Goal: Task Accomplishment & Management: Manage account settings

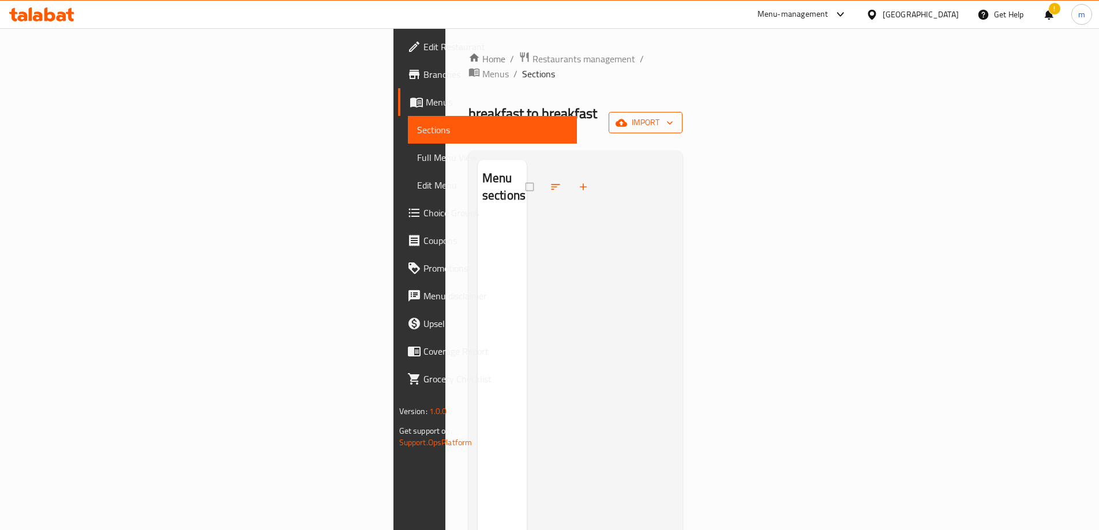
click at [676, 117] on icon "button" at bounding box center [670, 123] width 12 height 12
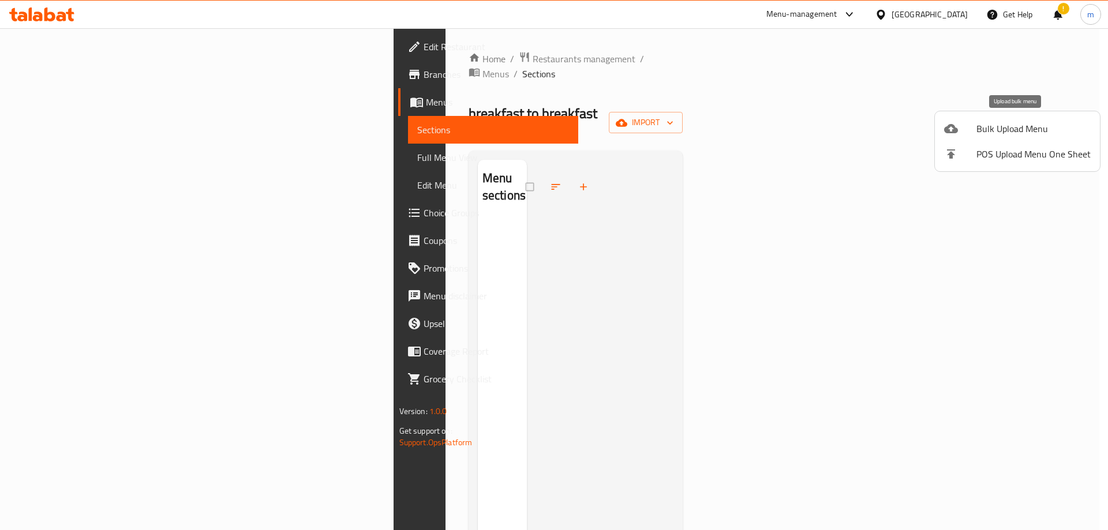
click at [1017, 136] on span "Bulk Upload Menu" at bounding box center [1033, 129] width 114 height 14
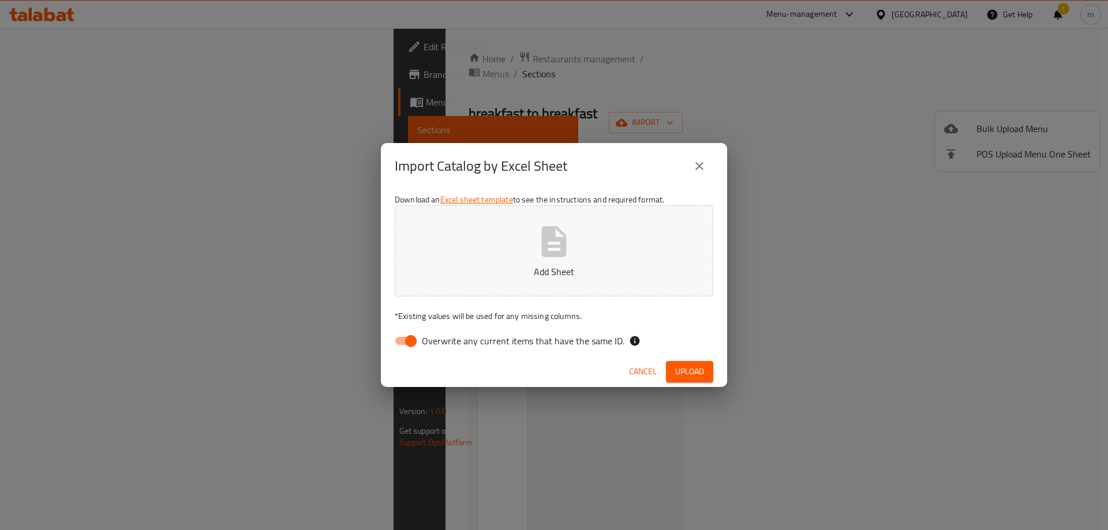
click at [466, 344] on span "Overwrite any current items that have the same ID." at bounding box center [523, 341] width 203 height 14
click at [444, 344] on input "Overwrite any current items that have the same ID." at bounding box center [411, 341] width 66 height 22
checkbox input "false"
click at [508, 254] on button "Add Sheet" at bounding box center [554, 250] width 318 height 91
click at [709, 377] on button "Upload" at bounding box center [689, 371] width 47 height 21
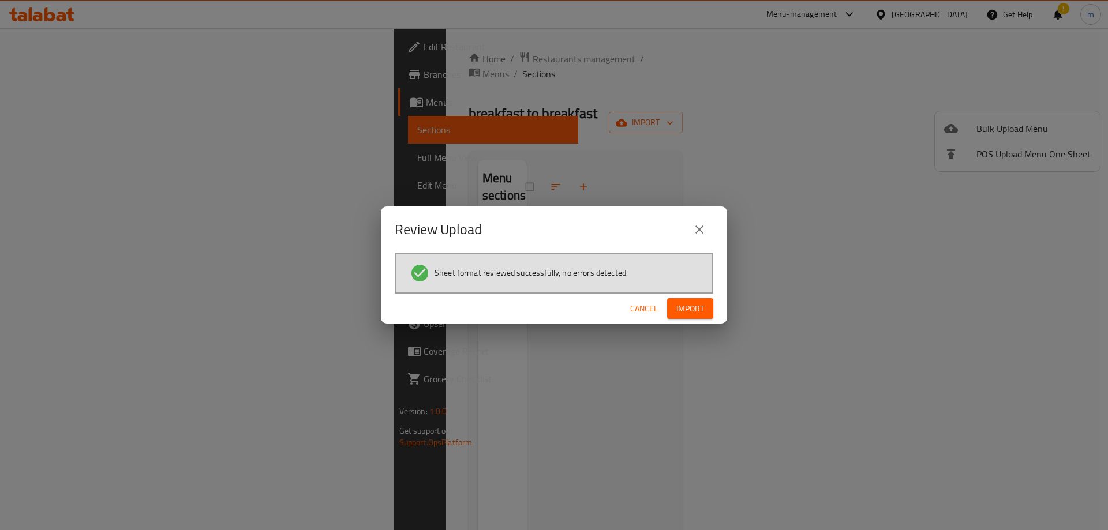
click at [703, 313] on span "Import" at bounding box center [690, 309] width 28 height 14
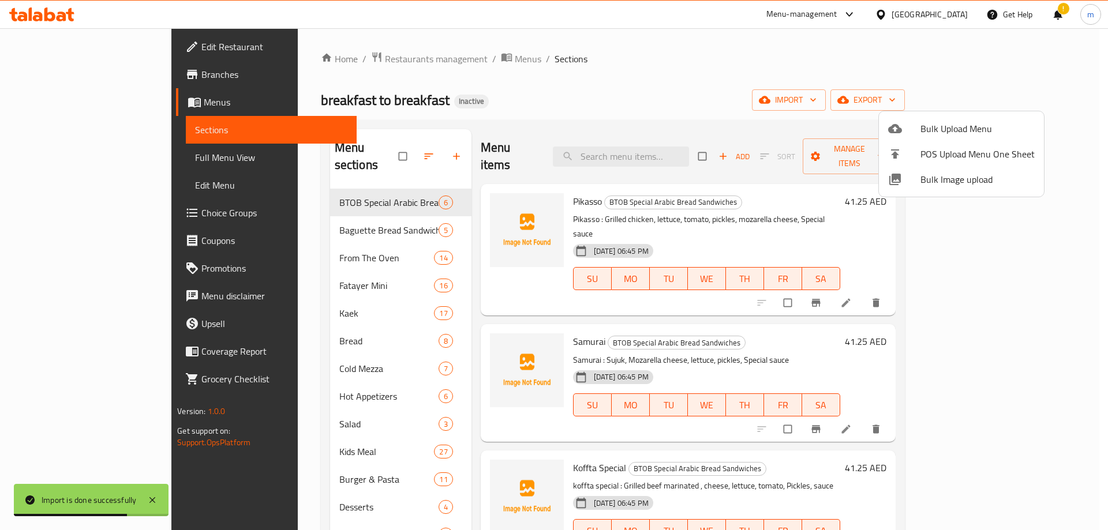
click at [592, 103] on div at bounding box center [554, 265] width 1108 height 530
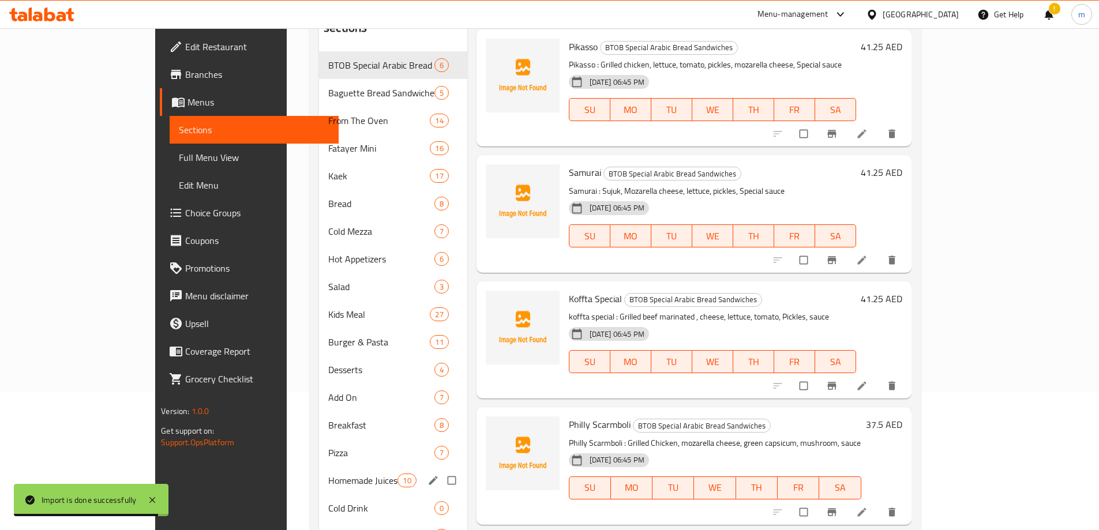
scroll to position [204, 0]
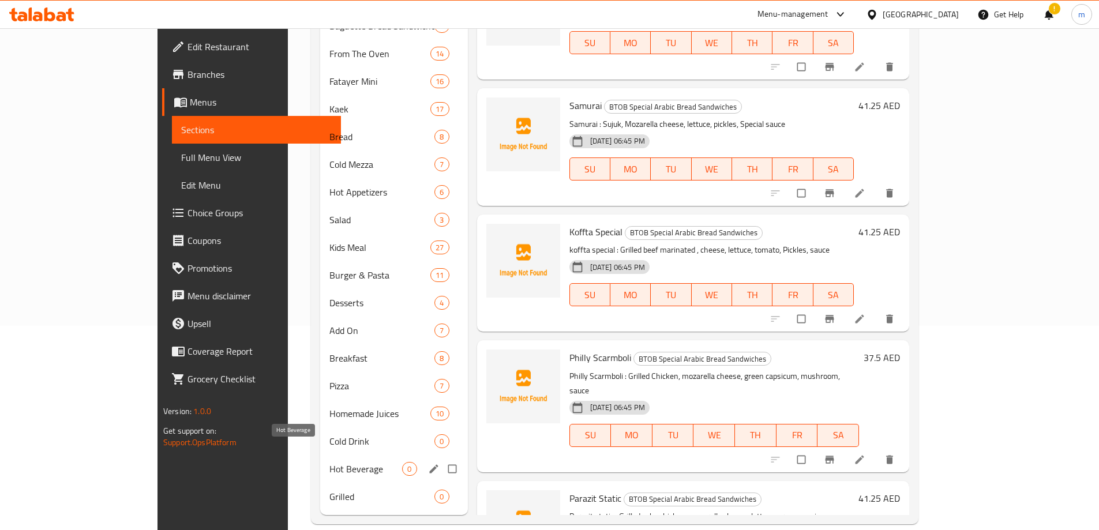
click at [329, 462] on span "Hot Beverage" at bounding box center [365, 469] width 73 height 14
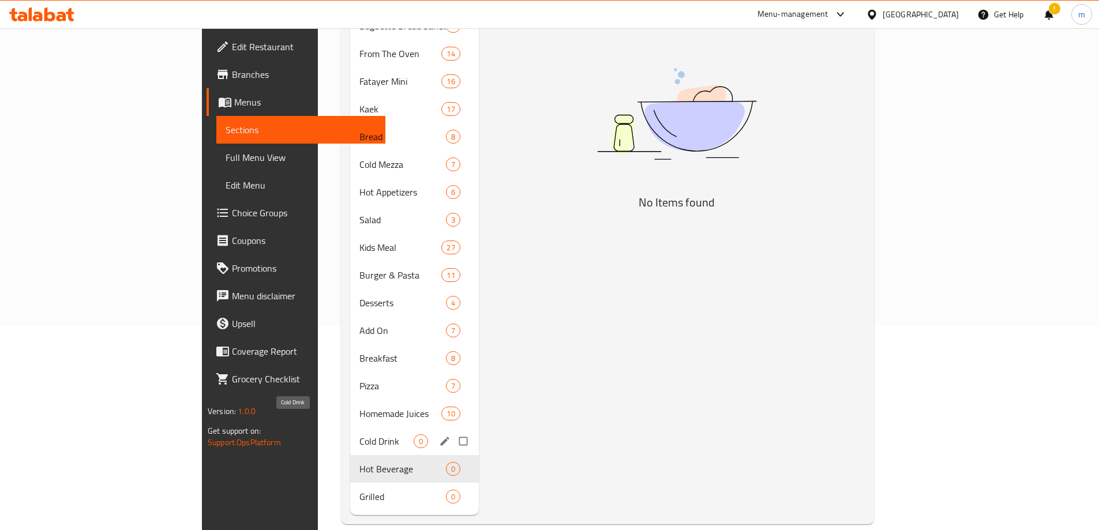
click at [359, 434] on span "Cold Drink" at bounding box center [386, 441] width 54 height 14
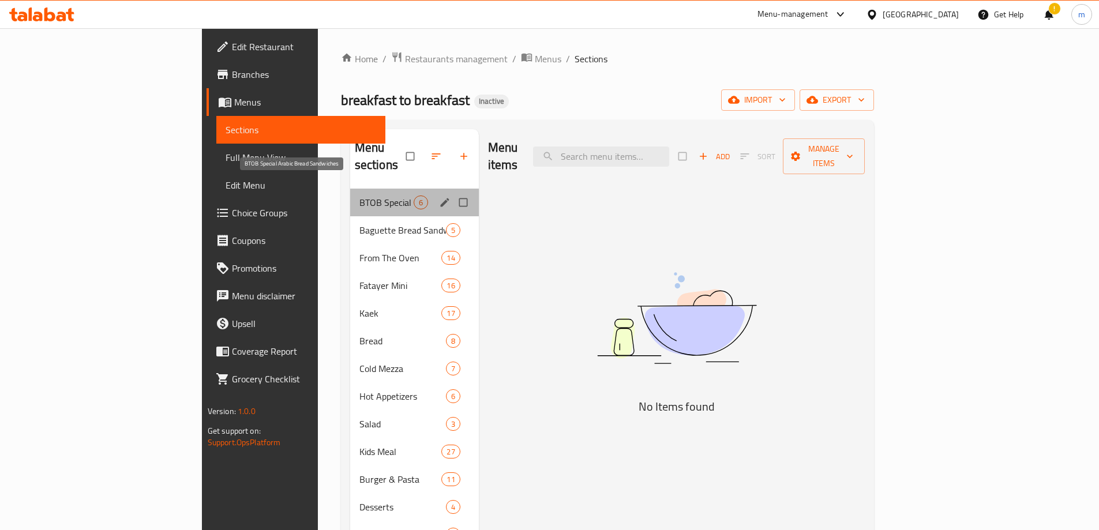
click at [359, 196] on span "BTOB Special Arabic Bread Sandwiches" at bounding box center [386, 203] width 54 height 14
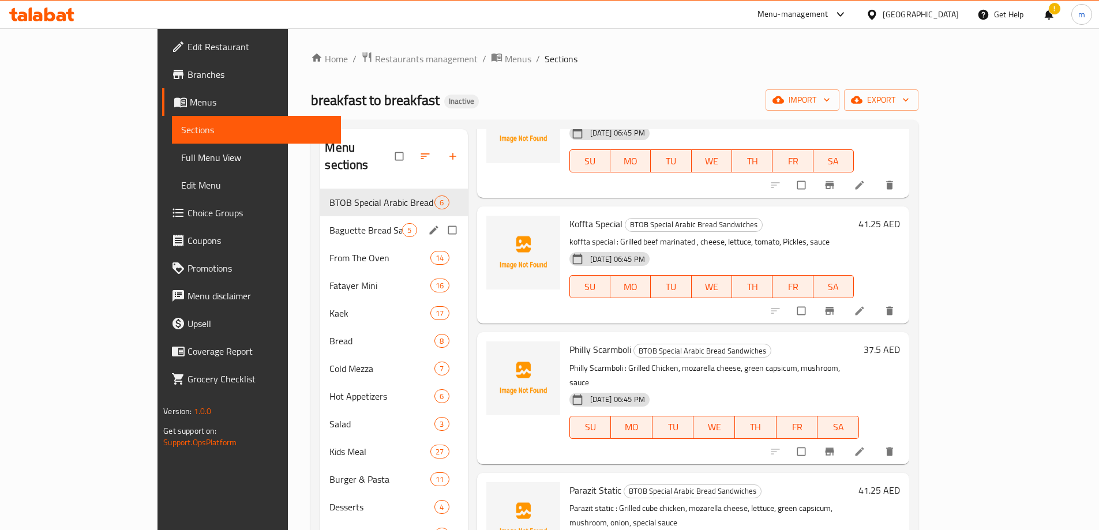
click at [323, 216] on div "Baguette Bread Sandwiches 5" at bounding box center [393, 230] width 147 height 28
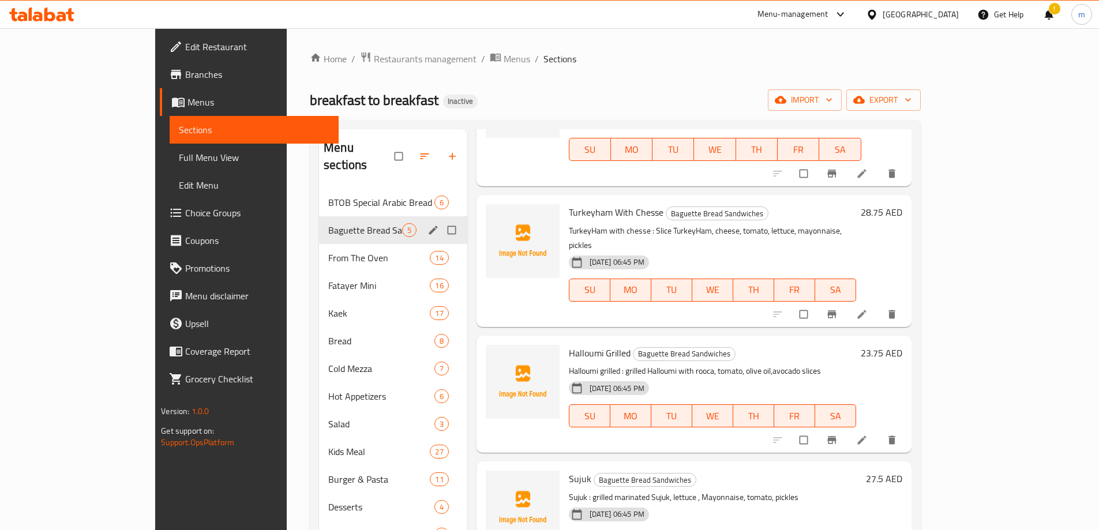
scroll to position [86, 0]
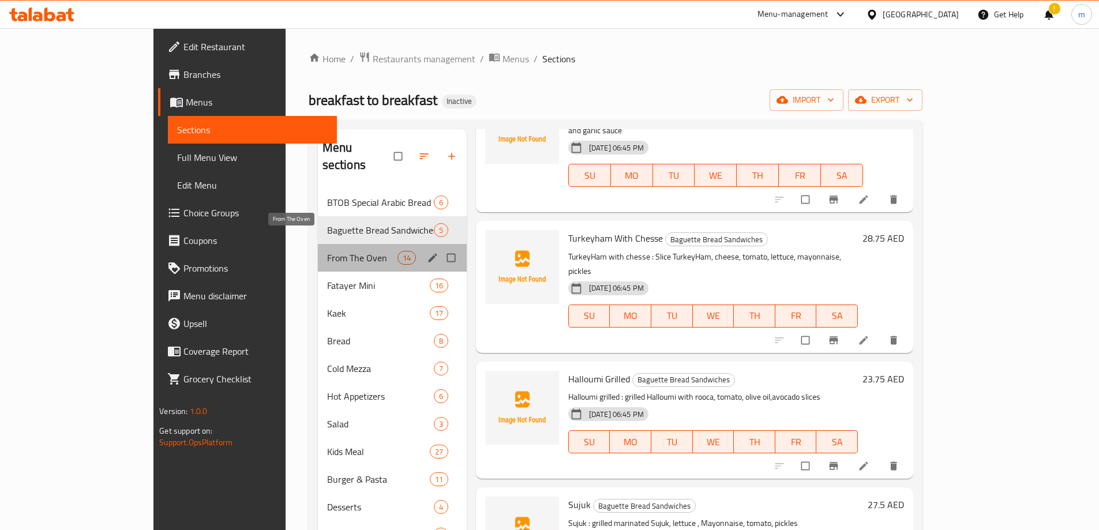
click at [327, 251] on span "From The Oven" at bounding box center [362, 258] width 70 height 14
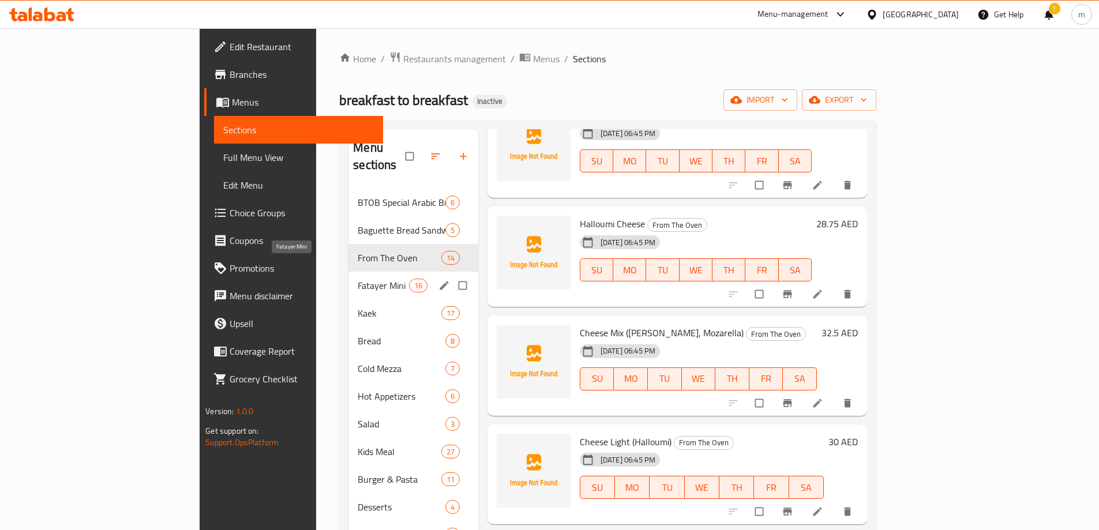
click at [358, 279] on span "Fatayer Mini" at bounding box center [383, 286] width 51 height 14
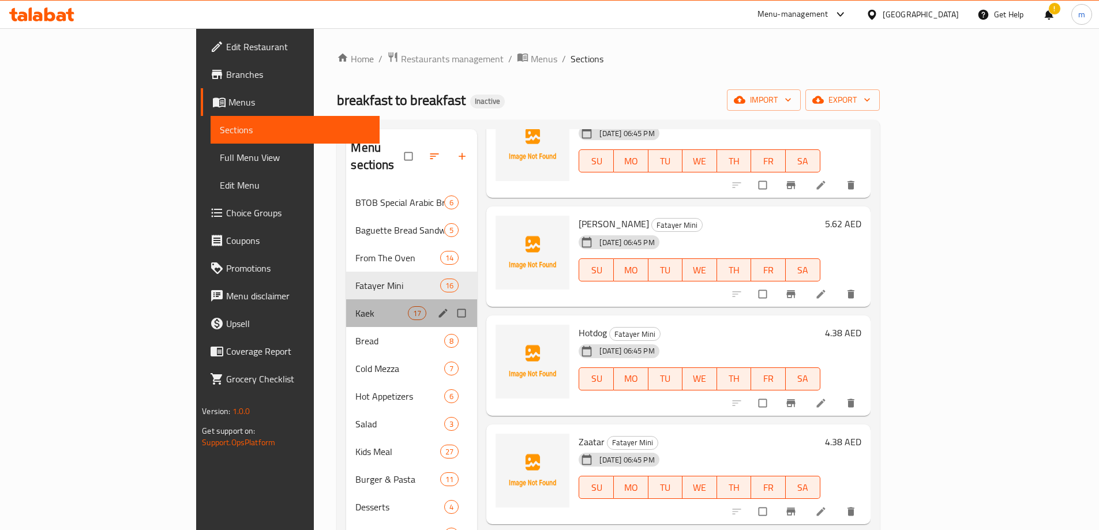
click at [346, 303] on div "Kaek 17" at bounding box center [411, 313] width 131 height 28
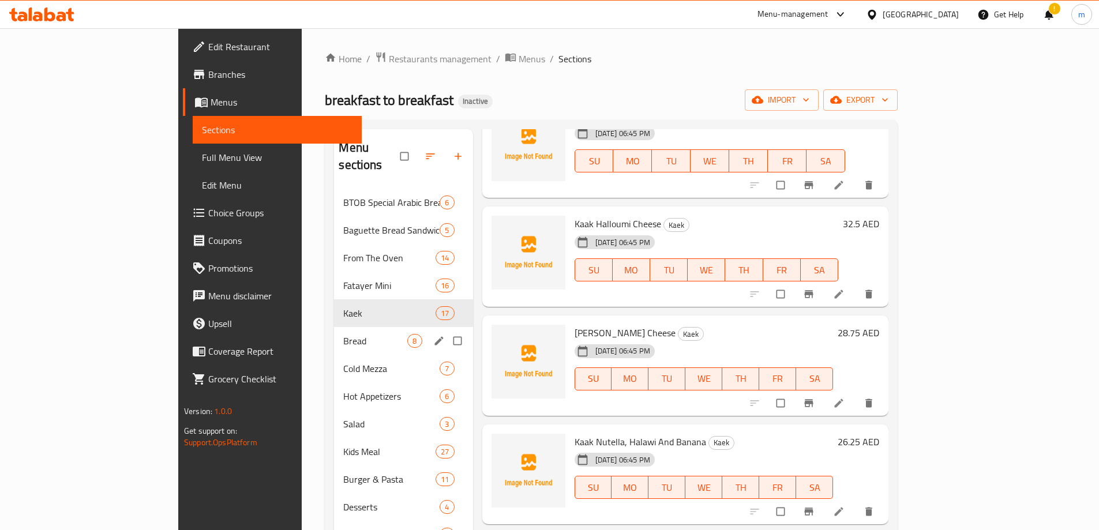
click at [343, 334] on span "Bread" at bounding box center [375, 341] width 64 height 14
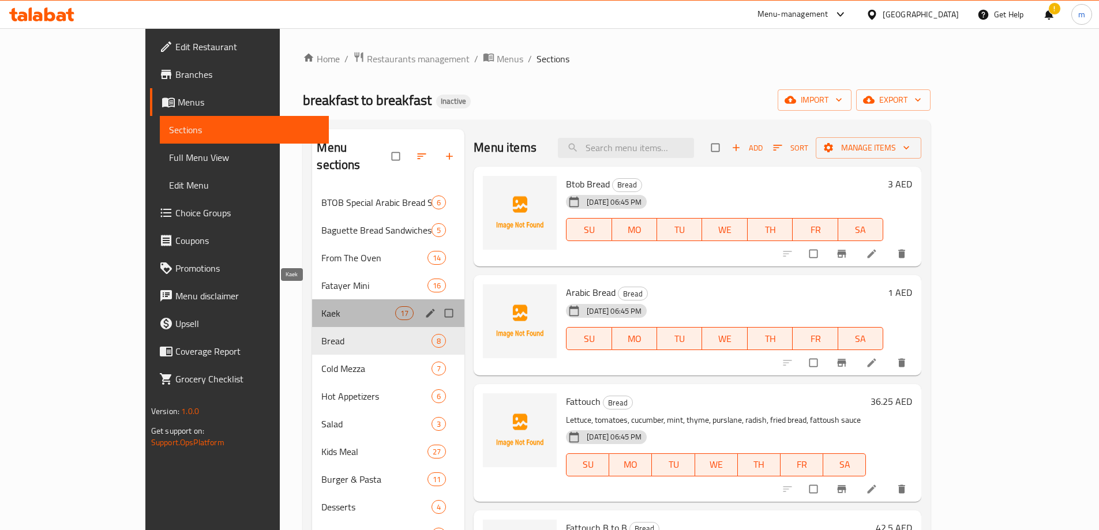
click at [321, 306] on span "Kaek" at bounding box center [358, 313] width 74 height 14
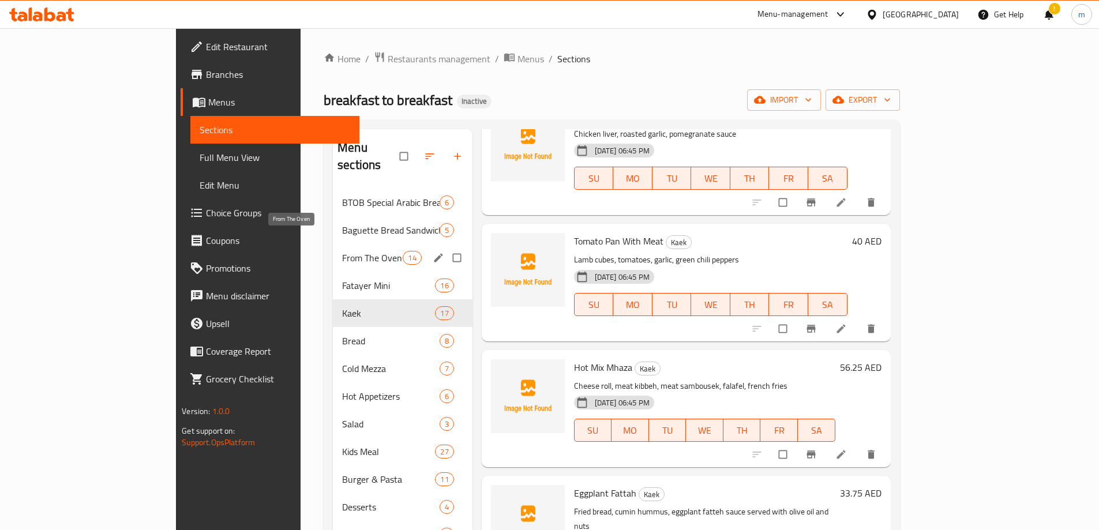
click at [342, 251] on span "From The Oven" at bounding box center [372, 258] width 61 height 14
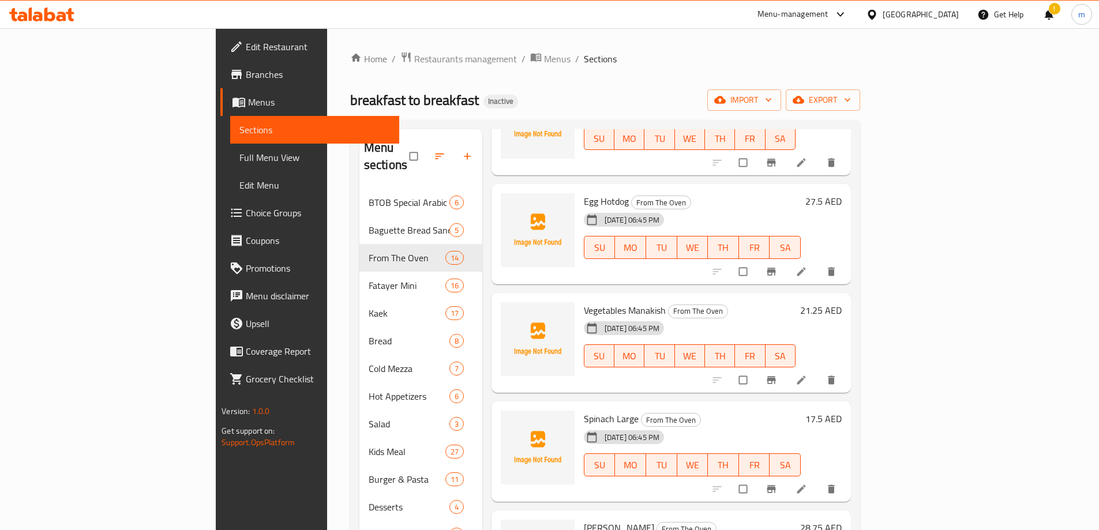
scroll to position [979, 0]
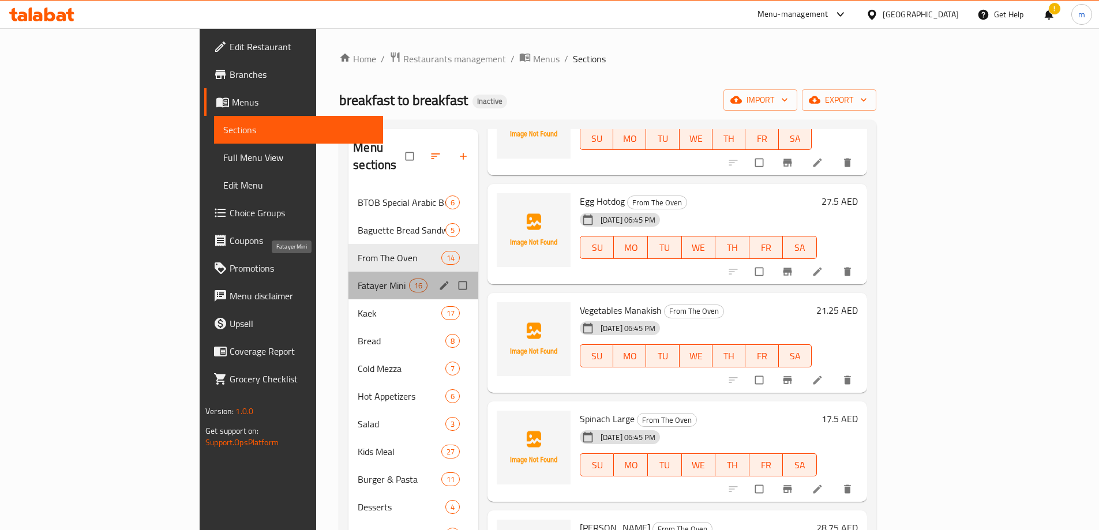
click at [358, 279] on span "Fatayer Mini" at bounding box center [383, 286] width 51 height 14
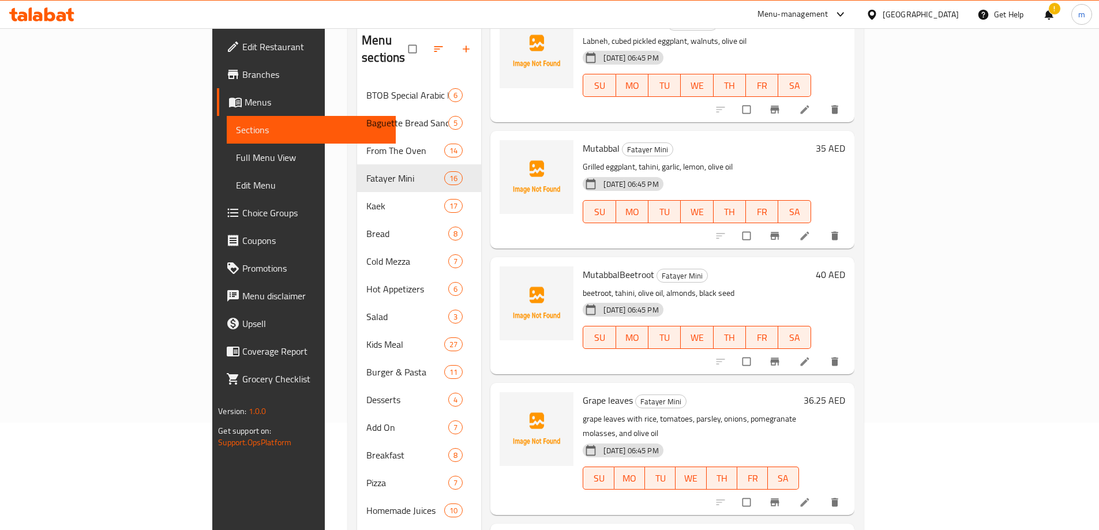
scroll to position [204, 0]
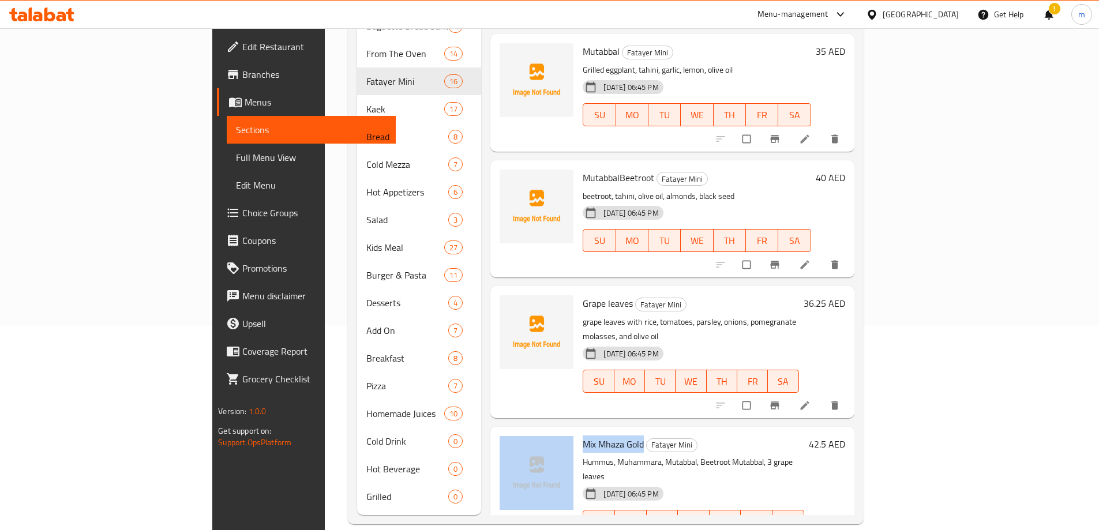
drag, startPoint x: 592, startPoint y: 399, endPoint x: 524, endPoint y: 392, distance: 68.4
click at [524, 432] on div "Mix Mhaza Gold Fatayer Mini Hummus, Muhammara, Mutabbal, Beetroot Mutabbal, 3 g…" at bounding box center [672, 493] width 354 height 122
copy div "Mix Mhaza Gold"
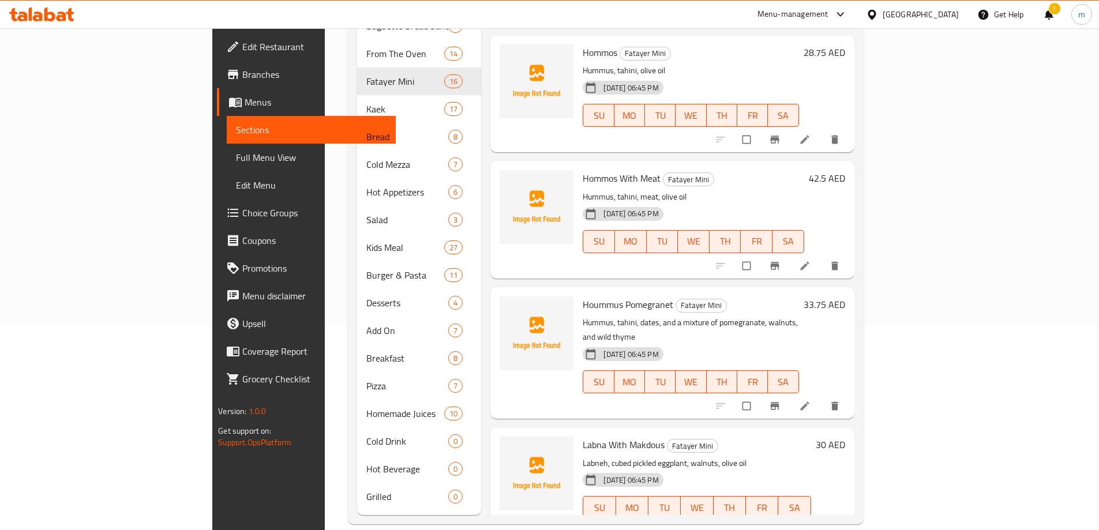
scroll to position [584, 0]
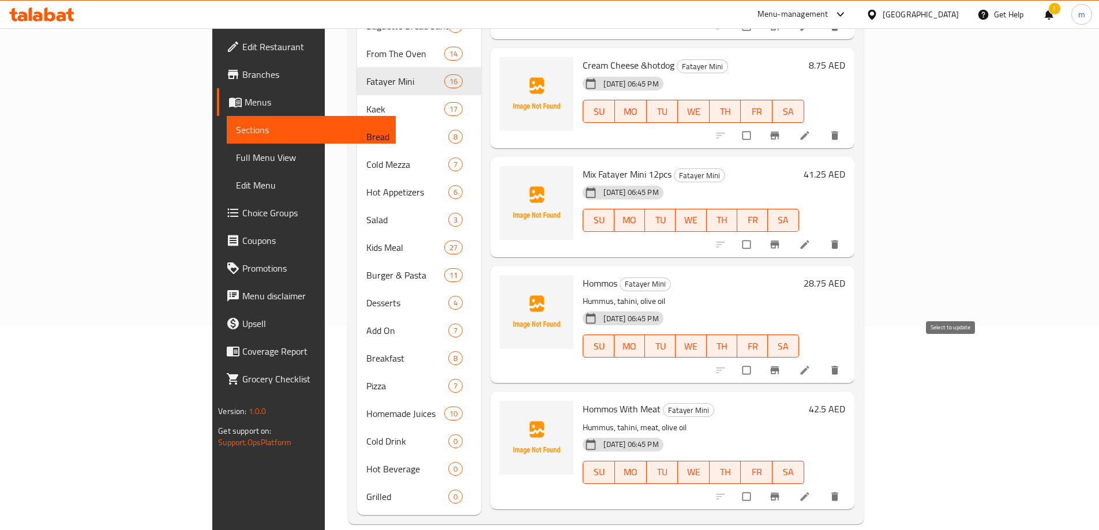
click at [760, 359] on input "checkbox" at bounding box center [748, 370] width 24 height 22
checkbox input "true"
click at [760, 486] on input "checkbox" at bounding box center [748, 497] width 24 height 22
checkbox input "true"
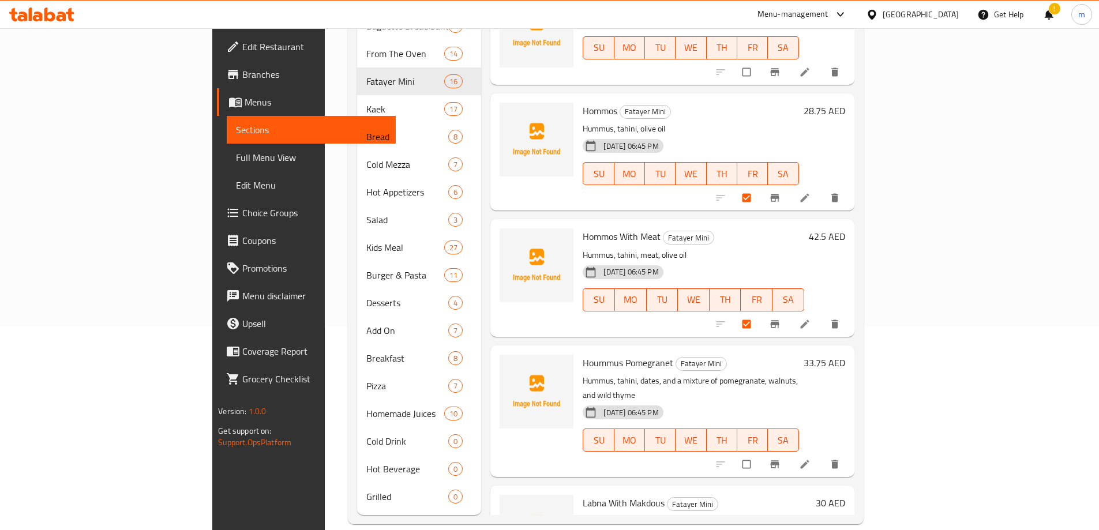
scroll to position [758, 0]
click at [760, 453] on input "checkbox" at bounding box center [748, 464] width 24 height 22
checkbox input "true"
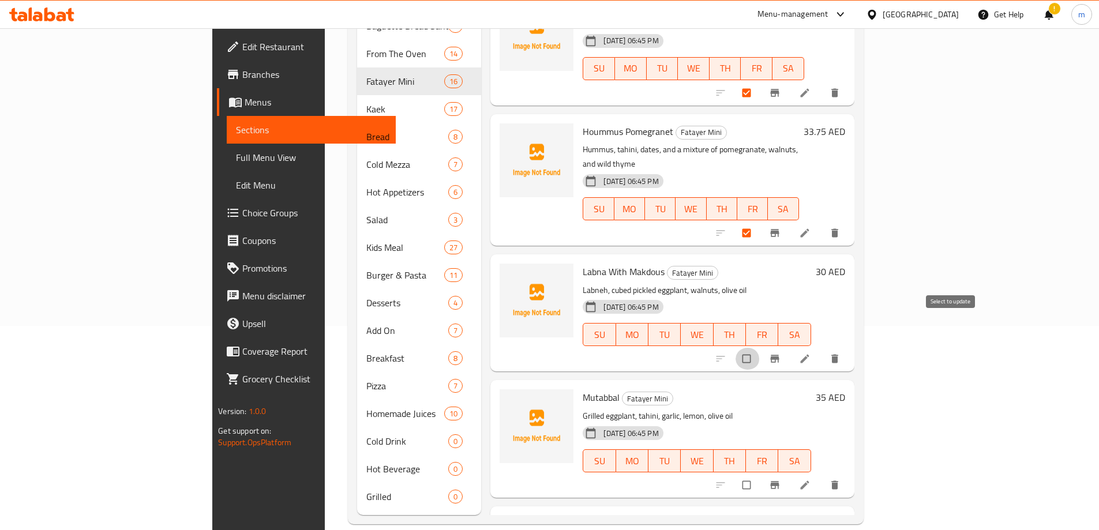
click at [760, 348] on input "checkbox" at bounding box center [748, 359] width 24 height 22
checkbox input "true"
click at [760, 474] on input "checkbox" at bounding box center [748, 485] width 24 height 22
checkbox input "true"
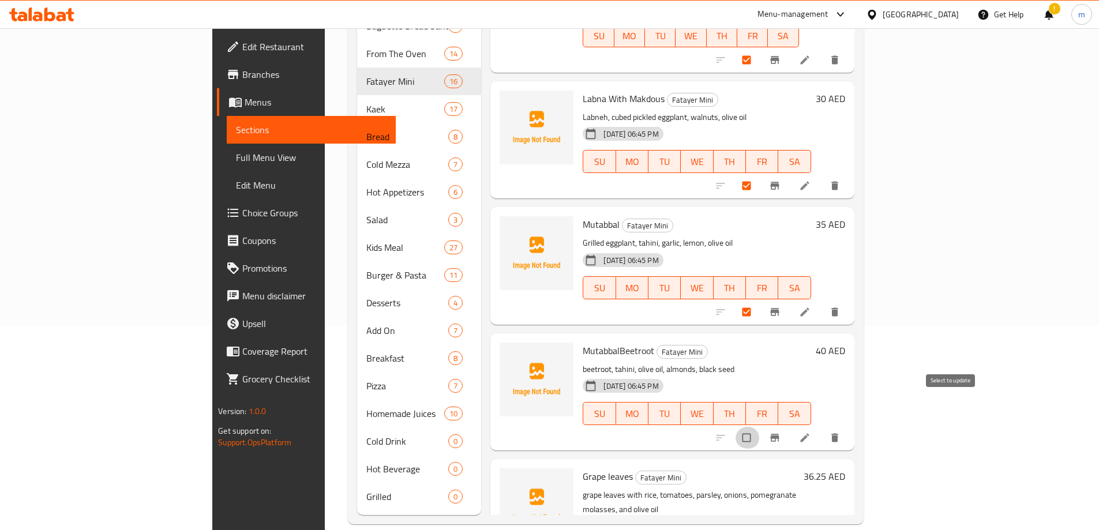
click at [760, 427] on input "checkbox" at bounding box center [748, 438] width 24 height 22
checkbox input "true"
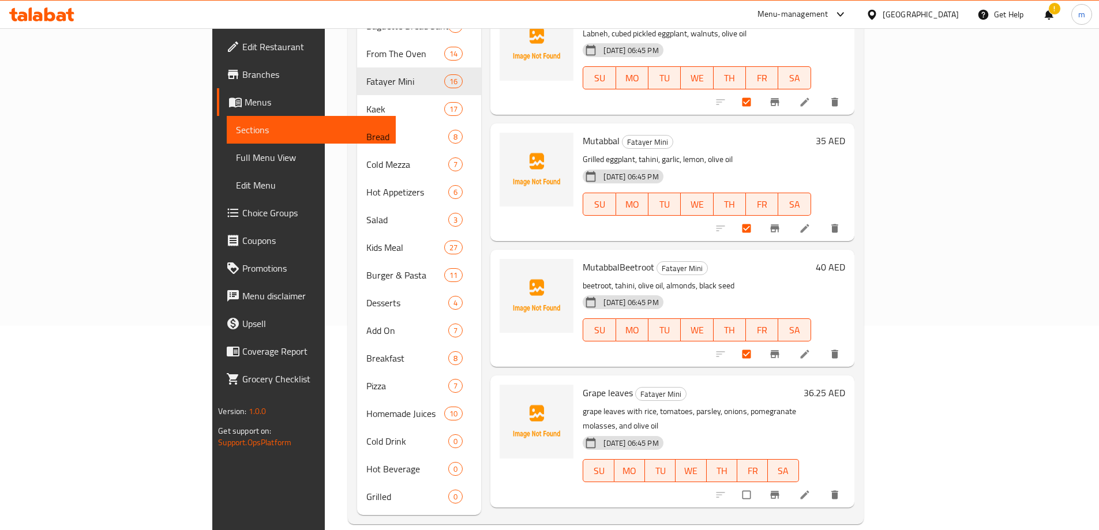
scroll to position [1335, 0]
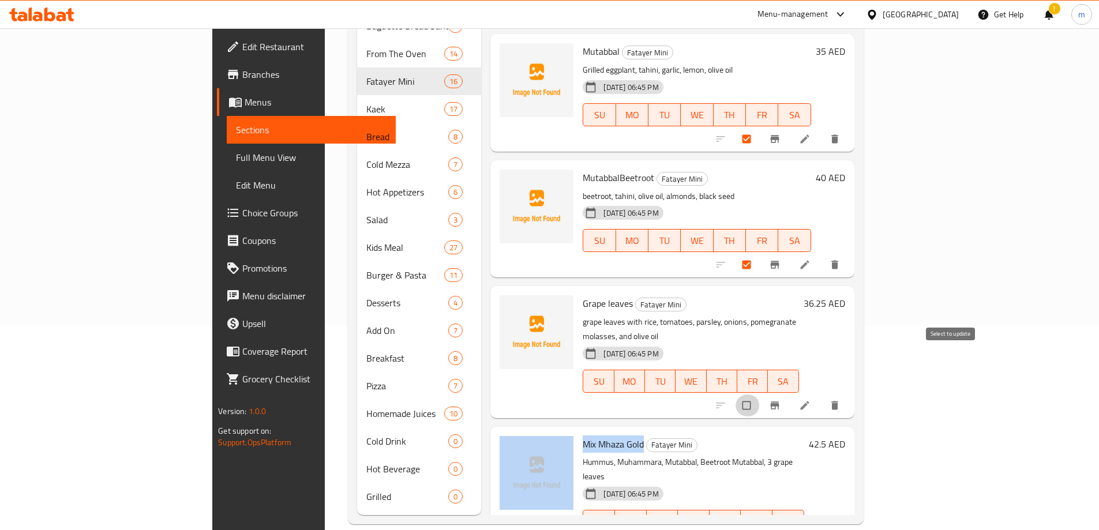
click at [760, 395] on input "checkbox" at bounding box center [748, 406] width 24 height 22
checkbox input "true"
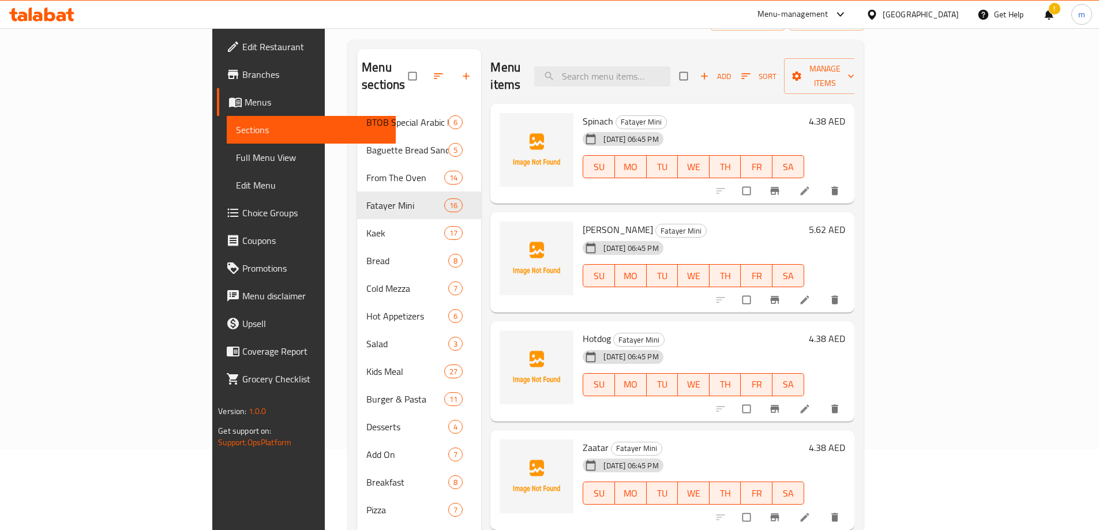
scroll to position [0, 0]
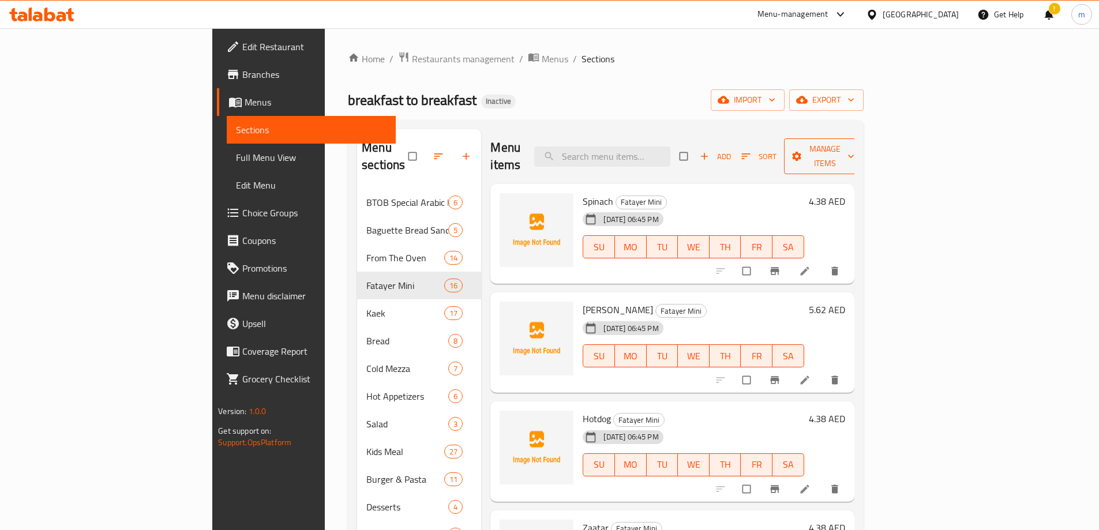
click at [857, 154] on span "Manage items" at bounding box center [824, 156] width 63 height 29
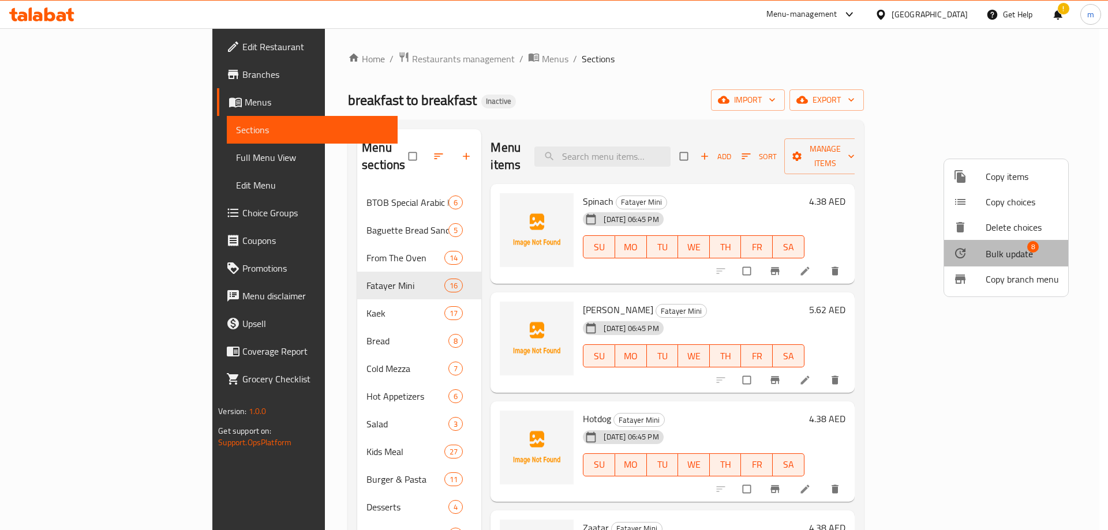
click at [1010, 256] on span "Bulk update" at bounding box center [1008, 254] width 47 height 14
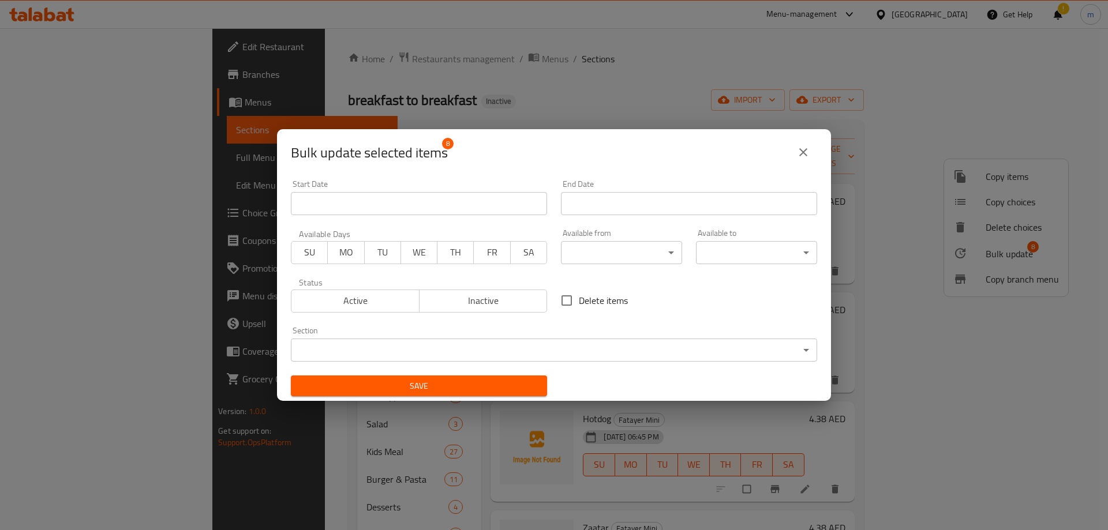
click at [743, 350] on body "​ Menu-management United Arab Emirates Get Help ! m Edit Restaurant Branches Me…" at bounding box center [554, 279] width 1108 height 502
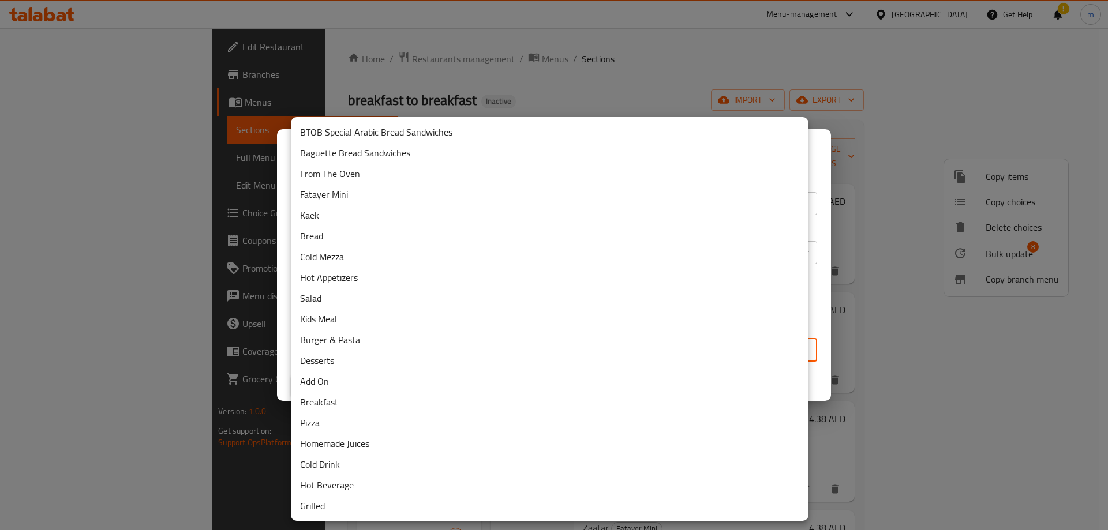
click at [376, 259] on li "Cold Mezza" at bounding box center [550, 256] width 518 height 21
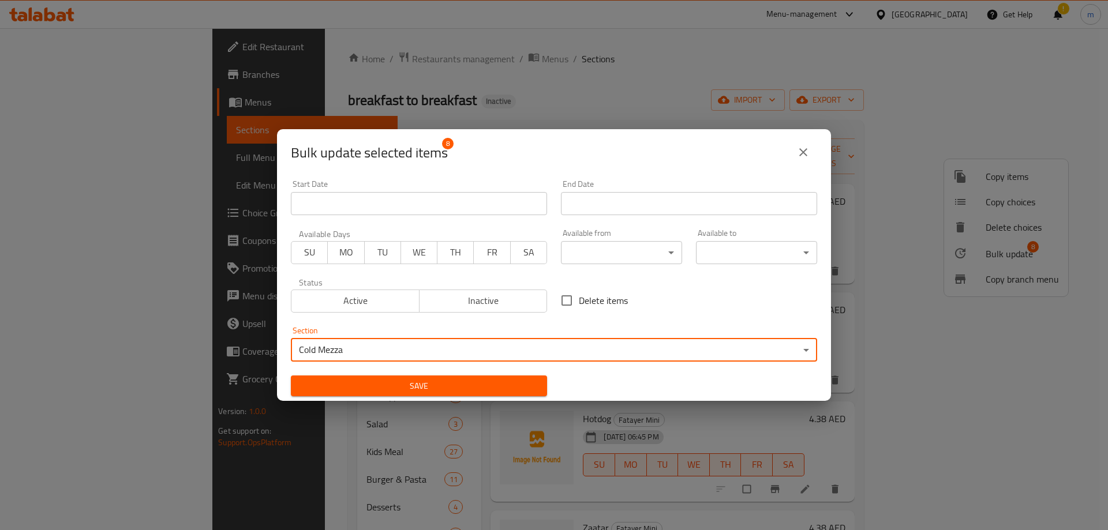
click at [362, 298] on span "Active" at bounding box center [355, 301] width 119 height 17
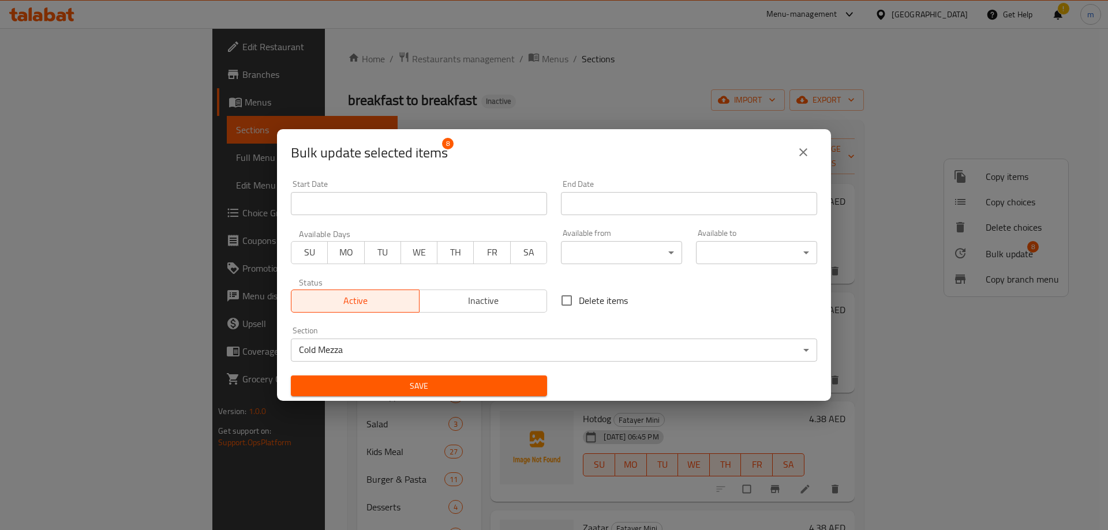
click at [385, 391] on span "Save" at bounding box center [419, 386] width 238 height 14
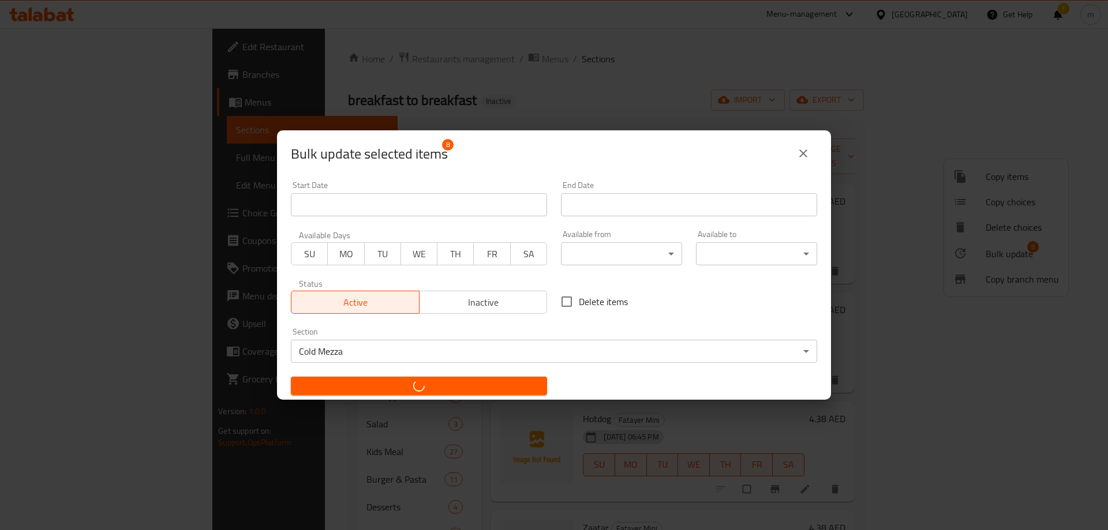
checkbox input "false"
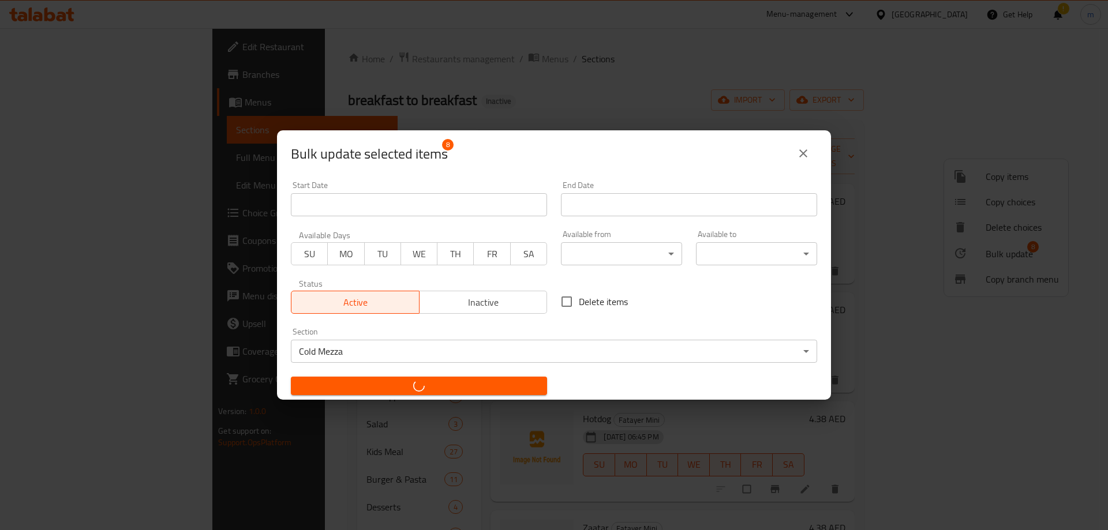
checkbox input "false"
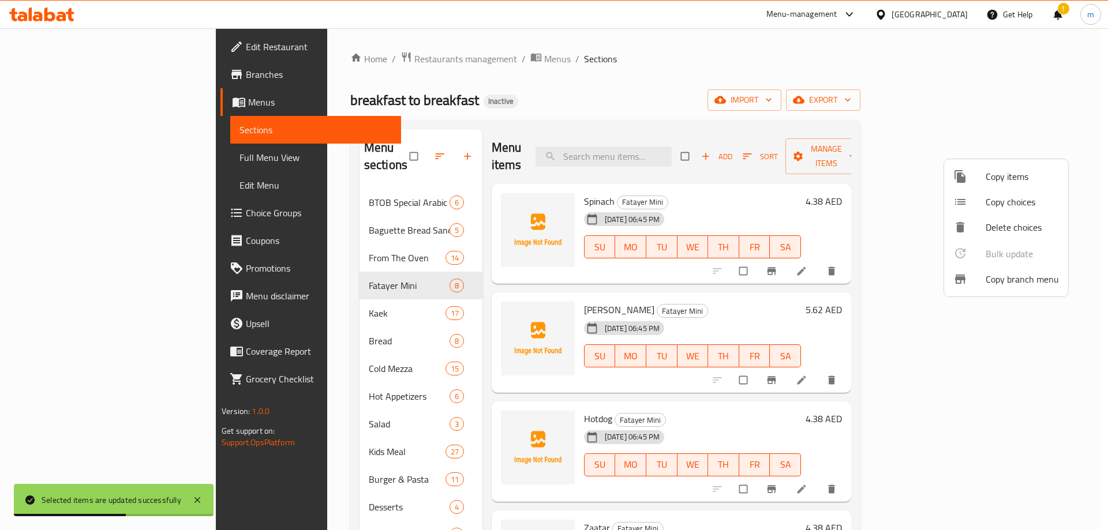
click at [550, 117] on div at bounding box center [554, 265] width 1108 height 530
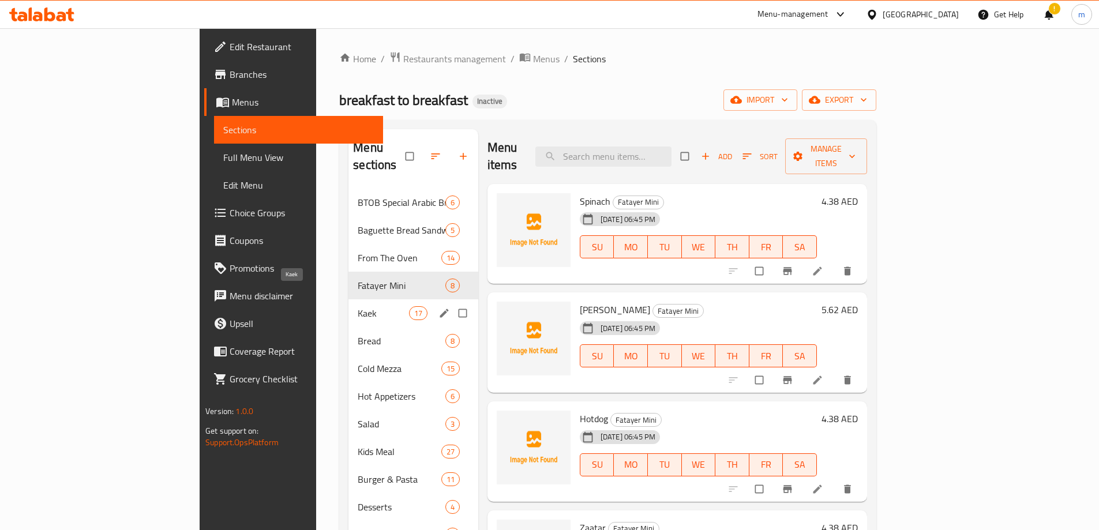
drag, startPoint x: 249, startPoint y: 292, endPoint x: 585, endPoint y: 273, distance: 336.9
click at [358, 306] on span "Kaek" at bounding box center [383, 313] width 51 height 14
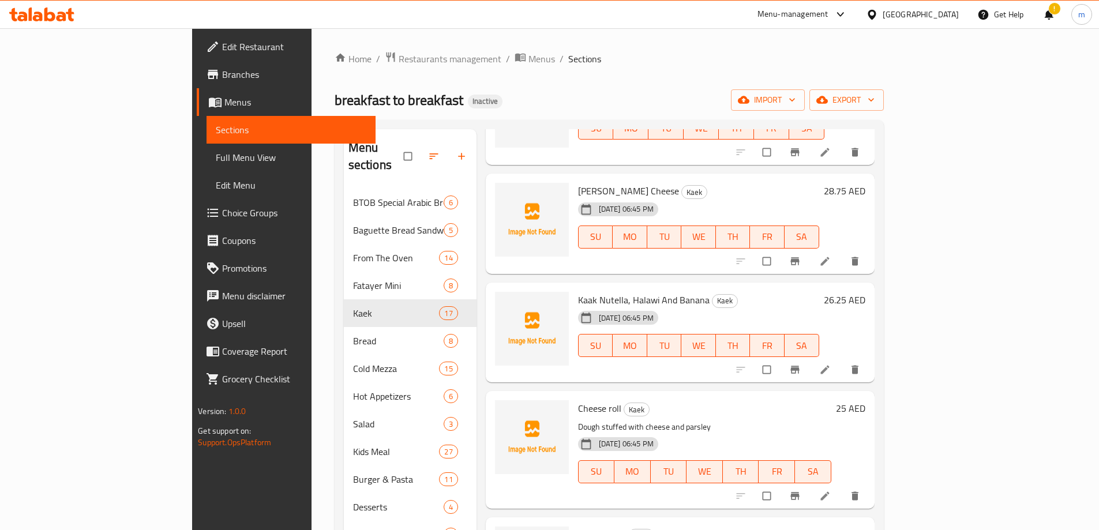
scroll to position [288, 0]
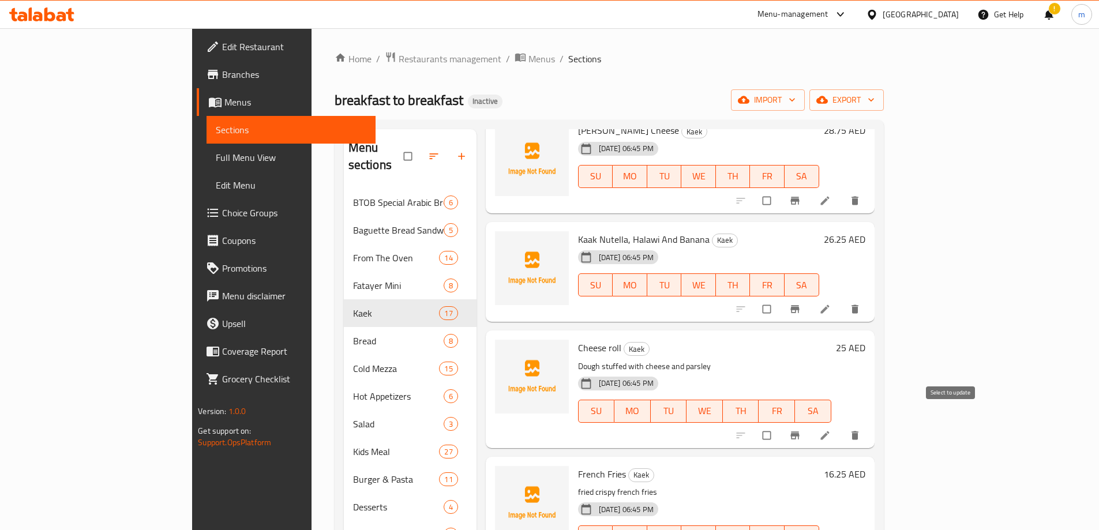
click at [780, 425] on input "checkbox" at bounding box center [768, 436] width 24 height 22
checkbox input "true"
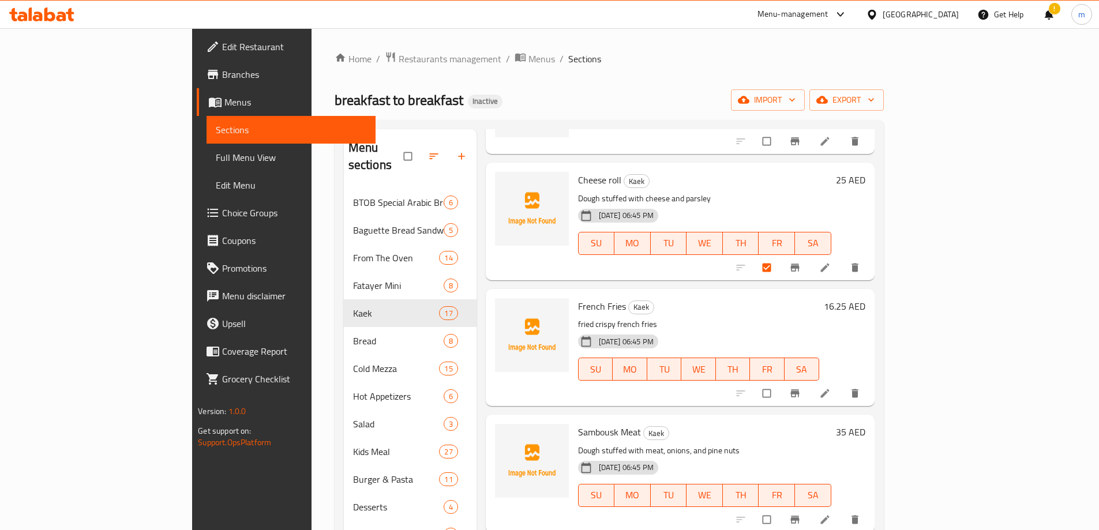
scroll to position [462, 0]
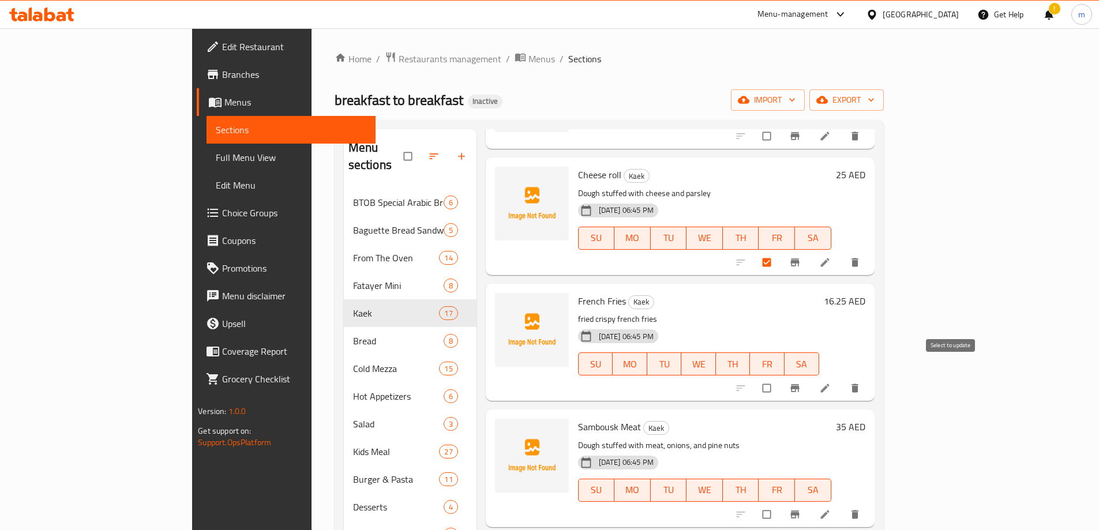
click at [780, 379] on input "checkbox" at bounding box center [768, 388] width 24 height 22
checkbox input "true"
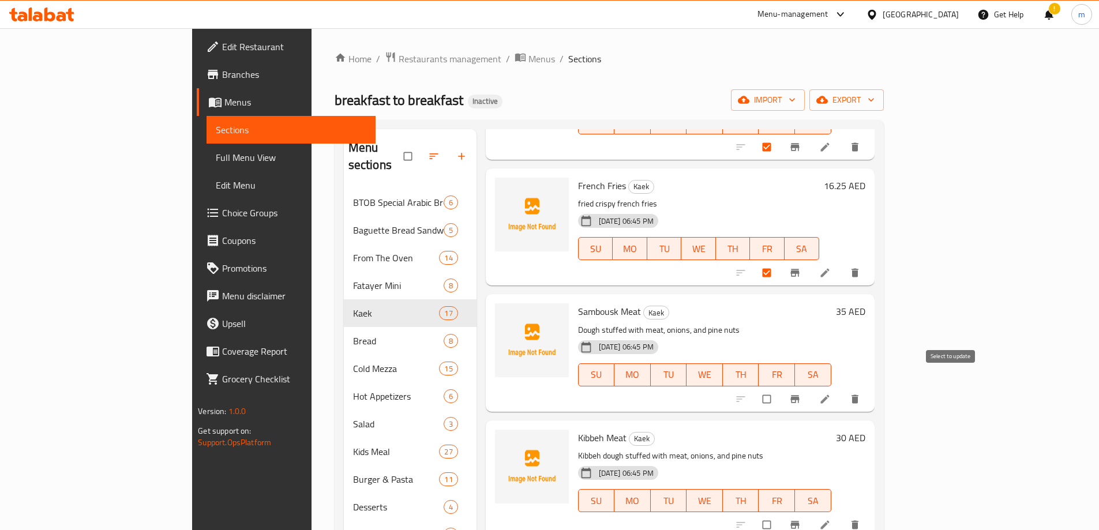
click at [780, 388] on input "checkbox" at bounding box center [768, 399] width 24 height 22
checkbox input "true"
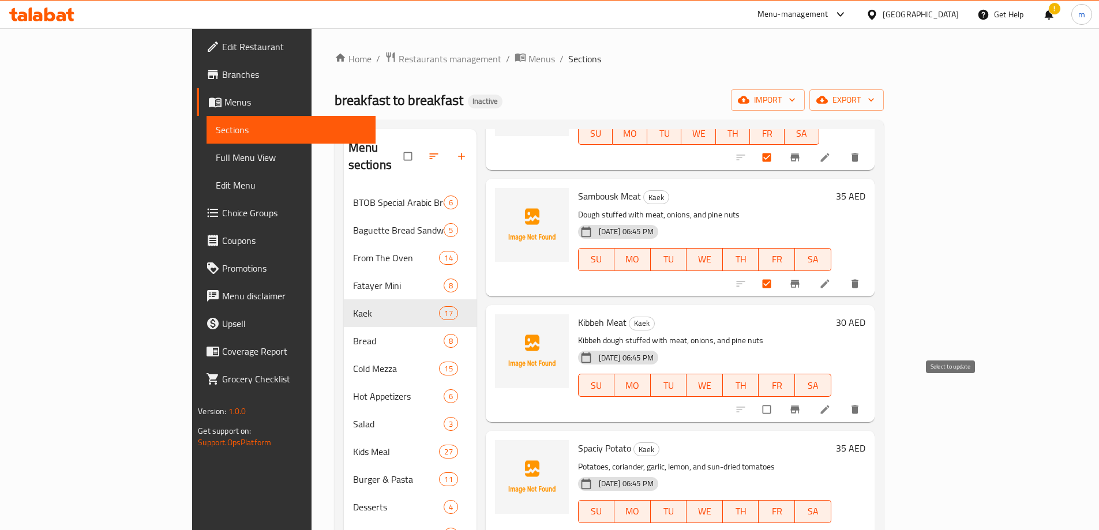
click at [780, 399] on input "checkbox" at bounding box center [768, 410] width 24 height 22
checkbox input "true"
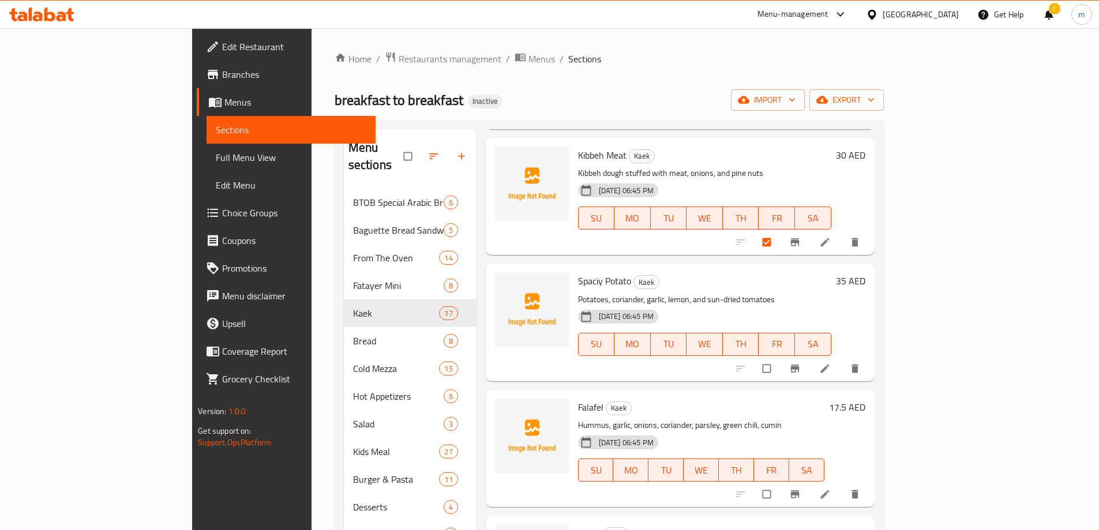
scroll to position [865, 0]
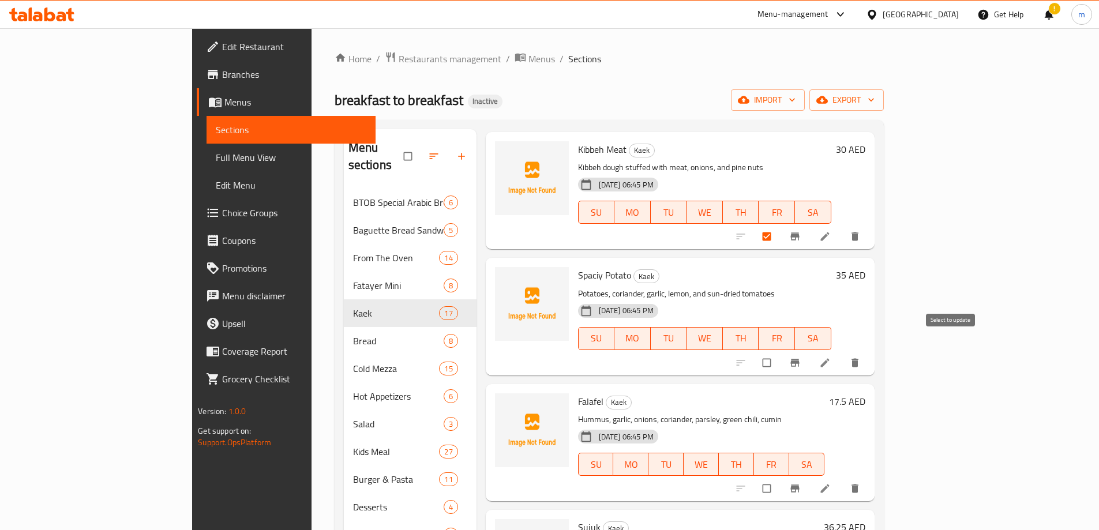
click at [780, 352] on input "checkbox" at bounding box center [768, 363] width 24 height 22
checkbox input "true"
click at [780, 478] on input "checkbox" at bounding box center [768, 489] width 24 height 22
checkbox input "true"
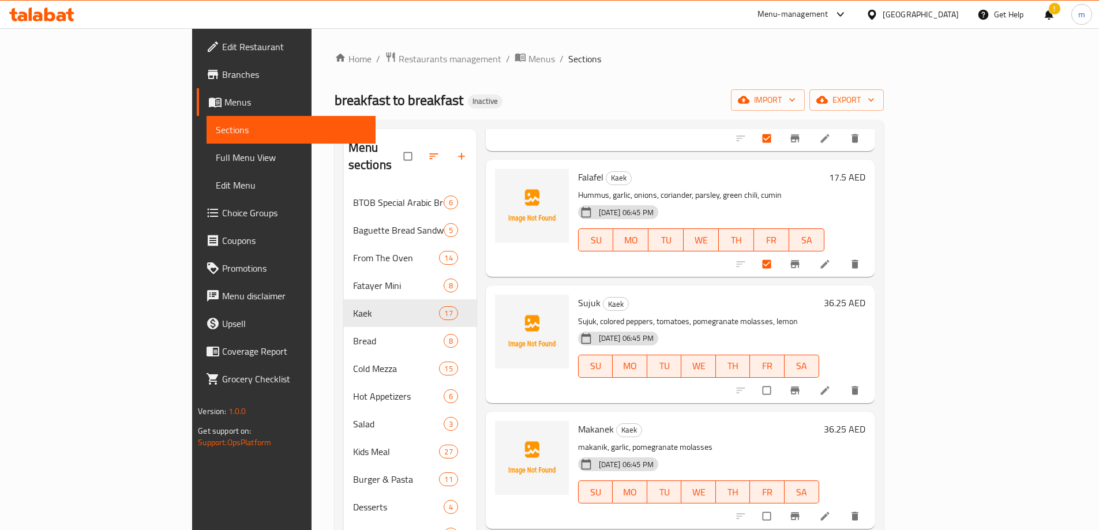
scroll to position [1096, 0]
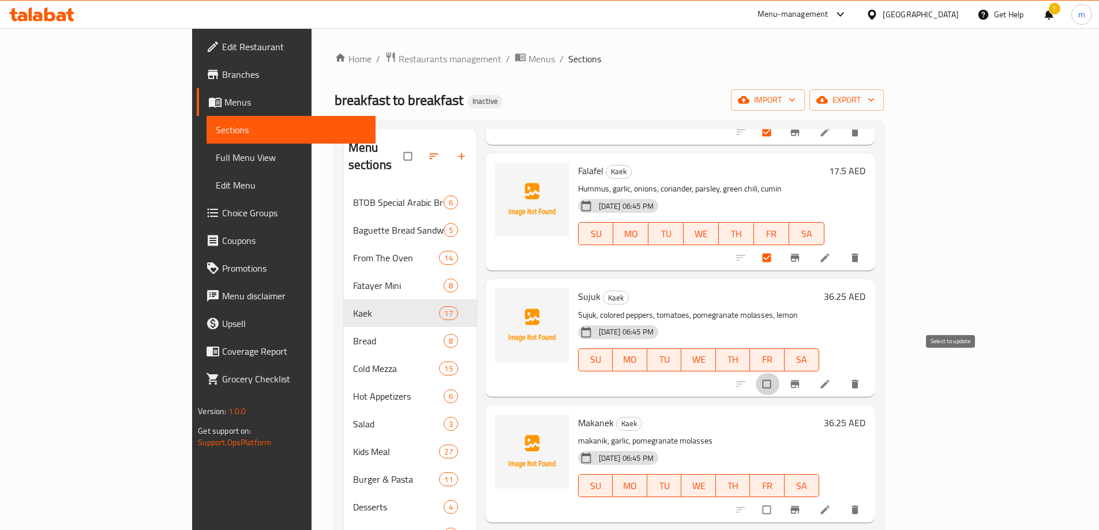
click at [780, 373] on input "checkbox" at bounding box center [768, 384] width 24 height 22
checkbox input "true"
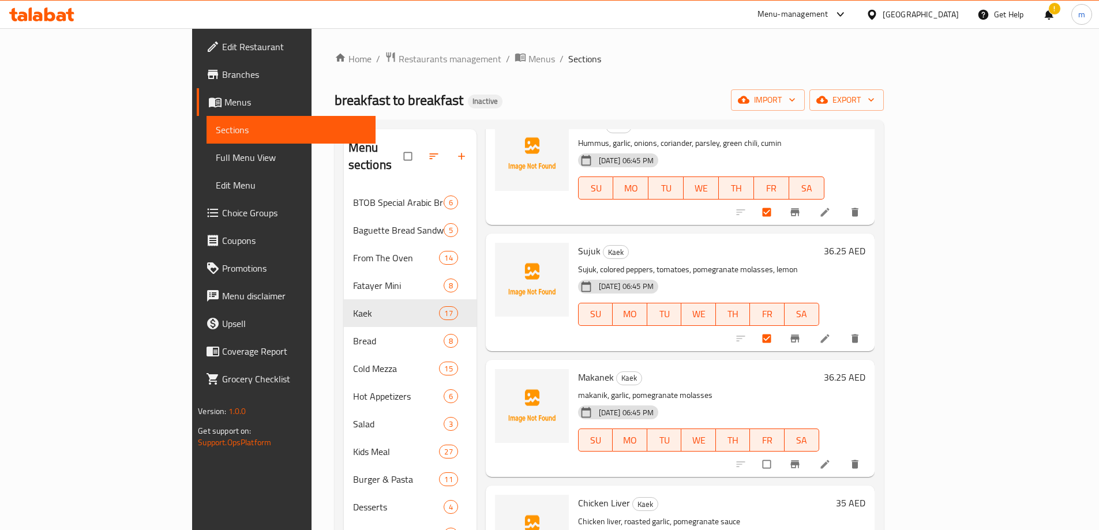
scroll to position [1212, 0]
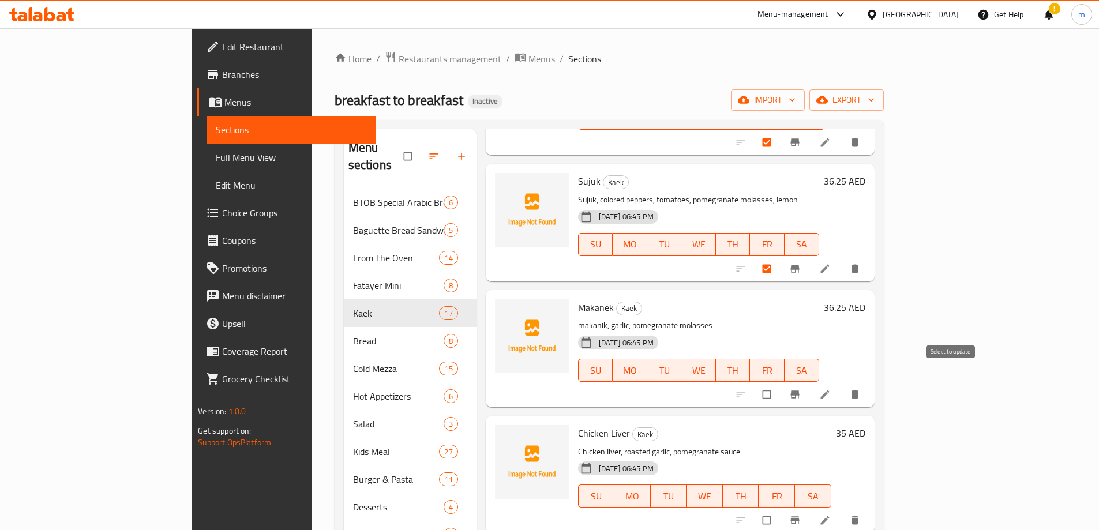
click at [780, 384] on input "checkbox" at bounding box center [768, 395] width 24 height 22
checkbox input "true"
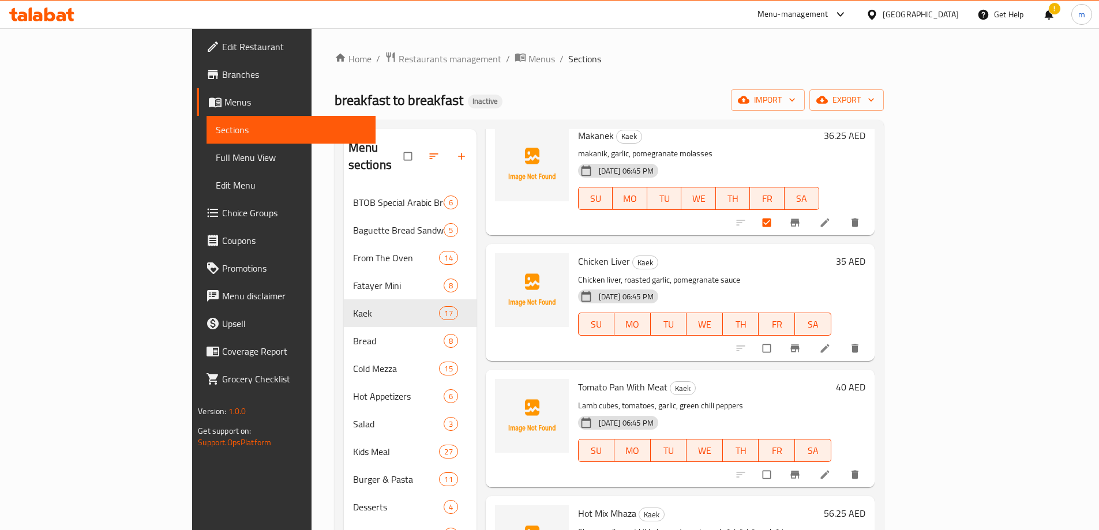
scroll to position [1385, 0]
click at [780, 336] on input "checkbox" at bounding box center [768, 347] width 24 height 22
checkbox input "true"
click at [780, 463] on input "checkbox" at bounding box center [768, 474] width 24 height 22
checkbox input "true"
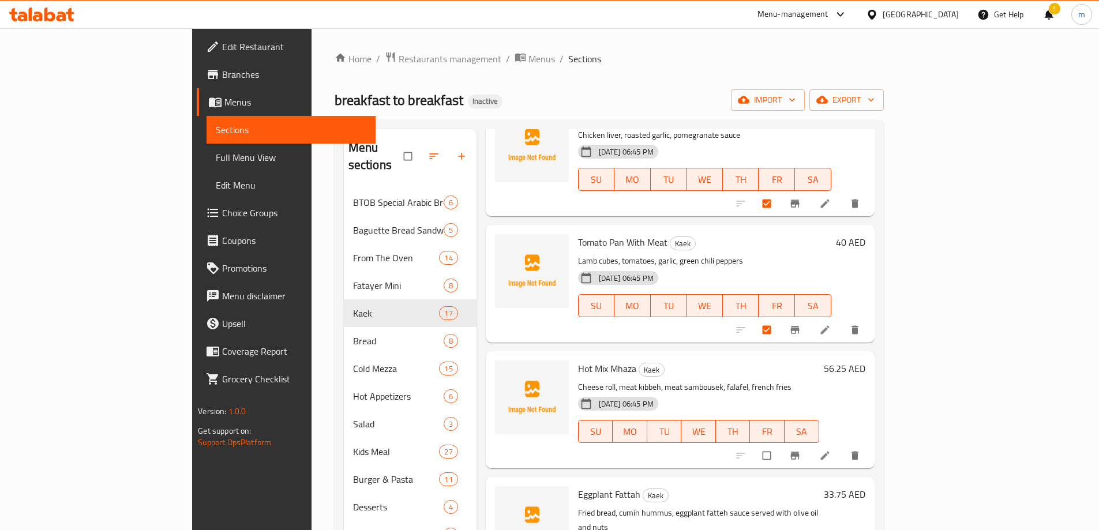
scroll to position [1530, 0]
click at [780, 444] on input "checkbox" at bounding box center [768, 455] width 24 height 22
checkbox input "true"
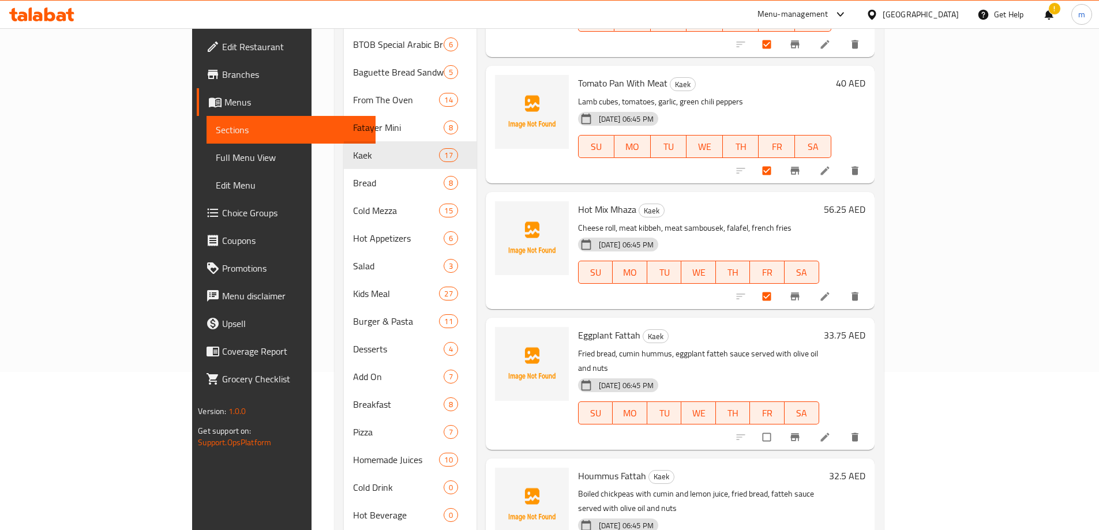
scroll to position [173, 0]
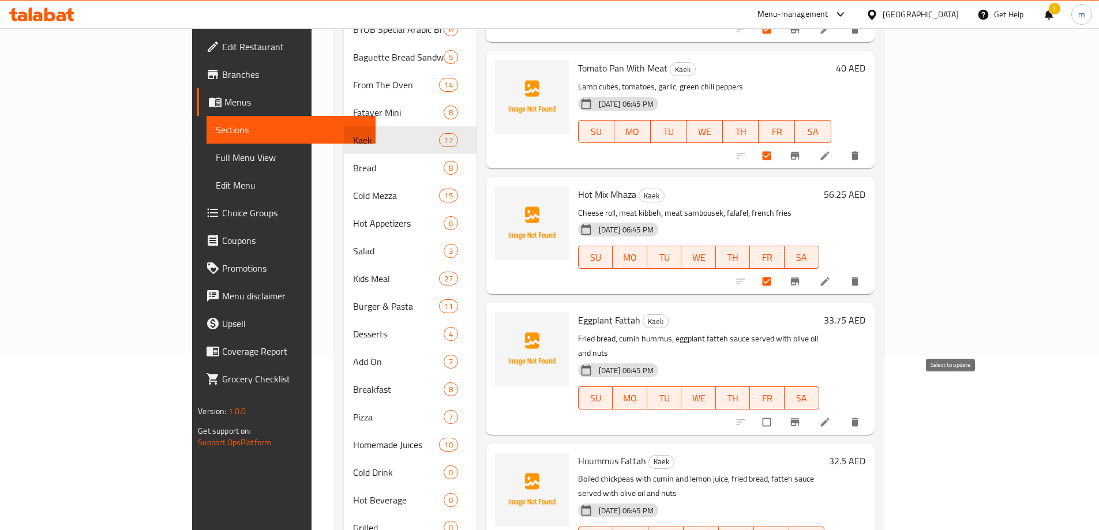
click at [780, 411] on input "checkbox" at bounding box center [768, 422] width 24 height 22
checkbox input "true"
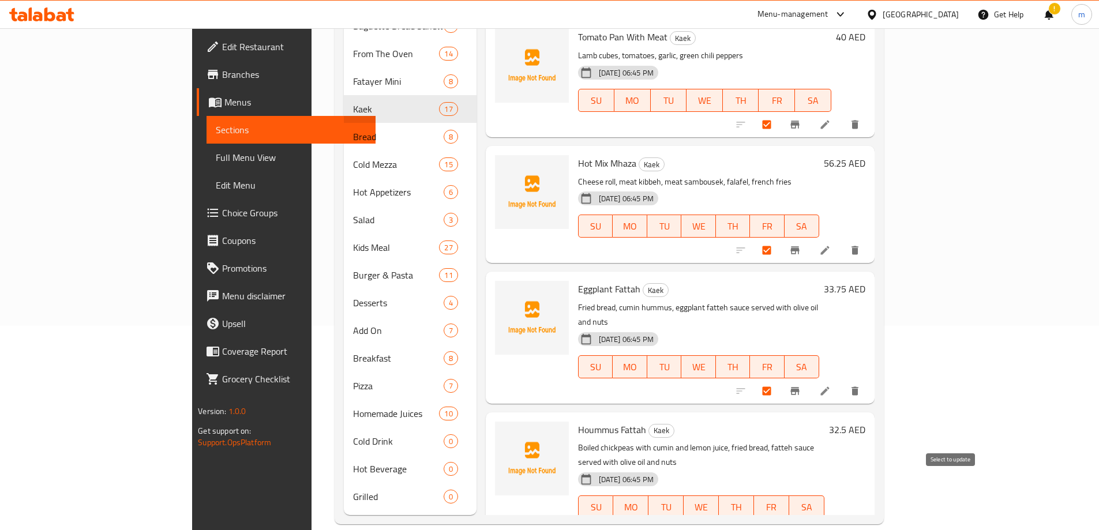
click at [780, 520] on input "checkbox" at bounding box center [768, 531] width 24 height 22
checkbox input "true"
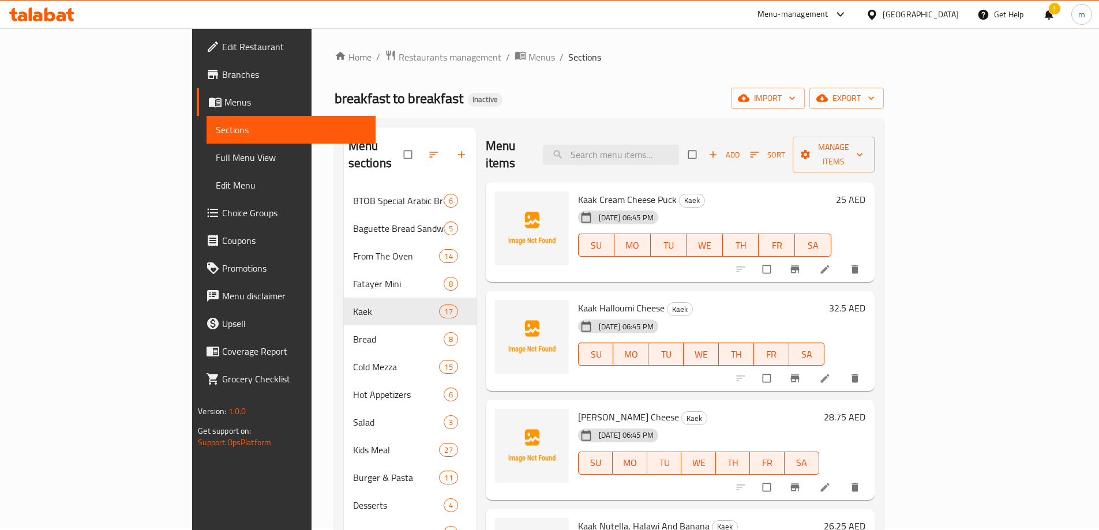
scroll to position [0, 0]
click at [865, 151] on span "Manage items" at bounding box center [833, 156] width 63 height 29
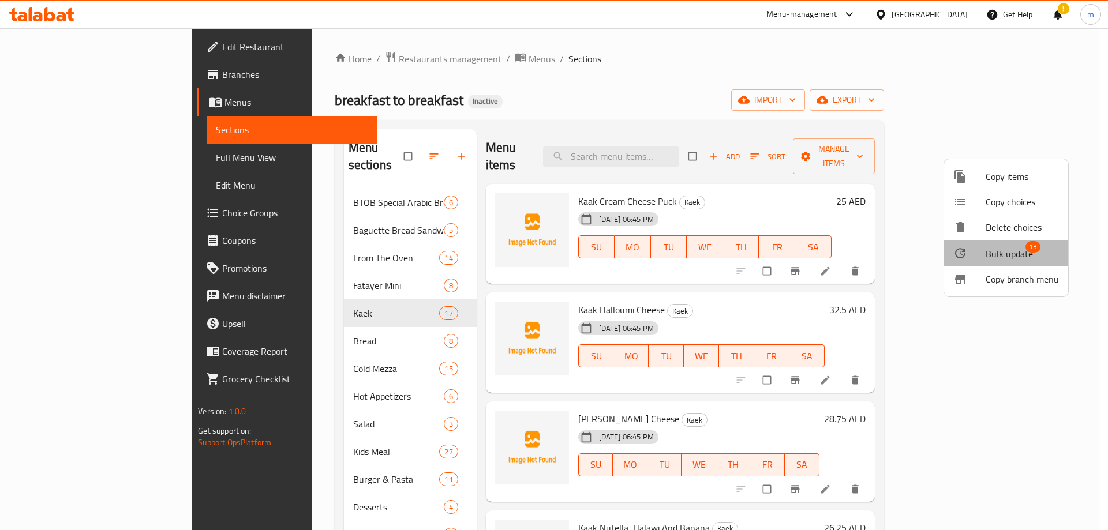
click at [1005, 254] on span "Bulk update" at bounding box center [1008, 254] width 47 height 14
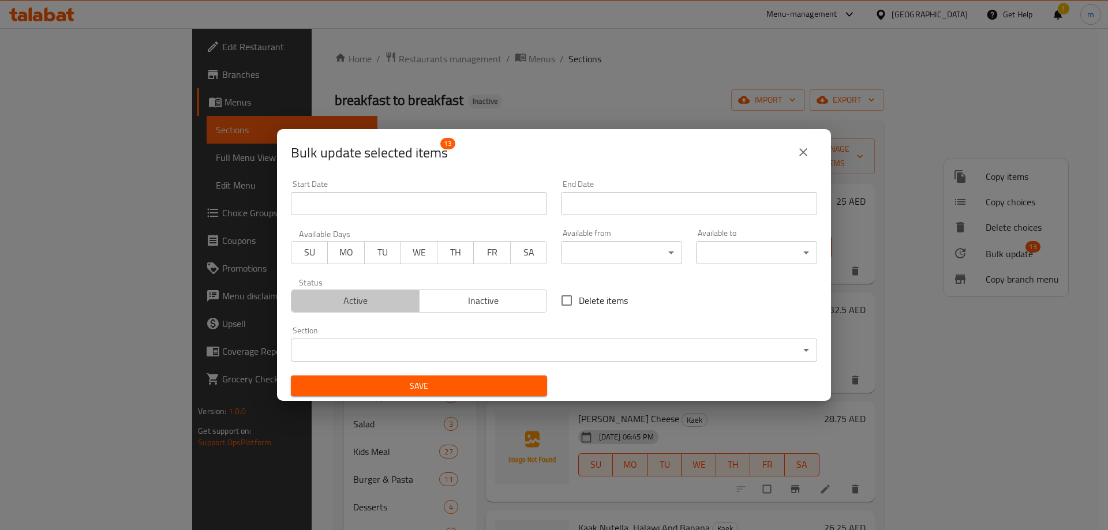
click at [355, 303] on span "Active" at bounding box center [355, 301] width 119 height 17
click at [560, 352] on body "​ Menu-management United Arab Emirates Get Help ! m Edit Restaurant Branches Me…" at bounding box center [554, 279] width 1108 height 502
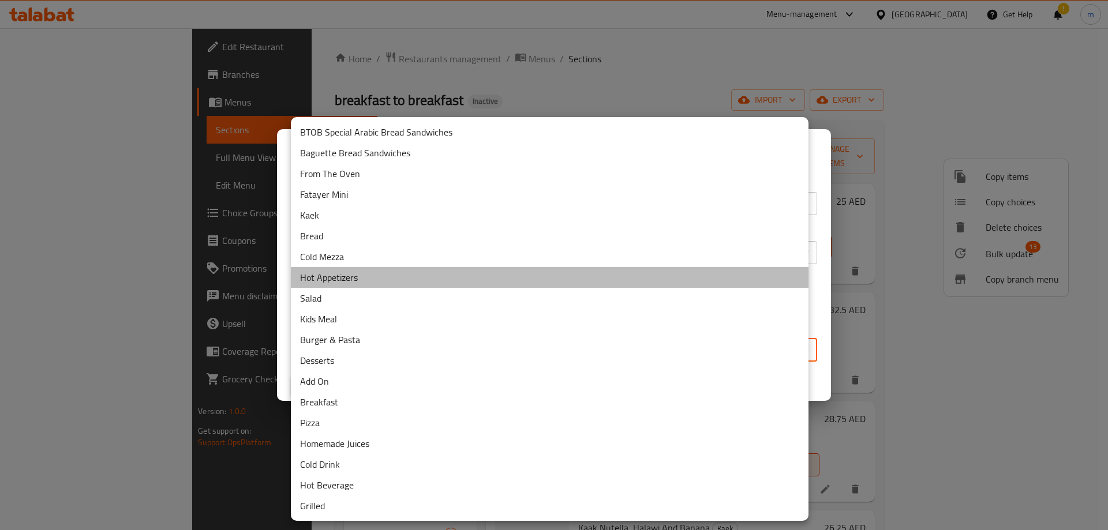
click at [378, 275] on li "Hot Appetizers" at bounding box center [550, 277] width 518 height 21
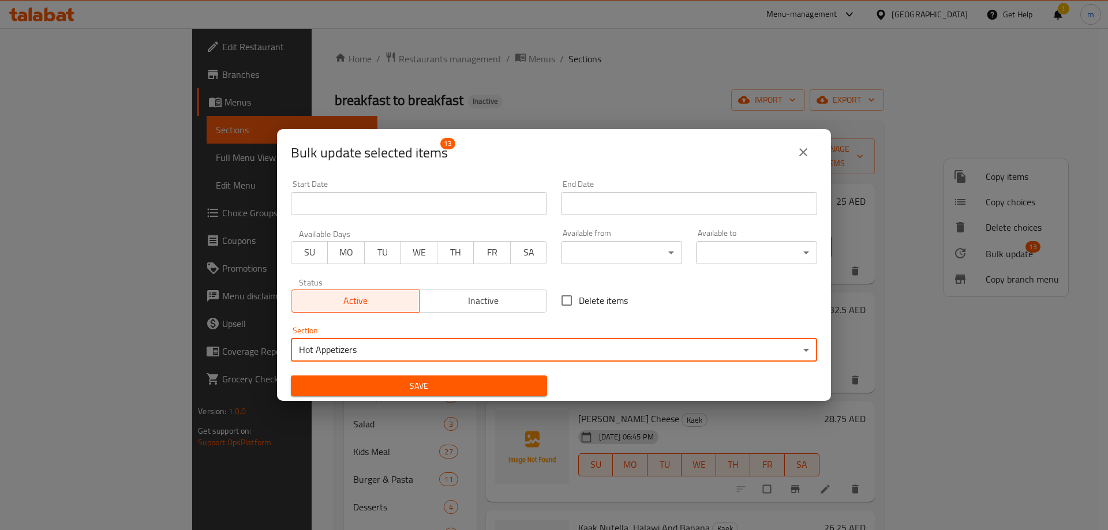
click at [460, 380] on span "Save" at bounding box center [419, 386] width 238 height 14
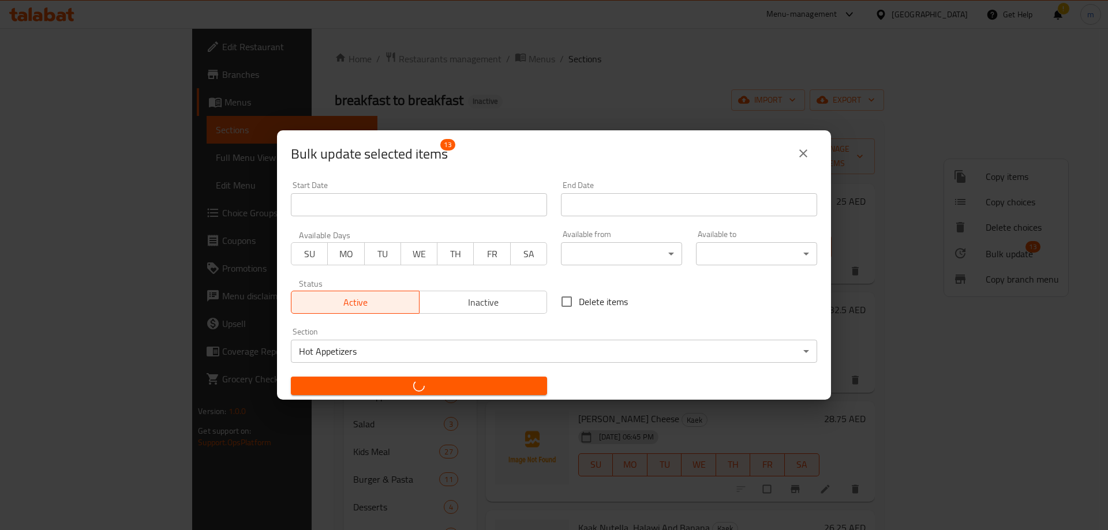
checkbox input "false"
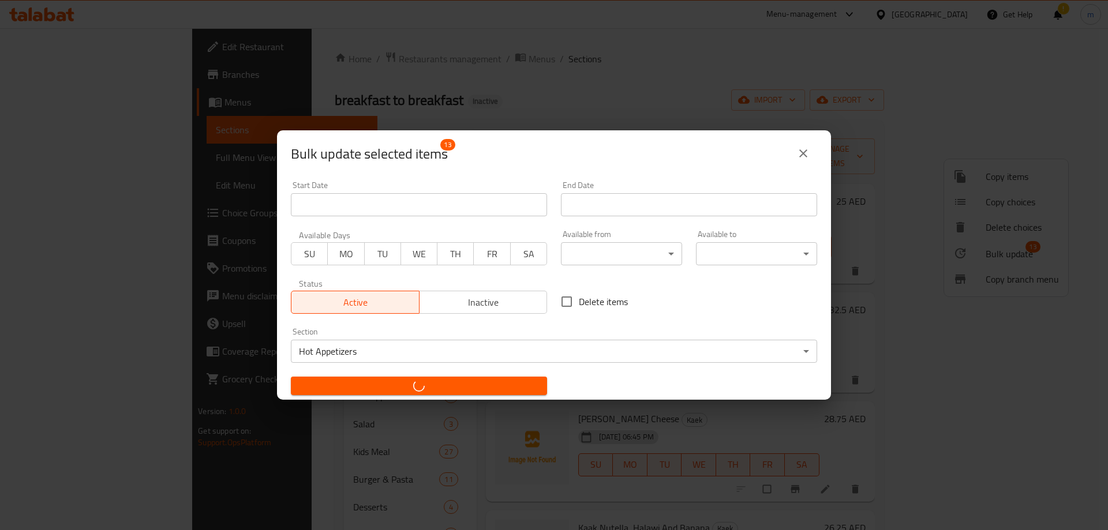
checkbox input "false"
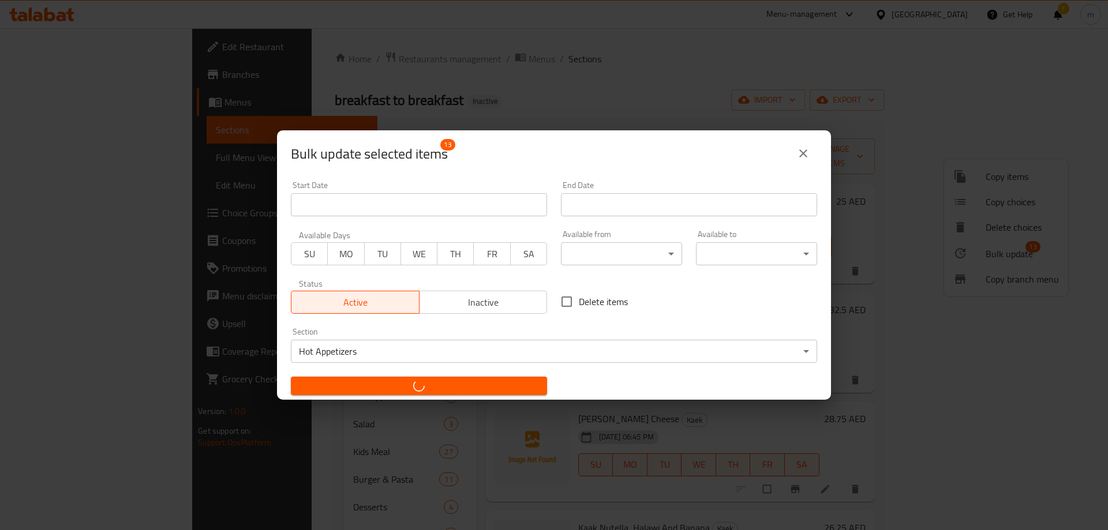
checkbox input "false"
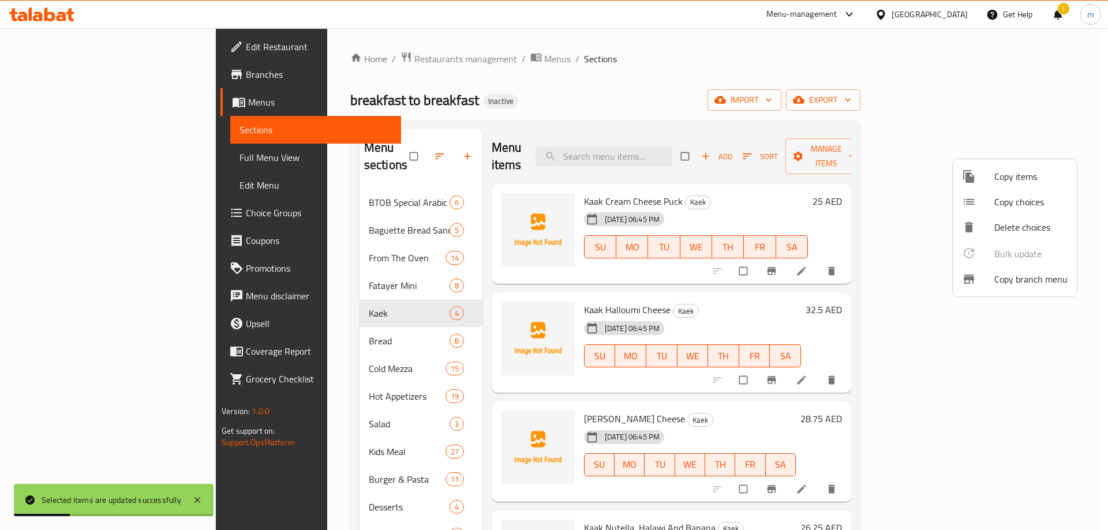
click at [421, 258] on div at bounding box center [554, 265] width 1108 height 530
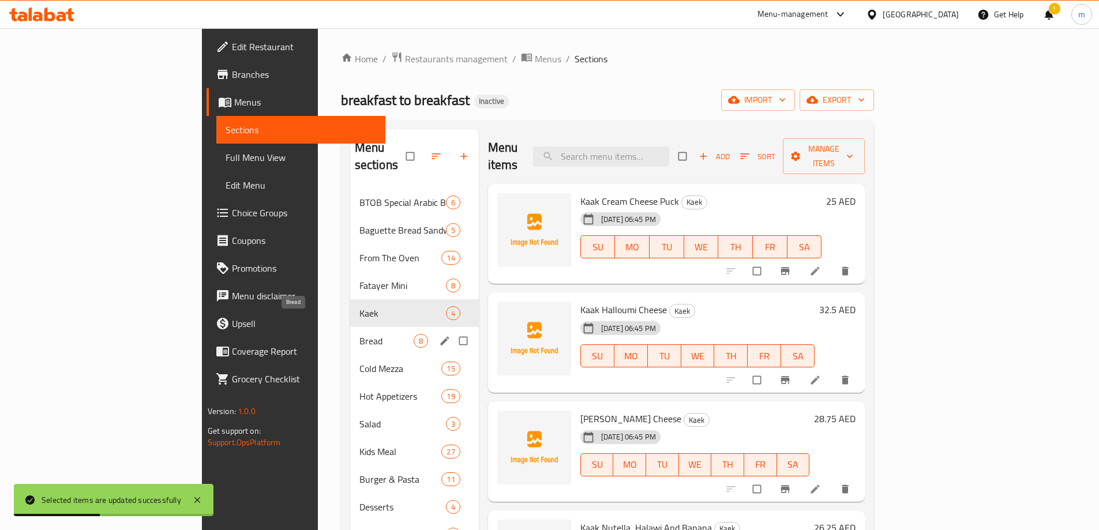
click at [359, 334] on span "Bread" at bounding box center [386, 341] width 54 height 14
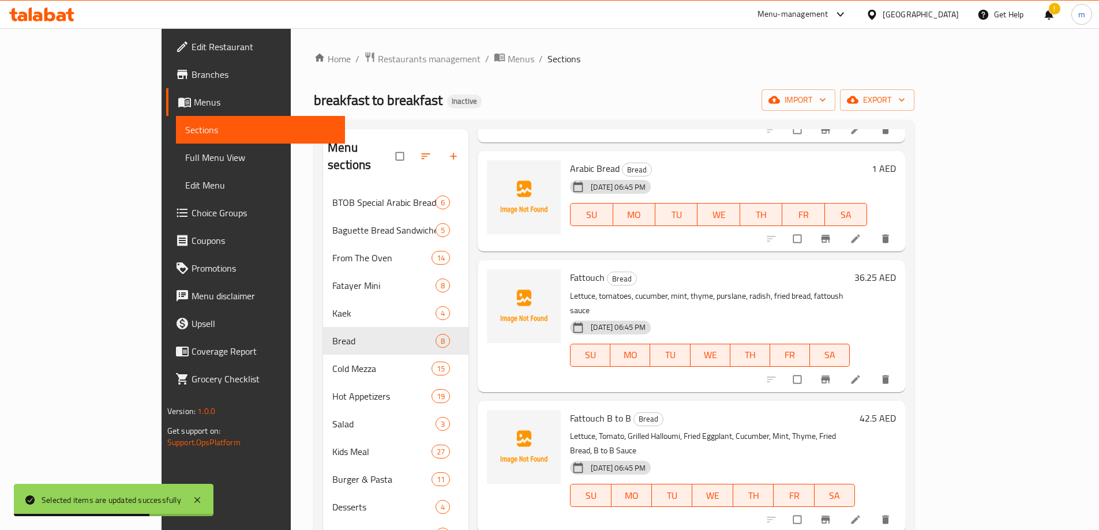
scroll to position [173, 0]
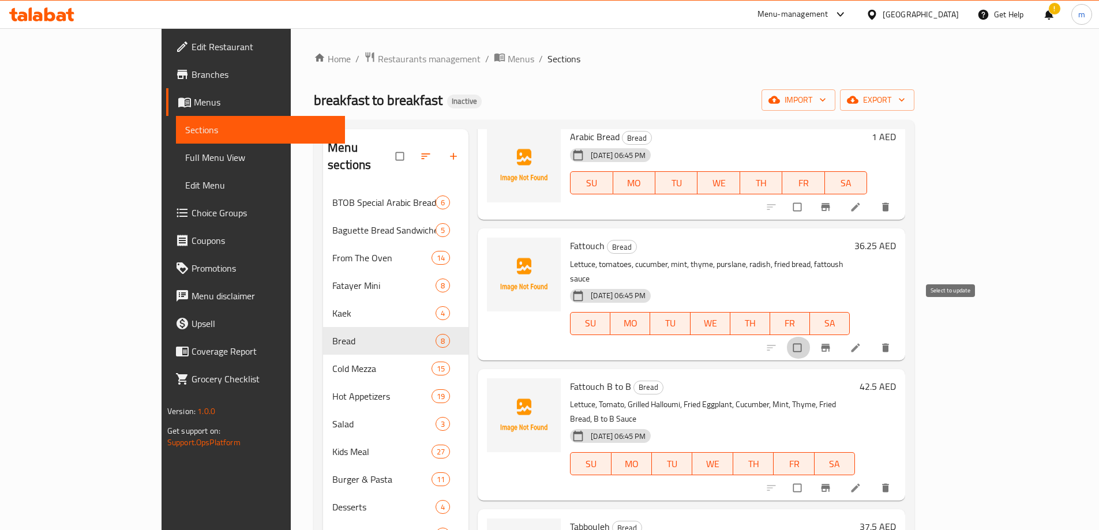
click at [811, 337] on input "checkbox" at bounding box center [798, 348] width 24 height 22
checkbox input "true"
click at [811, 477] on input "checkbox" at bounding box center [798, 488] width 24 height 22
checkbox input "true"
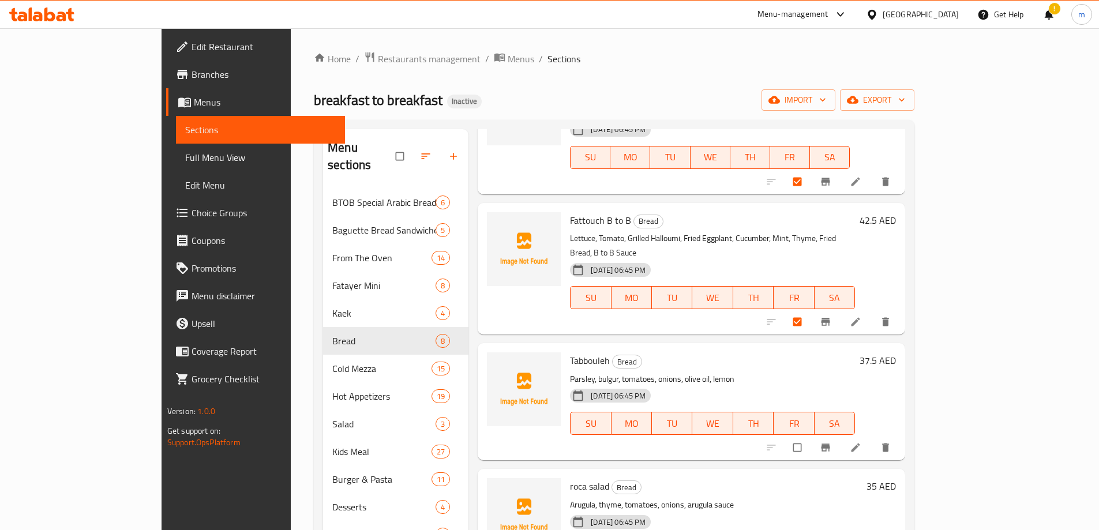
scroll to position [346, 0]
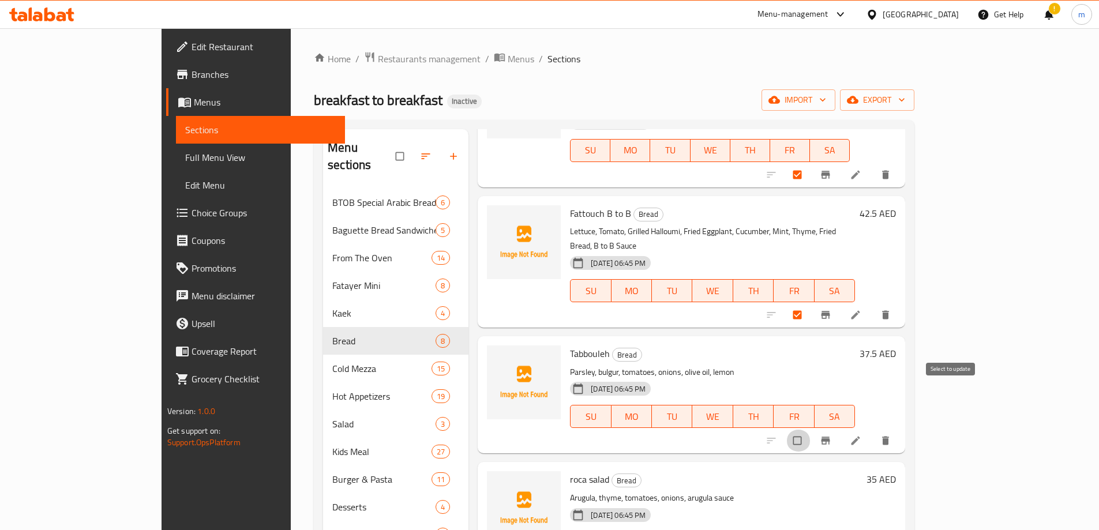
click at [811, 430] on input "checkbox" at bounding box center [798, 441] width 24 height 22
checkbox input "true"
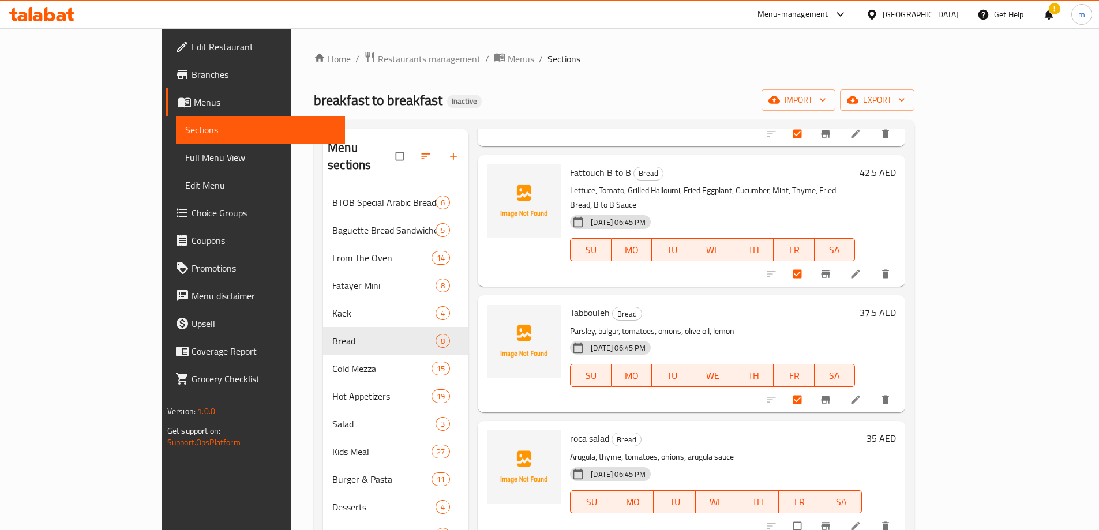
scroll to position [430, 0]
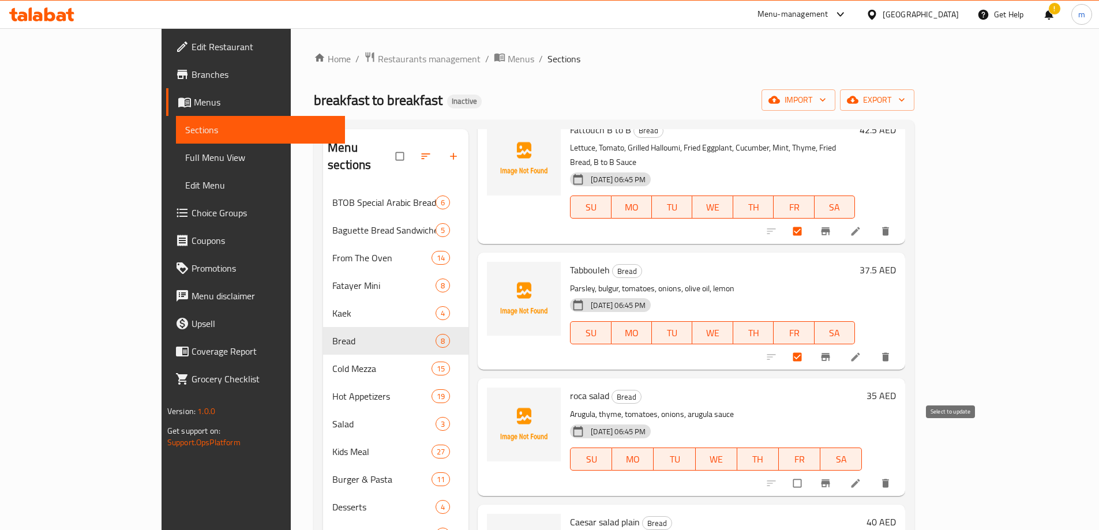
click at [811, 473] on input "checkbox" at bounding box center [798, 484] width 24 height 22
checkbox input "true"
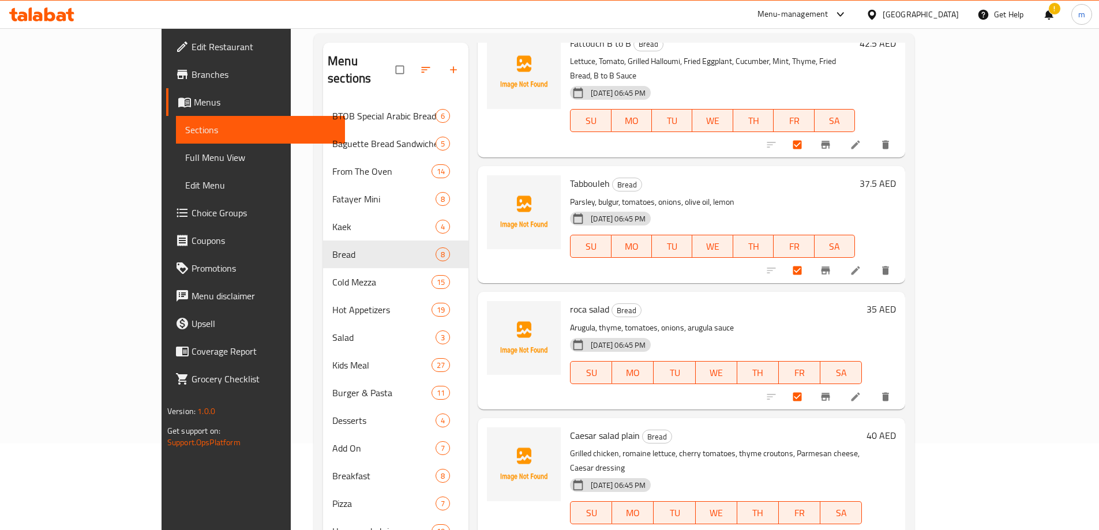
scroll to position [204, 0]
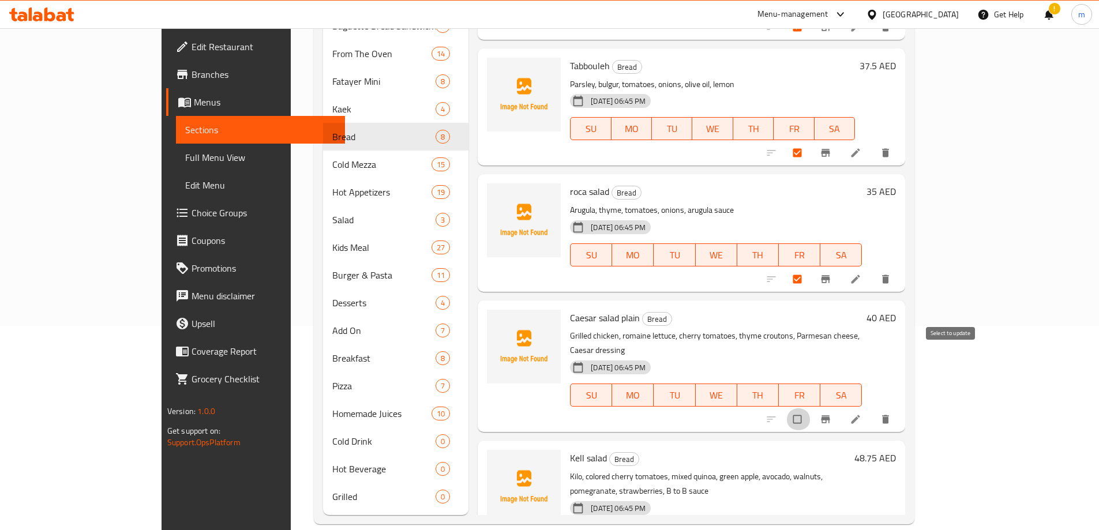
click at [811, 409] on input "checkbox" at bounding box center [798, 420] width 24 height 22
checkbox input "true"
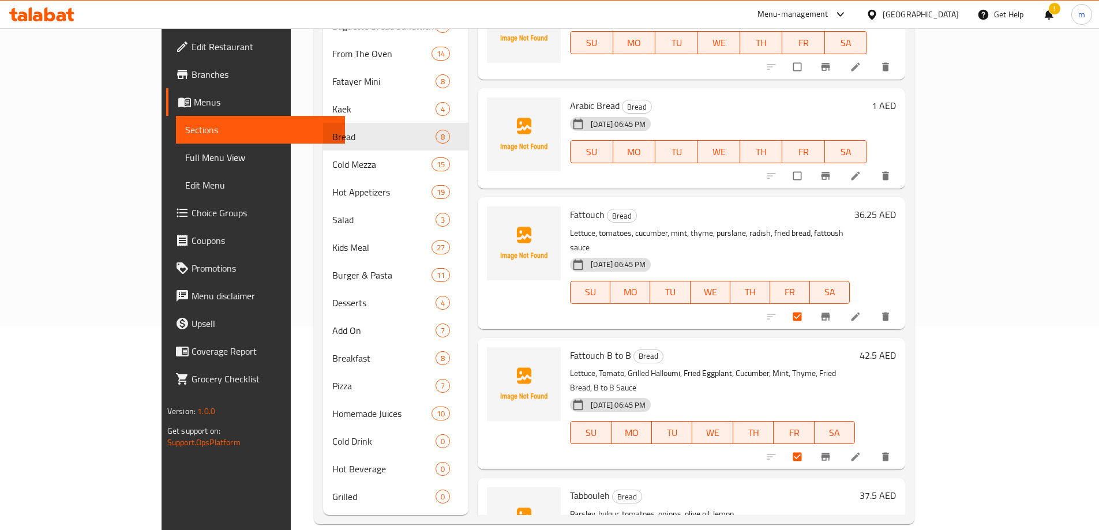
scroll to position [0, 0]
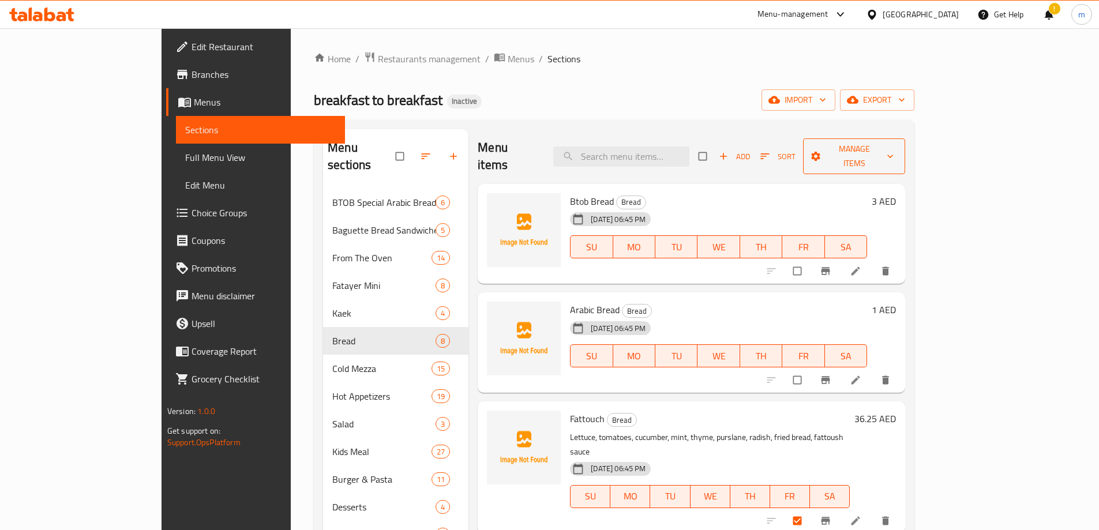
click at [896, 152] on span "Manage items" at bounding box center [854, 156] width 84 height 29
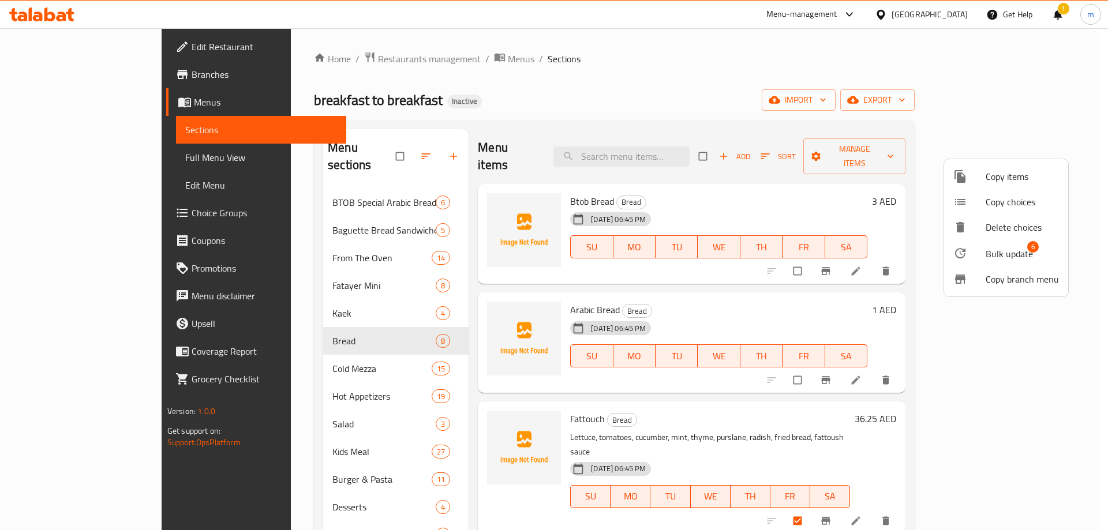
click at [1003, 254] on span "Bulk update" at bounding box center [1008, 254] width 47 height 14
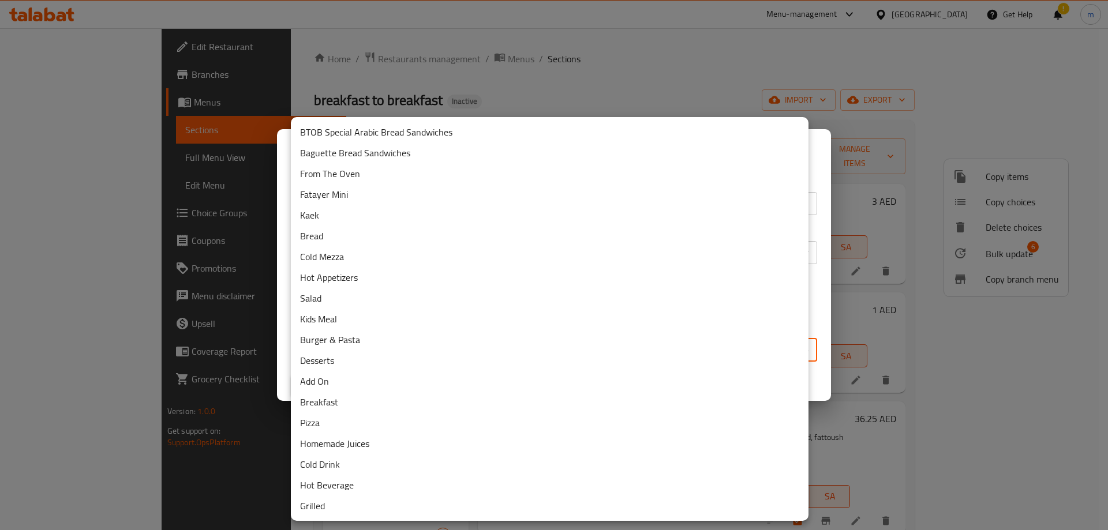
click at [550, 355] on body "​ Menu-management United Arab Emirates Get Help ! m Edit Restaurant Branches Me…" at bounding box center [554, 279] width 1108 height 502
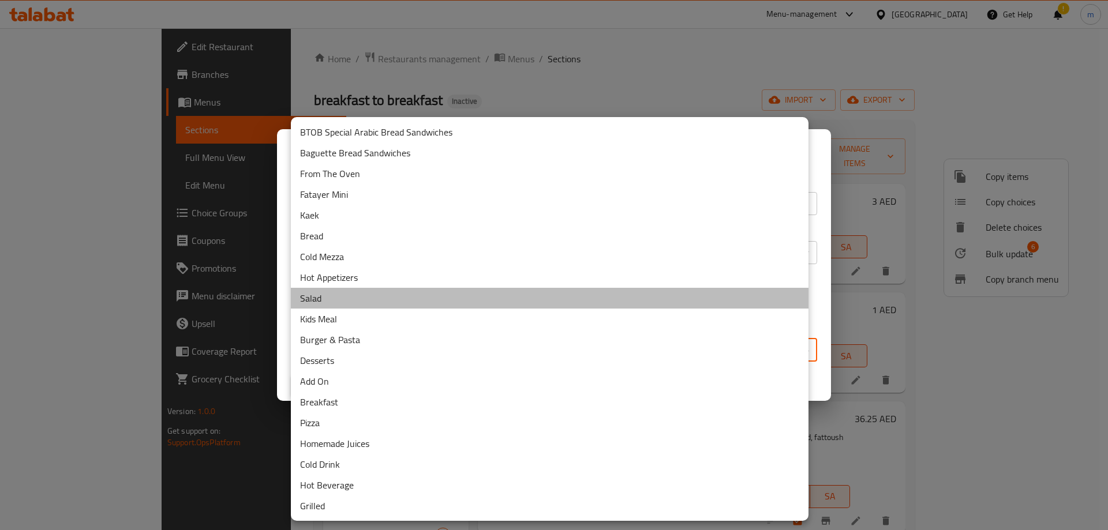
click at [338, 293] on li "Salad" at bounding box center [550, 298] width 518 height 21
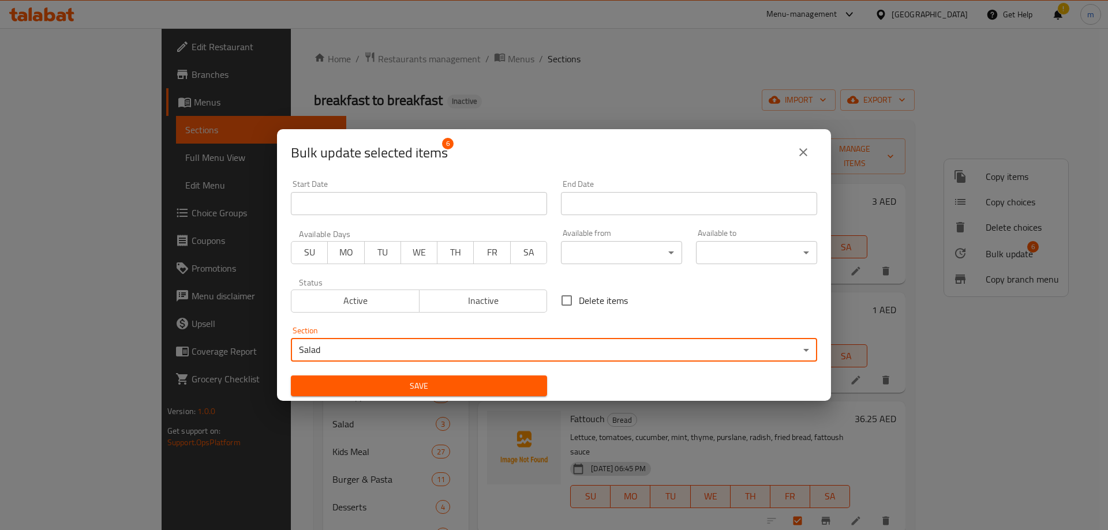
click at [504, 385] on span "Save" at bounding box center [419, 386] width 238 height 14
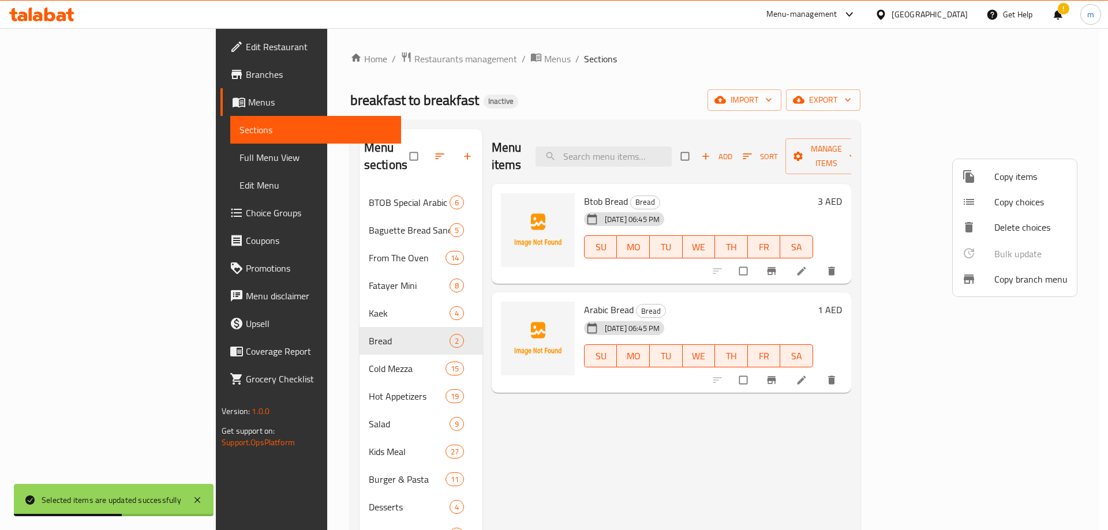
click at [741, 286] on div at bounding box center [554, 265] width 1108 height 530
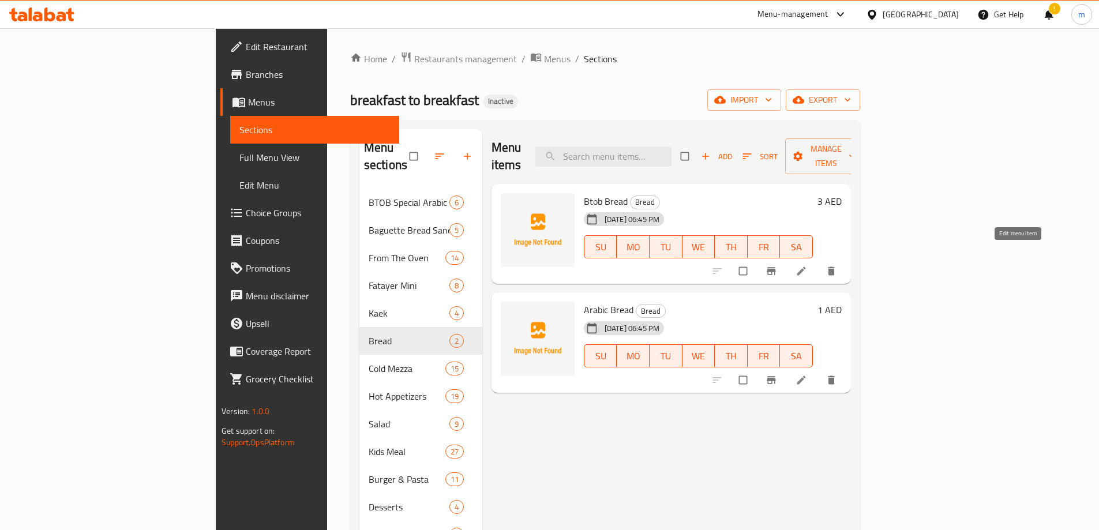
click at [807, 265] on icon at bounding box center [802, 271] width 12 height 12
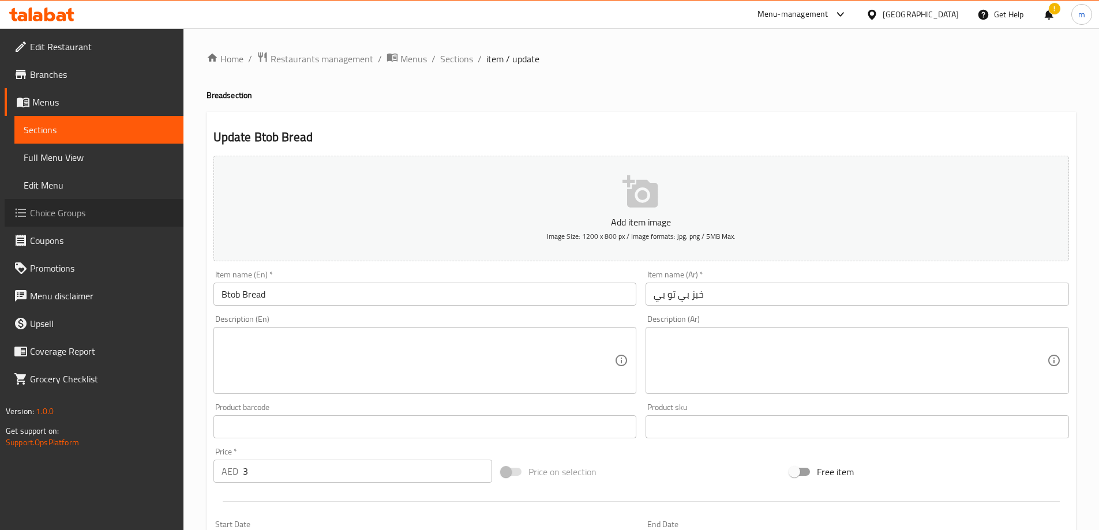
click at [77, 217] on span "Choice Groups" at bounding box center [102, 213] width 144 height 14
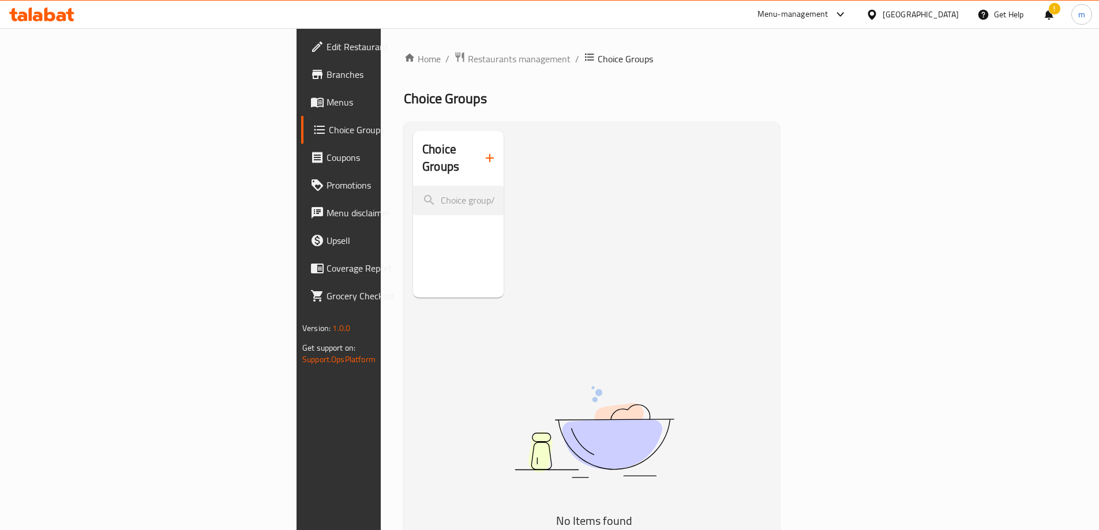
click at [483, 153] on icon "button" at bounding box center [490, 158] width 14 height 14
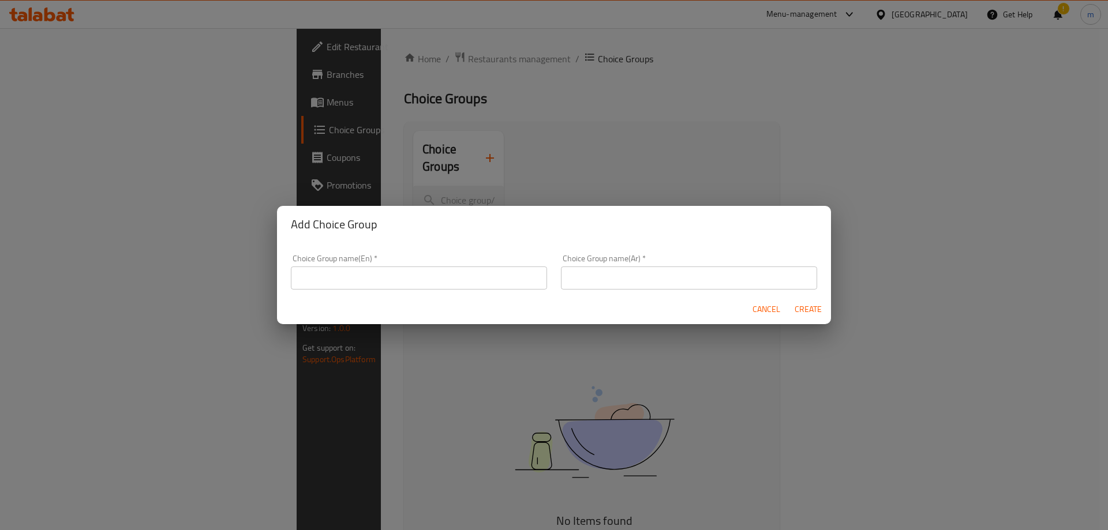
click at [390, 276] on input "text" at bounding box center [419, 278] width 256 height 23
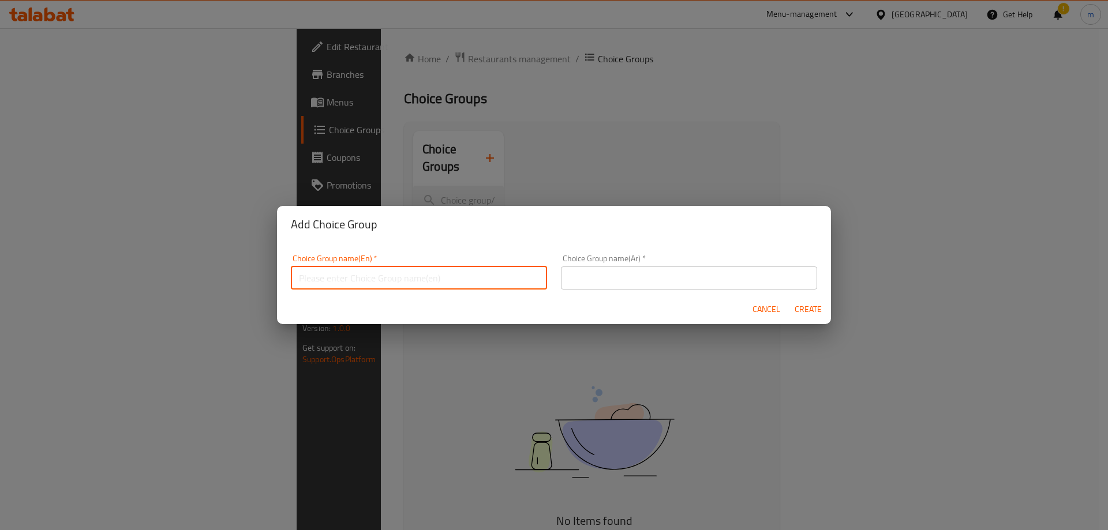
paste input "Add Extra:"
type input "Add Extra:"
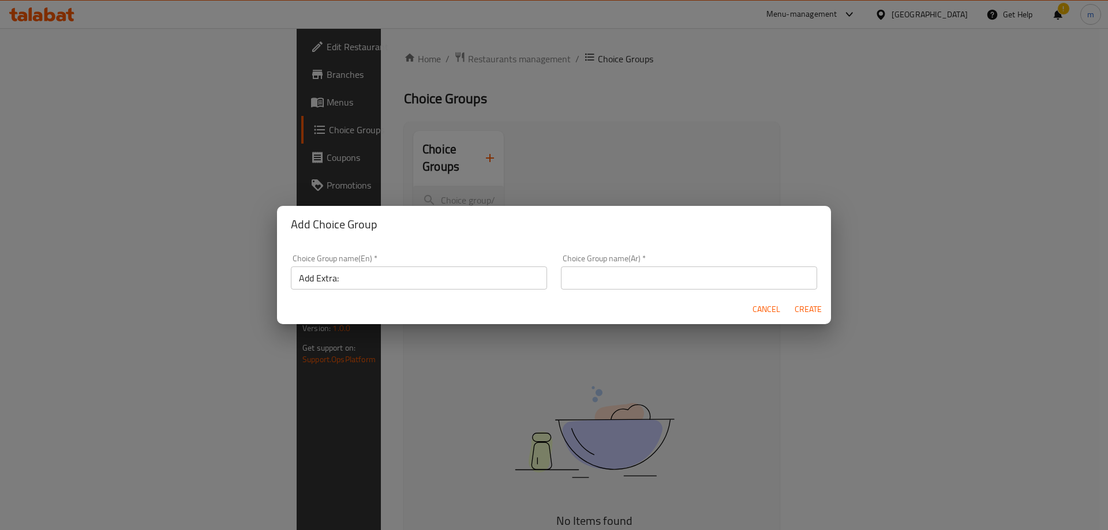
click at [669, 275] on input "text" at bounding box center [689, 278] width 256 height 23
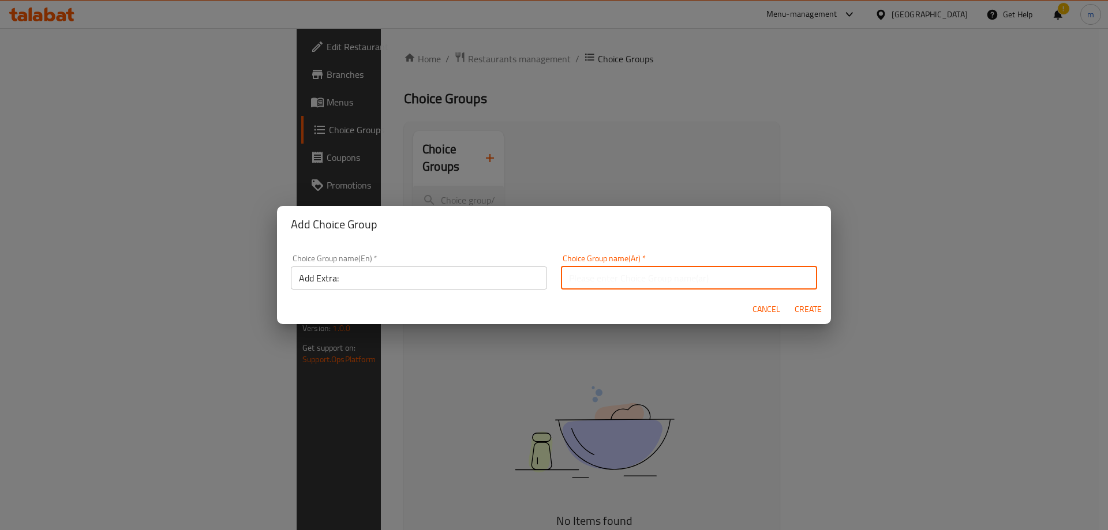
paste input "أضف المزيد:"
drag, startPoint x: 778, startPoint y: 279, endPoint x: 770, endPoint y: 279, distance: 7.5
click at [770, 279] on input "أضف المزيد:" at bounding box center [689, 278] width 256 height 23
drag, startPoint x: 778, startPoint y: 275, endPoint x: 759, endPoint y: 279, distance: 20.0
click at [759, 279] on input "أضف المزيد:" at bounding box center [689, 278] width 256 height 23
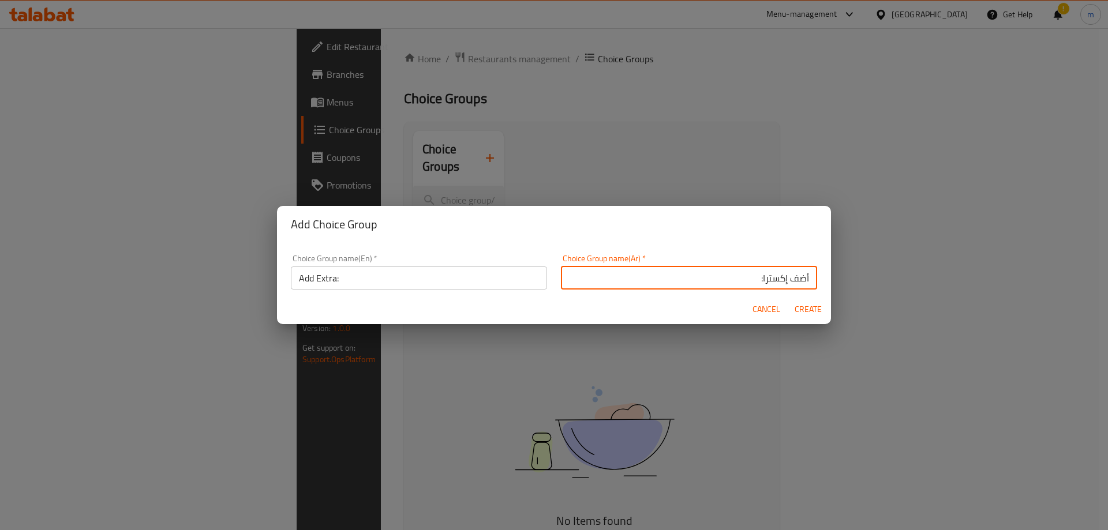
type input "أضف إكسترا:"
click at [805, 308] on span "Create" at bounding box center [808, 309] width 28 height 14
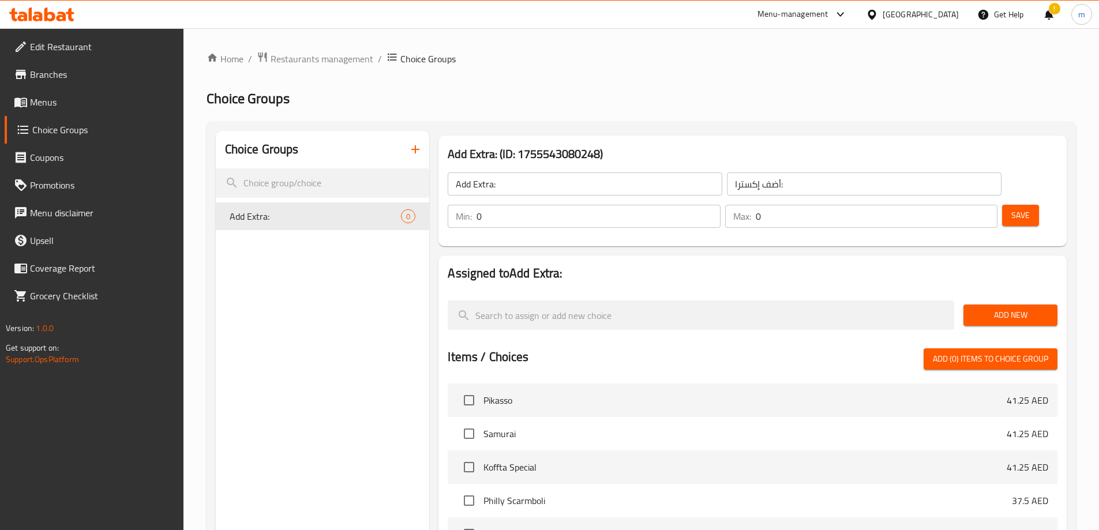
click at [1023, 308] on span "Add New" at bounding box center [1011, 315] width 76 height 14
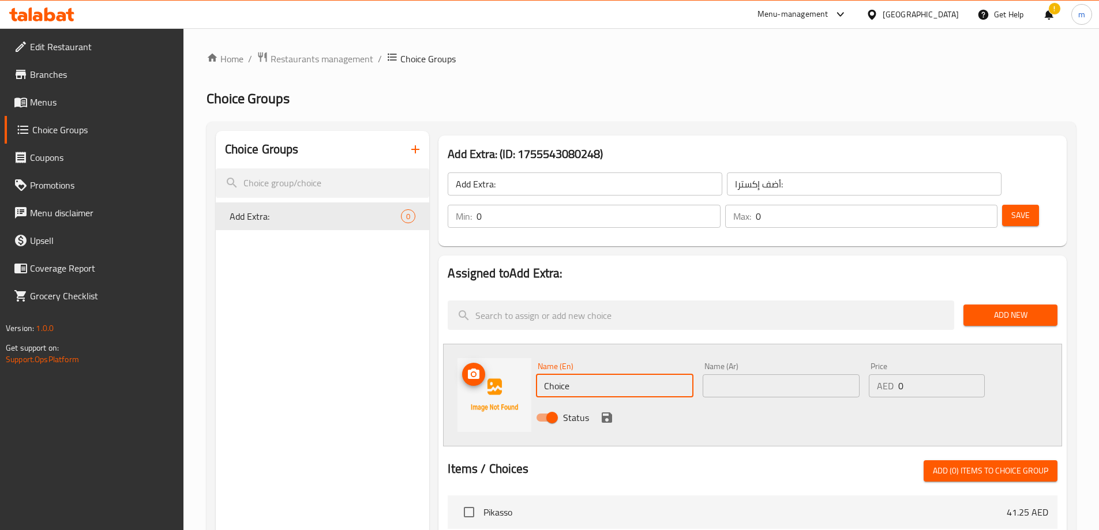
drag, startPoint x: 587, startPoint y: 357, endPoint x: 507, endPoint y: 355, distance: 80.2
click at [507, 355] on div "Name (En) Choice Name (En) Name (Ar) Name (Ar) Price AED 0 Price Status" at bounding box center [752, 395] width 619 height 103
paste input "chees"
type input "cheese"
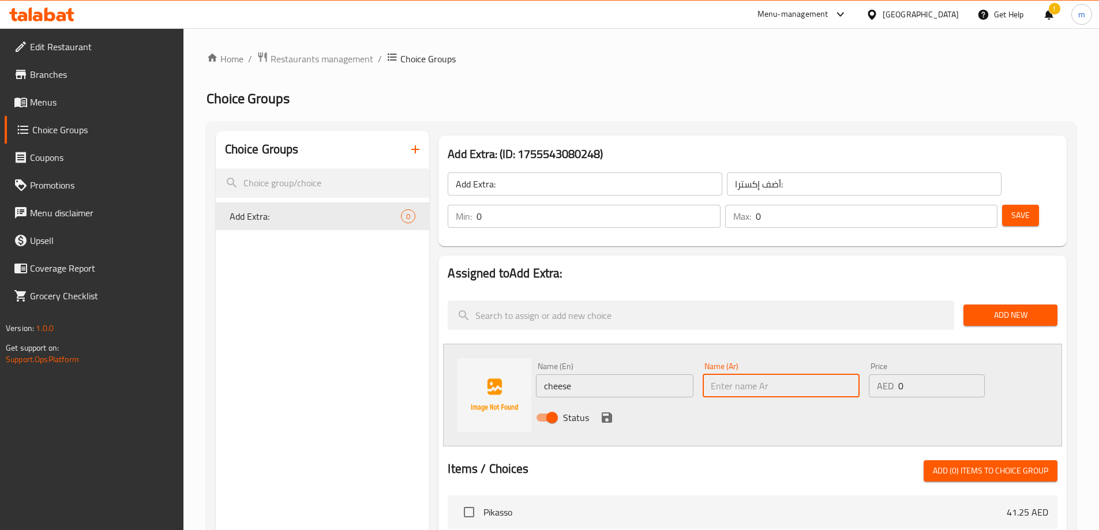
click at [805, 374] on input "text" at bounding box center [781, 385] width 157 height 23
paste input "جبنة"
type input "جبنة"
drag, startPoint x: 928, startPoint y: 348, endPoint x: 890, endPoint y: 351, distance: 38.8
click at [890, 374] on div "AED 0 Price" at bounding box center [926, 385] width 115 height 23
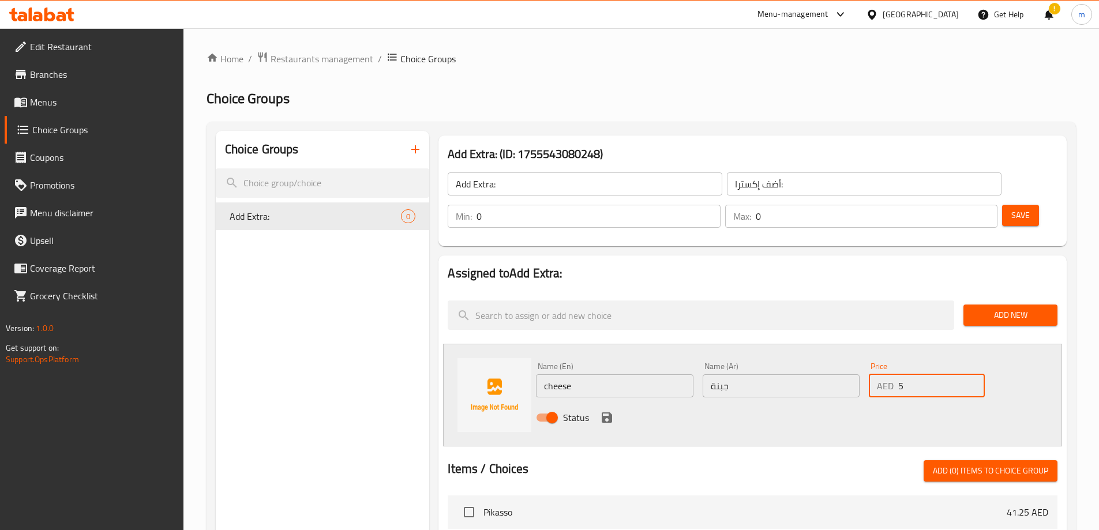
type input "5"
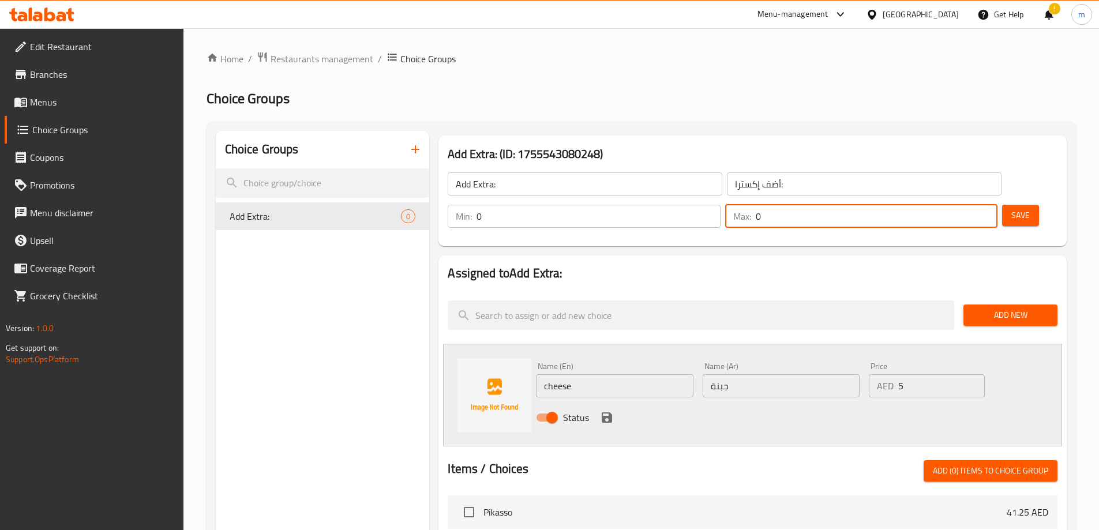
drag, startPoint x: 958, startPoint y: 186, endPoint x: 948, endPoint y: 183, distance: 10.6
click at [948, 205] on div "Max: 0 ​" at bounding box center [861, 216] width 272 height 23
click at [915, 265] on h2 "Assigned to Add Extra:" at bounding box center [753, 273] width 610 height 17
drag, startPoint x: 958, startPoint y: 187, endPoint x: 949, endPoint y: 185, distance: 9.4
click at [949, 205] on div "Max: 0 ​" at bounding box center [861, 216] width 272 height 23
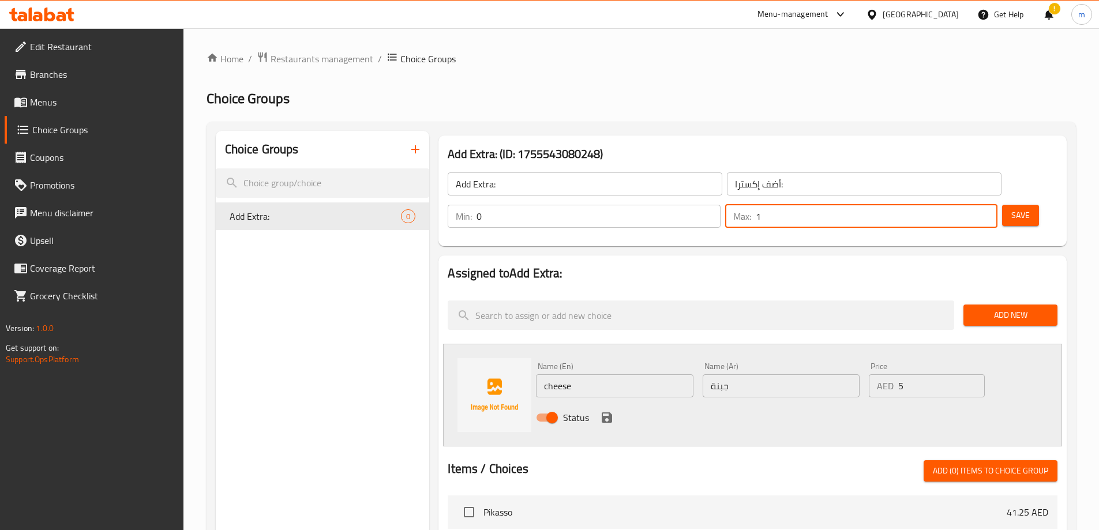
type input "1"
click at [931, 265] on h2 "Assigned to Add Extra:" at bounding box center [753, 273] width 610 height 17
click at [609, 413] on icon "save" at bounding box center [607, 418] width 10 height 10
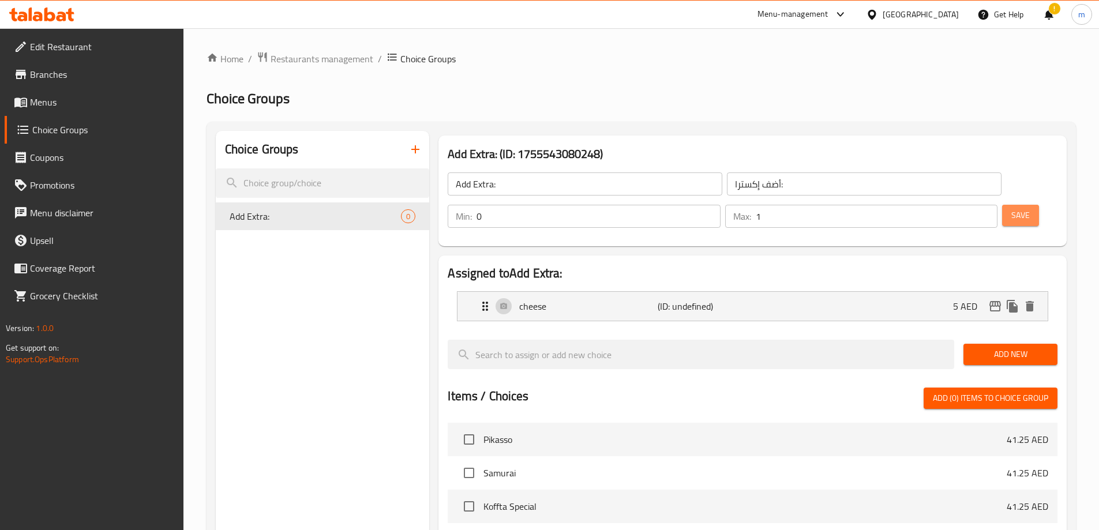
click at [1011, 208] on span "Save" at bounding box center [1020, 215] width 18 height 14
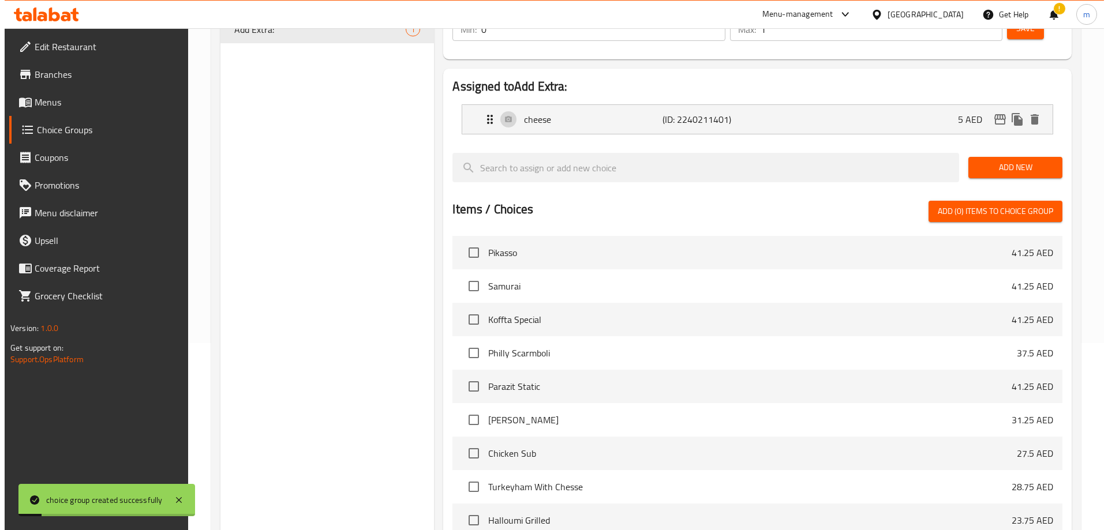
scroll to position [301, 0]
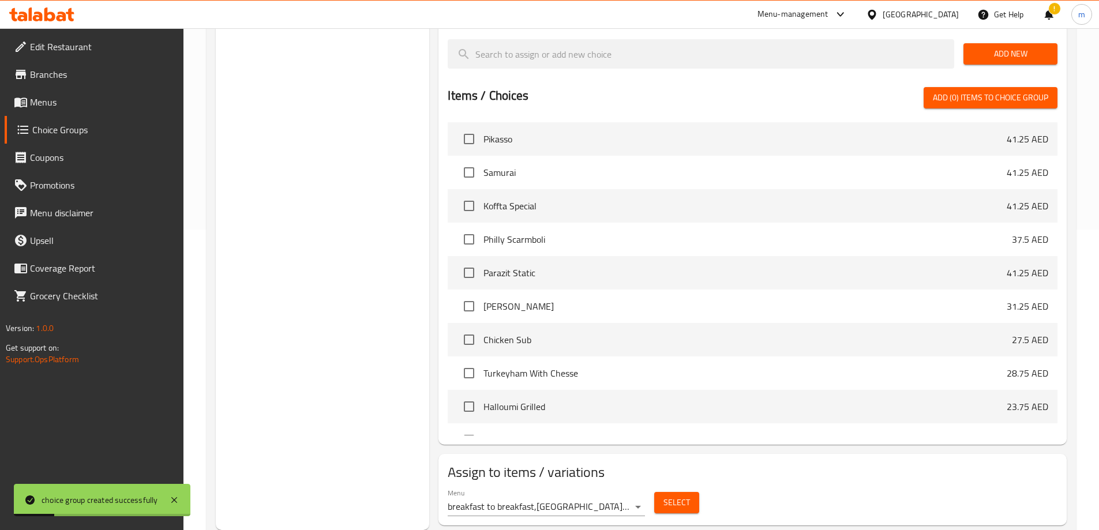
click at [662, 492] on button "Select" at bounding box center [676, 502] width 45 height 21
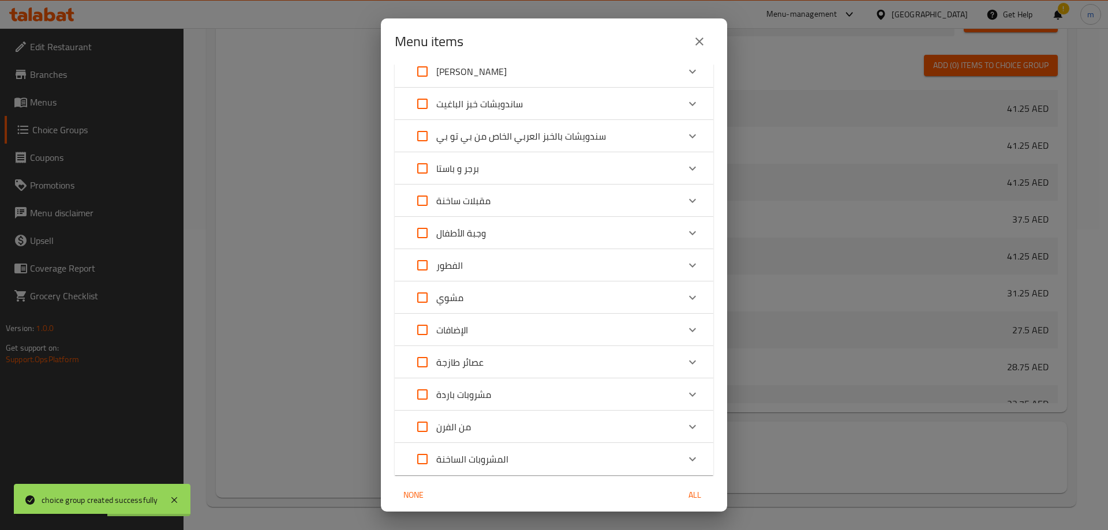
scroll to position [186, 0]
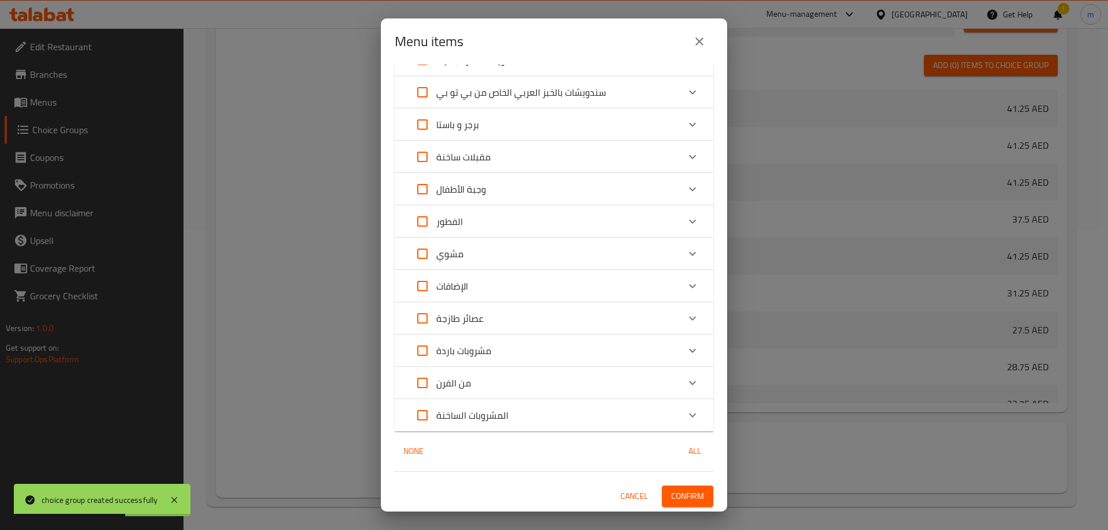
click at [704, 38] on icon "close" at bounding box center [699, 42] width 14 height 14
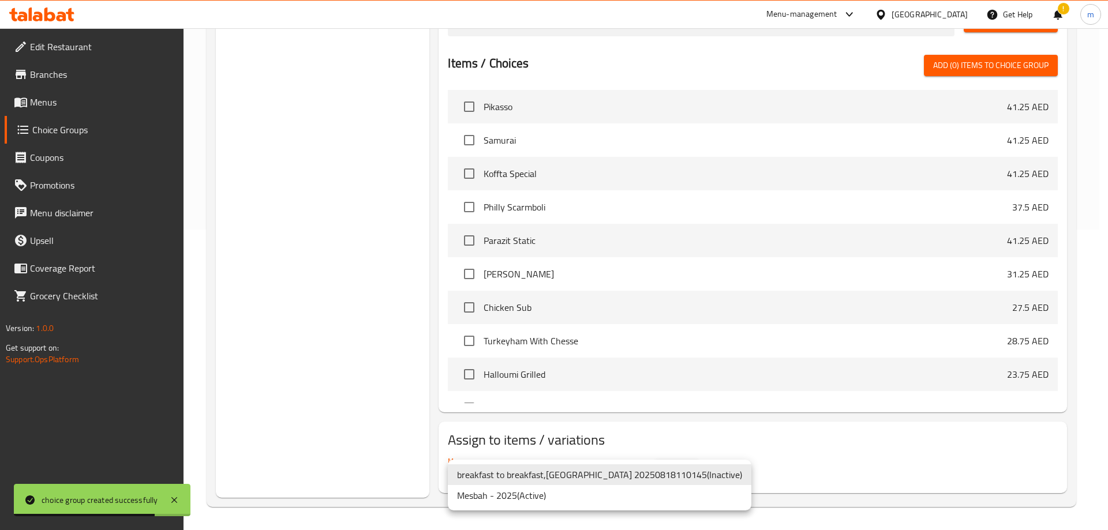
click at [508, 497] on li "Mesbah - 2025 ( Active )" at bounding box center [599, 495] width 303 height 21
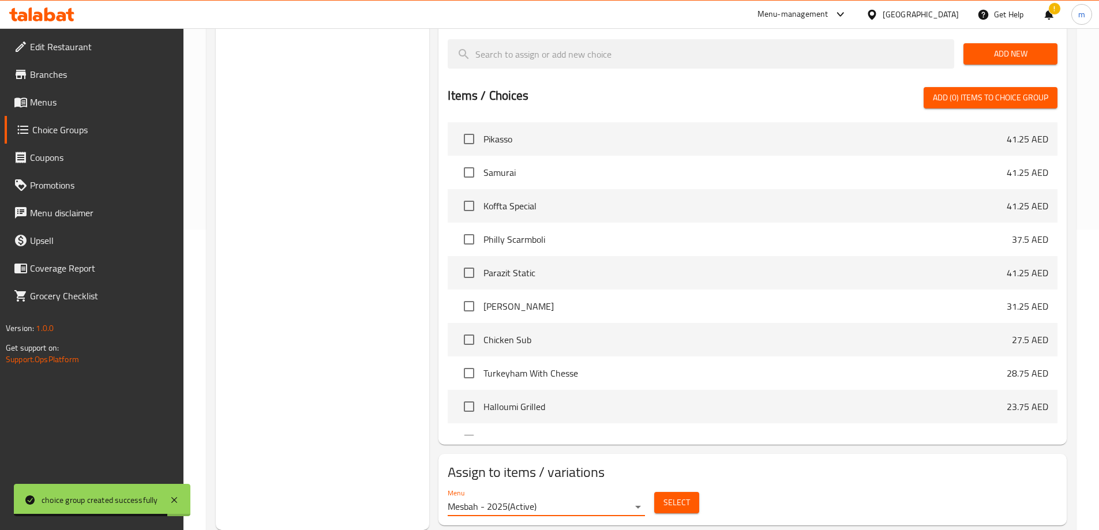
click at [670, 496] on span "Select" at bounding box center [677, 503] width 27 height 14
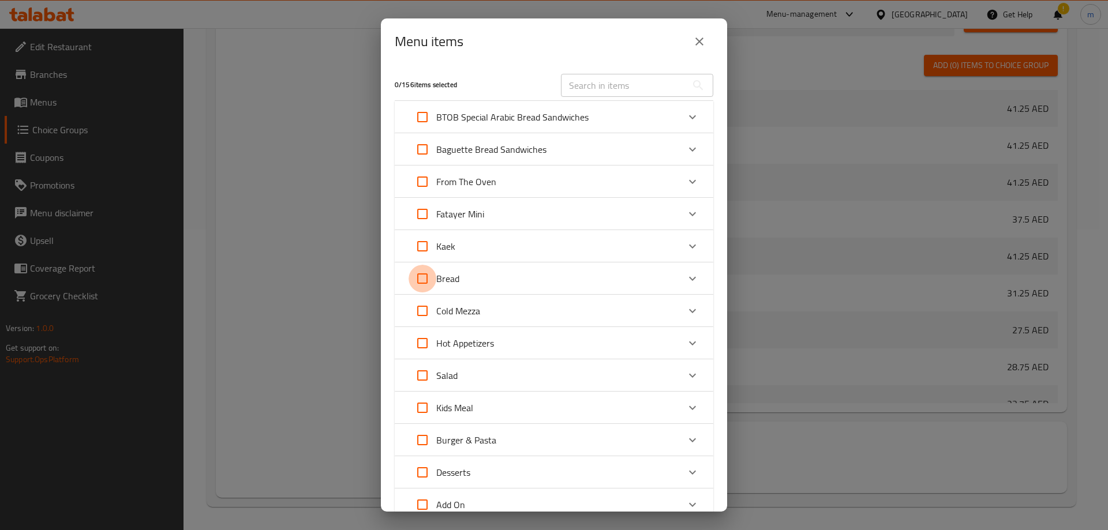
click at [428, 279] on input "Expand" at bounding box center [423, 279] width 28 height 28
checkbox input "true"
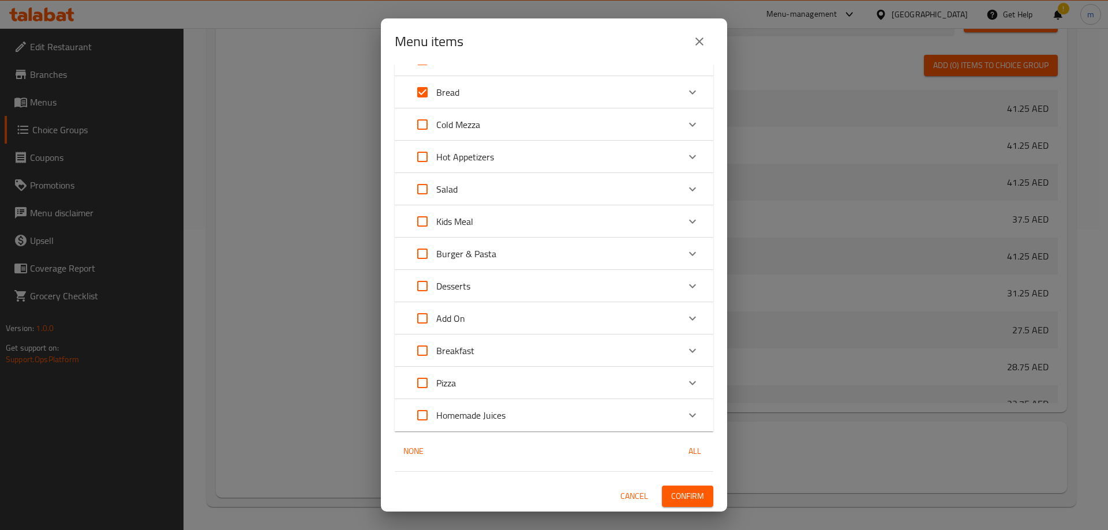
click at [671, 496] on span "Confirm" at bounding box center [687, 496] width 33 height 14
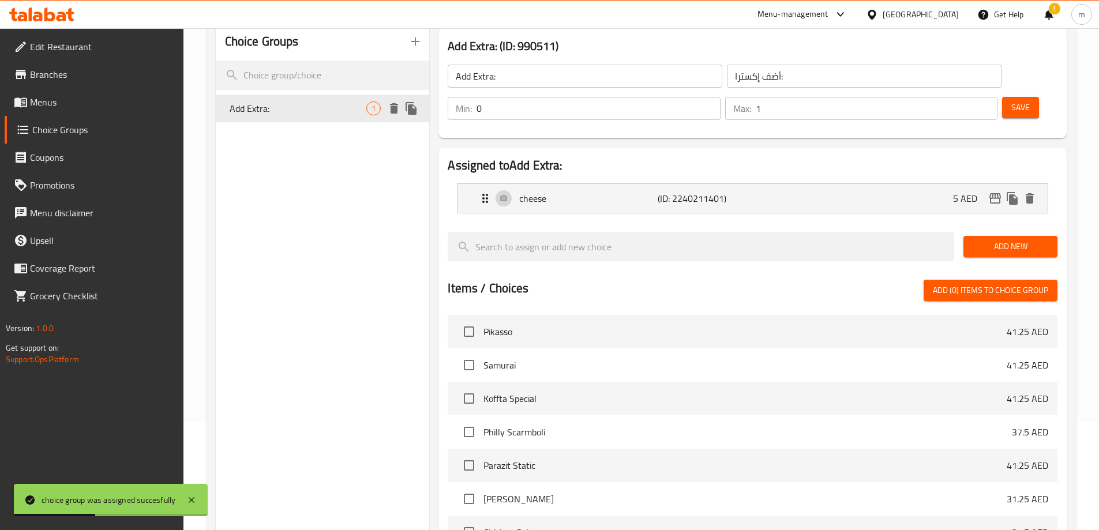
scroll to position [0, 0]
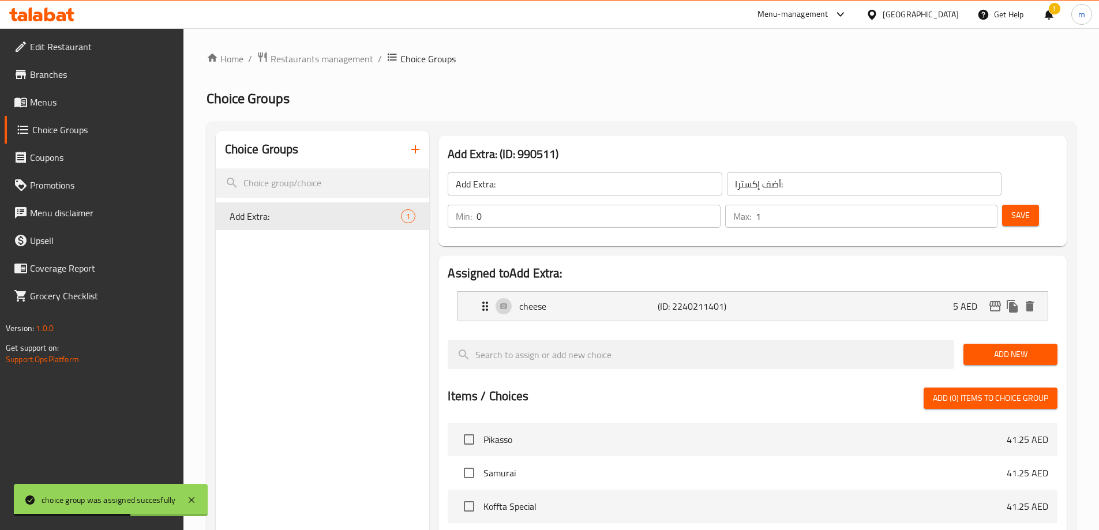
click at [60, 103] on span "Menus" at bounding box center [102, 102] width 144 height 14
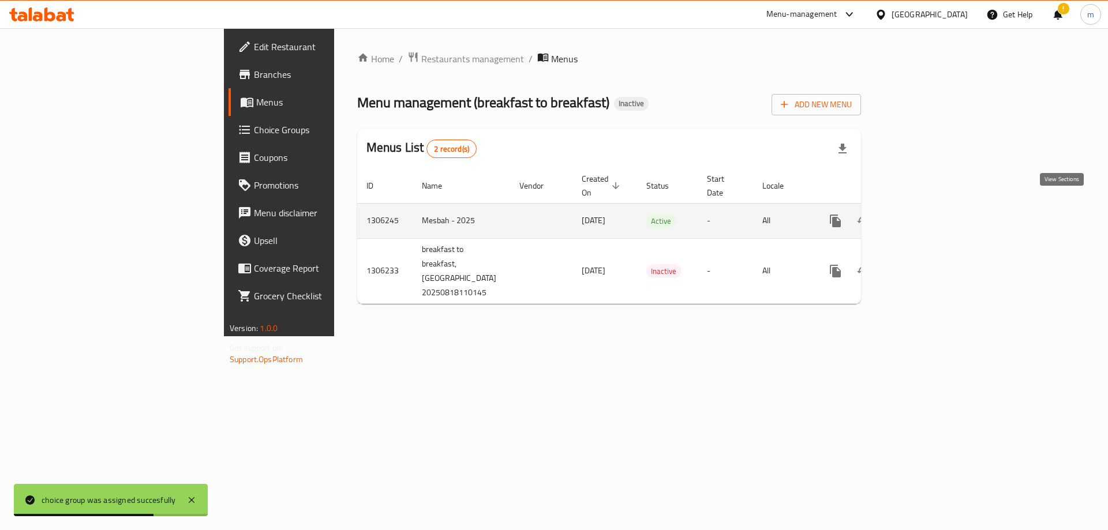
click at [925, 214] on icon "enhanced table" at bounding box center [919, 221] width 14 height 14
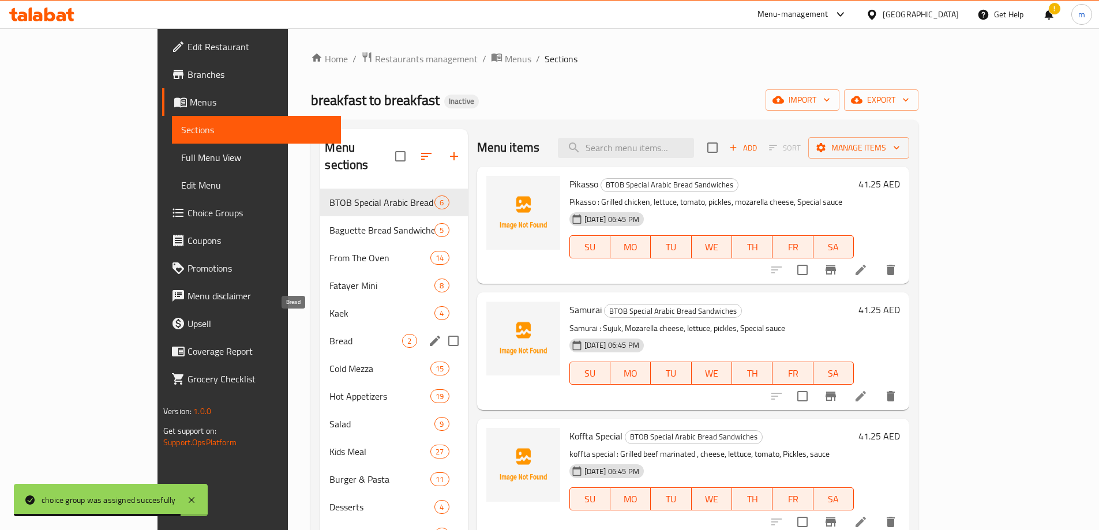
click at [329, 334] on span "Bread" at bounding box center [365, 341] width 73 height 14
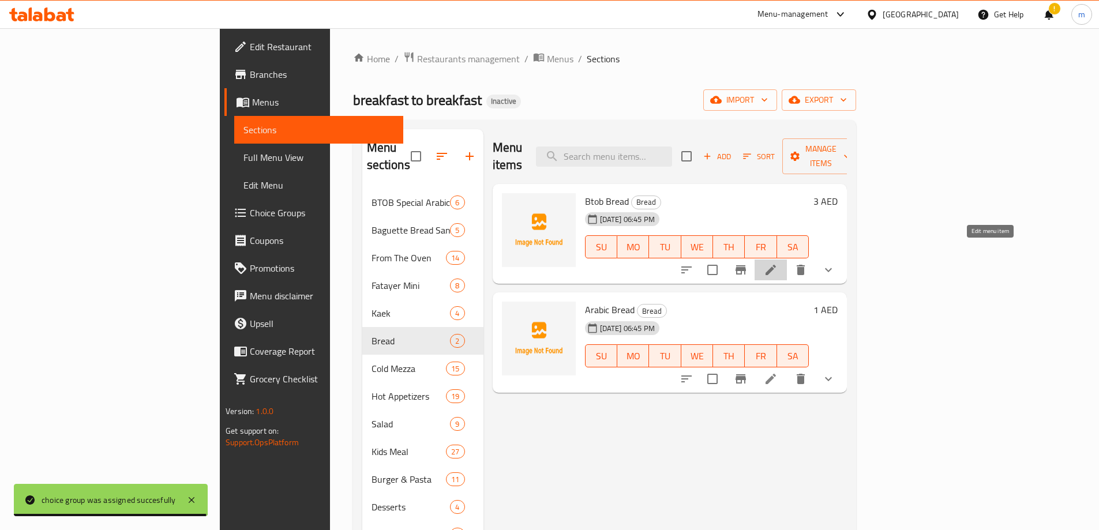
click at [778, 263] on icon at bounding box center [771, 270] width 14 height 14
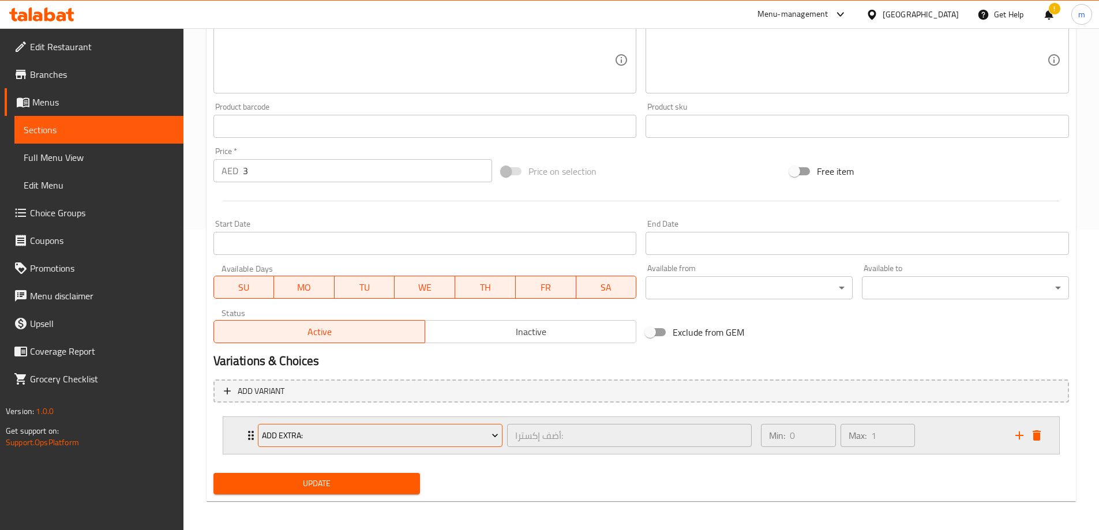
scroll to position [304, 0]
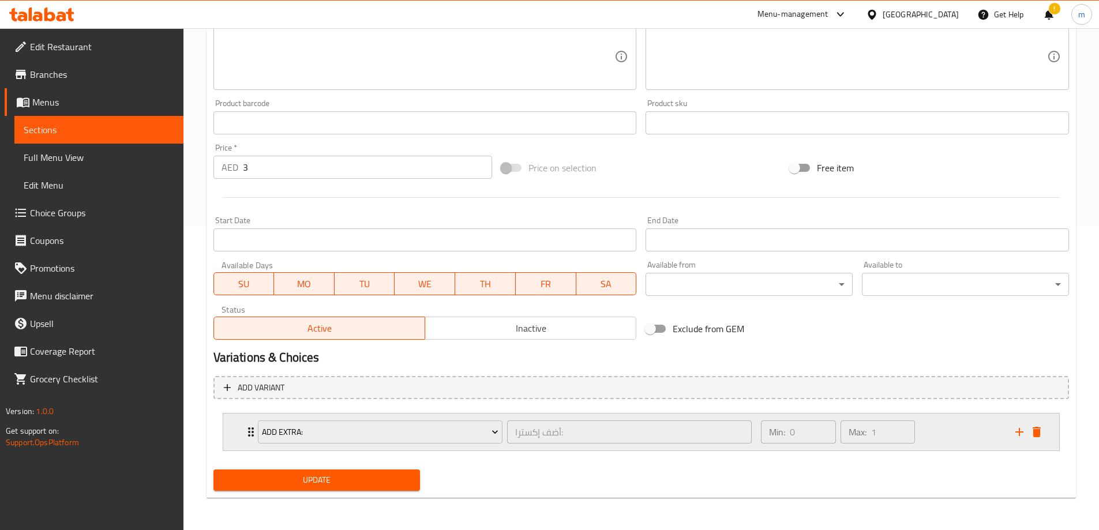
click at [245, 432] on icon "Expand" at bounding box center [251, 432] width 14 height 14
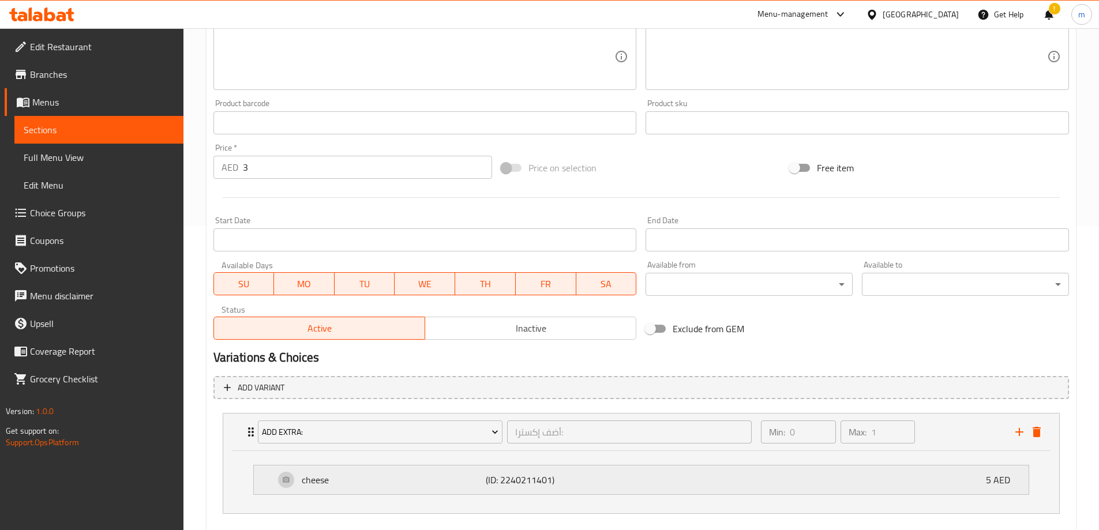
click at [619, 485] on div "cheese (ID: 2240211401) 5 AED" at bounding box center [645, 480] width 740 height 29
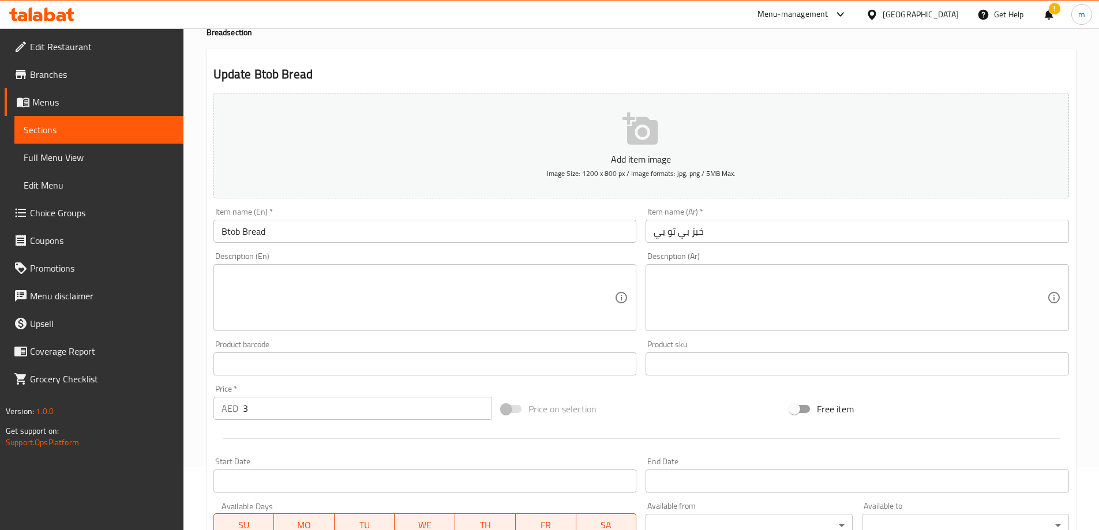
scroll to position [0, 0]
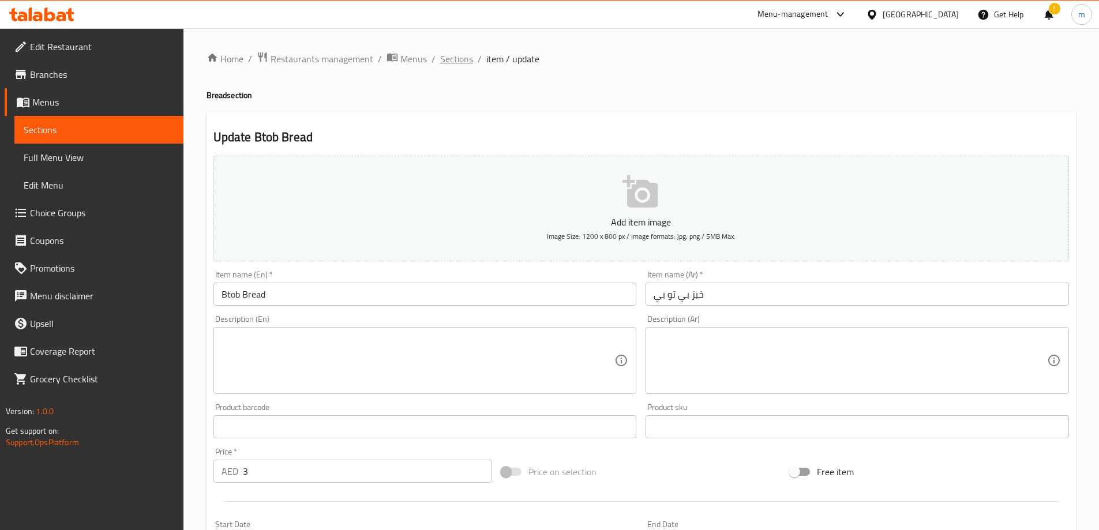
click at [462, 59] on span "Sections" at bounding box center [456, 59] width 33 height 14
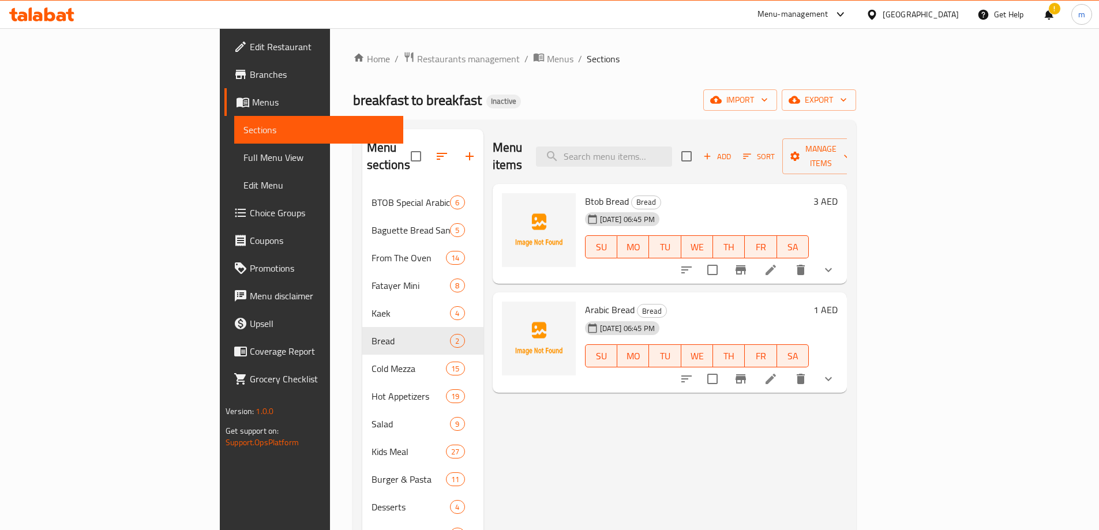
click at [787, 369] on li at bounding box center [771, 379] width 32 height 21
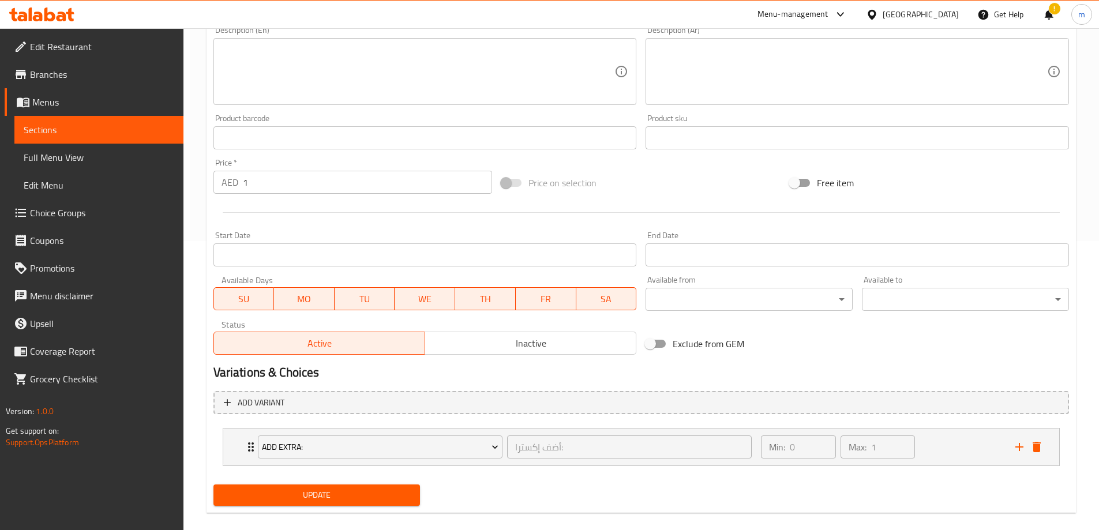
scroll to position [304, 0]
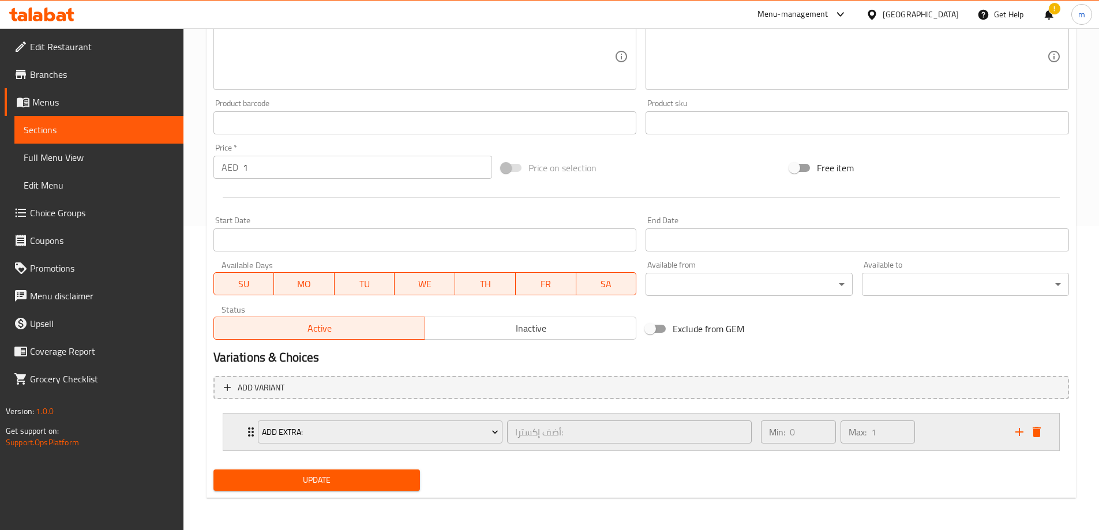
click at [251, 430] on div "Add Extra: أضف إكسترا: ​" at bounding box center [505, 432] width 508 height 37
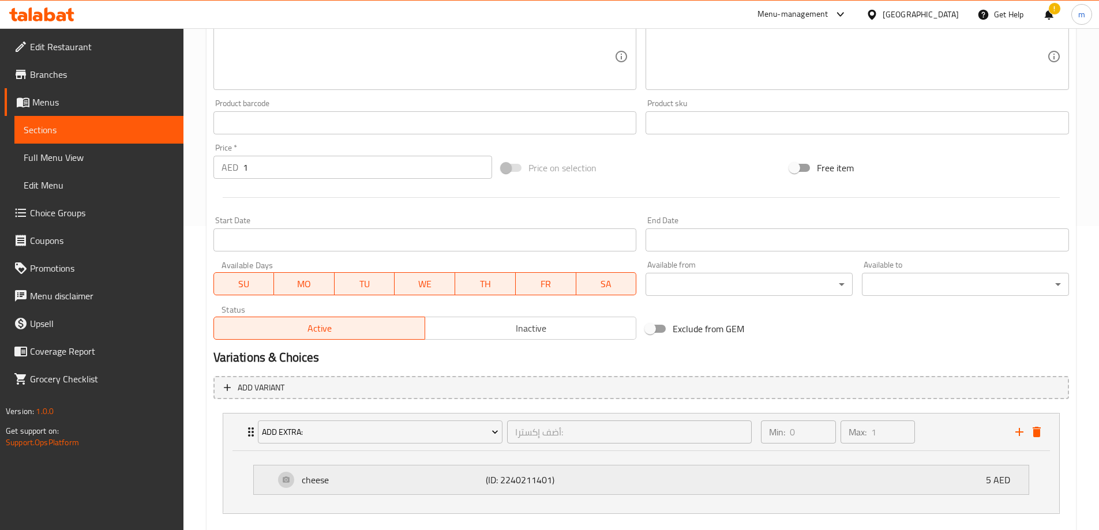
scroll to position [367, 0]
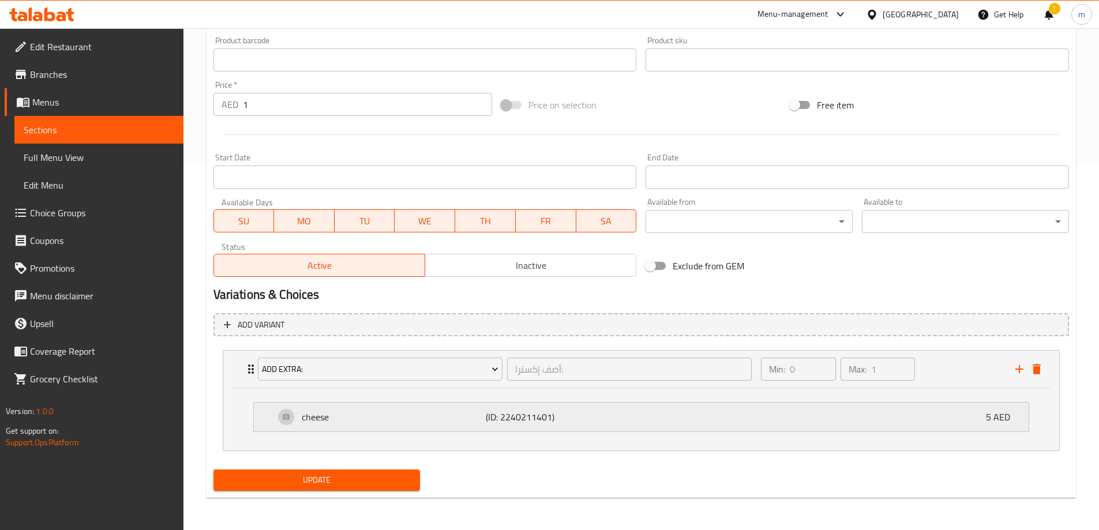
click at [638, 417] on div "cheese (ID: 2240211401) 5 AED" at bounding box center [645, 417] width 740 height 29
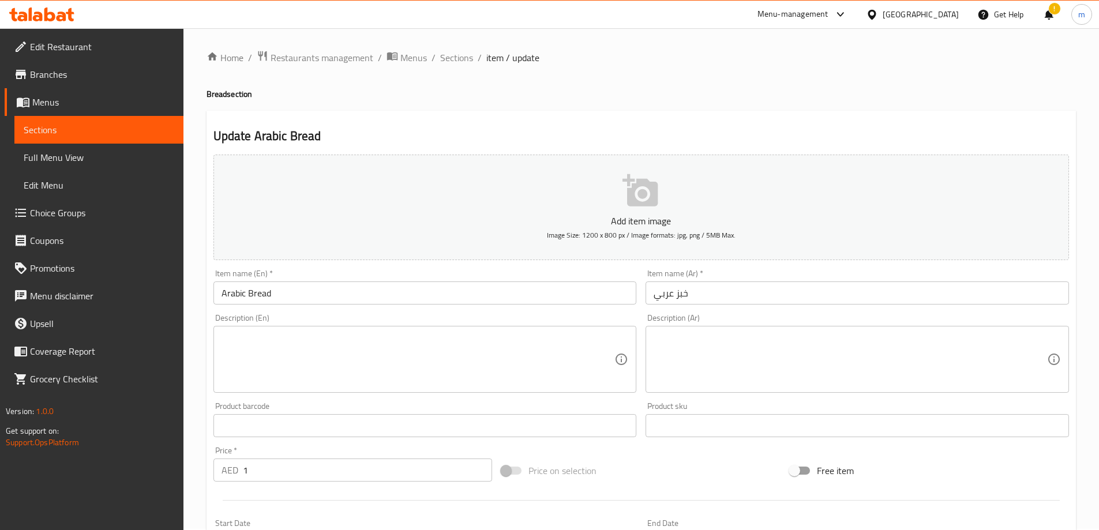
scroll to position [0, 0]
click at [463, 59] on span "Sections" at bounding box center [456, 59] width 33 height 14
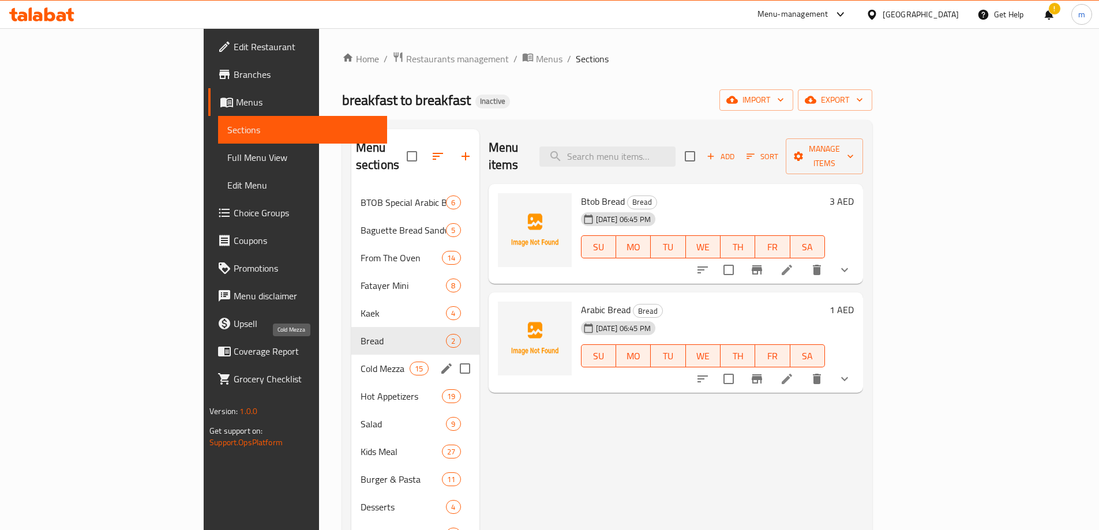
click at [361, 362] on span "Cold Mezza" at bounding box center [385, 369] width 49 height 14
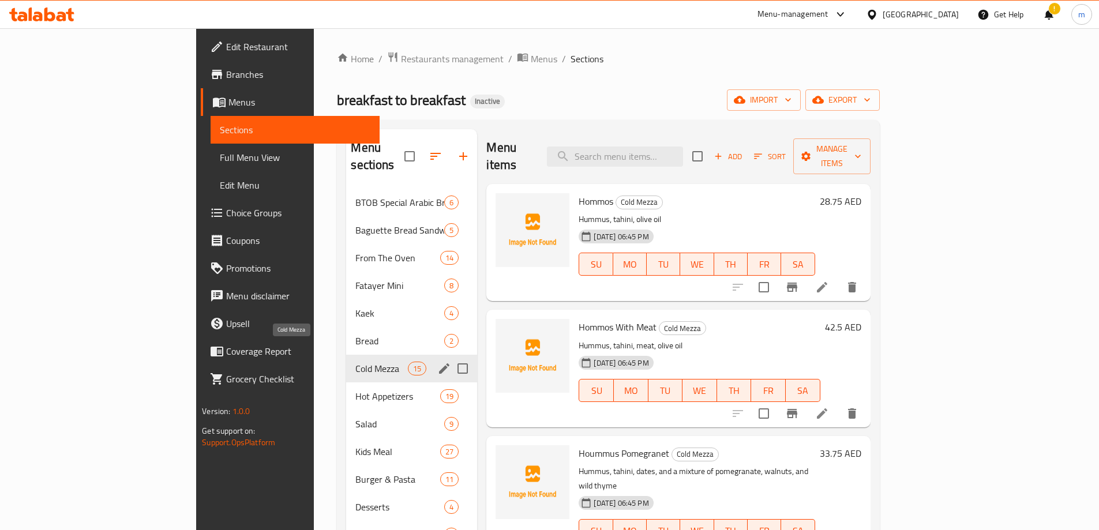
click at [355, 362] on span "Cold Mezza" at bounding box center [381, 369] width 53 height 14
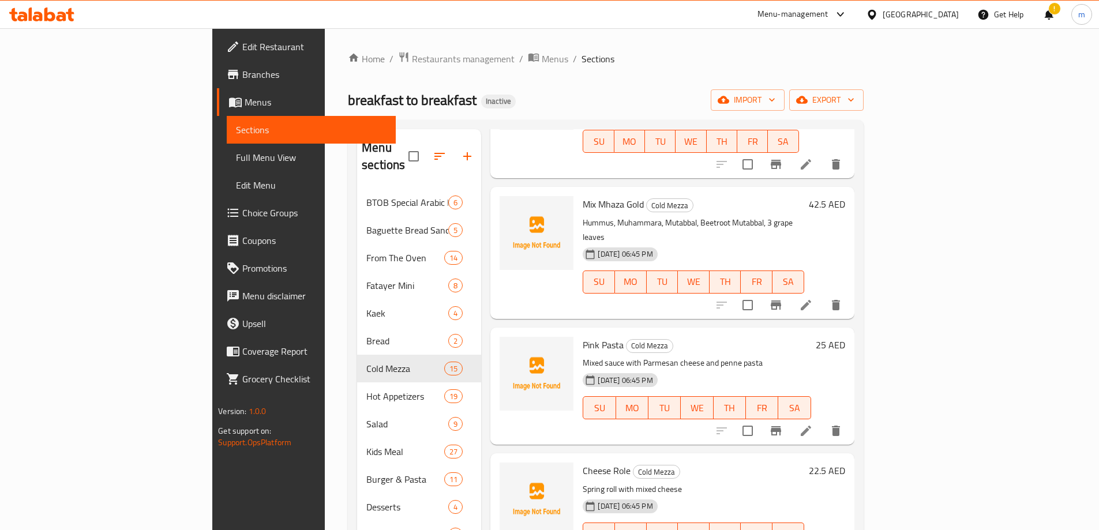
scroll to position [923, 0]
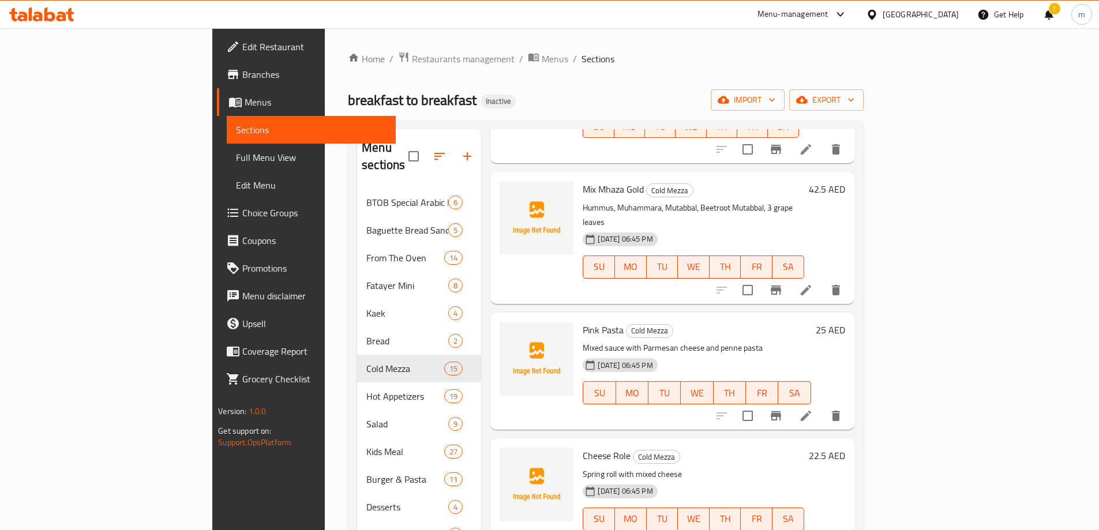
click at [760, 404] on input "checkbox" at bounding box center [748, 416] width 24 height 24
checkbox input "true"
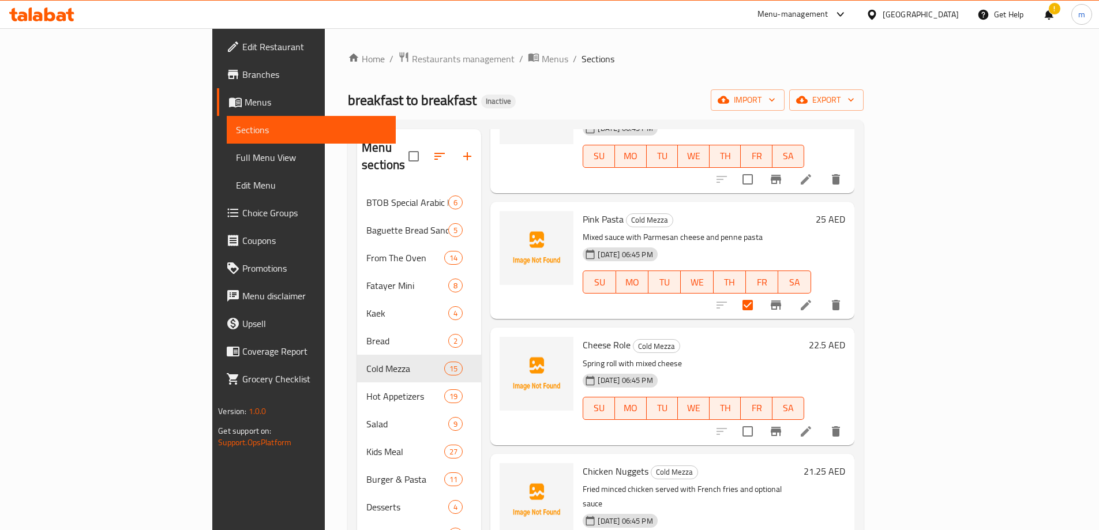
scroll to position [1039, 0]
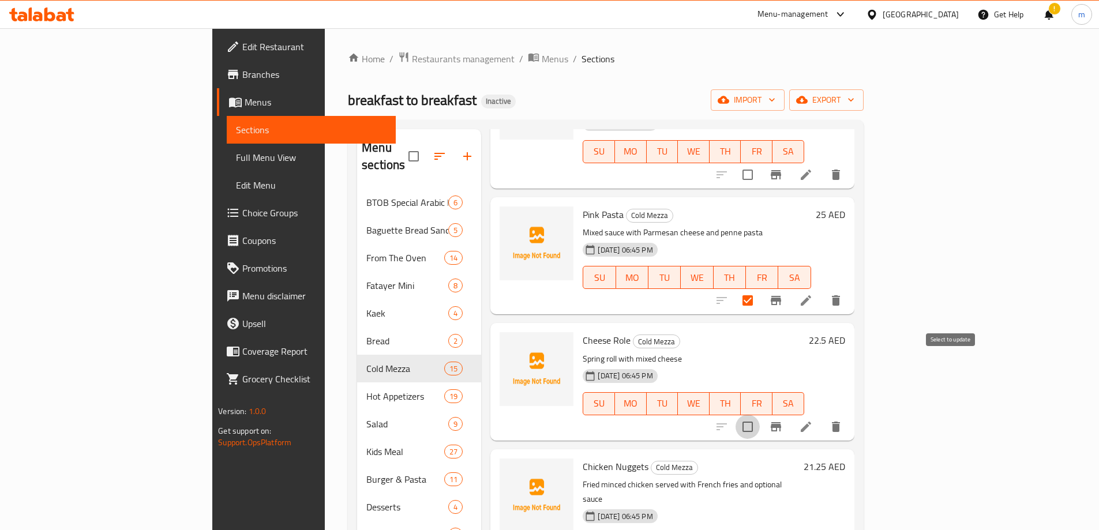
click at [760, 415] on input "checkbox" at bounding box center [748, 427] width 24 height 24
checkbox input "true"
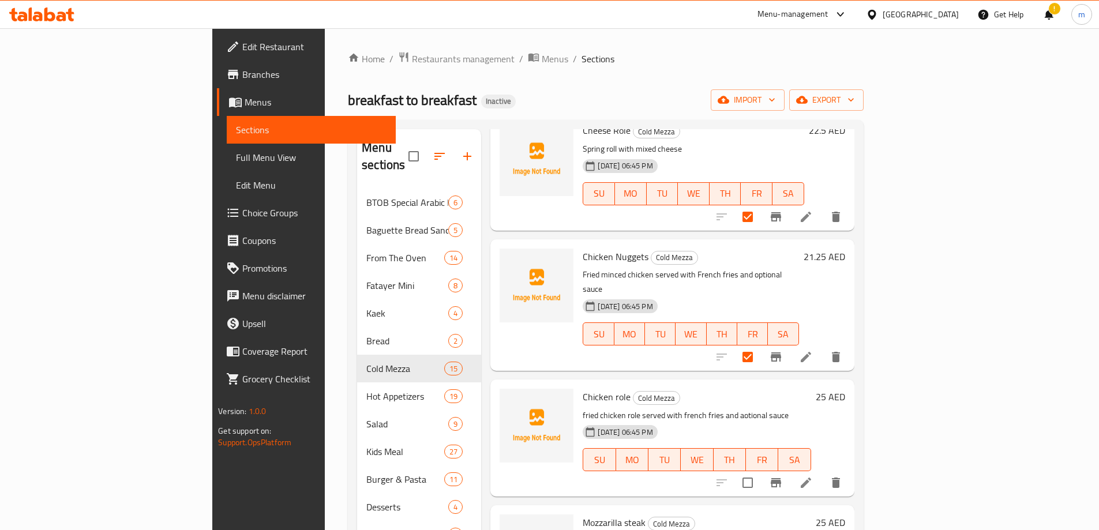
scroll to position [1327, 0]
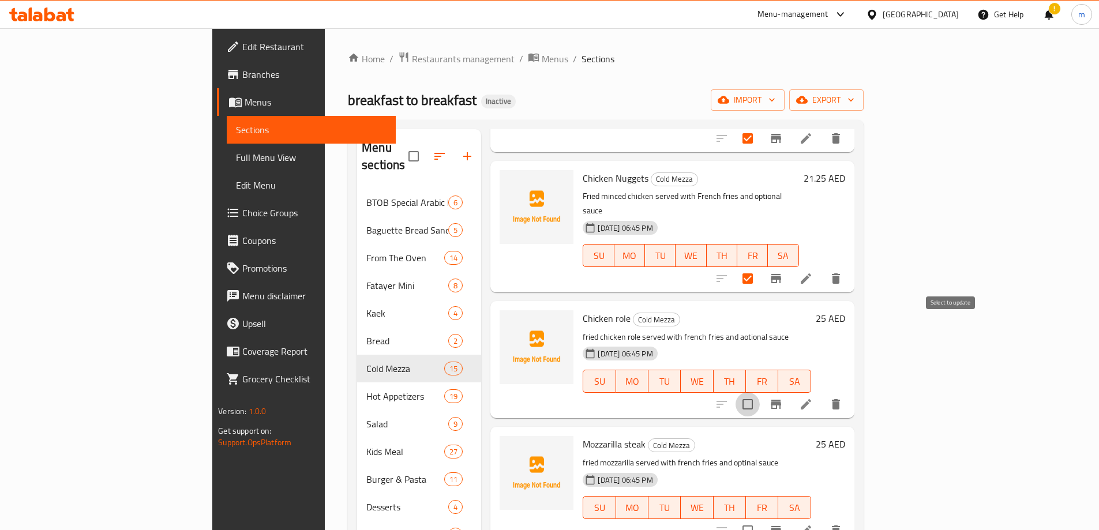
click at [760, 392] on input "checkbox" at bounding box center [748, 404] width 24 height 24
checkbox input "true"
click at [760, 519] on input "checkbox" at bounding box center [748, 531] width 24 height 24
checkbox input "true"
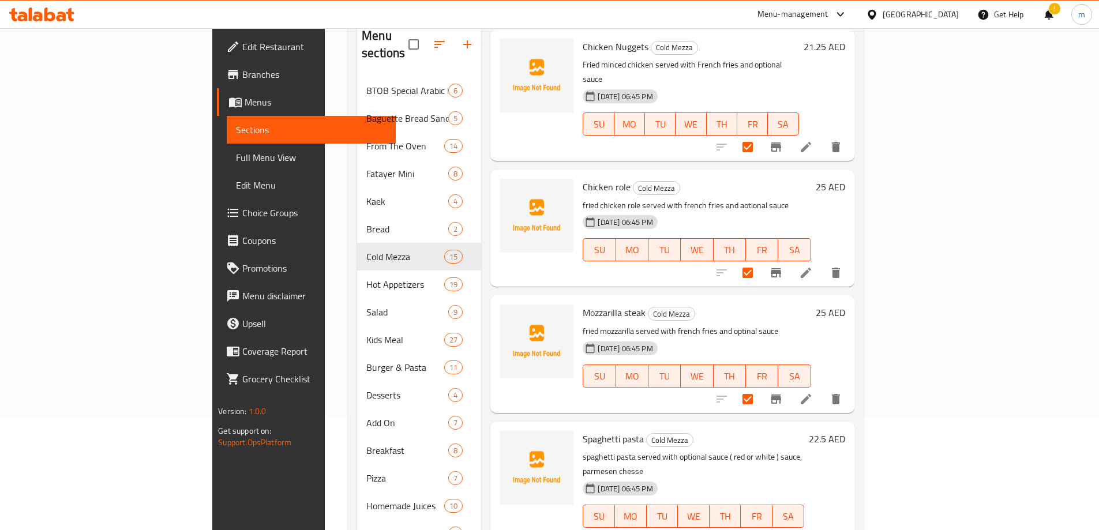
scroll to position [115, 0]
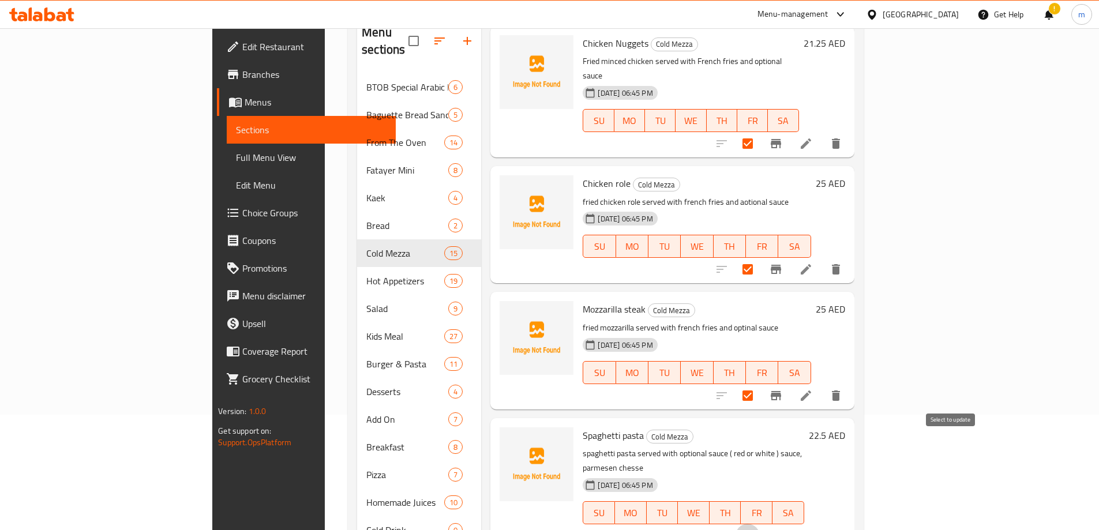
click at [760, 524] on input "checkbox" at bounding box center [748, 536] width 24 height 24
checkbox input "true"
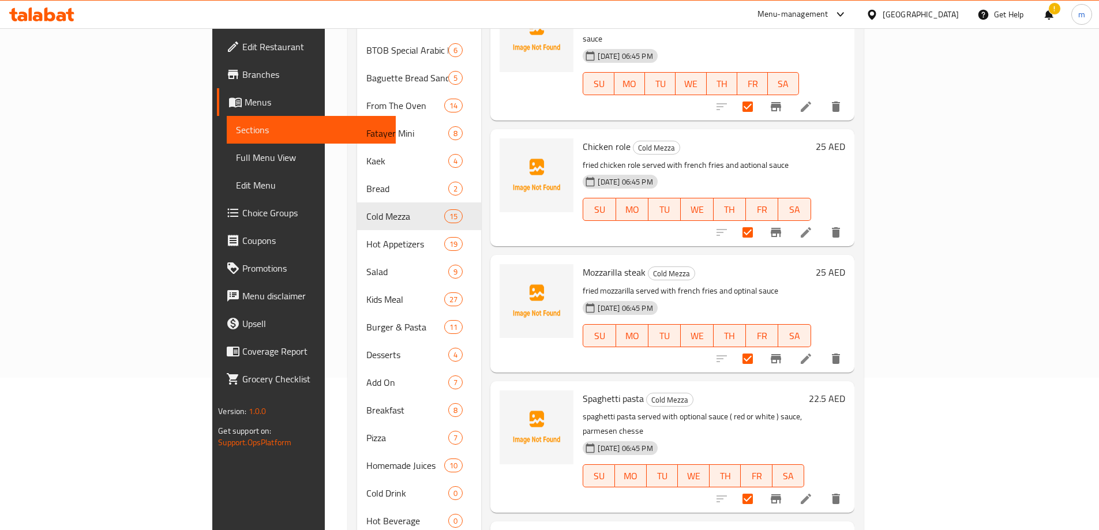
scroll to position [204, 0]
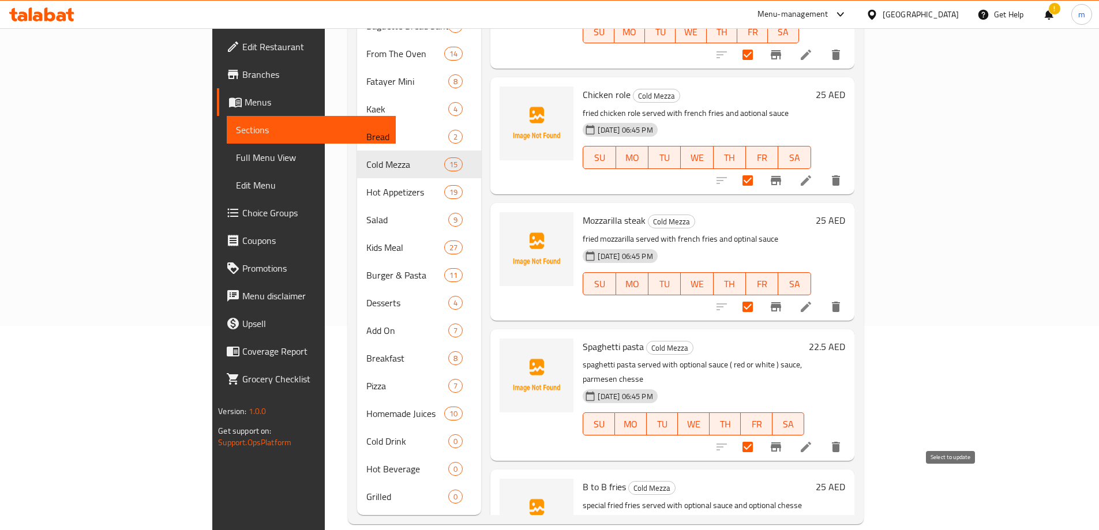
checkbox input "true"
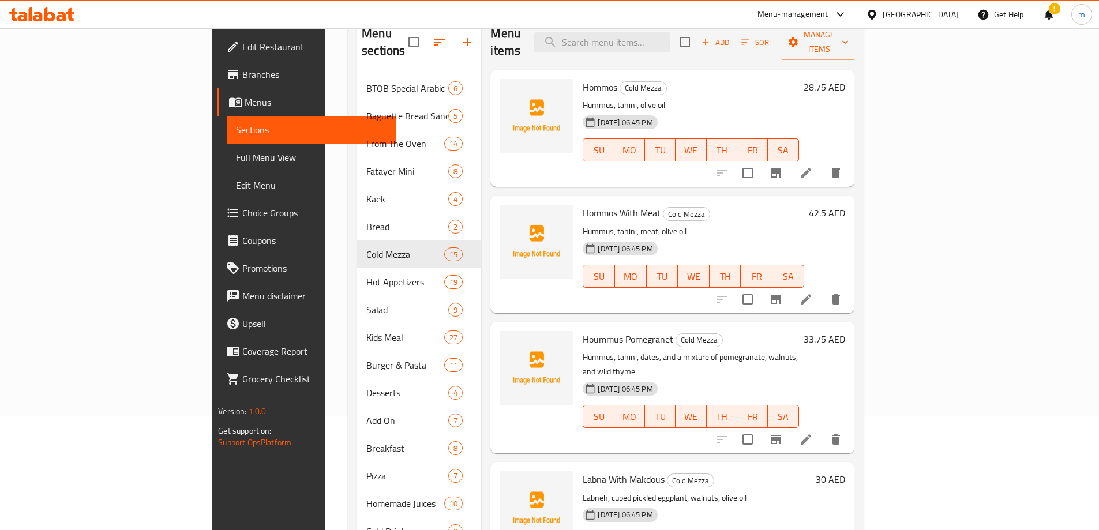
scroll to position [0, 0]
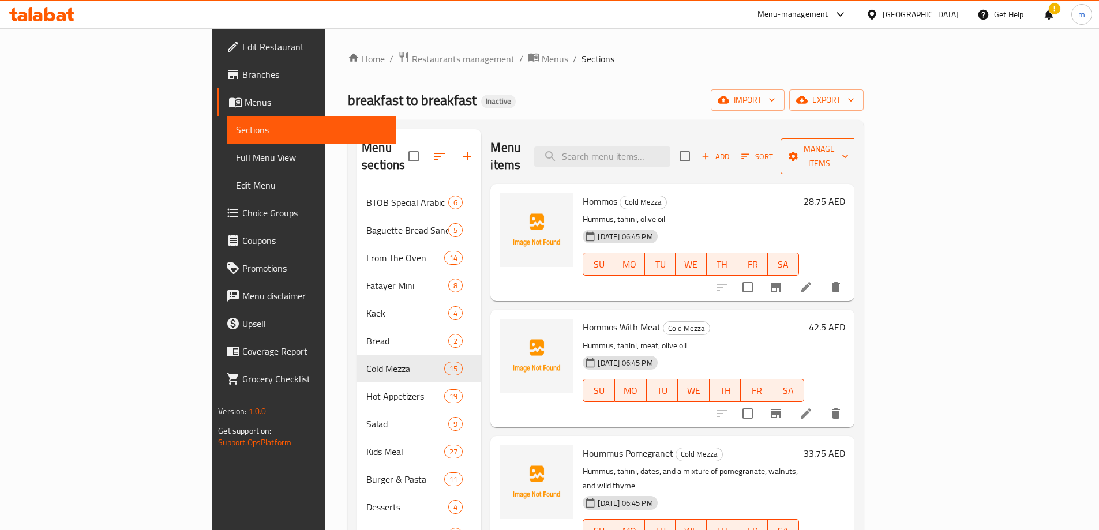
click at [849, 142] on span "Manage items" at bounding box center [819, 156] width 59 height 29
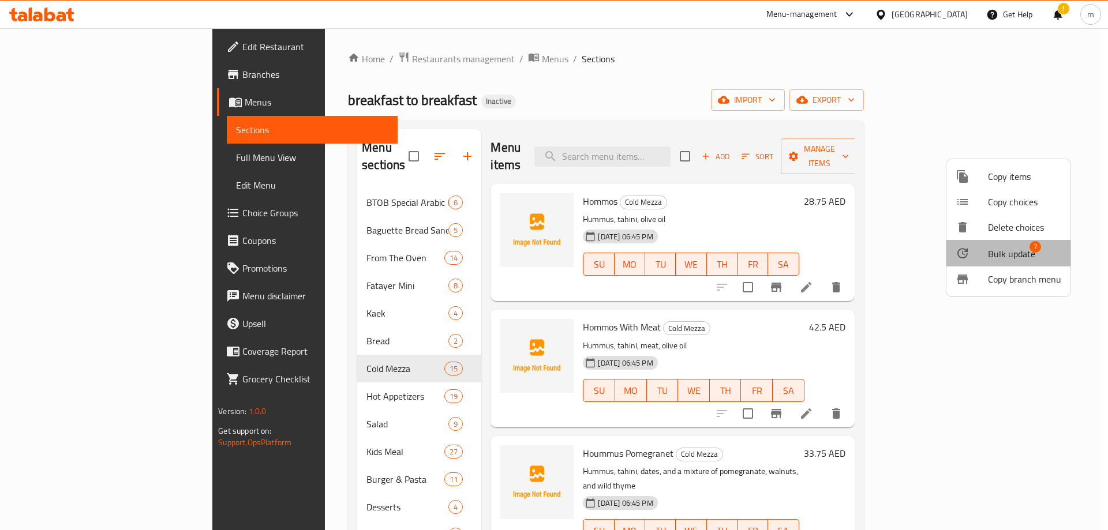
click at [987, 255] on div at bounding box center [971, 253] width 32 height 14
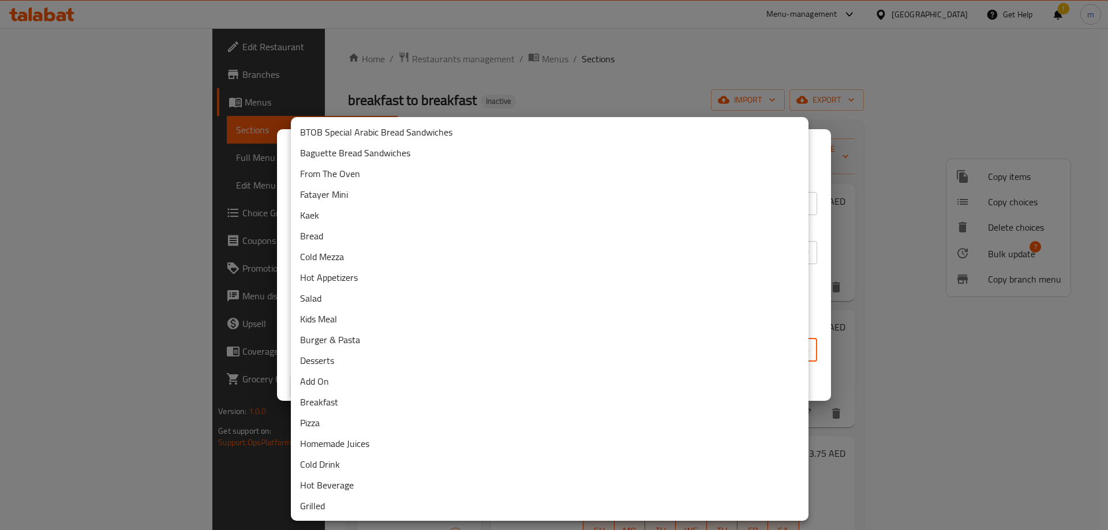
click at [619, 342] on body "​ Menu-management United Arab Emirates Get Help ! m Edit Restaurant Branches Me…" at bounding box center [554, 279] width 1108 height 502
click at [341, 323] on li "Kids Meal" at bounding box center [550, 319] width 518 height 21
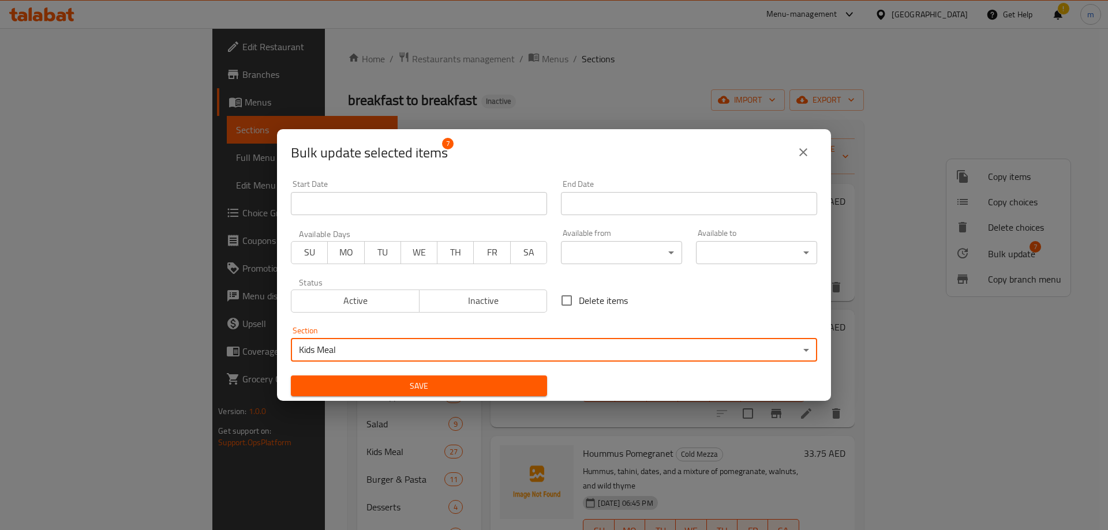
click at [522, 385] on span "Save" at bounding box center [419, 386] width 238 height 14
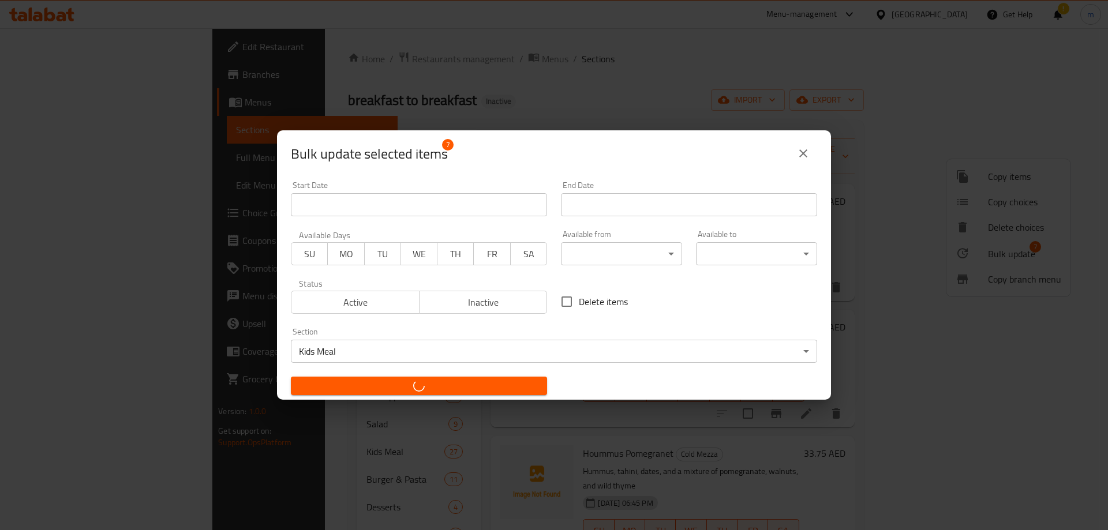
checkbox input "false"
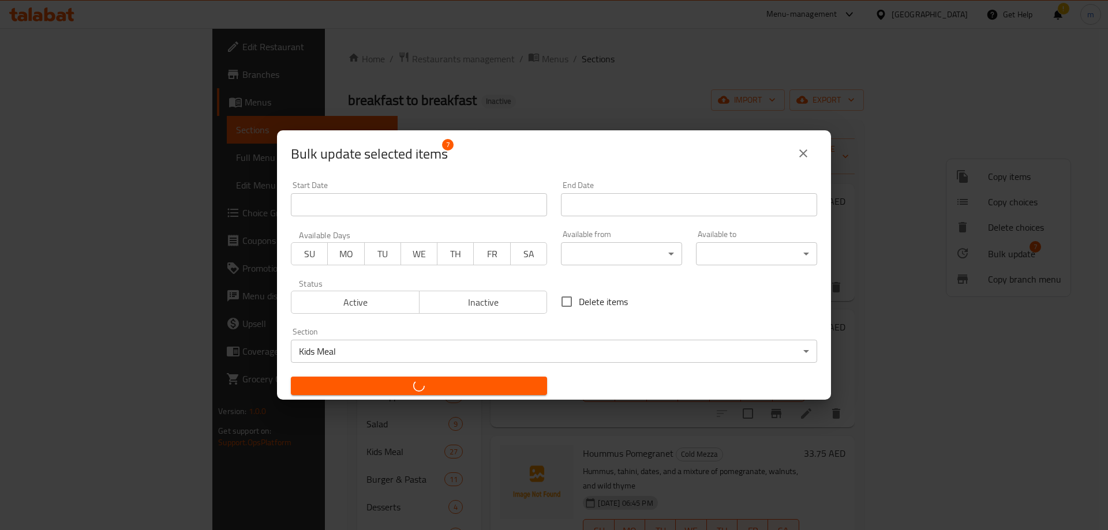
checkbox input "false"
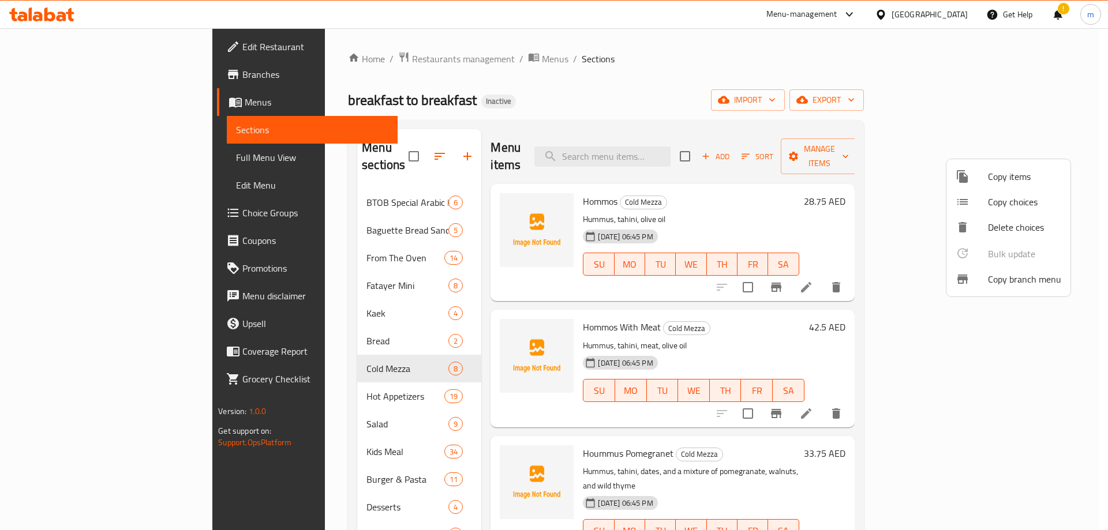
click at [452, 330] on div at bounding box center [554, 265] width 1108 height 530
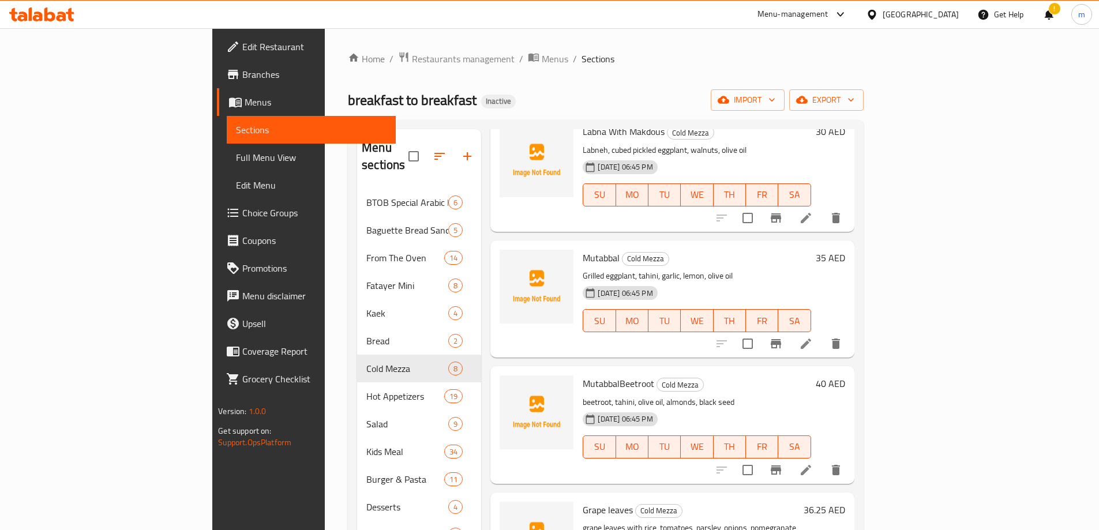
scroll to position [464, 0]
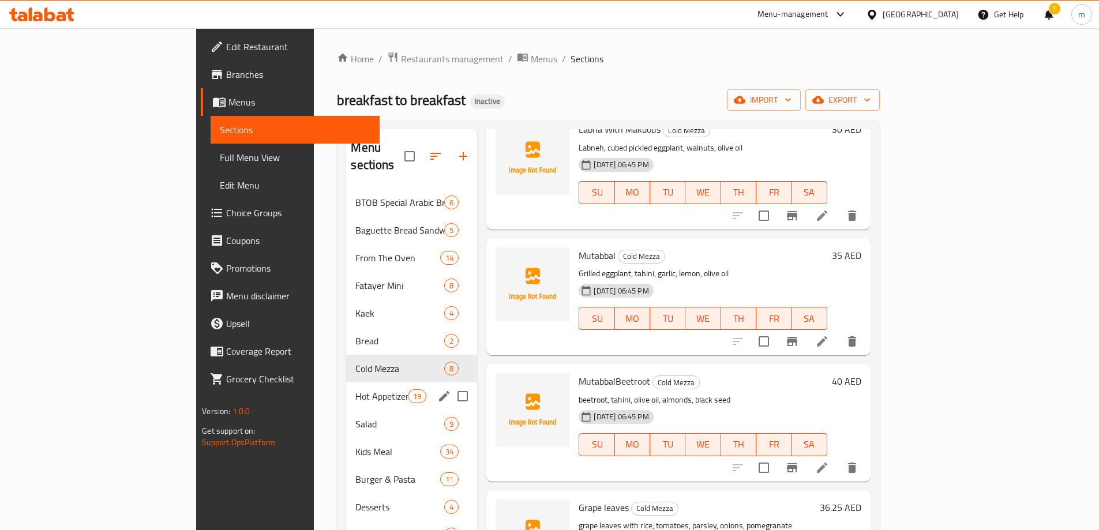
drag, startPoint x: 286, startPoint y: 388, endPoint x: 433, endPoint y: 341, distance: 155.1
click at [346, 388] on div "Hot Appetizers 19" at bounding box center [411, 397] width 131 height 28
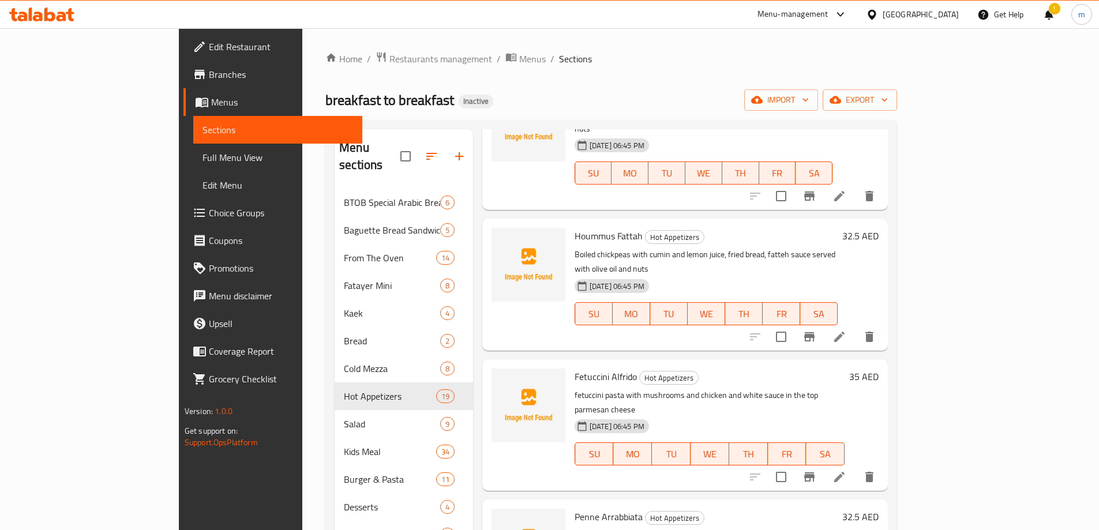
scroll to position [1503, 0]
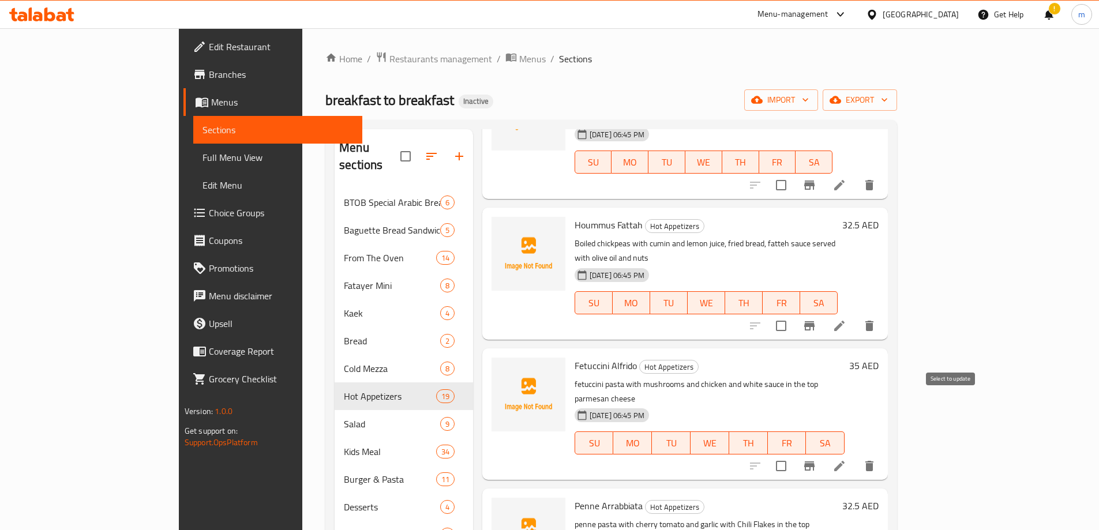
click at [793, 454] on input "checkbox" at bounding box center [781, 466] width 24 height 24
checkbox input "true"
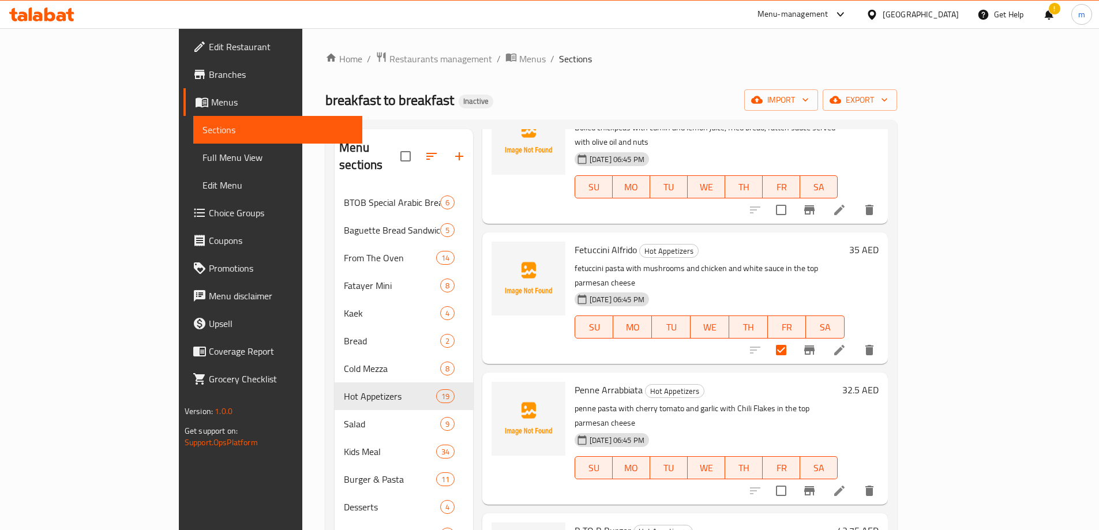
scroll to position [1618, 0]
click at [793, 479] on input "checkbox" at bounding box center [781, 491] width 24 height 24
checkbox input "true"
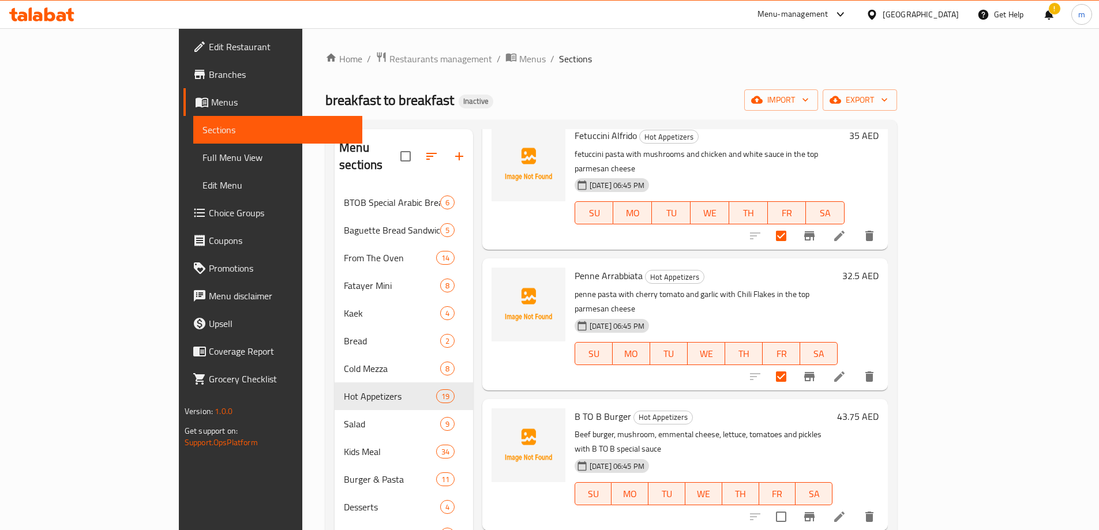
scroll to position [1734, 0]
click at [793, 504] on input "checkbox" at bounding box center [781, 516] width 24 height 24
checkbox input "true"
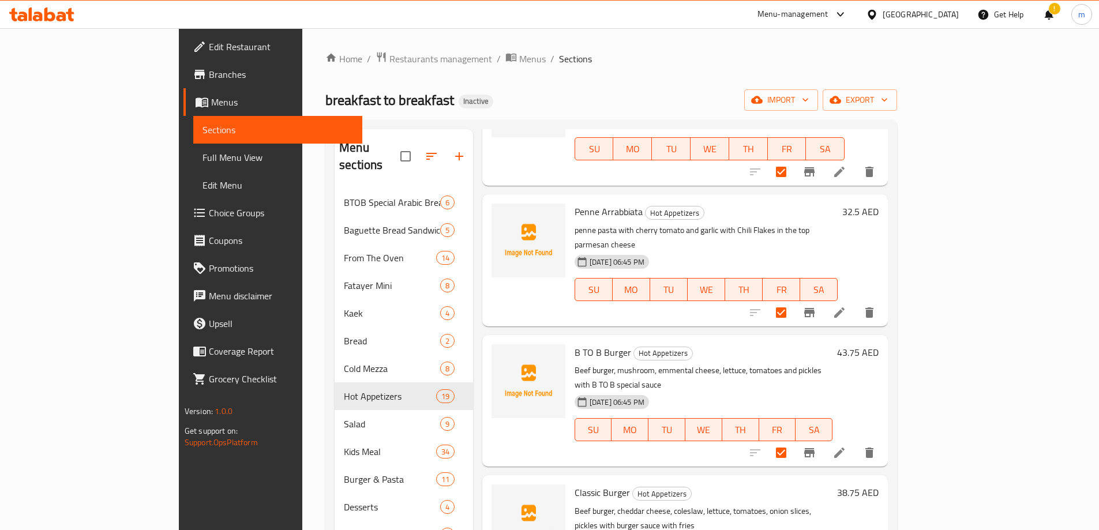
scroll to position [1851, 0]
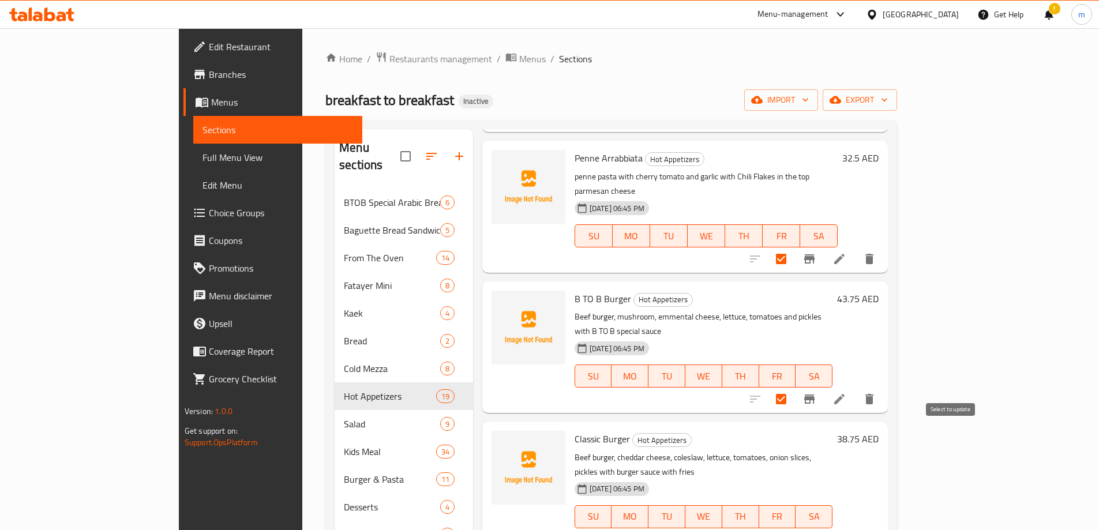
click at [793, 528] on input "checkbox" at bounding box center [781, 540] width 24 height 24
checkbox input "true"
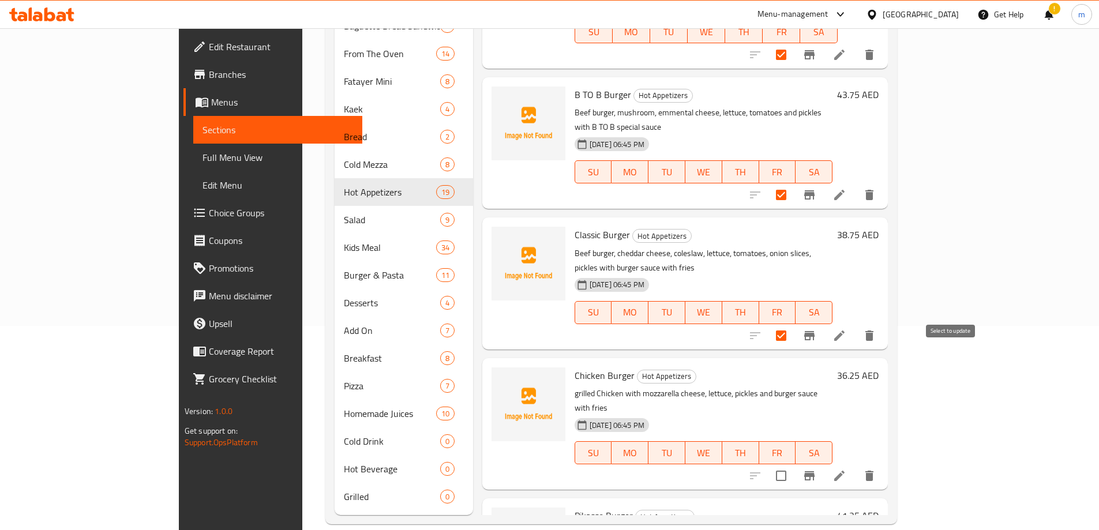
click at [793, 464] on input "checkbox" at bounding box center [781, 476] width 24 height 24
checkbox input "true"
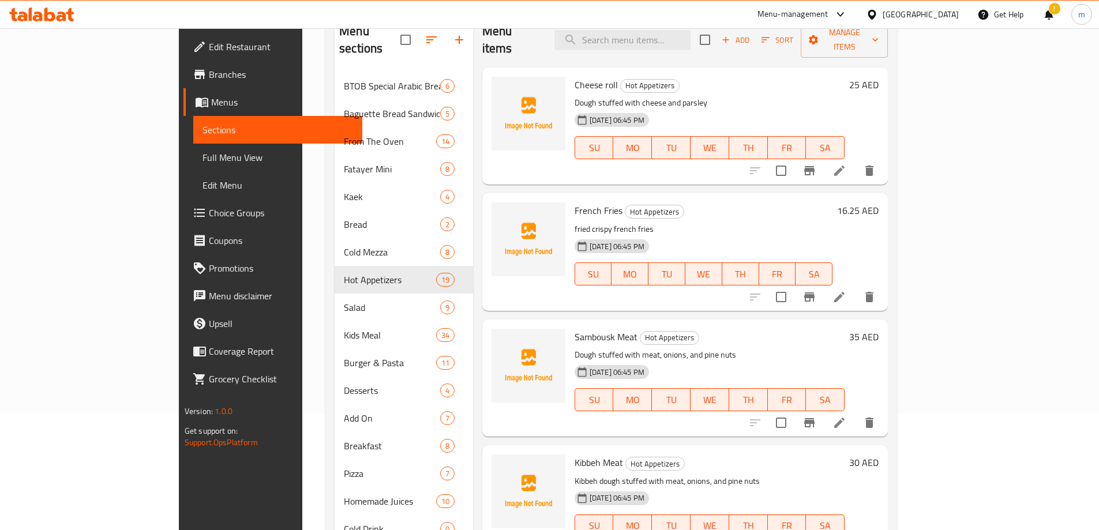
scroll to position [0, 0]
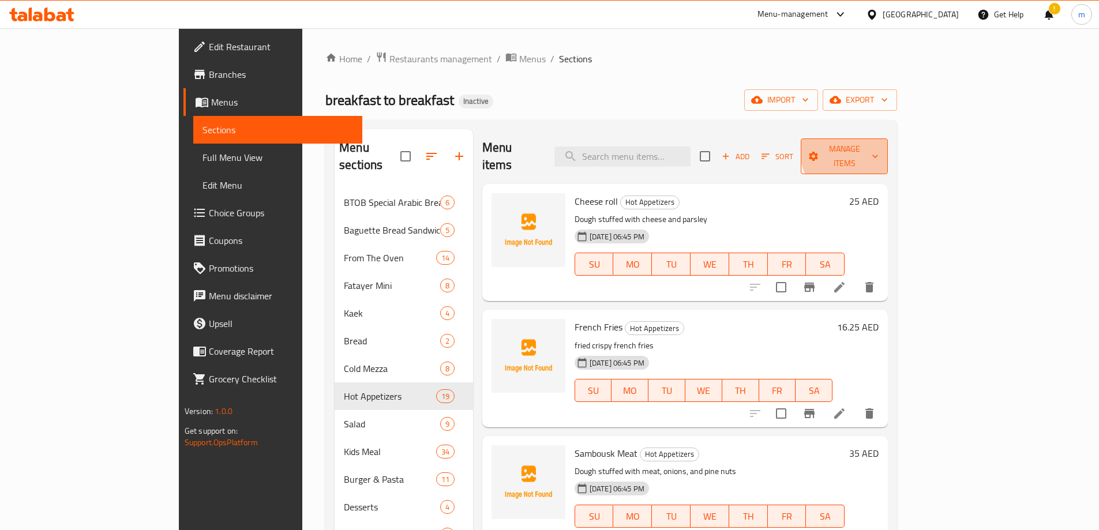
click at [879, 145] on span "Manage items" at bounding box center [844, 156] width 69 height 29
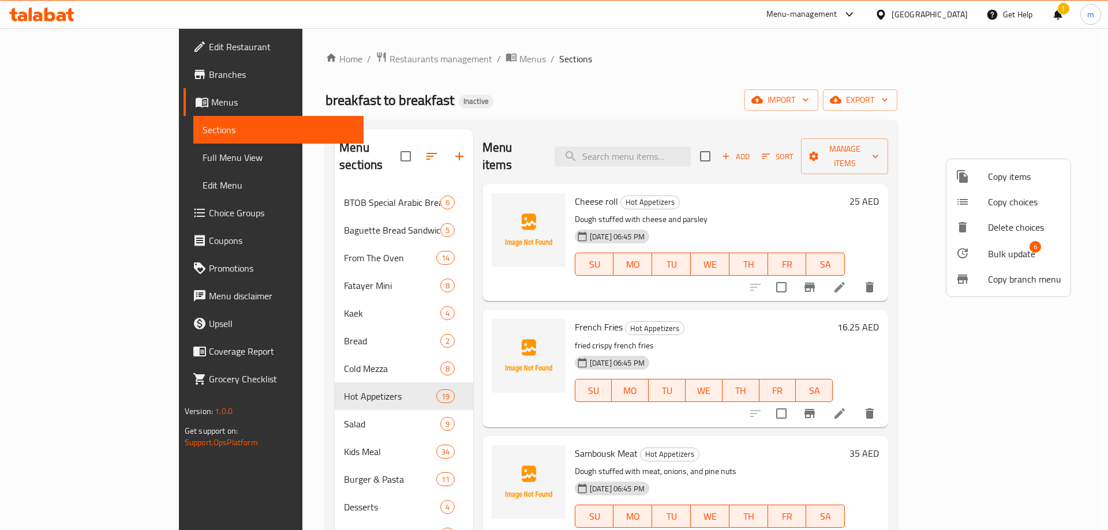
click at [985, 254] on div at bounding box center [971, 253] width 32 height 14
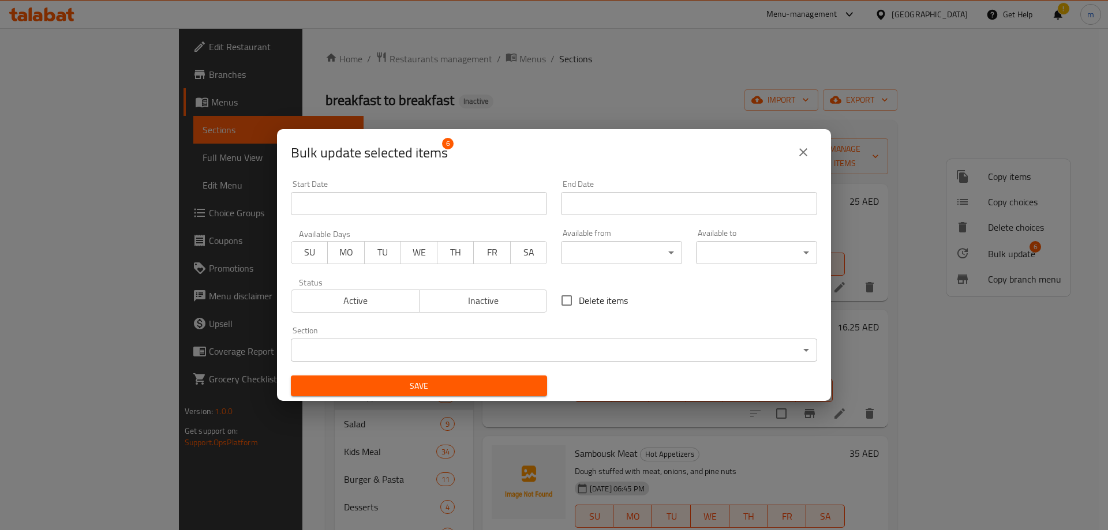
click at [691, 351] on body "​ Menu-management United Arab Emirates Get Help ! m Edit Restaurant Branches Me…" at bounding box center [554, 279] width 1108 height 502
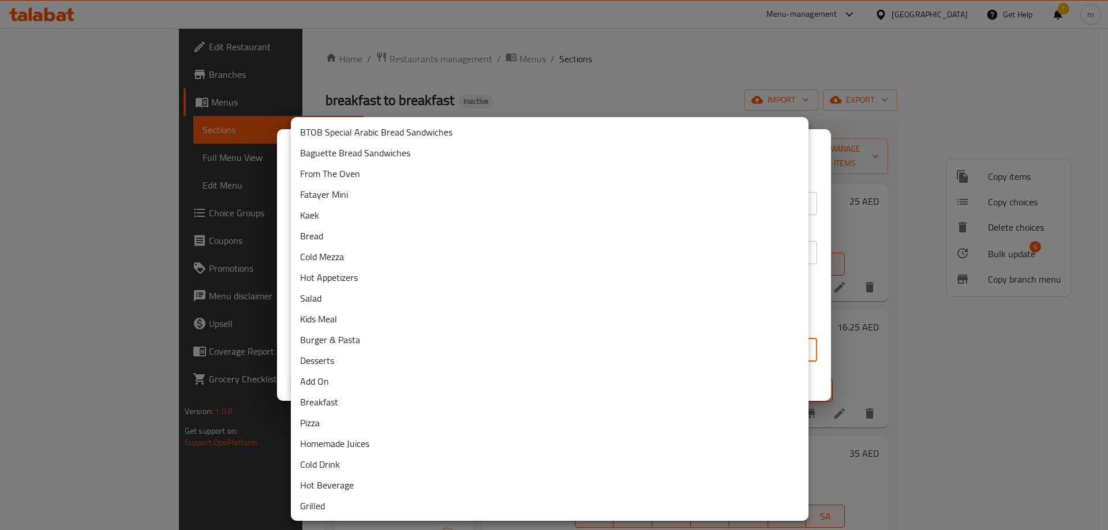
click at [435, 335] on li "Burger & Pasta" at bounding box center [550, 339] width 518 height 21
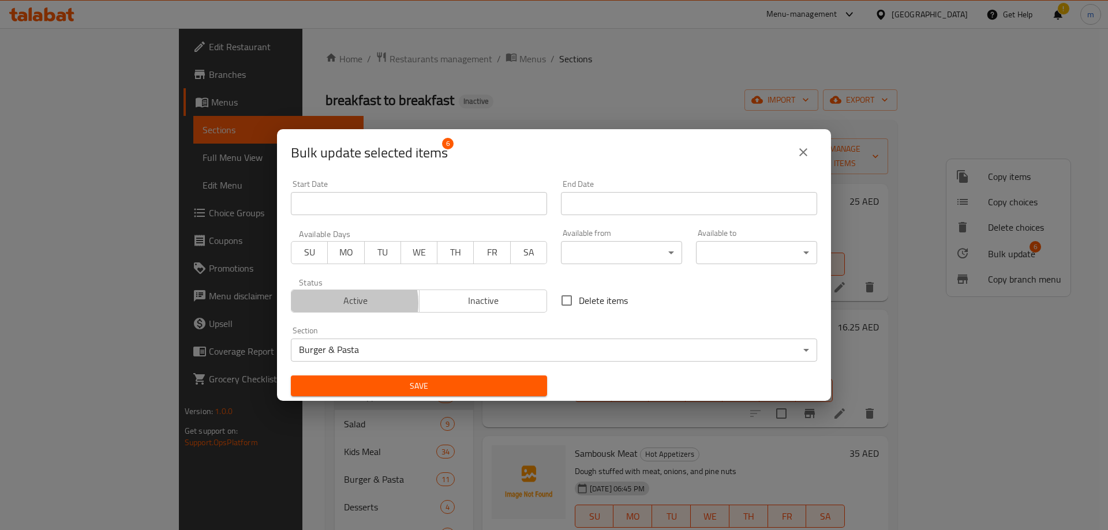
click at [349, 303] on span "Active" at bounding box center [355, 301] width 119 height 17
click at [423, 384] on span "Save" at bounding box center [419, 386] width 238 height 14
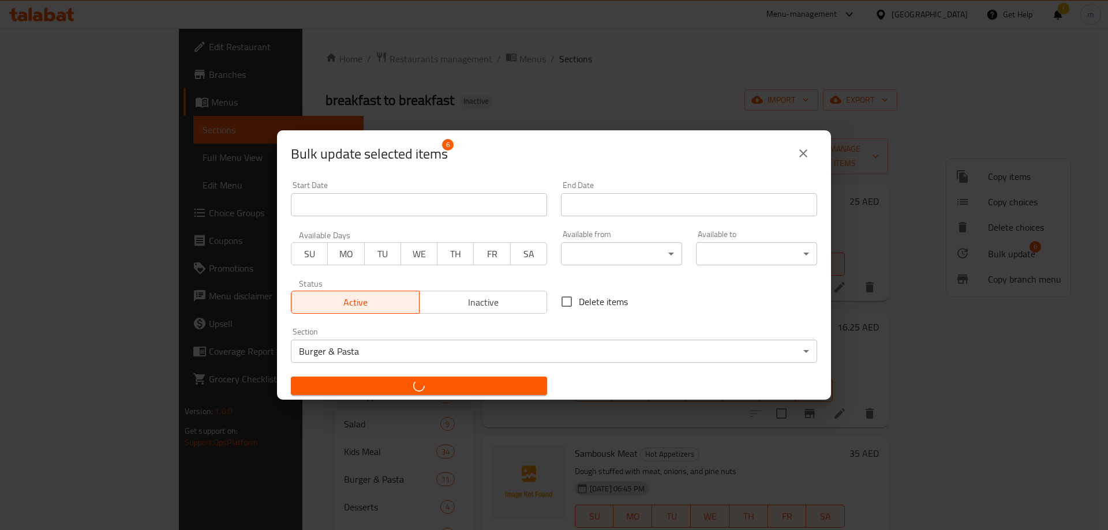
checkbox input "false"
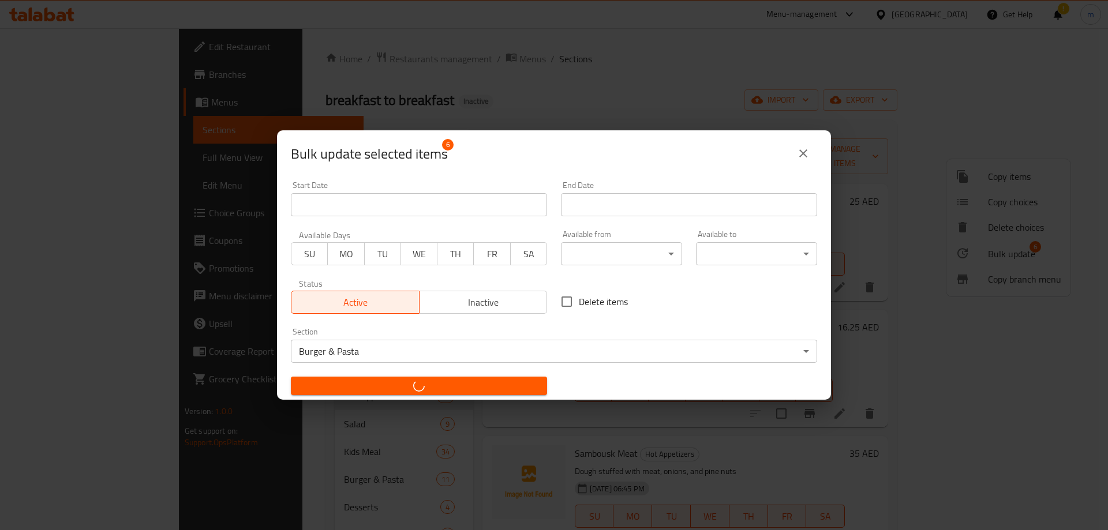
checkbox input "false"
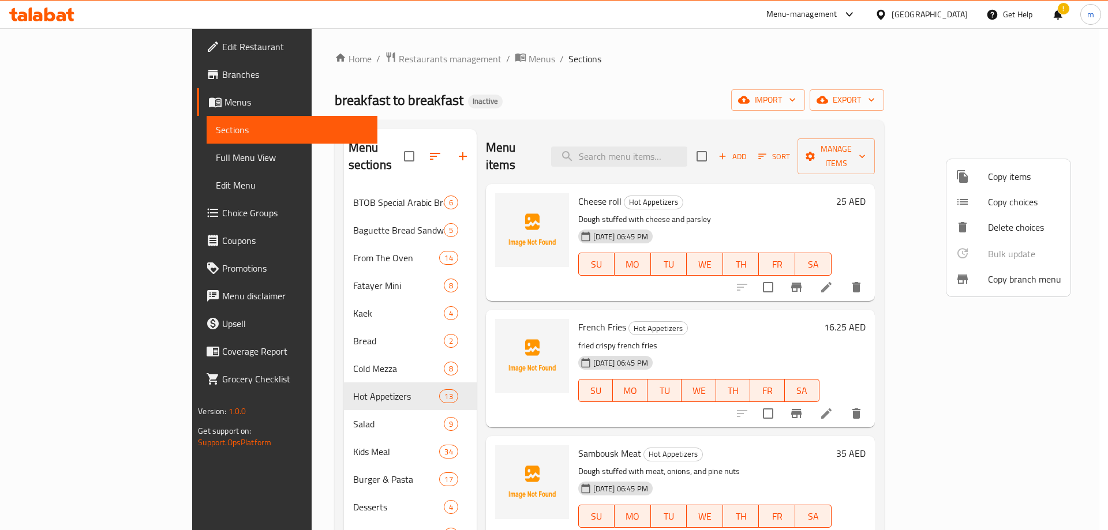
click at [688, 328] on div at bounding box center [554, 265] width 1108 height 530
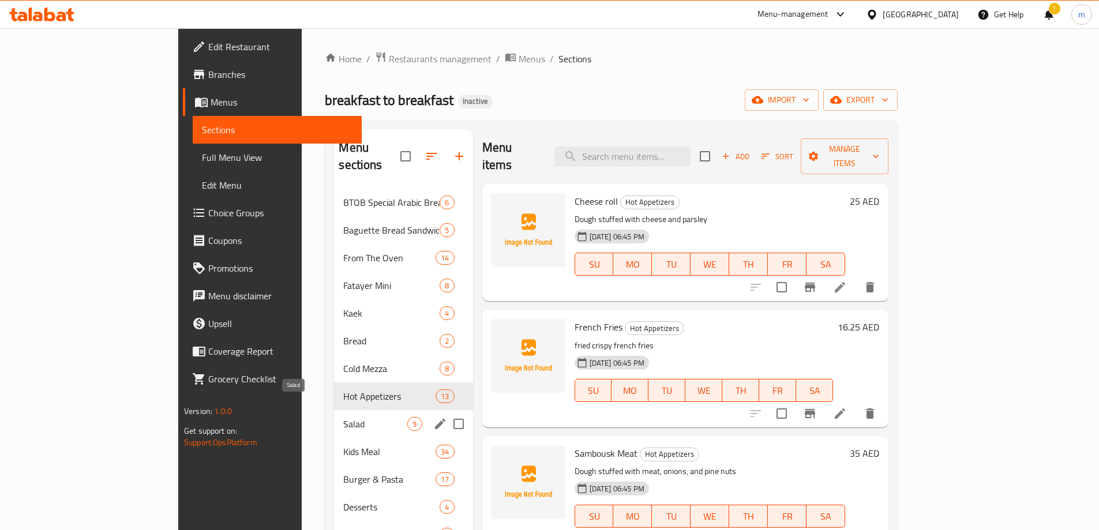
drag, startPoint x: 292, startPoint y: 407, endPoint x: 304, endPoint y: 403, distance: 12.8
click at [343, 417] on span "Salad" at bounding box center [375, 424] width 64 height 14
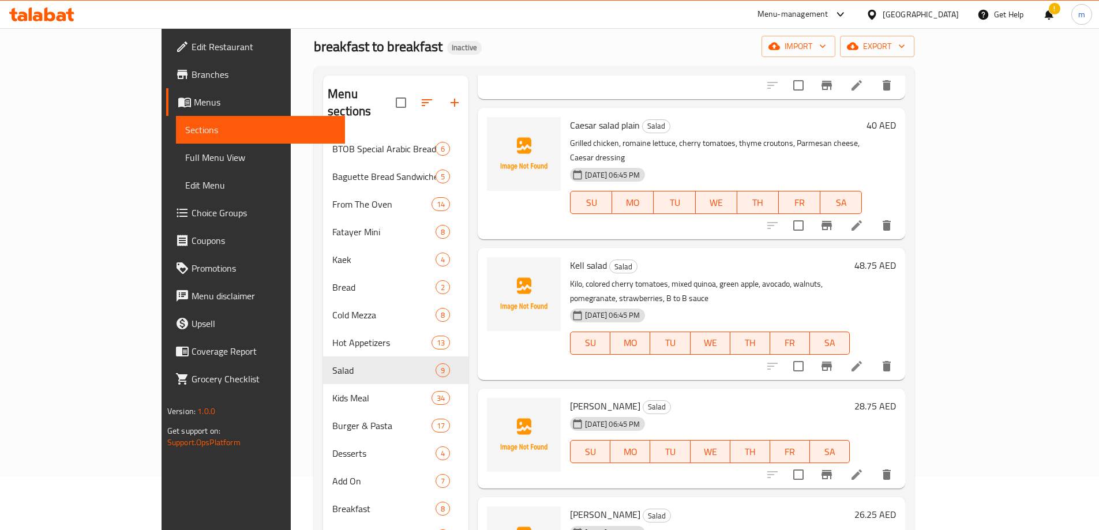
scroll to position [204, 0]
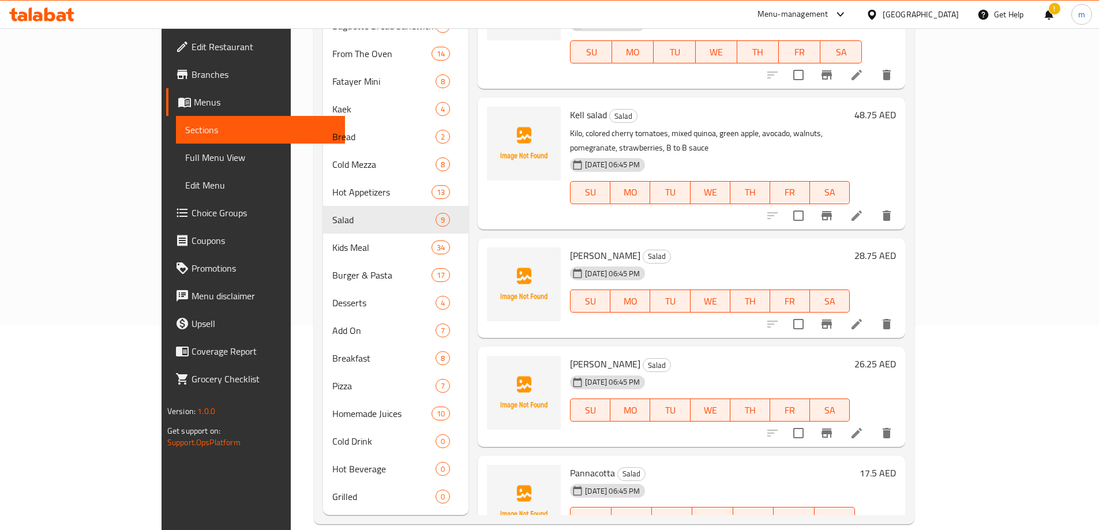
click at [811, 312] on input "checkbox" at bounding box center [798, 324] width 24 height 24
checkbox input "true"
click at [811, 421] on input "checkbox" at bounding box center [798, 433] width 24 height 24
checkbox input "true"
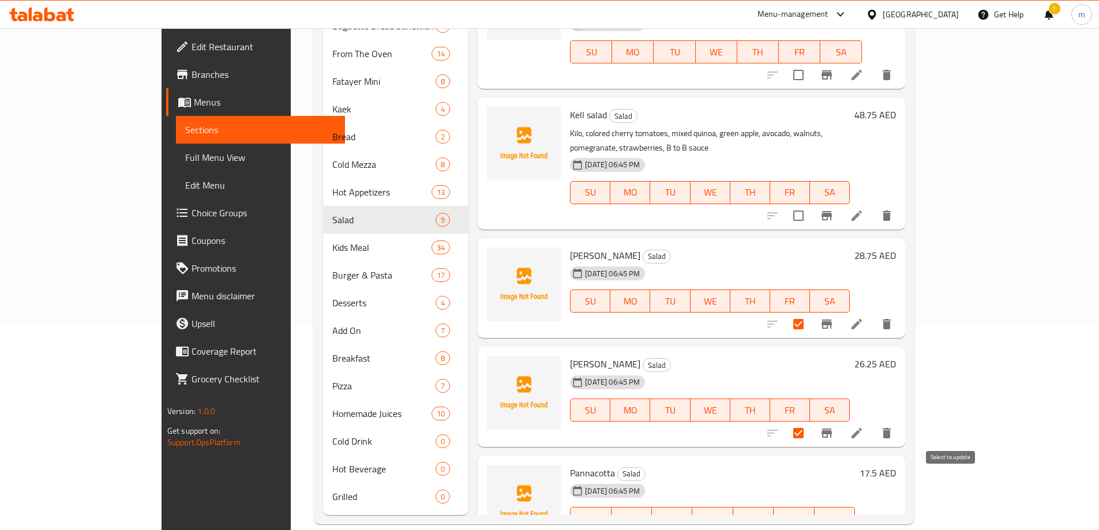
checkbox input "true"
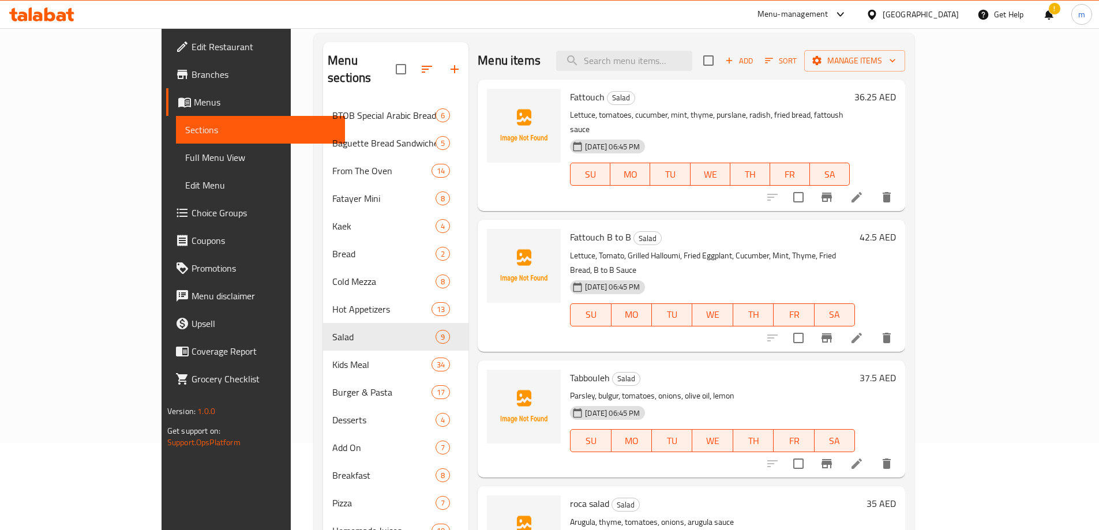
scroll to position [0, 0]
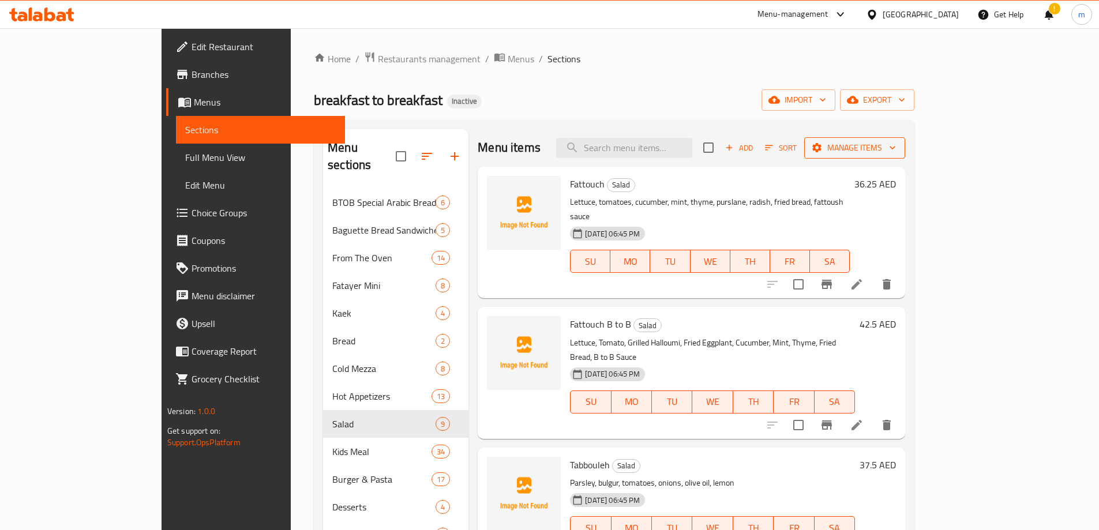
click at [896, 148] on span "Manage items" at bounding box center [855, 148] width 83 height 14
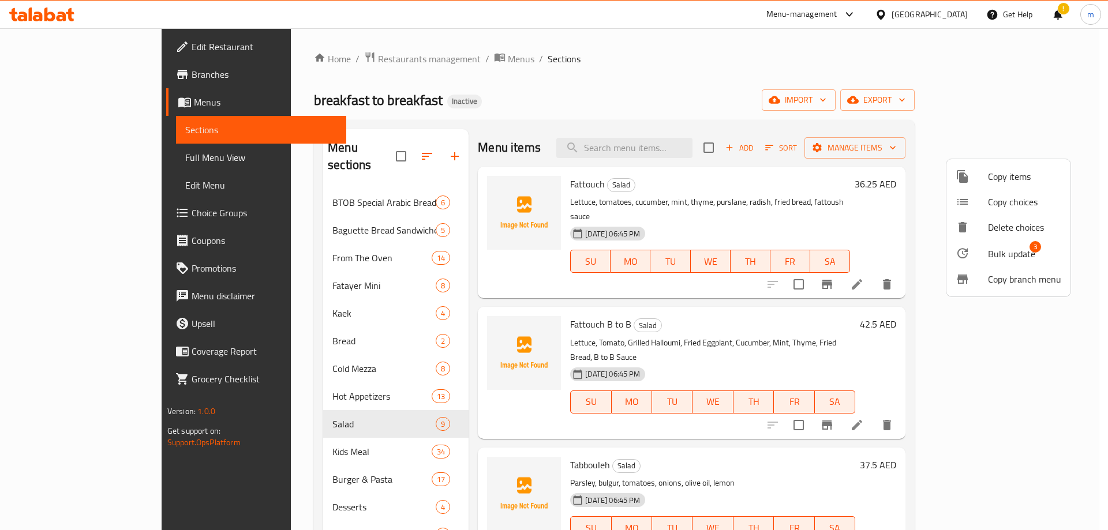
click at [977, 252] on div at bounding box center [971, 253] width 32 height 14
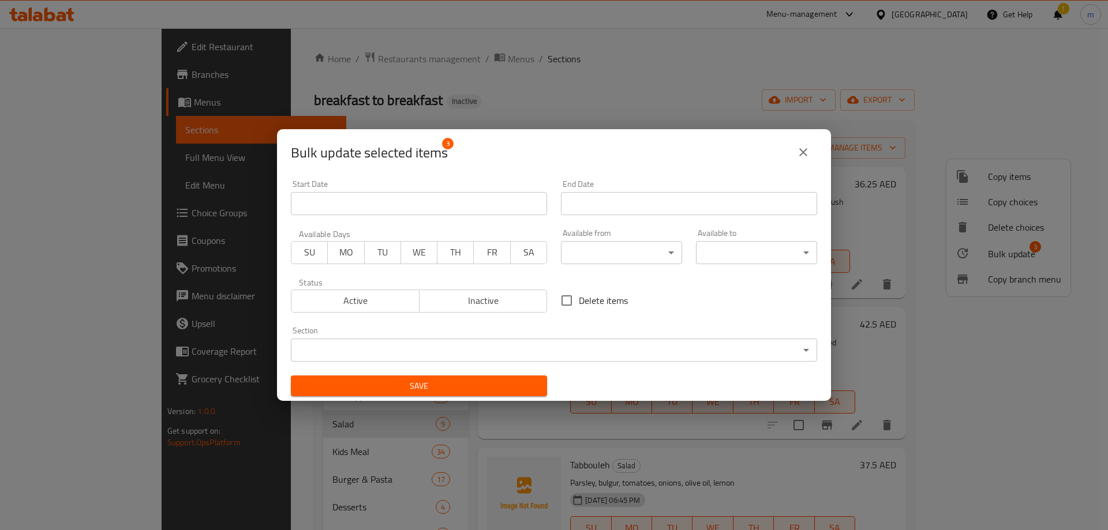
click at [633, 351] on body "​ Menu-management United Arab Emirates Get Help ! m Edit Restaurant Branches Me…" at bounding box center [554, 279] width 1108 height 502
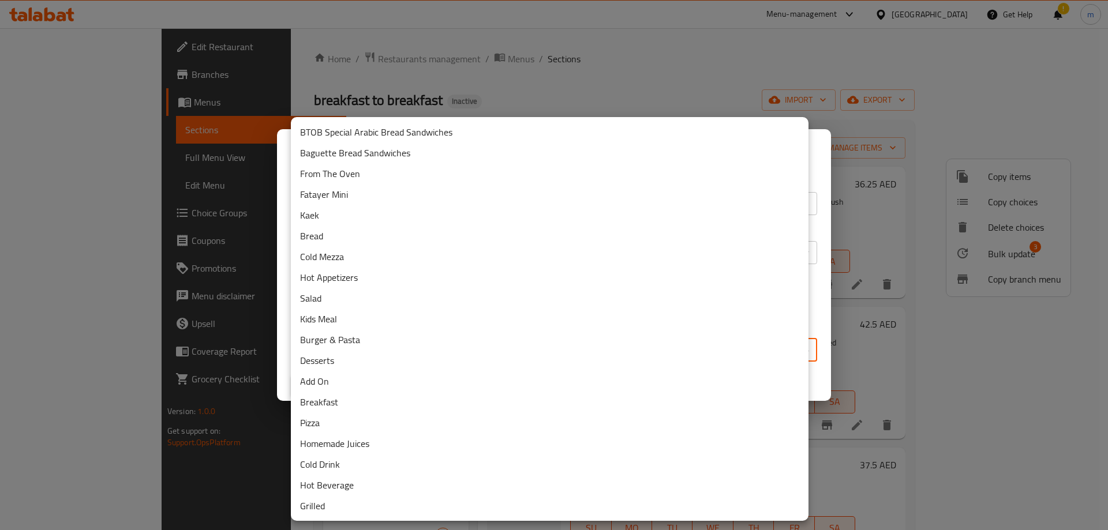
click at [357, 354] on li "Desserts" at bounding box center [550, 360] width 518 height 21
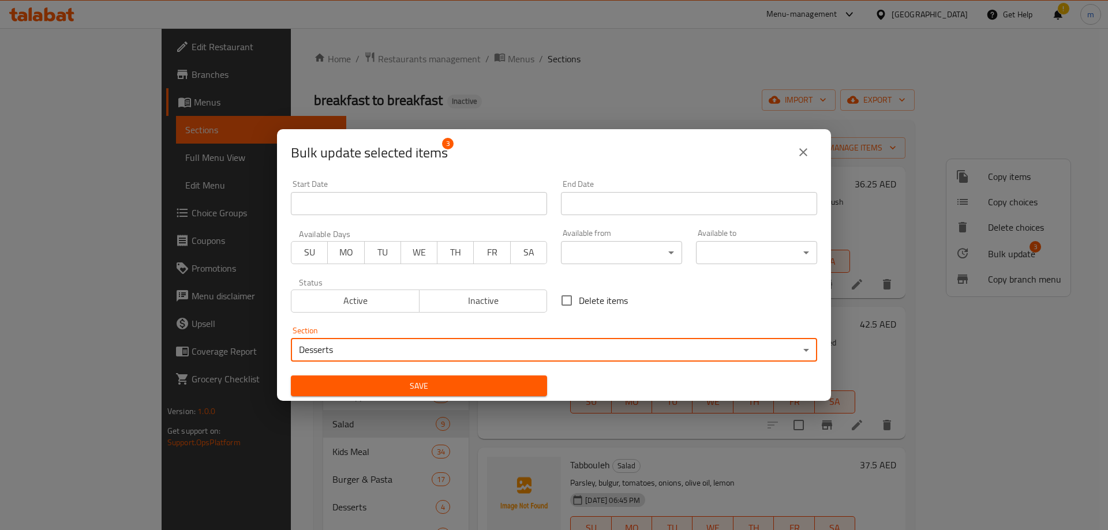
click at [413, 388] on span "Save" at bounding box center [419, 386] width 238 height 14
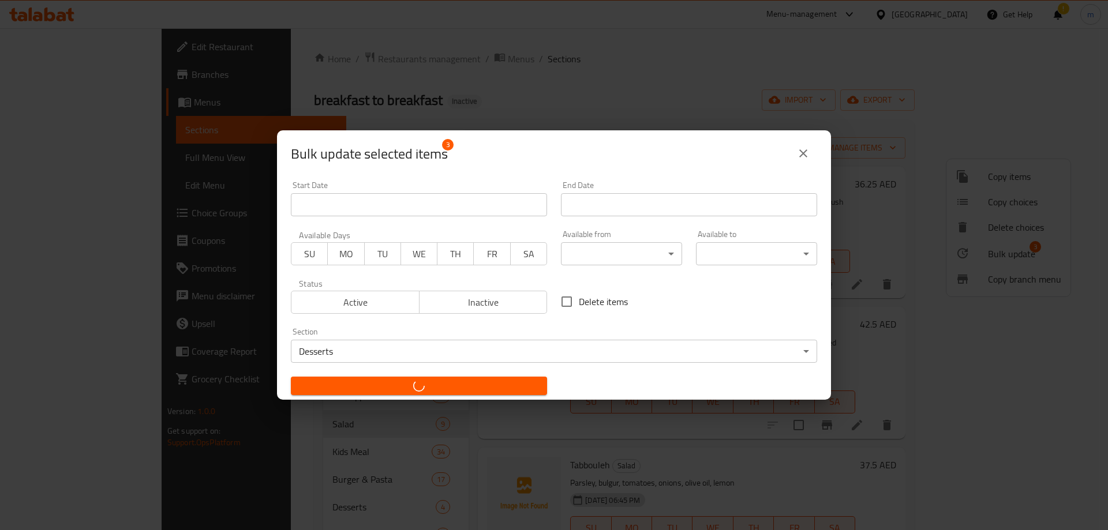
checkbox input "false"
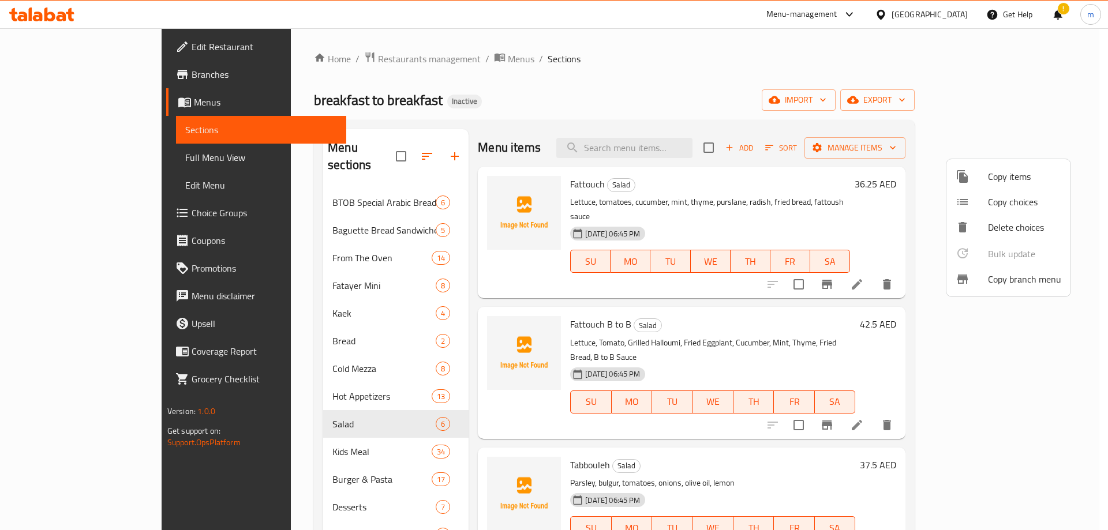
click at [438, 481] on div at bounding box center [554, 265] width 1108 height 530
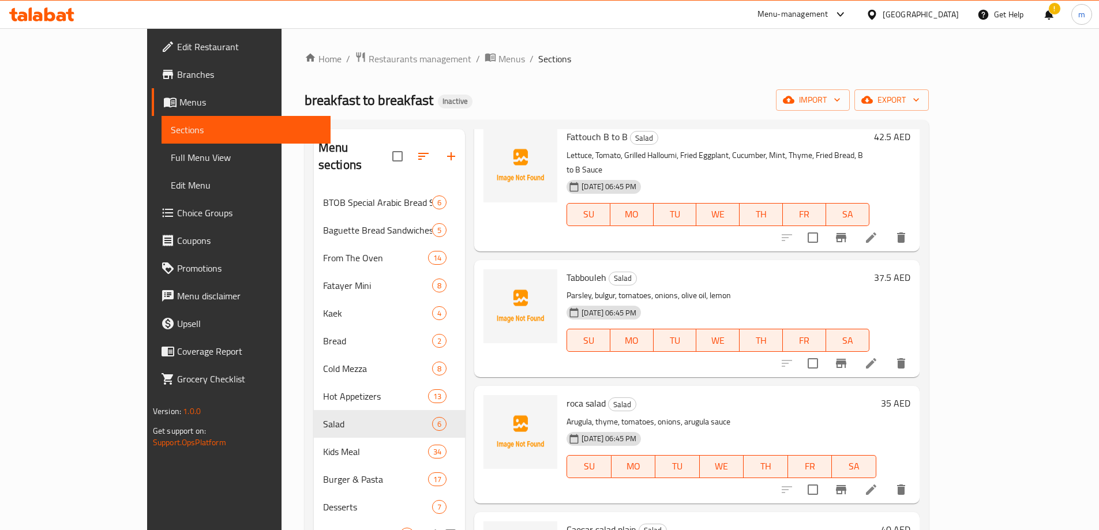
scroll to position [204, 0]
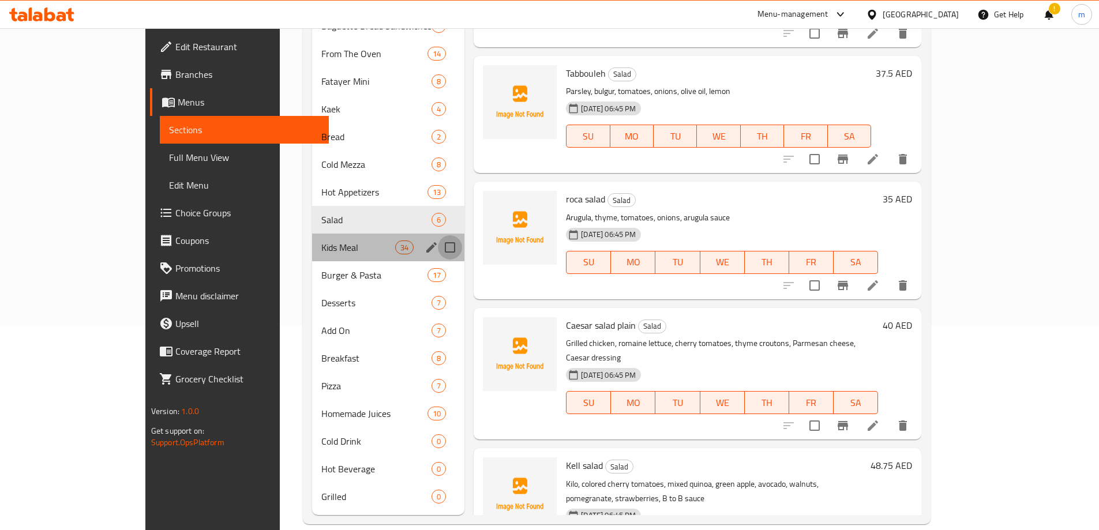
drag, startPoint x: 415, startPoint y: 234, endPoint x: 432, endPoint y: 275, distance: 43.7
click at [438, 235] on input "Menu sections" at bounding box center [450, 247] width 24 height 24
checkbox input "true"
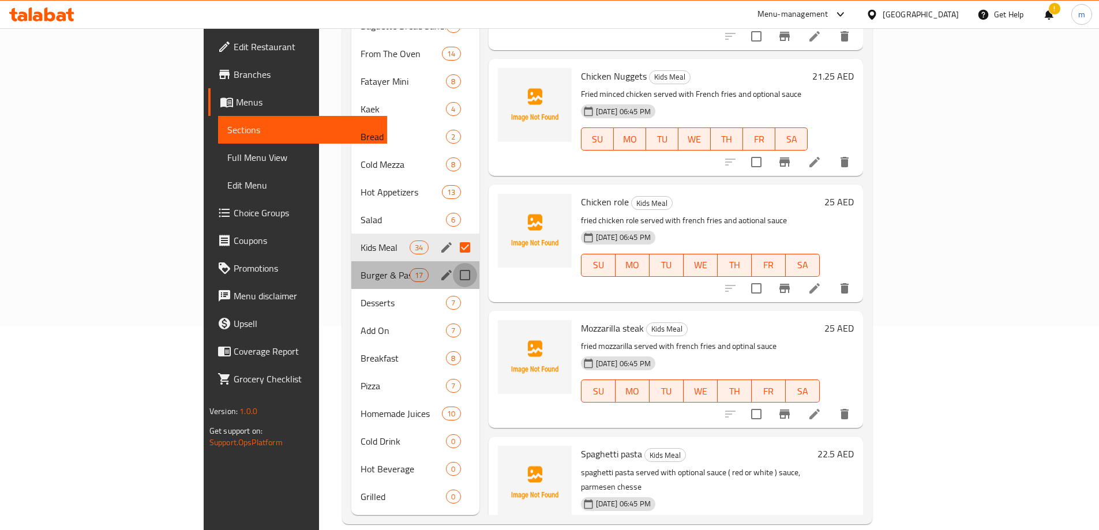
click at [453, 263] on input "Menu sections" at bounding box center [465, 275] width 24 height 24
checkbox input "true"
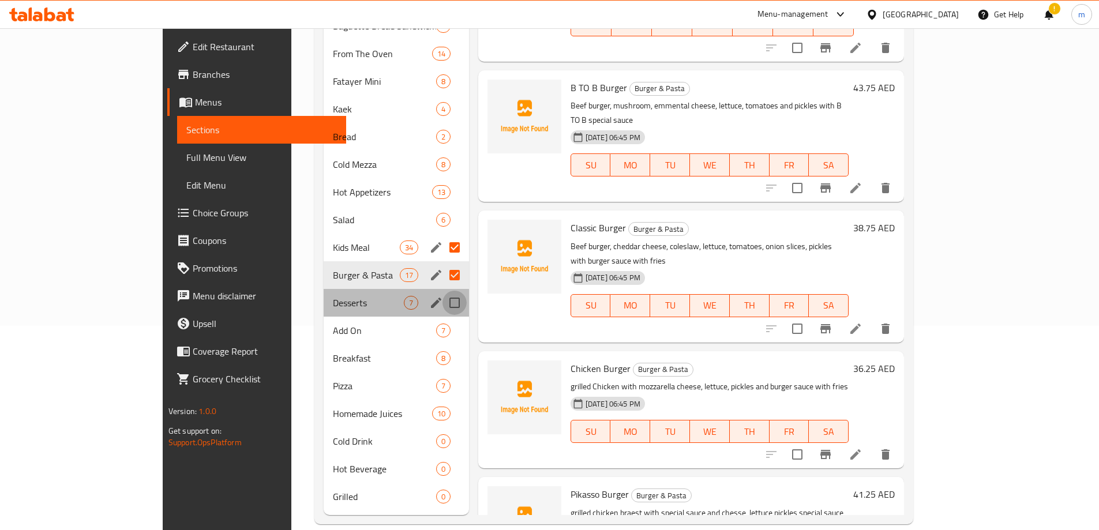
click at [443, 291] on input "Menu sections" at bounding box center [455, 303] width 24 height 24
checkbox input "true"
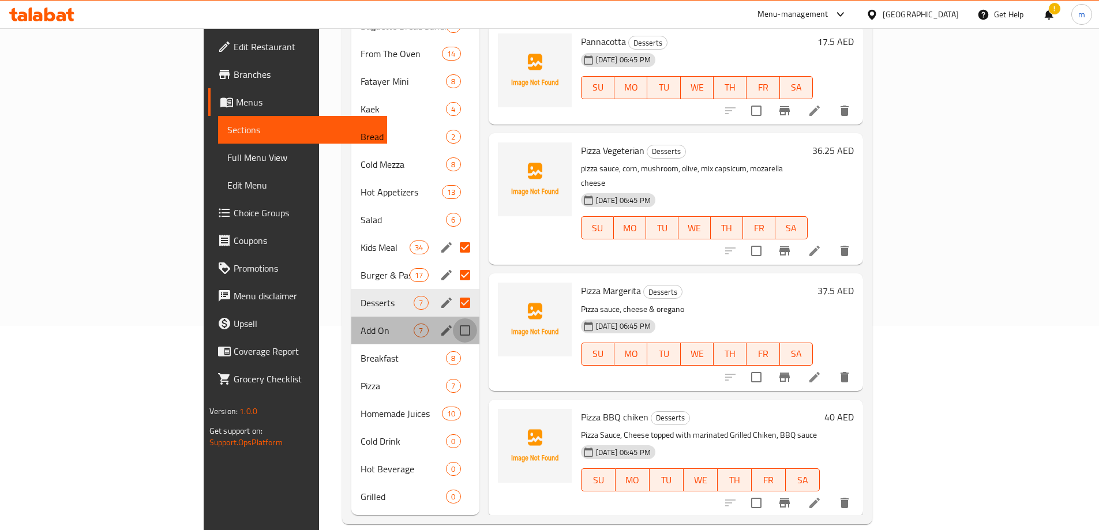
click at [453, 318] on input "Menu sections" at bounding box center [465, 330] width 24 height 24
checkbox input "true"
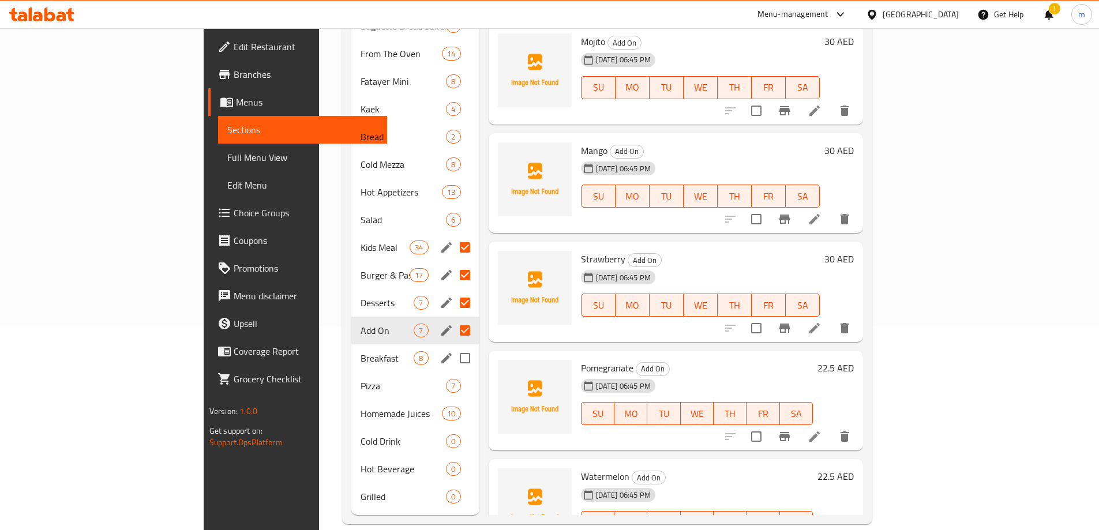
click at [453, 346] on input "Menu sections" at bounding box center [465, 358] width 24 height 24
checkbox input "true"
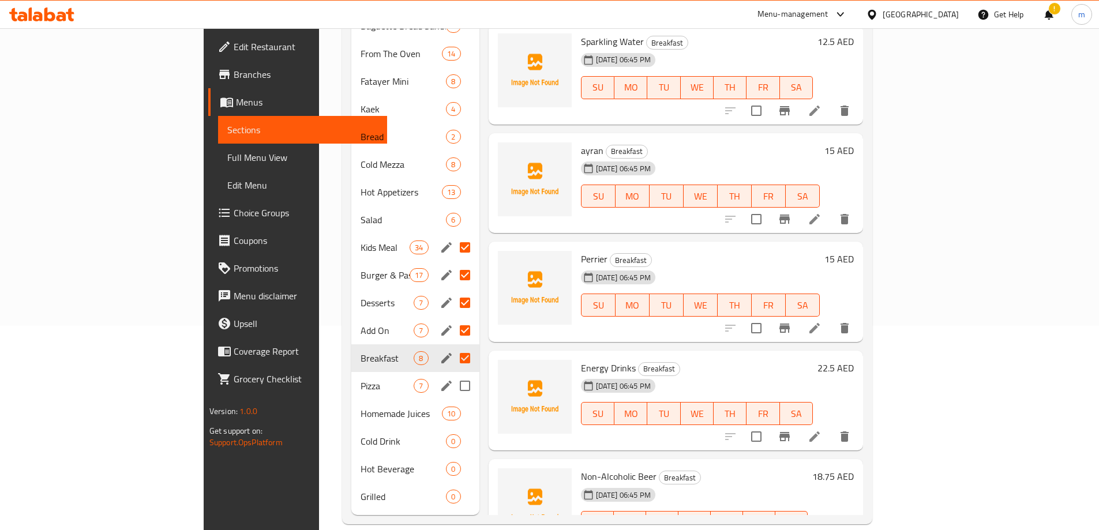
click at [453, 374] on input "Menu sections" at bounding box center [465, 386] width 24 height 24
checkbox input "true"
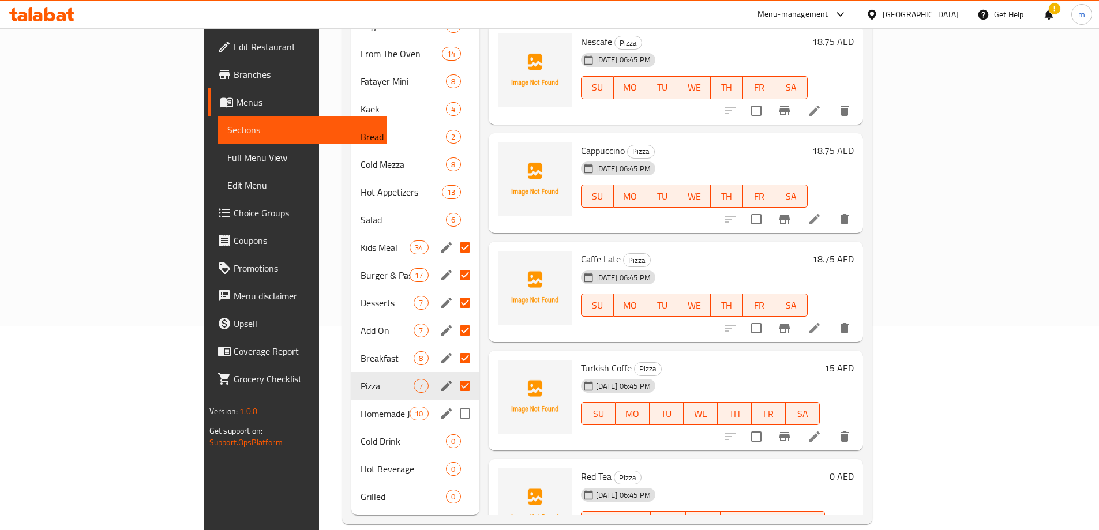
click at [453, 402] on input "Menu sections" at bounding box center [465, 414] width 24 height 24
checkbox input "true"
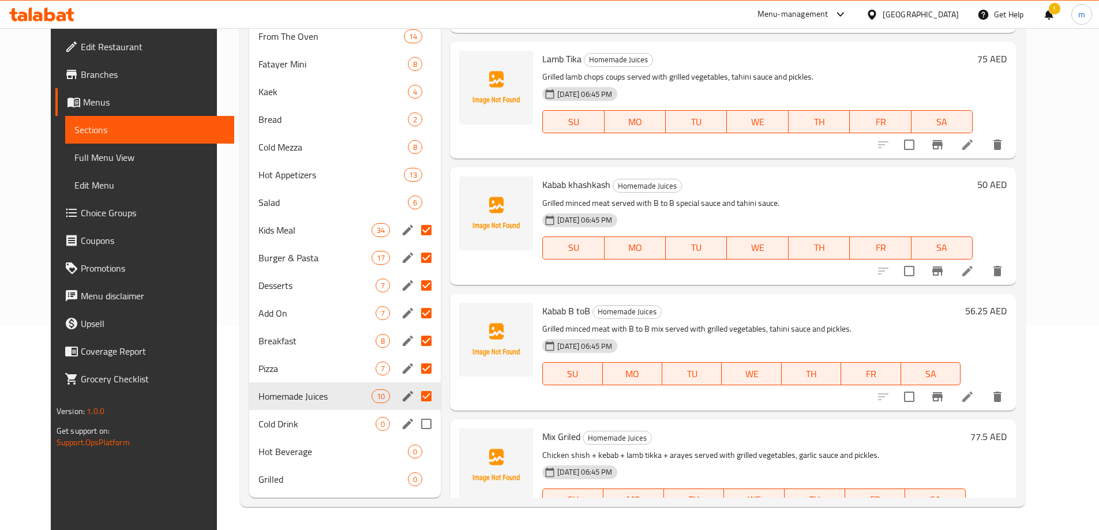
click at [414, 422] on input "Menu sections" at bounding box center [426, 424] width 24 height 24
checkbox input "true"
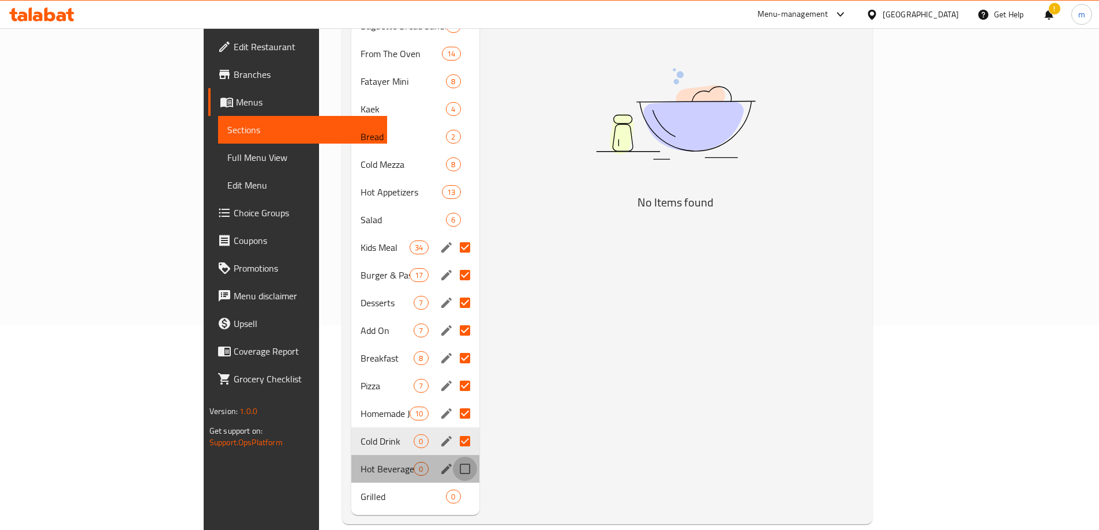
click at [453, 457] on input "Menu sections" at bounding box center [465, 469] width 24 height 24
checkbox input "true"
click at [453, 485] on input "Menu sections" at bounding box center [465, 497] width 24 height 24
checkbox input "true"
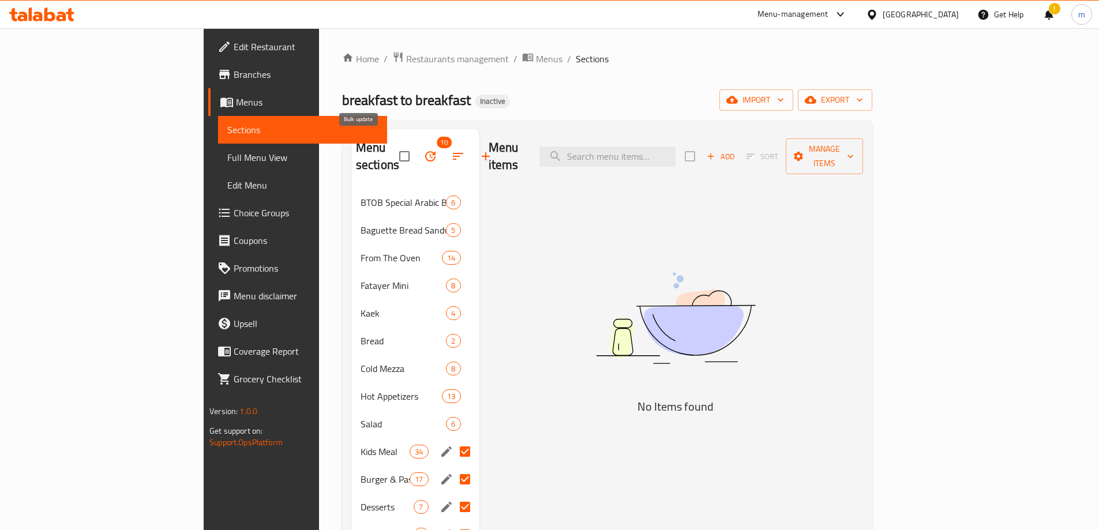
click at [424, 153] on icon "button" at bounding box center [431, 156] width 14 height 14
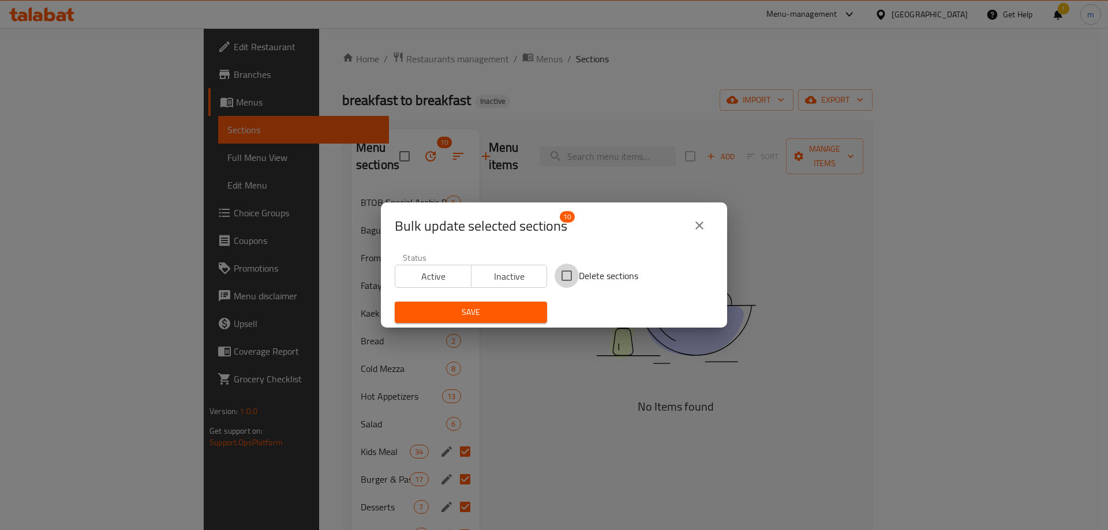
click at [565, 271] on input "Delete sections" at bounding box center [566, 276] width 24 height 24
checkbox input "true"
click at [513, 312] on span "Save" at bounding box center [471, 312] width 134 height 14
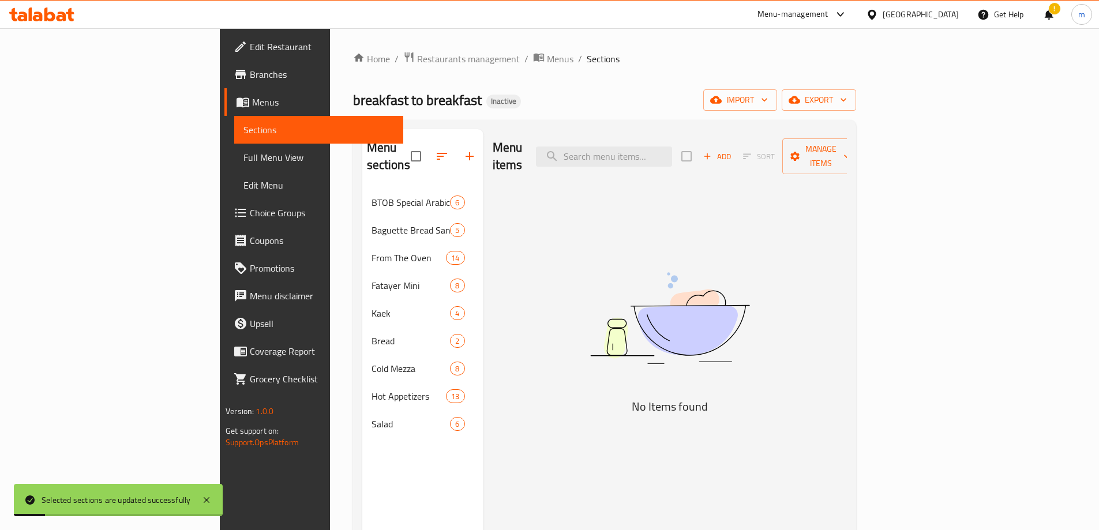
click at [362, 468] on div "Menu sections BTOB Special Arabic Bread Sandwiches 6 Baguette Bread Sandwiches …" at bounding box center [422, 394] width 121 height 530
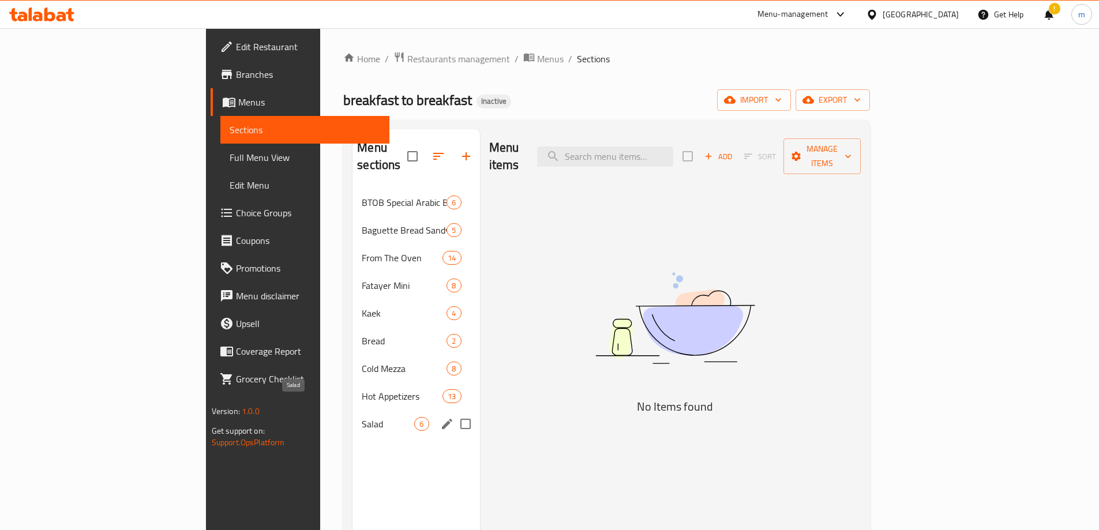
click at [362, 417] on span "Salad" at bounding box center [388, 424] width 53 height 14
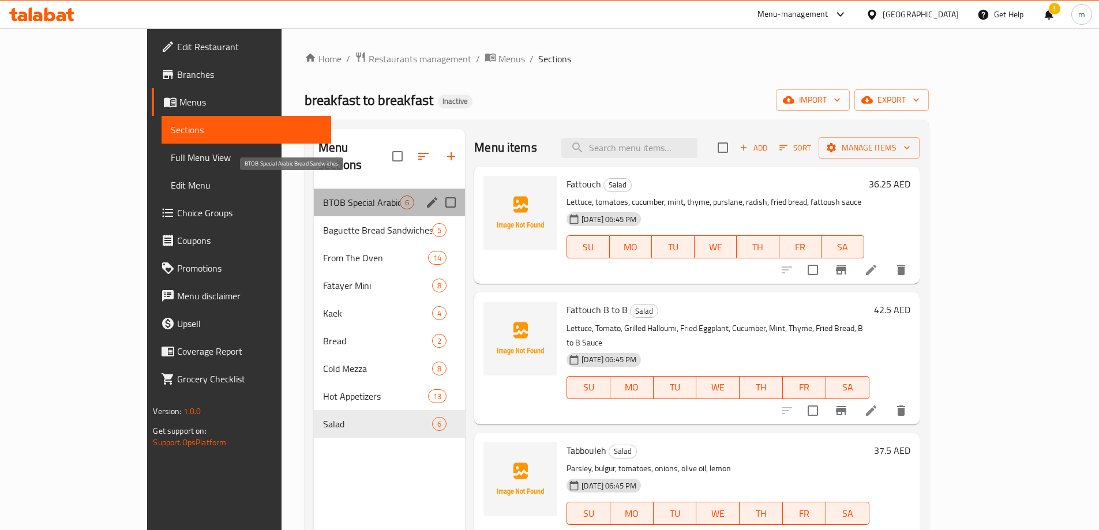
click at [323, 196] on span "BTOB Special Arabic Bread Sandwiches" at bounding box center [361, 203] width 77 height 14
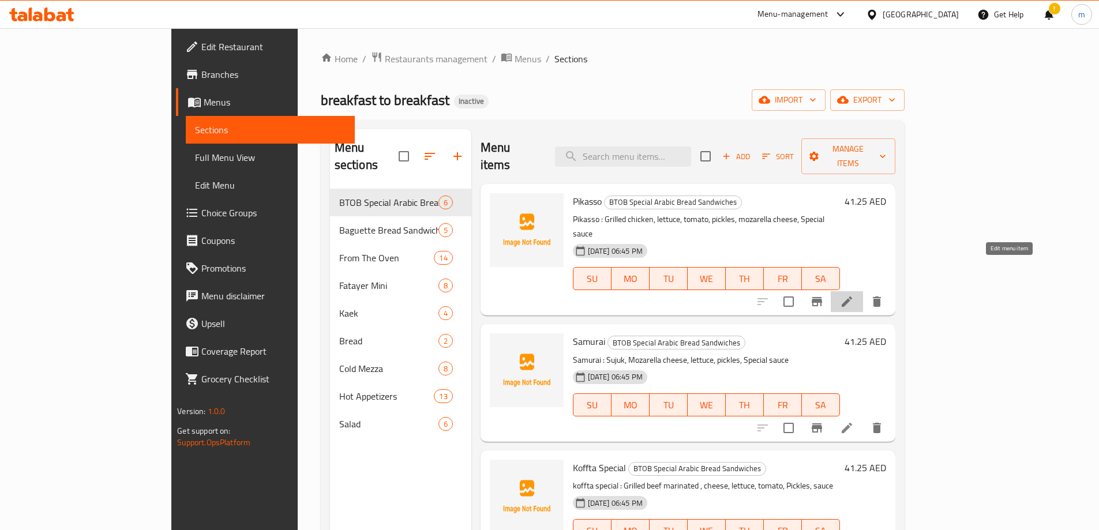
click at [852, 297] on icon at bounding box center [847, 302] width 10 height 10
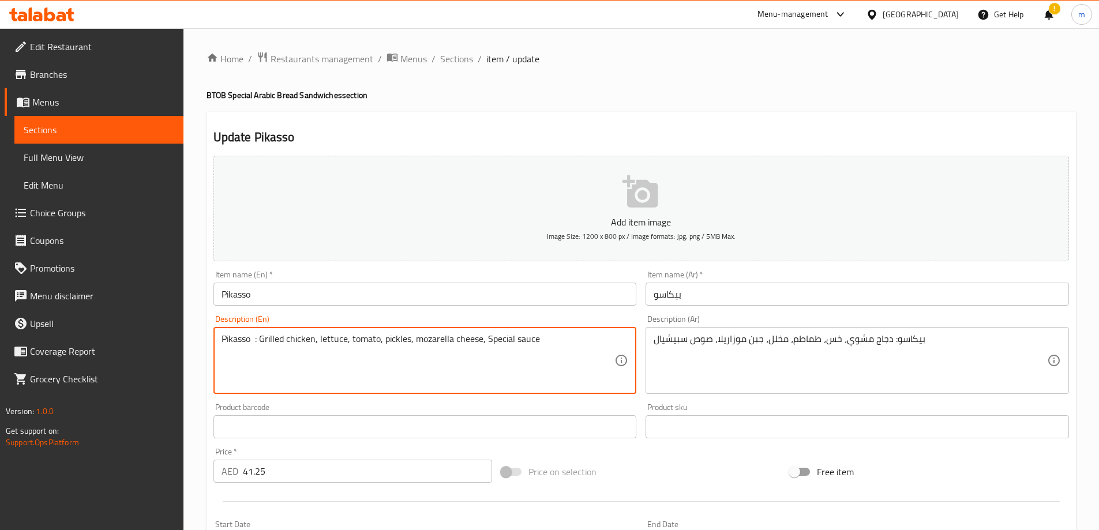
drag, startPoint x: 261, startPoint y: 338, endPoint x: 147, endPoint y: 338, distance: 113.7
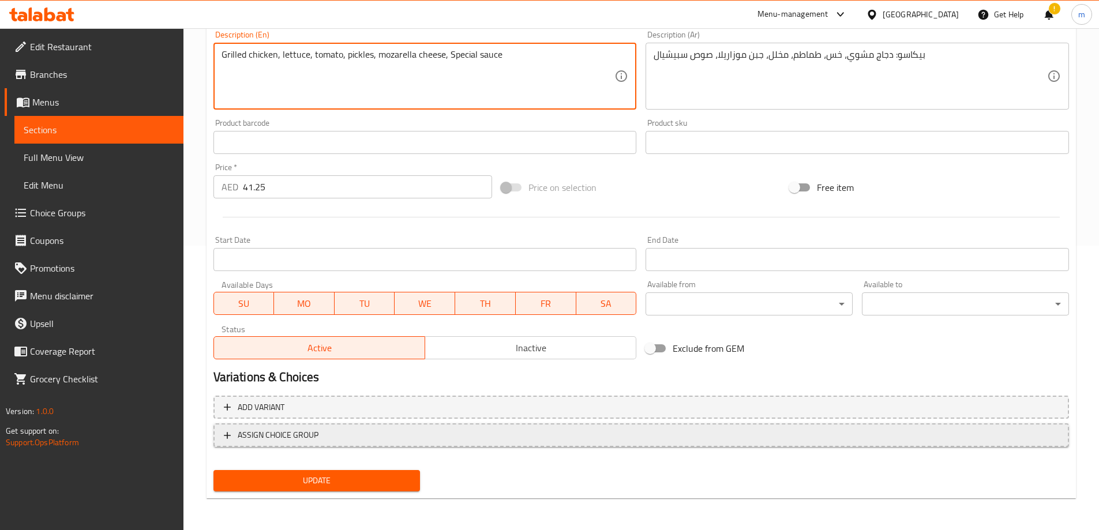
scroll to position [285, 0]
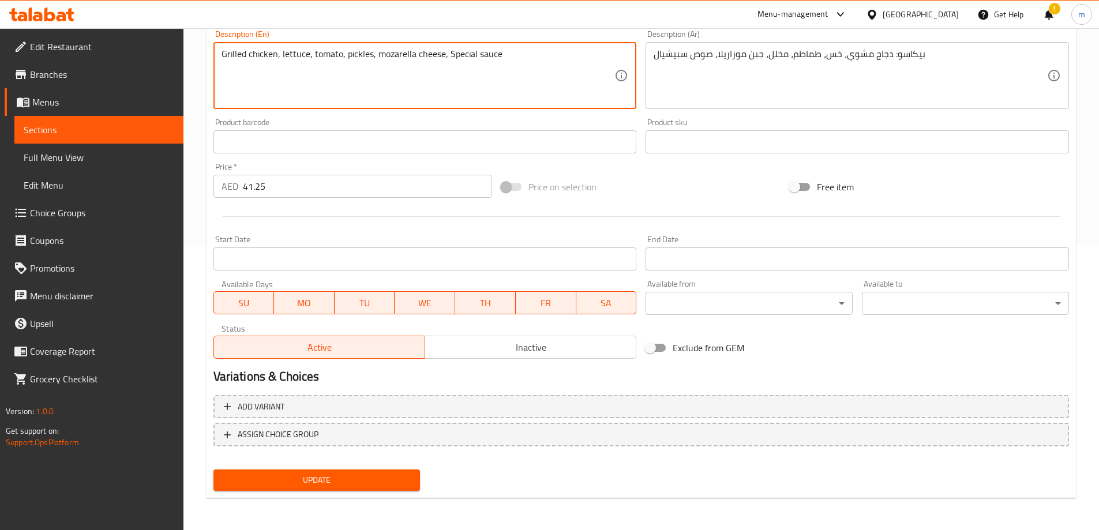
type textarea "Grilled chicken, lettuce, tomato, pickles, mozarella cheese, Special sauce"
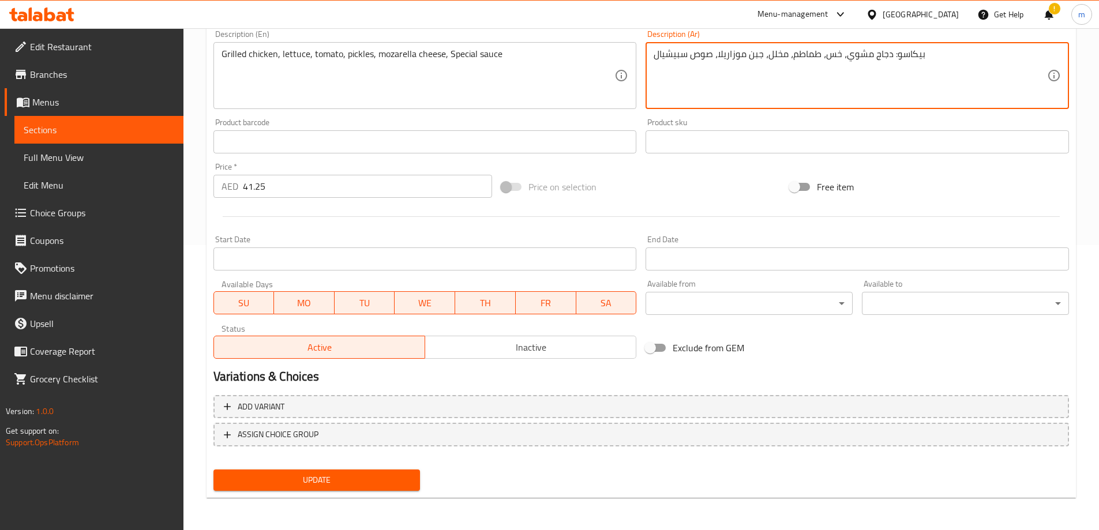
drag, startPoint x: 889, startPoint y: 54, endPoint x: 990, endPoint y: 54, distance: 100.4
type textarea "دجاج مشوي، خس، طماطم، مخلل، جبن موزاريلا، صوص سبيشيال"
click at [363, 476] on span "Update" at bounding box center [317, 480] width 189 height 14
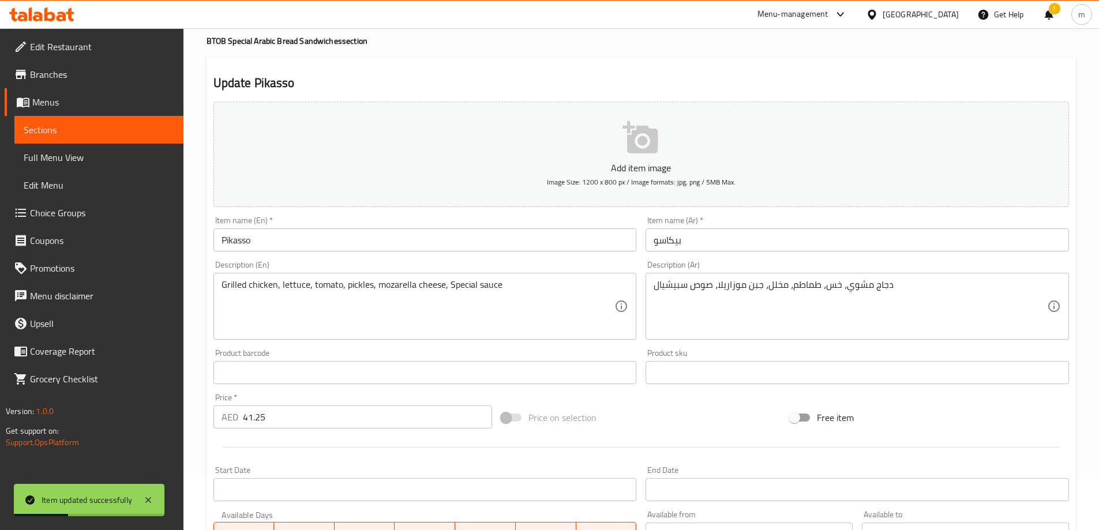
scroll to position [0, 0]
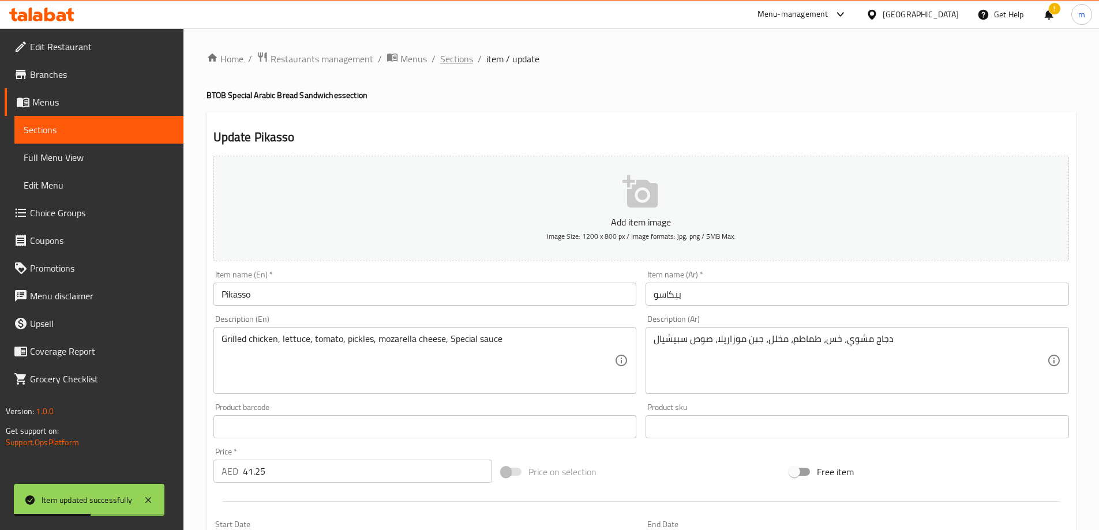
click at [452, 56] on span "Sections" at bounding box center [456, 59] width 33 height 14
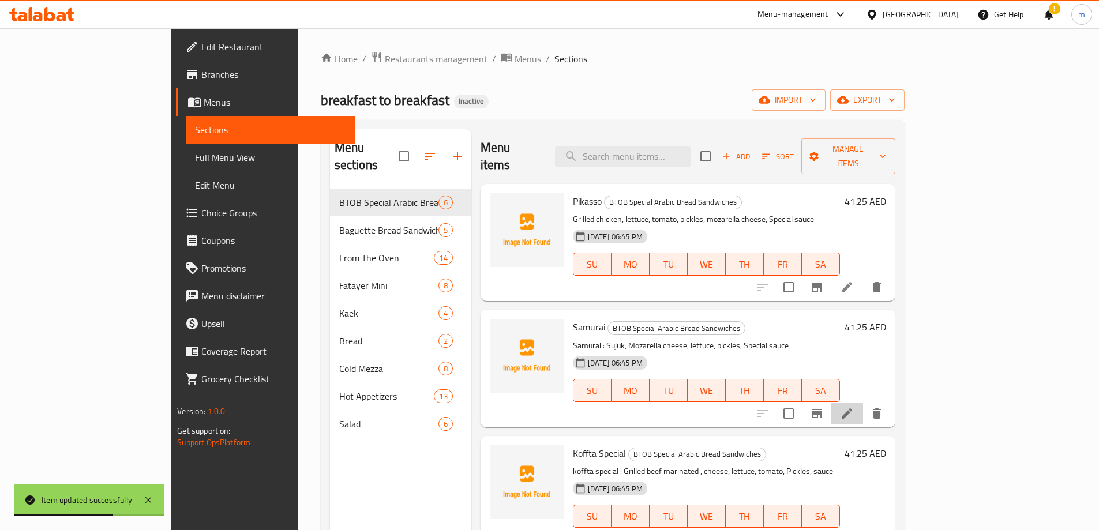
click at [863, 403] on li at bounding box center [847, 413] width 32 height 21
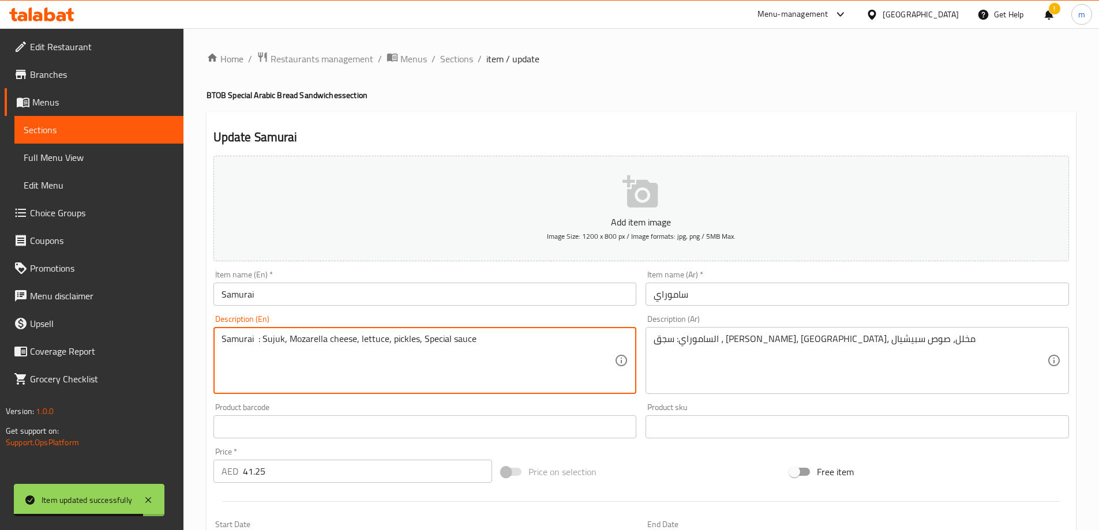
drag, startPoint x: 261, startPoint y: 341, endPoint x: 172, endPoint y: 339, distance: 89.4
type textarea "Sujuk, Mozarella cheese, lettuce, pickles, Special sauce"
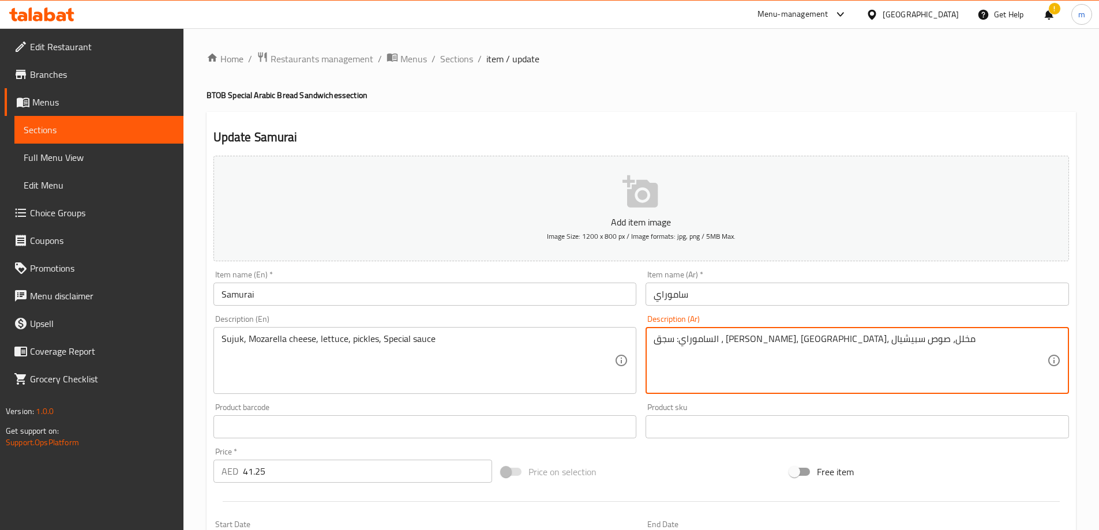
drag, startPoint x: 834, startPoint y: 339, endPoint x: 938, endPoint y: 339, distance: 104.4
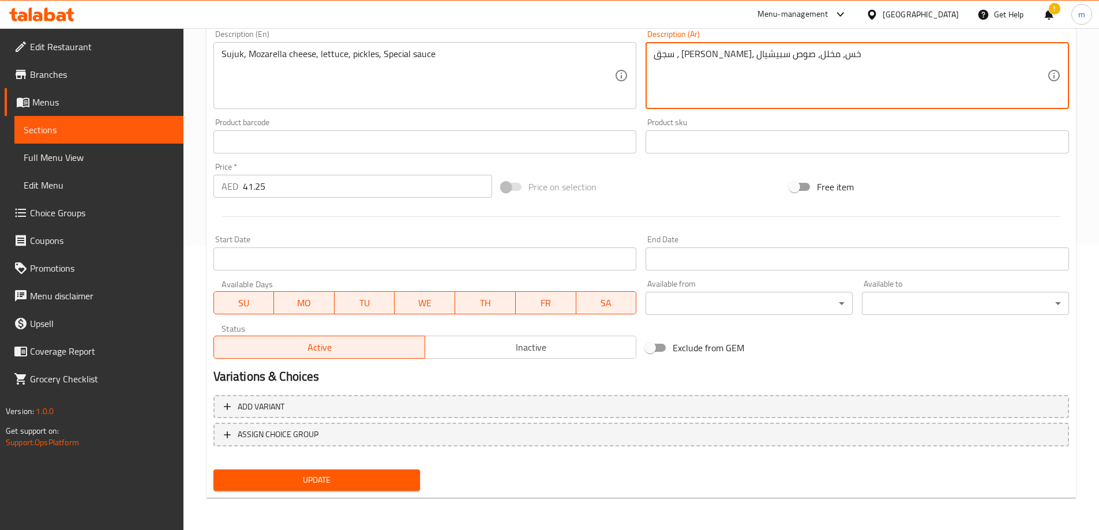
type textarea "سجق ، [PERSON_NAME]، خس، مخلل، صوص سبيشيال"
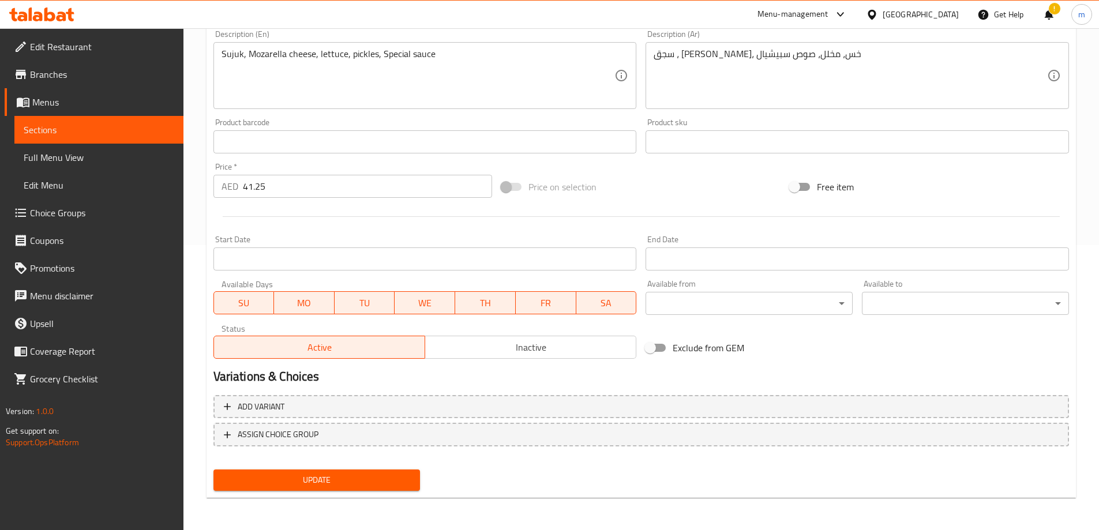
click at [299, 469] on div "Update" at bounding box center [317, 480] width 216 height 31
click at [300, 479] on span "Update" at bounding box center [317, 480] width 189 height 14
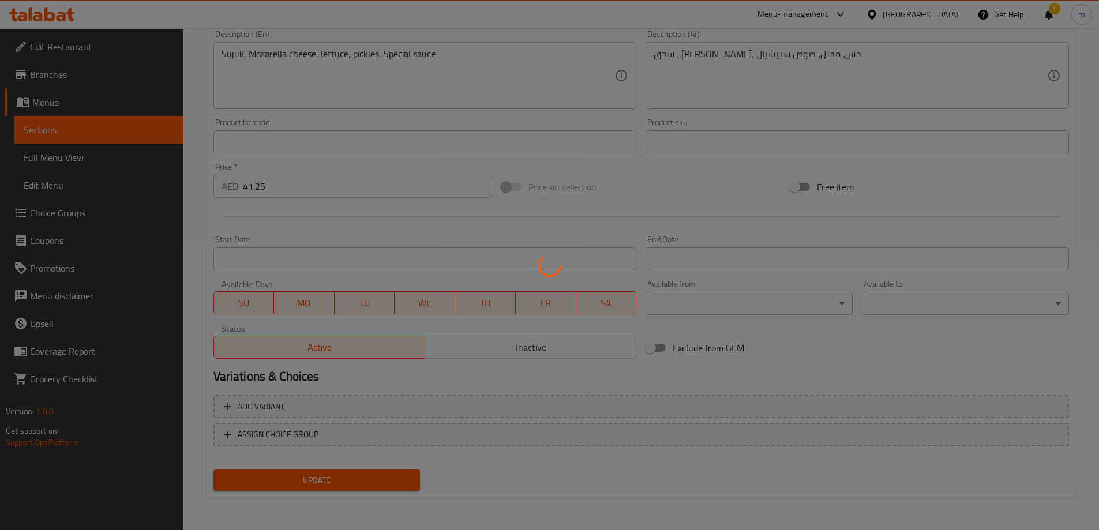
scroll to position [0, 0]
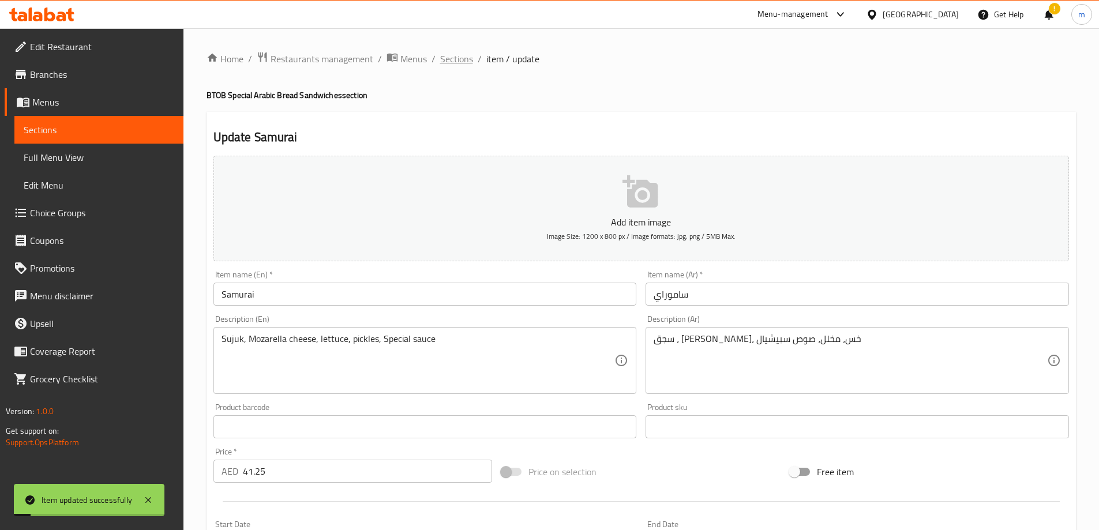
click at [460, 62] on span "Sections" at bounding box center [456, 59] width 33 height 14
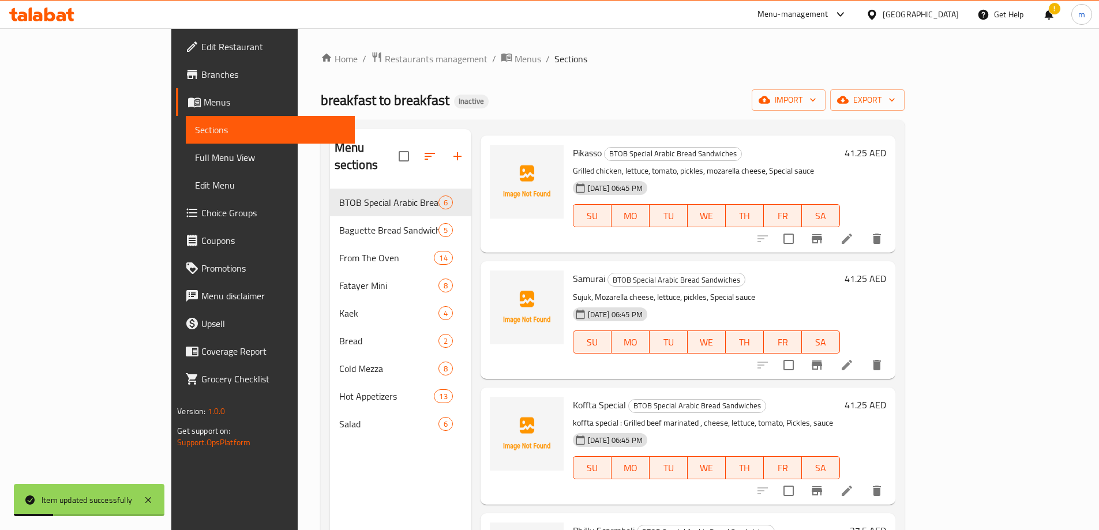
scroll to position [115, 0]
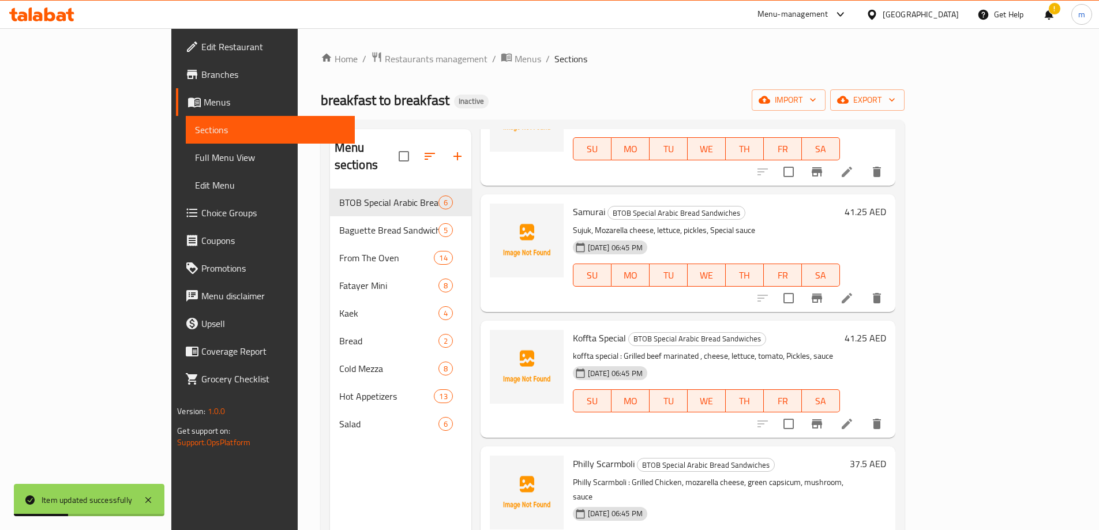
click at [863, 414] on li at bounding box center [847, 424] width 32 height 21
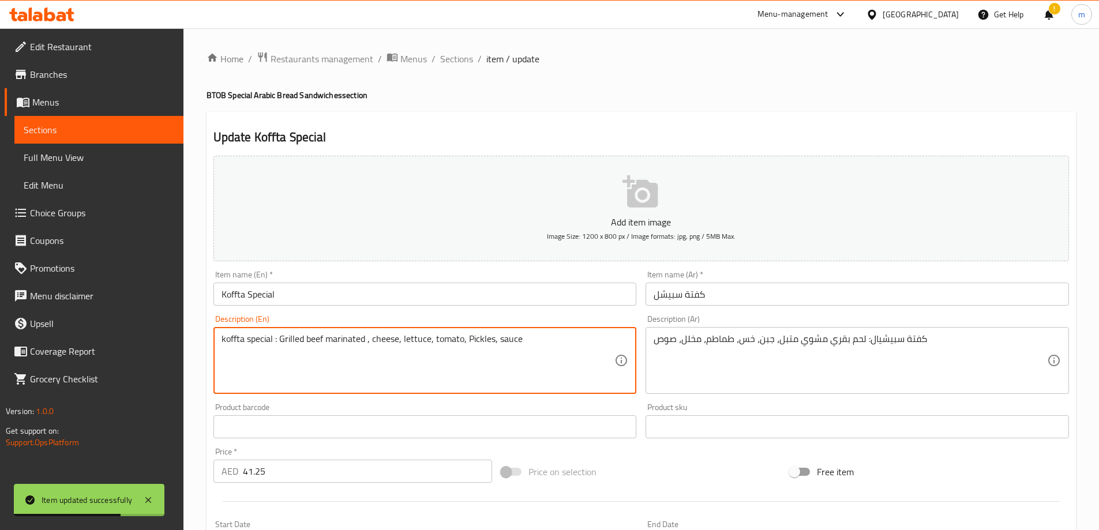
drag, startPoint x: 279, startPoint y: 340, endPoint x: 211, endPoint y: 337, distance: 68.7
type textarea "Grilled beef marinated , cheese, lettuce, tomato, Pickles, sauce"
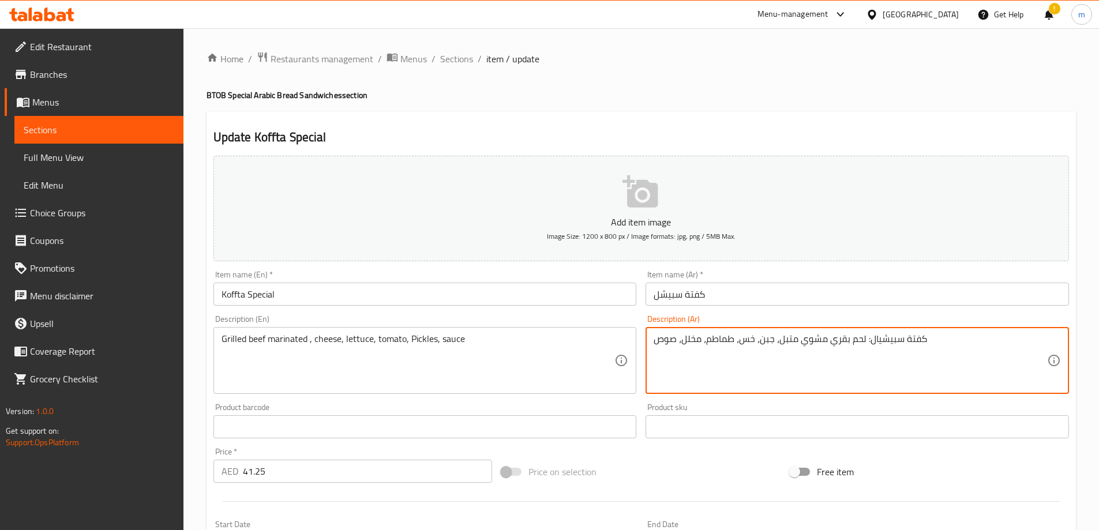
drag, startPoint x: 861, startPoint y: 341, endPoint x: 968, endPoint y: 341, distance: 106.2
click at [875, 341] on textarea "كفتة سبيشيال: لحم بقري مشوي متبل، جبن، خس، طماطم، مخلل، صوص" at bounding box center [851, 360] width 394 height 55
drag, startPoint x: 863, startPoint y: 342, endPoint x: 984, endPoint y: 342, distance: 121.2
click at [984, 342] on textarea "كفتة سبيشيال: لحم بقري مشوي متبل، جبن، خس، طماطم، مخلل، صوص" at bounding box center [851, 360] width 394 height 55
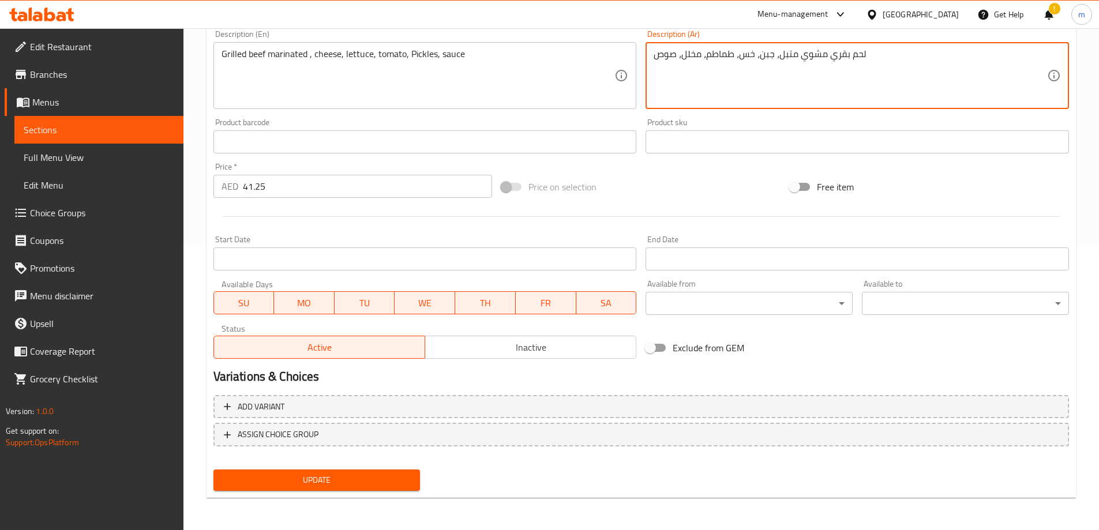
type textarea "لحم بقري مشوي متبل، جبن، خس، طماطم، مخلل، صوص"
click at [380, 484] on span "Update" at bounding box center [317, 480] width 189 height 14
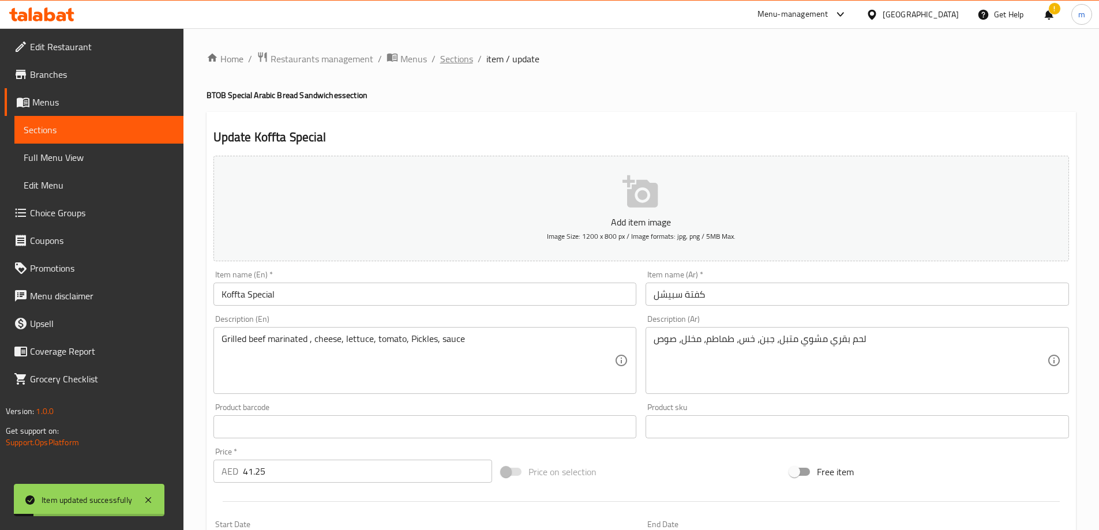
click at [460, 60] on span "Sections" at bounding box center [456, 59] width 33 height 14
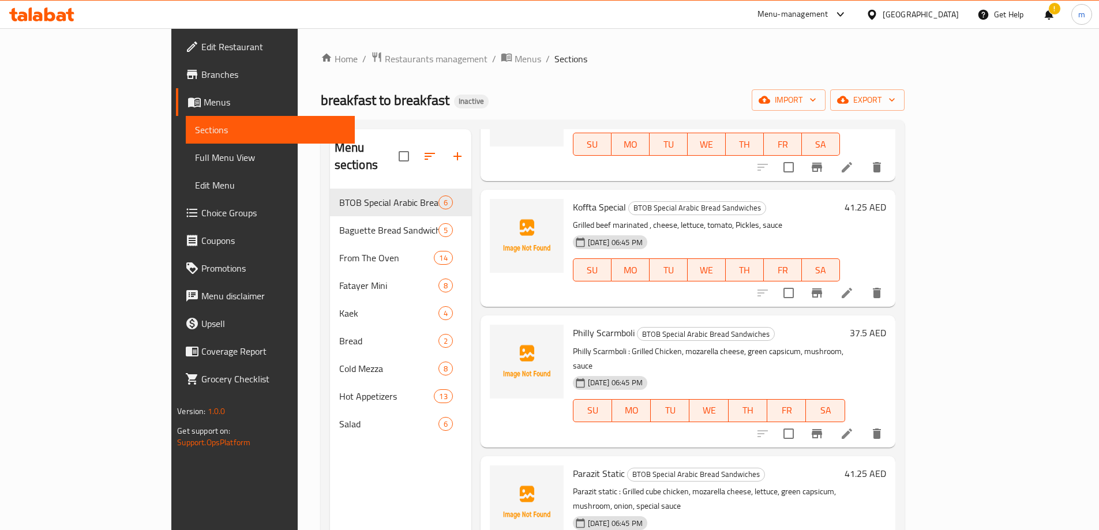
scroll to position [255, 0]
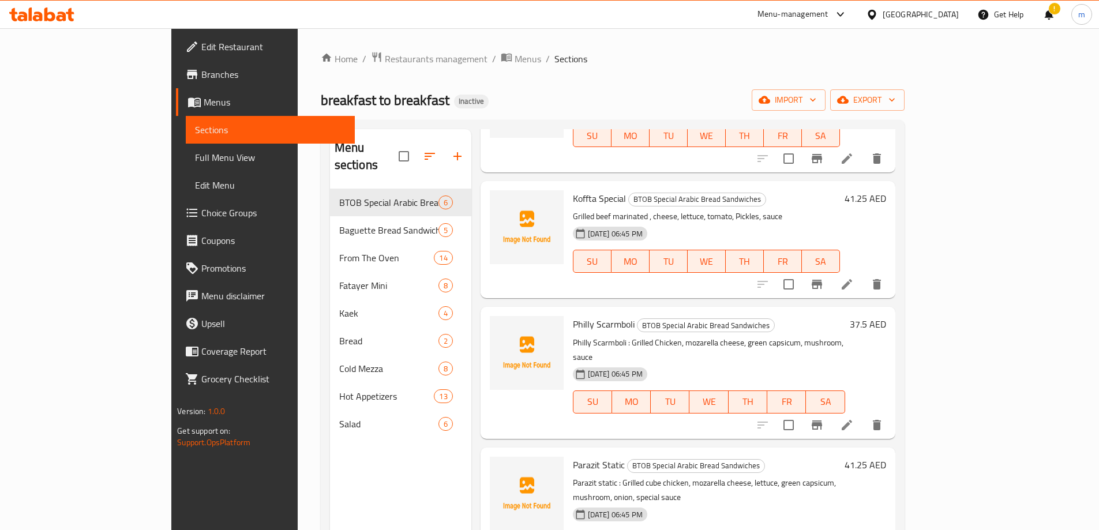
click at [854, 418] on icon at bounding box center [847, 425] width 14 height 14
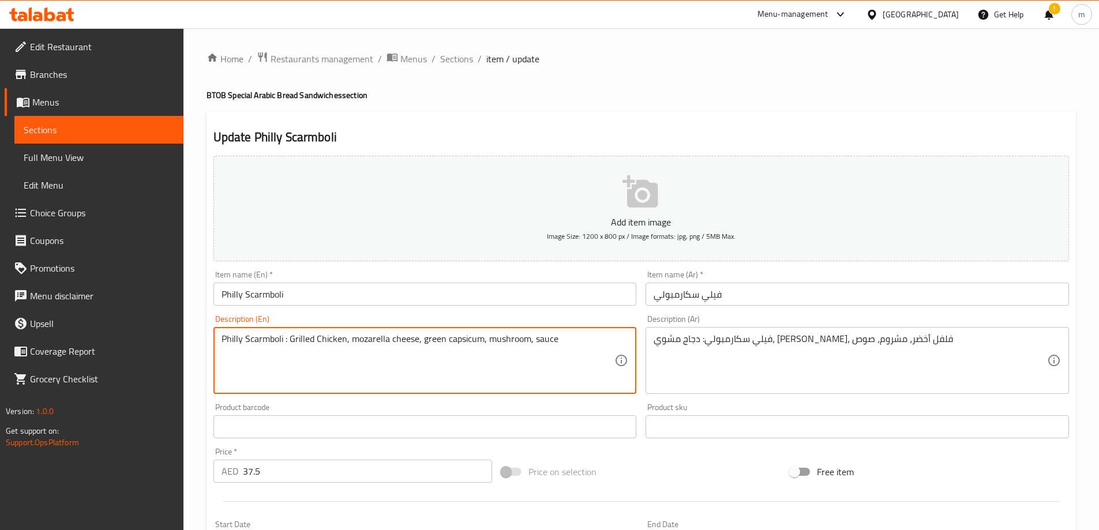
drag, startPoint x: 289, startPoint y: 343, endPoint x: 148, endPoint y: 343, distance: 140.8
type textarea "Grilled Chicken, mozarella cheese, green capsicum, mushroom, sauce"
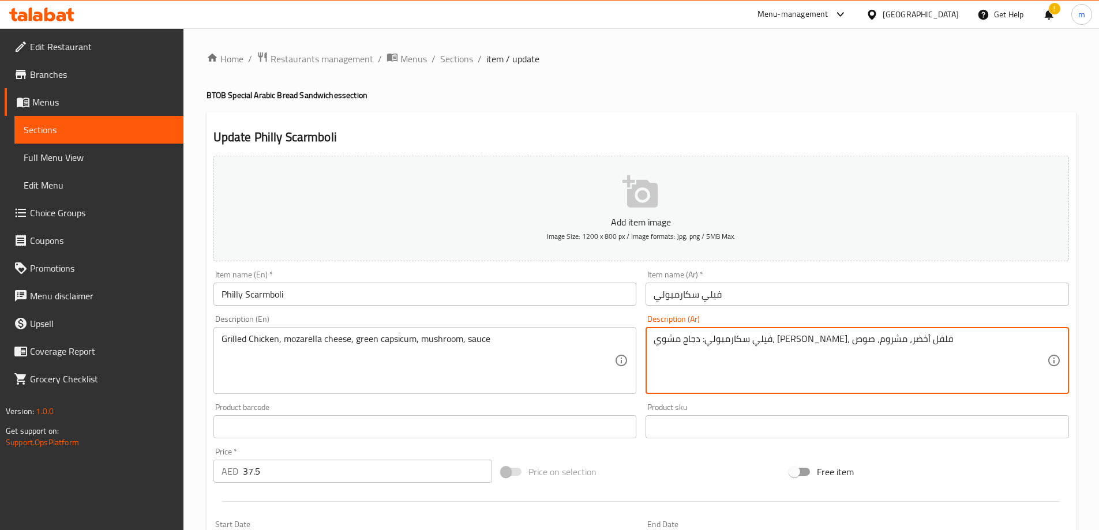
drag, startPoint x: 853, startPoint y: 340, endPoint x: 1001, endPoint y: 340, distance: 147.7
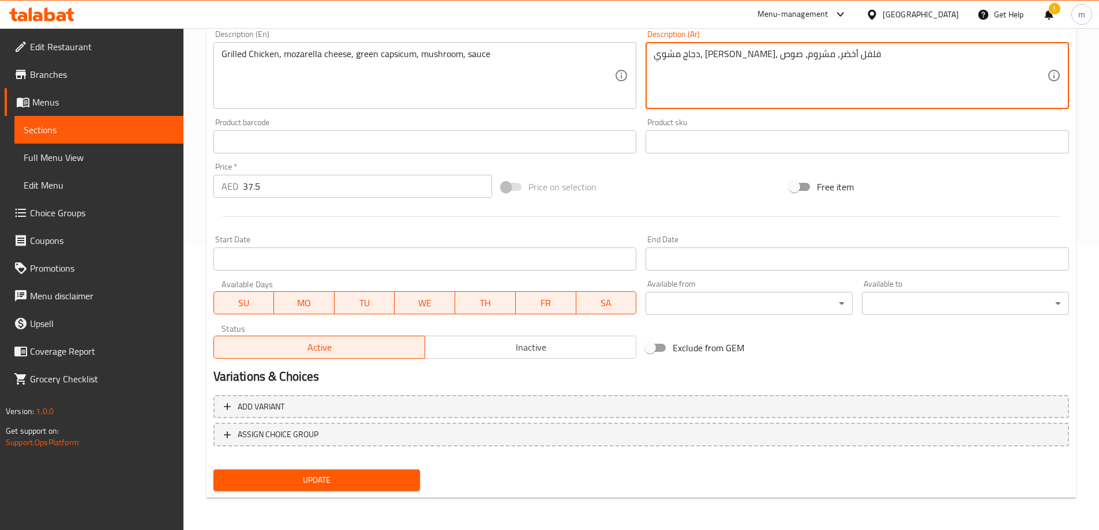
type textarea "دجاج مشوي، [PERSON_NAME]، فلفل أخضر، مشروم، صوص"
click at [377, 475] on span "Update" at bounding box center [317, 480] width 189 height 14
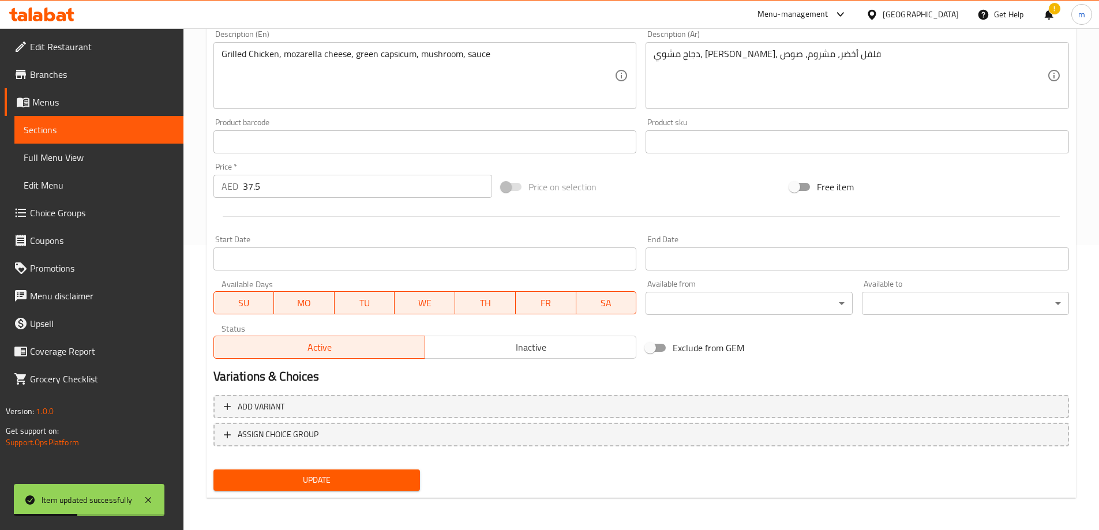
click at [343, 484] on span "Update" at bounding box center [317, 480] width 189 height 14
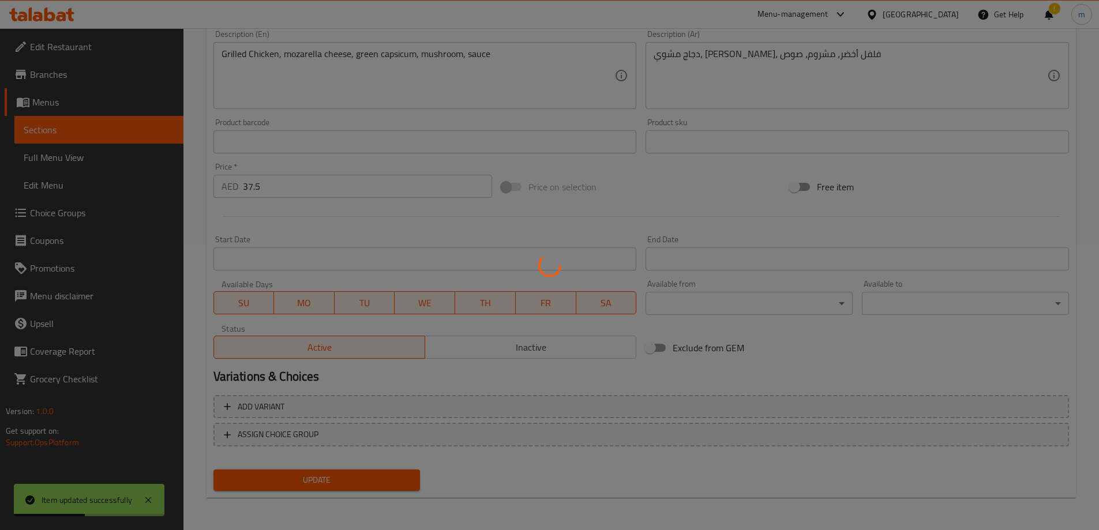
scroll to position [0, 0]
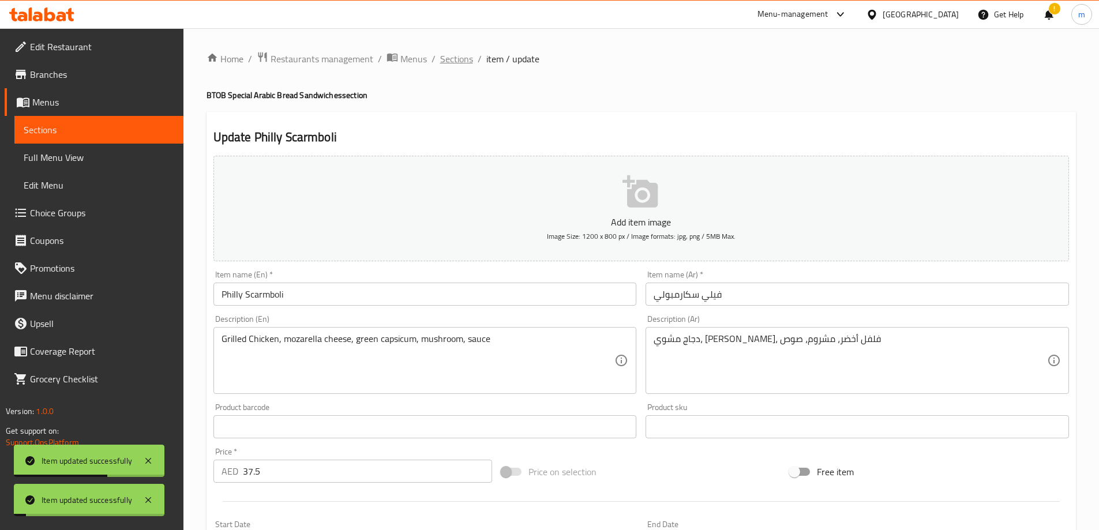
click at [450, 53] on span "Sections" at bounding box center [456, 59] width 33 height 14
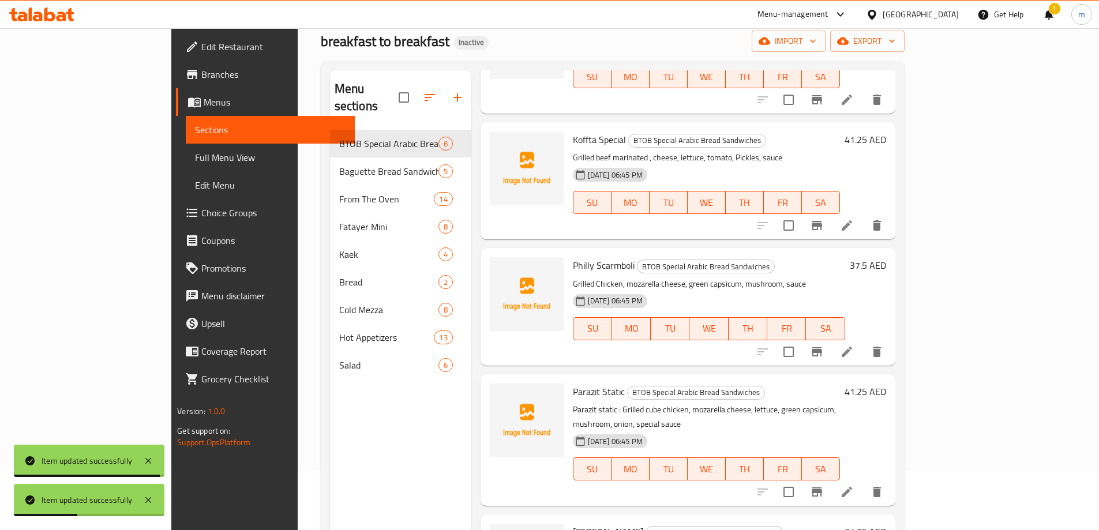
scroll to position [115, 0]
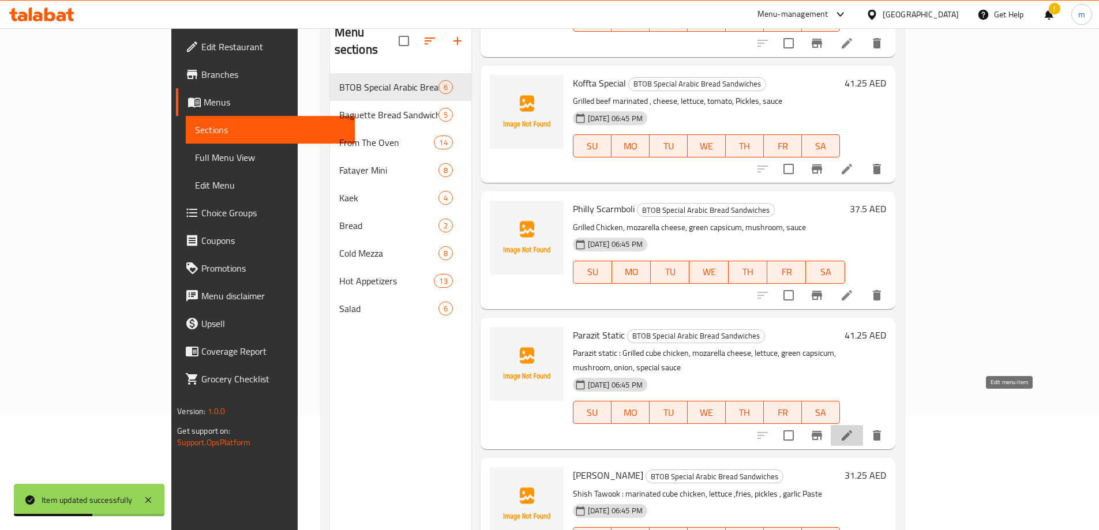
click at [854, 429] on icon at bounding box center [847, 436] width 14 height 14
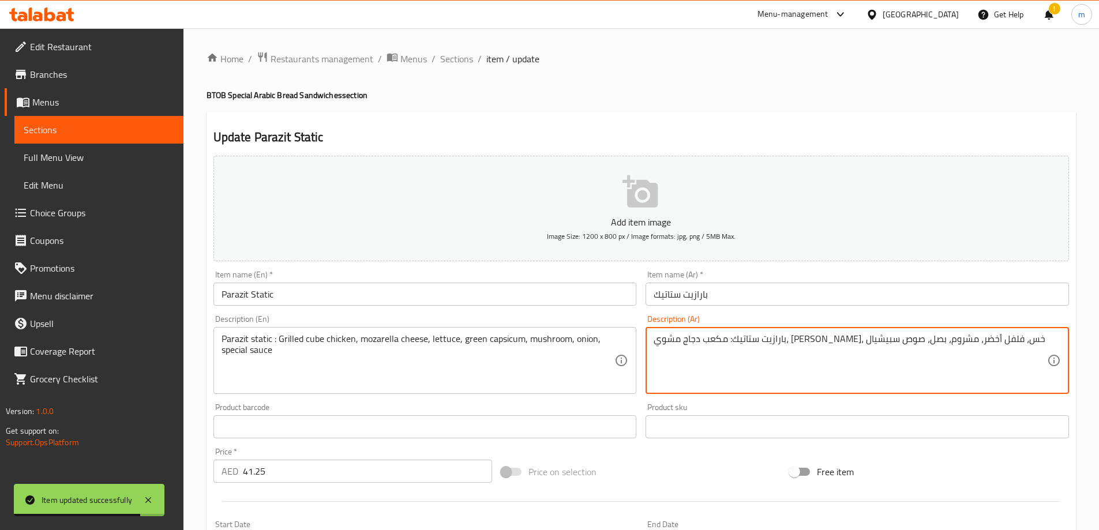
drag, startPoint x: 957, startPoint y: 339, endPoint x: 1095, endPoint y: 339, distance: 138.5
type textarea "مكعب دجاج مشوي، [PERSON_NAME]، خس، فلفل أخضر، مشروم، بصل، صوص سبيشيال"
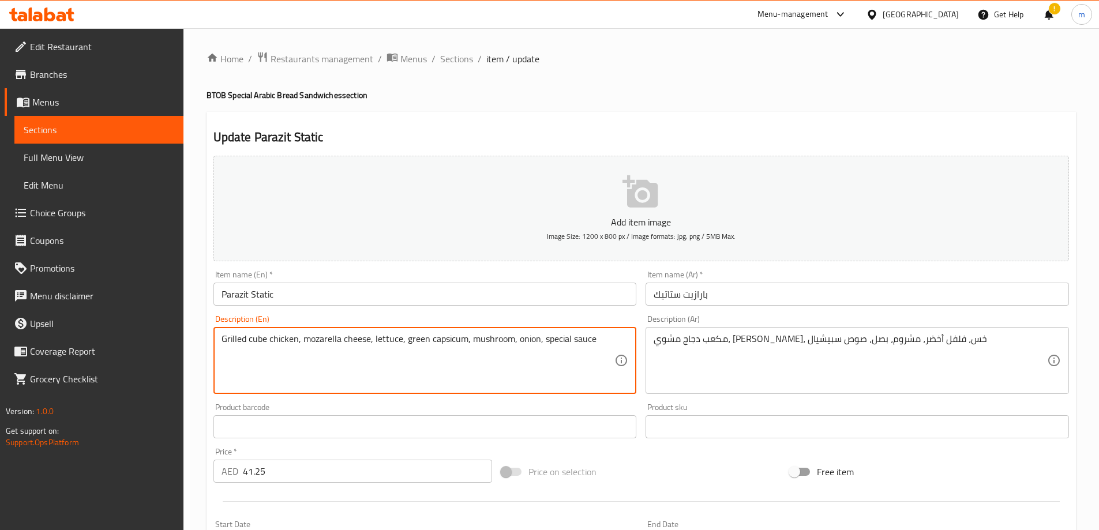
drag, startPoint x: 278, startPoint y: 339, endPoint x: 162, endPoint y: 325, distance: 116.2
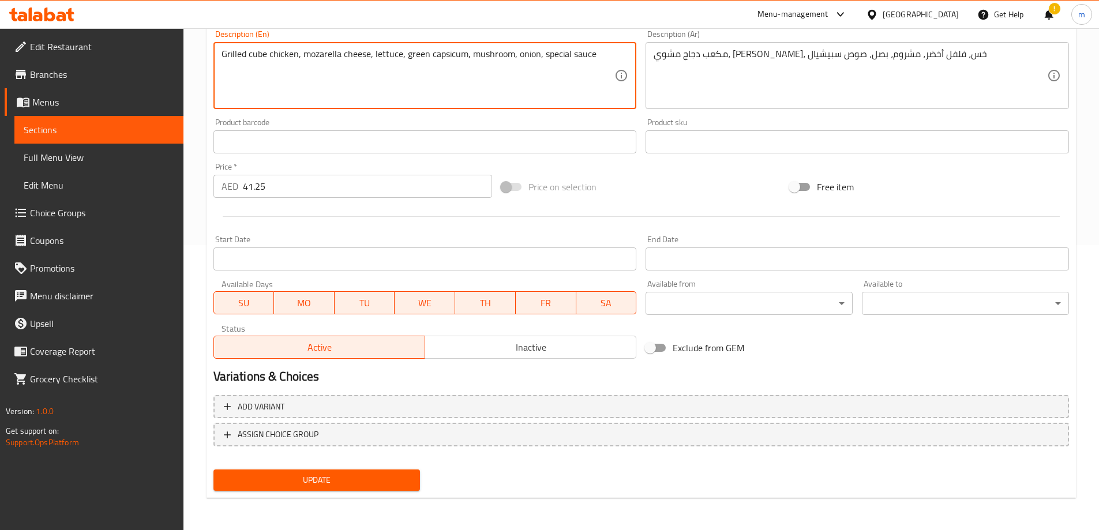
type textarea "Grilled cube chicken, mozarella cheese, lettuce, green capsicum, mushroom, onio…"
click at [310, 489] on button "Update" at bounding box center [316, 480] width 207 height 21
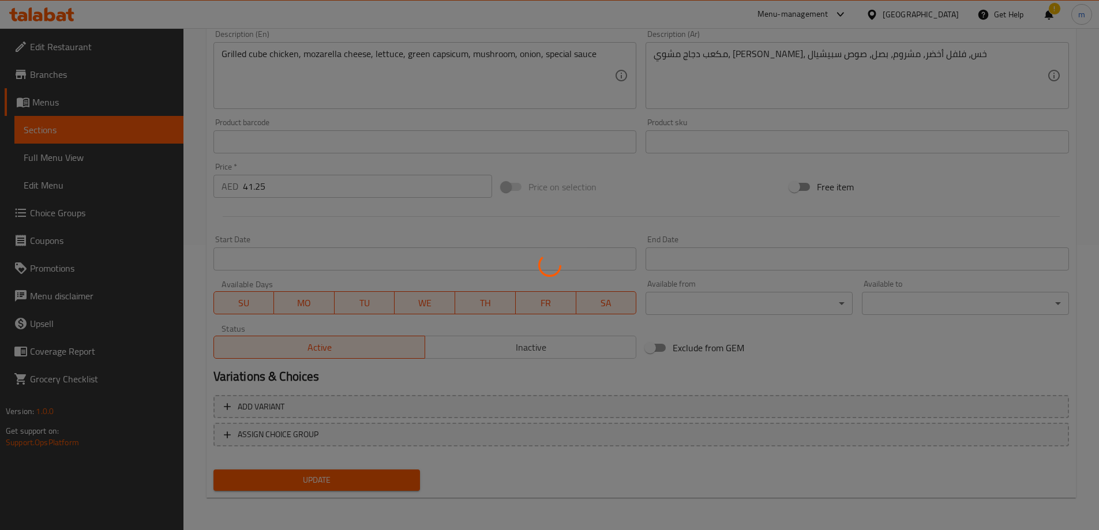
scroll to position [0, 0]
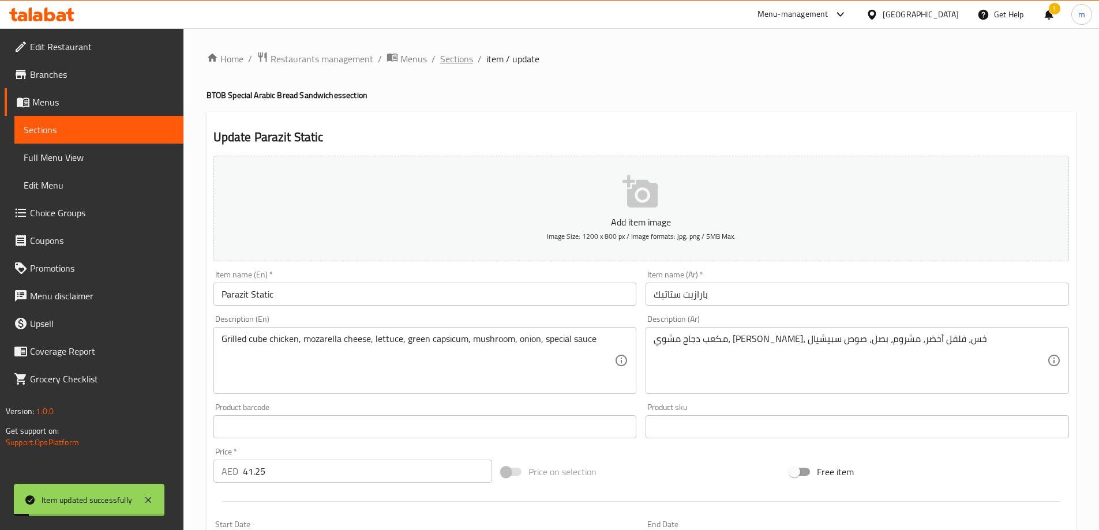
click at [447, 64] on span "Sections" at bounding box center [456, 59] width 33 height 14
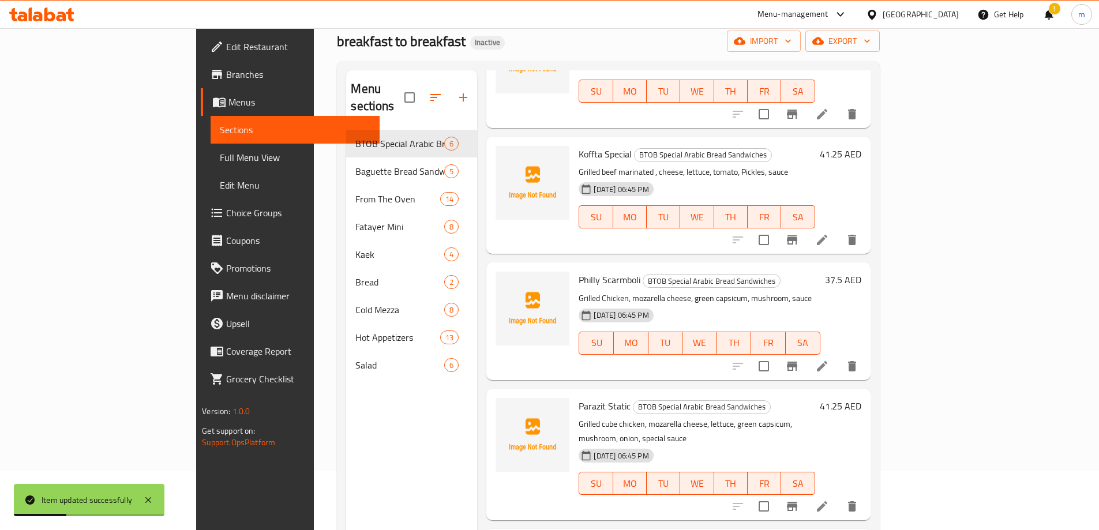
scroll to position [162, 0]
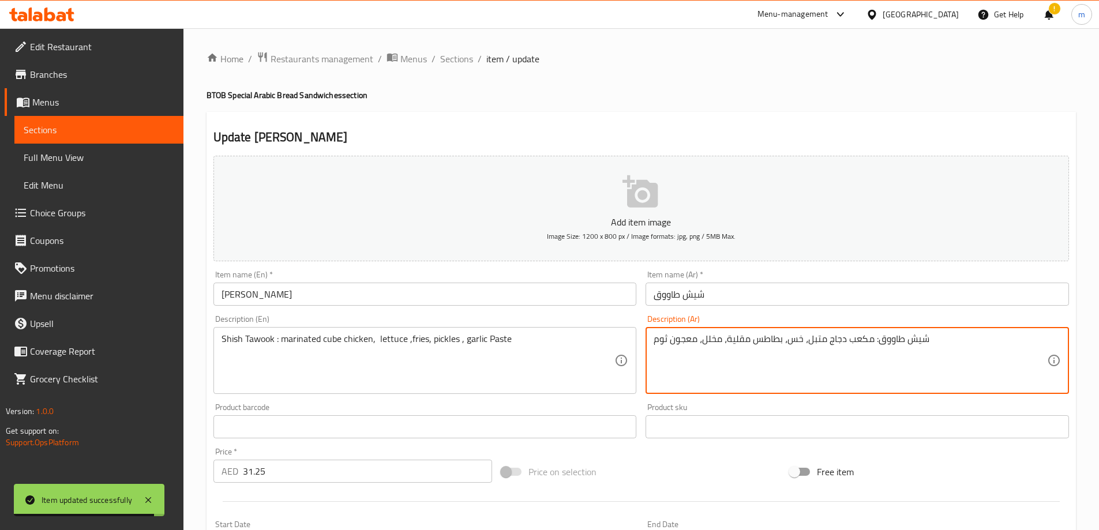
drag, startPoint x: 872, startPoint y: 344, endPoint x: 989, endPoint y: 344, distance: 117.1
type textarea "مكعب دجاج متبل، خس، بطاطس مقلية، مخلل، معجون ثوم"
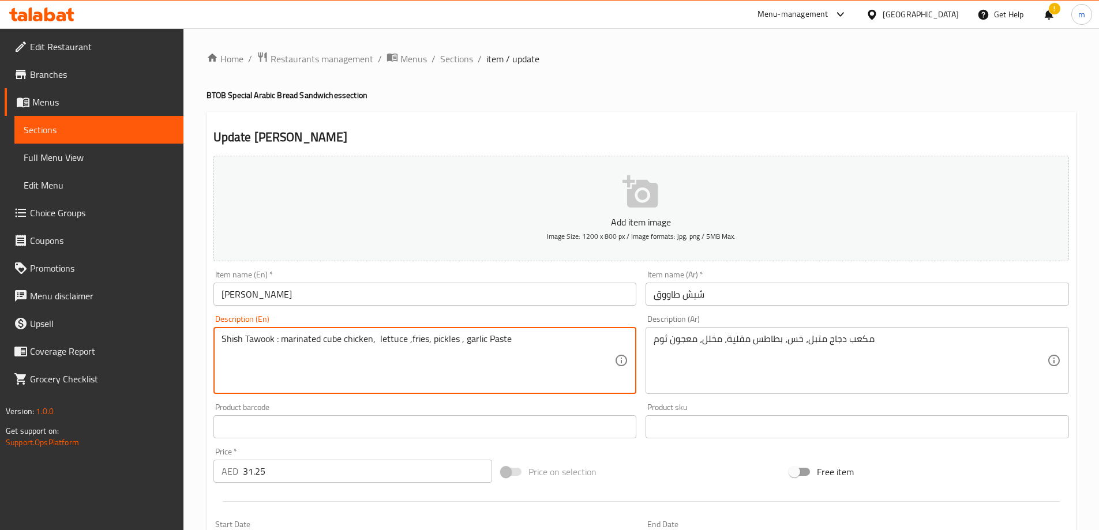
drag, startPoint x: 281, startPoint y: 336, endPoint x: 189, endPoint y: 335, distance: 92.3
click at [189, 335] on div "Home / Restaurants management / Menus / Sections / item / update BTOB Special A…" at bounding box center [641, 421] width 916 height 787
click at [260, 338] on textarea "marinated cube chicken, lettuce ,fries, pickles , garlic Paste" at bounding box center [419, 360] width 394 height 55
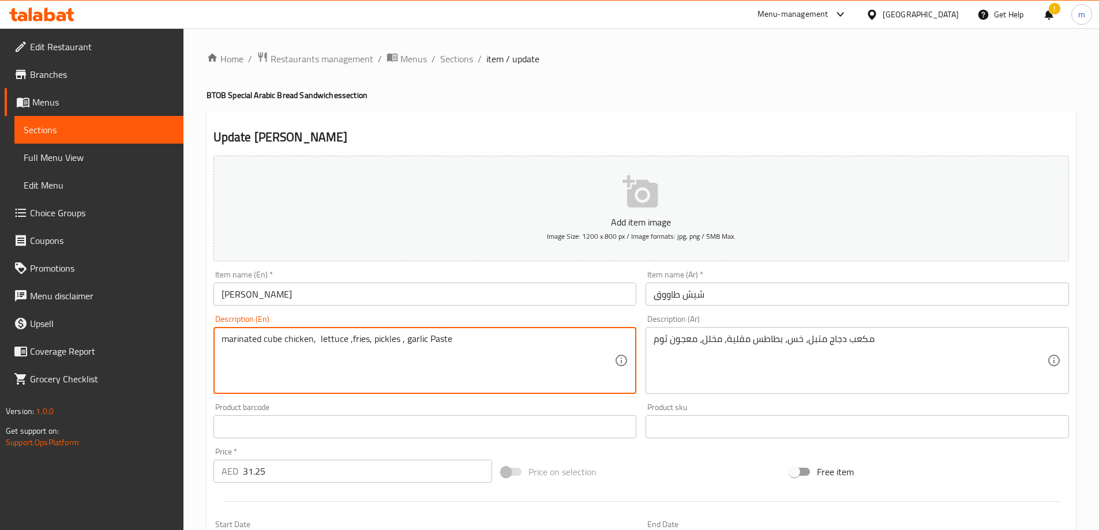
click at [426, 371] on textarea "marinated cube chicken, lettuce ,fries, pickles , garlic Paste" at bounding box center [419, 360] width 394 height 55
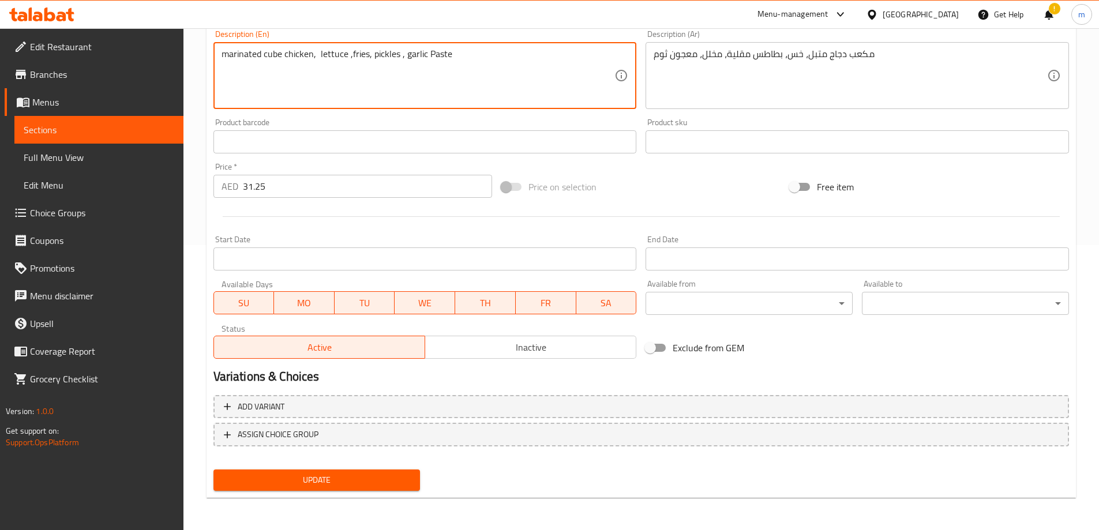
type textarea "Marinated cube chicken, lettuce ,fries, pickles , garlic paste"
click at [293, 482] on span "Update" at bounding box center [317, 480] width 189 height 14
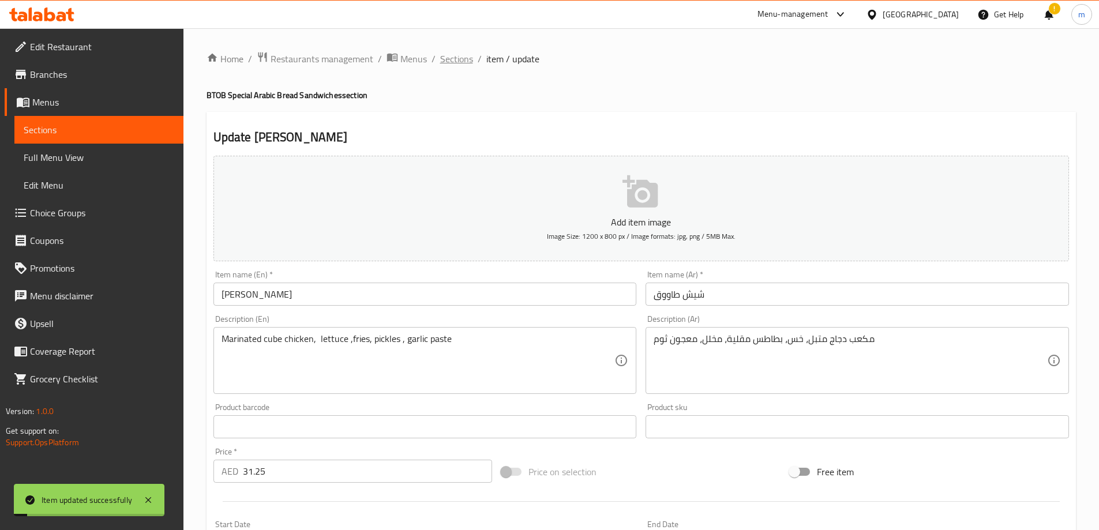
click at [458, 58] on span "Sections" at bounding box center [456, 59] width 33 height 14
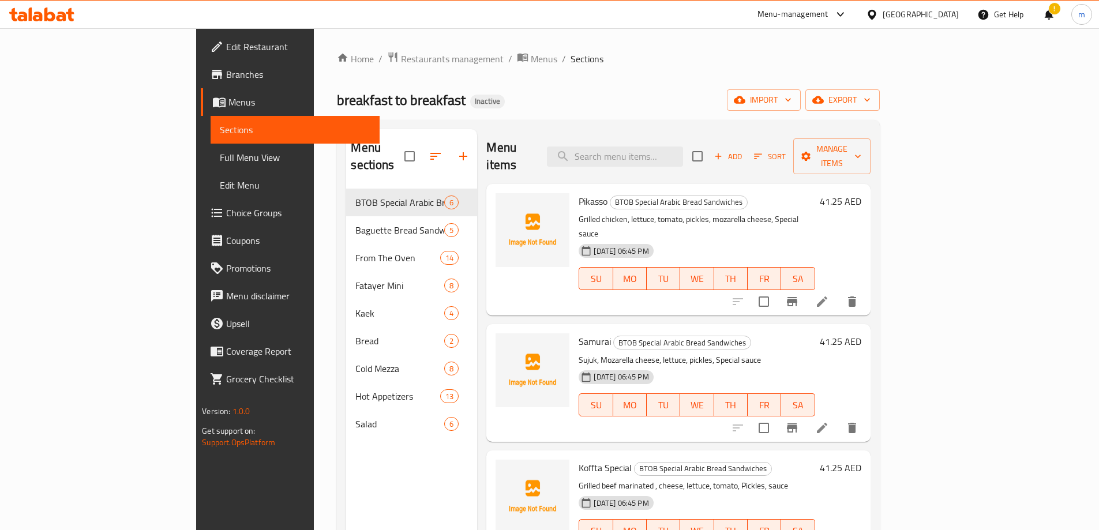
click at [477, 291] on div "Menu items Add Sort Manage items Pikasso BTOB Special Arabic Bread Sandwiches G…" at bounding box center [673, 394] width 393 height 530
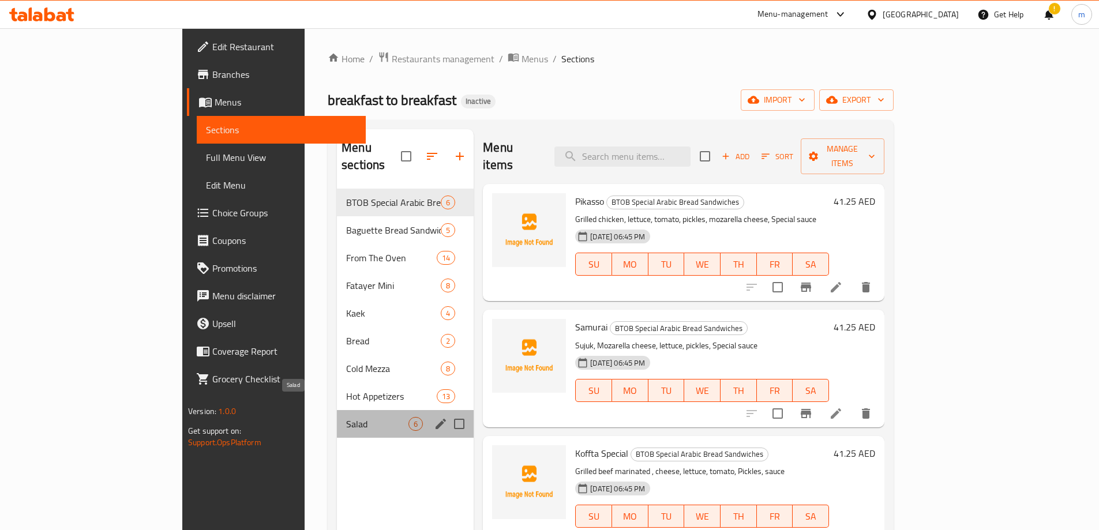
click at [346, 417] on span "Salad" at bounding box center [377, 424] width 62 height 14
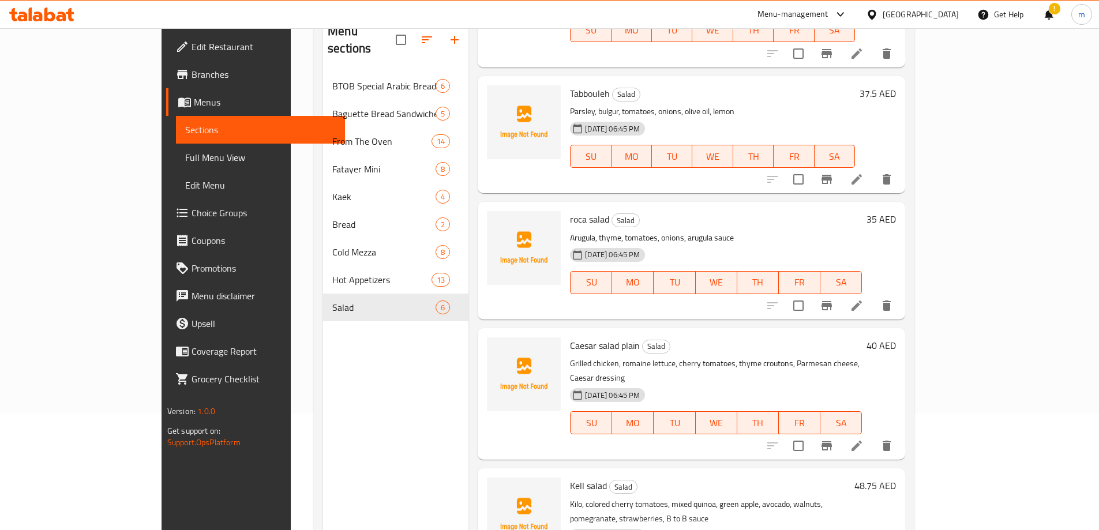
scroll to position [162, 0]
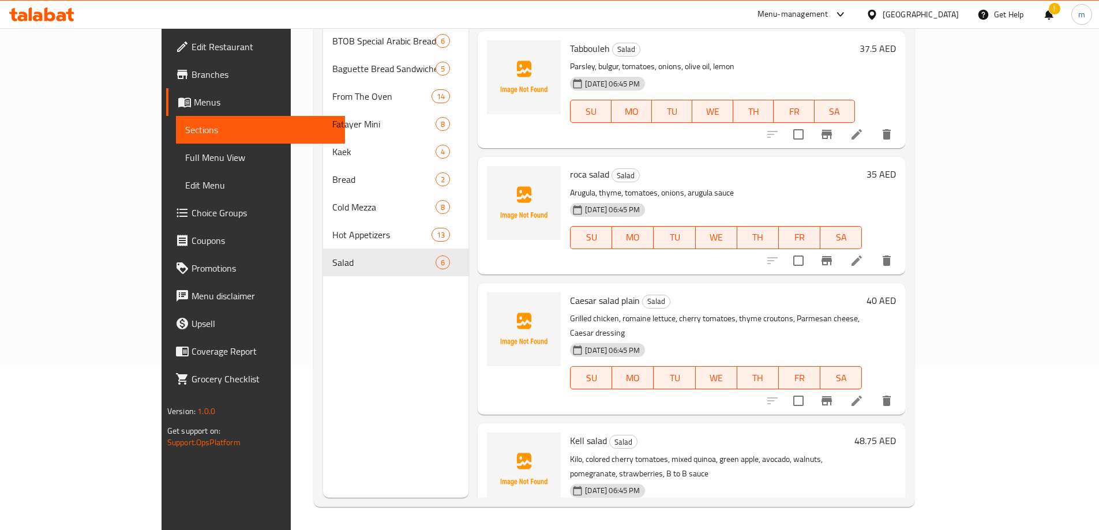
click at [862, 256] on icon at bounding box center [857, 261] width 10 height 10
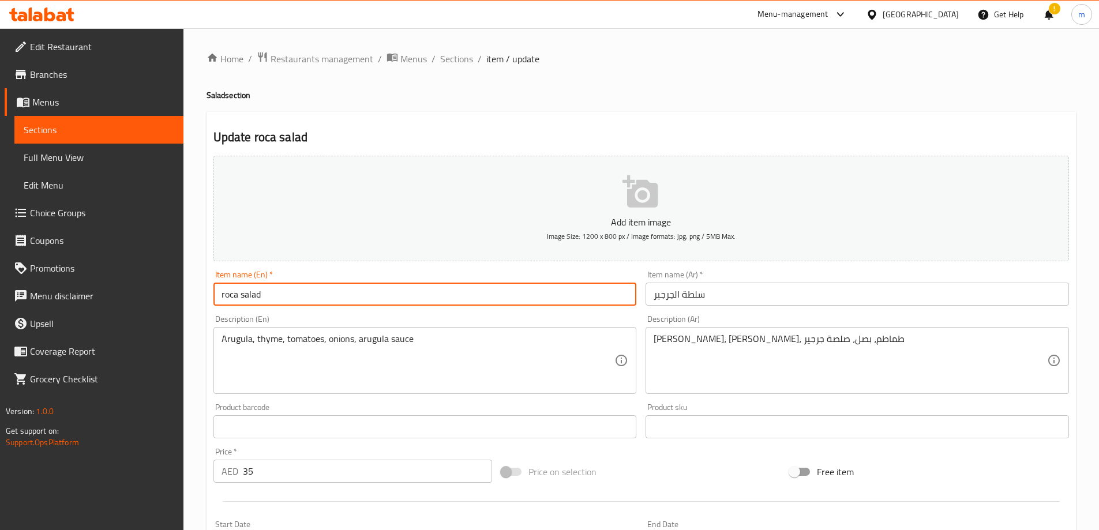
click at [251, 291] on input "roca salad" at bounding box center [425, 294] width 424 height 23
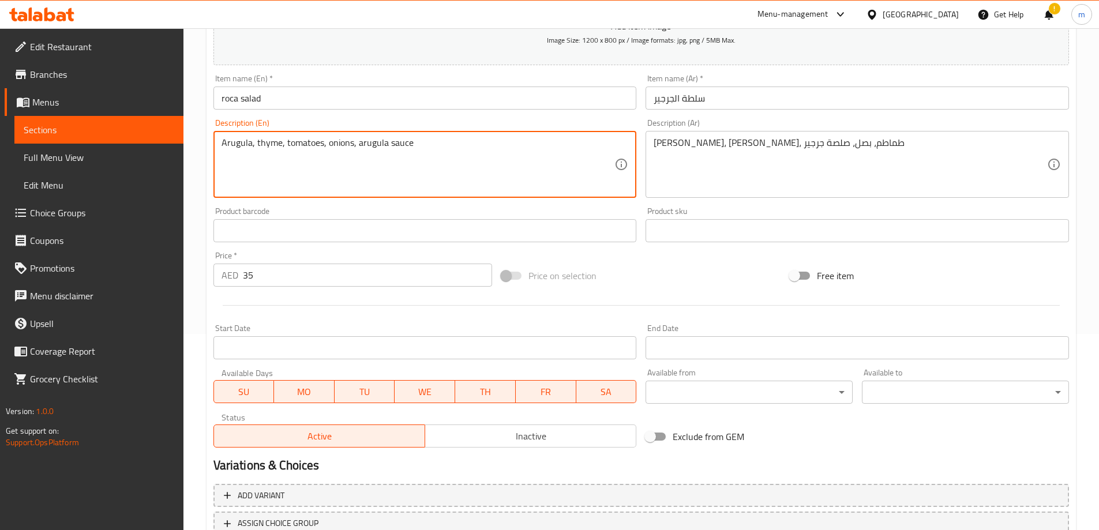
scroll to position [285, 0]
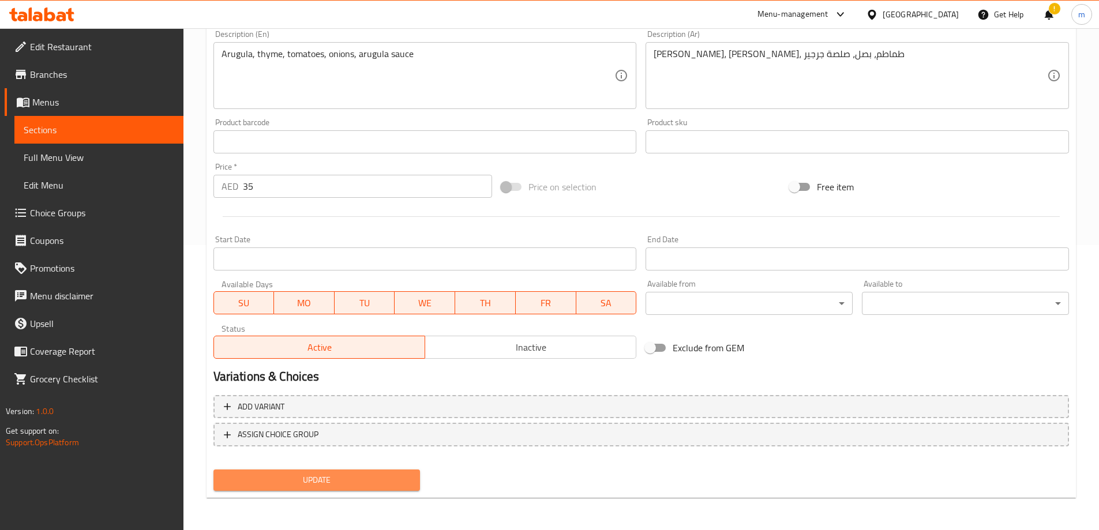
click at [273, 481] on span "Update" at bounding box center [317, 480] width 189 height 14
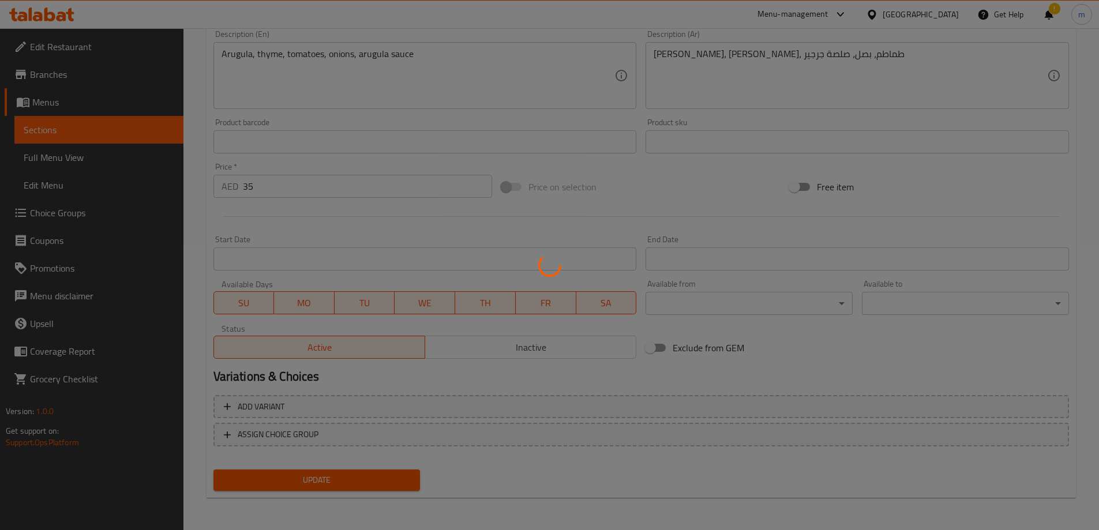
scroll to position [0, 0]
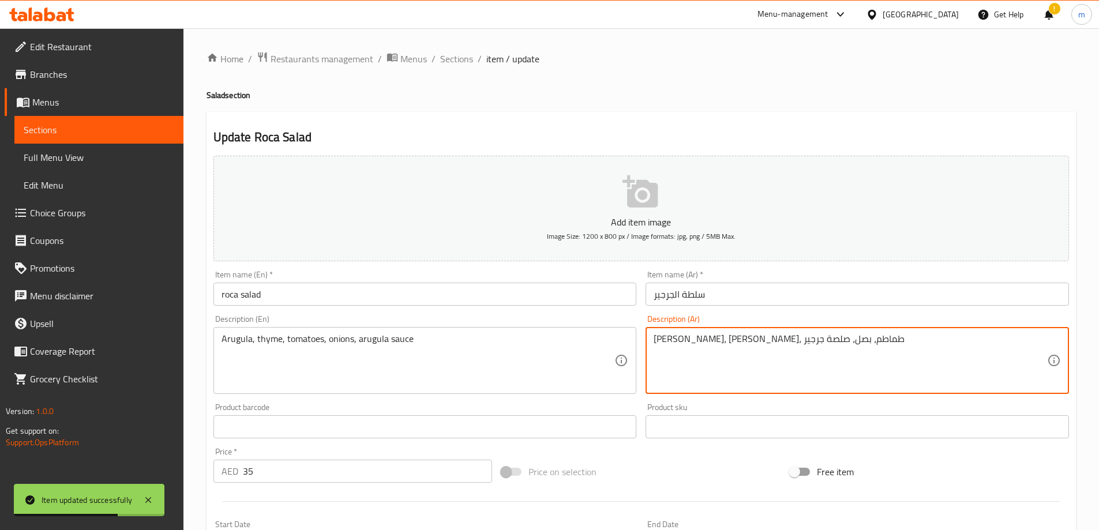
drag, startPoint x: 695, startPoint y: 342, endPoint x: 679, endPoint y: 339, distance: 16.4
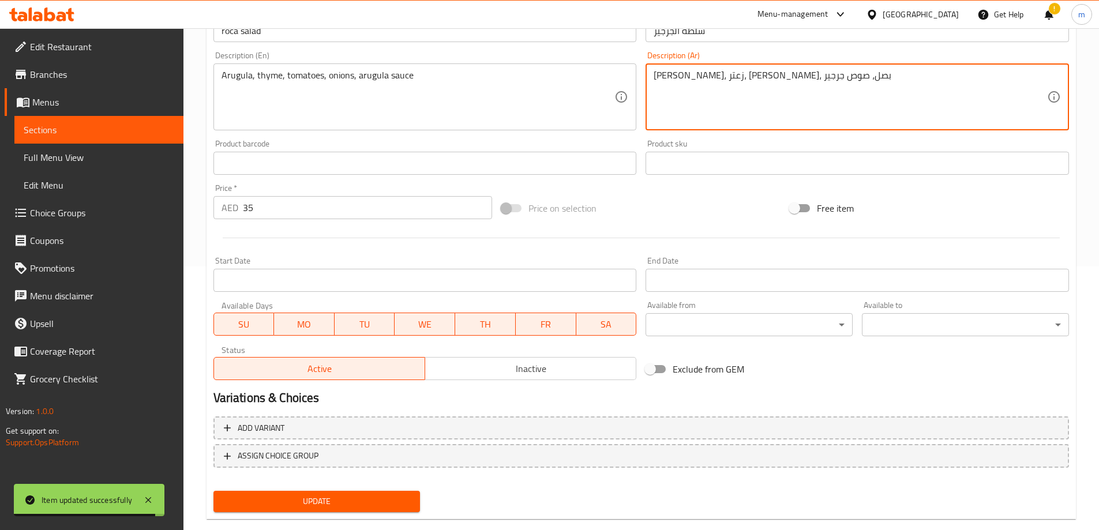
scroll to position [285, 0]
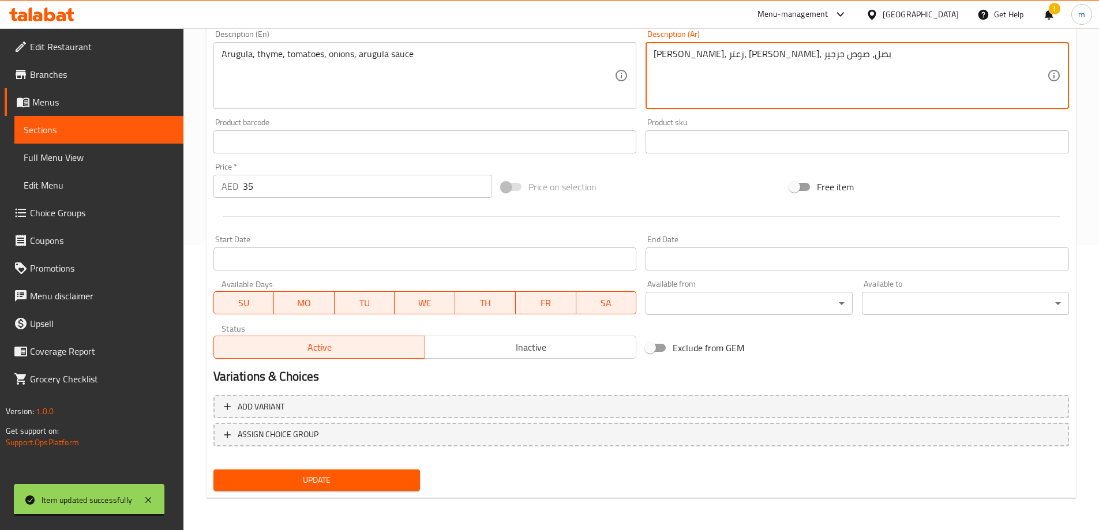
type textarea "[PERSON_NAME]، زعتر، [PERSON_NAME]، بصل، صوص جرجير"
click at [398, 477] on span "Update" at bounding box center [317, 480] width 189 height 14
click at [384, 483] on span "Update" at bounding box center [317, 480] width 189 height 14
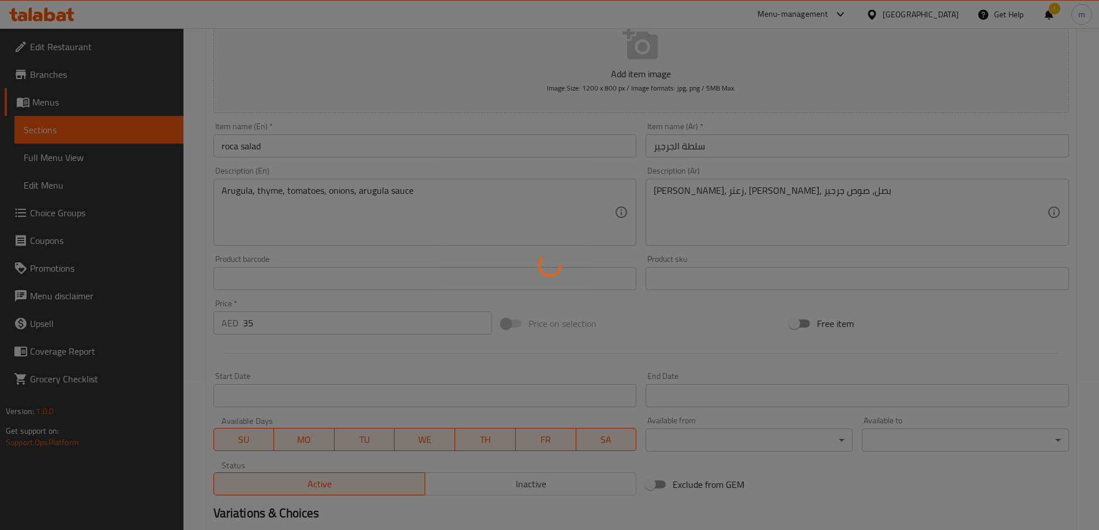
scroll to position [0, 0]
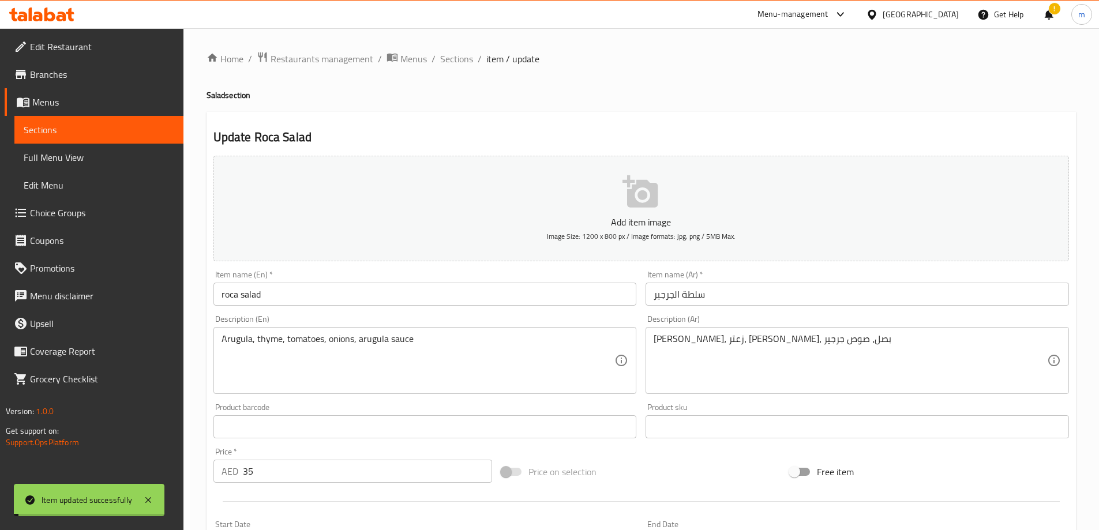
click at [456, 59] on span "Sections" at bounding box center [456, 59] width 33 height 14
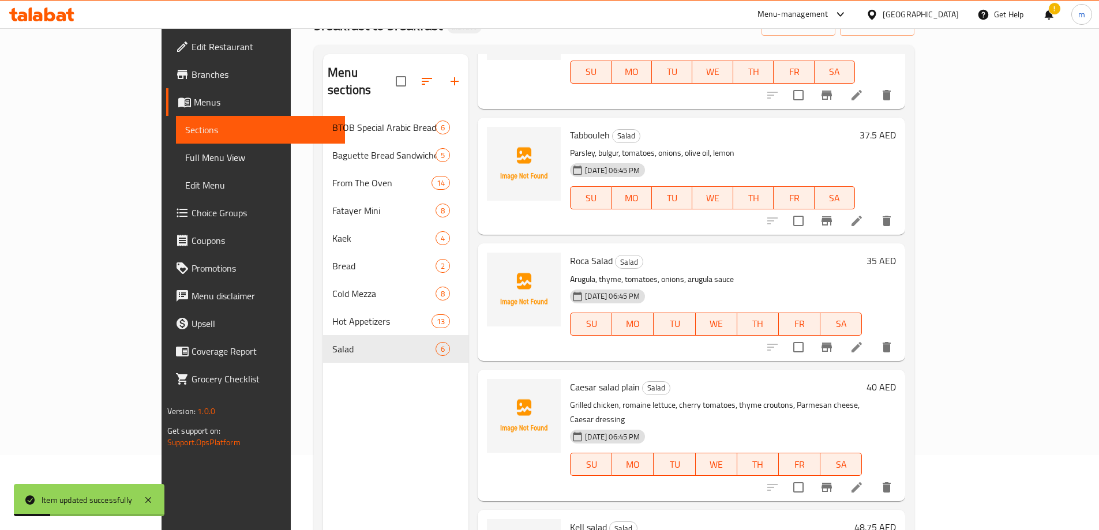
scroll to position [162, 0]
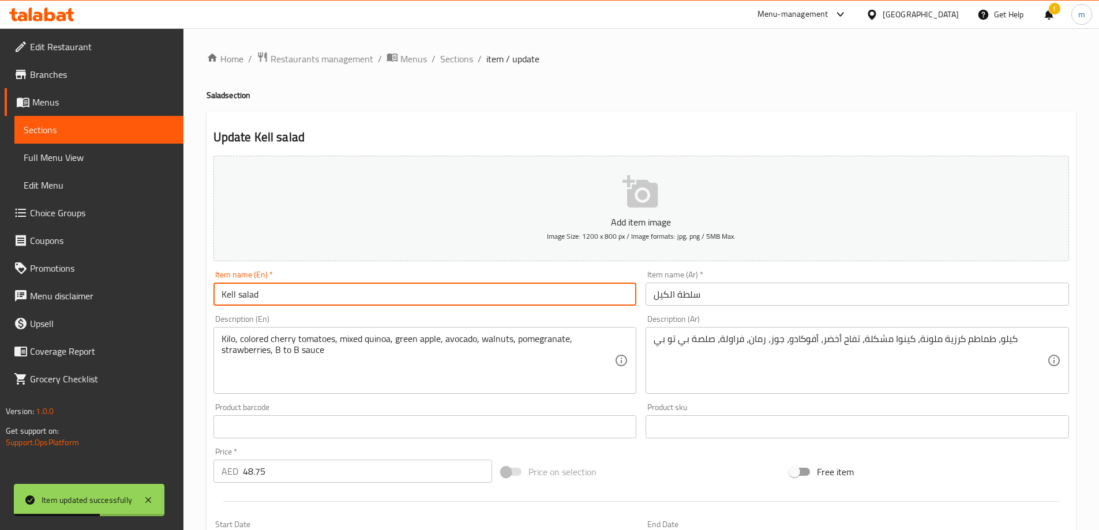
click at [230, 293] on input "Kell salad" at bounding box center [425, 294] width 424 height 23
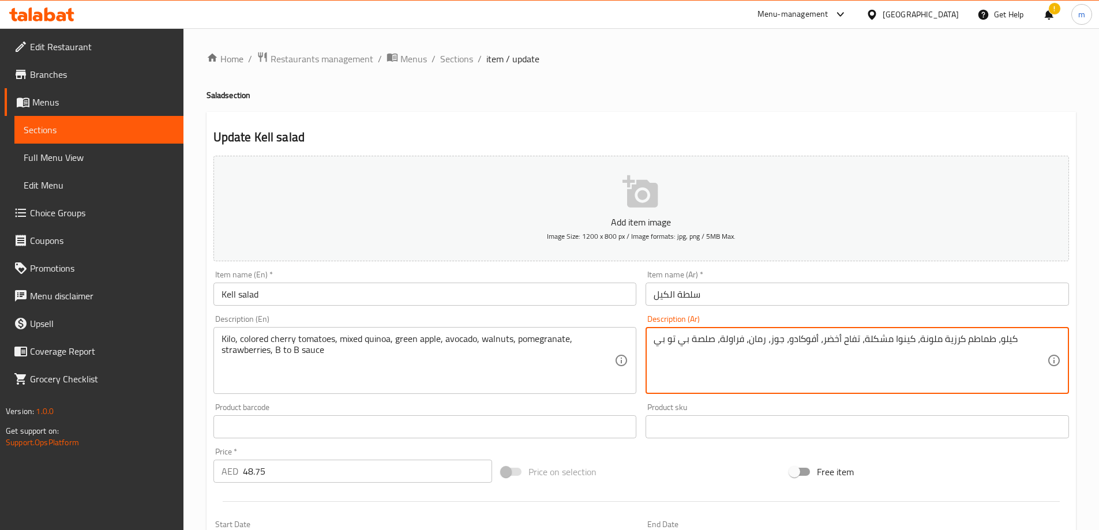
drag, startPoint x: 969, startPoint y: 370, endPoint x: 1018, endPoint y: 344, distance: 55.5
click at [1018, 344] on textarea "كيلو، طماطم كرزية ملونة، كينوا مشكلة، تفاح أخضر، أفوكادو، جوز، رمان، فراولة، صل…" at bounding box center [851, 360] width 394 height 55
click at [948, 361] on textarea "كيلو، طماطم كرزية ملونة، كينوا مشكلة، تفاح أخضر، أفوكادو، جوز، رمان، فراولة، صل…" at bounding box center [851, 360] width 394 height 55
drag, startPoint x: 743, startPoint y: 339, endPoint x: 727, endPoint y: 336, distance: 15.7
click at [727, 336] on textarea "كيلو، طماطم كرزية ملونة، كينوا مشكلة، تفاح أخضر، أفوكادو، جوز، رمان، فراولة، صل…" at bounding box center [851, 360] width 394 height 55
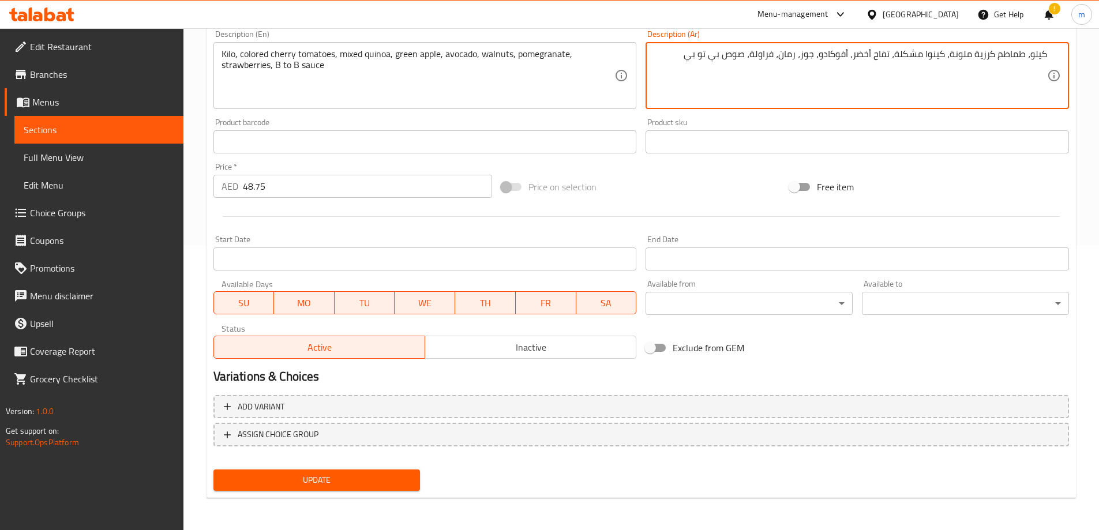
type textarea "كيلو، طماطم كرزية ملونة، كينوا مشكلة، تفاح أخضر، أفوكادو، جوز، رمان، فراولة، صو…"
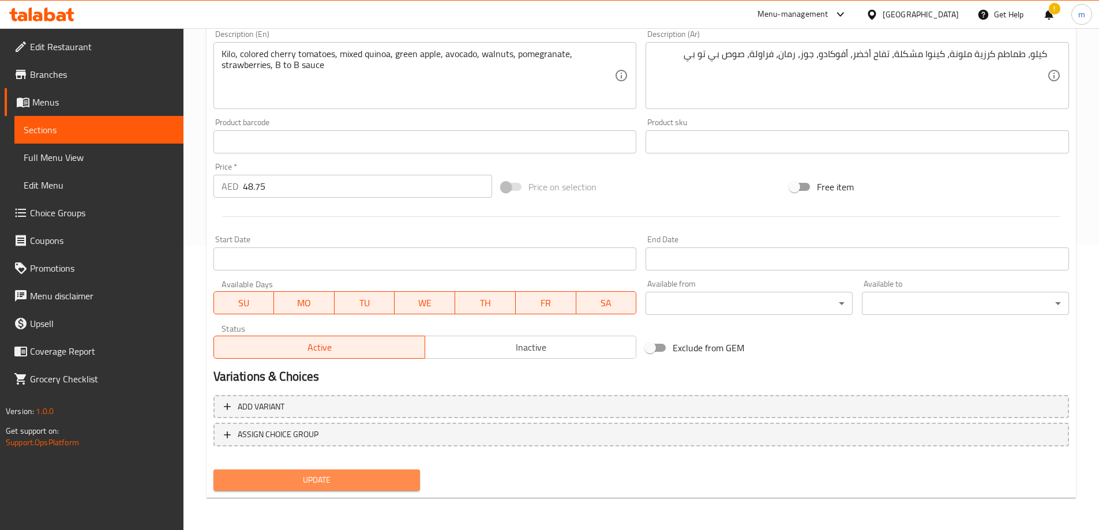
click at [376, 481] on span "Update" at bounding box center [317, 480] width 189 height 14
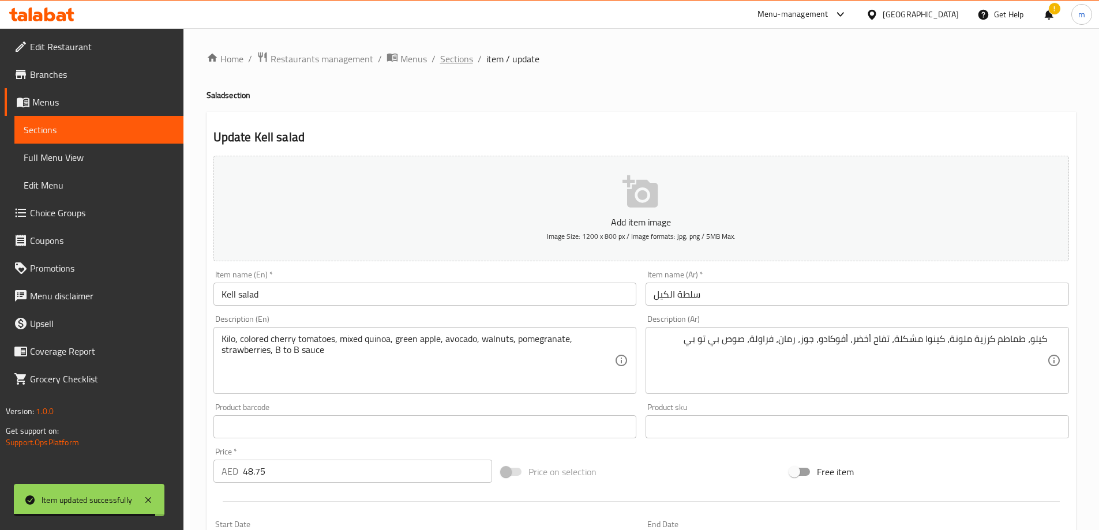
click at [455, 65] on span "Sections" at bounding box center [456, 59] width 33 height 14
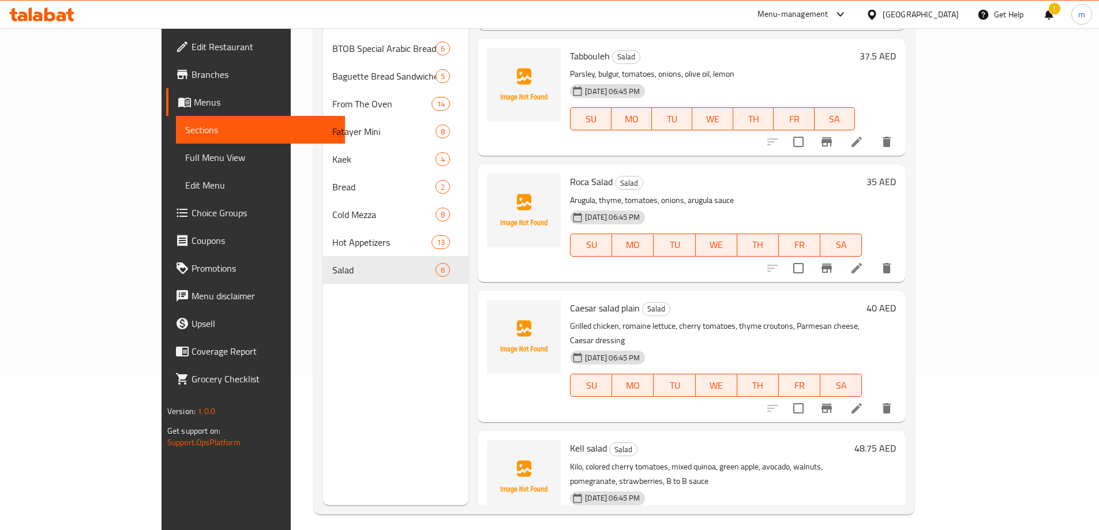
scroll to position [162, 0]
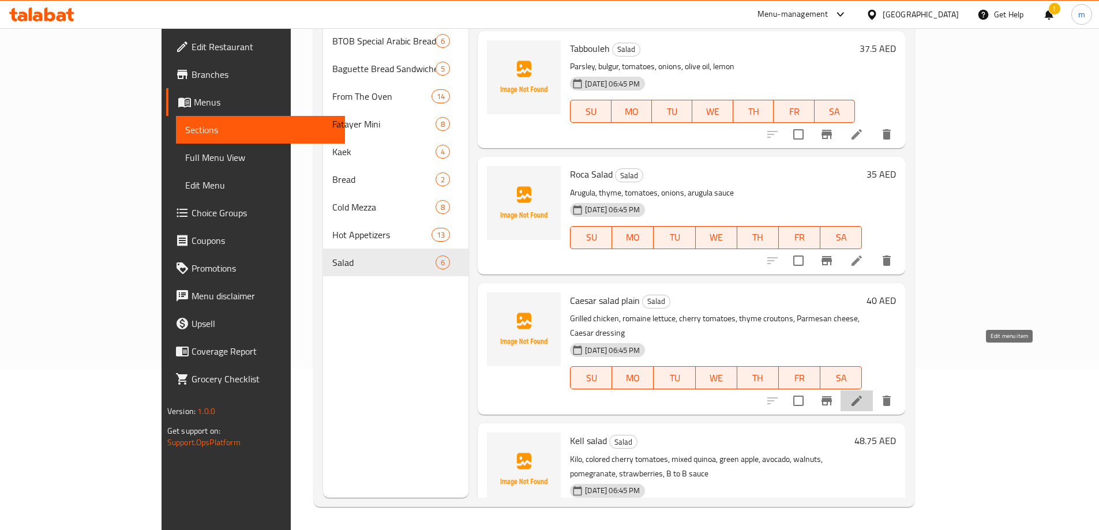
click at [862, 396] on icon at bounding box center [857, 401] width 10 height 10
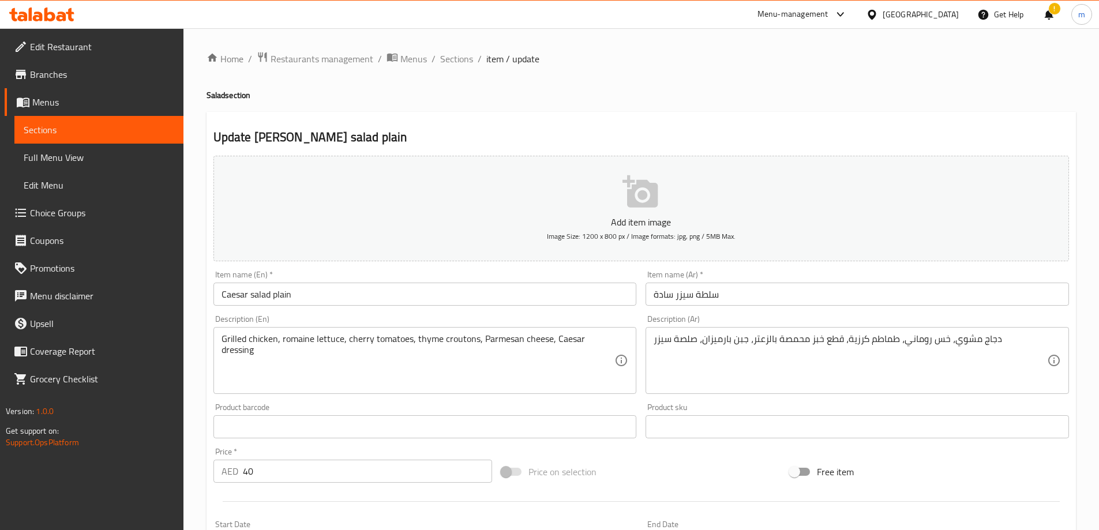
drag, startPoint x: 904, startPoint y: 307, endPoint x: 933, endPoint y: 366, distance: 65.5
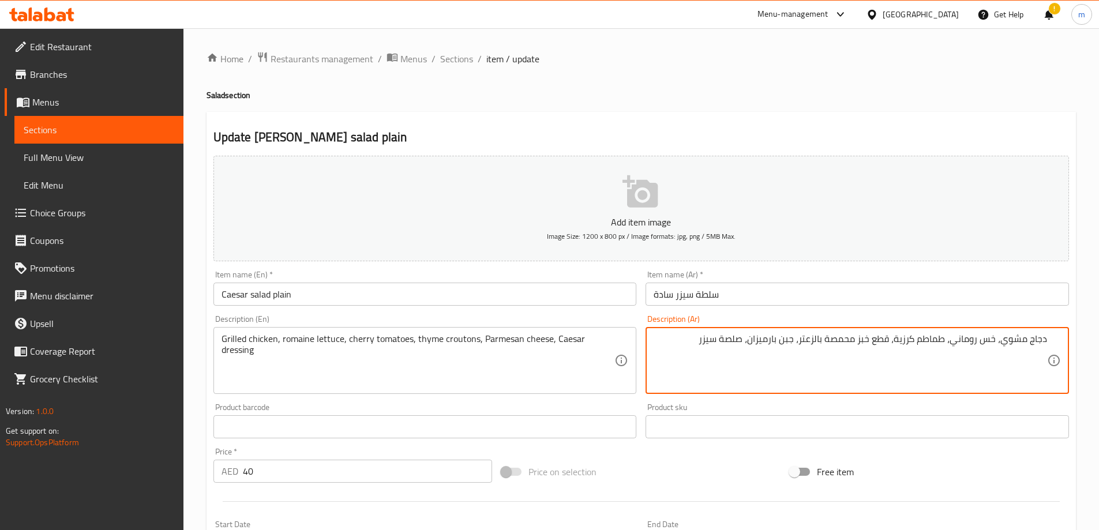
click at [678, 345] on textarea "دجاج مشوي، خس روماني، طماطم كرزية، قطع خبز محمصة بالزعتر، جبن بارميزان، صلصة سي…" at bounding box center [851, 360] width 394 height 55
drag, startPoint x: 741, startPoint y: 343, endPoint x: 724, endPoint y: 340, distance: 17.1
click at [724, 340] on textarea "دجاج مشوي، خس روماني، طماطم كرزية، قطع خبز محمصة بالزعتر، جبن بارميزان، صلصة سي…" at bounding box center [851, 360] width 394 height 55
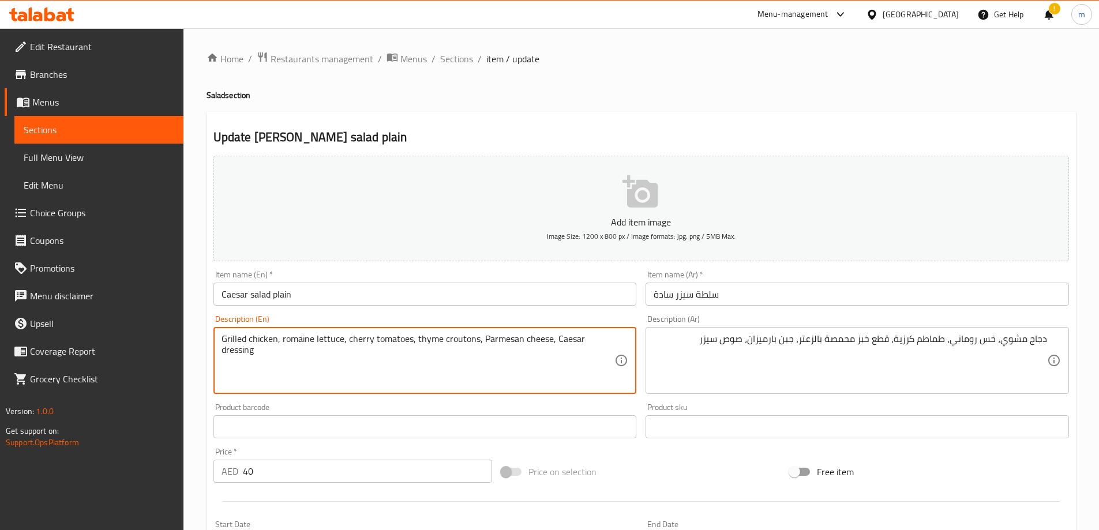
click at [463, 342] on textarea "Grilled chicken, romaine lettuce, cherry tomatoes, thyme croutons, Parmesan che…" at bounding box center [419, 360] width 394 height 55
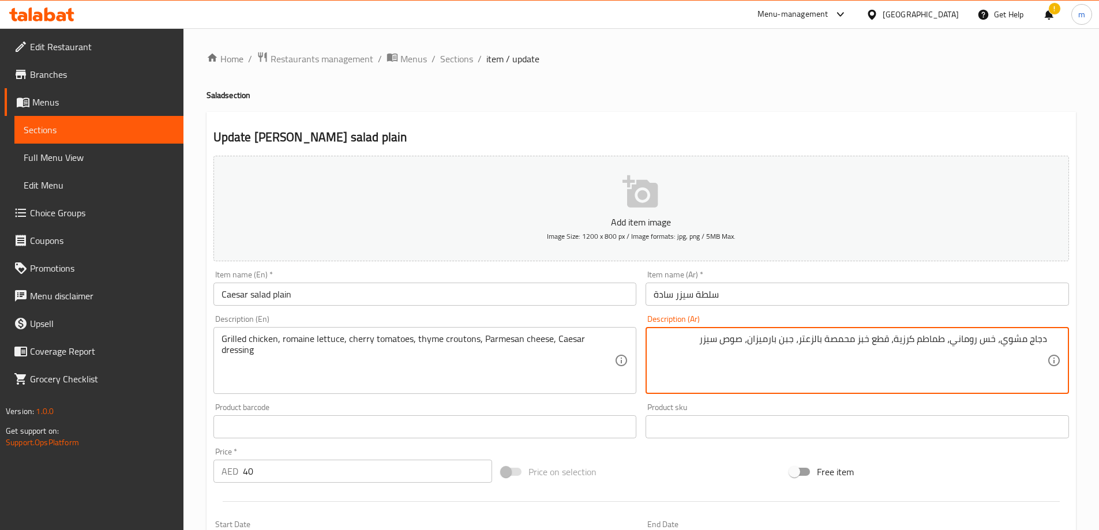
click at [884, 345] on textarea "دجاج مشوي، خس روماني، طماطم كرزية، قطع خبز محمصة بالزعتر، جبن بارميزان، صوص سيزر" at bounding box center [851, 360] width 394 height 55
click at [848, 336] on textarea "دجاج مشوي، خس روماني، طماطم كرزية، خبز محمصة بالزعتر، جبن بارميزان، صوص سيزر" at bounding box center [851, 360] width 394 height 55
click at [758, 338] on textarea "دجاج مشوي، خس روماني، طماطم كرزية، خبز محمص بالزعتر، جبن بارميزان، صوص سيزر" at bounding box center [851, 360] width 394 height 55
drag, startPoint x: 762, startPoint y: 343, endPoint x: 750, endPoint y: 340, distance: 12.6
click at [750, 340] on textarea "دجاج مشوي، خس روماني، طماطم كرزية، خبز محمص بالزعتر، جبن بارميزان، صوص سيزر" at bounding box center [851, 360] width 394 height 55
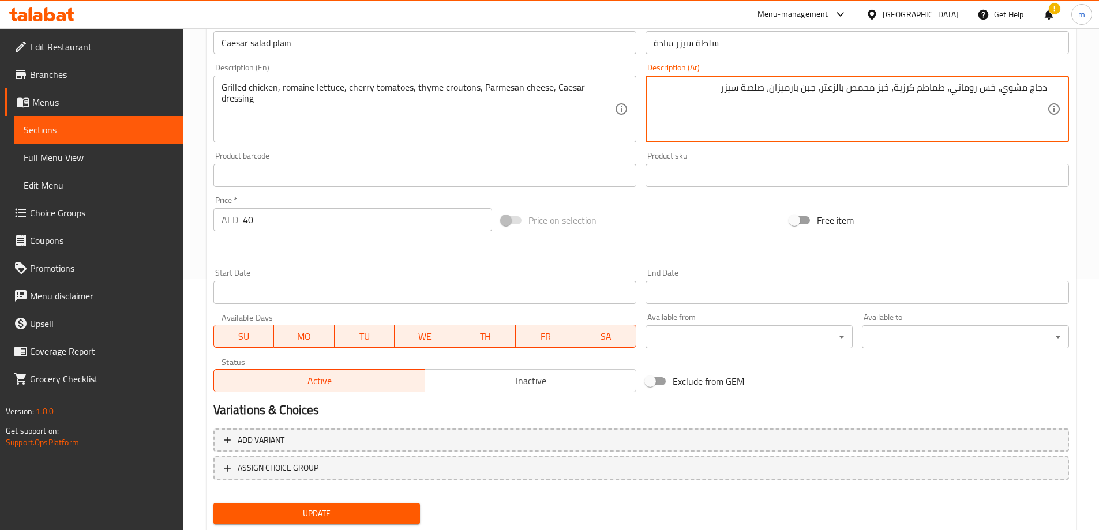
scroll to position [285, 0]
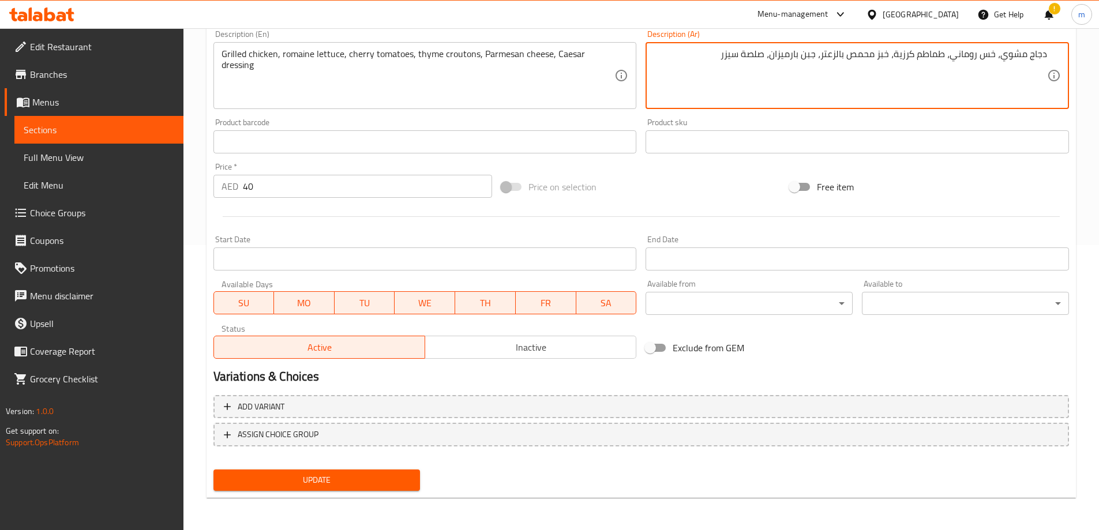
type textarea "دجاج مشوي، خس روماني، طماطم كرزية، خبز محمص بالزعتر، جبن بارميزان، صلصة سيزر"
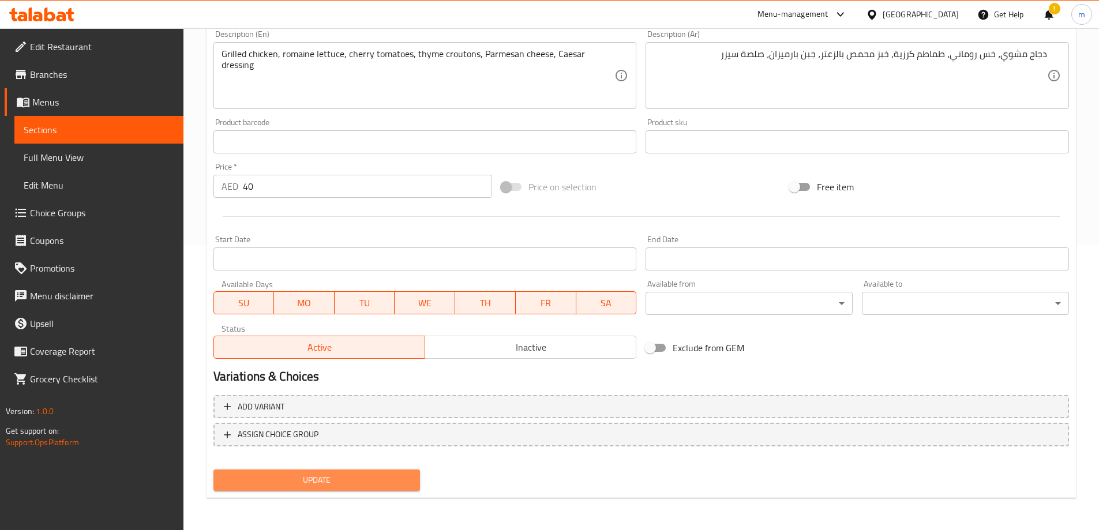
click at [404, 483] on span "Update" at bounding box center [317, 480] width 189 height 14
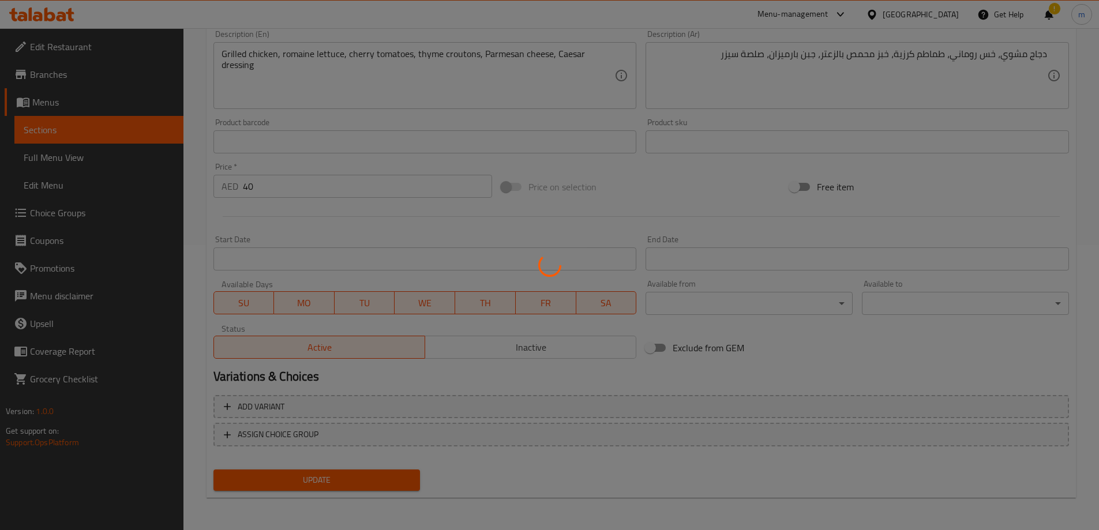
scroll to position [0, 0]
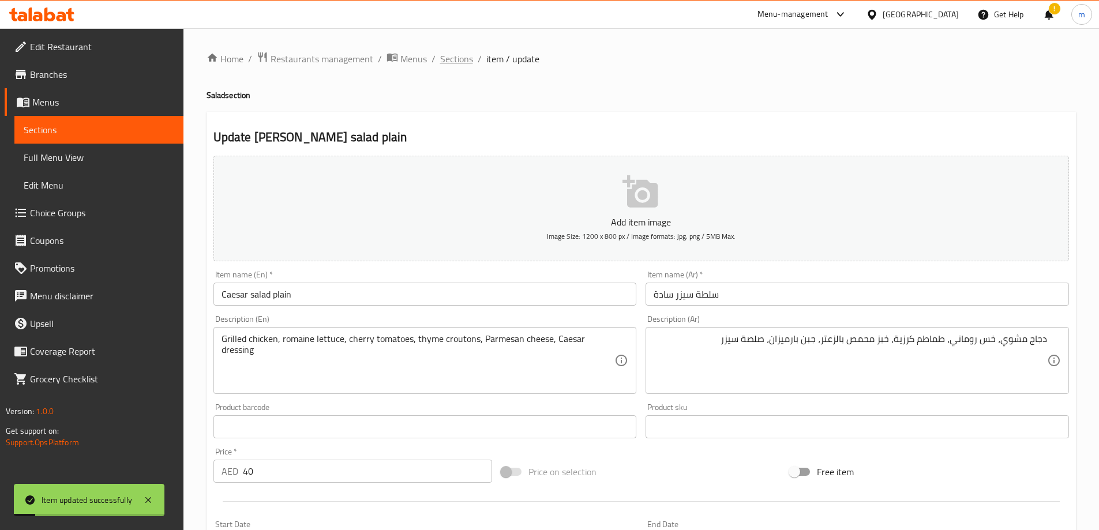
click at [449, 63] on span "Sections" at bounding box center [456, 59] width 33 height 14
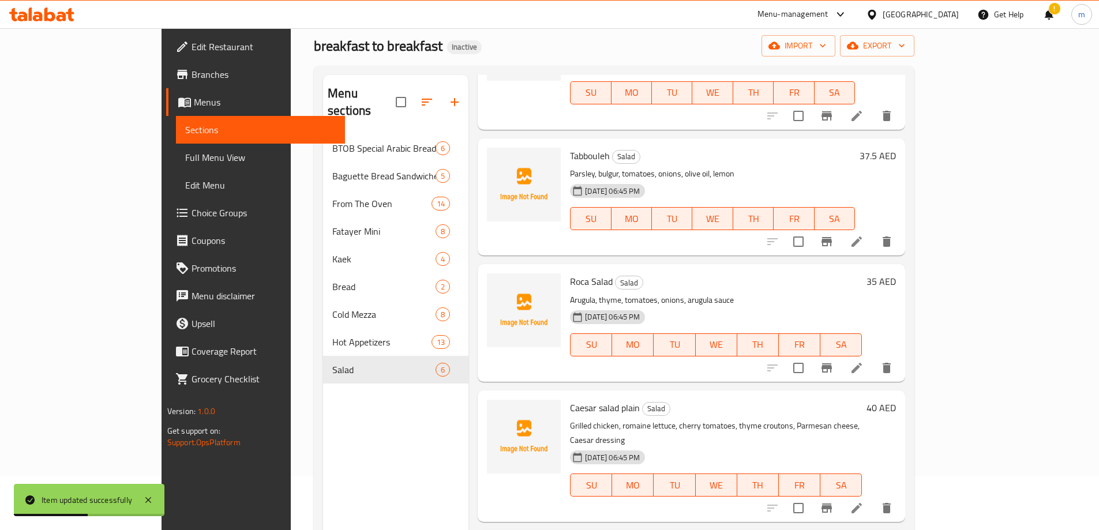
scroll to position [162, 0]
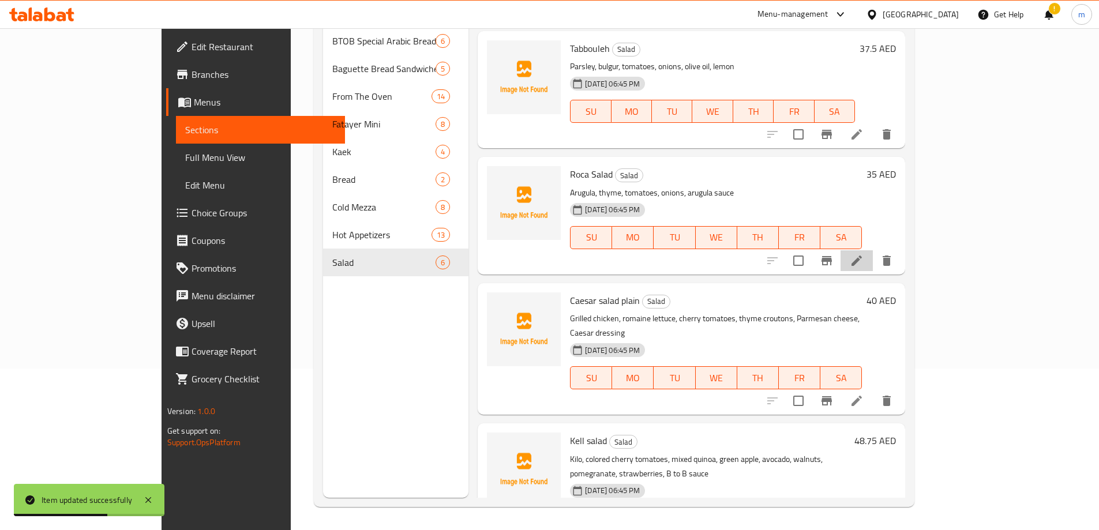
click at [873, 250] on li at bounding box center [857, 260] width 32 height 21
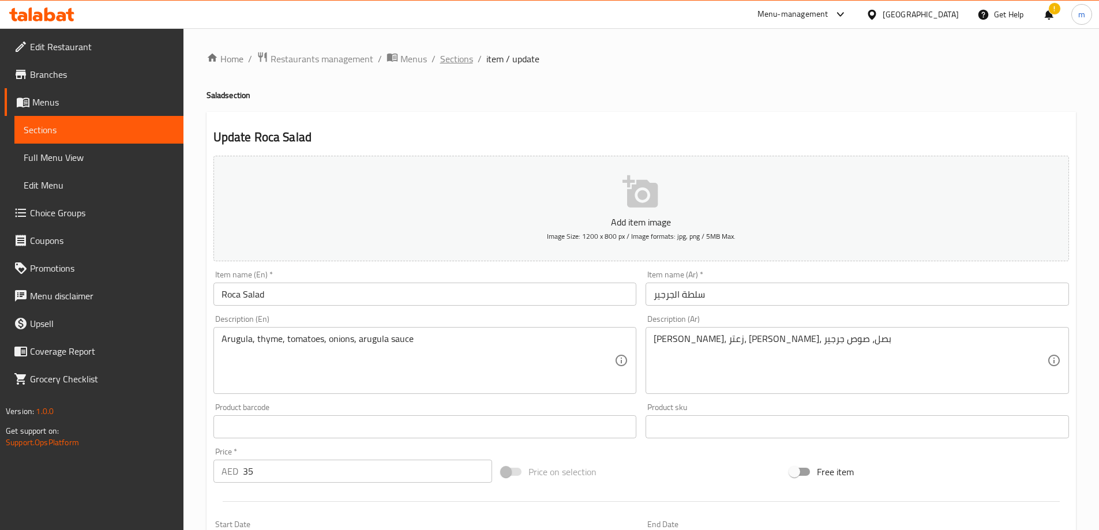
click at [460, 62] on span "Sections" at bounding box center [456, 59] width 33 height 14
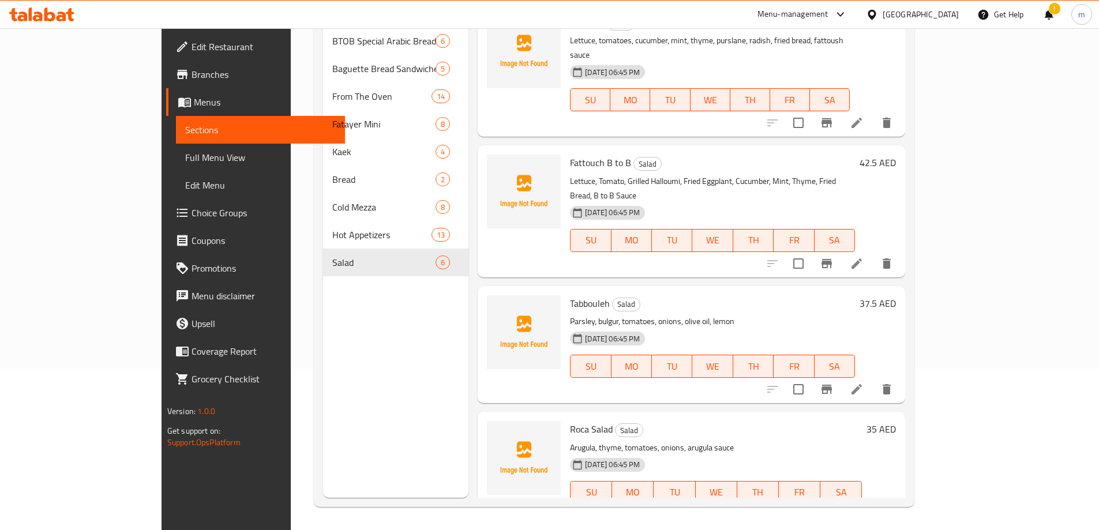
click at [864, 383] on icon at bounding box center [857, 390] width 14 height 14
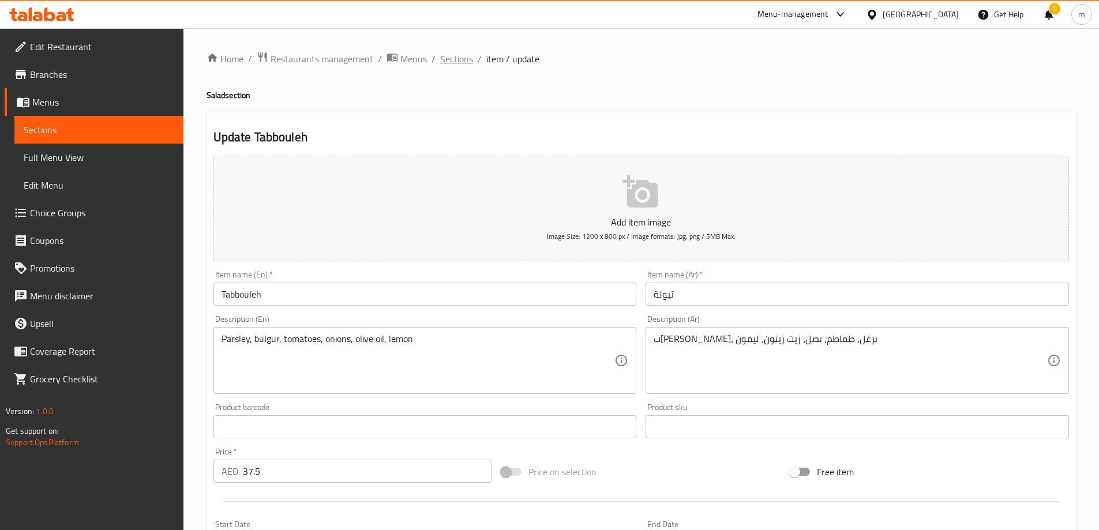
click at [460, 65] on span "Sections" at bounding box center [456, 59] width 33 height 14
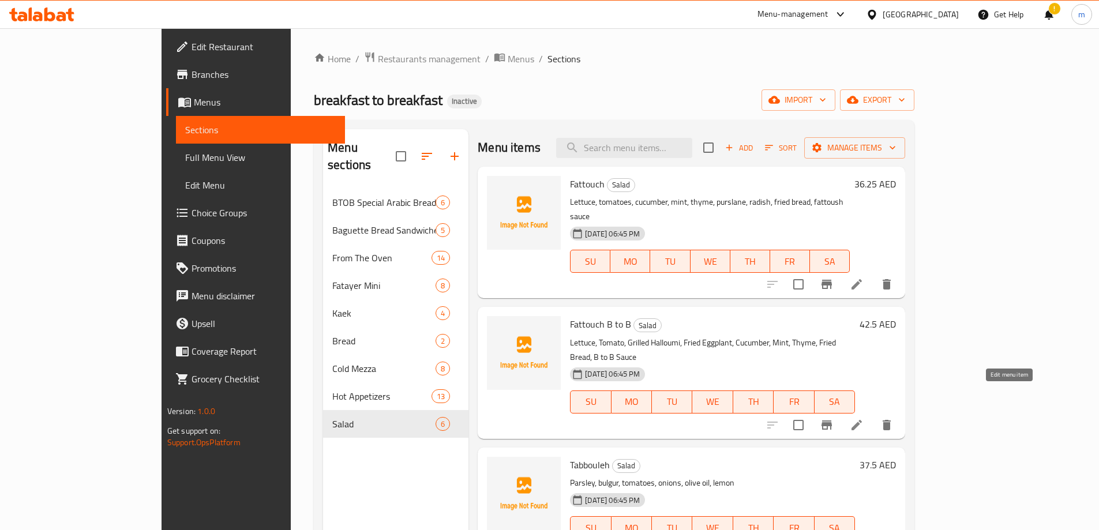
click at [862, 420] on icon at bounding box center [857, 425] width 10 height 10
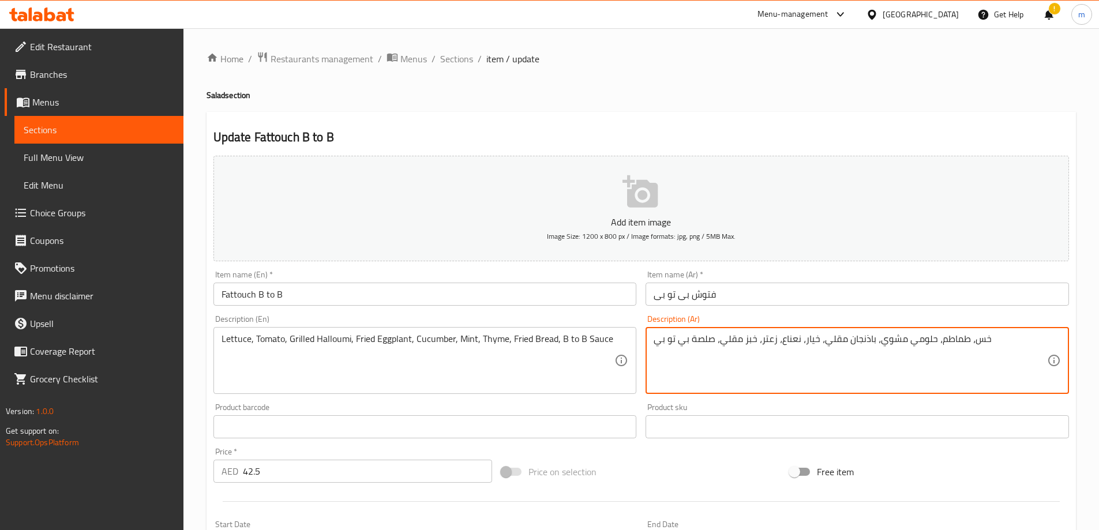
drag, startPoint x: 709, startPoint y: 342, endPoint x: 689, endPoint y: 338, distance: 19.5
click at [689, 338] on textarea "خس، طماطم، حلومي مشوي، باذنجان مقلي، خيار، نعناع، زعتر، خبز مقلي، صلصة بي تو بي" at bounding box center [851, 360] width 394 height 55
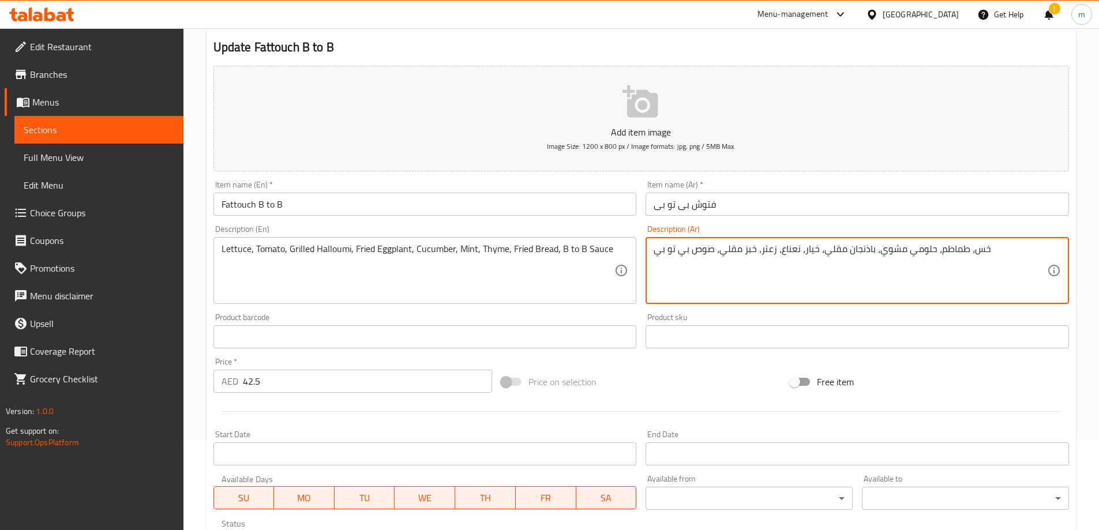
scroll to position [285, 0]
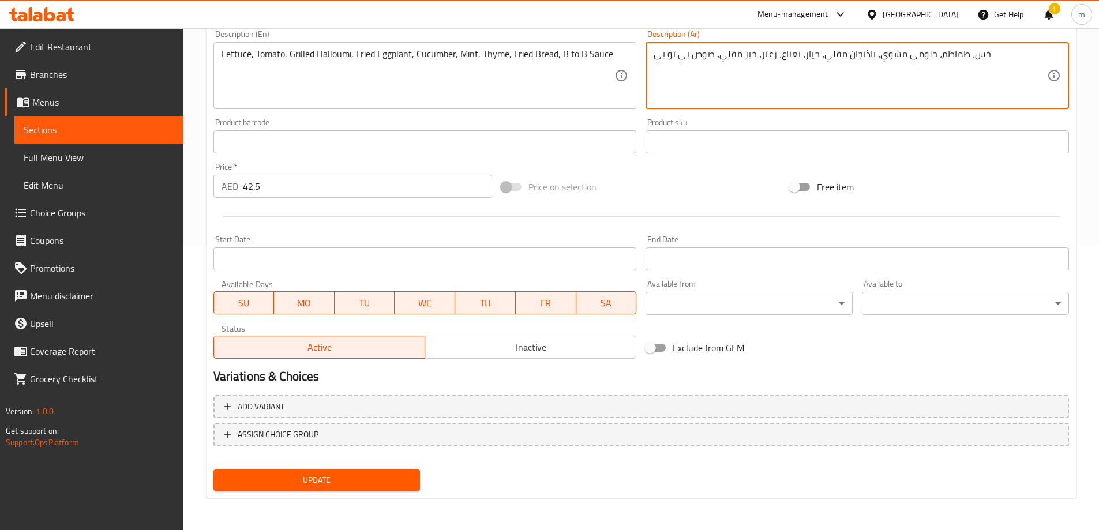
type textarea "خس، طماطم، حلومي مشوي، باذنجان مقلي، خيار، نعناع، زعتر، خبز مقلي، صوص بي تو بي"
click at [341, 474] on span "Update" at bounding box center [317, 480] width 189 height 14
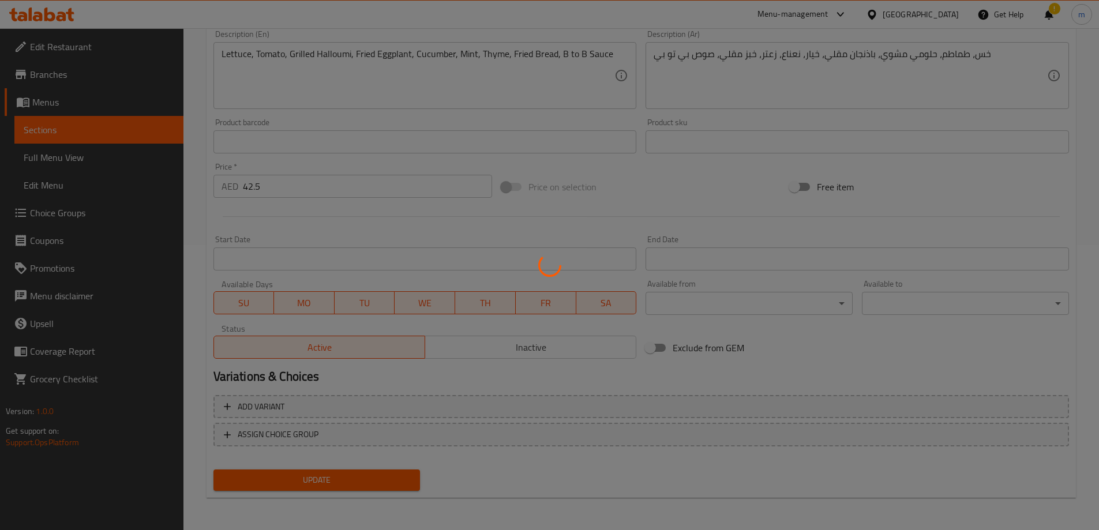
scroll to position [0, 0]
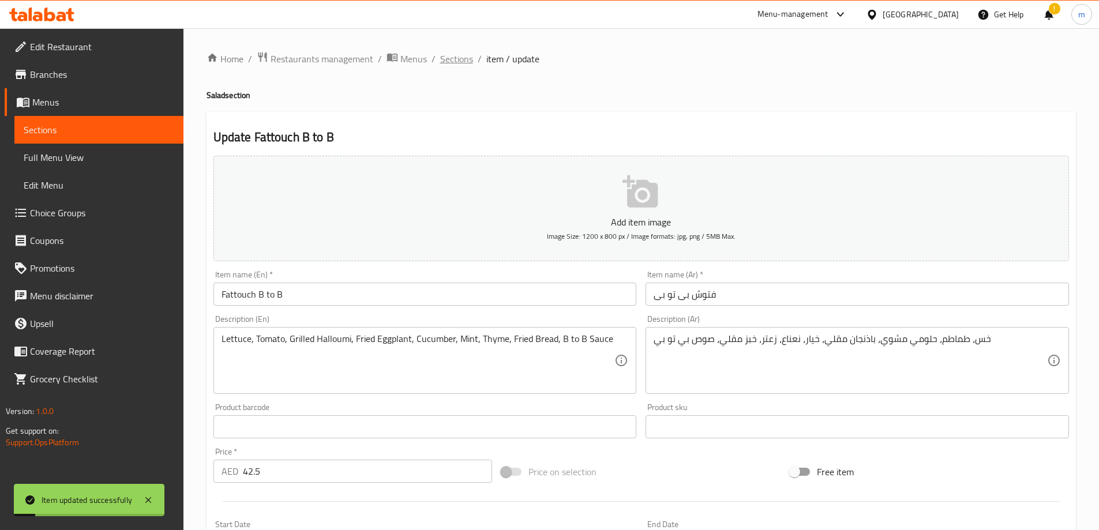
click at [471, 59] on span "Sections" at bounding box center [456, 59] width 33 height 14
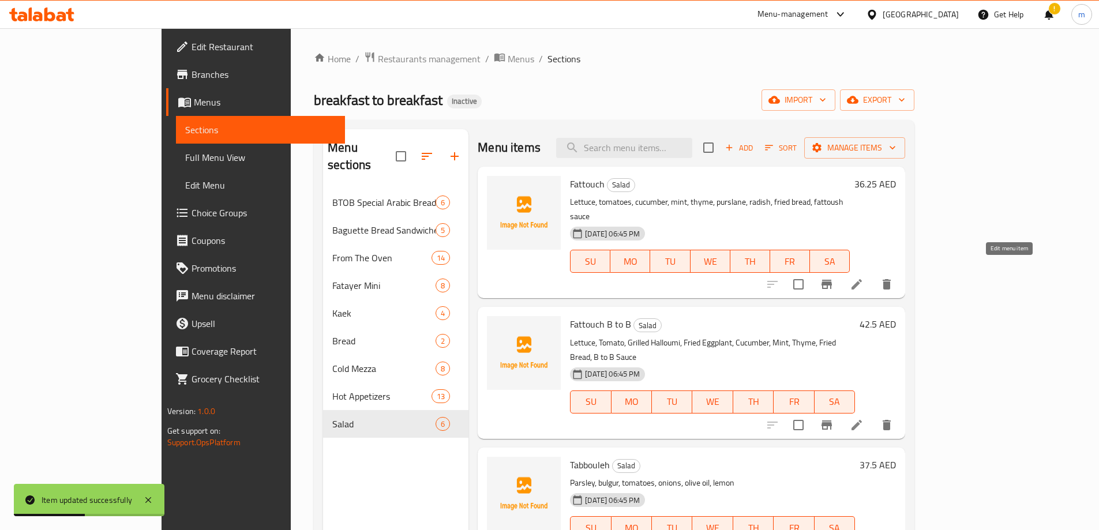
click at [864, 278] on icon at bounding box center [857, 285] width 14 height 14
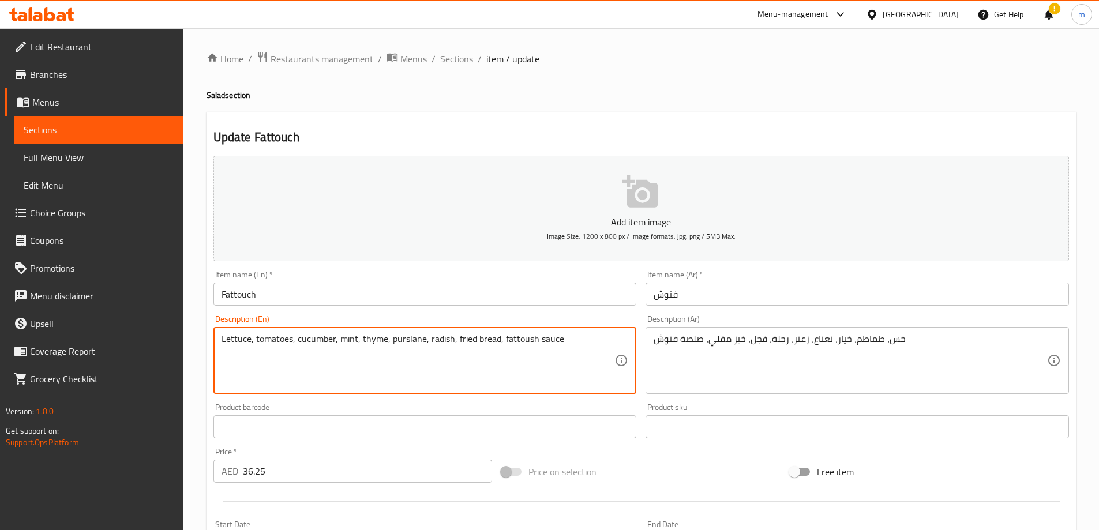
click at [403, 343] on textarea "Lettuce, tomatoes, cucumber, mint, thyme, purslane, radish, fried bread, fattou…" at bounding box center [419, 360] width 394 height 55
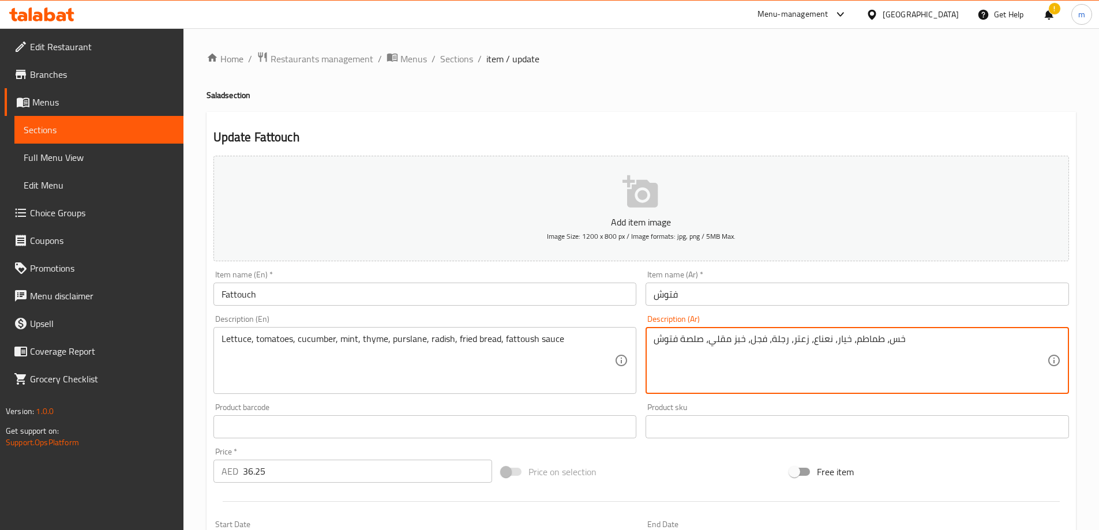
click at [776, 342] on textarea "خس، طماطم، خيار، نعناع، زعتر، رجلة، فجل، خبز مقلي، صلصة فتوش" at bounding box center [851, 360] width 394 height 55
drag, startPoint x: 697, startPoint y: 343, endPoint x: 681, endPoint y: 341, distance: 15.7
click at [681, 341] on textarea "خس، طماطم، خيار، نعناع، زعتر، رجلة، فجل، خبز مقلي، صلصة فتوش" at bounding box center [851, 360] width 394 height 55
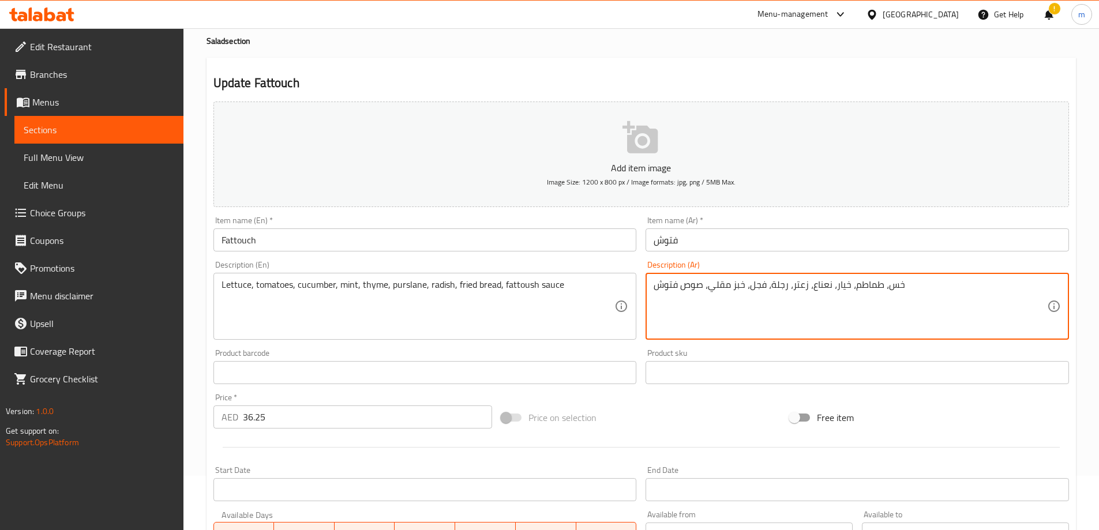
scroll to position [285, 0]
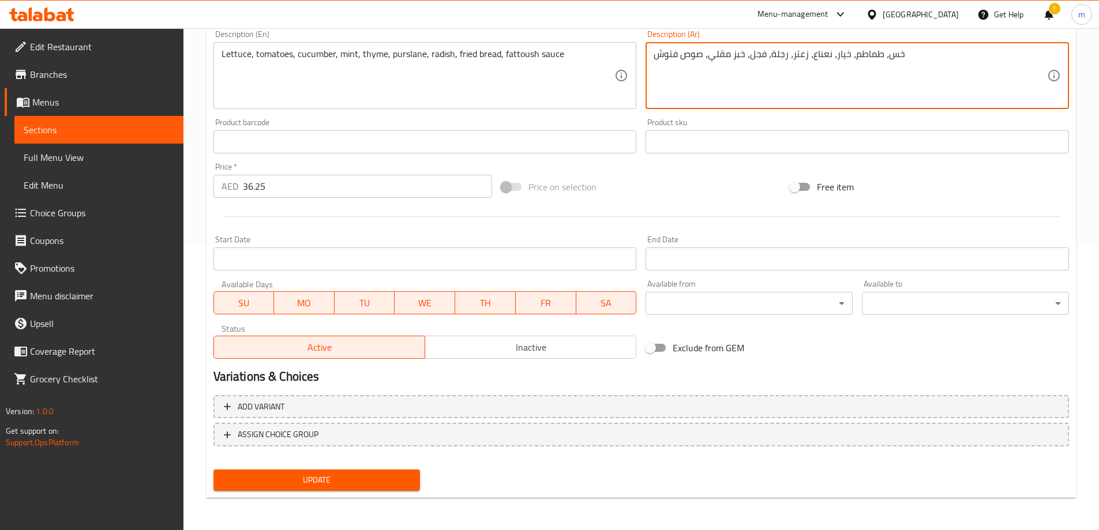
type textarea "خس، طماطم، خيار، نعناع، زعتر، رجلة، فجل، خبز مقلي، صوص فتوش"
click at [411, 484] on span "Update" at bounding box center [317, 480] width 189 height 14
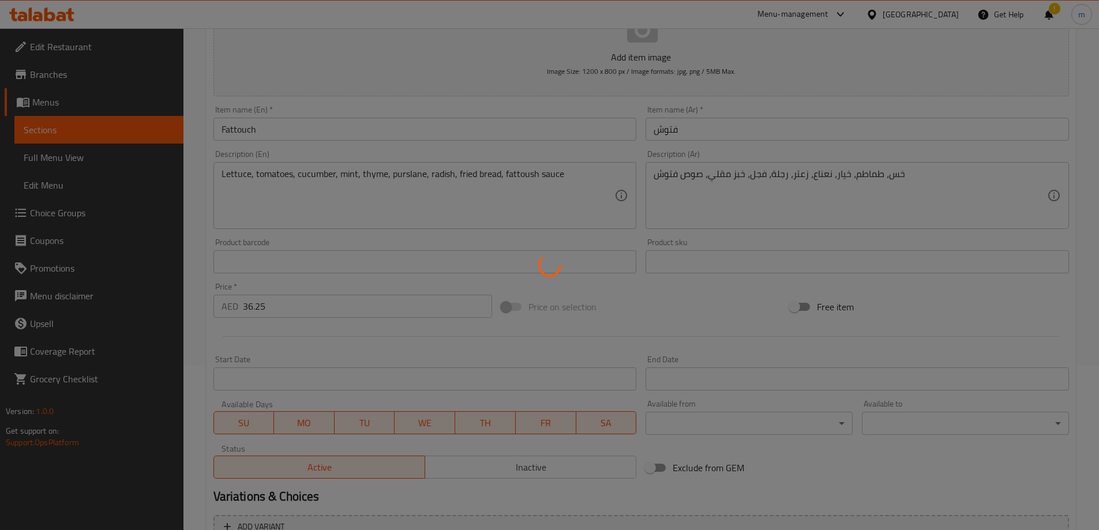
scroll to position [0, 0]
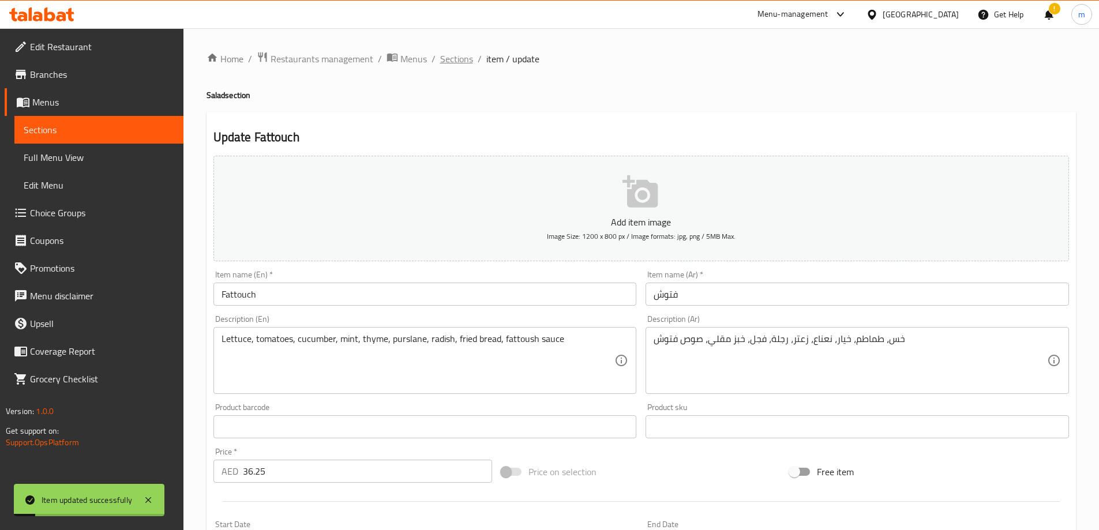
click at [469, 61] on span "Sections" at bounding box center [456, 59] width 33 height 14
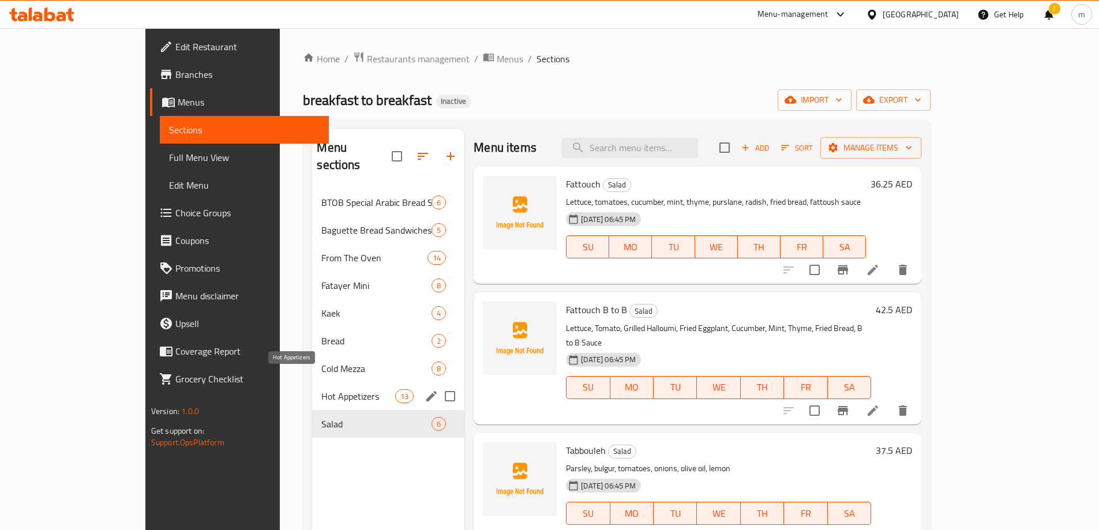
drag, startPoint x: 237, startPoint y: 374, endPoint x: 905, endPoint y: 290, distance: 674.1
click at [321, 389] on span "Hot Appetizers" at bounding box center [358, 396] width 74 height 14
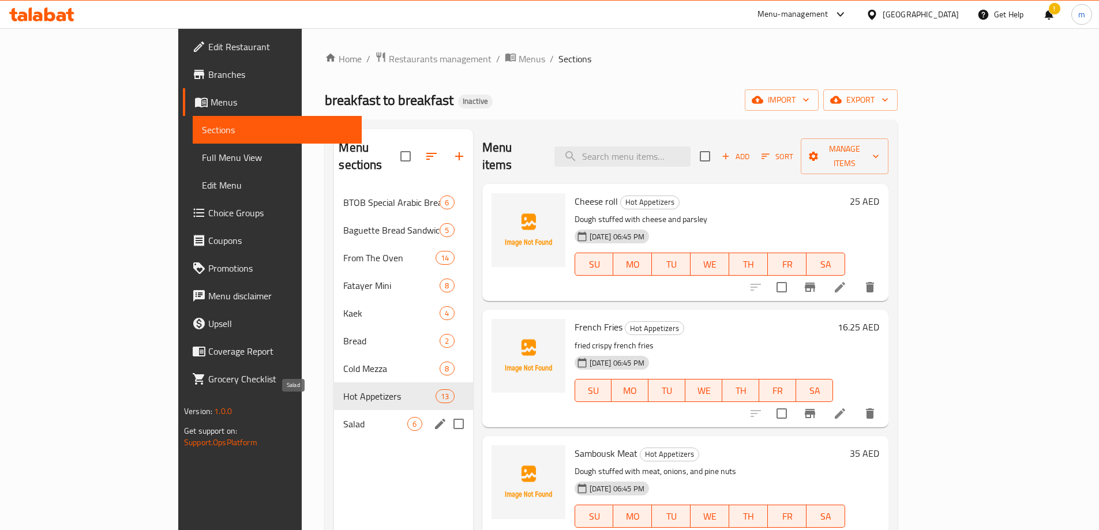
click at [343, 417] on span "Salad" at bounding box center [375, 424] width 64 height 14
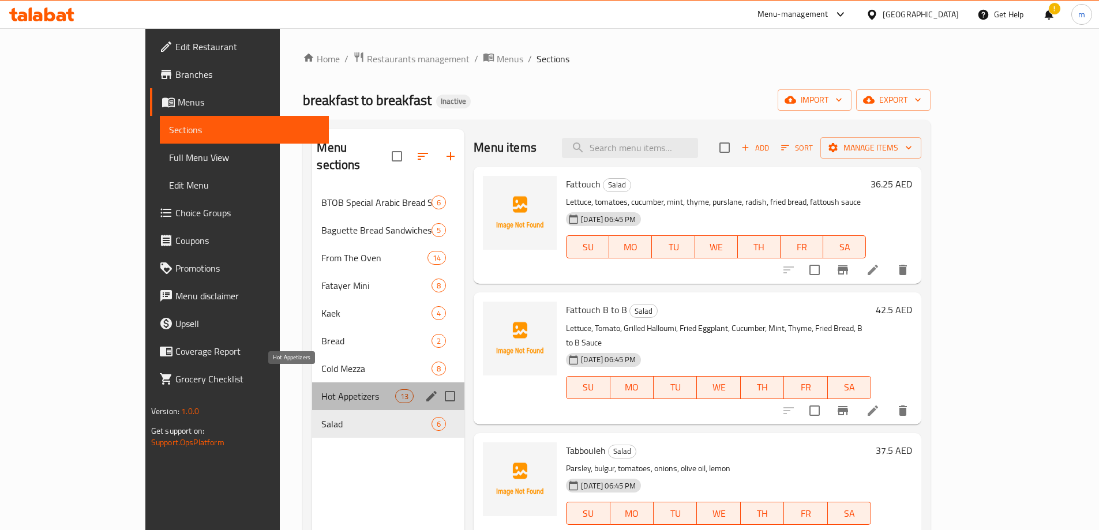
click at [321, 389] on span "Hot Appetizers" at bounding box center [358, 396] width 74 height 14
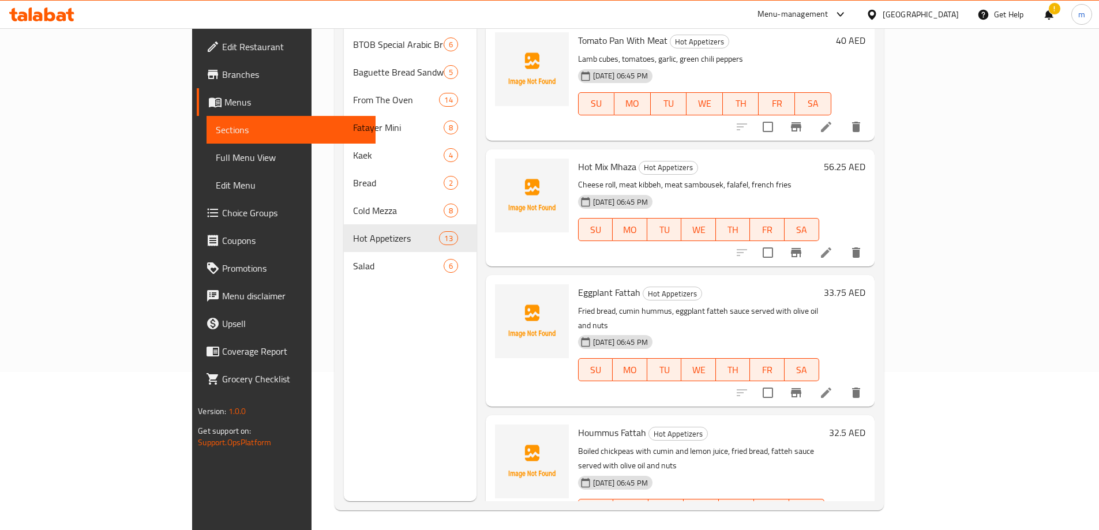
scroll to position [162, 0]
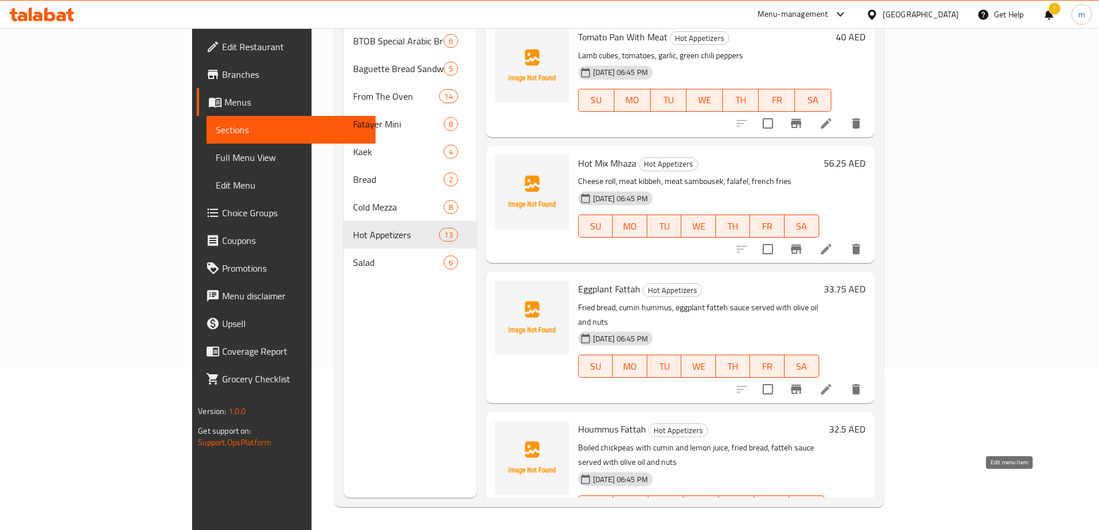
click at [833, 523] on icon at bounding box center [826, 530] width 14 height 14
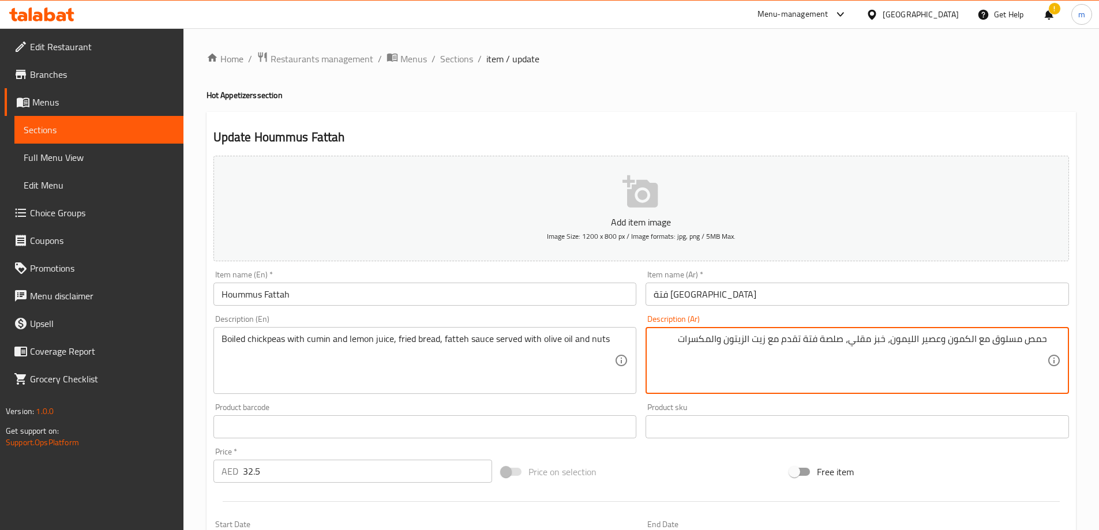
click at [932, 368] on textarea "حمص مسلوق مع الكمون وعصير الليمون، خبز مقلي، صلصة فتة تقدم مع زيت الزيتون والمك…" at bounding box center [851, 360] width 394 height 55
drag, startPoint x: 842, startPoint y: 337, endPoint x: 824, endPoint y: 339, distance: 18.0
click at [824, 339] on textarea "حمص مسلوق مع الكمون وعصير الليمون، خبز مقلي، صلصة فتة تقدم مع زيت الزيتون والمك…" at bounding box center [851, 360] width 394 height 55
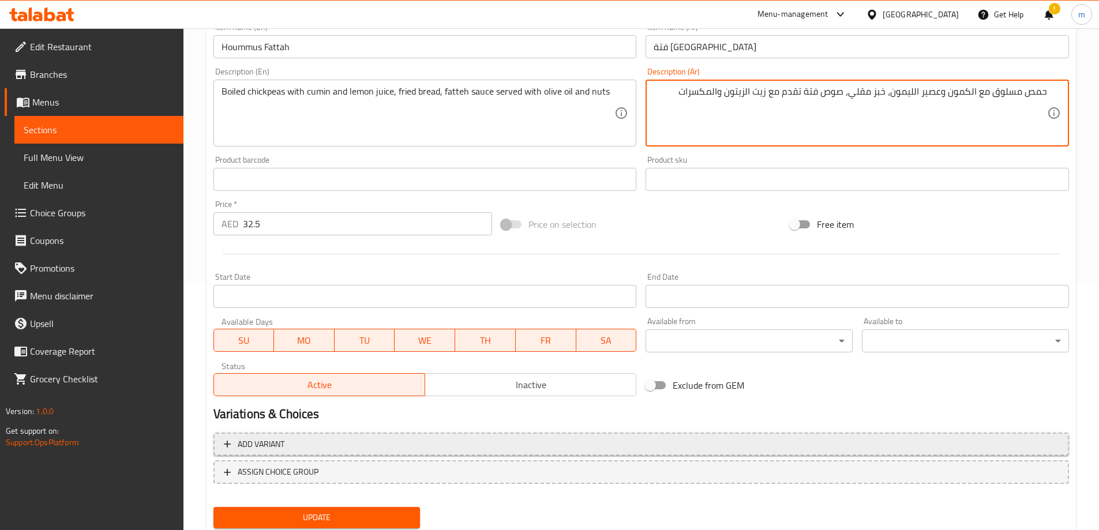
scroll to position [285, 0]
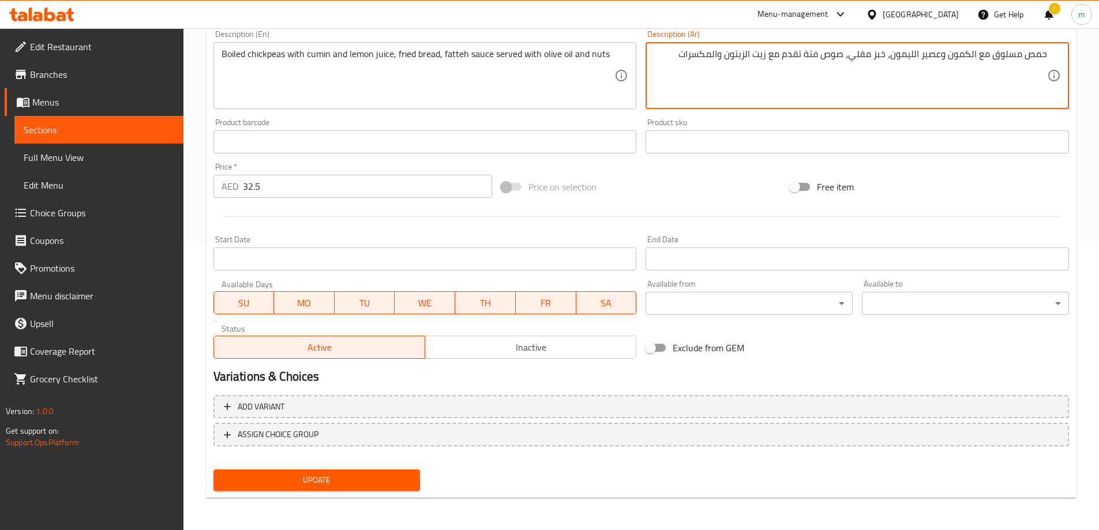
type textarea "حمص مسلوق مع الكمون وعصير الليمون، خبز مقلي، صوص فتة تقدم مع زيت الزيتون والمكس…"
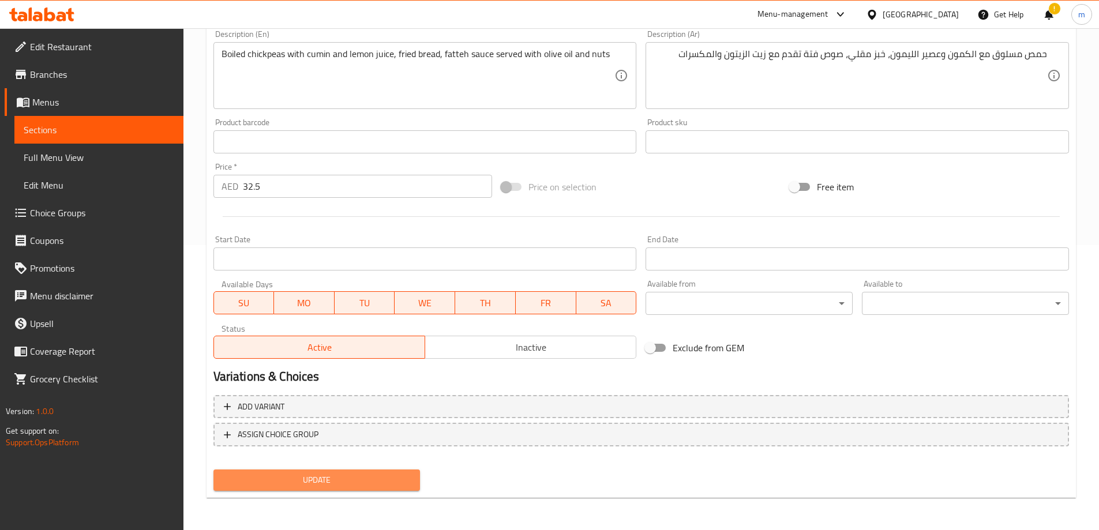
click at [345, 482] on span "Update" at bounding box center [317, 480] width 189 height 14
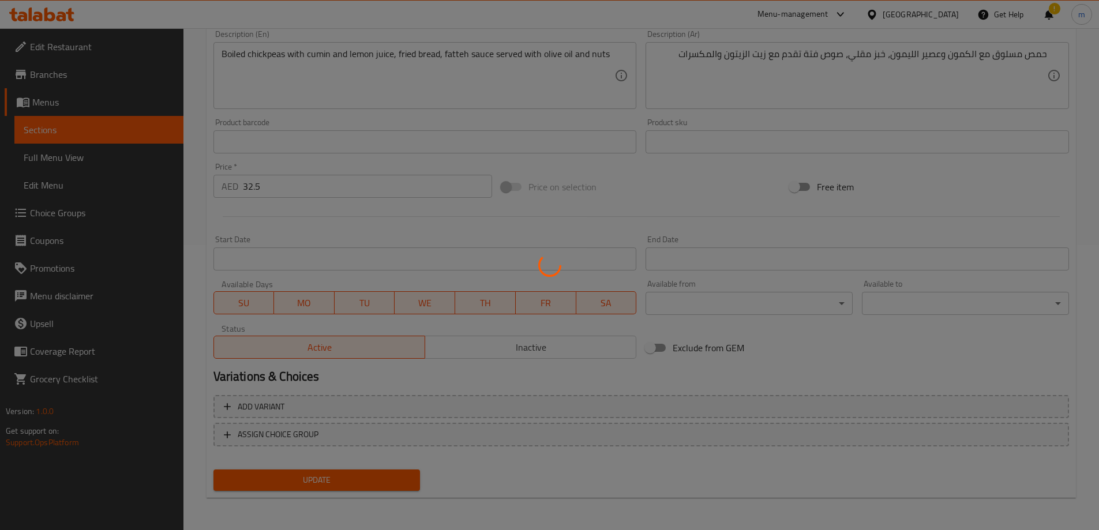
scroll to position [0, 0]
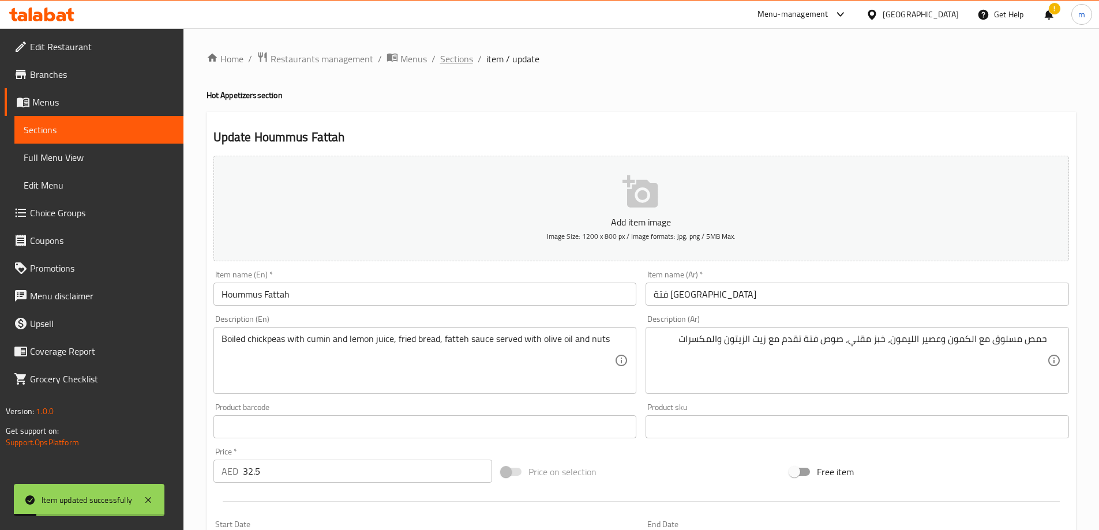
click at [459, 54] on span "Sections" at bounding box center [456, 59] width 33 height 14
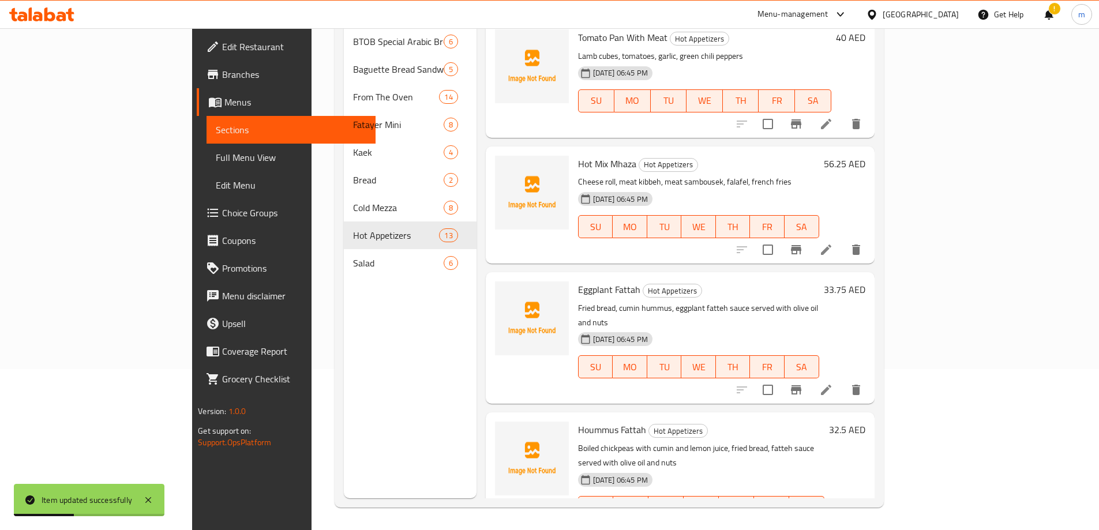
scroll to position [162, 0]
click at [831, 384] on icon at bounding box center [826, 389] width 10 height 10
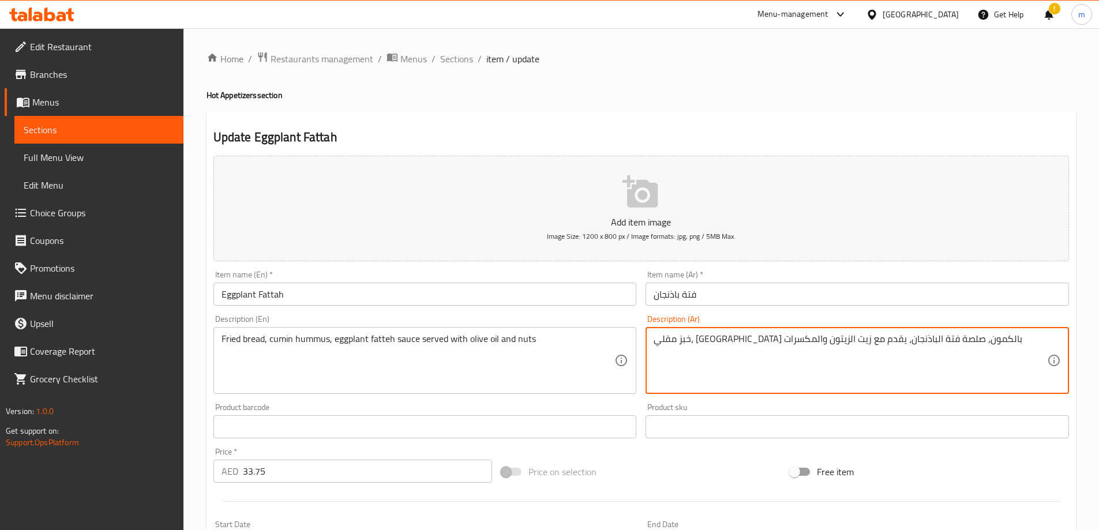
drag, startPoint x: 846, startPoint y: 338, endPoint x: 831, endPoint y: 338, distance: 15.6
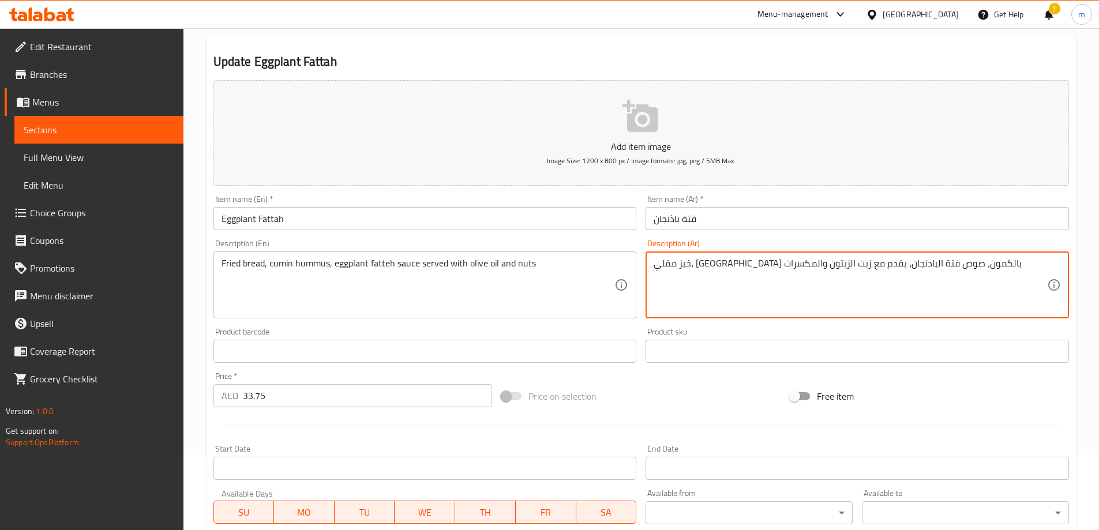
scroll to position [285, 0]
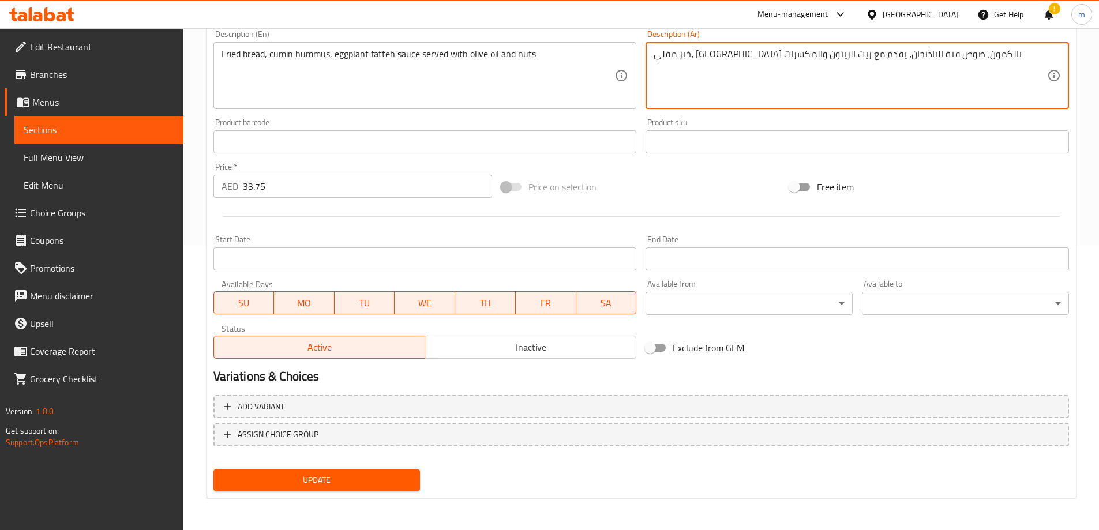
type textarea "خبز مقلي، [GEOGRAPHIC_DATA] بالكمون، صوص فتة الباذنجان، يقدم مع زيت الزيتون وال…"
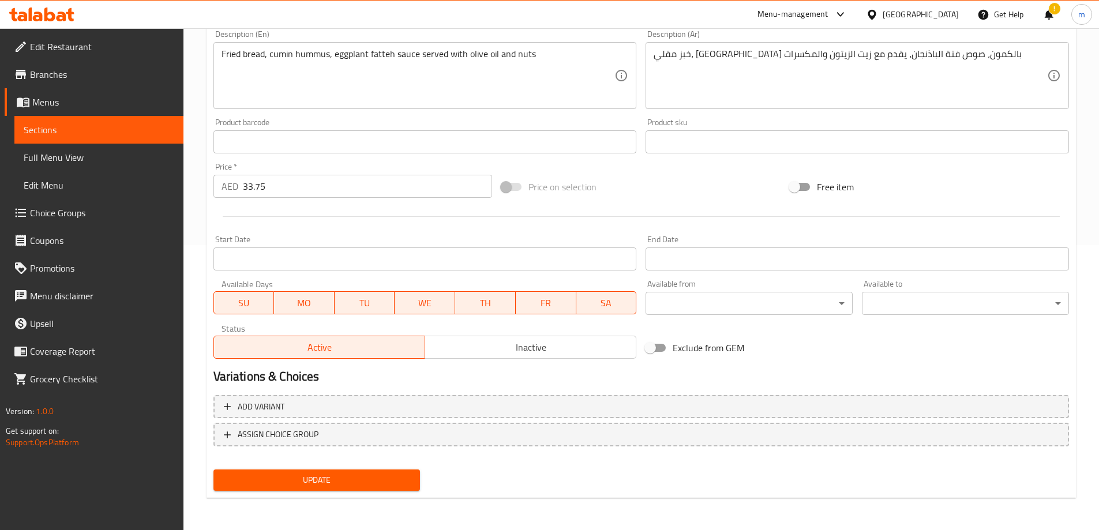
click at [383, 492] on div "Update" at bounding box center [317, 480] width 216 height 31
click at [381, 479] on span "Update" at bounding box center [317, 480] width 189 height 14
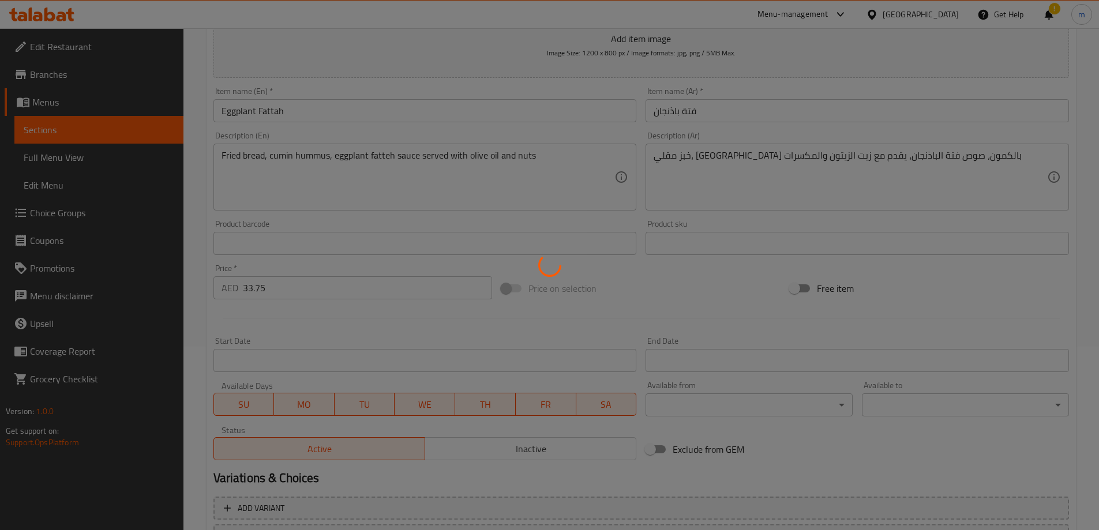
scroll to position [0, 0]
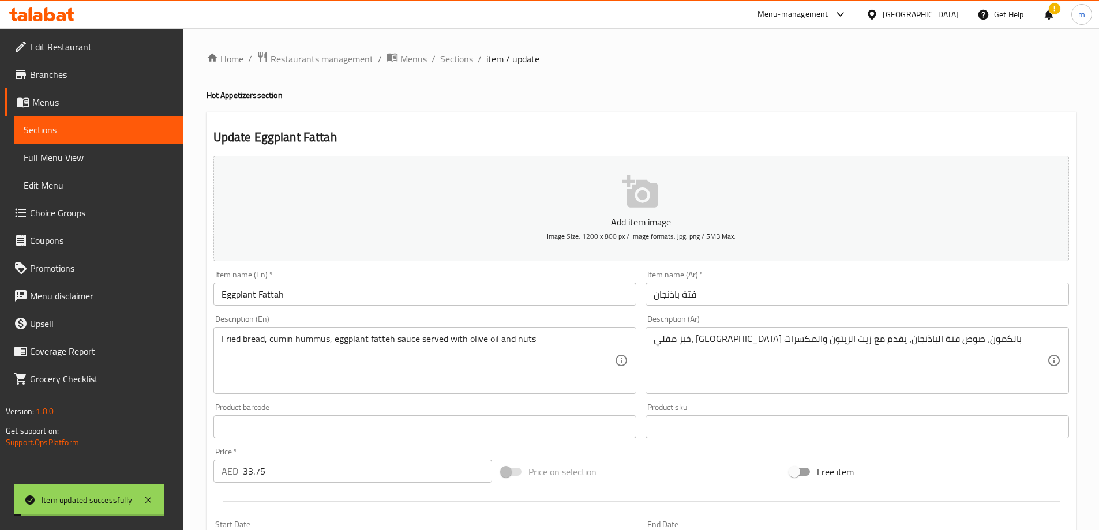
click at [455, 54] on span "Sections" at bounding box center [456, 59] width 33 height 14
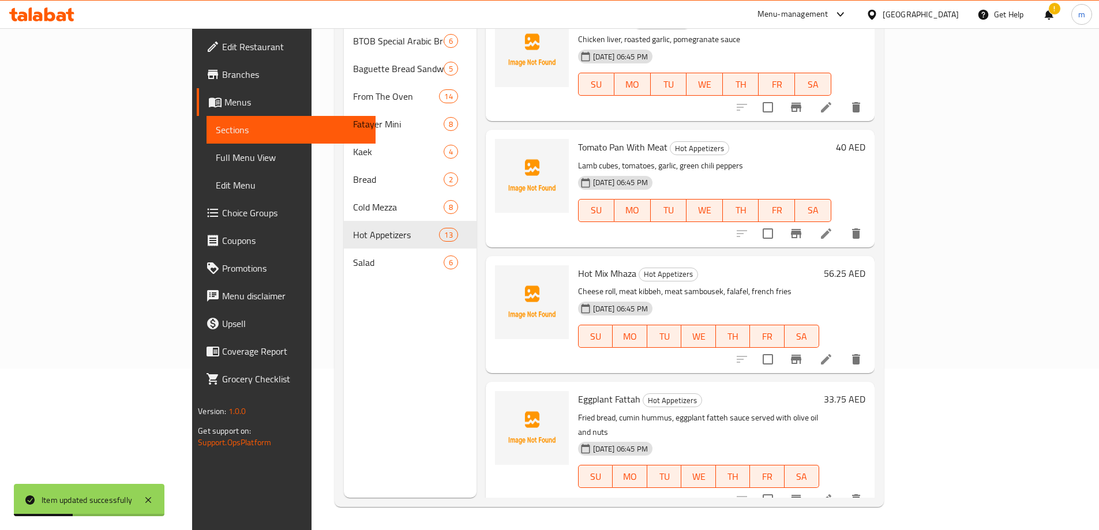
scroll to position [1022, 0]
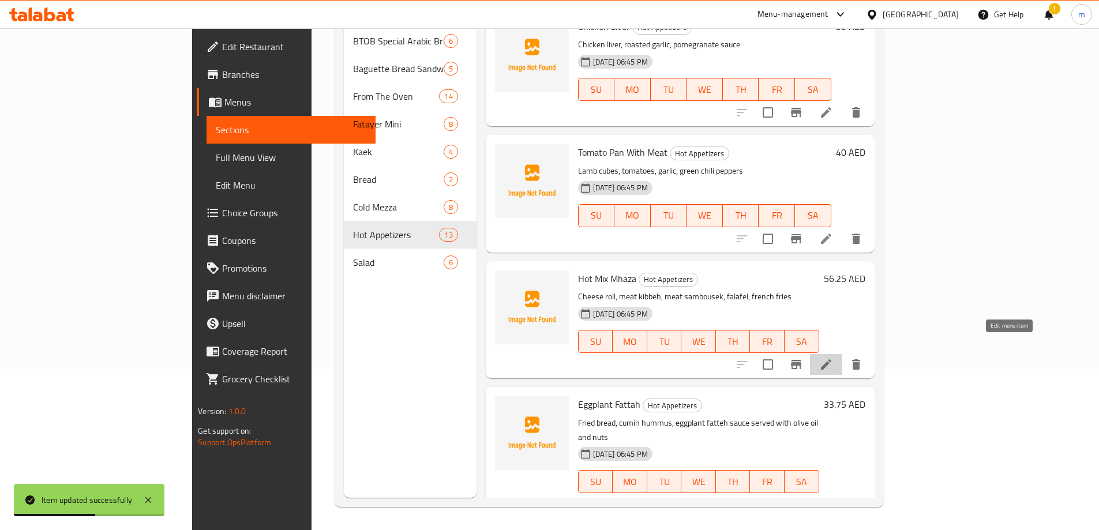
click at [833, 358] on icon at bounding box center [826, 365] width 14 height 14
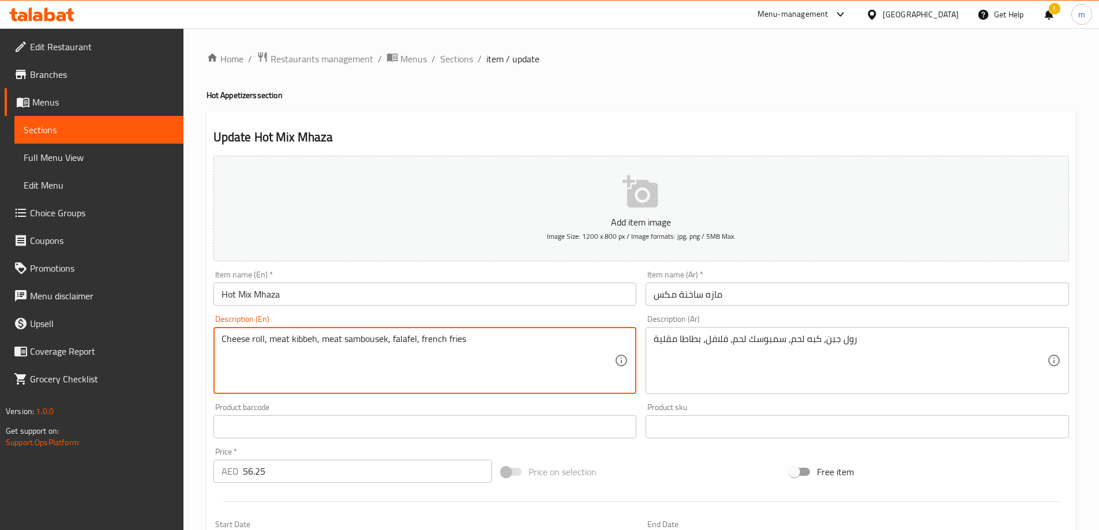
click at [293, 341] on textarea "Cheese roll, meat kibbeh, meat sambousek, falafel, french fries" at bounding box center [419, 360] width 394 height 55
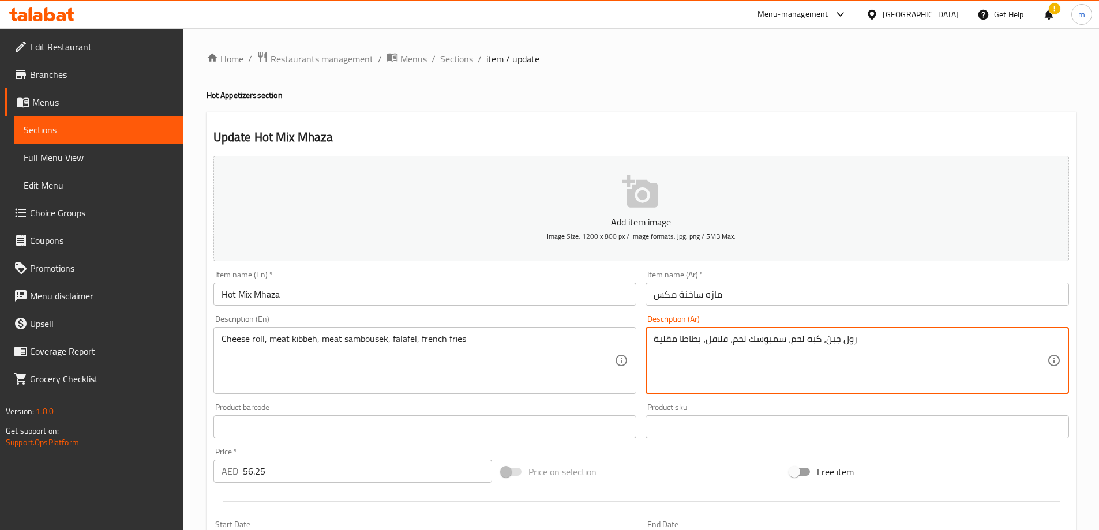
click at [814, 339] on textarea "رول جبن، كبه لحم، سمبوسك لحم، فلافل، بطاطا مقلية" at bounding box center [851, 360] width 394 height 55
paste textarea "ة"
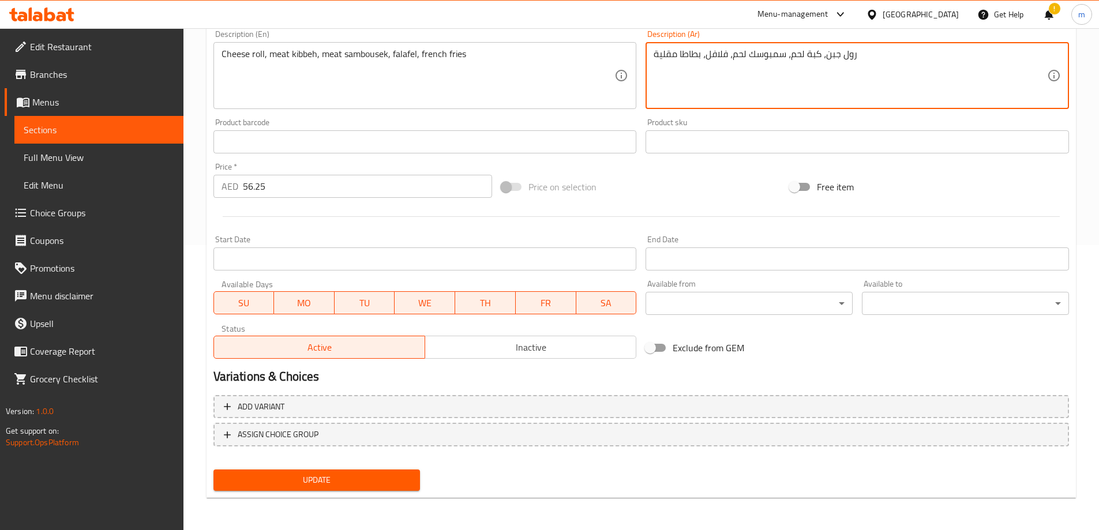
type textarea "رول جبن، كبة لحم، سمبوسك لحم، فلافل، بطاطا مقلية"
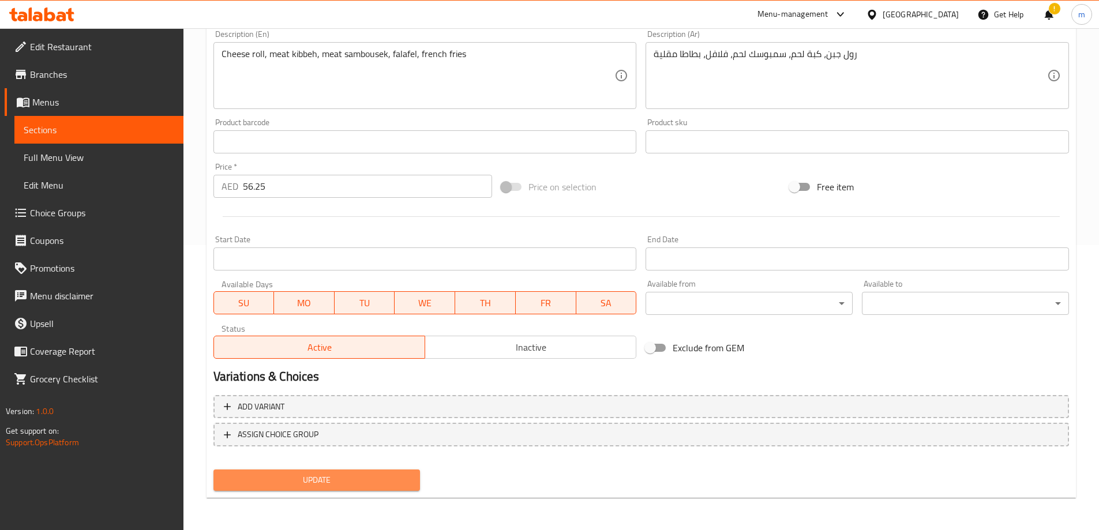
click at [352, 481] on span "Update" at bounding box center [317, 480] width 189 height 14
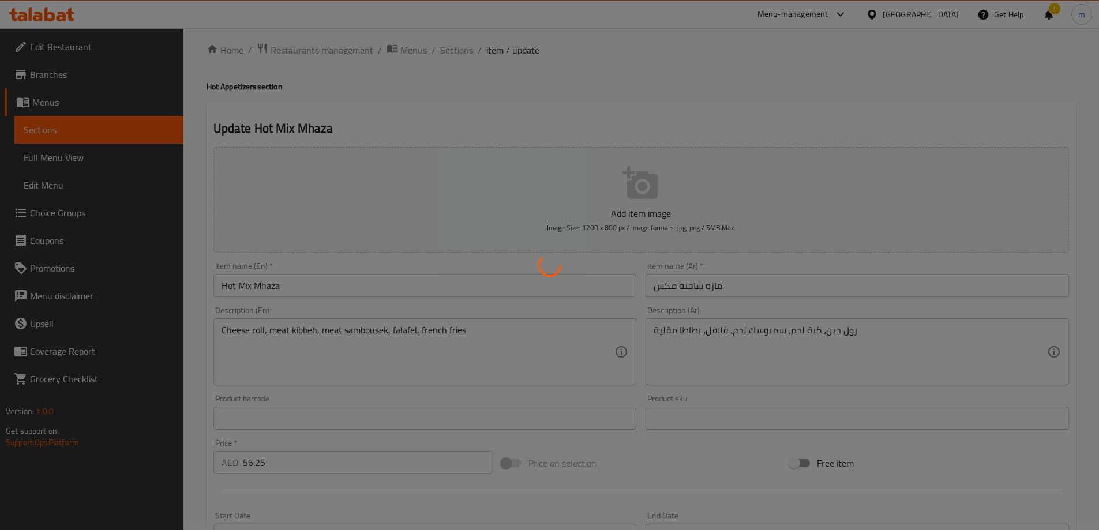
scroll to position [0, 0]
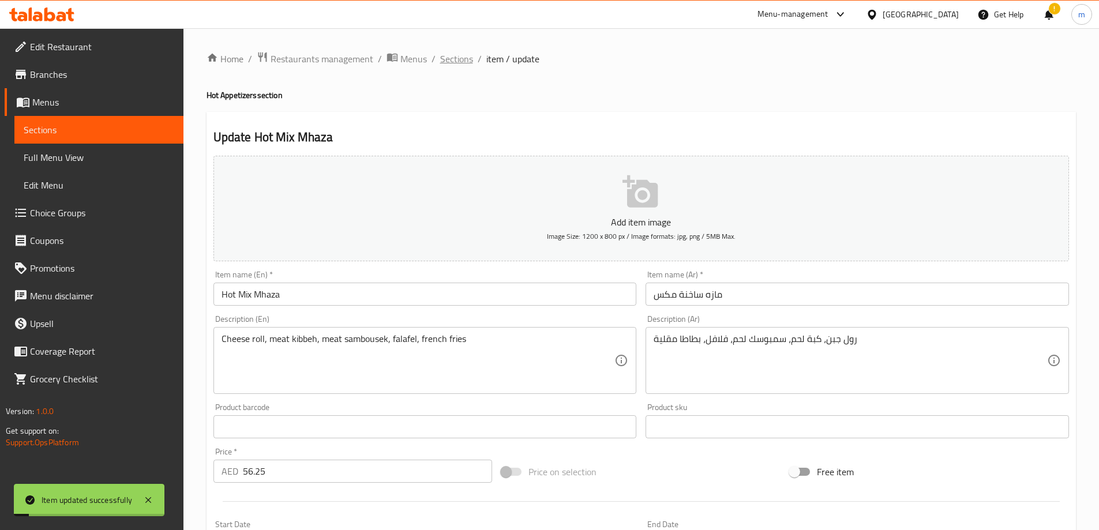
click at [462, 59] on span "Sections" at bounding box center [456, 59] width 33 height 14
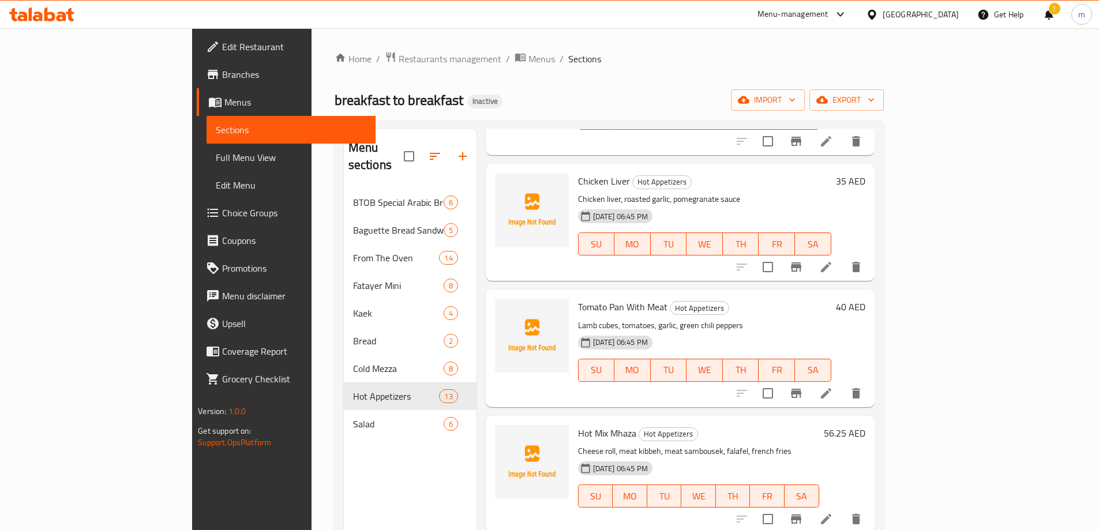
scroll to position [1039, 0]
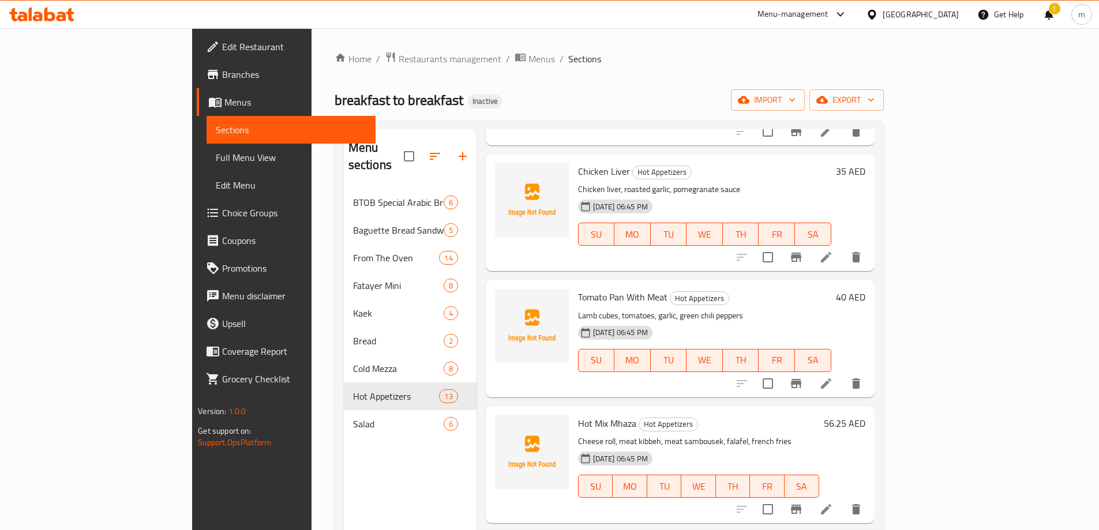
click at [833, 377] on icon at bounding box center [826, 384] width 14 height 14
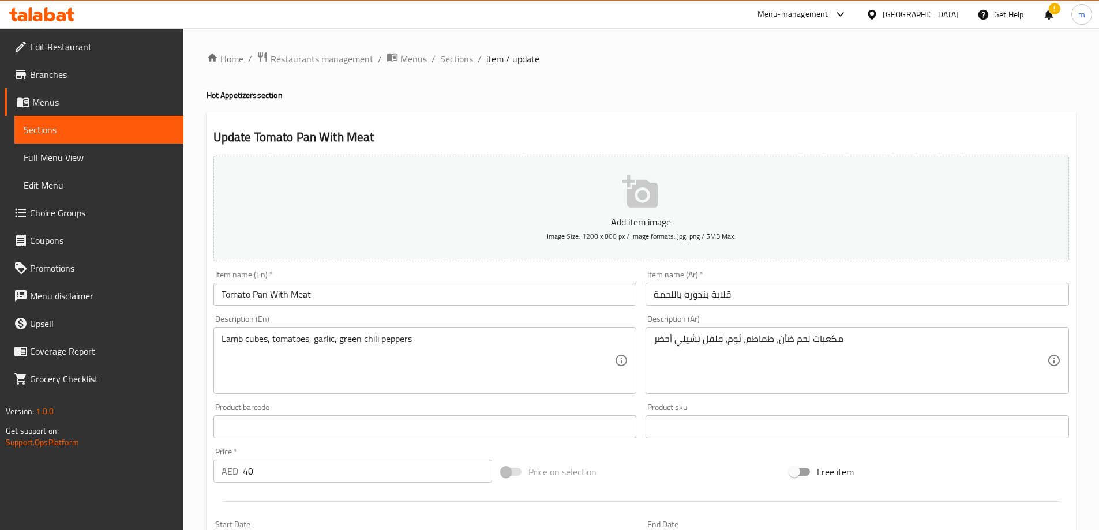
scroll to position [285, 0]
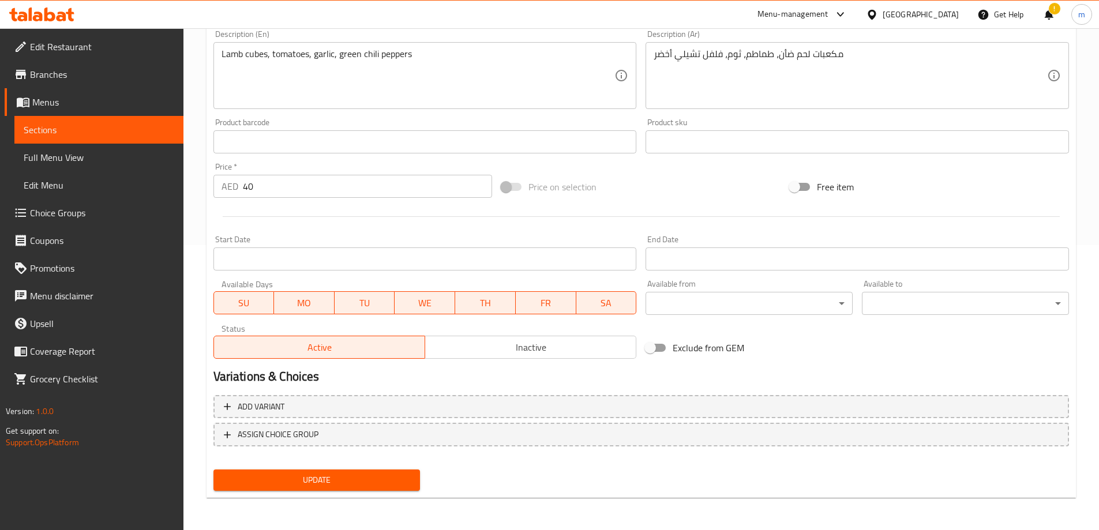
click at [352, 478] on span "Update" at bounding box center [317, 480] width 189 height 14
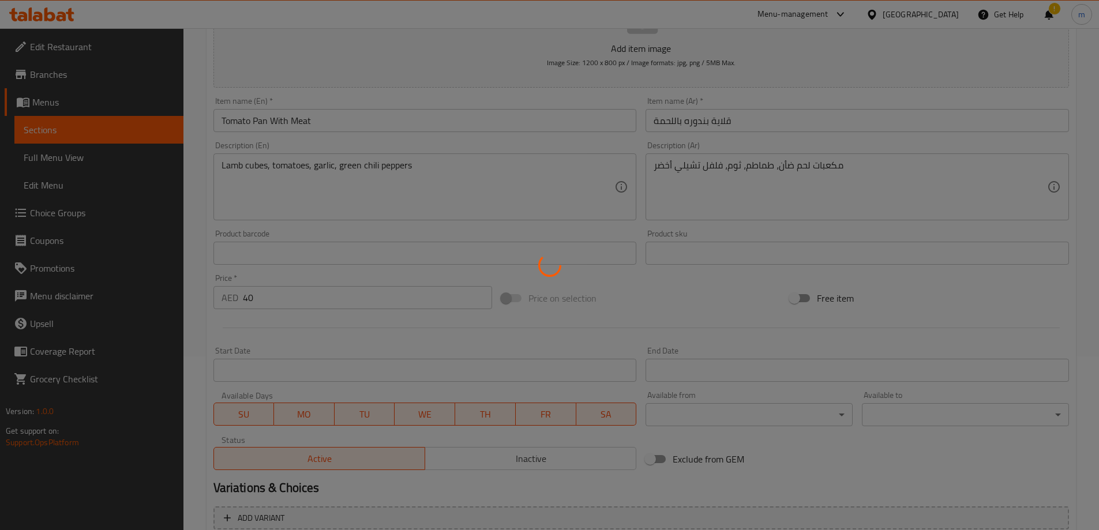
scroll to position [0, 0]
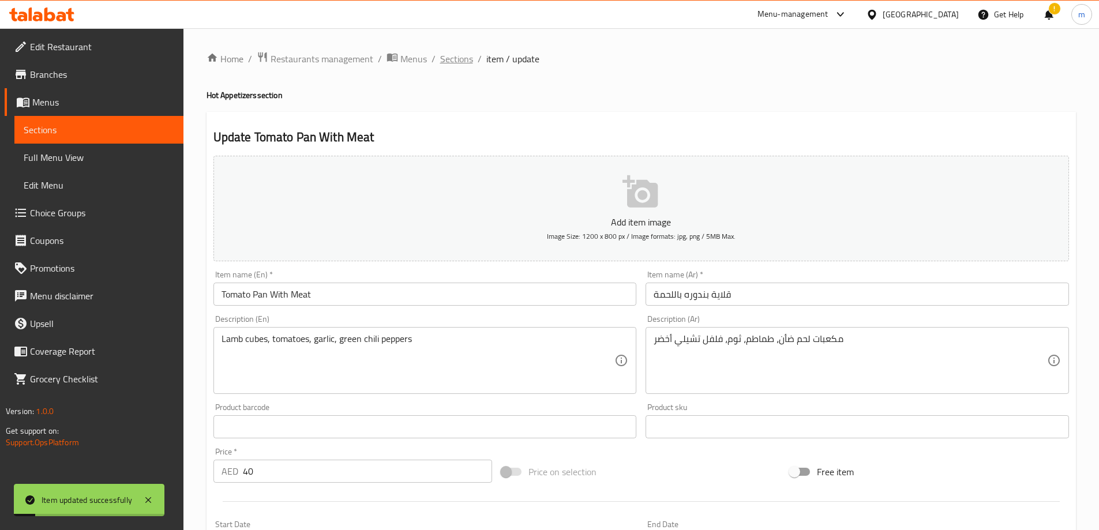
click at [456, 65] on span "Sections" at bounding box center [456, 59] width 33 height 14
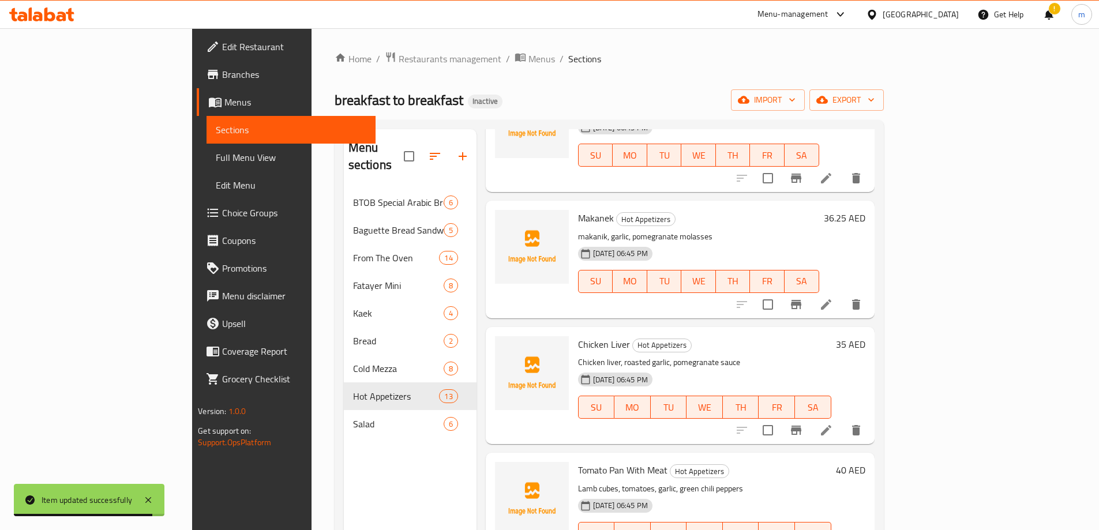
scroll to position [1039, 0]
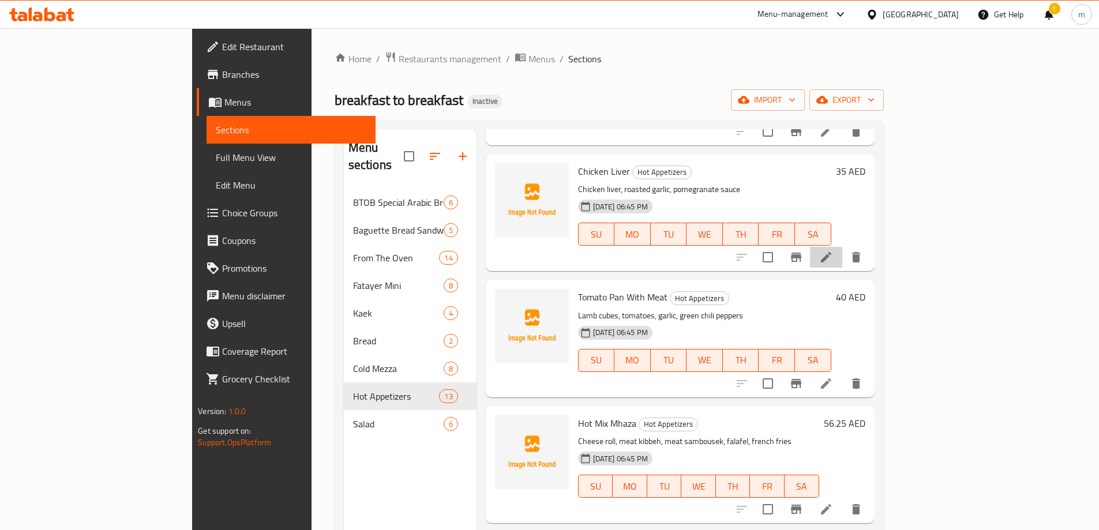
click at [842, 247] on li at bounding box center [826, 257] width 32 height 21
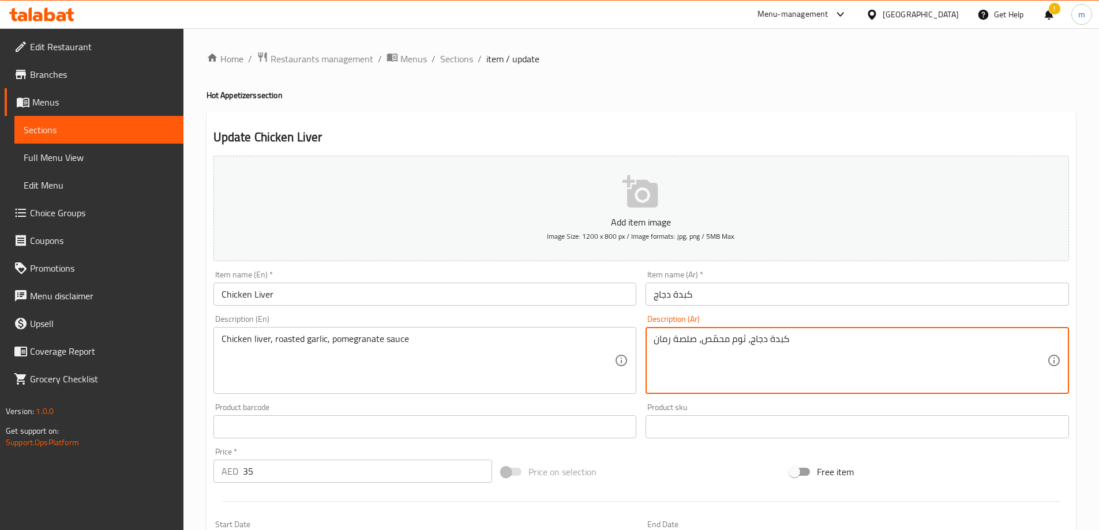
drag, startPoint x: 692, startPoint y: 340, endPoint x: 674, endPoint y: 339, distance: 17.3
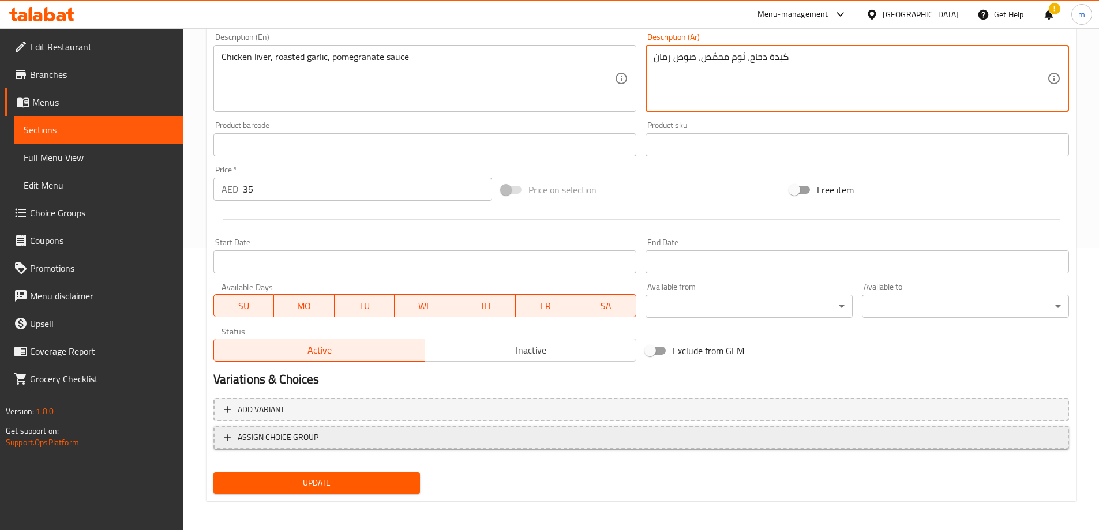
scroll to position [285, 0]
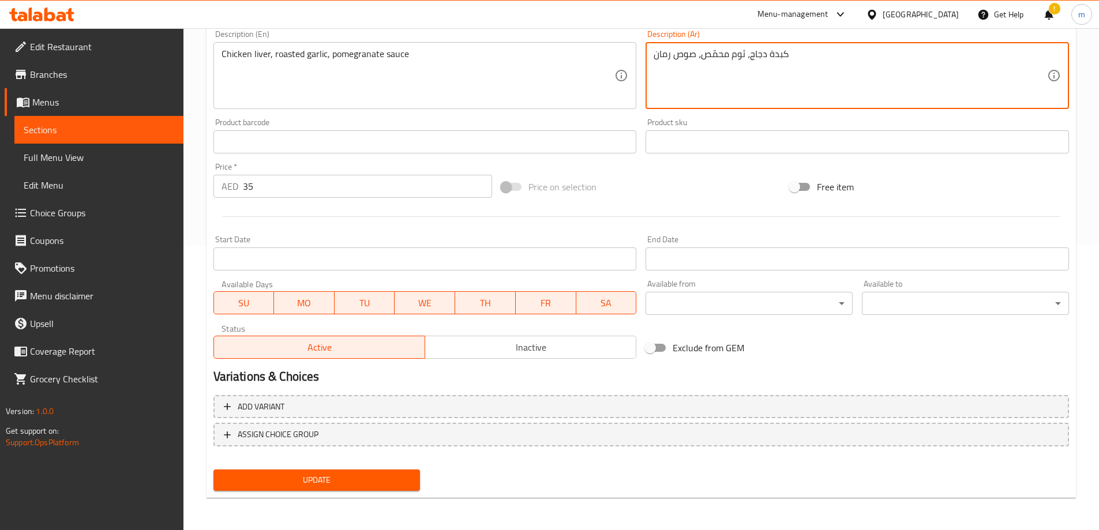
type textarea "كبدة دجاج، ثوم محمّص، صوص رمان"
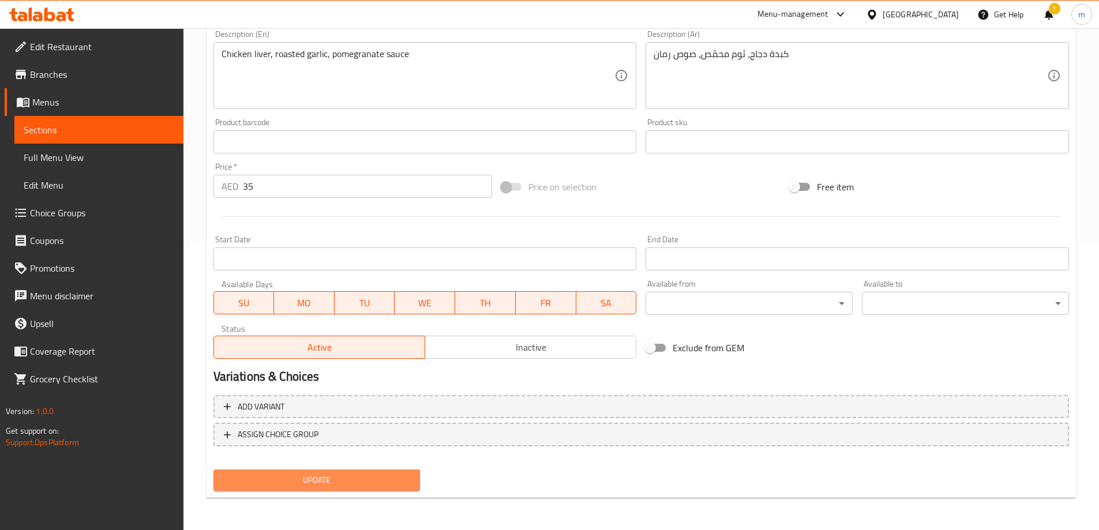
click at [398, 475] on span "Update" at bounding box center [317, 480] width 189 height 14
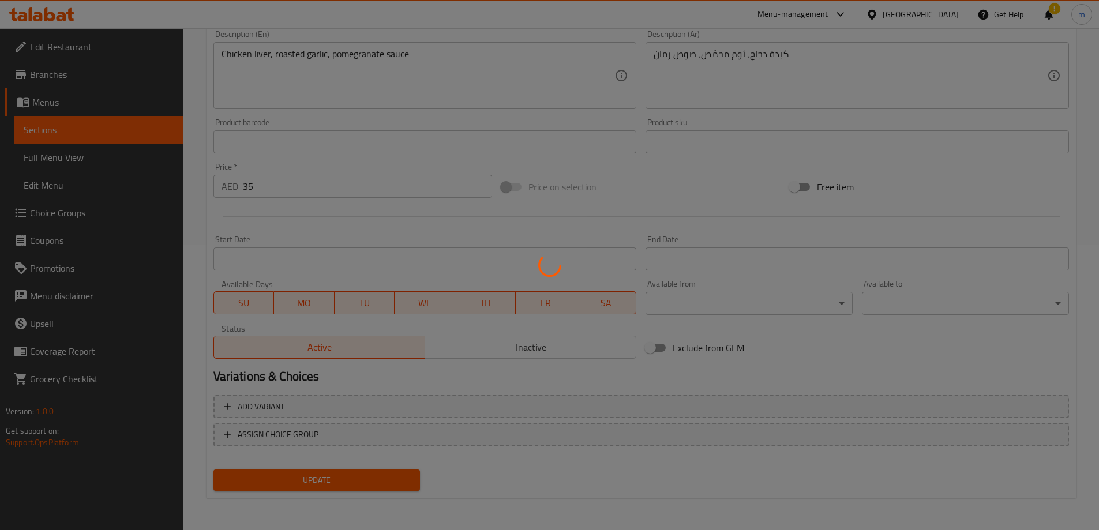
scroll to position [0, 0]
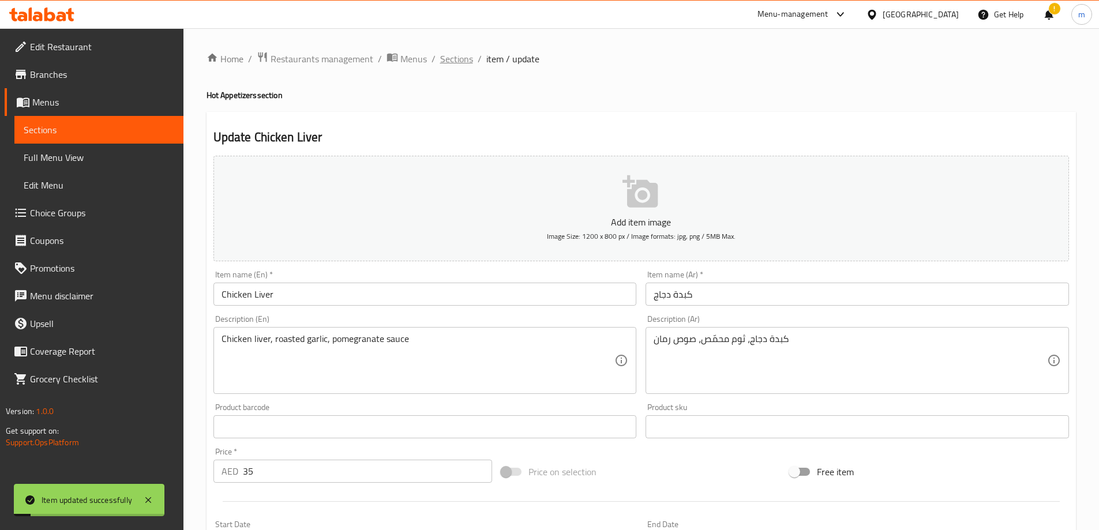
click at [451, 56] on span "Sections" at bounding box center [456, 59] width 33 height 14
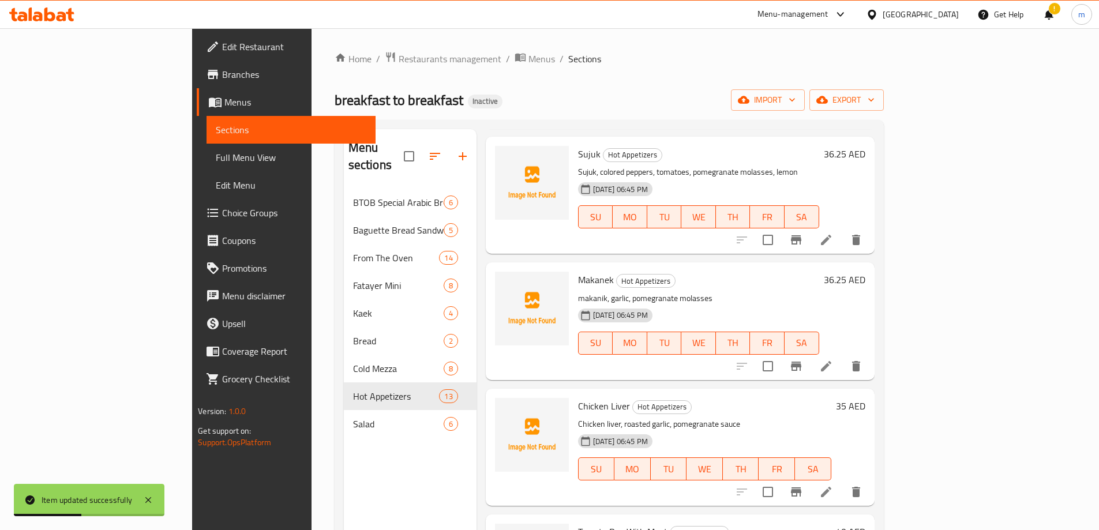
scroll to position [808, 0]
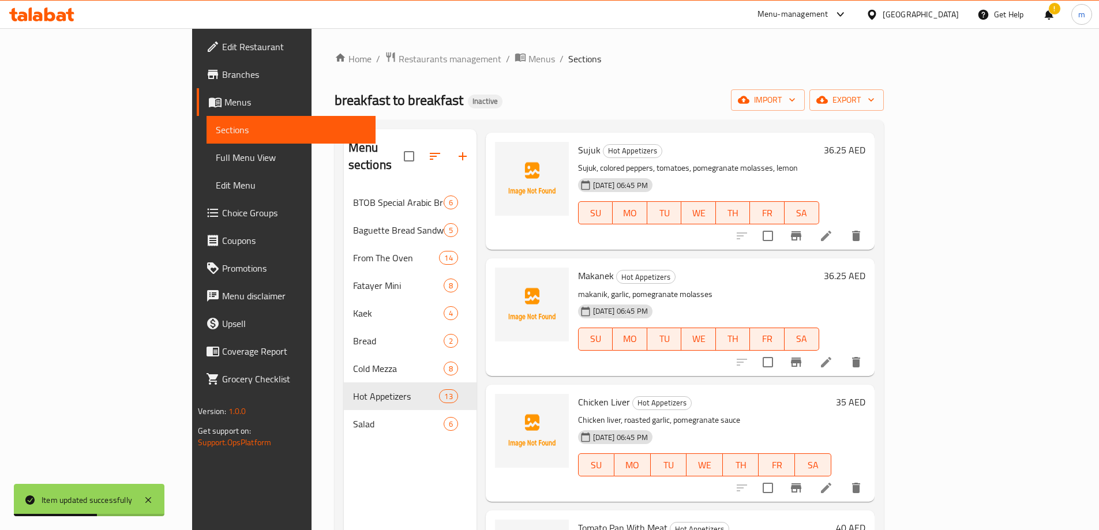
click at [842, 352] on li at bounding box center [826, 362] width 32 height 21
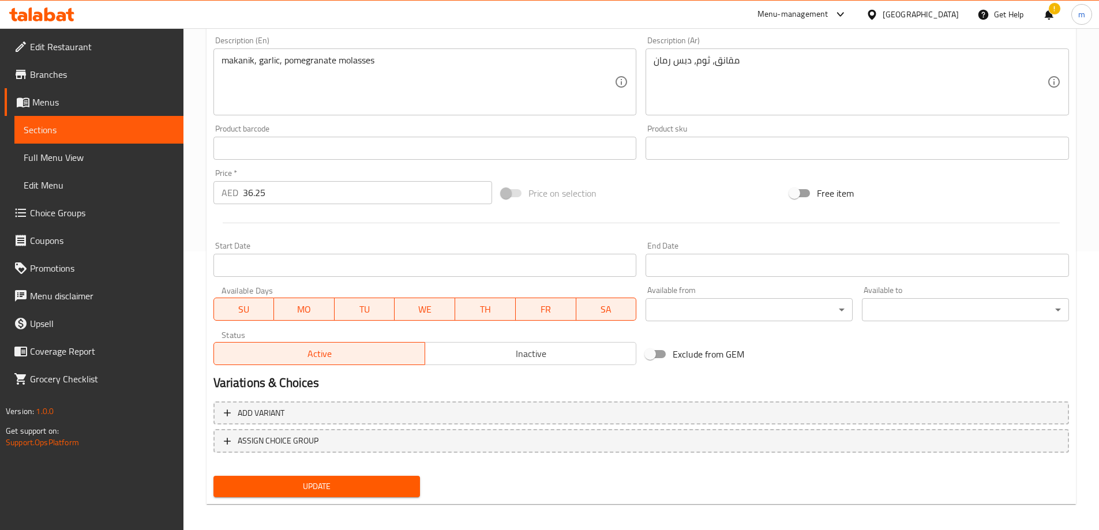
scroll to position [285, 0]
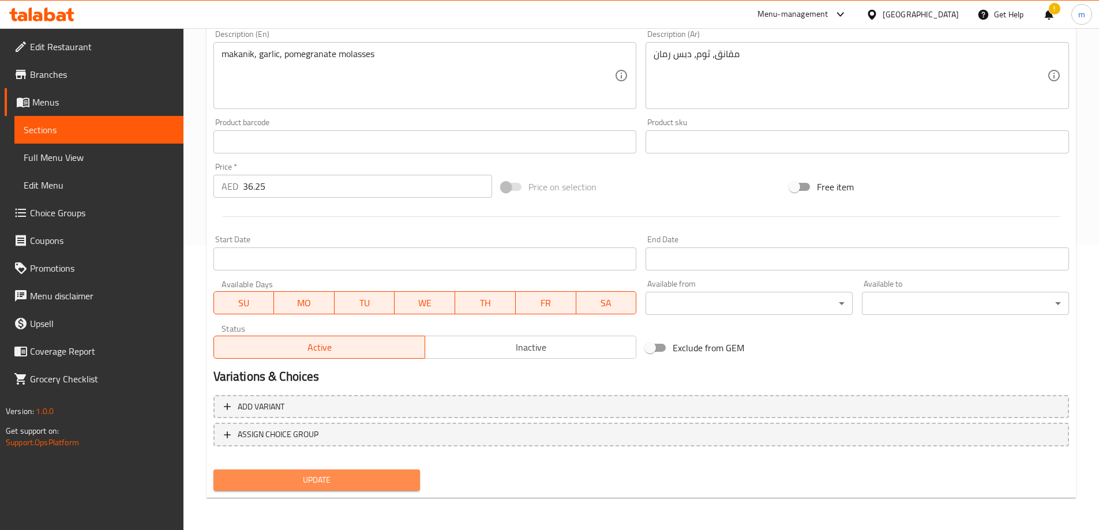
drag, startPoint x: 317, startPoint y: 489, endPoint x: 341, endPoint y: 447, distance: 48.3
click at [317, 489] on button "Update" at bounding box center [316, 480] width 207 height 21
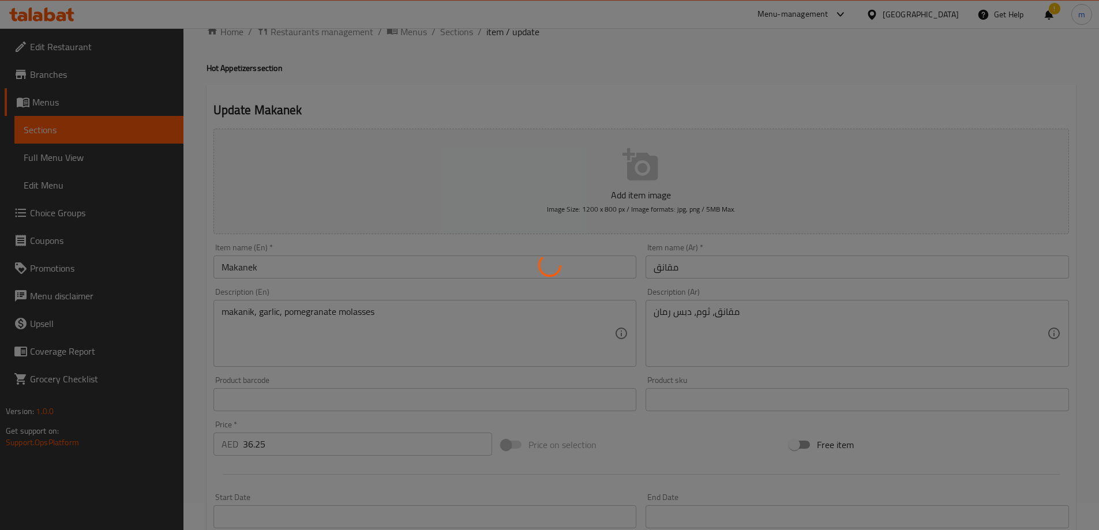
scroll to position [0, 0]
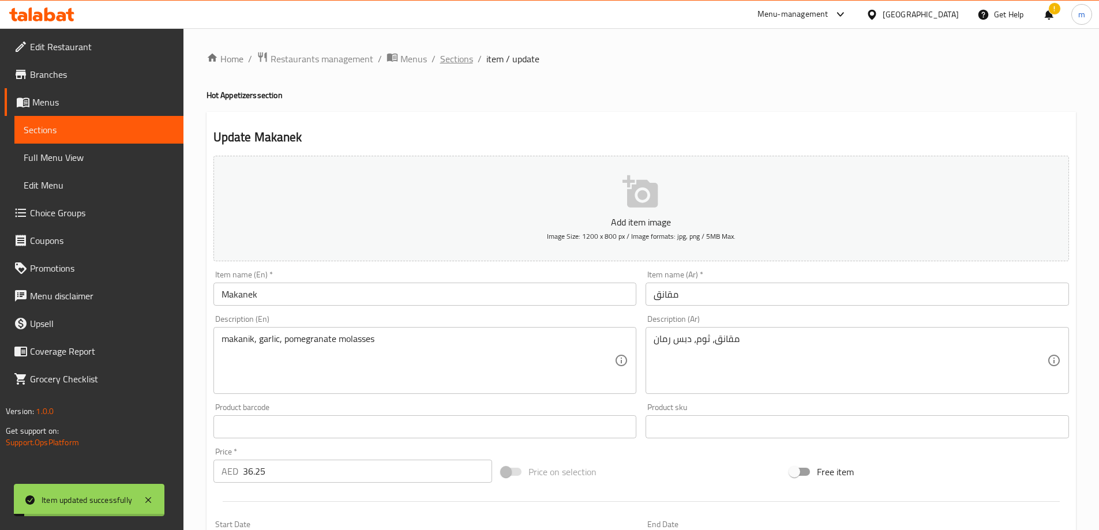
click at [452, 53] on span "Sections" at bounding box center [456, 59] width 33 height 14
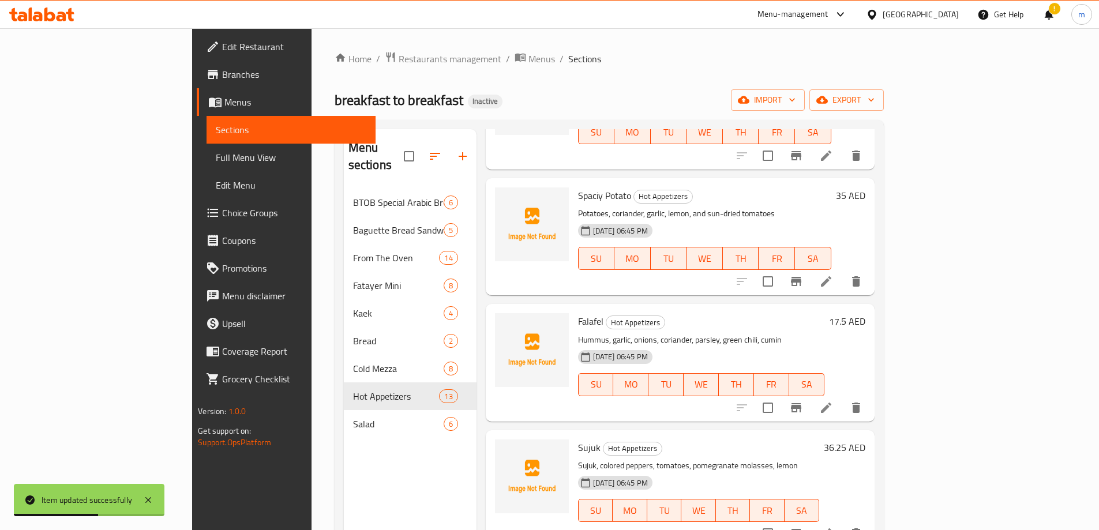
scroll to position [577, 0]
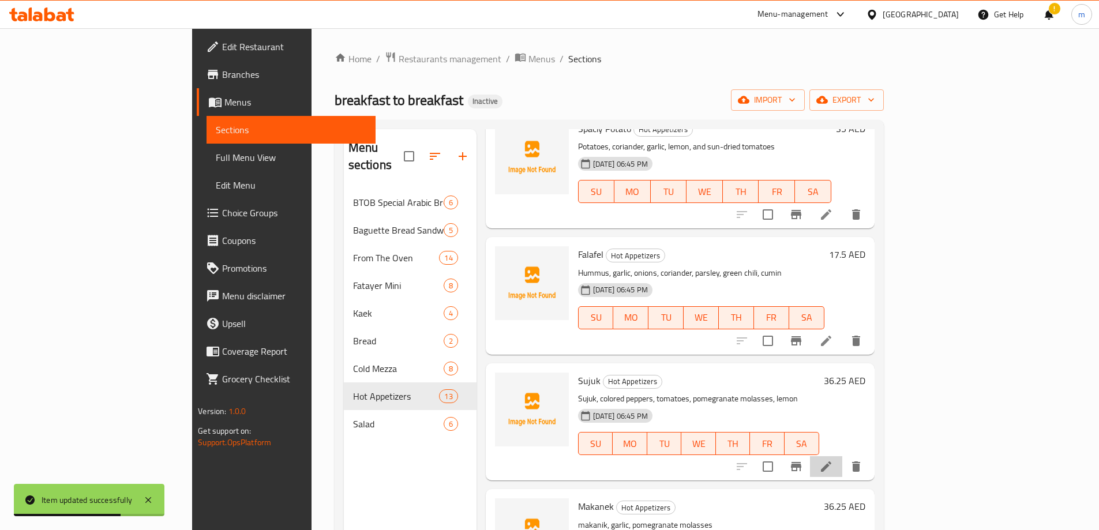
click at [842, 456] on li at bounding box center [826, 466] width 32 height 21
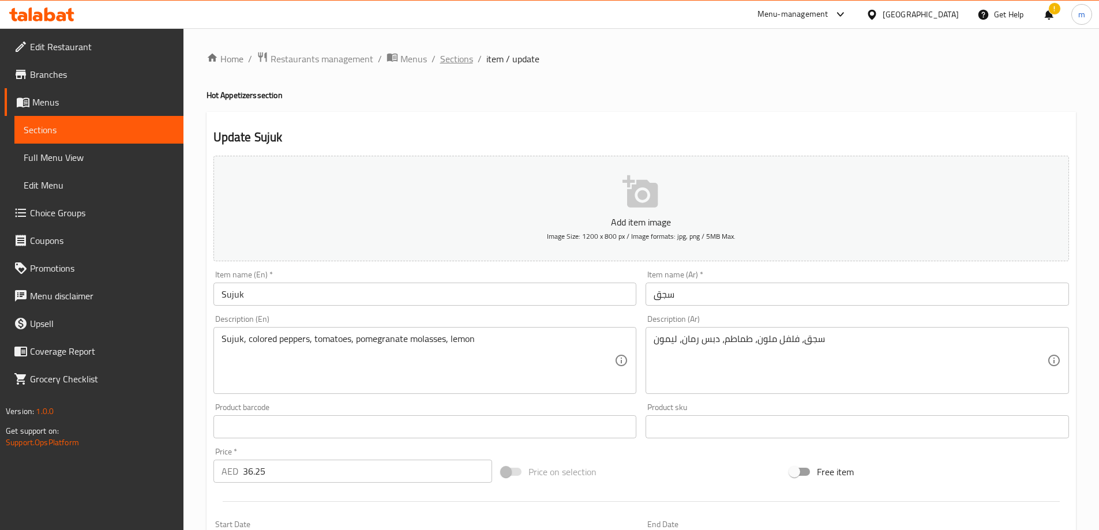
click at [455, 66] on span "Sections" at bounding box center [456, 59] width 33 height 14
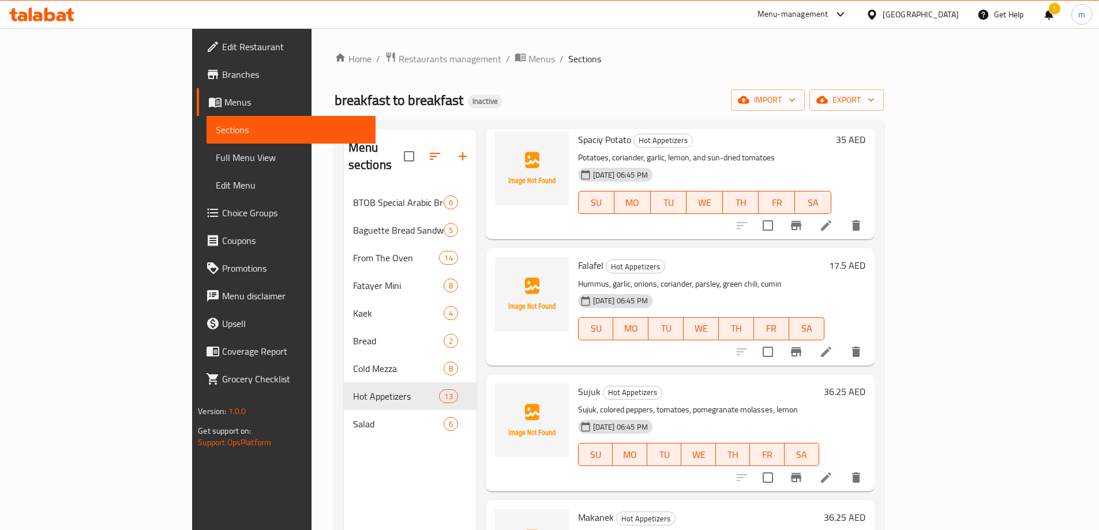
scroll to position [577, 0]
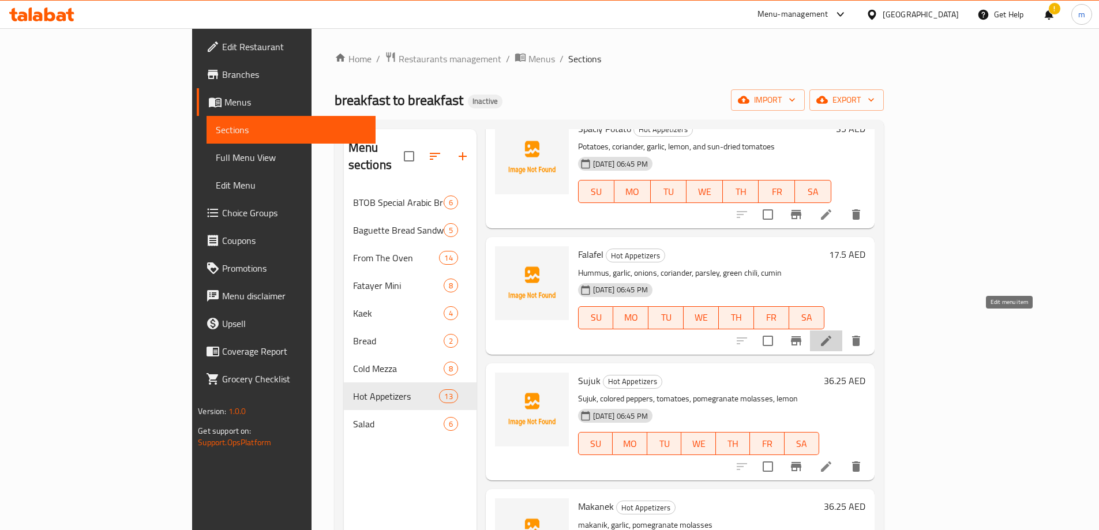
click at [833, 334] on icon at bounding box center [826, 341] width 14 height 14
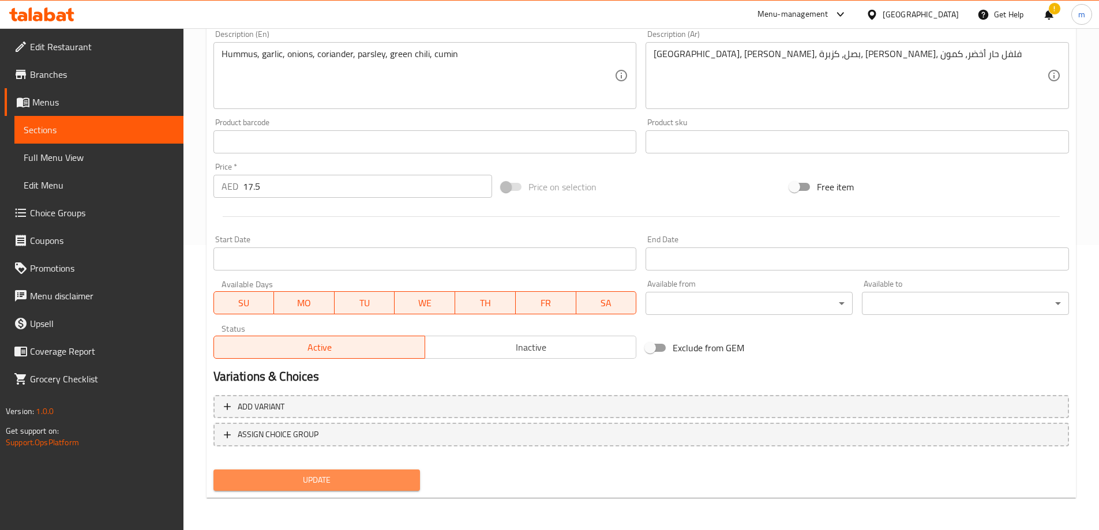
click at [354, 488] on button "Update" at bounding box center [316, 480] width 207 height 21
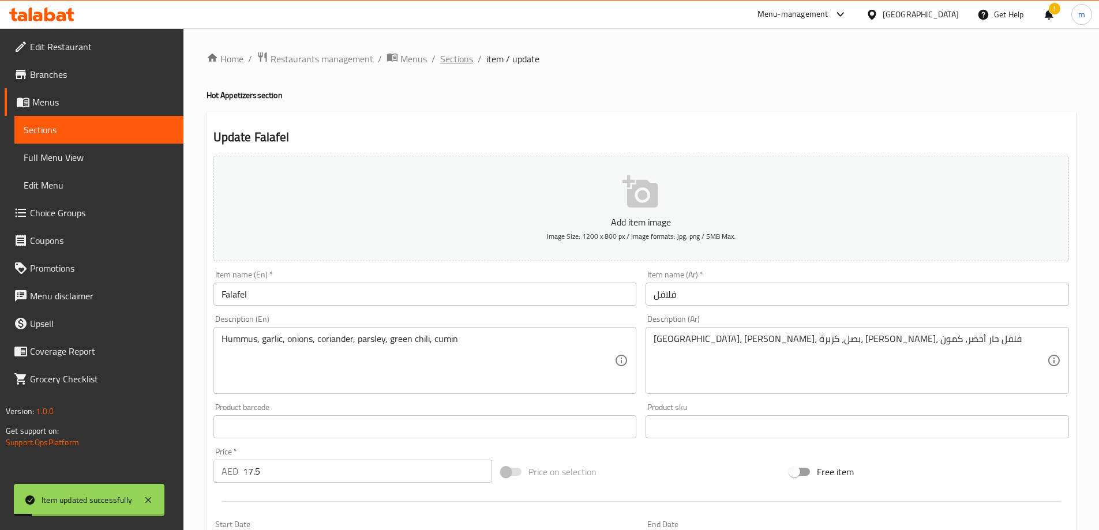
click at [459, 58] on span "Sections" at bounding box center [456, 59] width 33 height 14
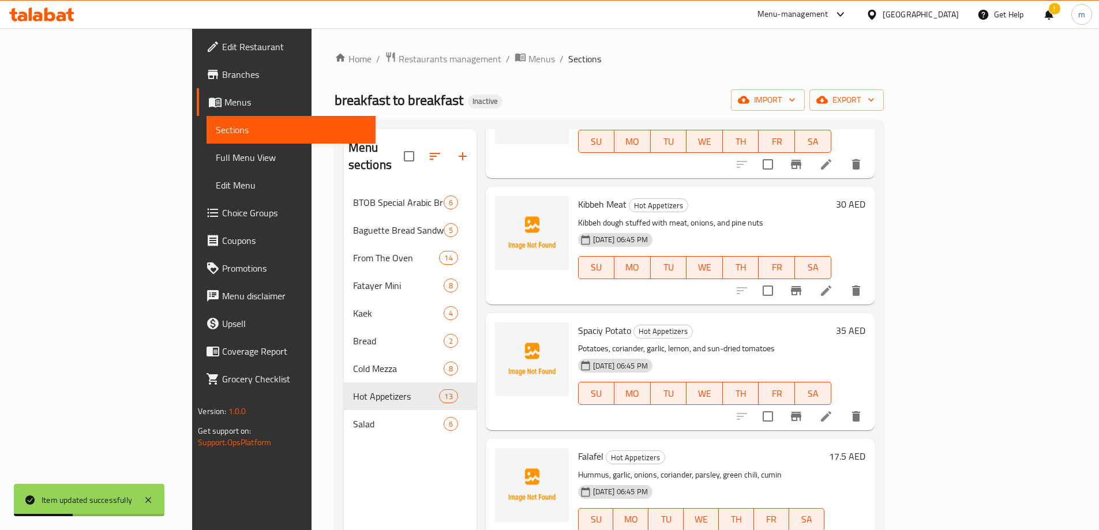
scroll to position [404, 0]
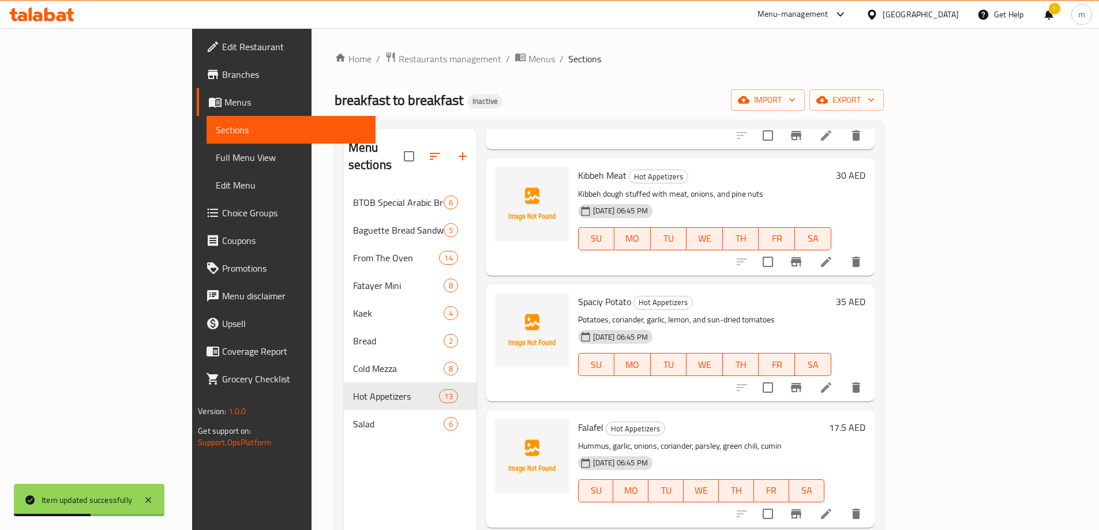
click at [842, 377] on li at bounding box center [826, 387] width 32 height 21
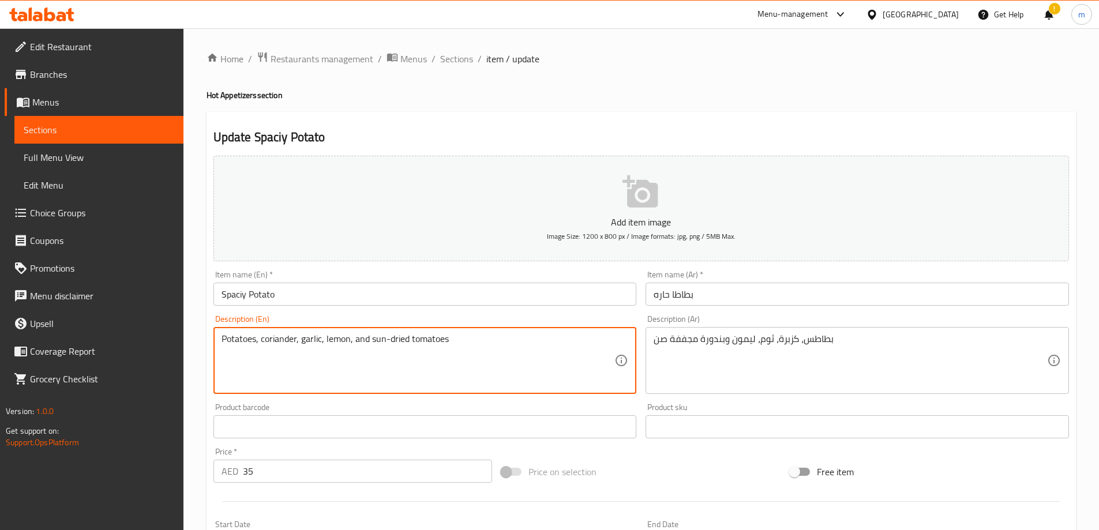
drag, startPoint x: 370, startPoint y: 340, endPoint x: 407, endPoint y: 344, distance: 37.1
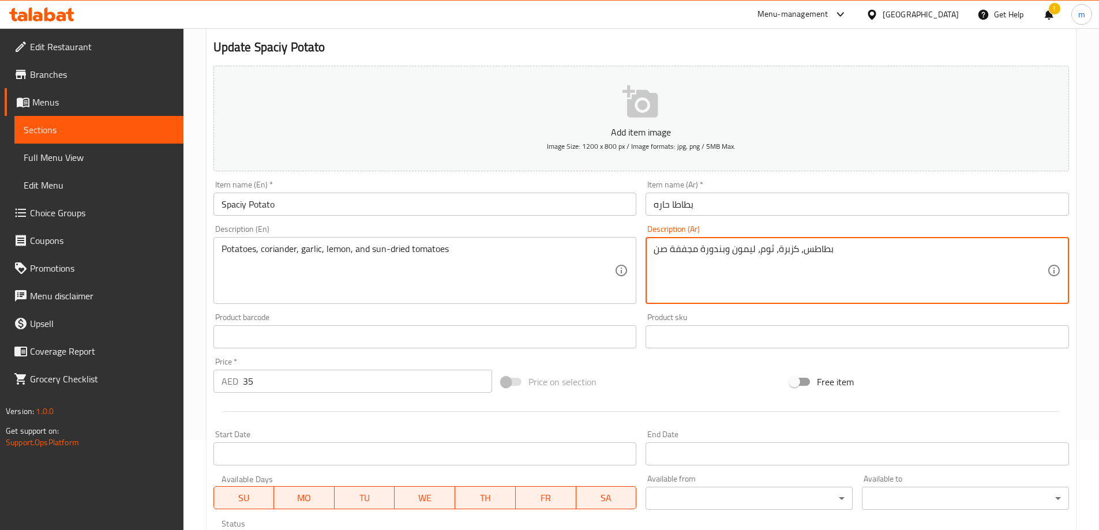
scroll to position [285, 0]
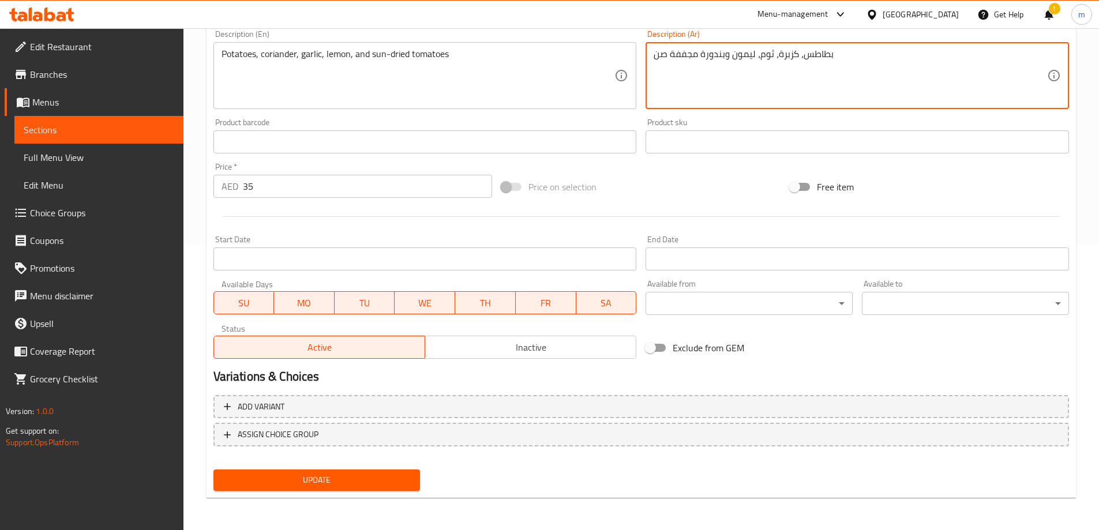
click at [357, 483] on span "Update" at bounding box center [317, 480] width 189 height 14
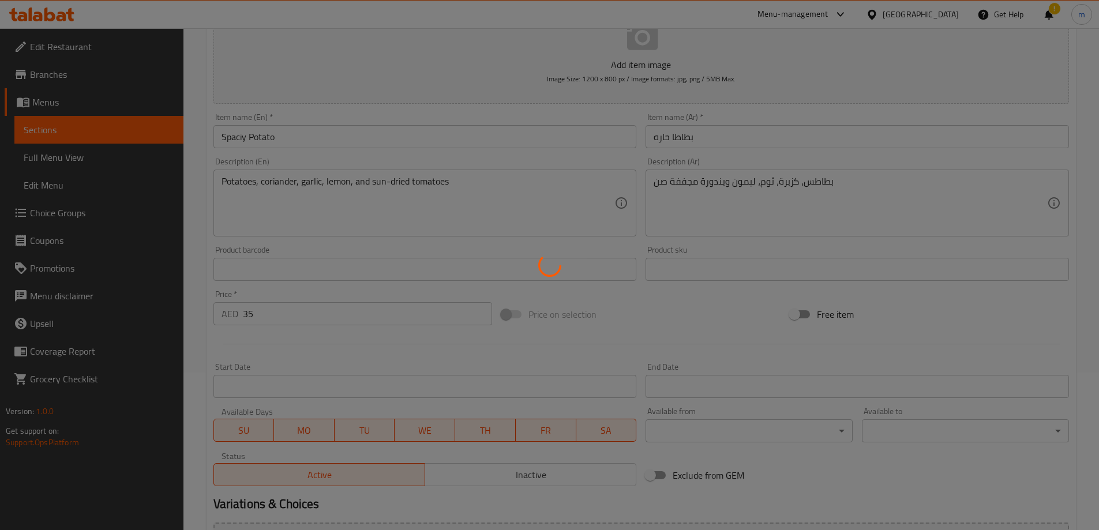
scroll to position [0, 0]
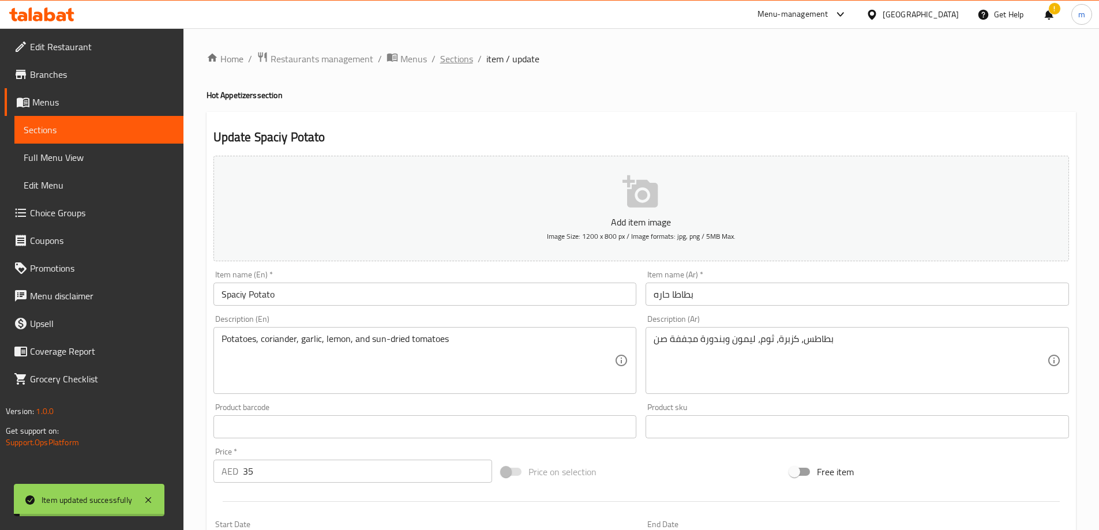
click at [466, 57] on span "Sections" at bounding box center [456, 59] width 33 height 14
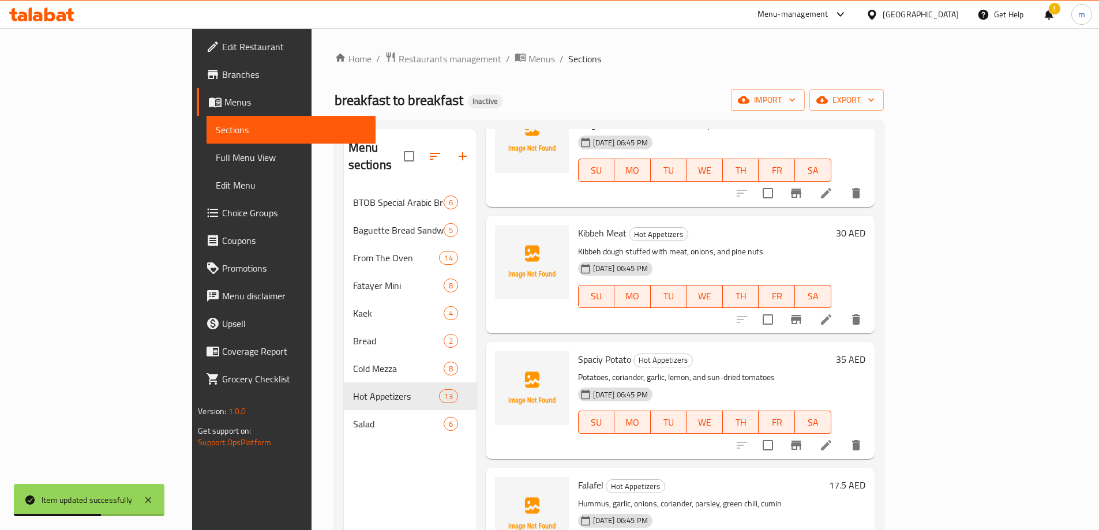
scroll to position [231, 0]
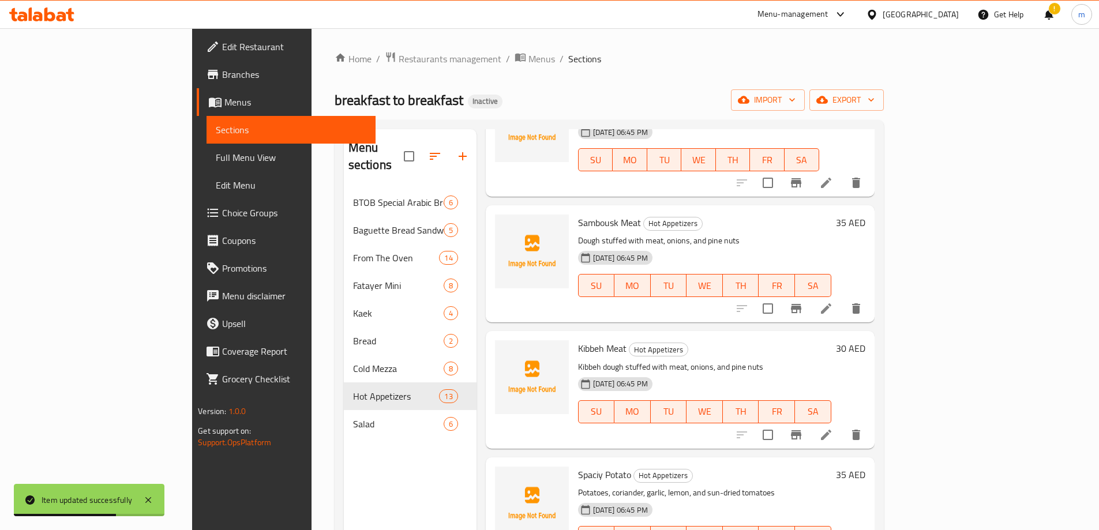
click at [870, 429] on div at bounding box center [799, 435] width 142 height 28
click at [831, 430] on icon at bounding box center [826, 435] width 10 height 10
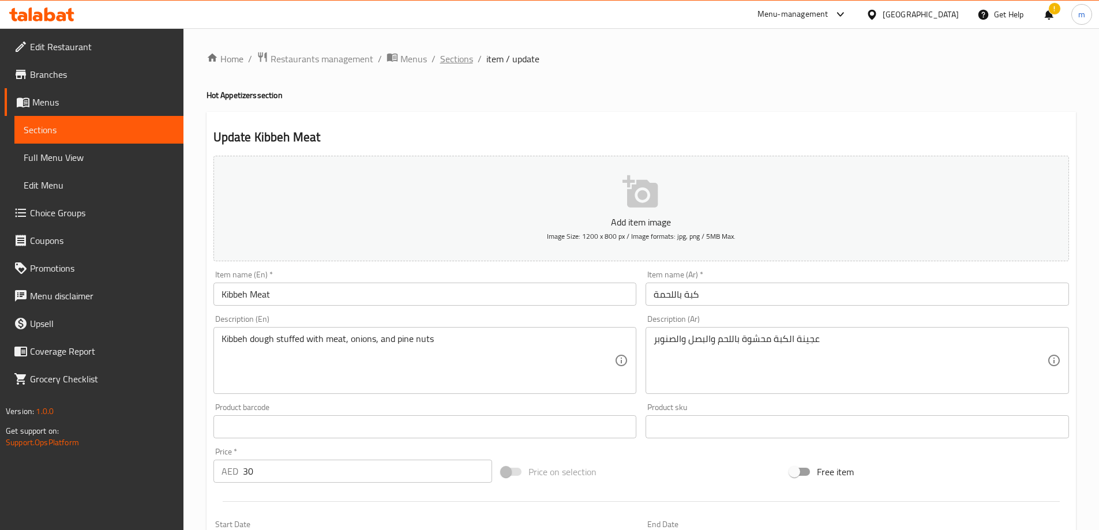
click at [456, 62] on span "Sections" at bounding box center [456, 59] width 33 height 14
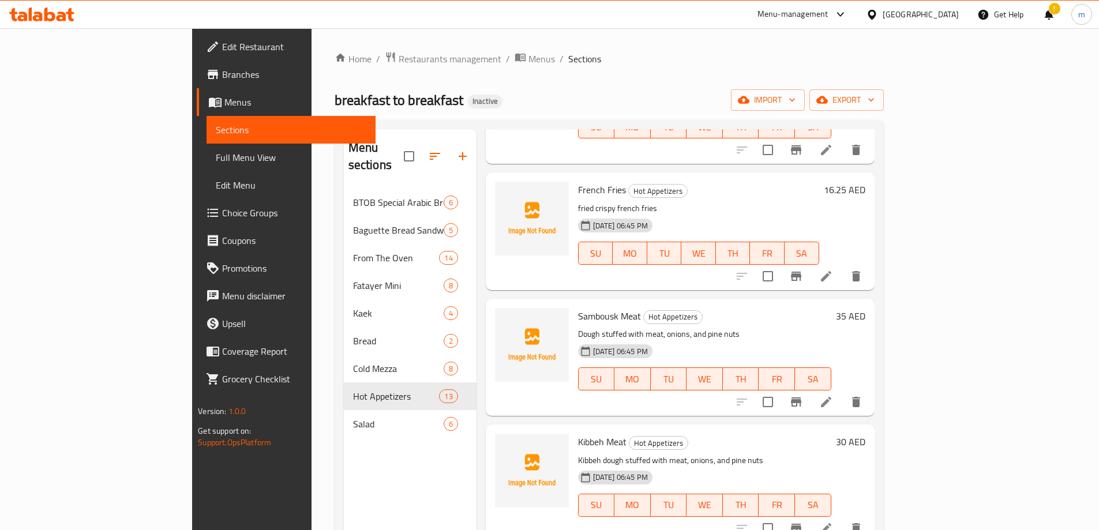
scroll to position [58, 0]
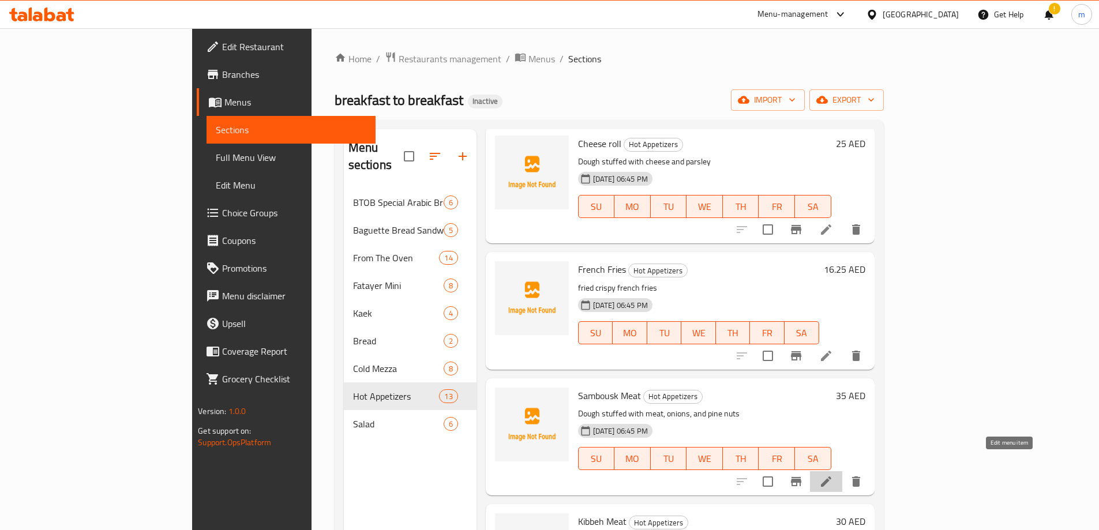
click at [833, 475] on icon at bounding box center [826, 482] width 14 height 14
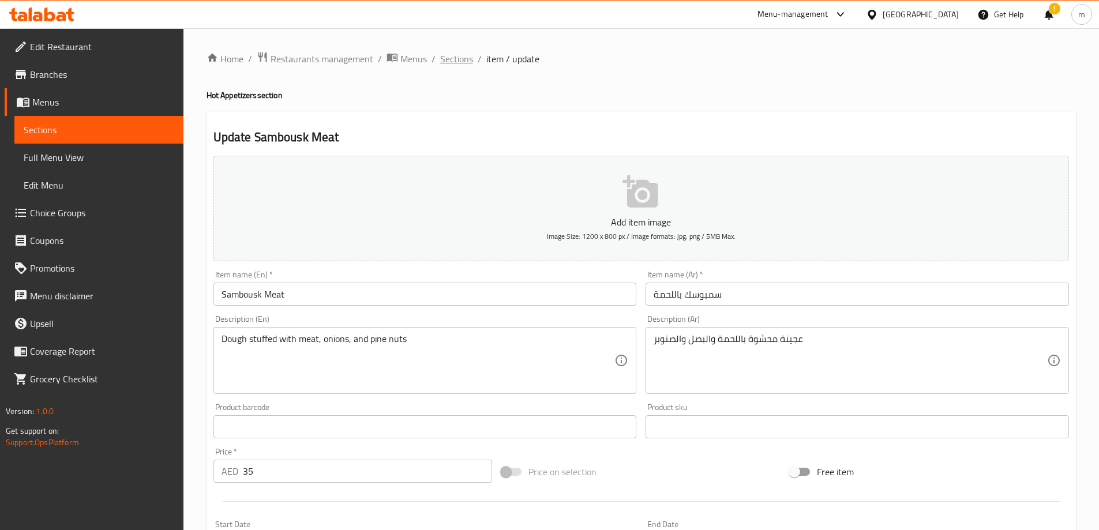
click at [451, 60] on span "Sections" at bounding box center [456, 59] width 33 height 14
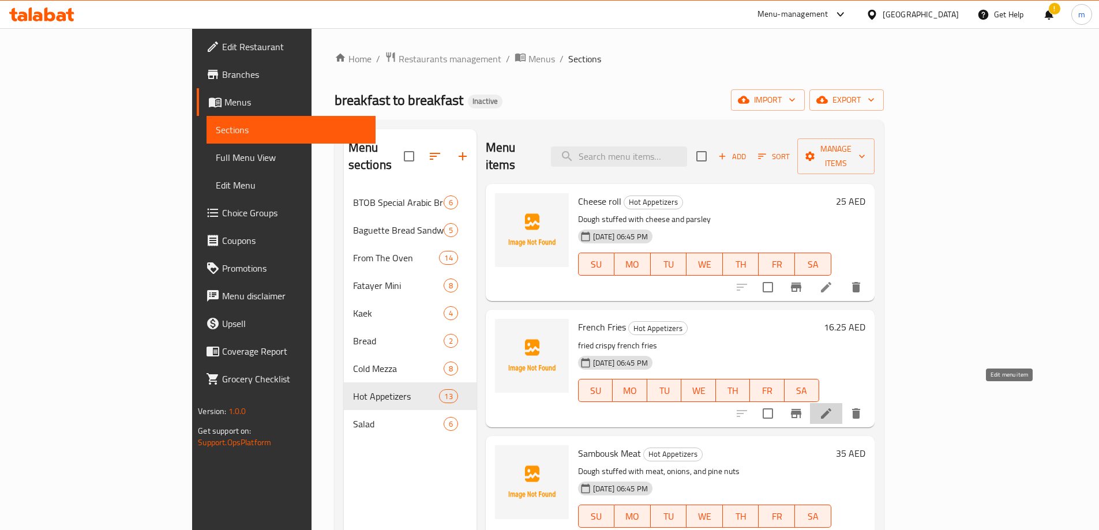
click at [833, 407] on icon at bounding box center [826, 414] width 14 height 14
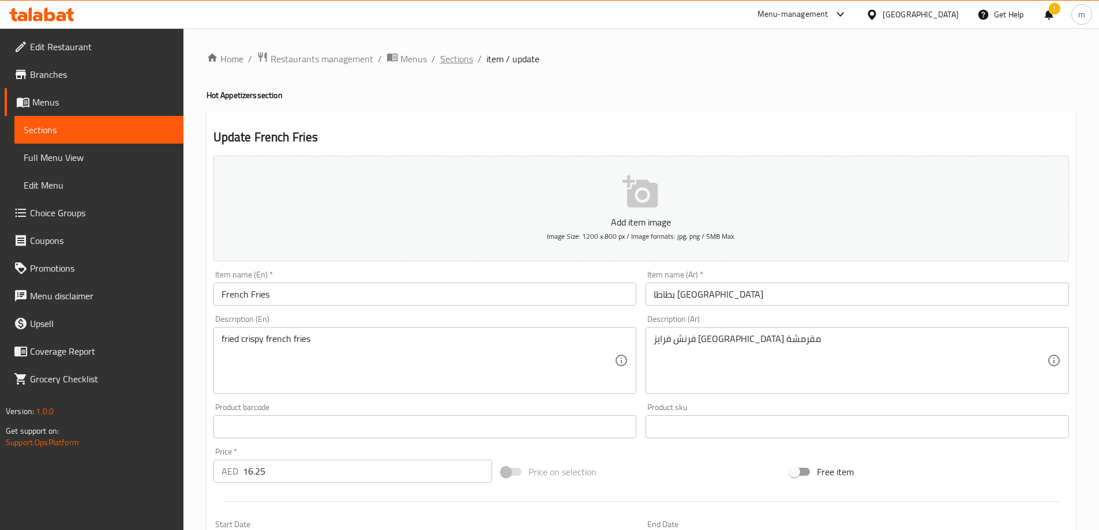
click at [454, 64] on span "Sections" at bounding box center [456, 59] width 33 height 14
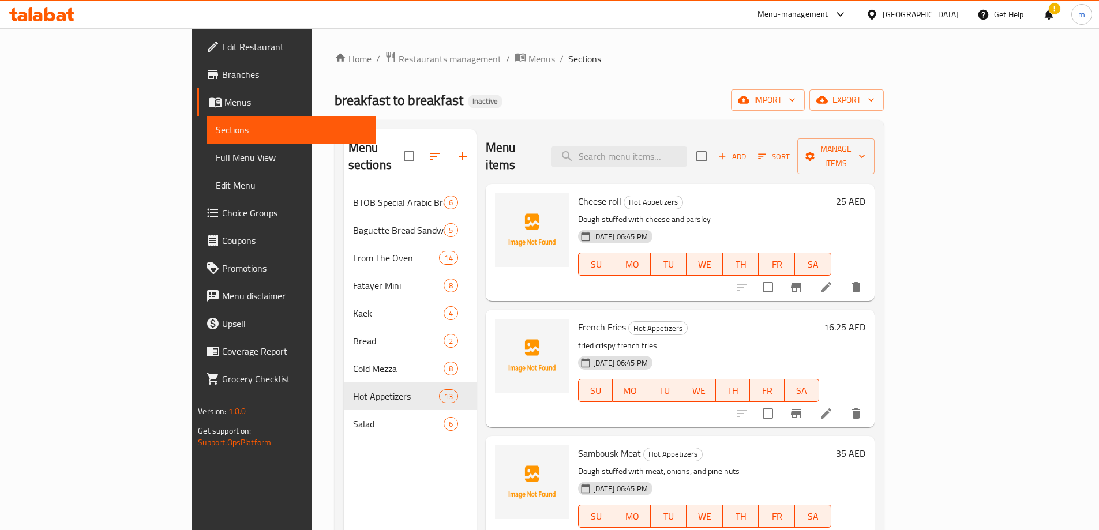
click at [842, 280] on li at bounding box center [826, 287] width 32 height 21
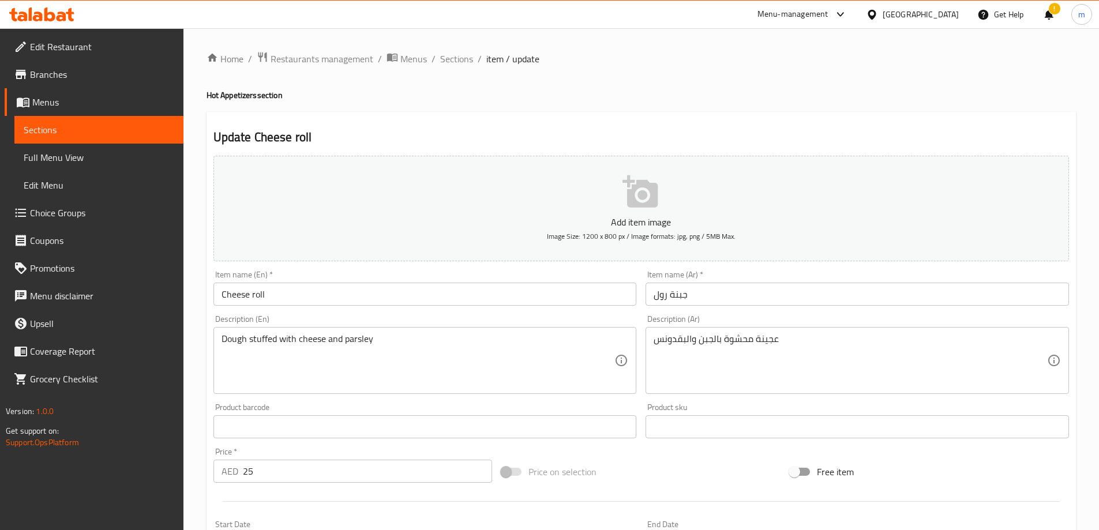
click at [511, 300] on input "Cheese roll" at bounding box center [425, 294] width 424 height 23
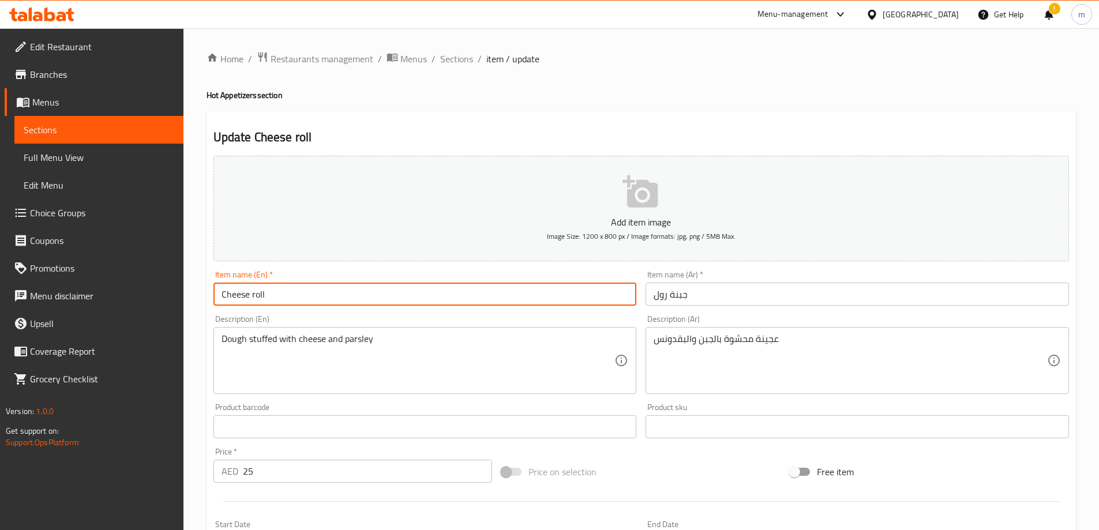
click at [511, 300] on input "Cheese roll" at bounding box center [425, 294] width 424 height 23
type input "Cheese Roll"
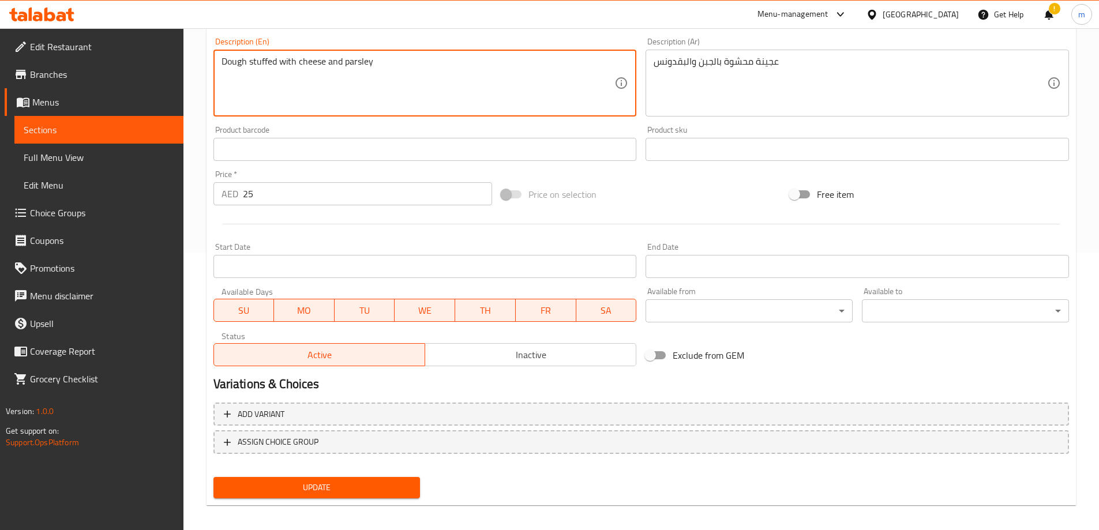
scroll to position [285, 0]
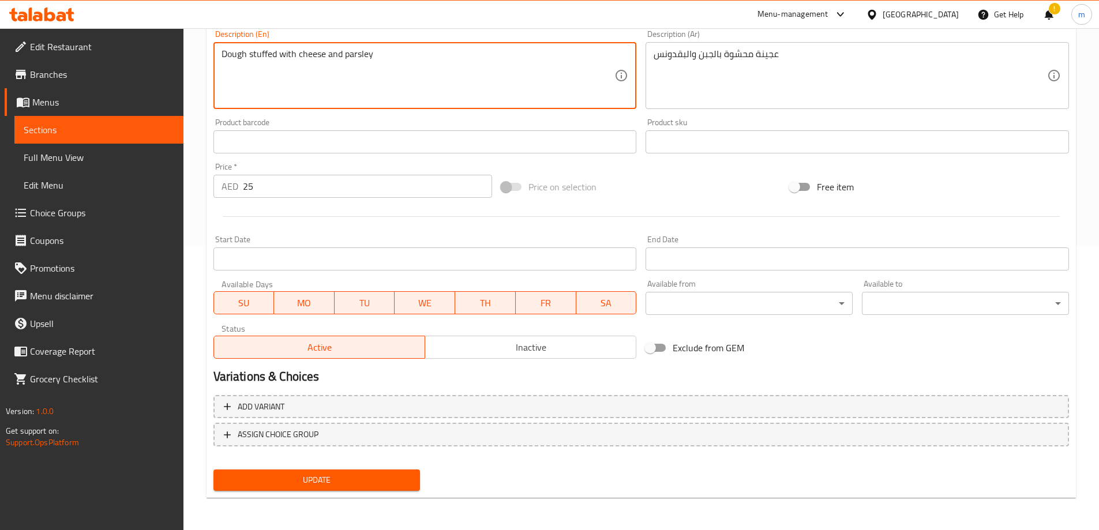
click at [389, 478] on span "Update" at bounding box center [317, 480] width 189 height 14
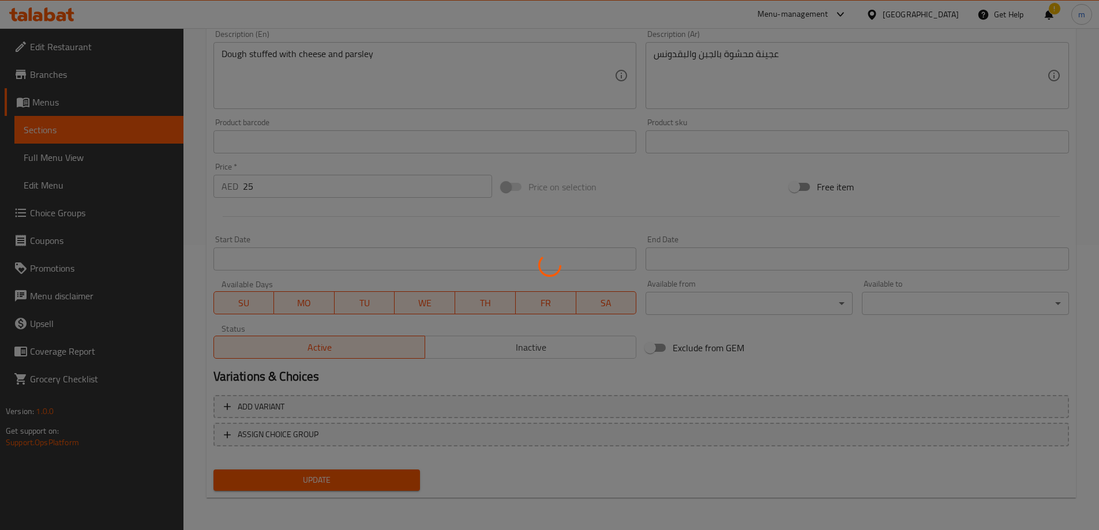
scroll to position [0, 0]
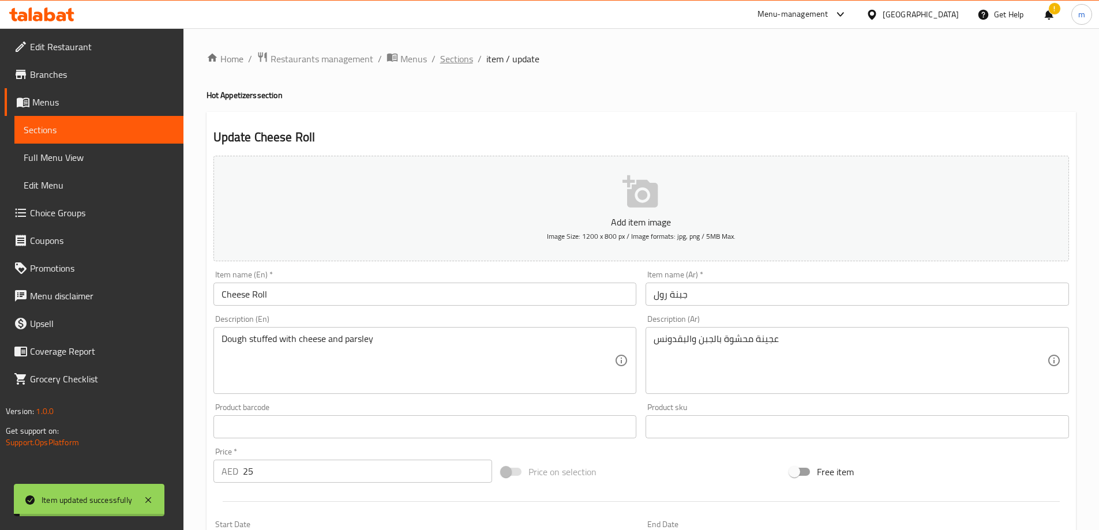
click at [464, 57] on span "Sections" at bounding box center [456, 59] width 33 height 14
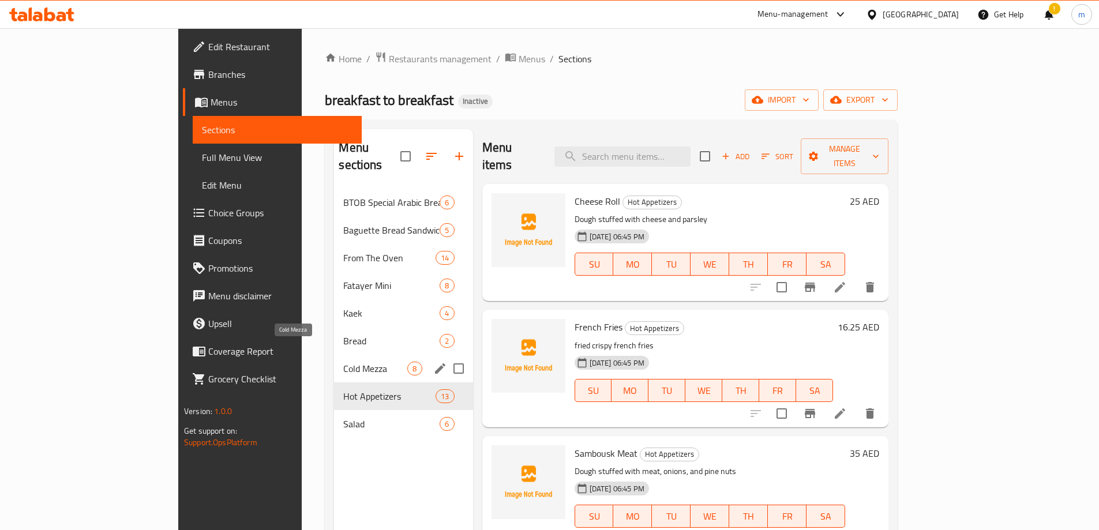
click at [343, 362] on span "Cold Mezza" at bounding box center [375, 369] width 64 height 14
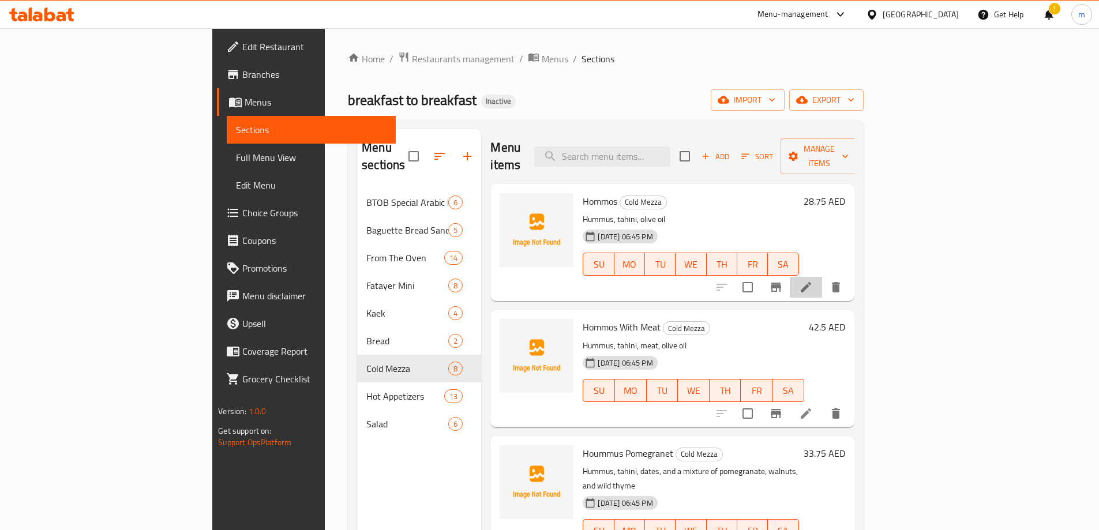
click at [822, 277] on li at bounding box center [806, 287] width 32 height 21
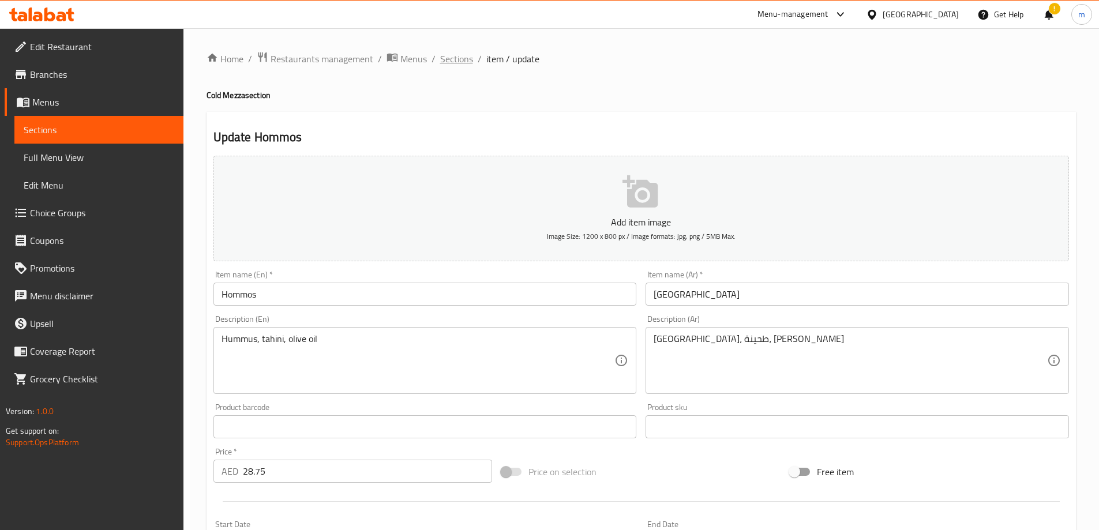
click at [448, 58] on span "Sections" at bounding box center [456, 59] width 33 height 14
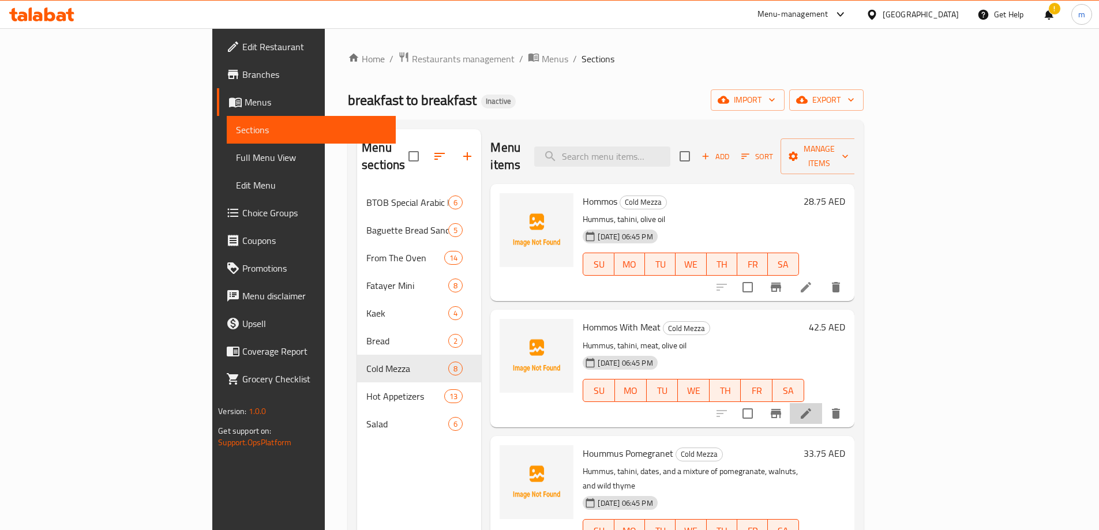
click at [822, 403] on li at bounding box center [806, 413] width 32 height 21
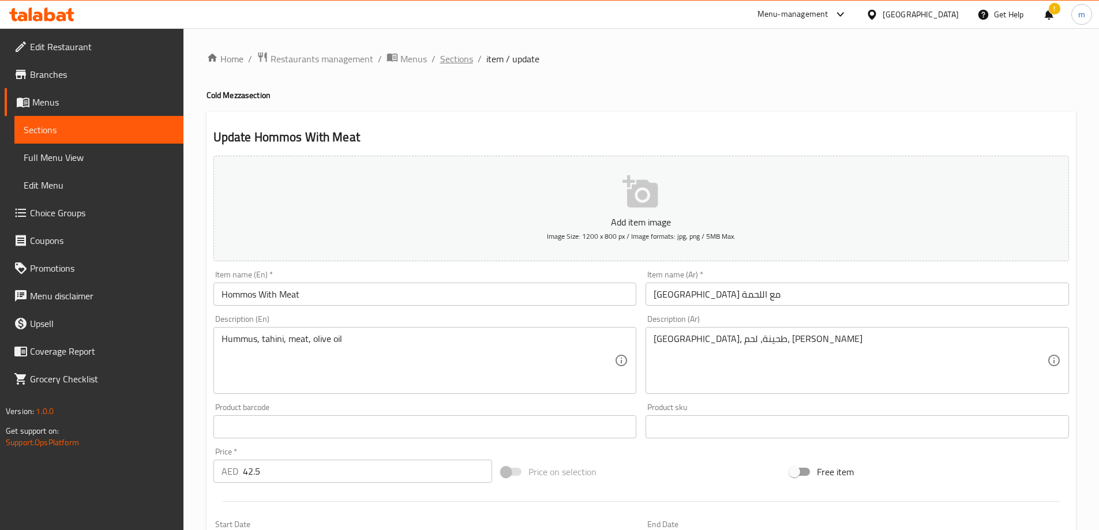
click at [458, 63] on span "Sections" at bounding box center [456, 59] width 33 height 14
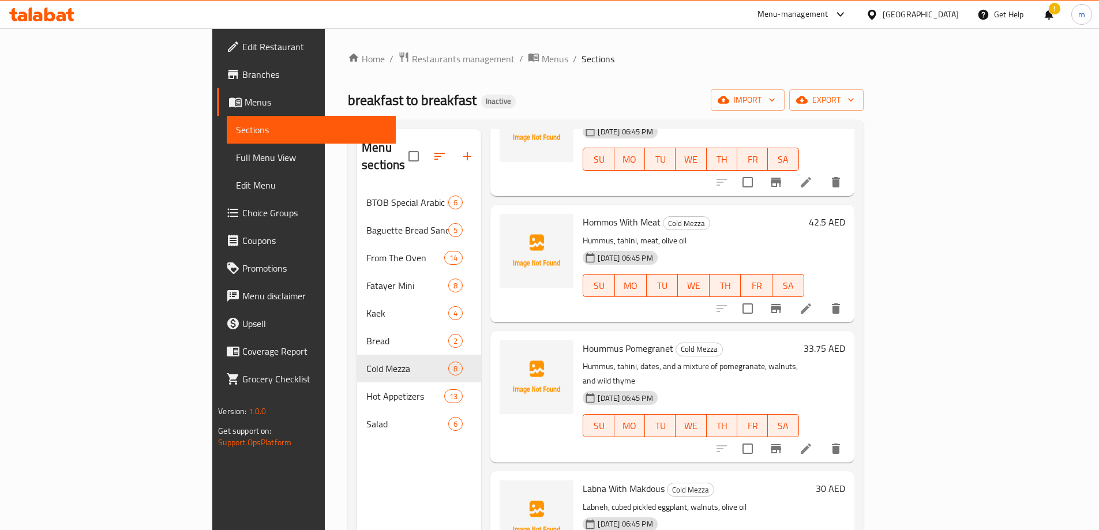
scroll to position [115, 0]
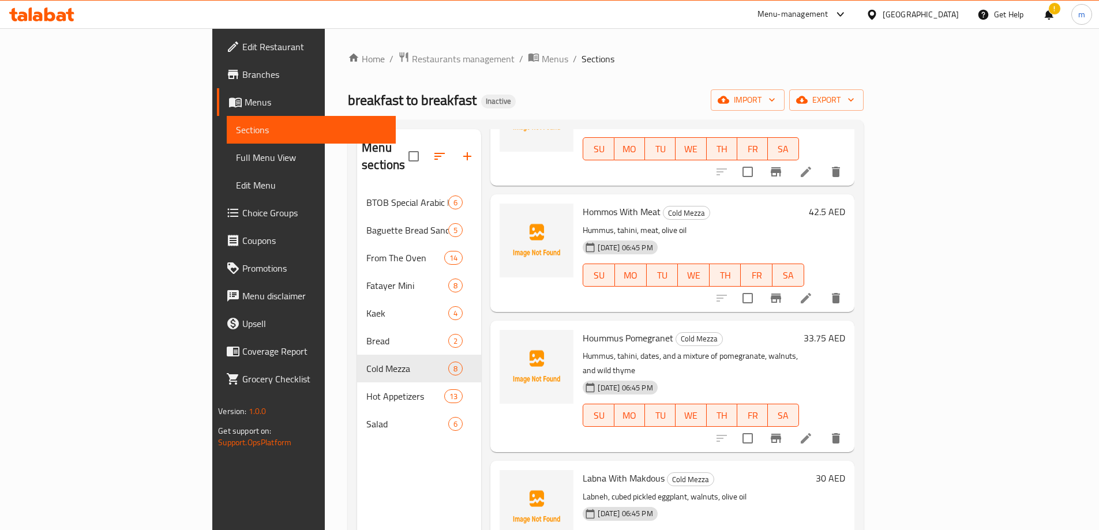
click at [813, 432] on icon at bounding box center [806, 439] width 14 height 14
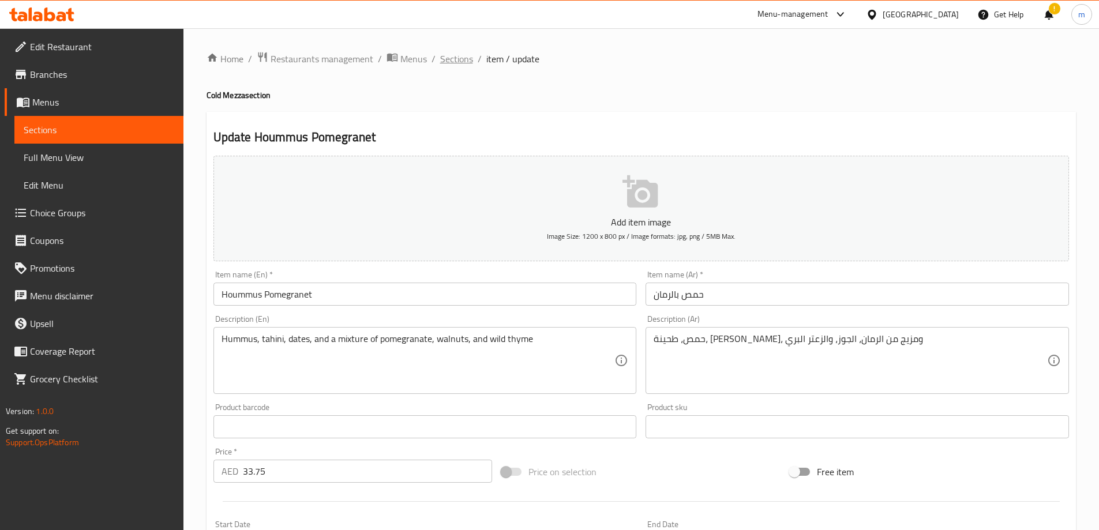
click at [454, 61] on span "Sections" at bounding box center [456, 59] width 33 height 14
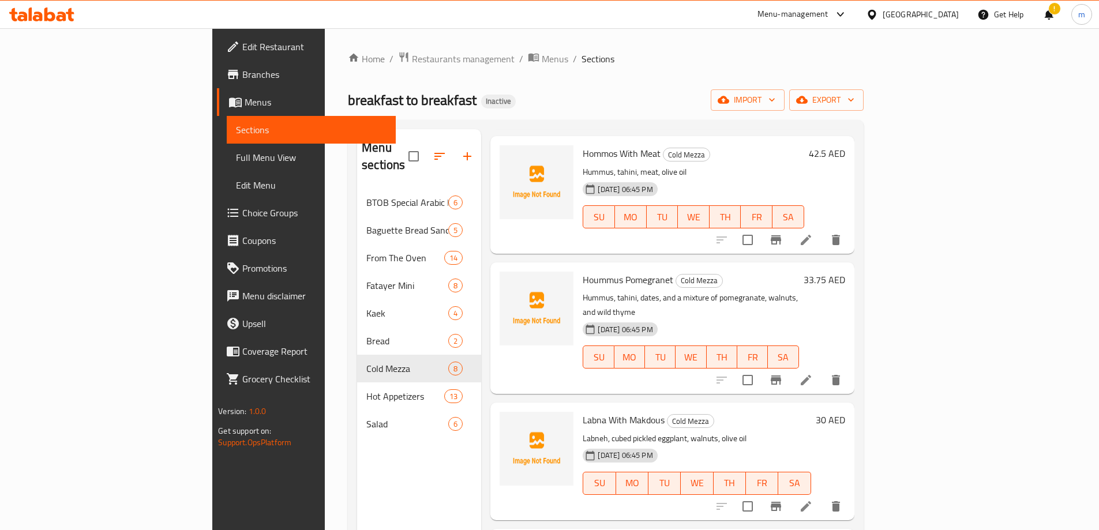
scroll to position [231, 0]
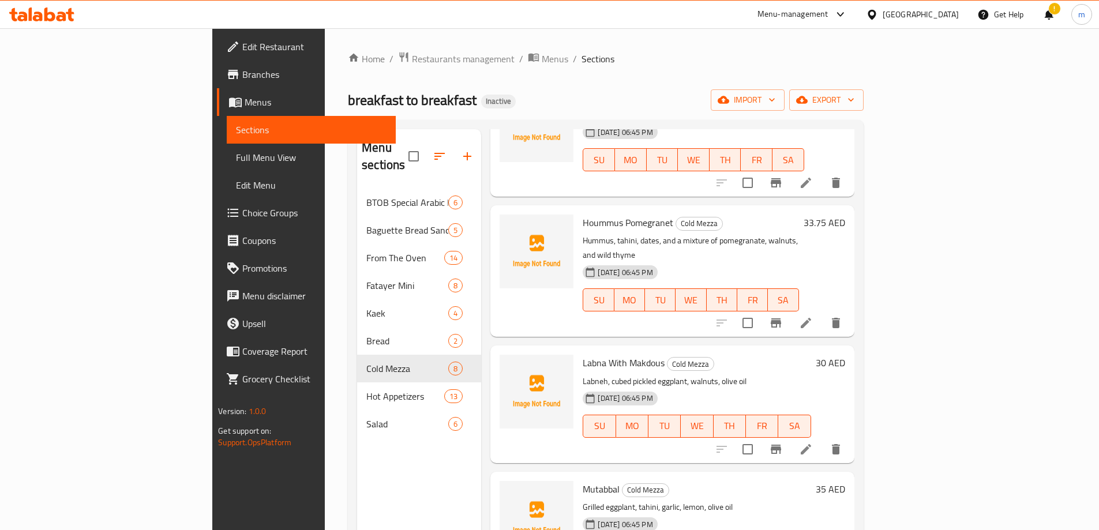
click at [822, 439] on li at bounding box center [806, 449] width 32 height 21
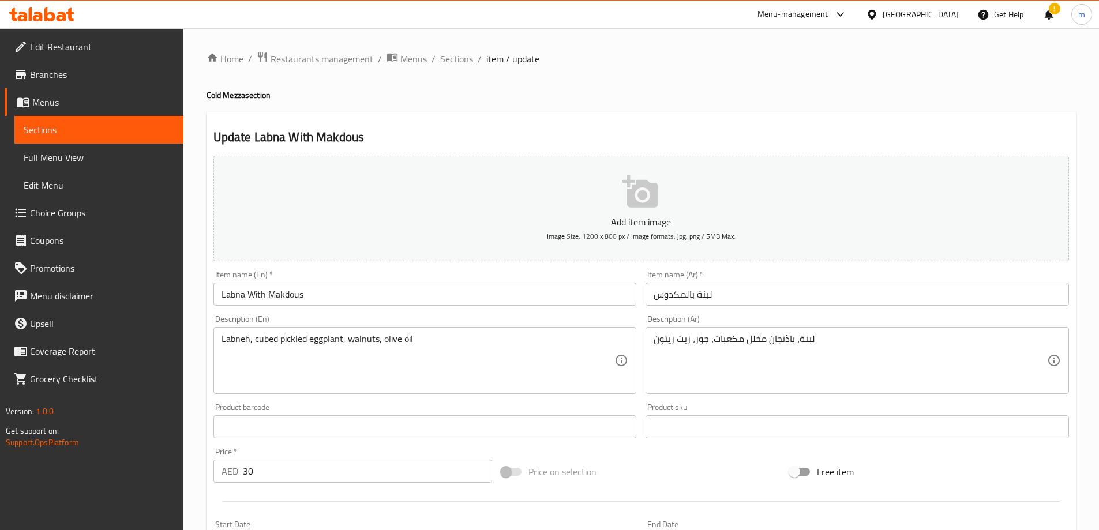
click at [454, 61] on span "Sections" at bounding box center [456, 59] width 33 height 14
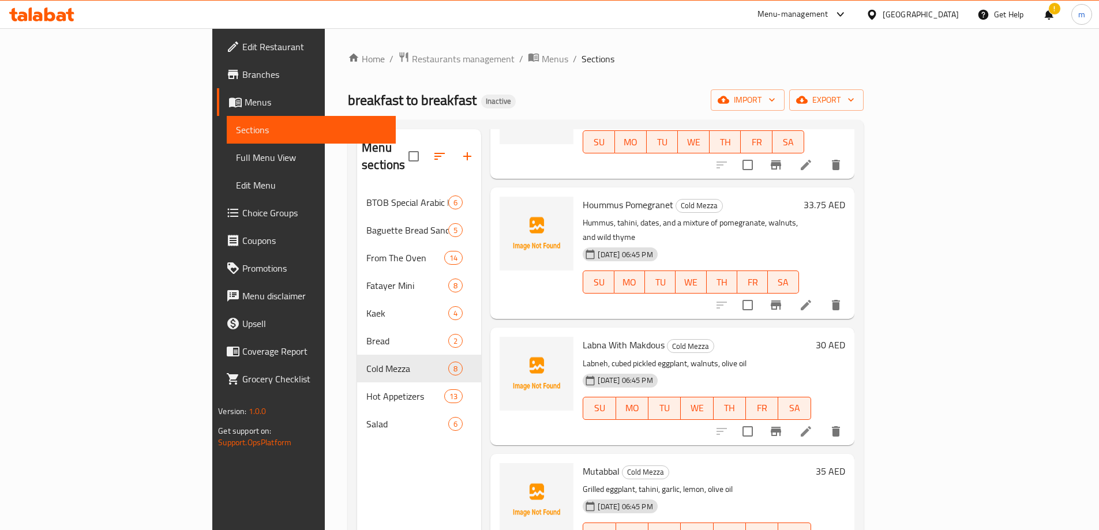
scroll to position [288, 0]
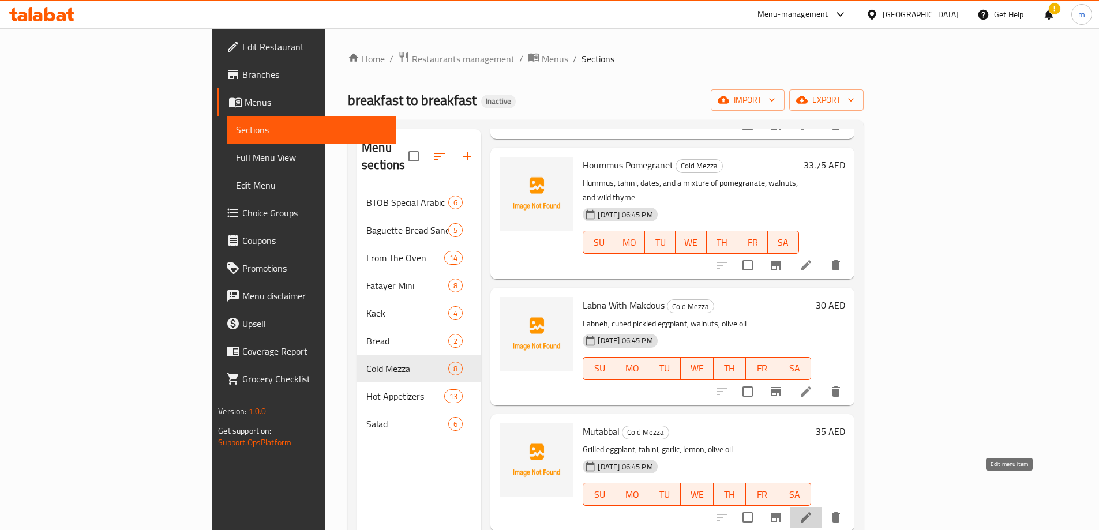
click at [811, 512] on icon at bounding box center [806, 517] width 10 height 10
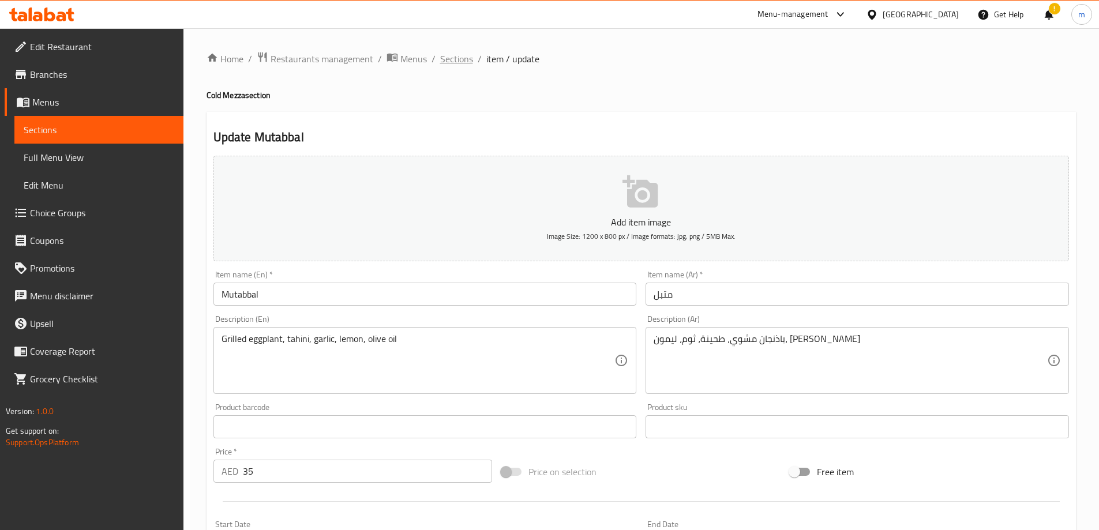
click at [458, 61] on span "Sections" at bounding box center [456, 59] width 33 height 14
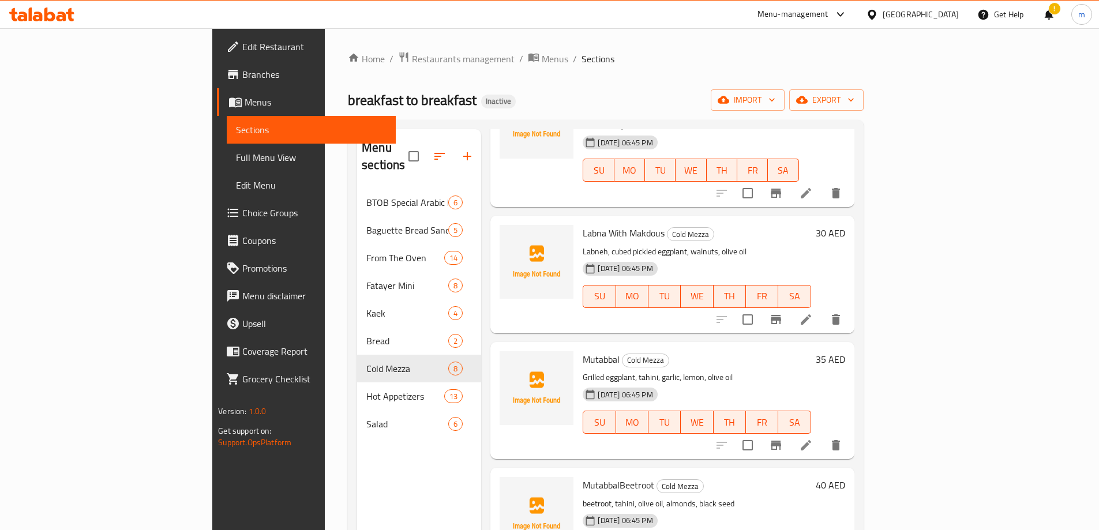
scroll to position [462, 0]
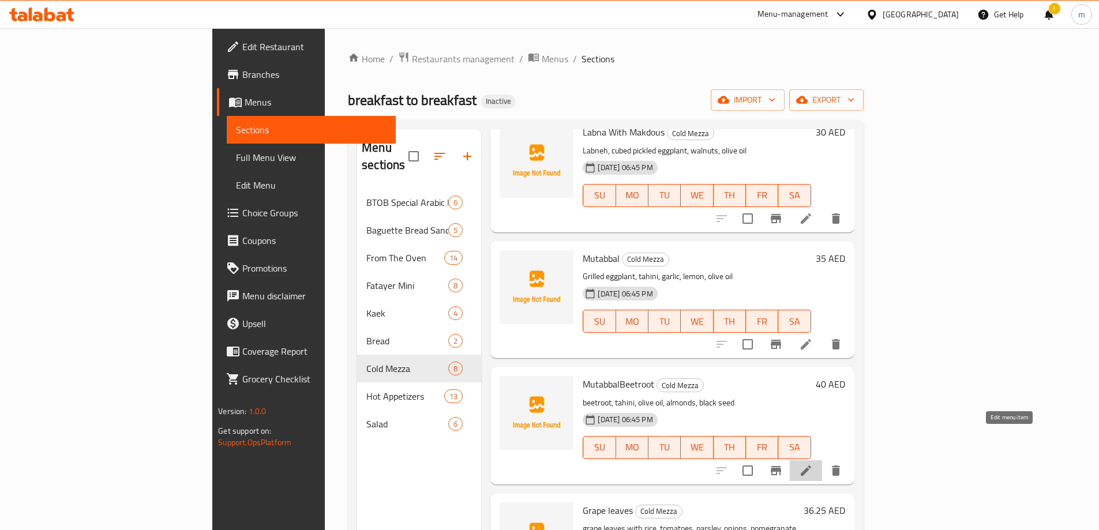
click at [811, 466] on icon at bounding box center [806, 471] width 10 height 10
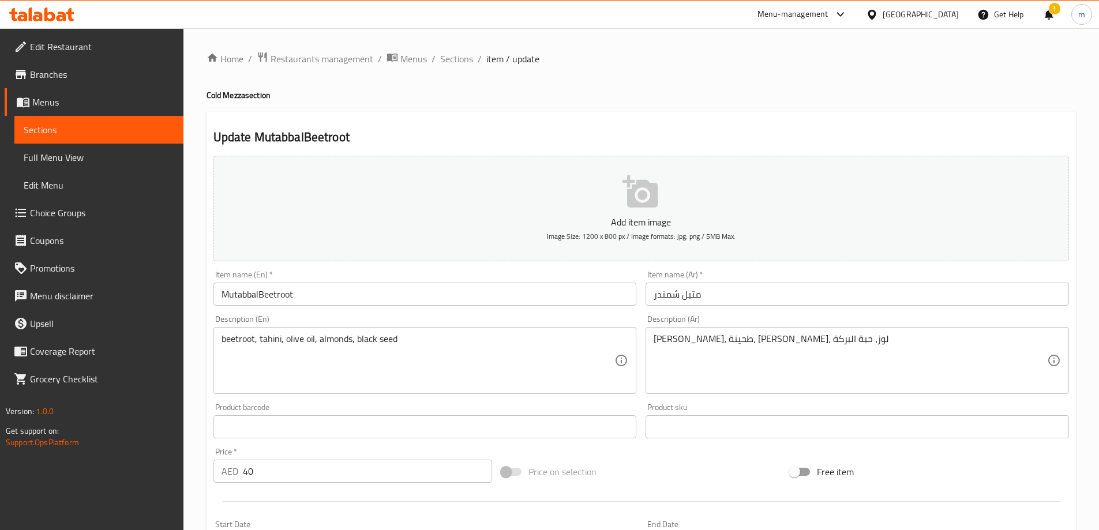
click at [260, 294] on input "MutabbalBeetroot" at bounding box center [425, 294] width 424 height 23
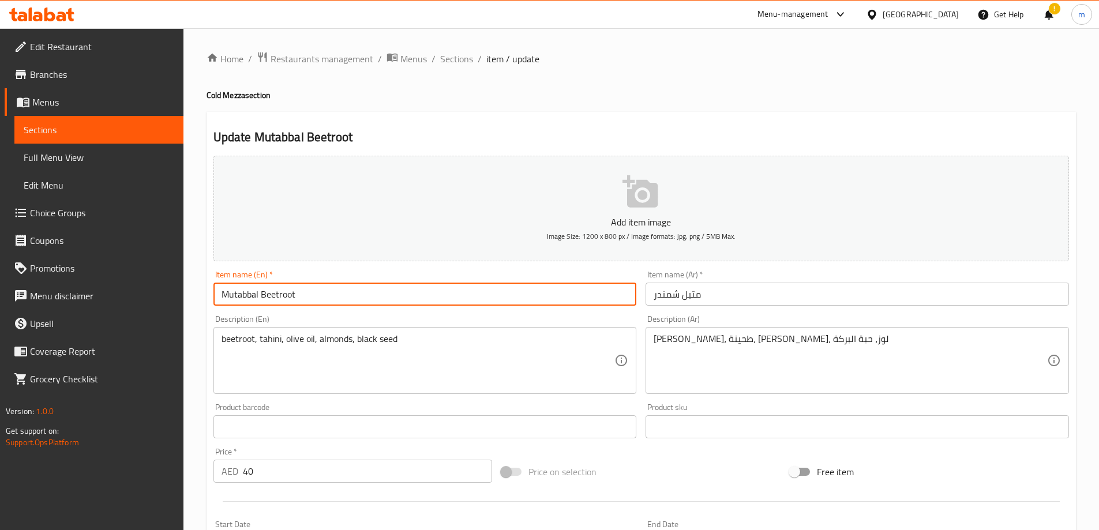
click at [309, 297] on input "Mutabbal Beetroot" at bounding box center [425, 294] width 424 height 23
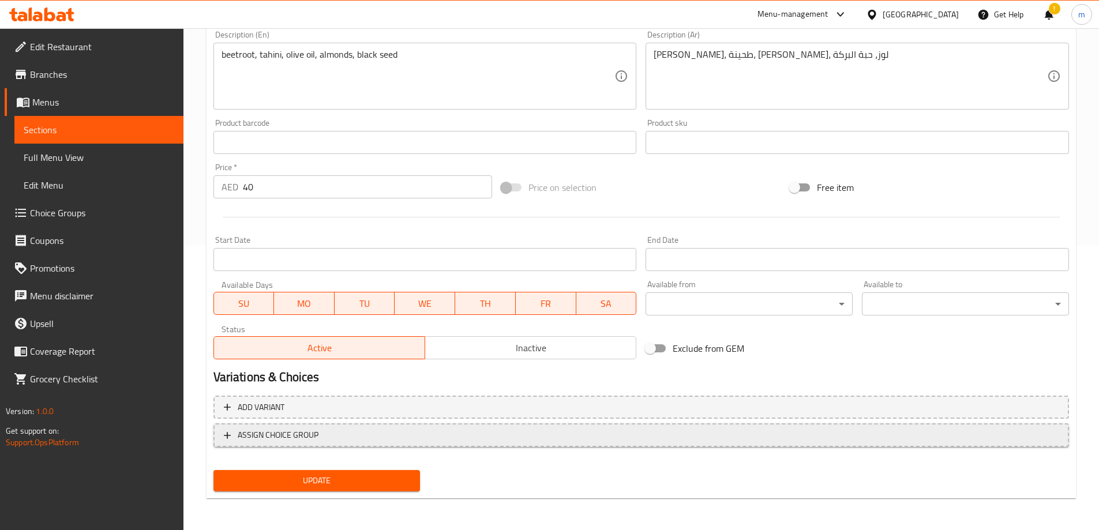
scroll to position [285, 0]
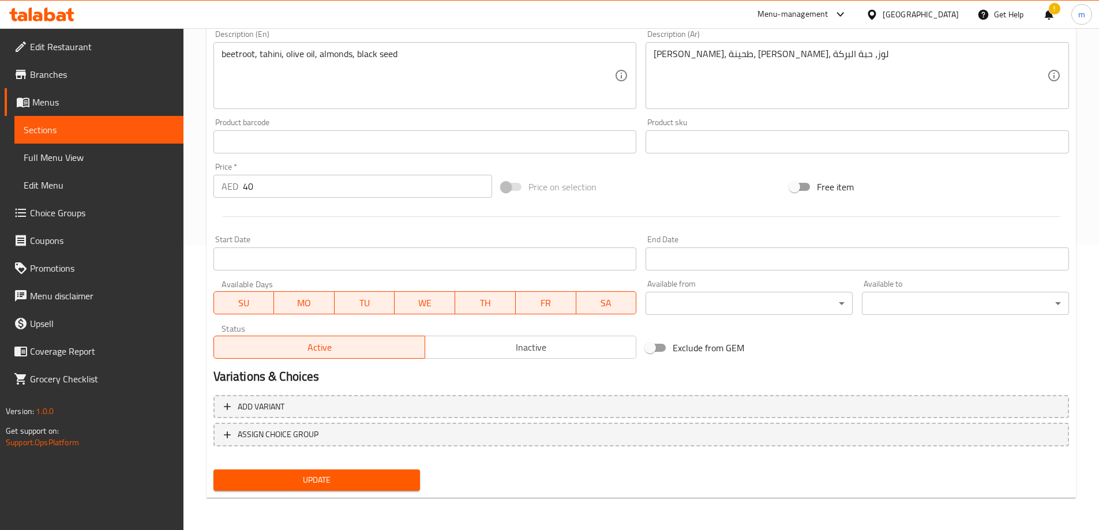
type input "Mutabbal Beetroot"
click at [340, 484] on span "Update" at bounding box center [317, 480] width 189 height 14
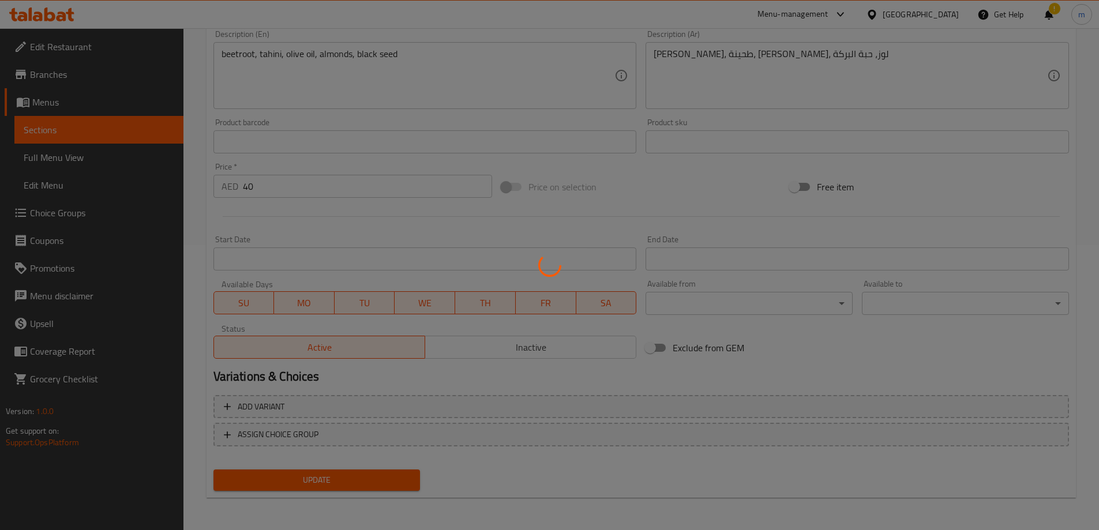
scroll to position [0, 0]
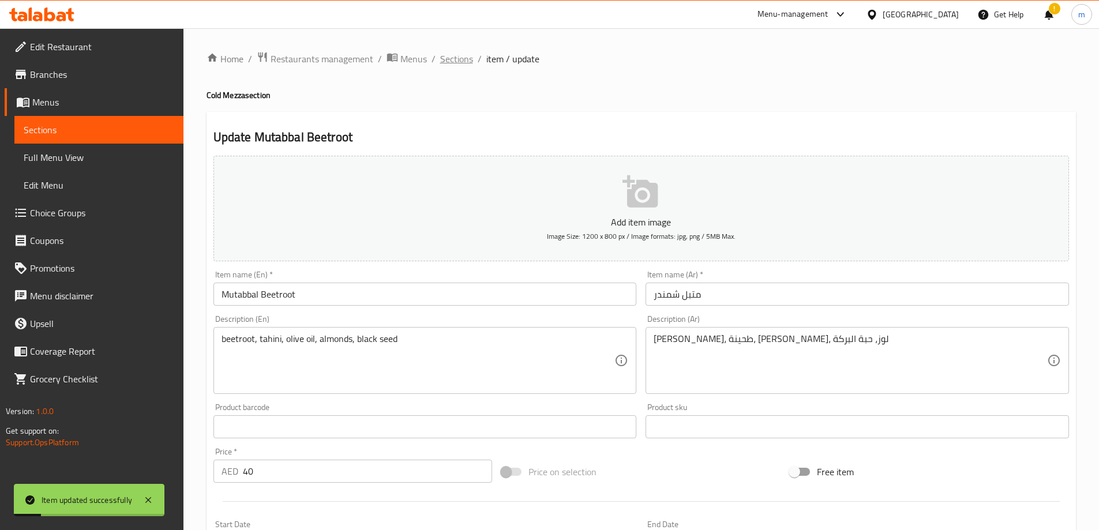
click at [454, 58] on span "Sections" at bounding box center [456, 59] width 33 height 14
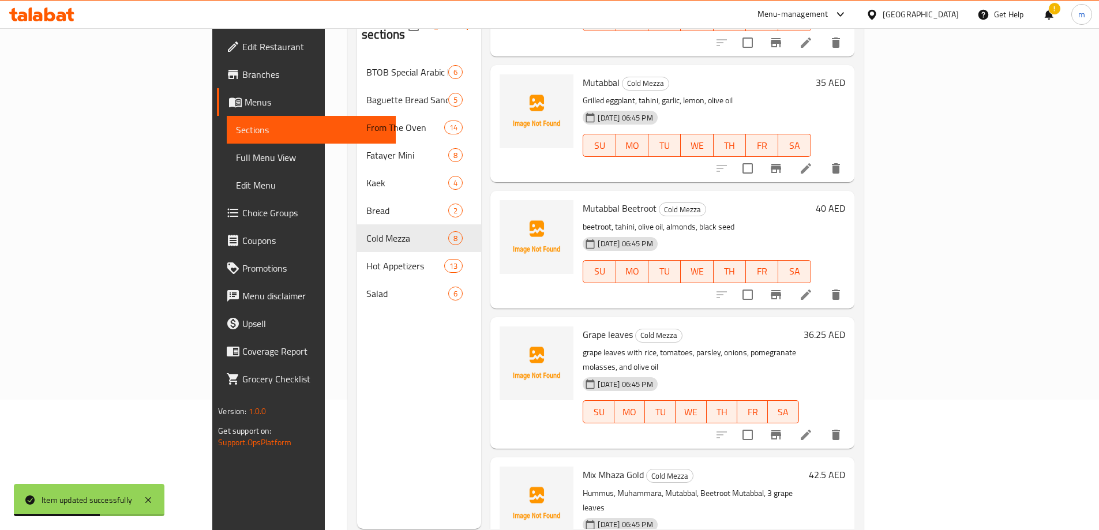
scroll to position [162, 0]
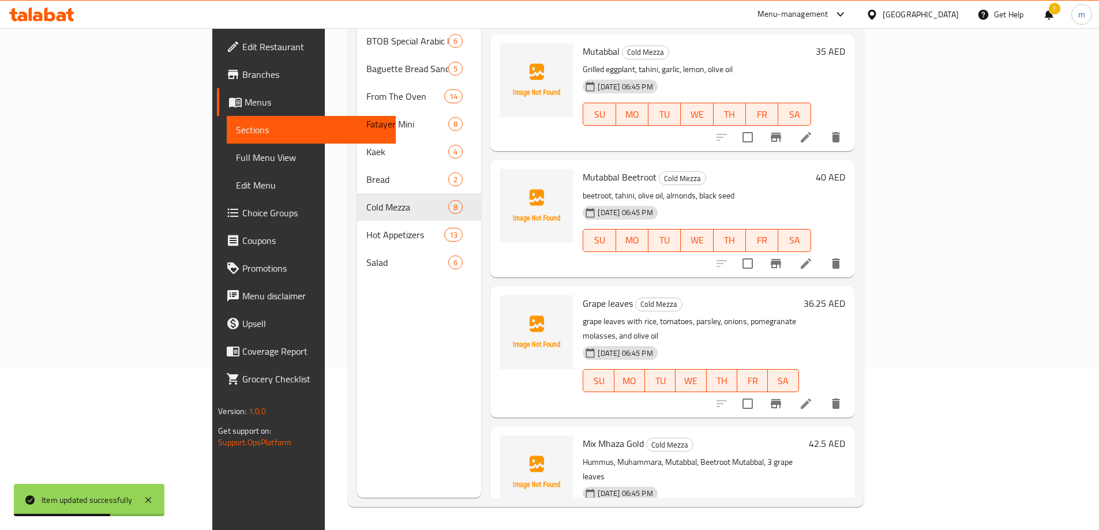
click at [822, 394] on li at bounding box center [806, 404] width 32 height 21
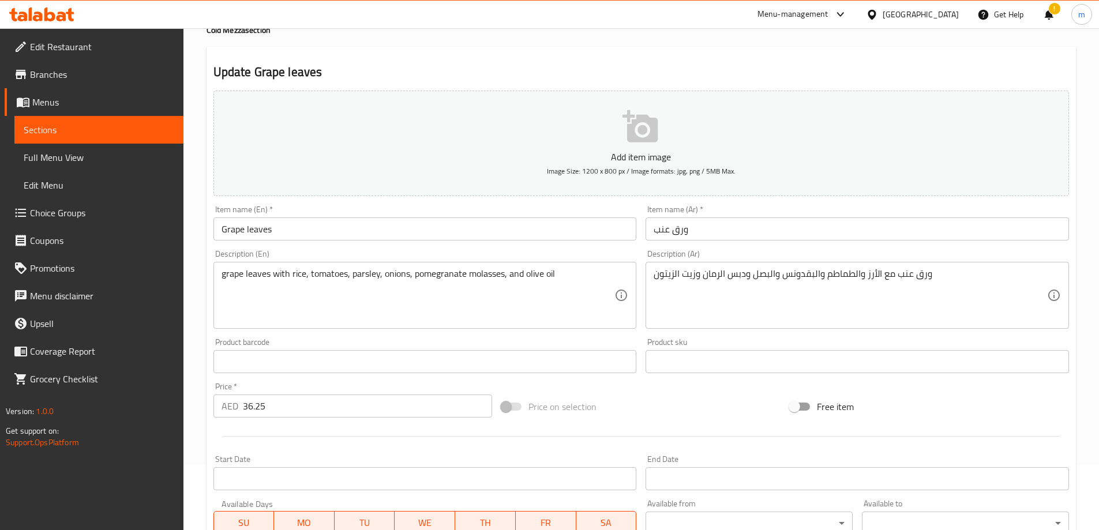
scroll to position [285, 0]
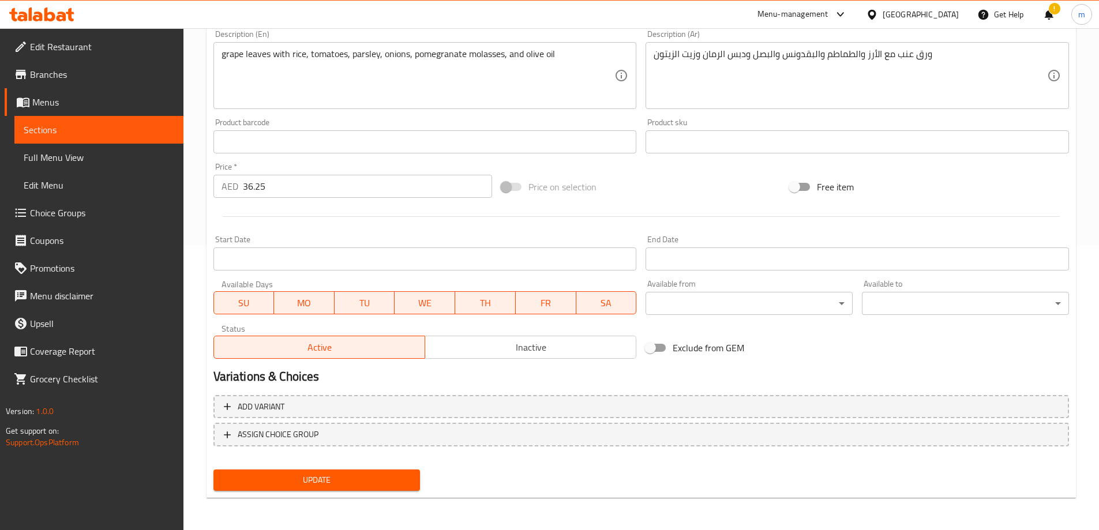
click at [354, 473] on span "Update" at bounding box center [317, 480] width 189 height 14
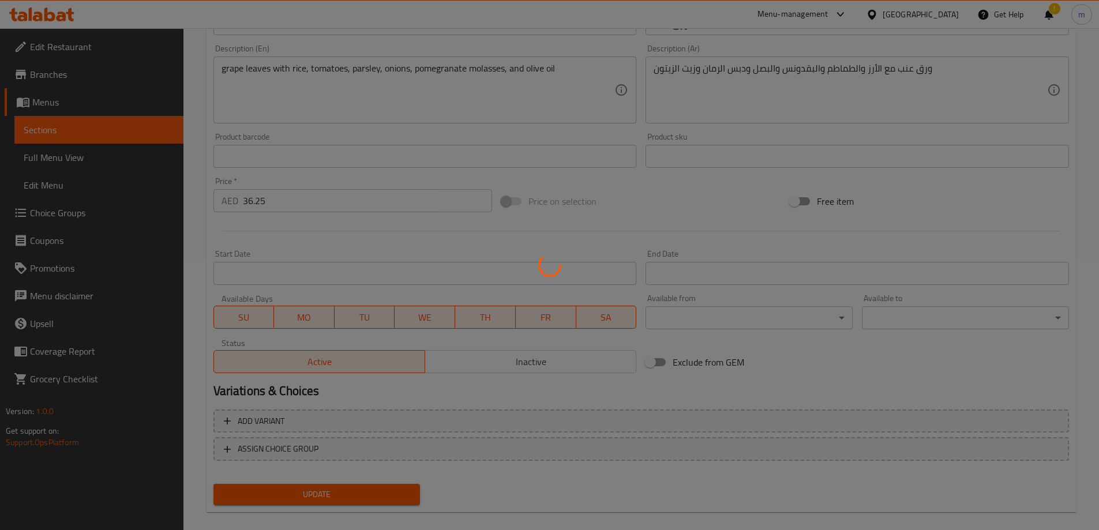
scroll to position [0, 0]
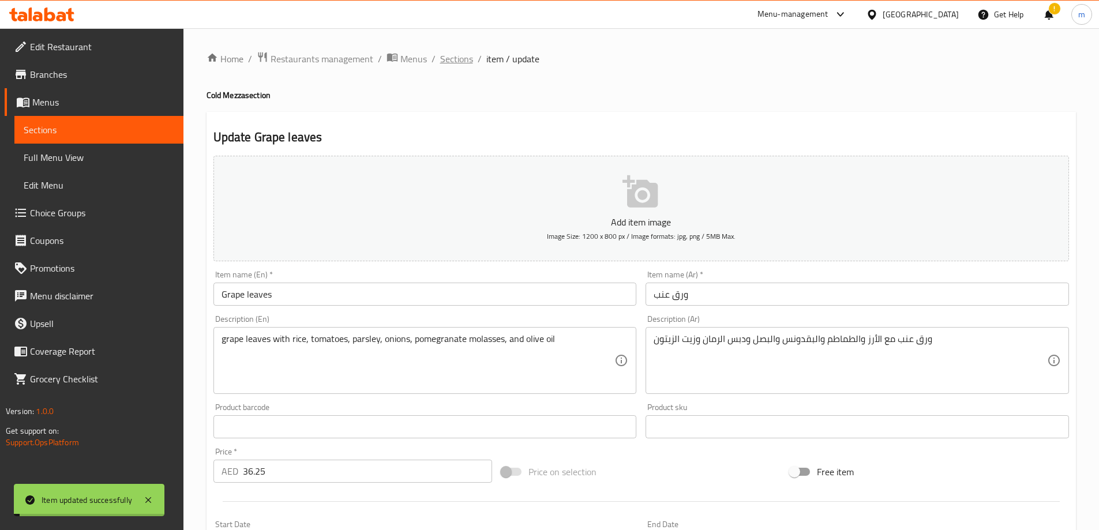
click at [457, 55] on span "Sections" at bounding box center [456, 59] width 33 height 14
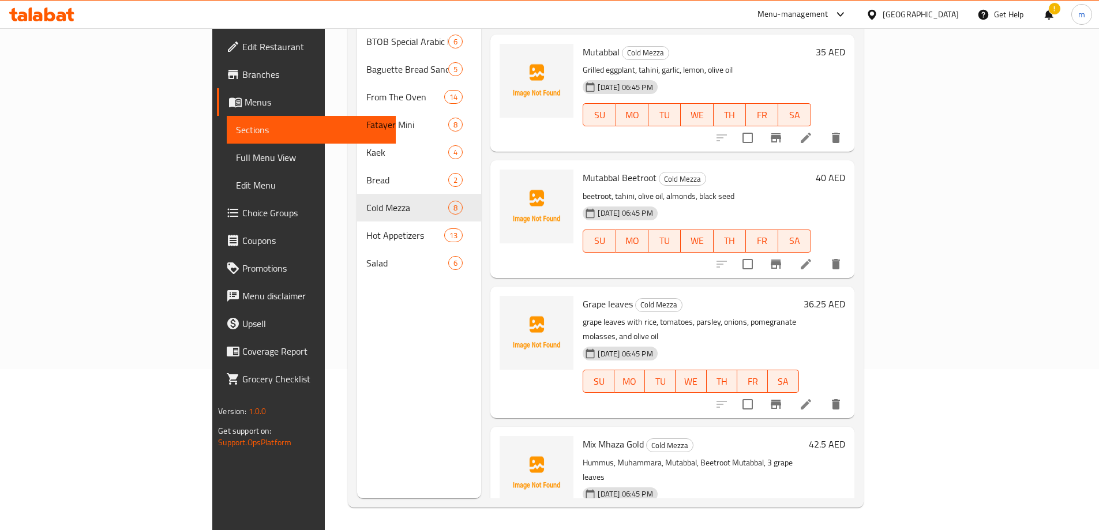
scroll to position [162, 0]
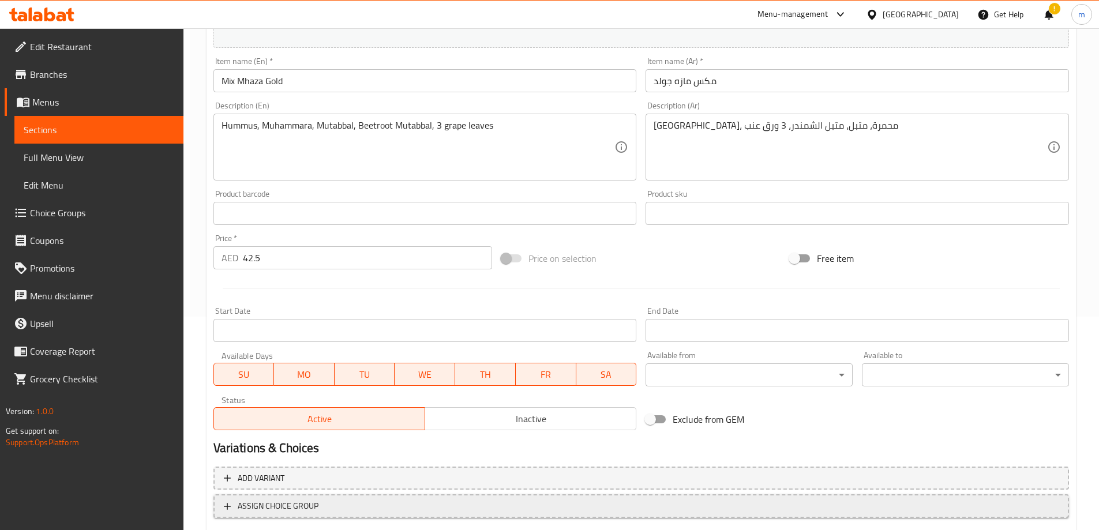
scroll to position [285, 0]
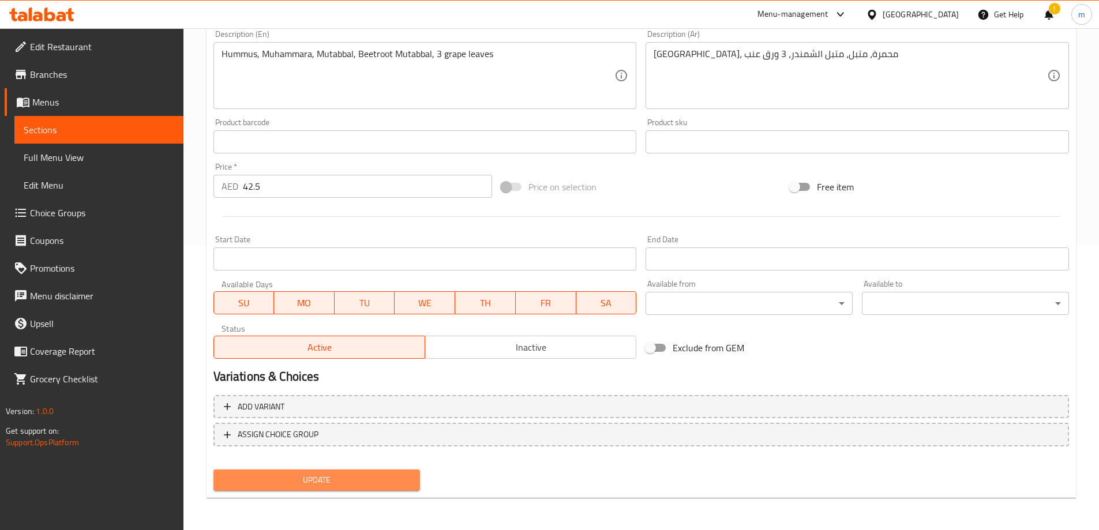
click at [342, 479] on span "Update" at bounding box center [317, 480] width 189 height 14
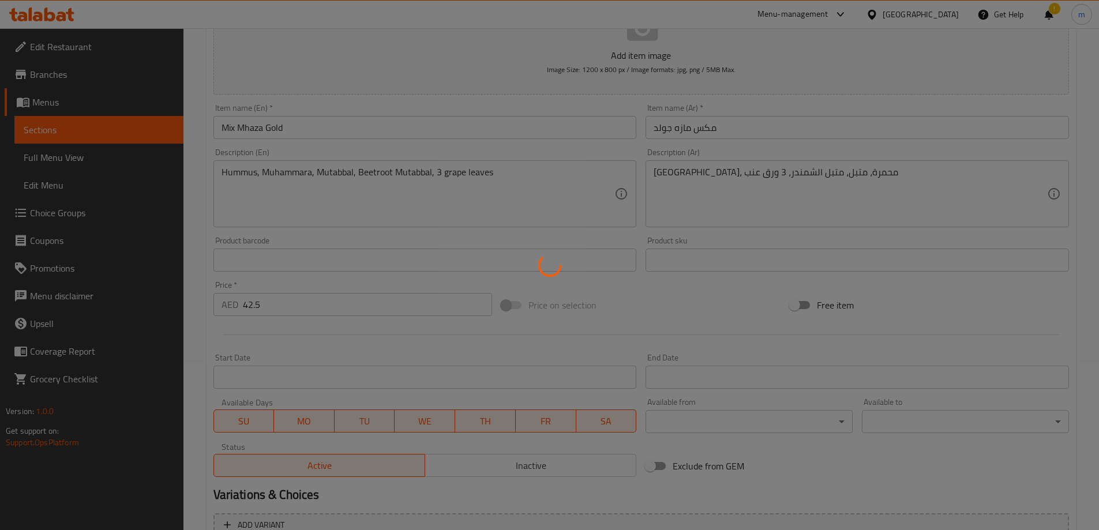
scroll to position [0, 0]
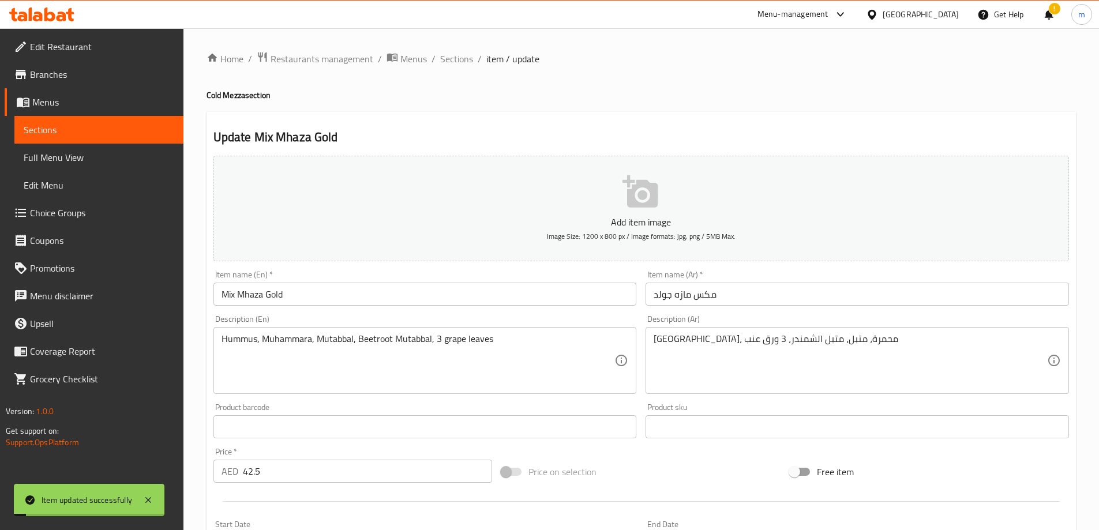
click at [455, 57] on span "Sections" at bounding box center [456, 59] width 33 height 14
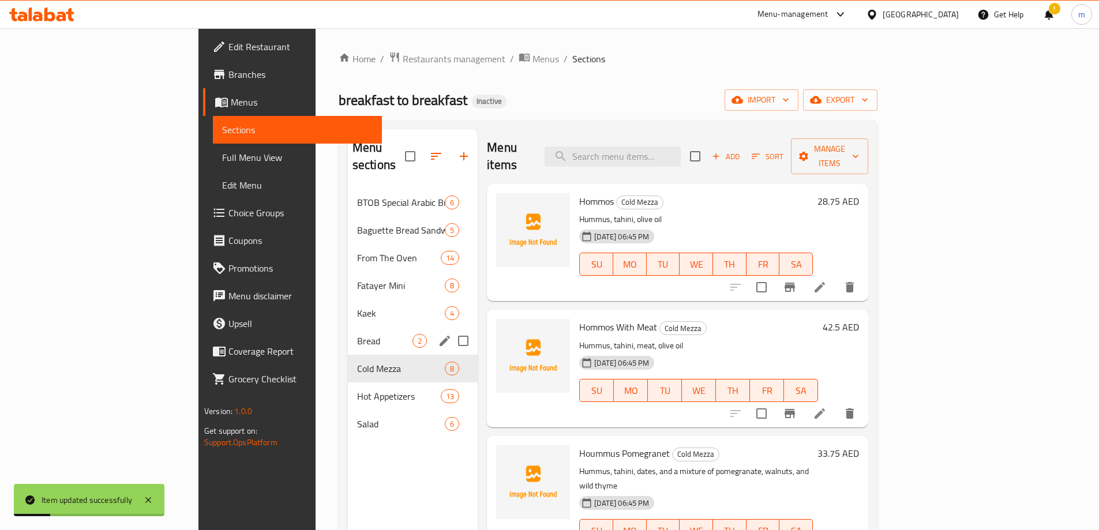
click at [348, 332] on div "Bread 2" at bounding box center [413, 341] width 130 height 28
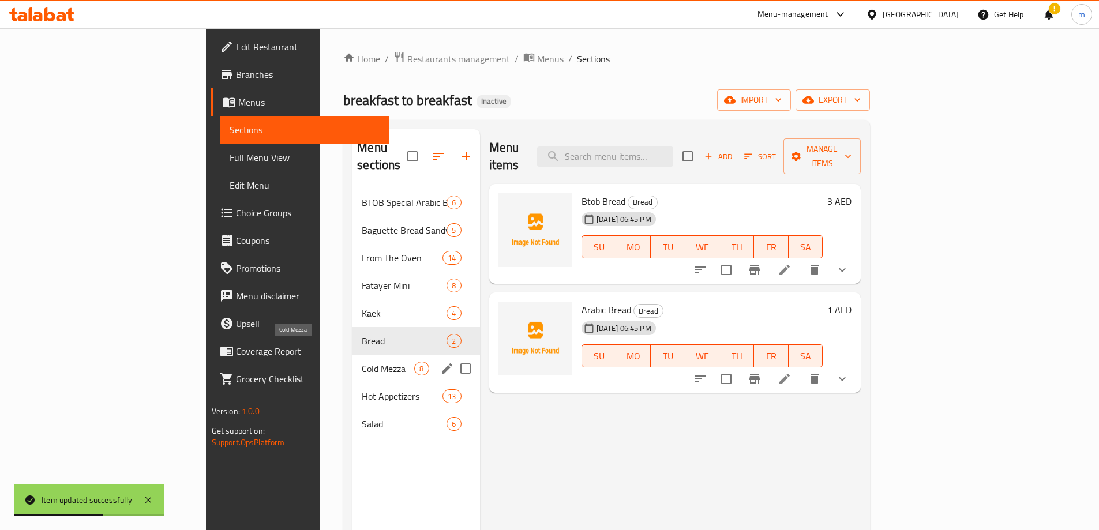
click at [362, 362] on span "Cold Mezza" at bounding box center [388, 369] width 53 height 14
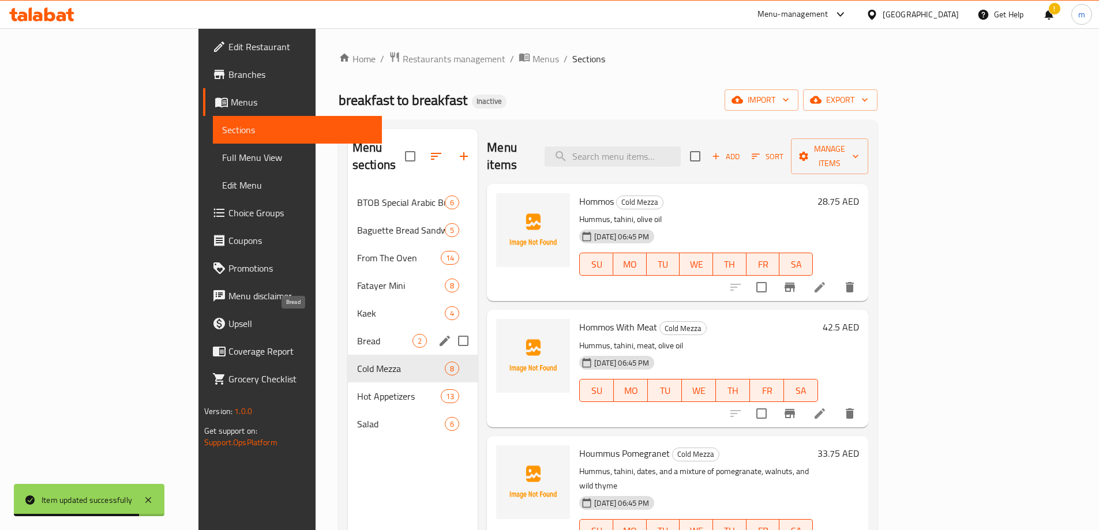
click at [357, 334] on span "Bread" at bounding box center [384, 341] width 55 height 14
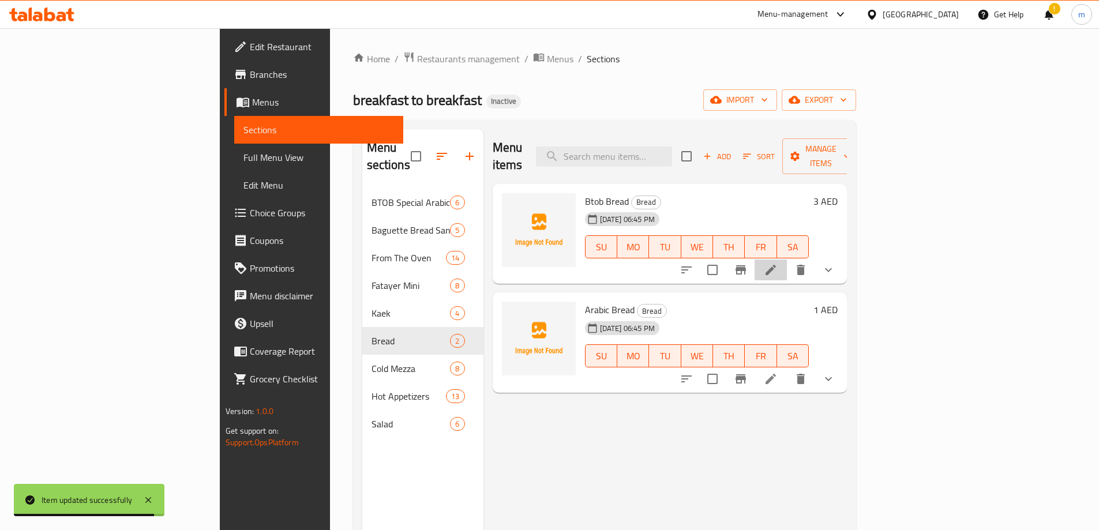
click at [787, 261] on li at bounding box center [771, 270] width 32 height 21
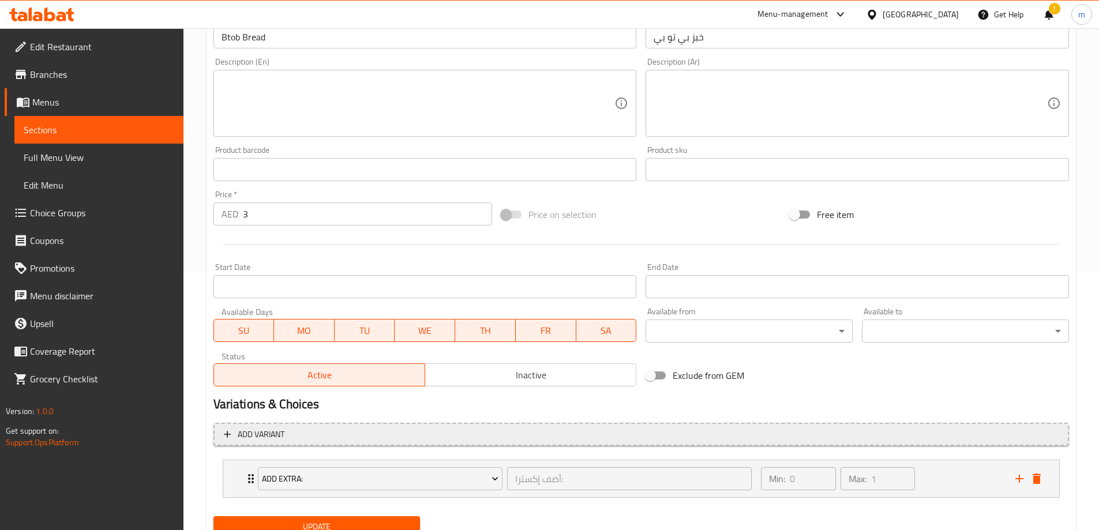
scroll to position [304, 0]
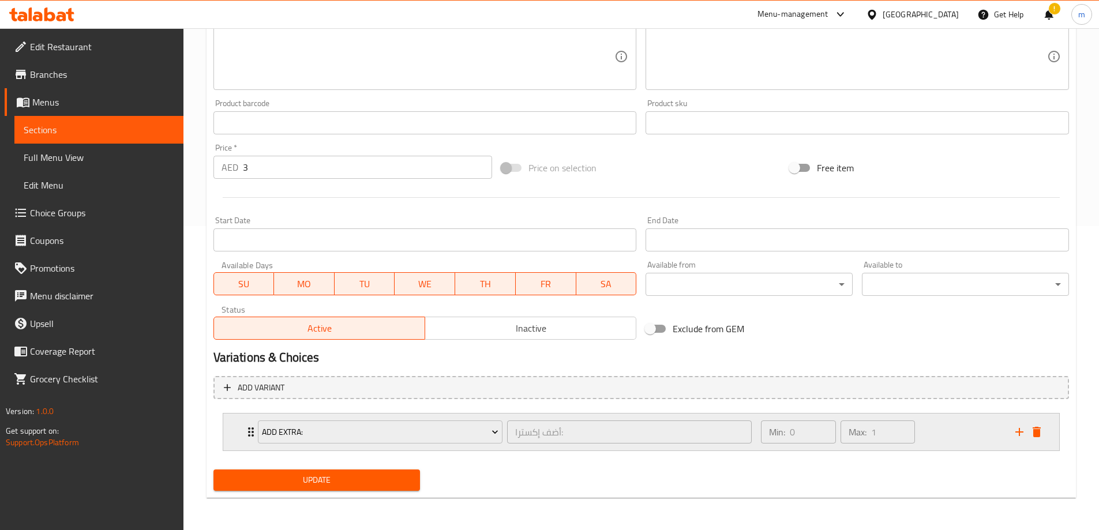
click at [254, 434] on div "Add Extra: أضف إكسترا: ​" at bounding box center [505, 432] width 508 height 37
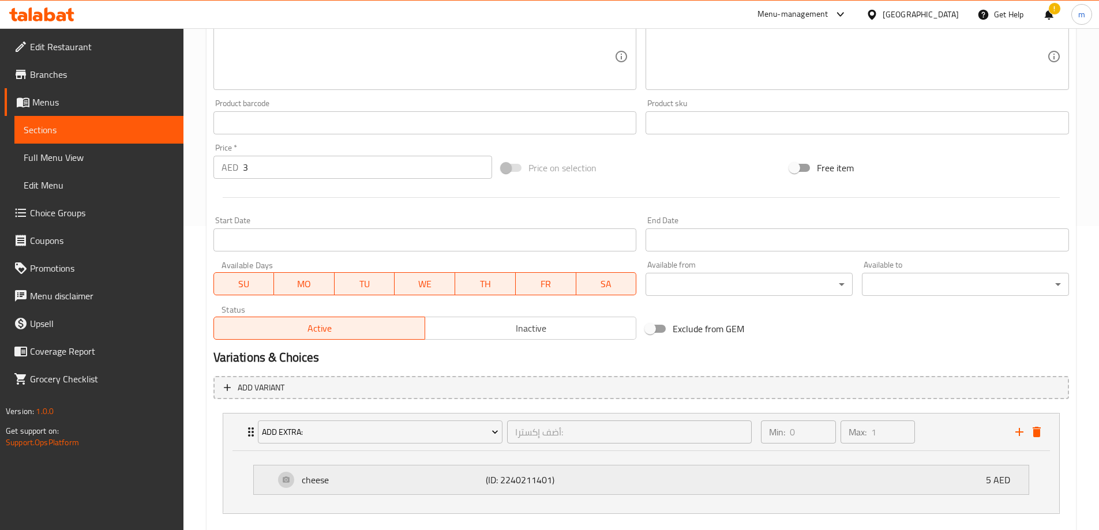
click at [366, 484] on p "cheese" at bounding box center [394, 480] width 185 height 14
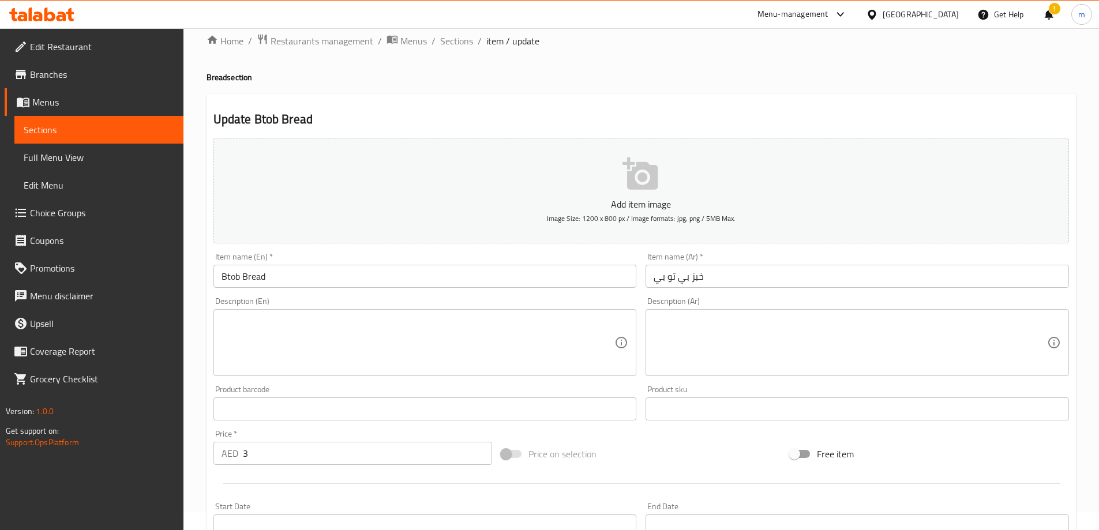
scroll to position [0, 0]
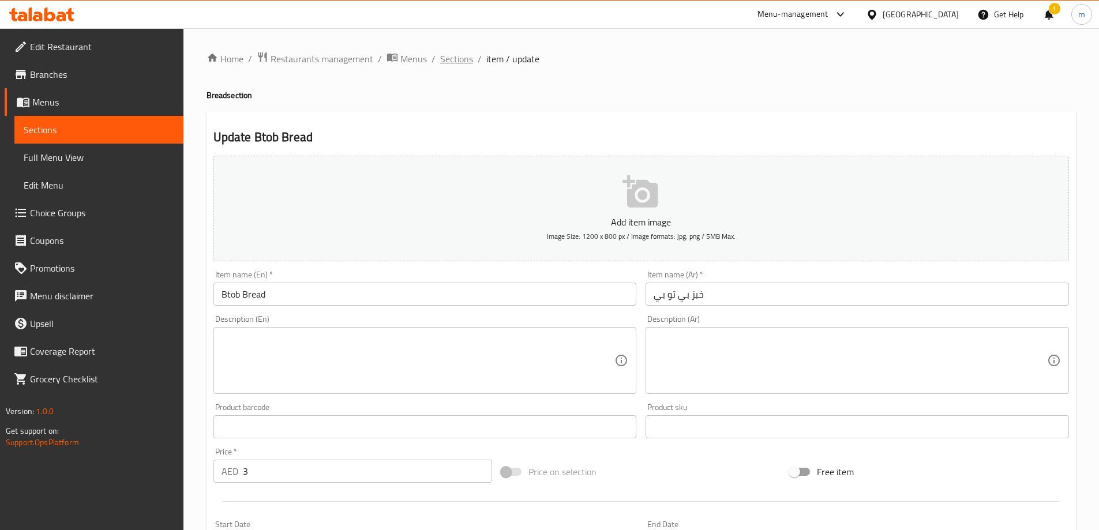
click at [458, 63] on span "Sections" at bounding box center [456, 59] width 33 height 14
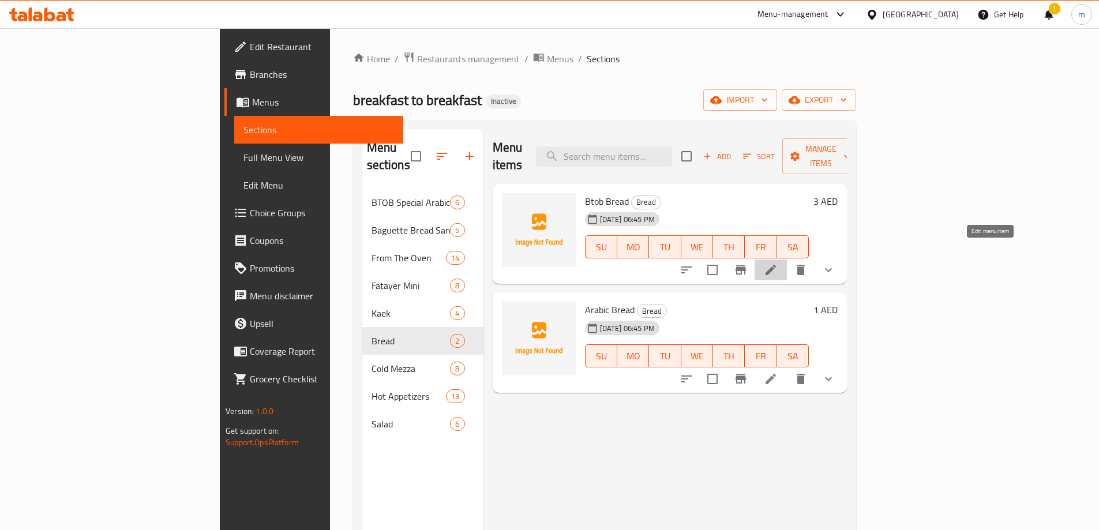
click at [778, 263] on icon at bounding box center [771, 270] width 14 height 14
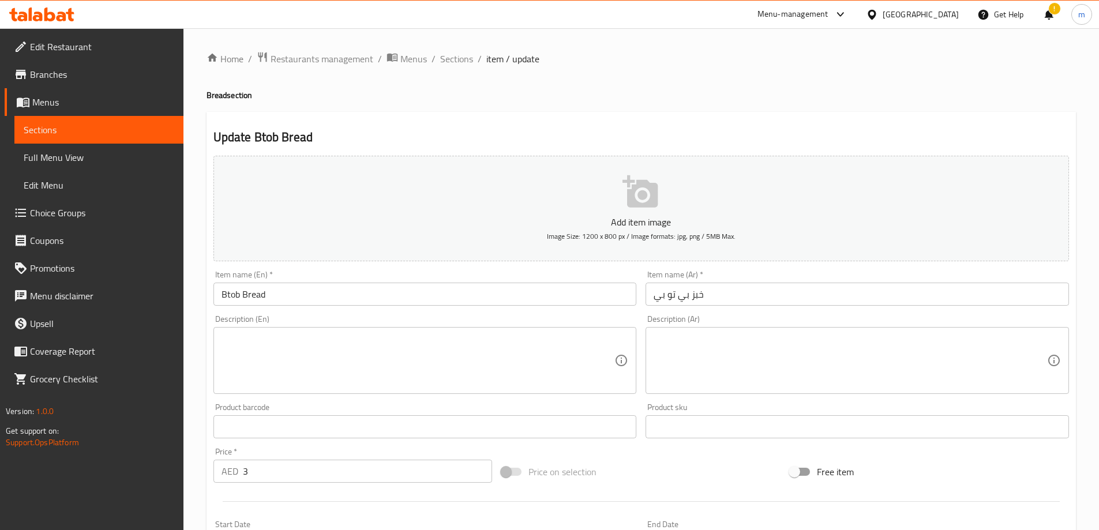
click at [232, 294] on input "Btob Bread" at bounding box center [425, 294] width 424 height 23
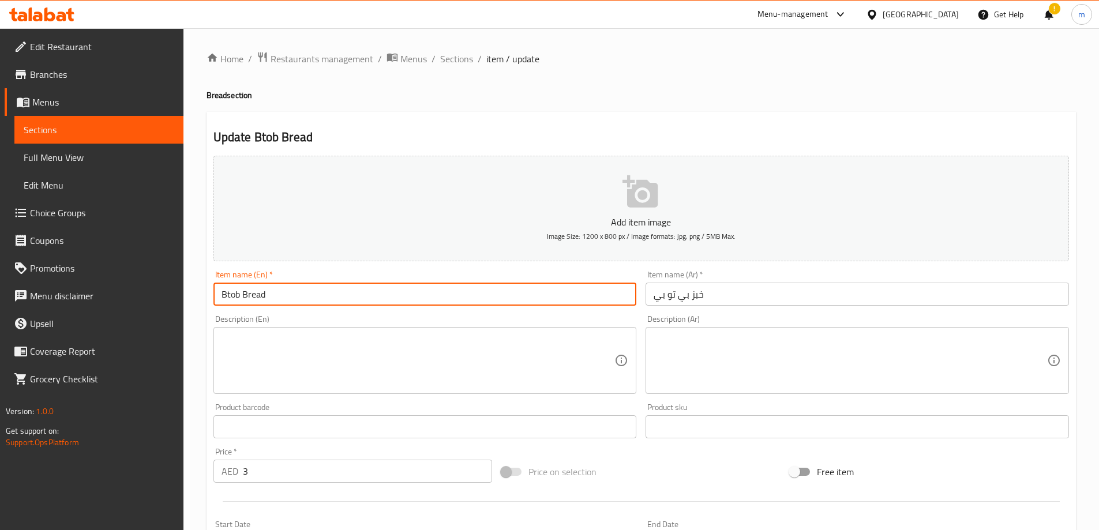
click at [232, 294] on input "Btob Bread" at bounding box center [425, 294] width 424 height 23
click at [310, 297] on input "Btob Bread" at bounding box center [425, 294] width 424 height 23
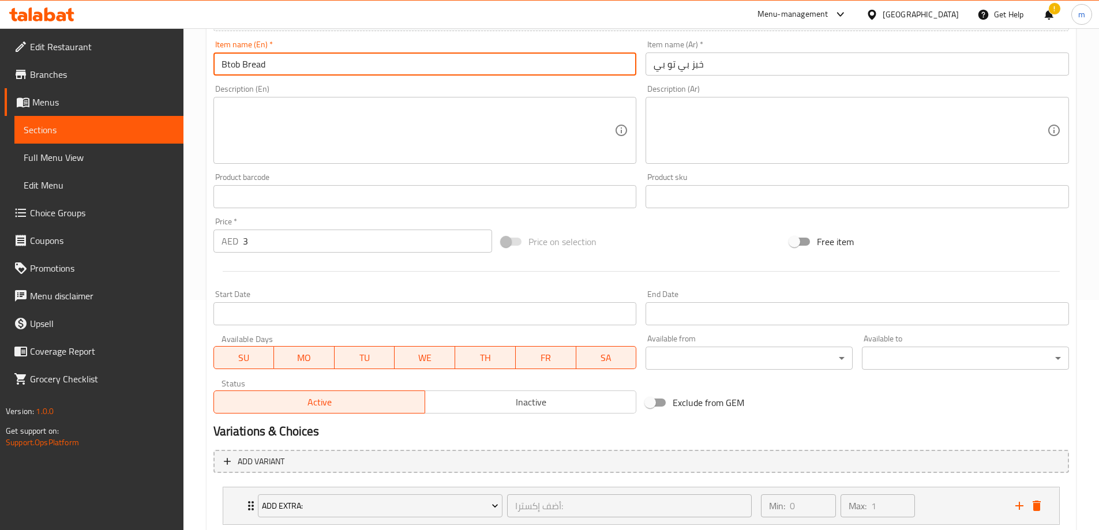
scroll to position [304, 0]
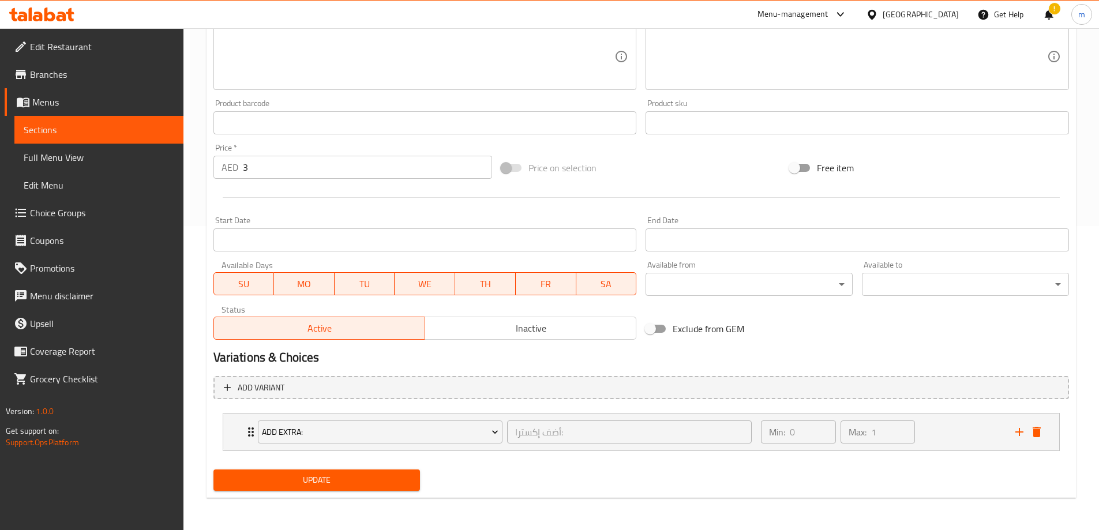
click at [295, 484] on span "Update" at bounding box center [317, 480] width 189 height 14
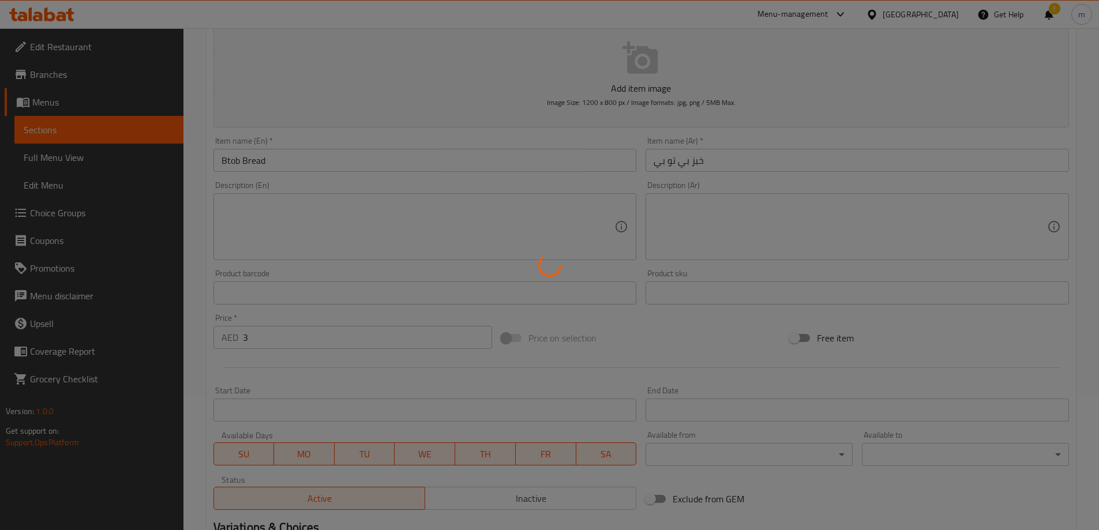
scroll to position [0, 0]
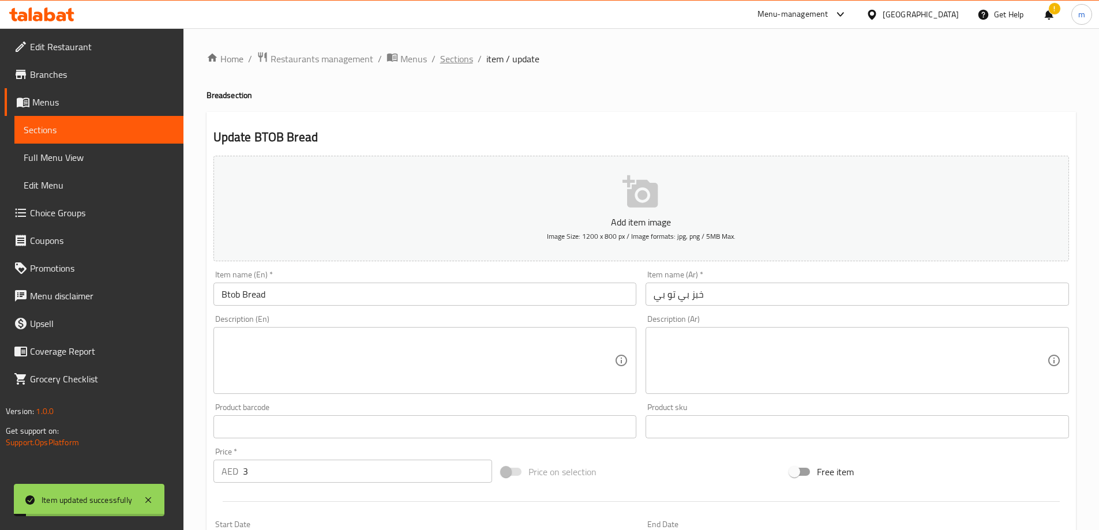
click at [447, 57] on span "Sections" at bounding box center [456, 59] width 33 height 14
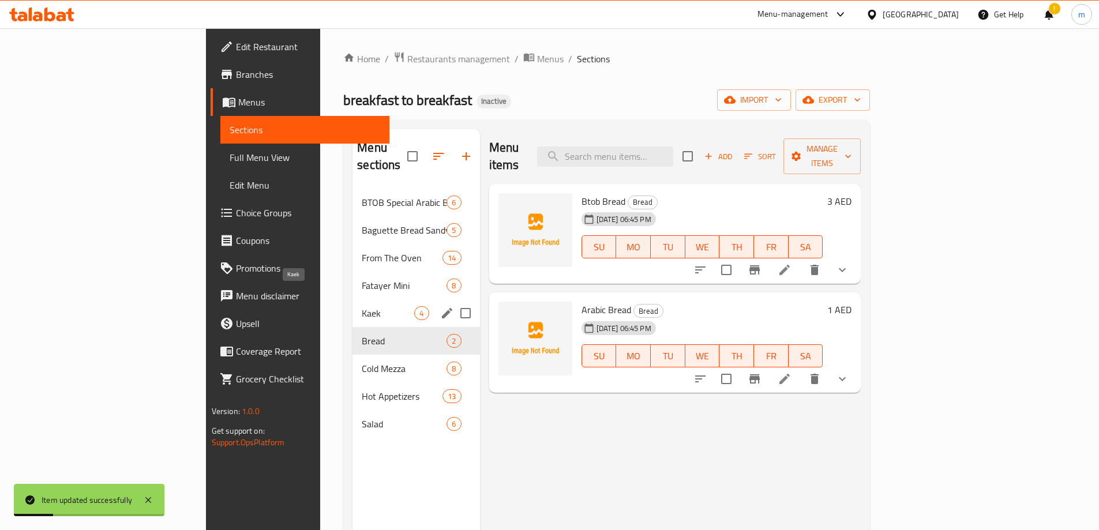
click at [362, 306] on span "Kaek" at bounding box center [388, 313] width 53 height 14
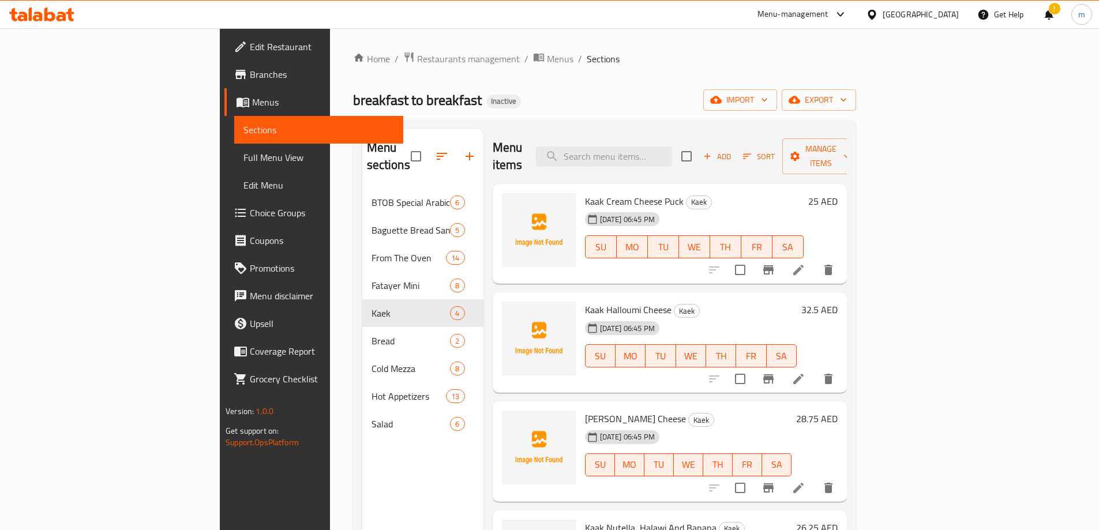
click at [815, 260] on li at bounding box center [798, 270] width 32 height 21
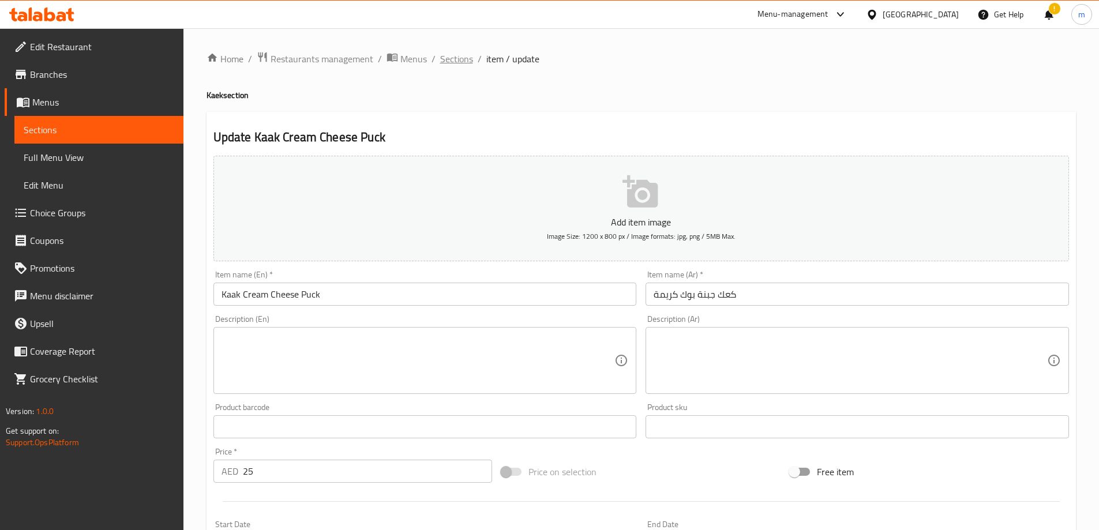
click at [456, 56] on span "Sections" at bounding box center [456, 59] width 33 height 14
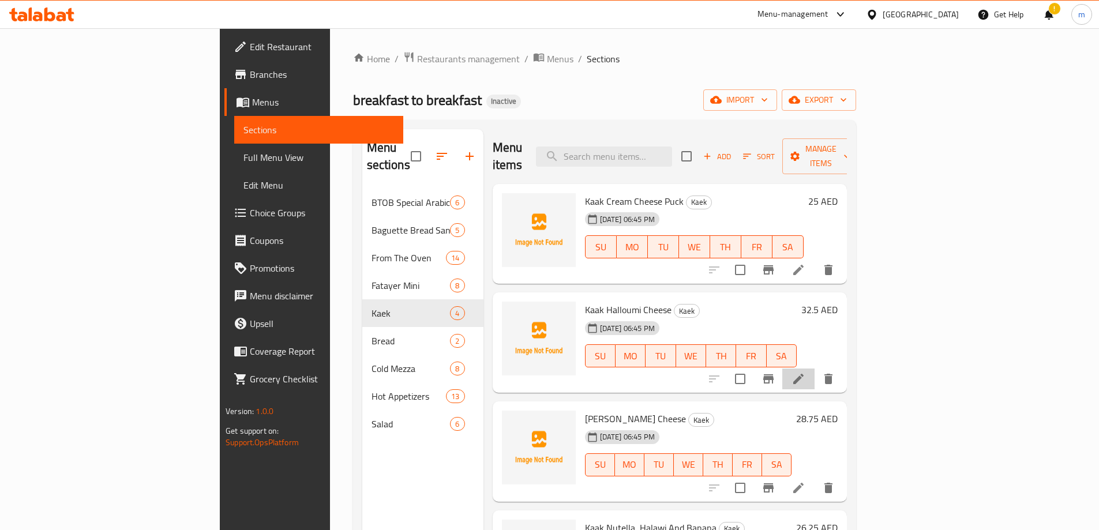
click at [815, 369] on li at bounding box center [798, 379] width 32 height 21
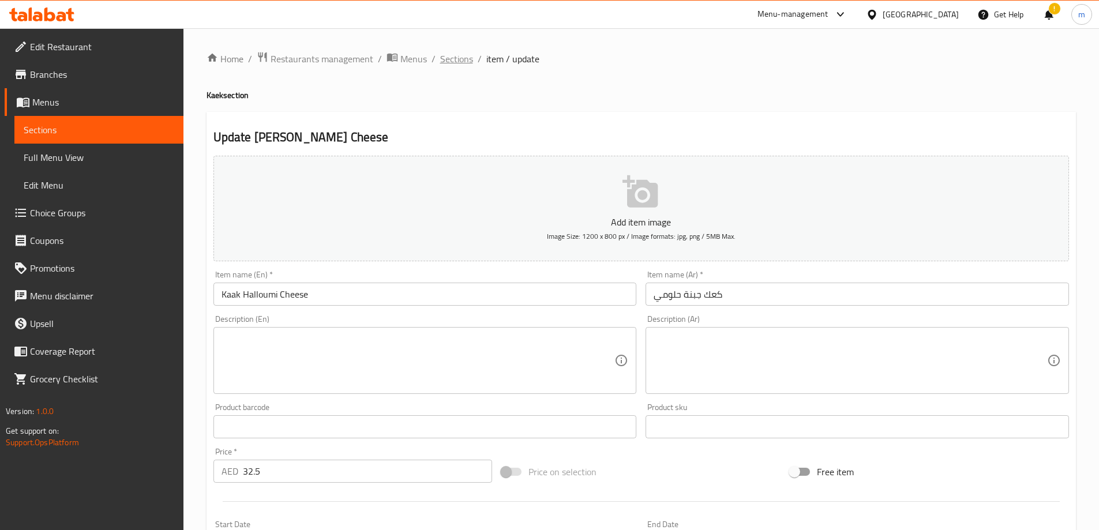
click at [460, 59] on span "Sections" at bounding box center [456, 59] width 33 height 14
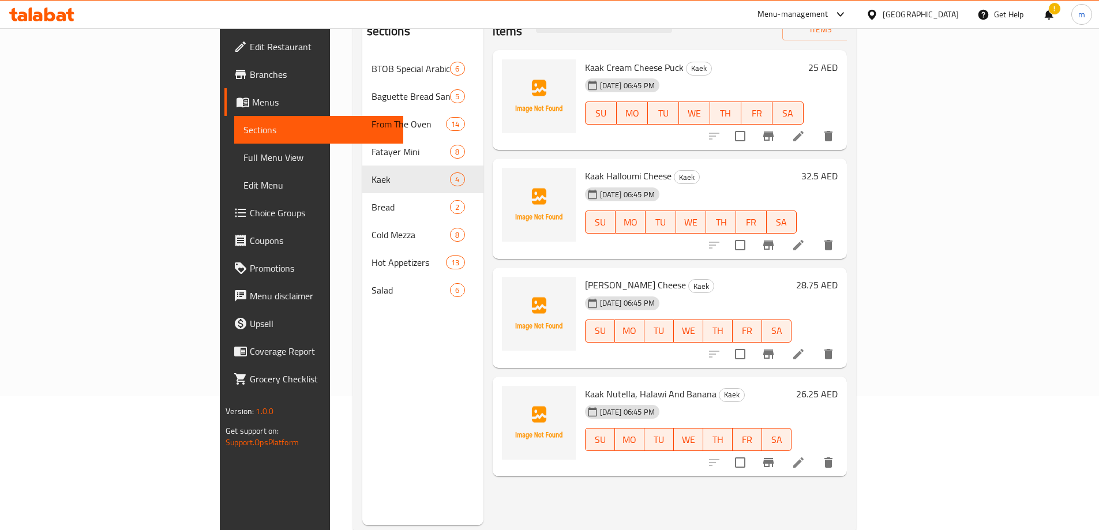
scroll to position [162, 0]
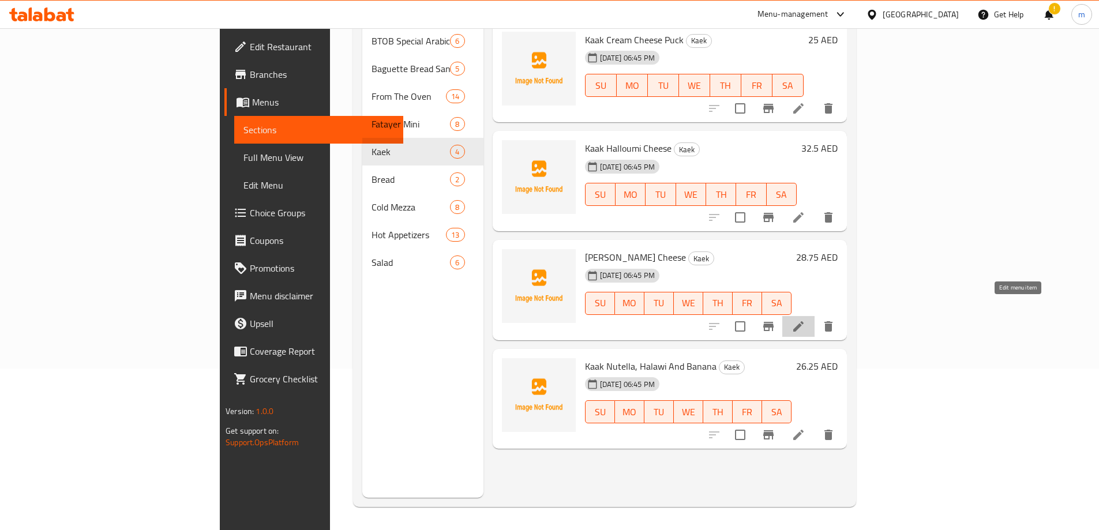
click at [805, 320] on icon at bounding box center [799, 327] width 14 height 14
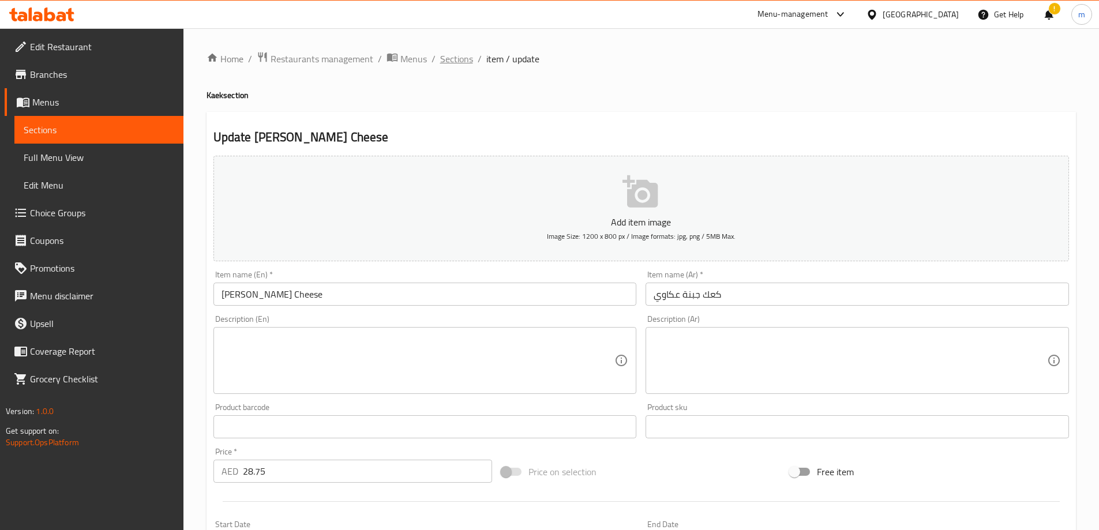
click at [454, 59] on span "Sections" at bounding box center [456, 59] width 33 height 14
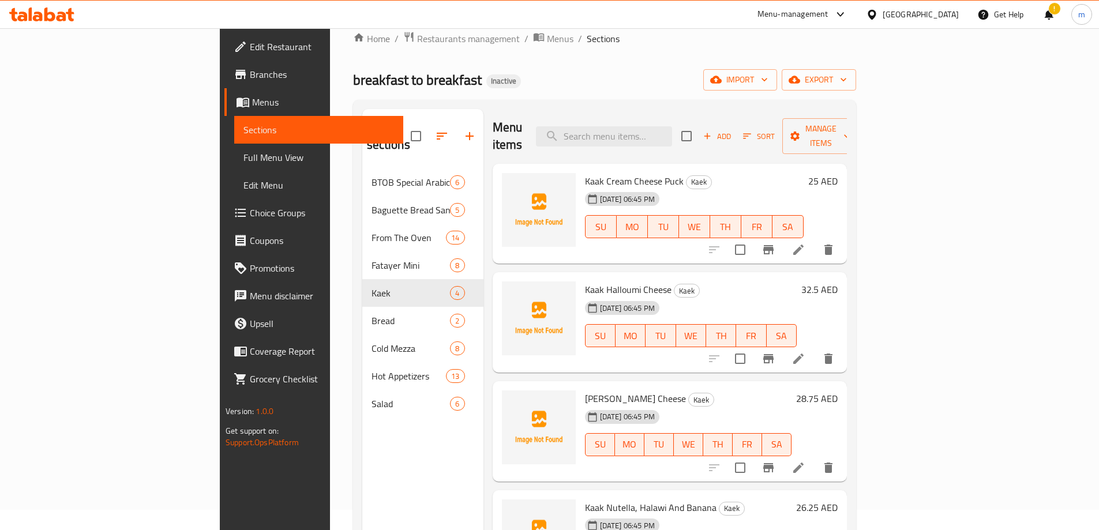
scroll to position [162, 0]
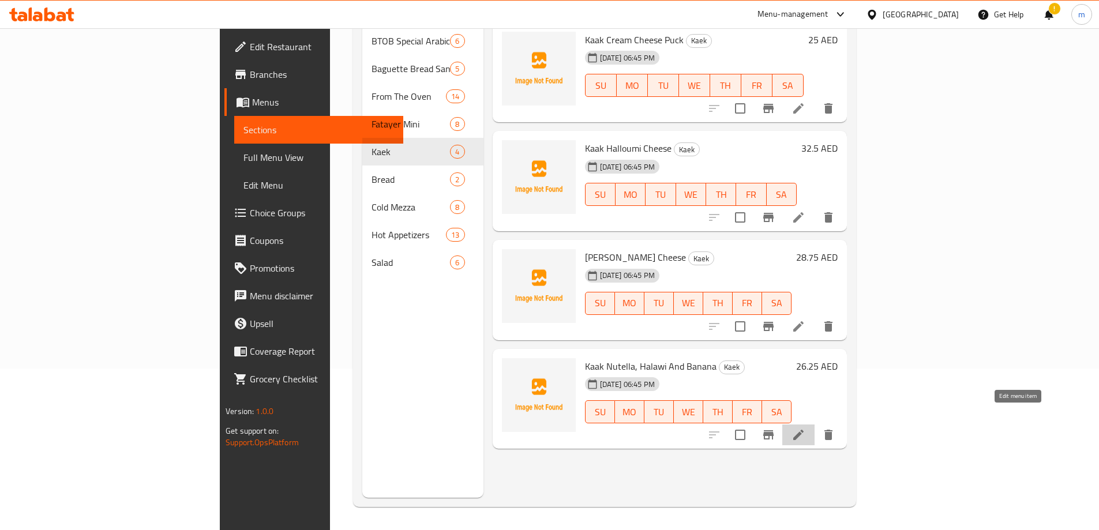
click at [805, 428] on icon at bounding box center [799, 435] width 14 height 14
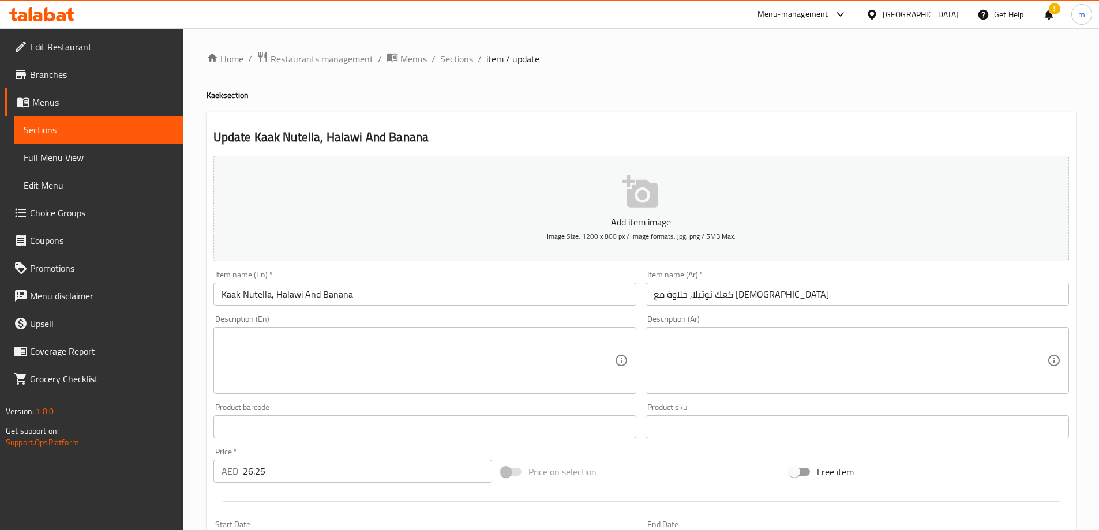
click at [455, 60] on span "Sections" at bounding box center [456, 59] width 33 height 14
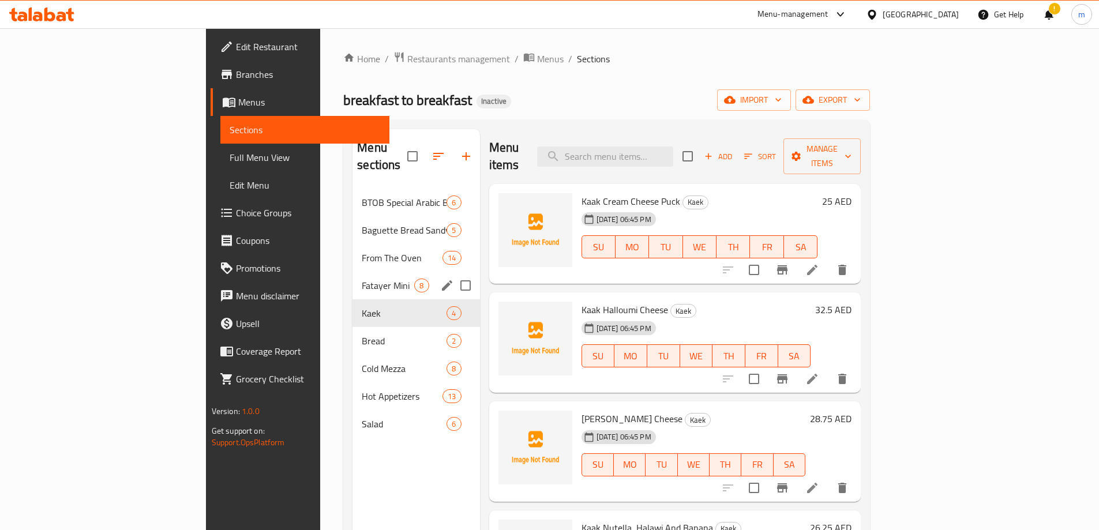
click at [353, 275] on div "Fatayer Mini 8" at bounding box center [416, 286] width 127 height 28
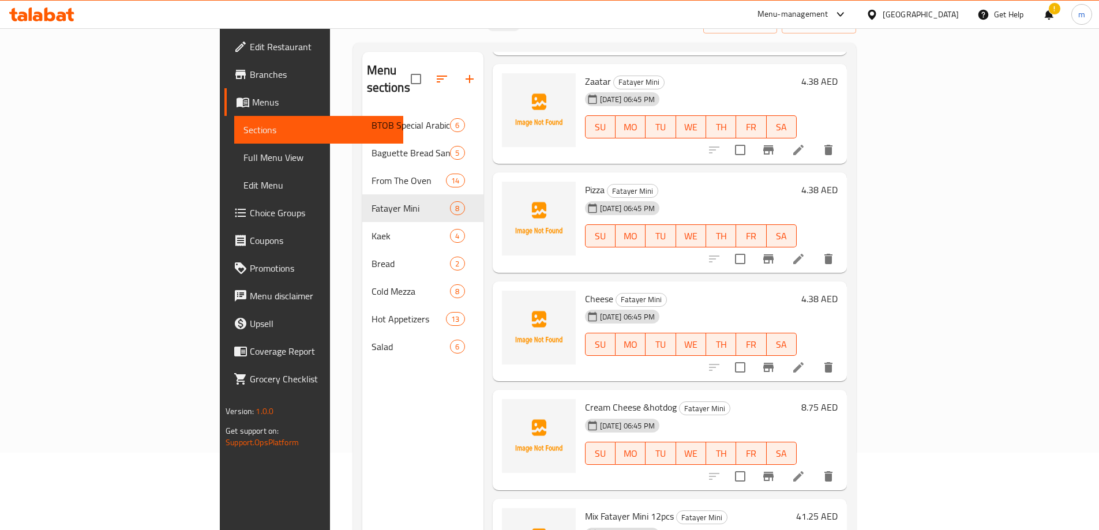
scroll to position [162, 0]
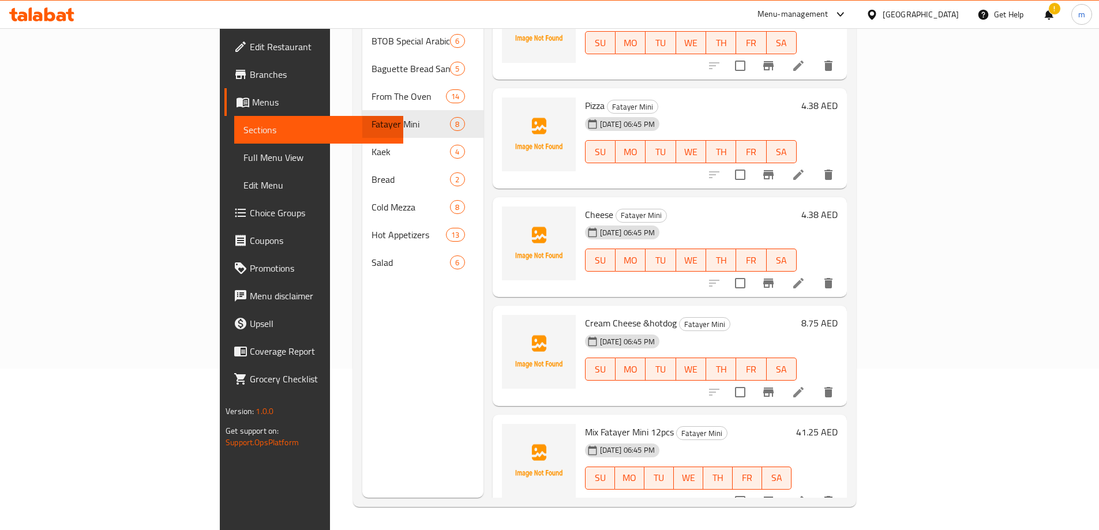
click at [815, 491] on li at bounding box center [798, 501] width 32 height 21
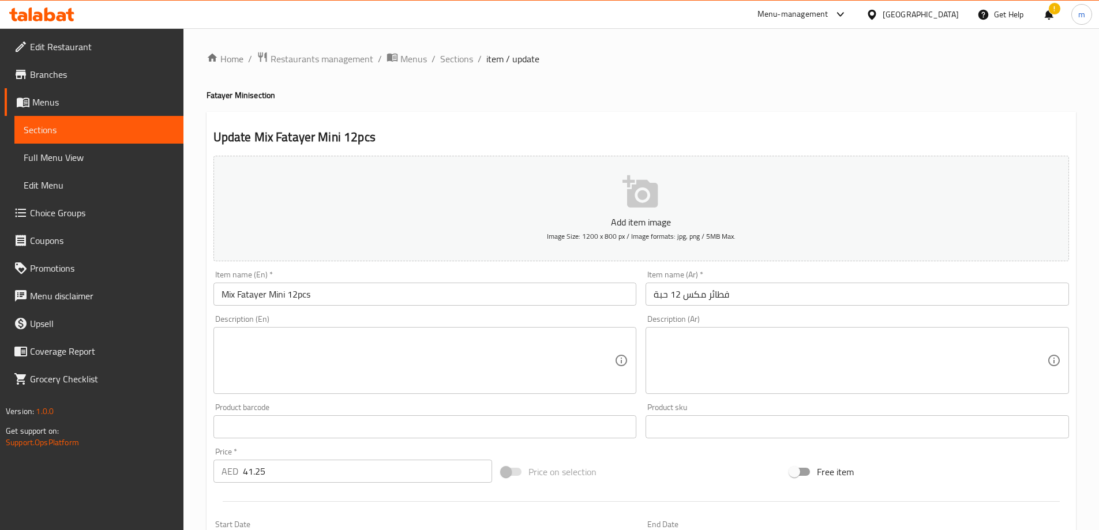
click at [750, 293] on input "فطائر مكس 12 حبة" at bounding box center [858, 294] width 424 height 23
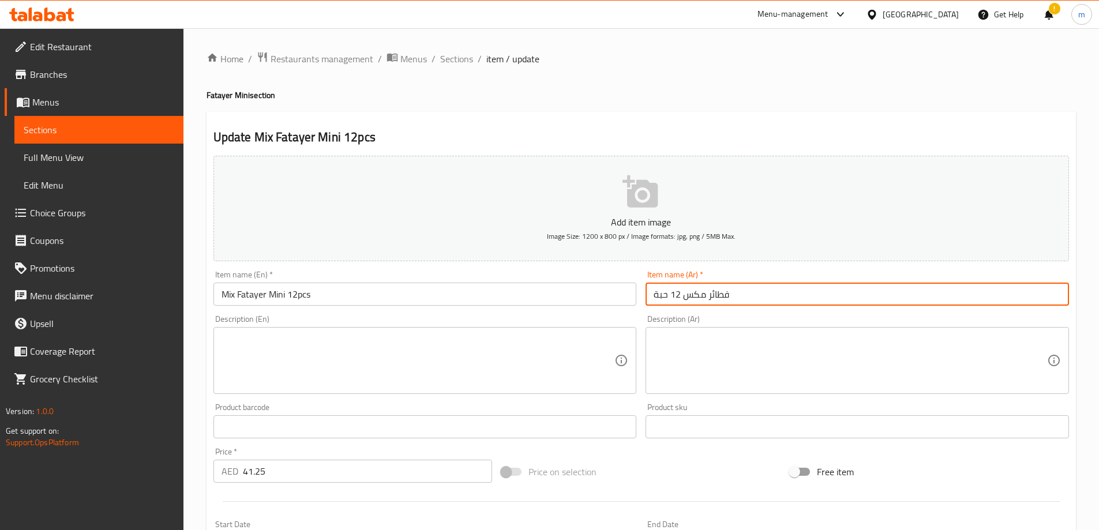
click at [686, 298] on input "فطائر مكس 12 حبة" at bounding box center [858, 294] width 424 height 23
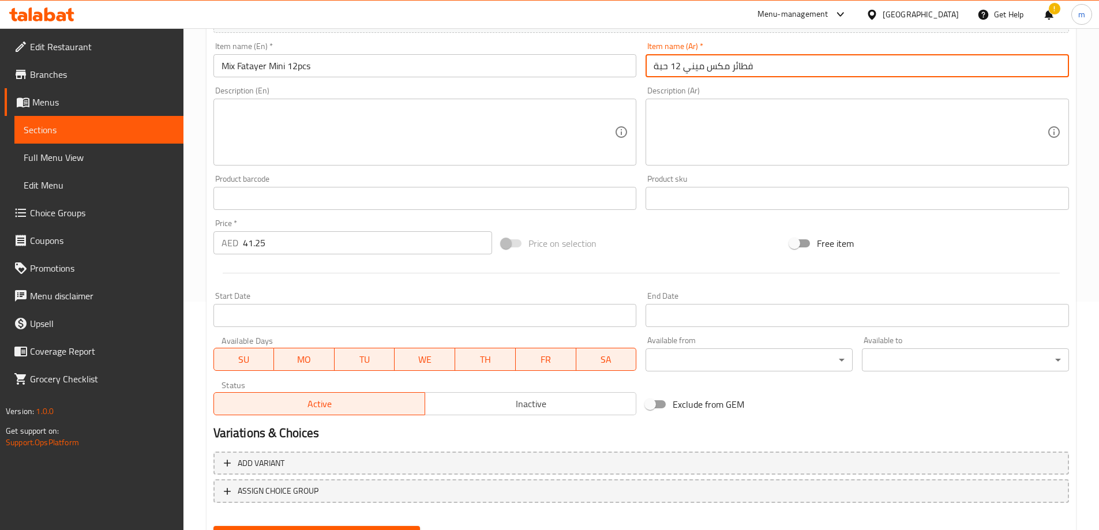
scroll to position [285, 0]
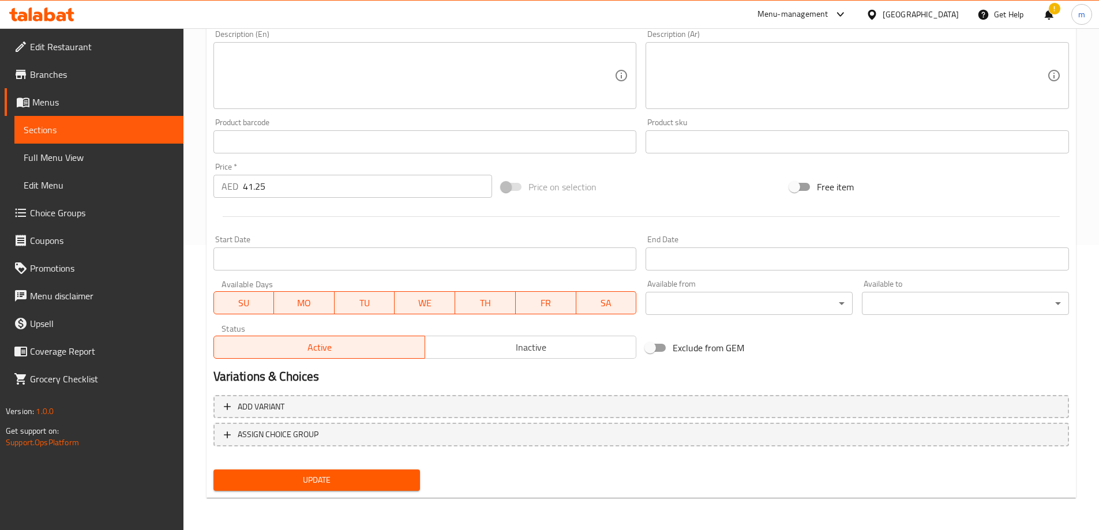
type input "فطائر مكس ميني 12 حبة"
click at [373, 485] on span "Update" at bounding box center [317, 480] width 189 height 14
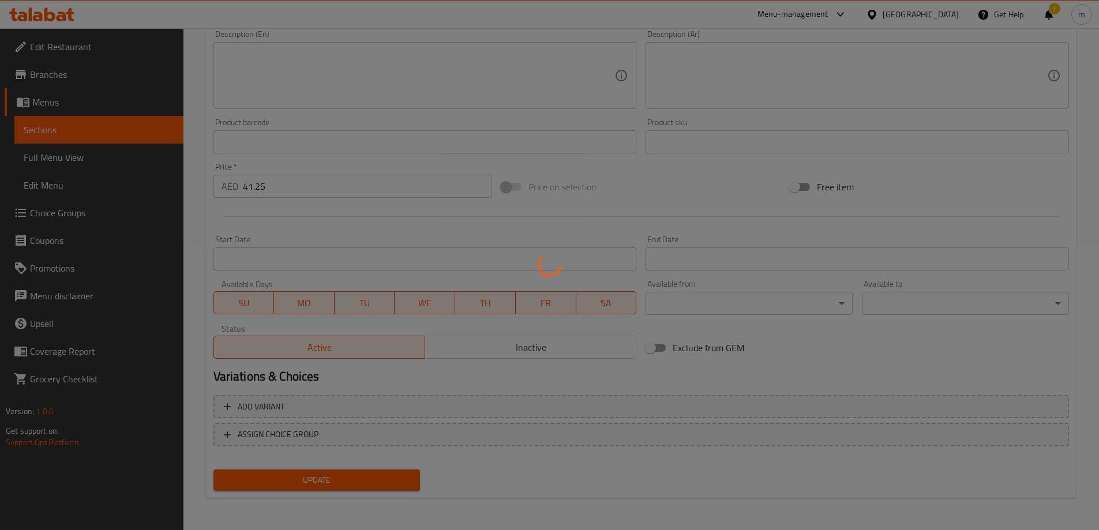
scroll to position [0, 0]
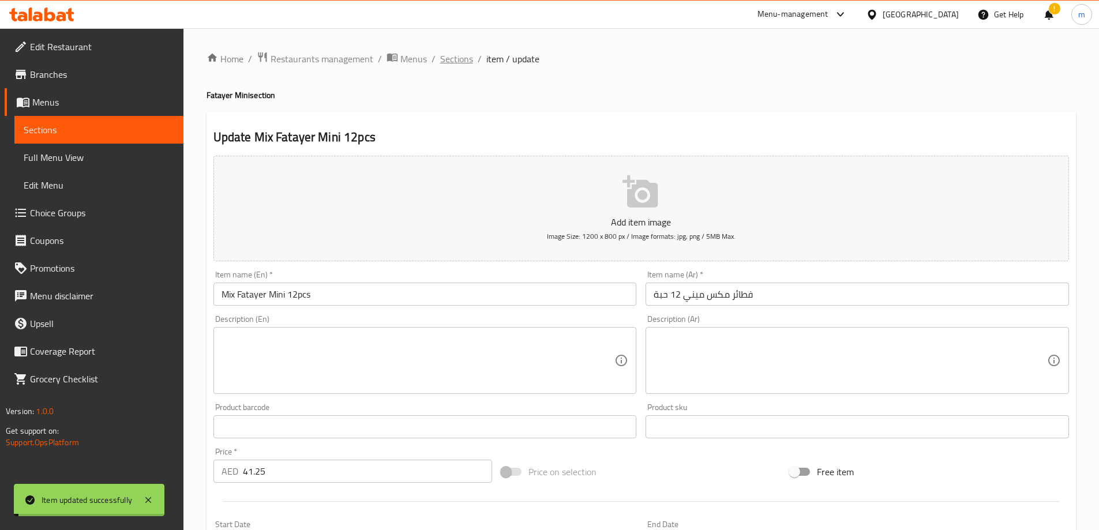
click at [456, 59] on span "Sections" at bounding box center [456, 59] width 33 height 14
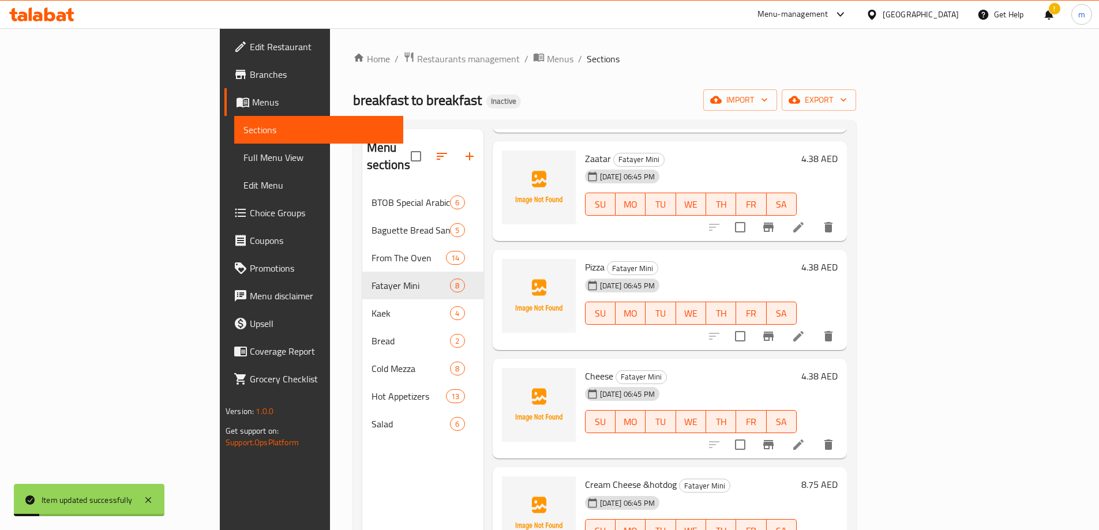
scroll to position [162, 0]
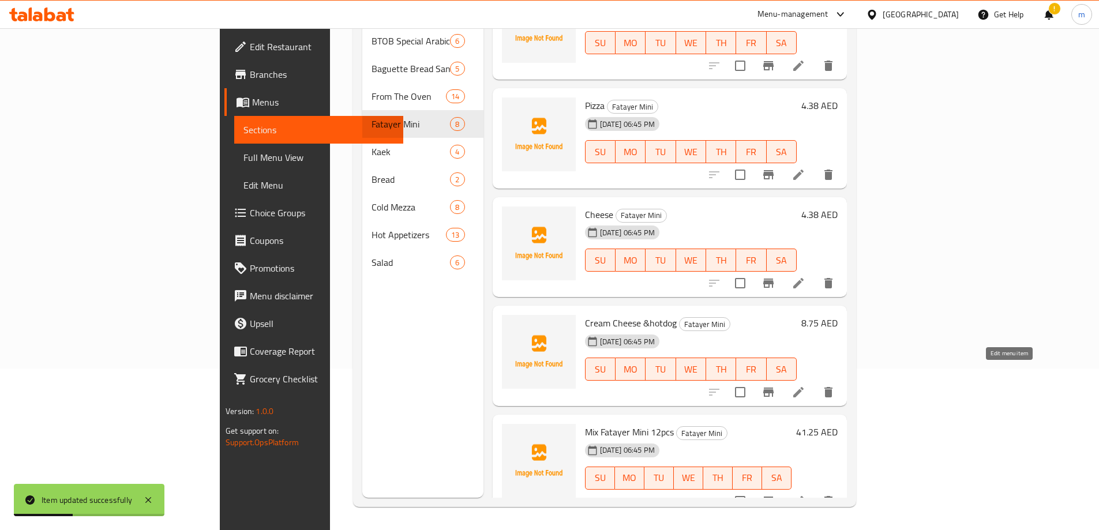
click at [805, 385] on icon at bounding box center [799, 392] width 14 height 14
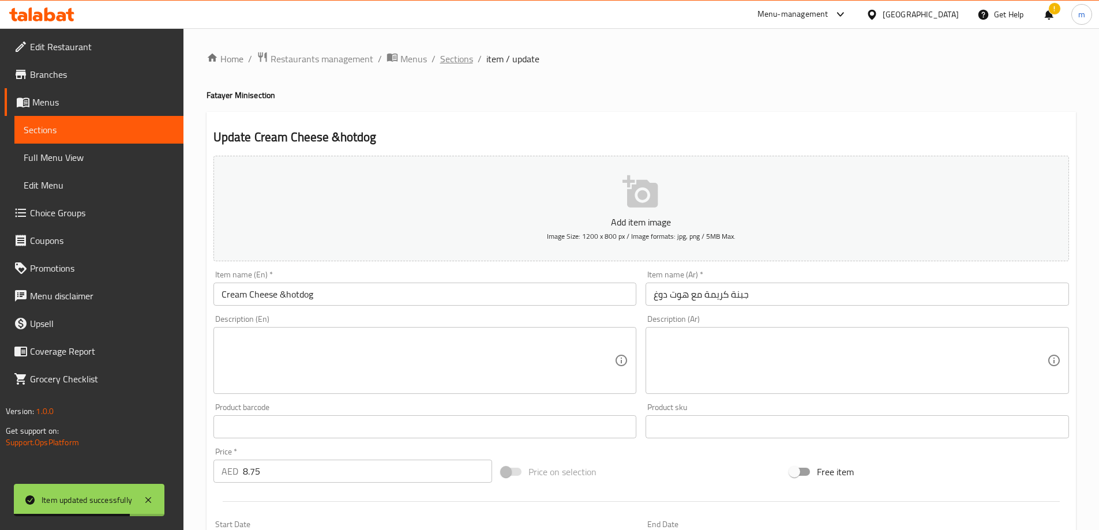
click at [462, 60] on span "Sections" at bounding box center [456, 59] width 33 height 14
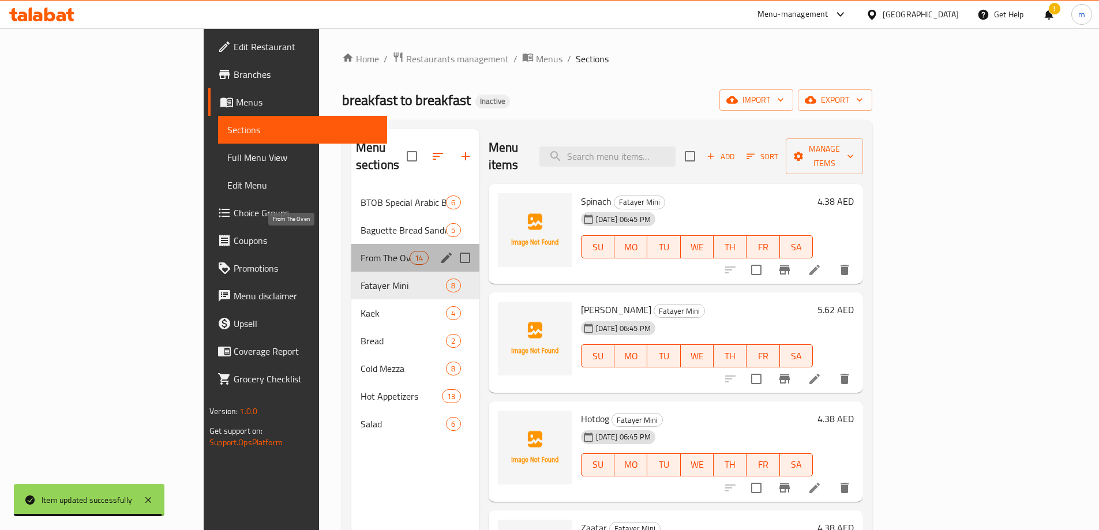
click at [361, 251] on span "From The Oven" at bounding box center [385, 258] width 49 height 14
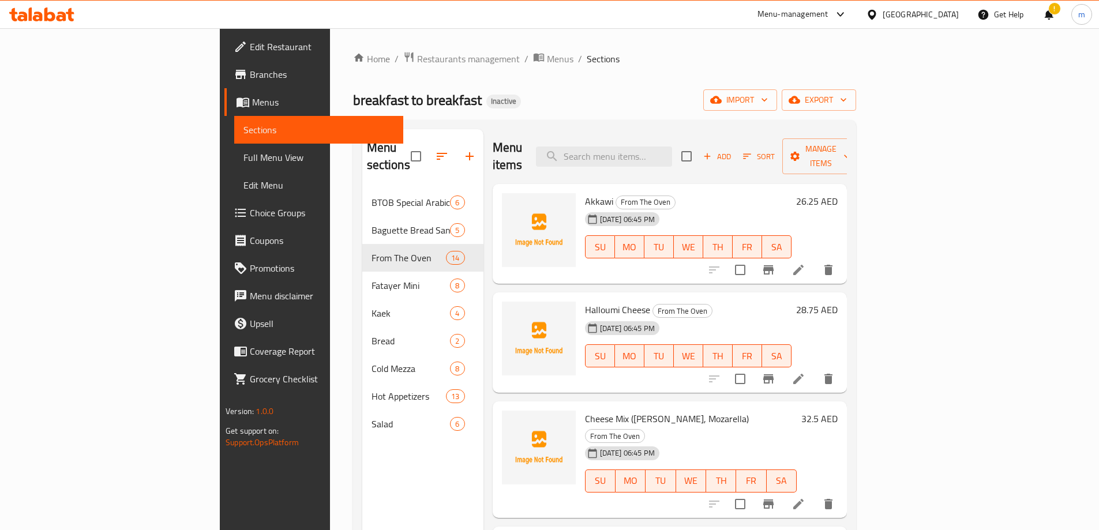
click at [471, 84] on div "Home / Restaurants management / Menus / Sections breakfast to breakfast Inactiv…" at bounding box center [604, 359] width 503 height 617
click at [748, 208] on div "18-08-2025 06:45 PM SU MO TU WE TH FR SA" at bounding box center [688, 239] width 216 height 62
click at [805, 263] on icon at bounding box center [799, 270] width 14 height 14
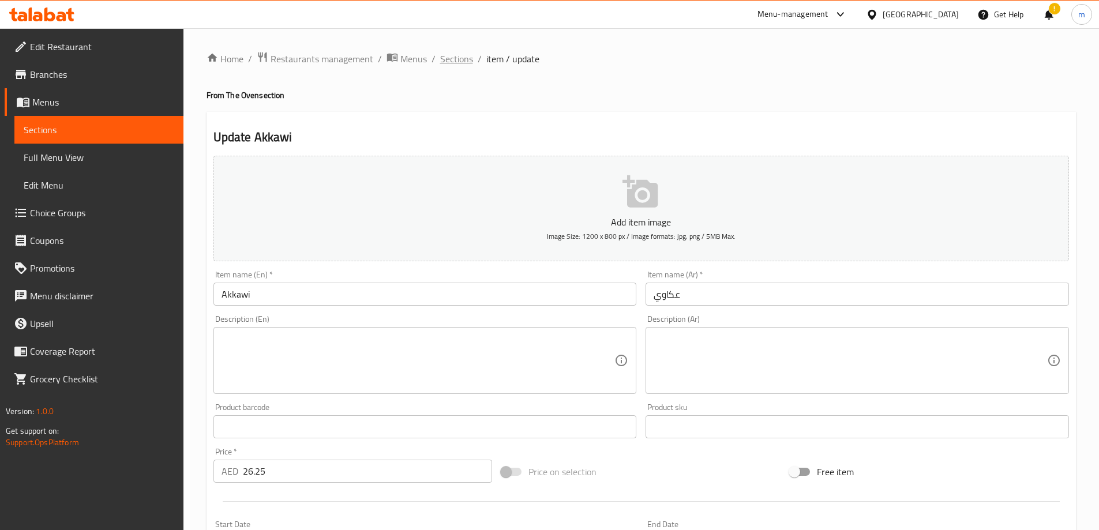
click at [448, 57] on span "Sections" at bounding box center [456, 59] width 33 height 14
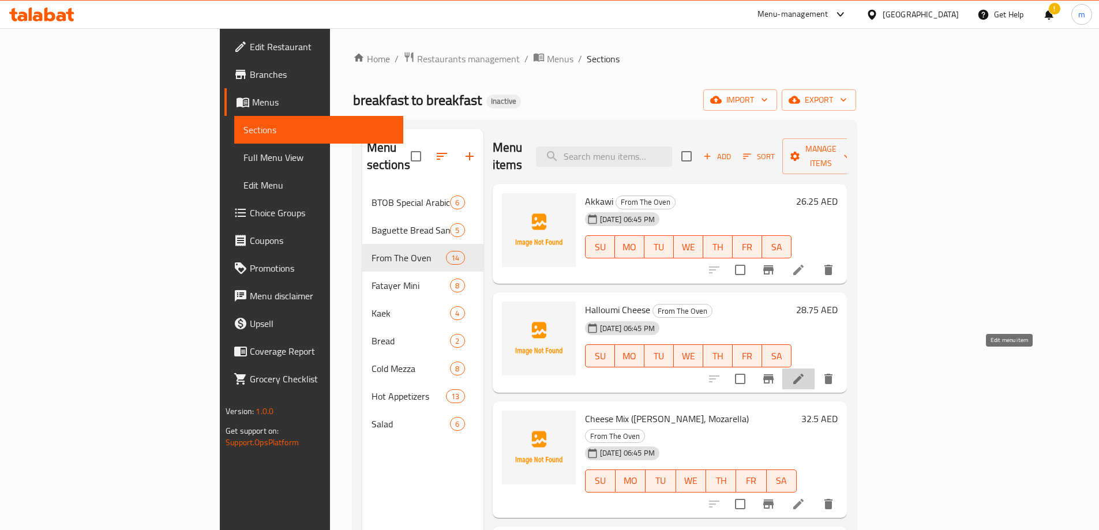
click at [805, 372] on icon at bounding box center [799, 379] width 14 height 14
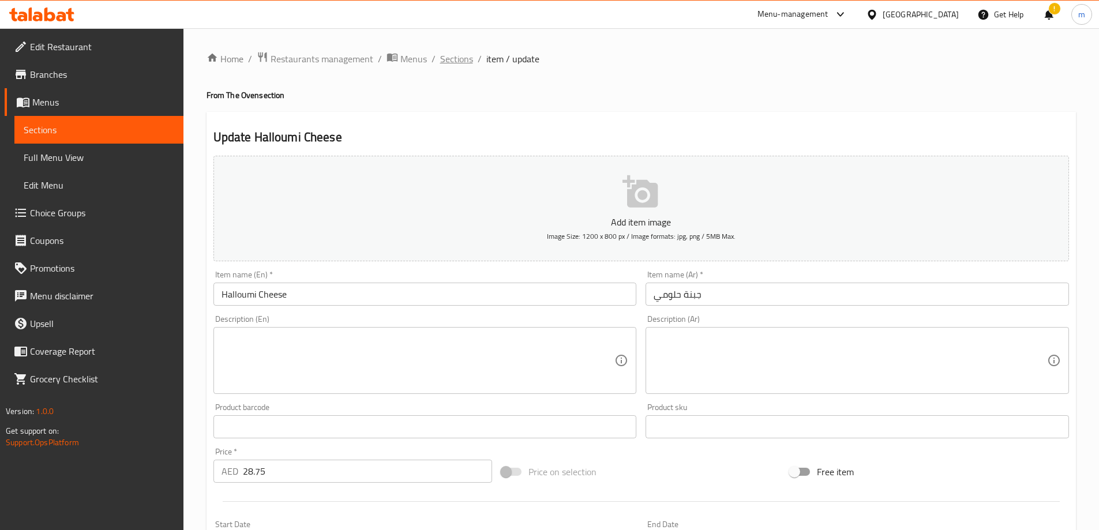
click at [452, 66] on span "Sections" at bounding box center [456, 59] width 33 height 14
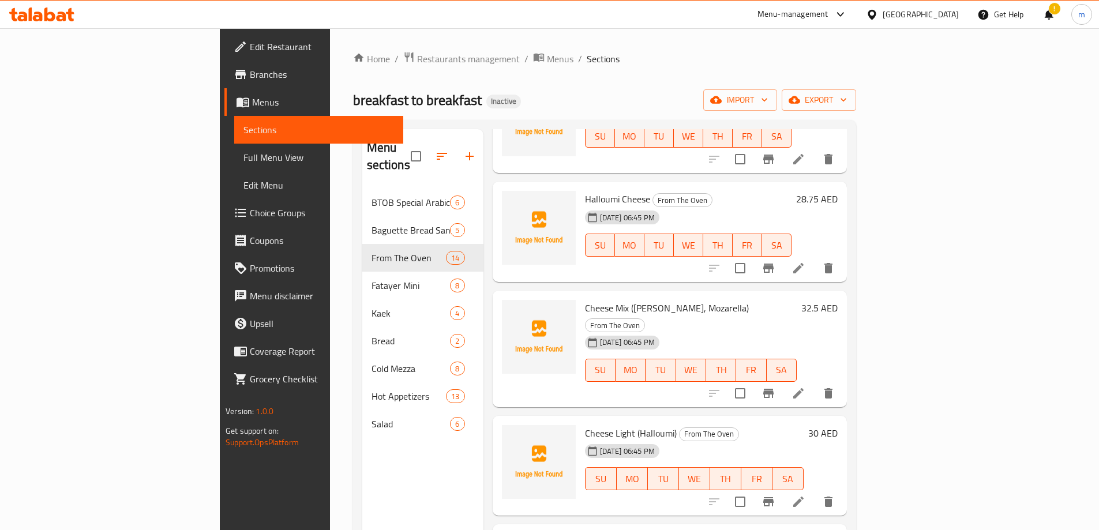
scroll to position [115, 0]
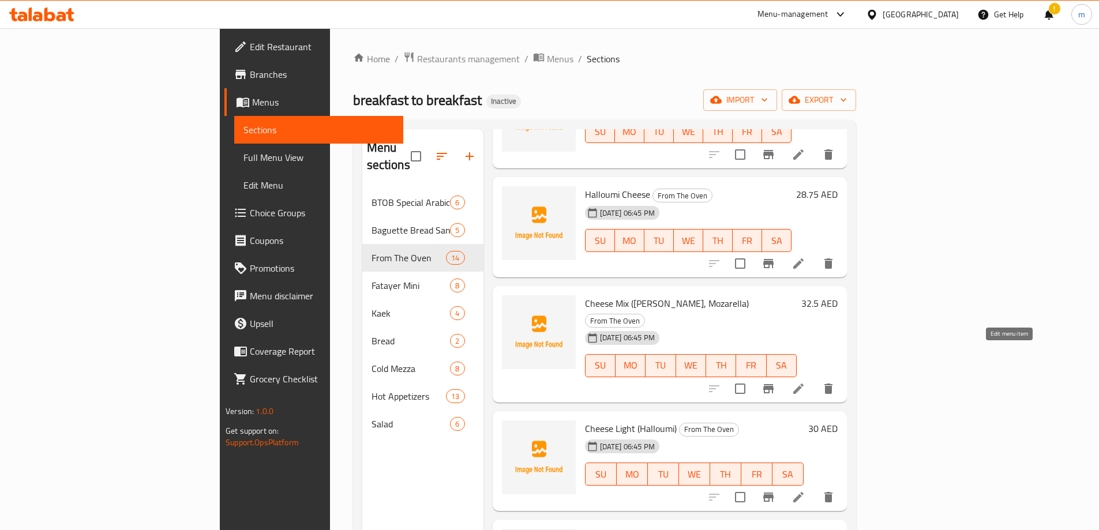
click at [805, 382] on icon at bounding box center [799, 389] width 14 height 14
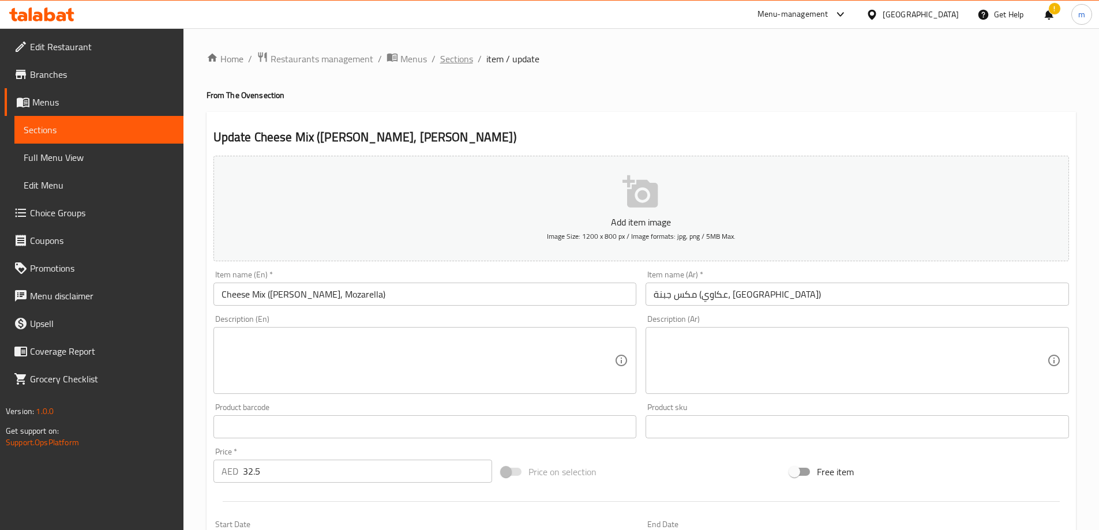
click at [461, 61] on span "Sections" at bounding box center [456, 59] width 33 height 14
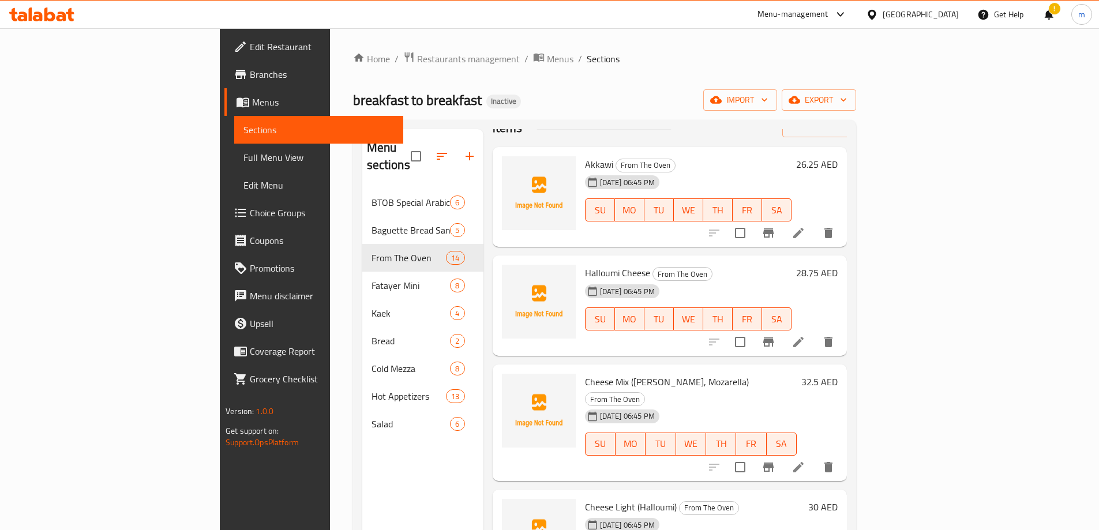
scroll to position [115, 0]
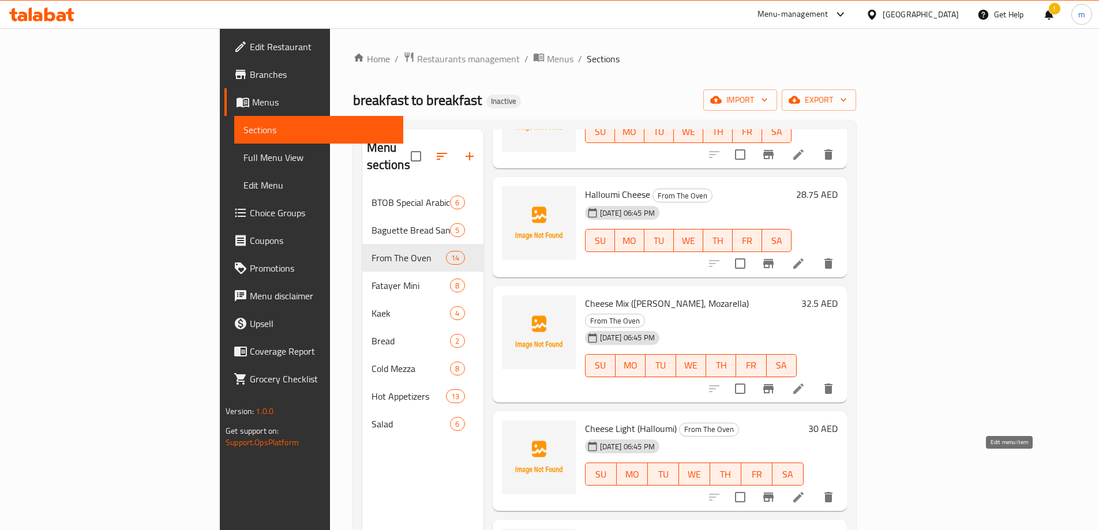
click at [805, 490] on icon at bounding box center [799, 497] width 14 height 14
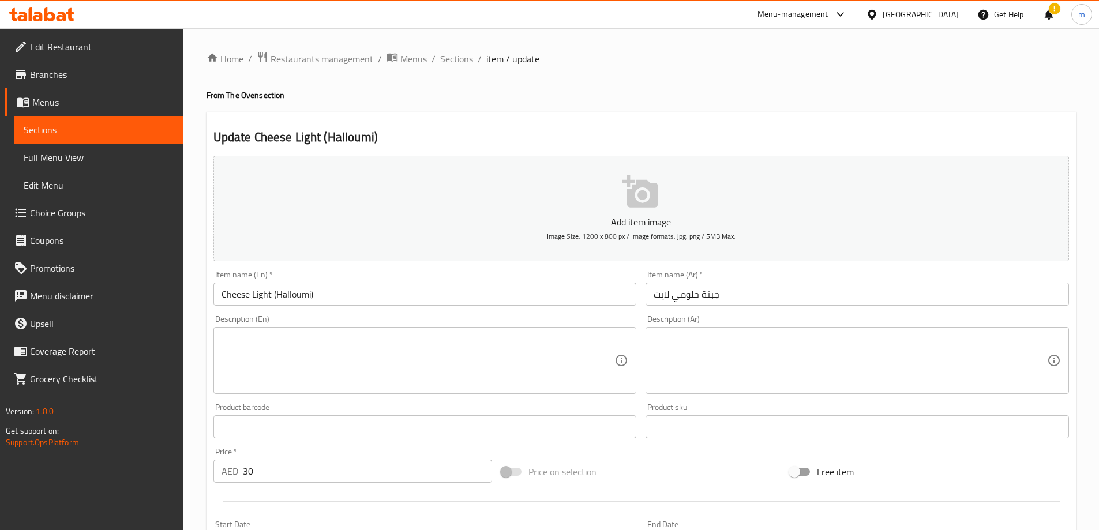
click at [460, 55] on span "Sections" at bounding box center [456, 59] width 33 height 14
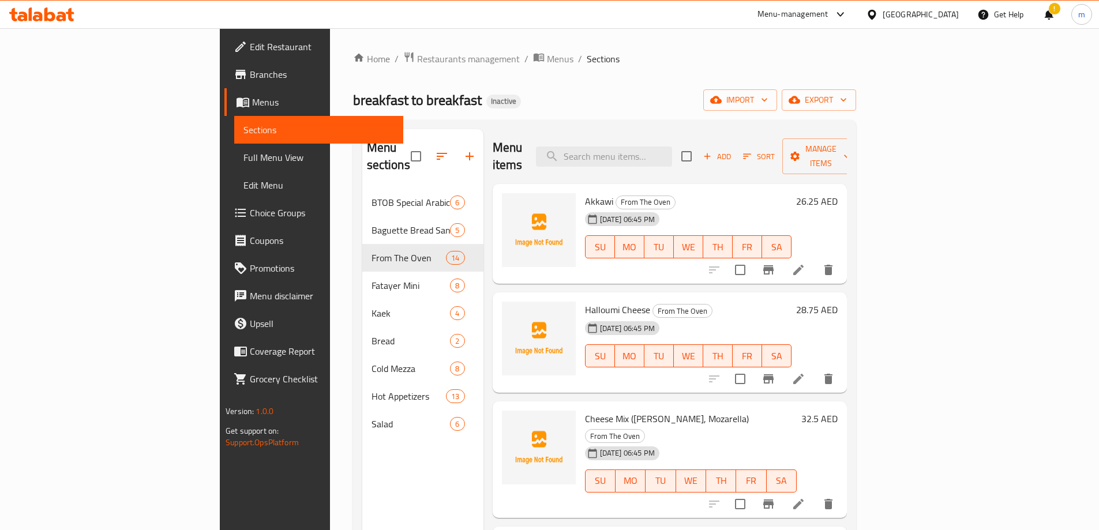
scroll to position [231, 0]
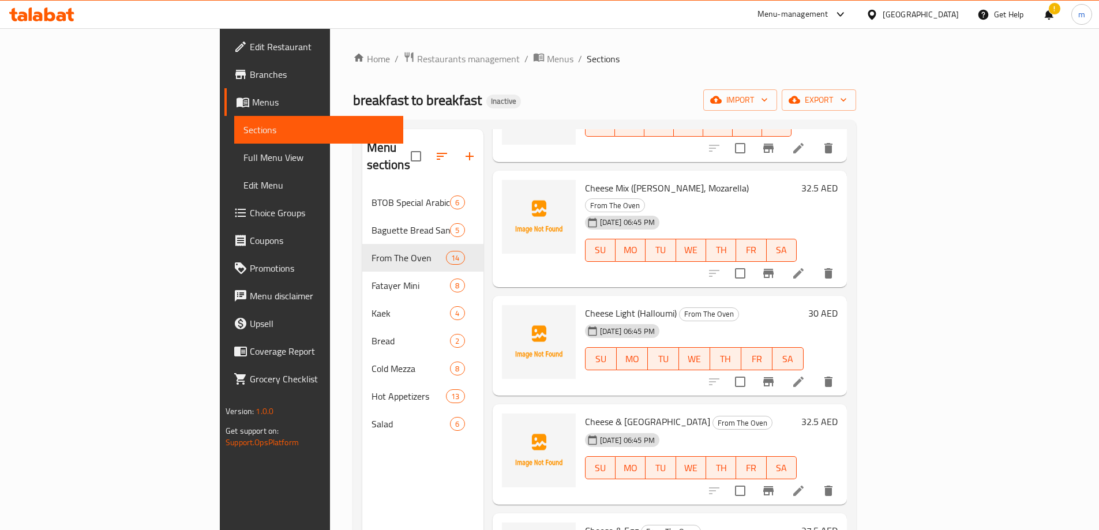
click at [815, 481] on li at bounding box center [798, 491] width 32 height 21
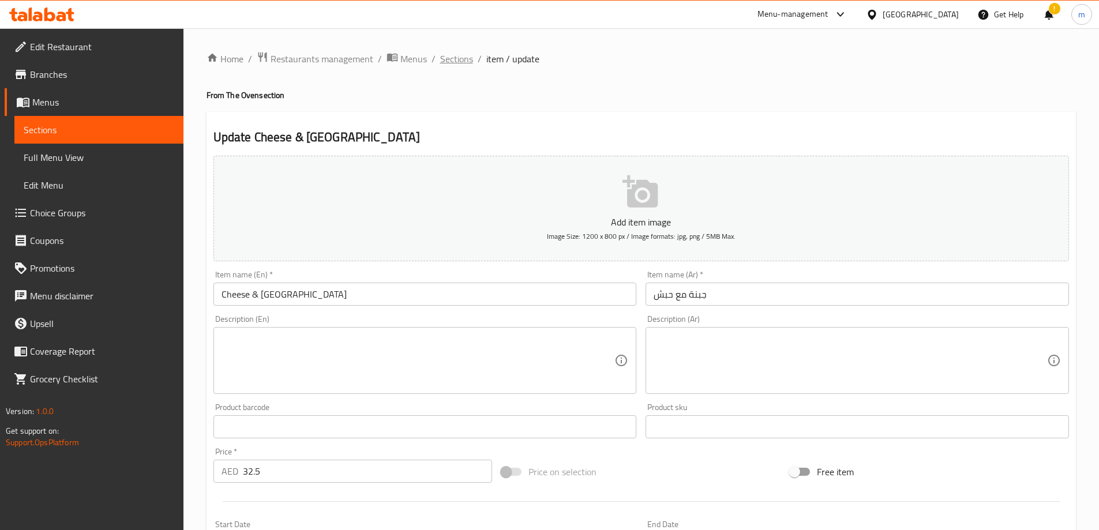
click at [452, 61] on span "Sections" at bounding box center [456, 59] width 33 height 14
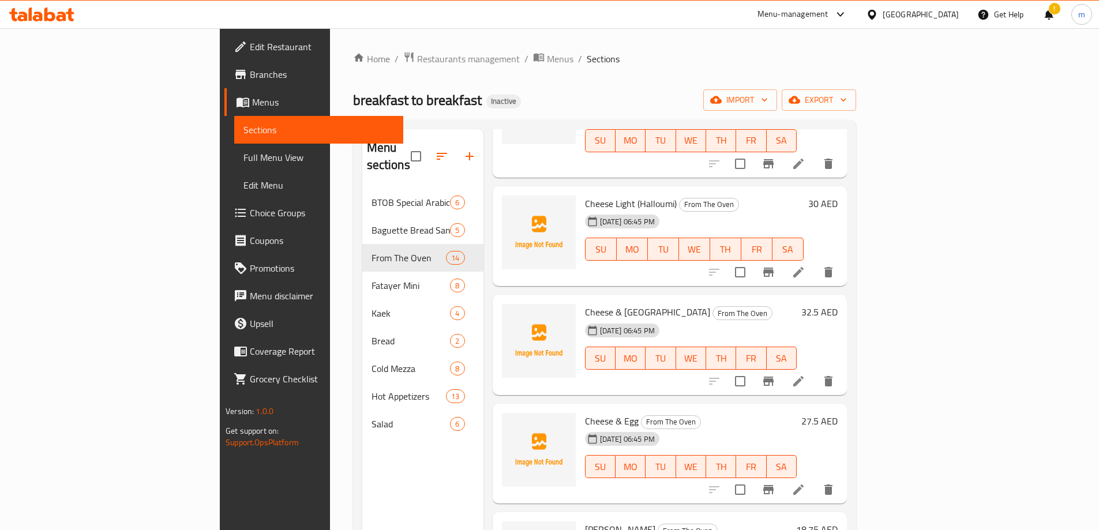
scroll to position [346, 0]
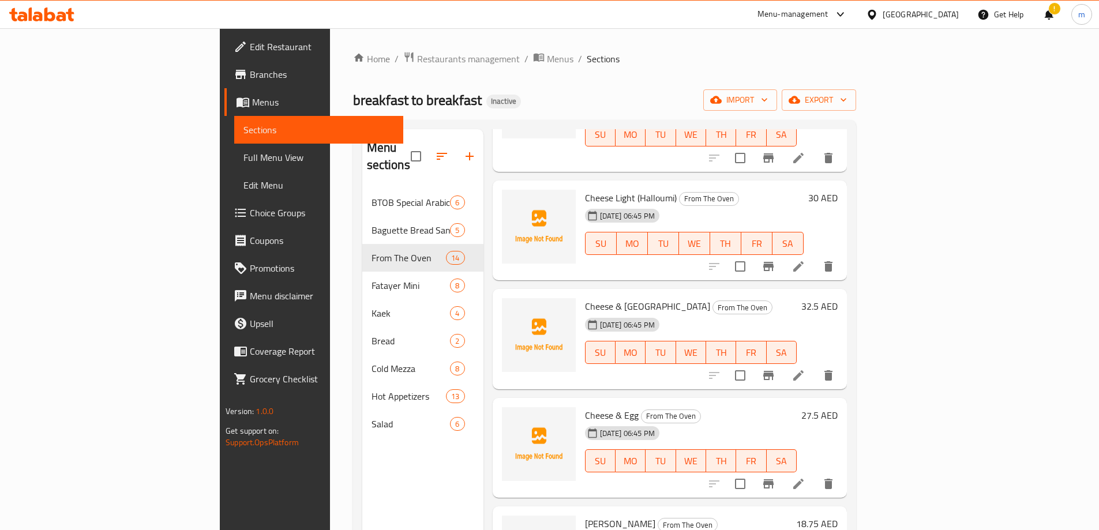
click at [805, 477] on icon at bounding box center [799, 484] width 14 height 14
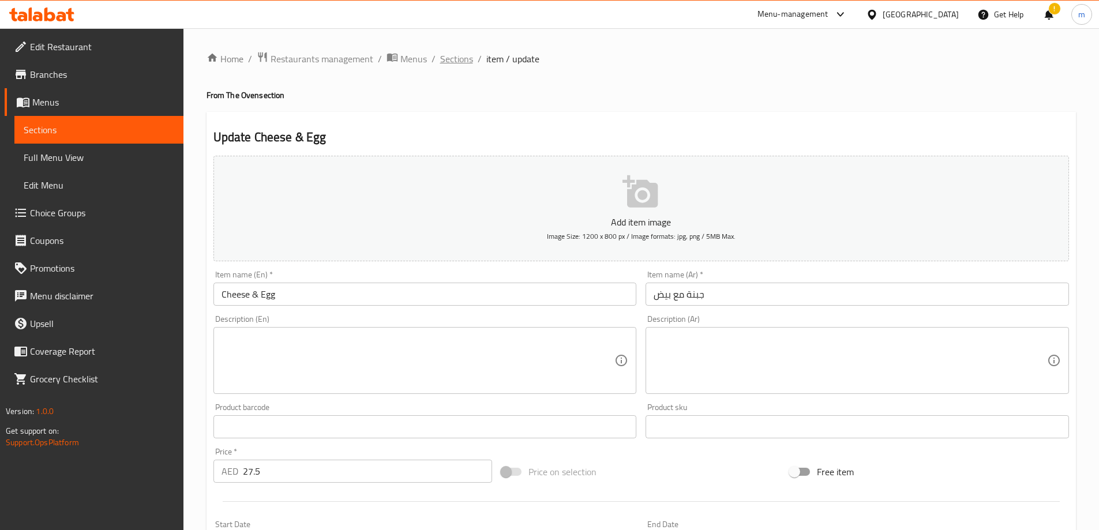
click at [468, 57] on span "Sections" at bounding box center [456, 59] width 33 height 14
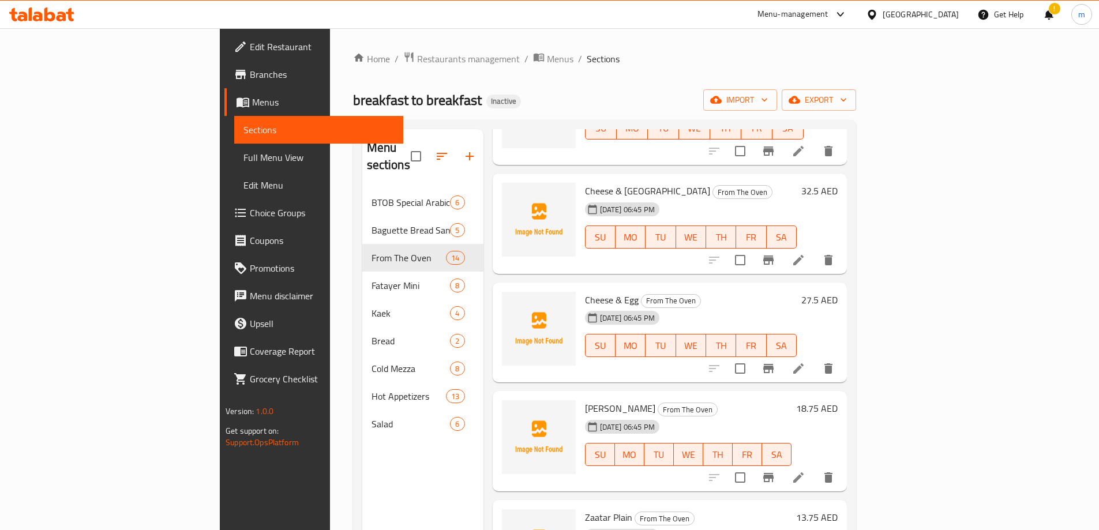
scroll to position [519, 0]
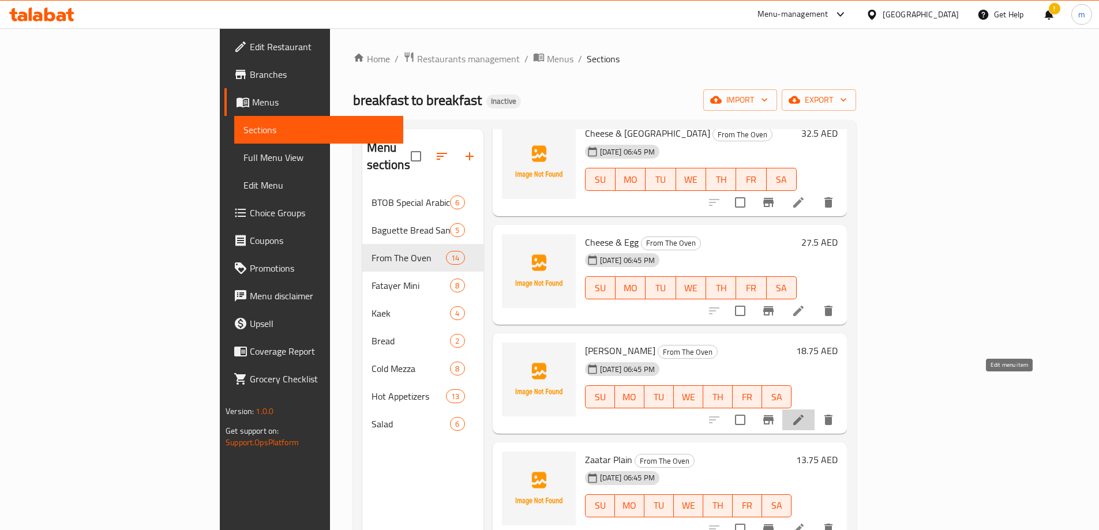
click at [805, 413] on icon at bounding box center [799, 420] width 14 height 14
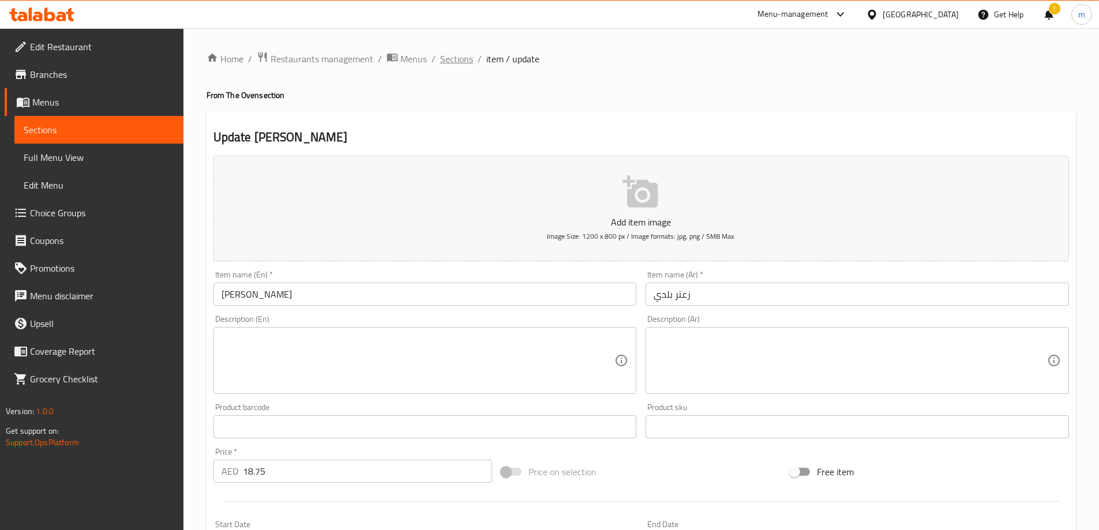
click at [467, 58] on span "Sections" at bounding box center [456, 59] width 33 height 14
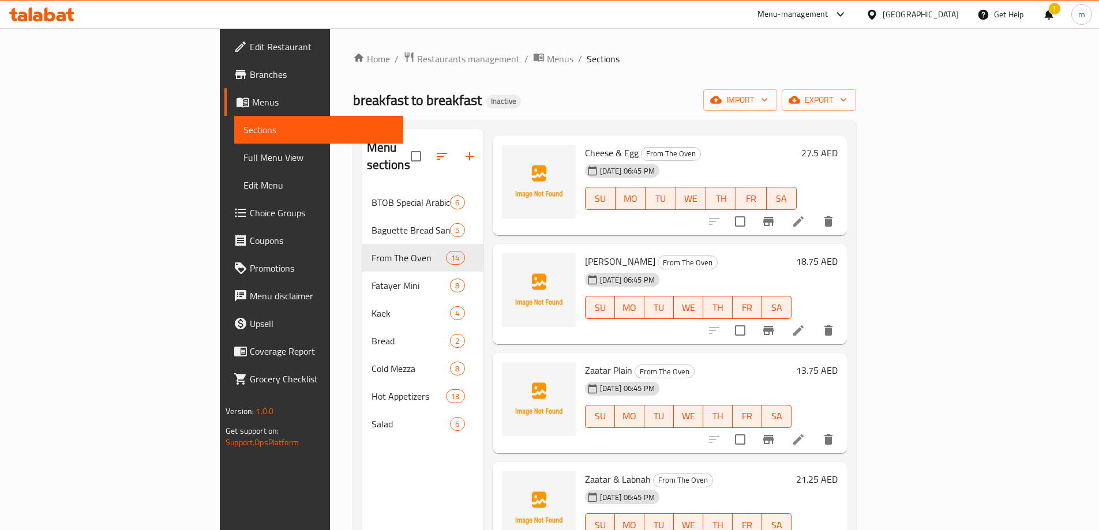
scroll to position [635, 0]
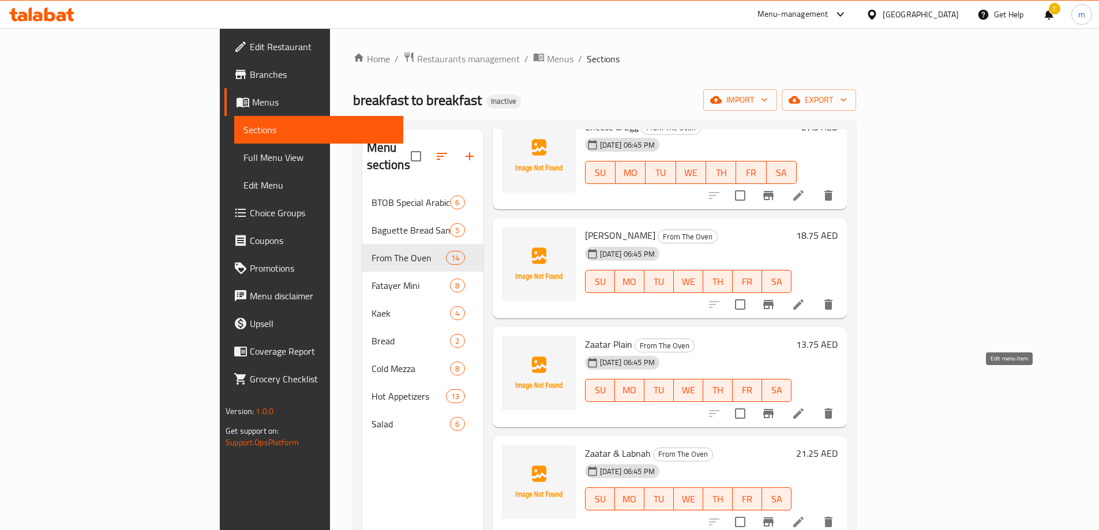
click at [805, 407] on icon at bounding box center [799, 414] width 14 height 14
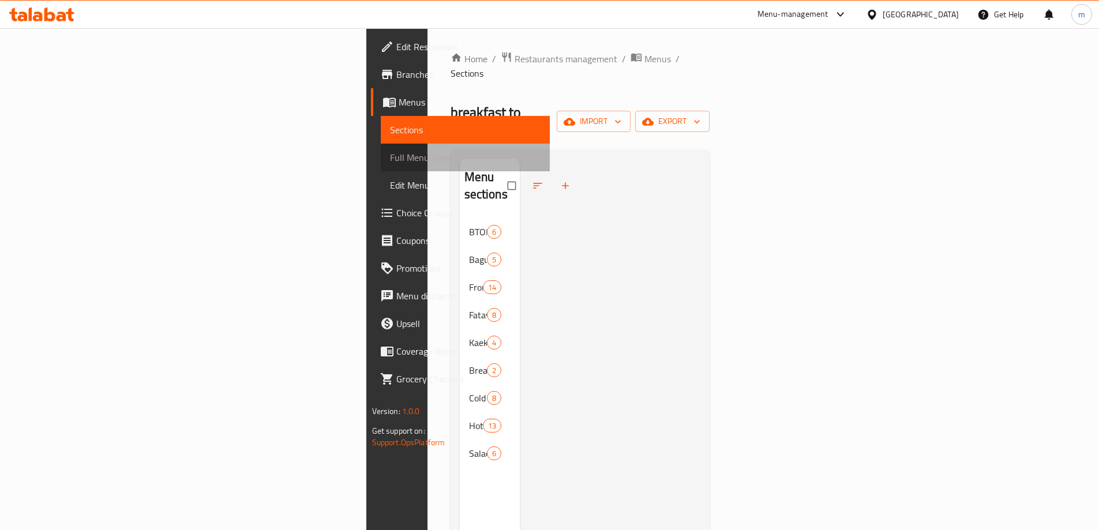
click at [390, 164] on span "Full Menu View" at bounding box center [465, 158] width 151 height 14
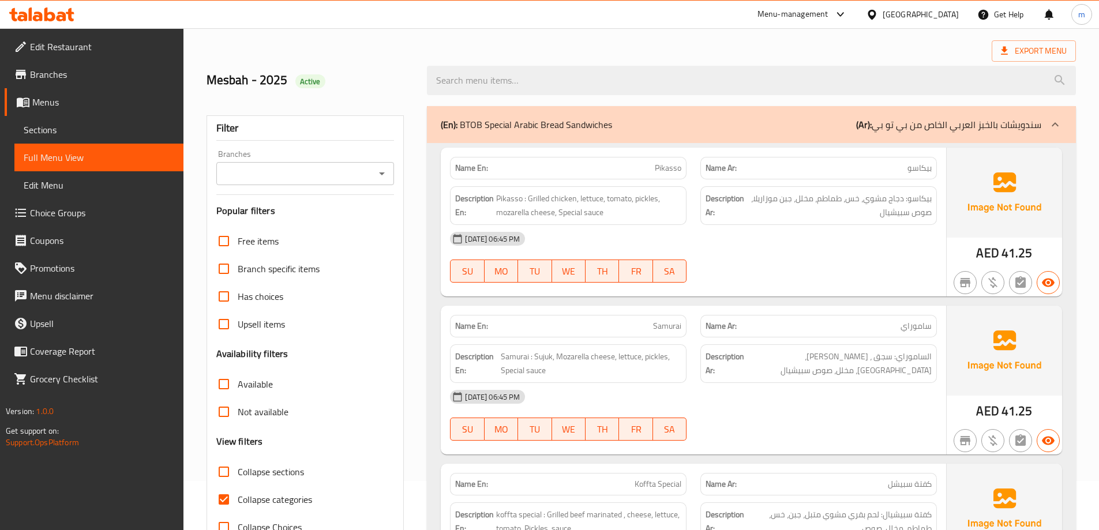
scroll to position [115, 0]
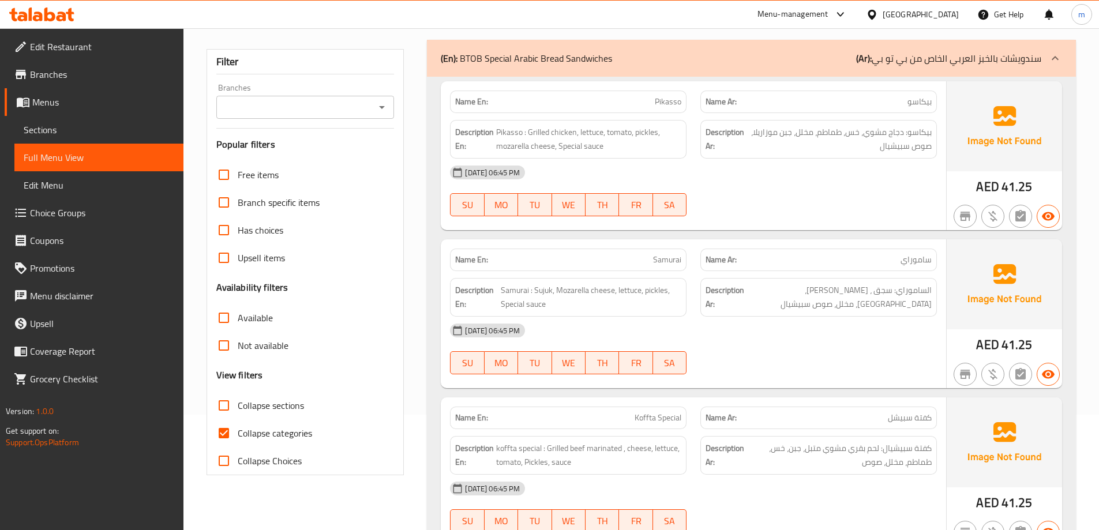
click at [225, 438] on input "Collapse categories" at bounding box center [224, 433] width 28 height 28
checkbox input "false"
click at [225, 410] on input "Collapse sections" at bounding box center [224, 406] width 28 height 28
checkbox input "true"
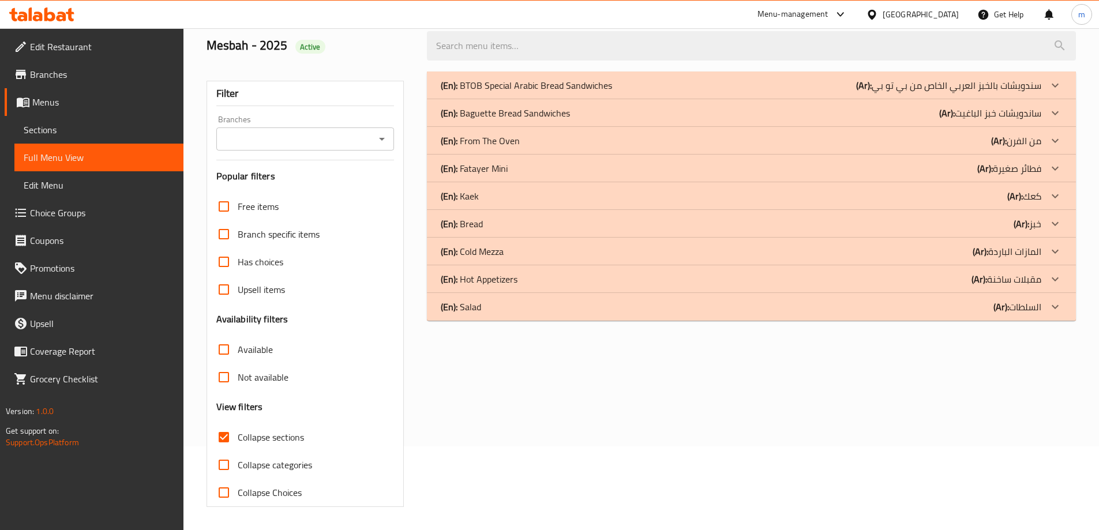
scroll to position [84, 0]
click at [949, 99] on div "(En): Salad (Ar): السلطات" at bounding box center [751, 86] width 649 height 28
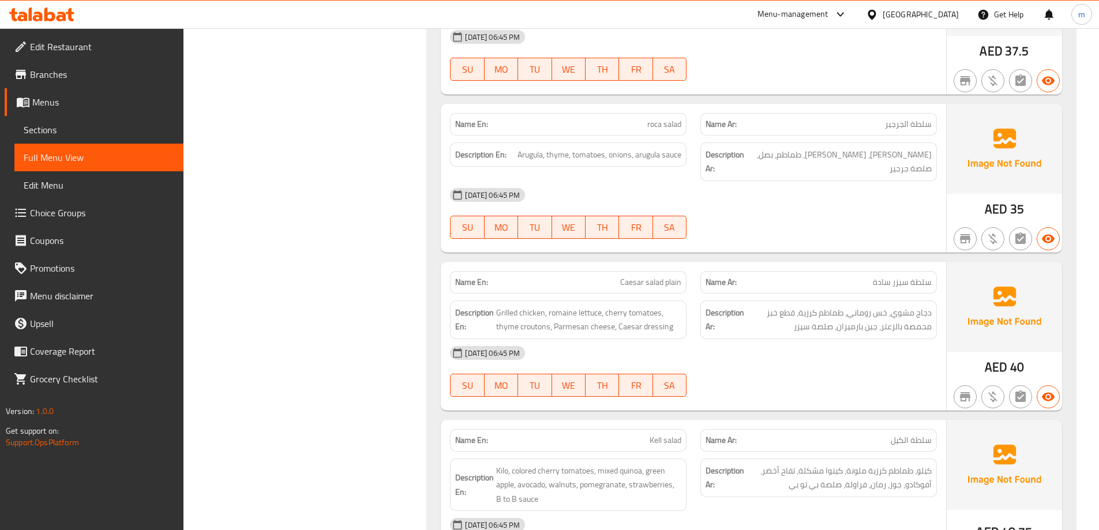
scroll to position [870, 0]
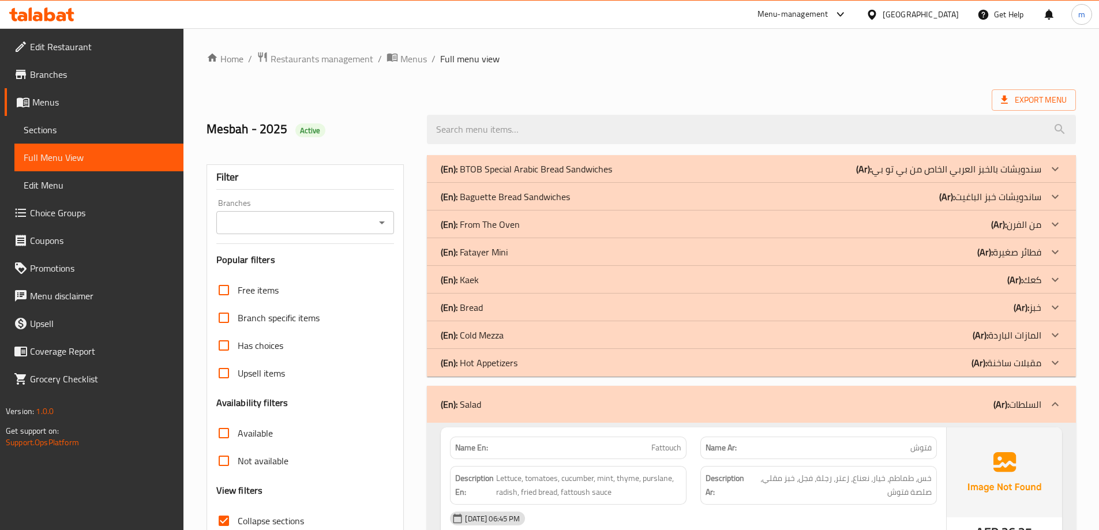
scroll to position [870, 0]
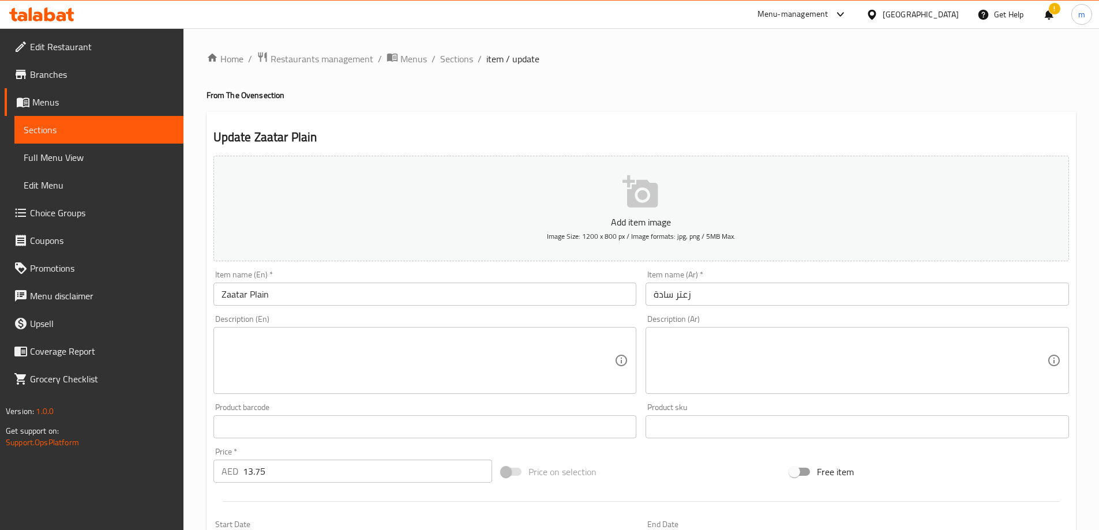
click at [453, 62] on span "Sections" at bounding box center [456, 59] width 33 height 14
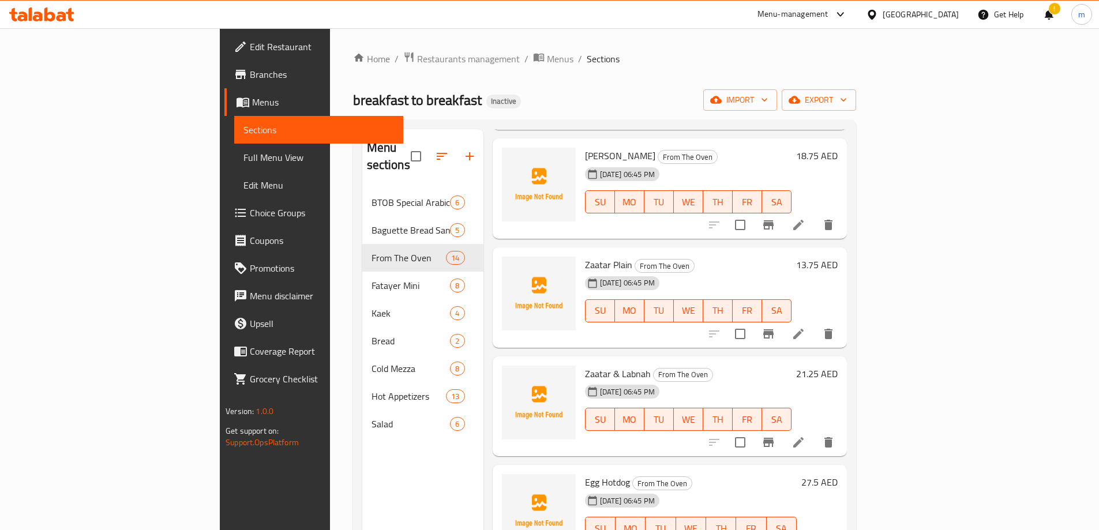
scroll to position [750, 0]
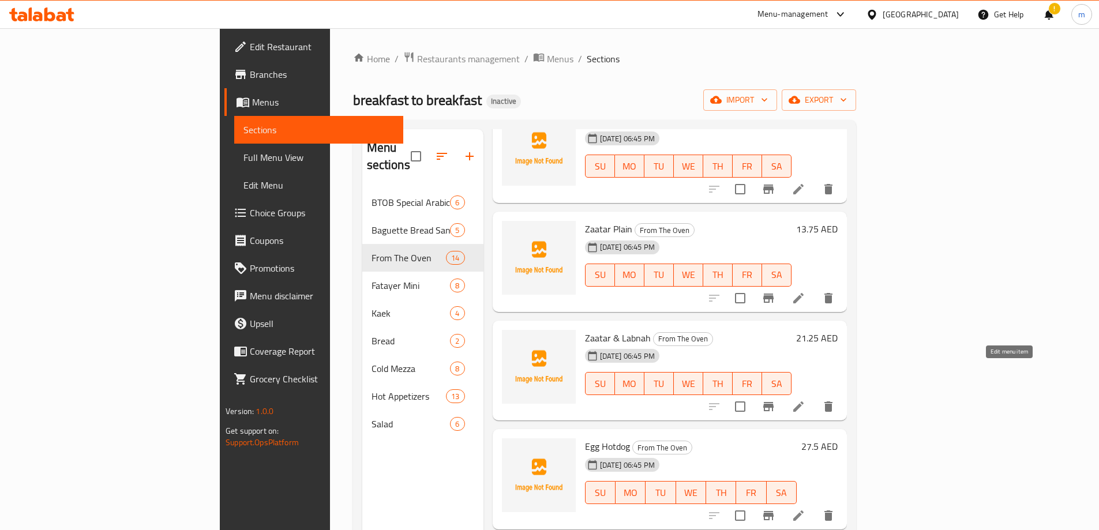
click at [804, 402] on icon at bounding box center [798, 407] width 10 height 10
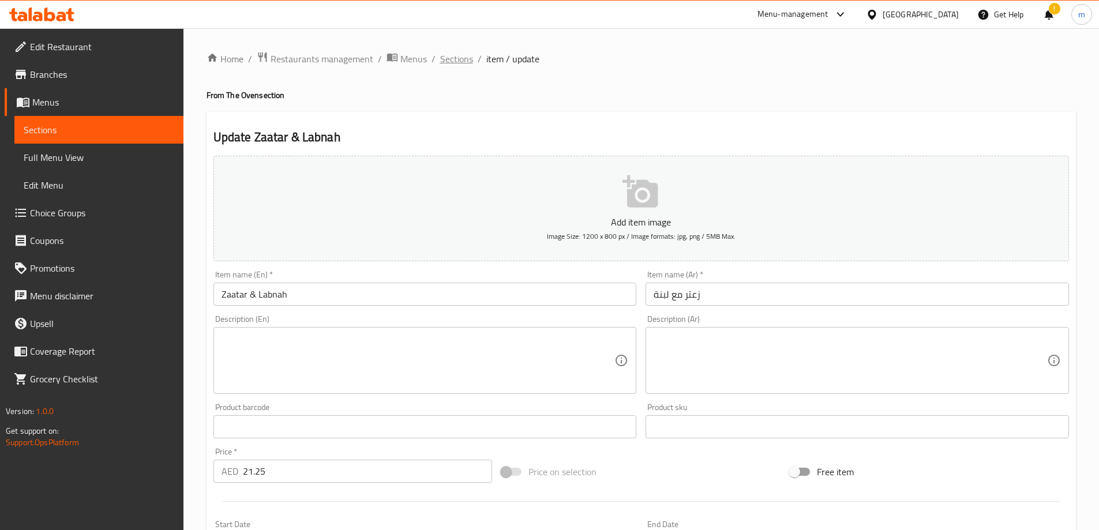
click at [454, 62] on span "Sections" at bounding box center [456, 59] width 33 height 14
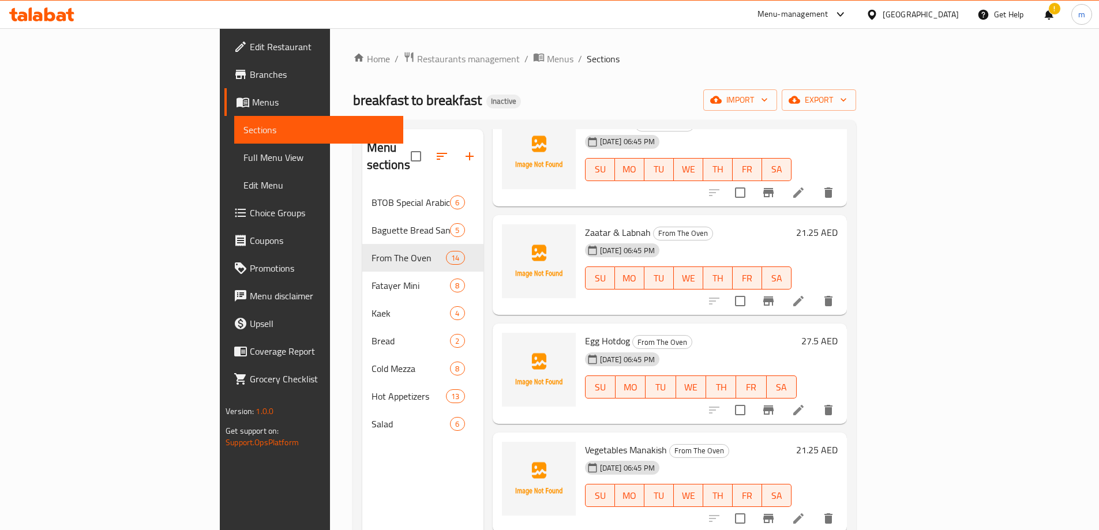
scroll to position [865, 0]
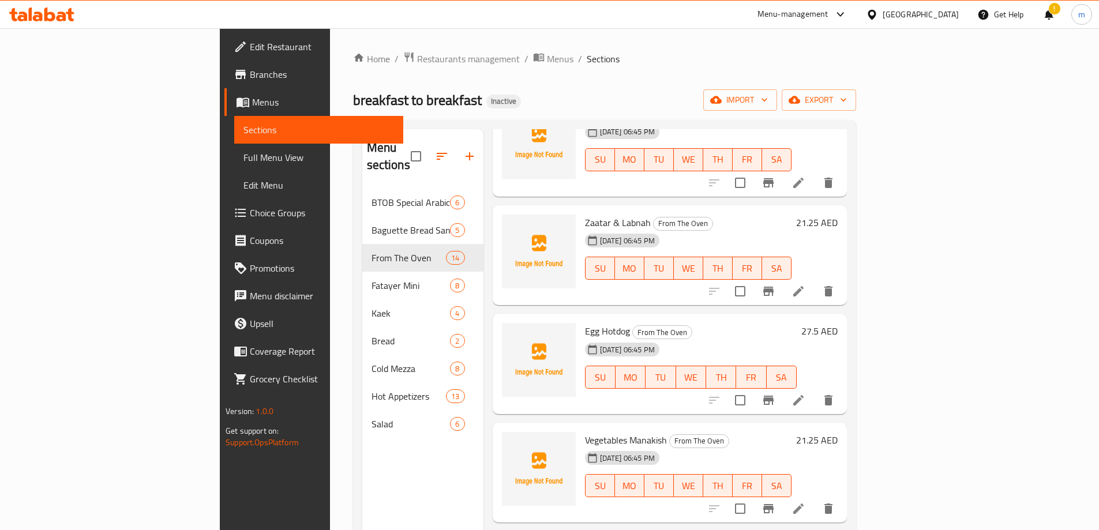
click at [805, 394] on icon at bounding box center [799, 401] width 14 height 14
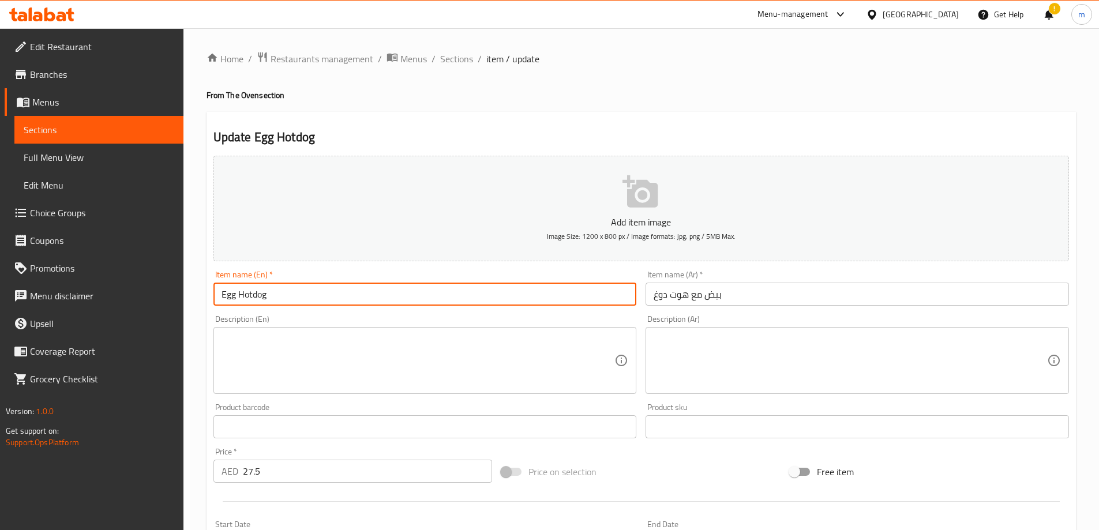
click at [236, 298] on input "Egg Hotdog" at bounding box center [425, 294] width 424 height 23
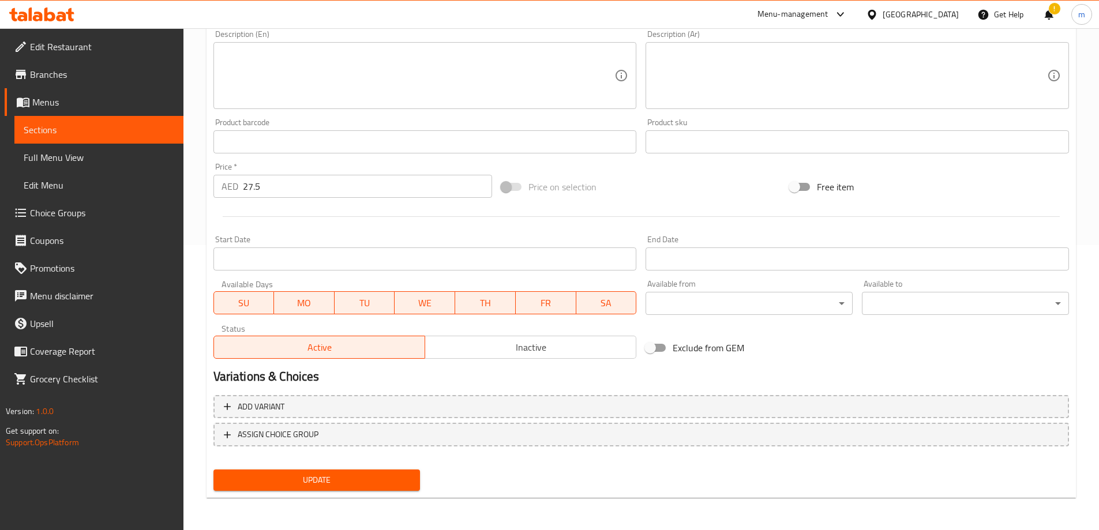
type input "Egg with Hotdog"
click at [298, 486] on span "Update" at bounding box center [317, 480] width 189 height 14
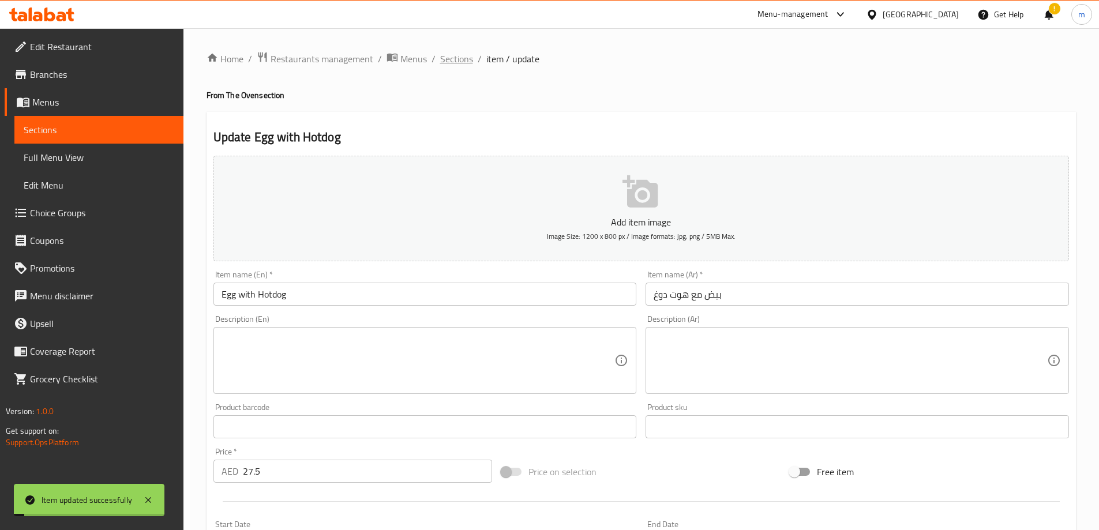
click at [455, 62] on span "Sections" at bounding box center [456, 59] width 33 height 14
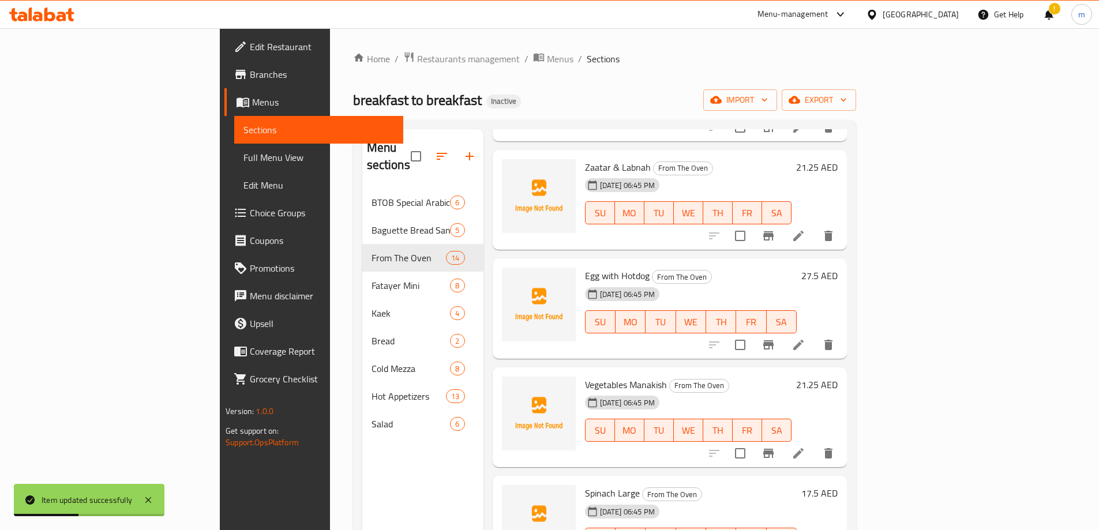
scroll to position [981, 0]
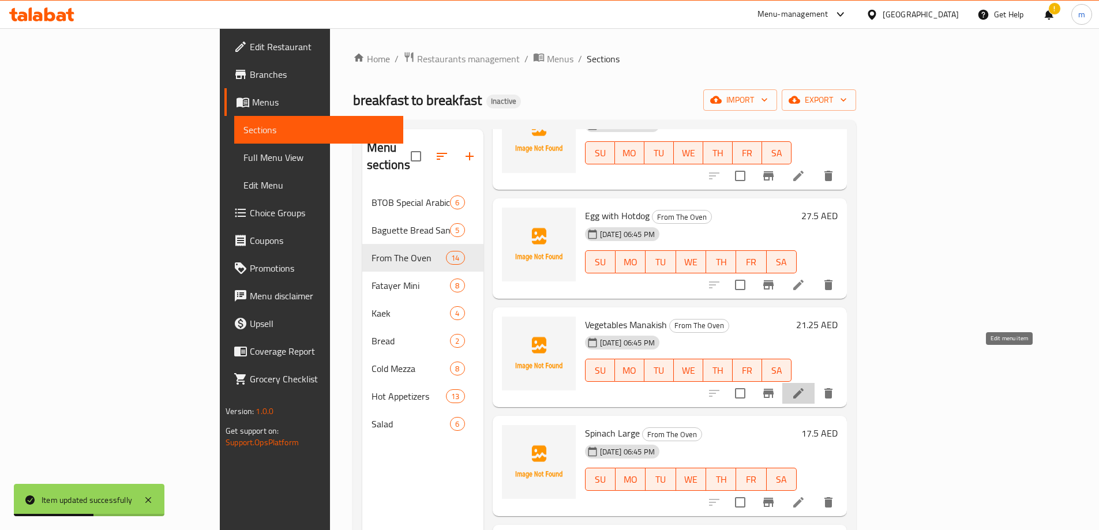
click at [805, 387] on icon at bounding box center [799, 394] width 14 height 14
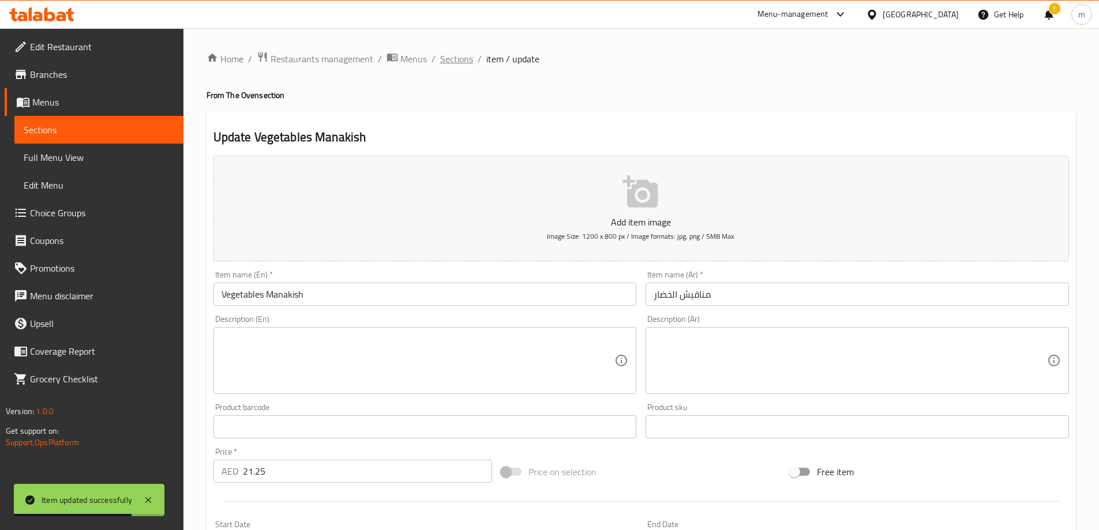
click at [459, 61] on span "Sections" at bounding box center [456, 59] width 33 height 14
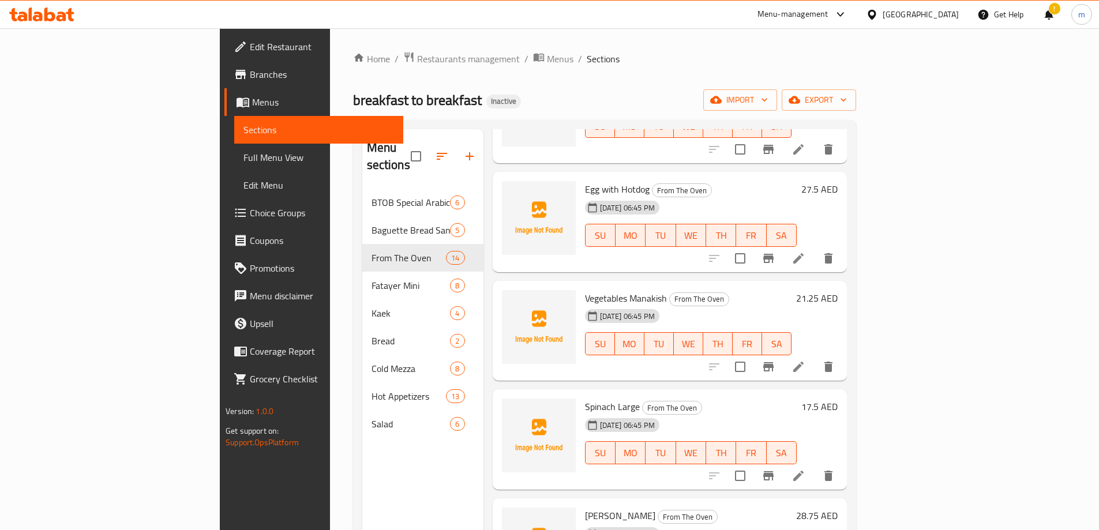
scroll to position [1022, 0]
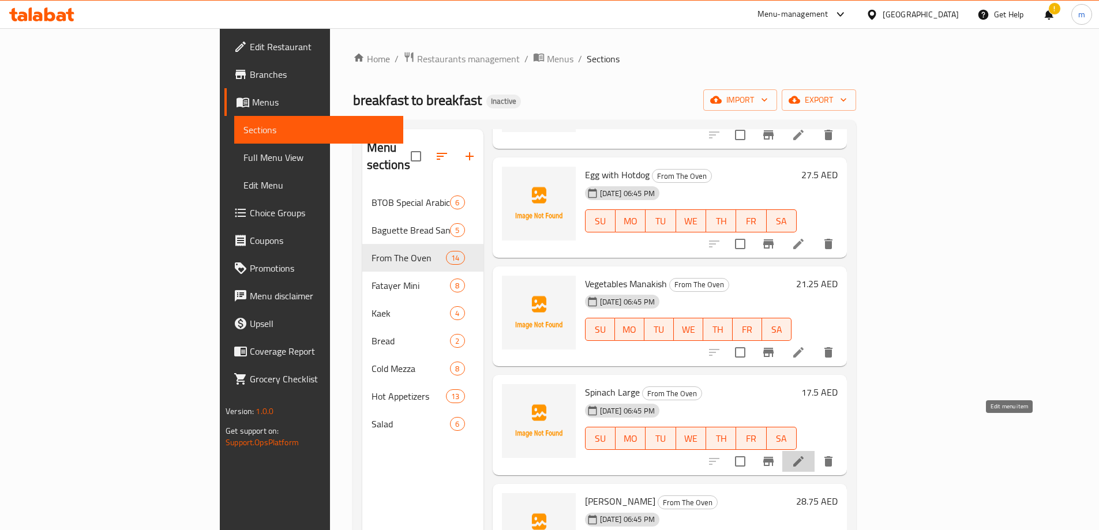
click at [804, 456] on icon at bounding box center [798, 461] width 10 height 10
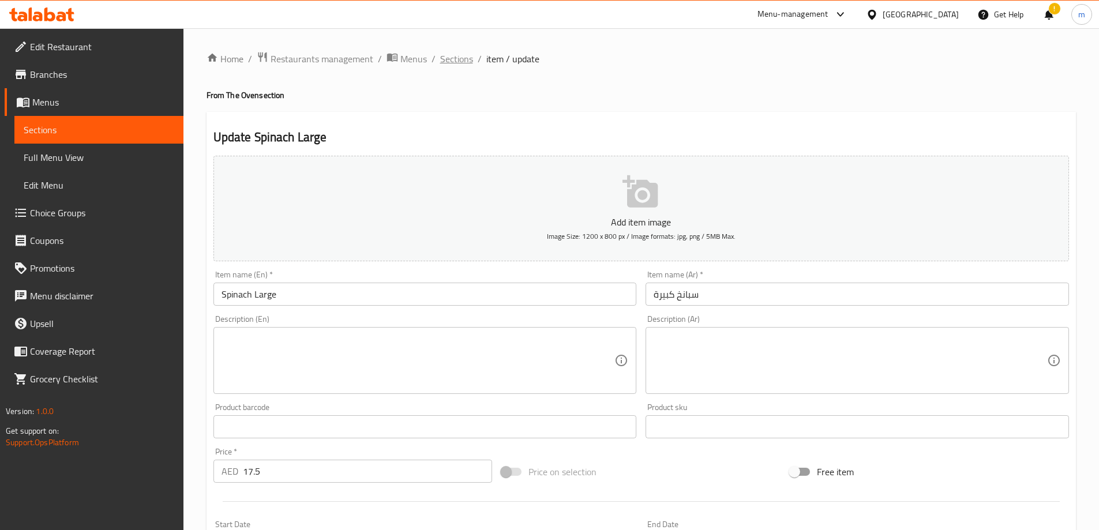
click at [470, 56] on span "Sections" at bounding box center [456, 59] width 33 height 14
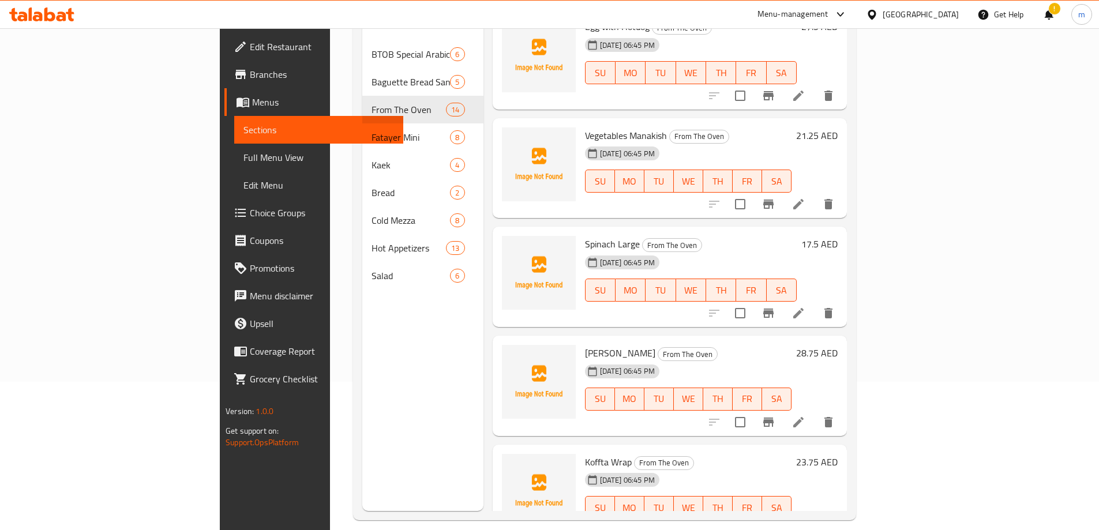
scroll to position [162, 0]
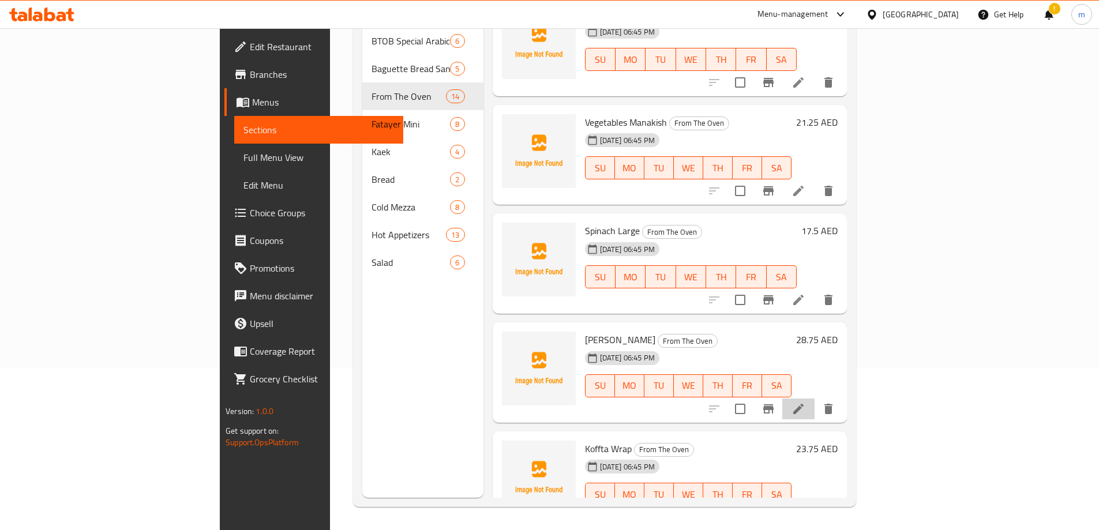
click at [815, 399] on li at bounding box center [798, 409] width 32 height 21
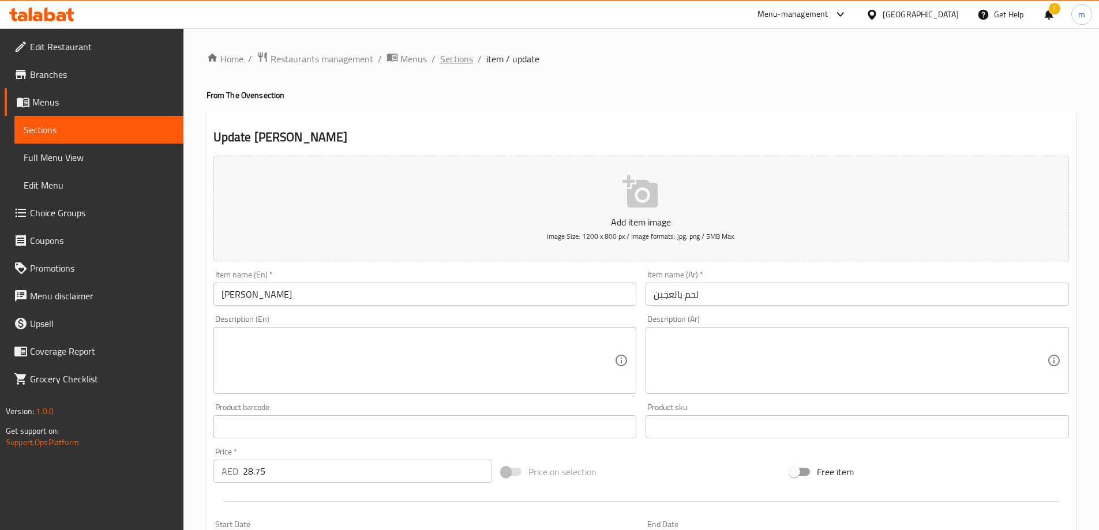
click at [459, 58] on span "Sections" at bounding box center [456, 59] width 33 height 14
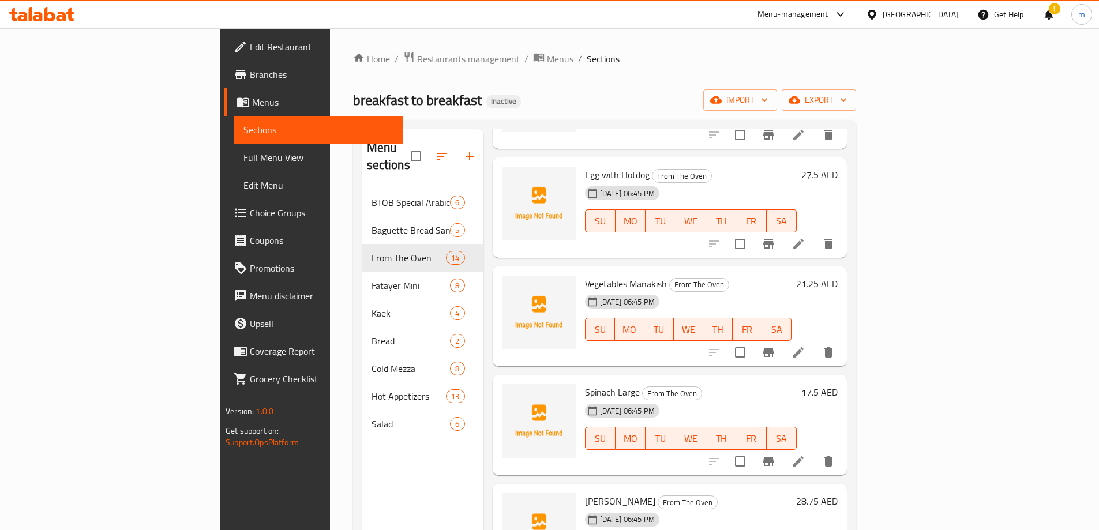
scroll to position [162, 0]
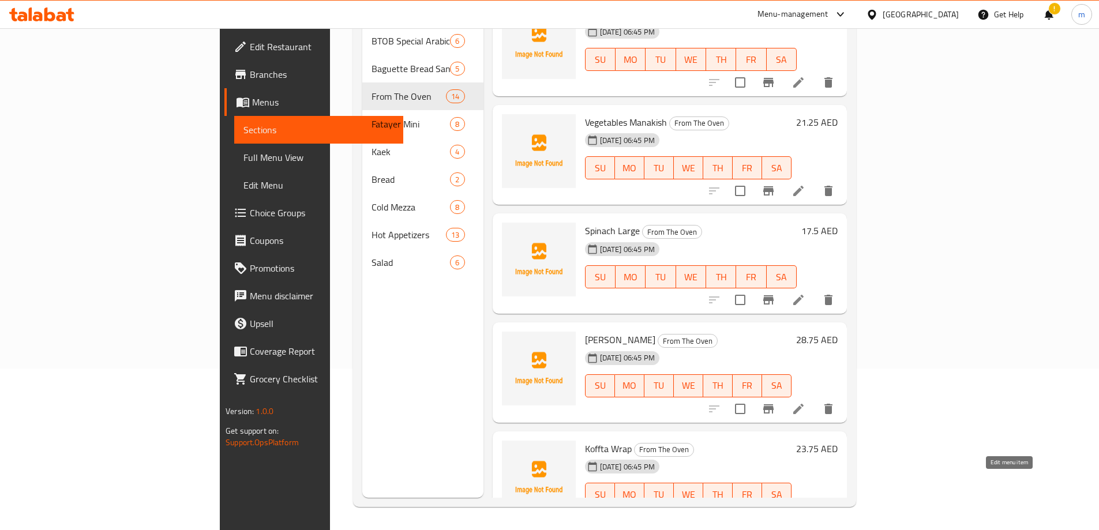
click at [805, 511] on icon at bounding box center [799, 518] width 14 height 14
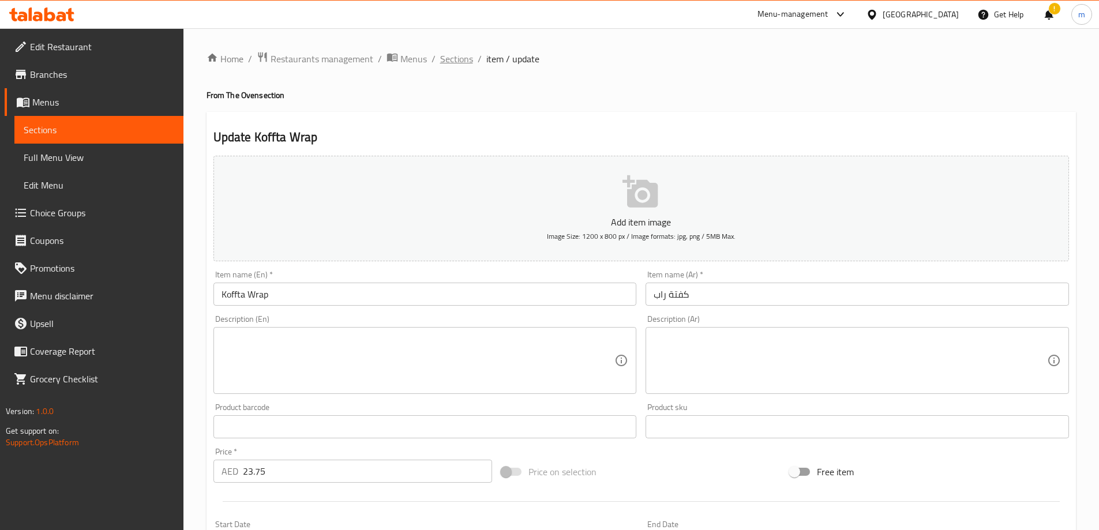
click at [441, 64] on span "Sections" at bounding box center [456, 59] width 33 height 14
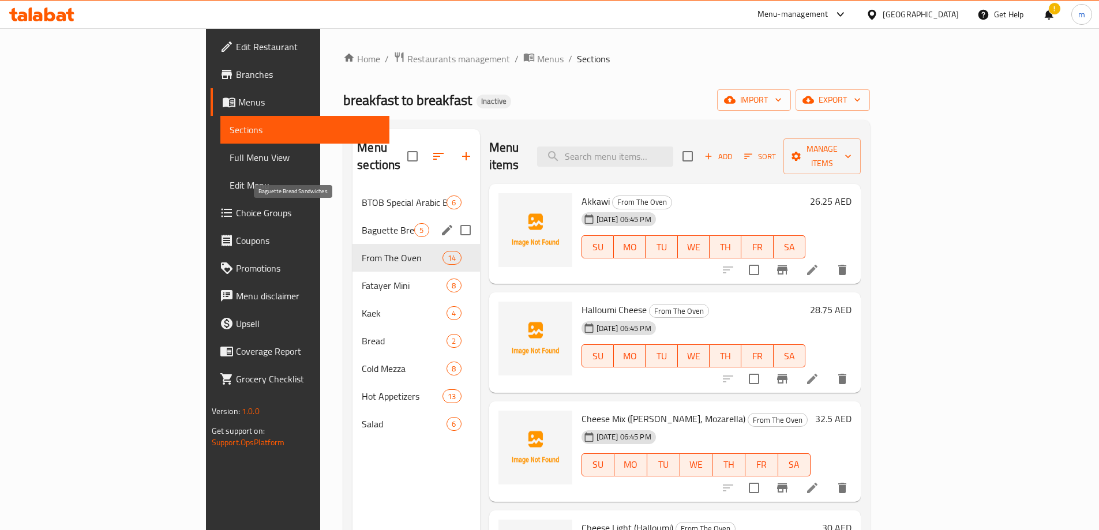
click at [362, 223] on span "Baguette Bread Sandwiches" at bounding box center [388, 230] width 53 height 14
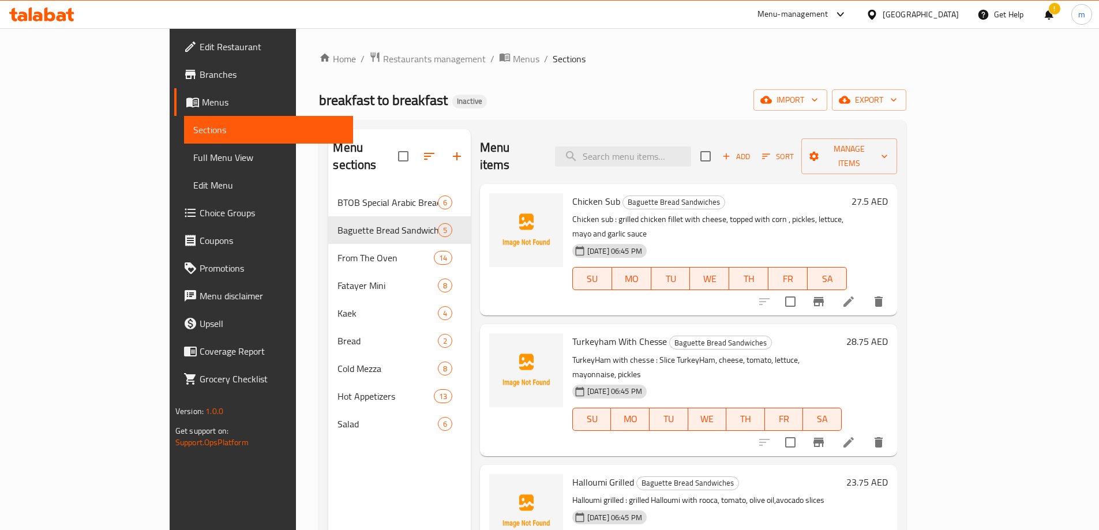
click at [518, 113] on div "Home / Restaurants management / Menus / Sections breakfast to breakfast Inactiv…" at bounding box center [612, 359] width 587 height 617
click at [865, 291] on li at bounding box center [849, 301] width 32 height 21
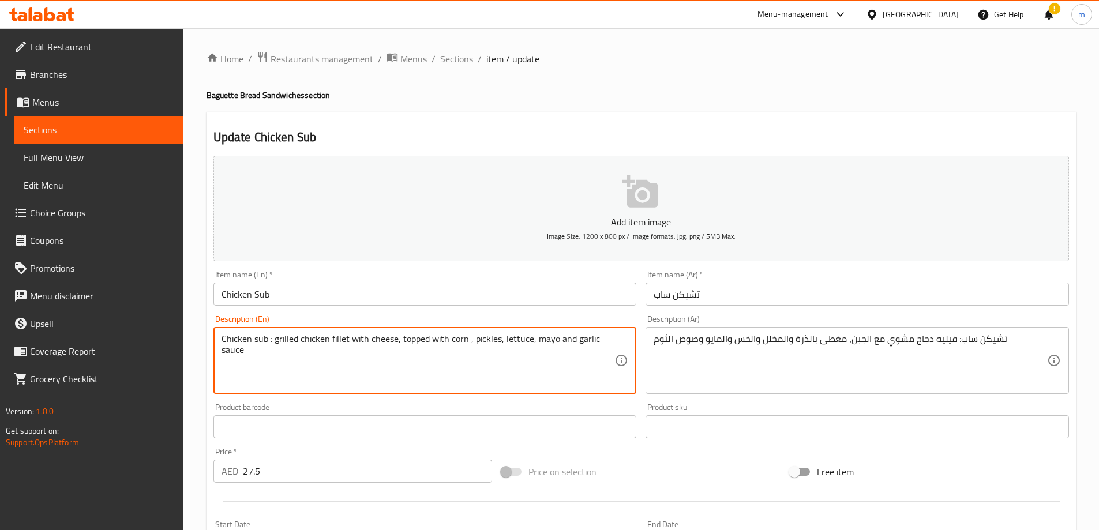
drag, startPoint x: 275, startPoint y: 343, endPoint x: 174, endPoint y: 336, distance: 100.7
type textarea "grilled chicken fillet with cheese, topped with corn , pickles, lettuce, mayo a…"
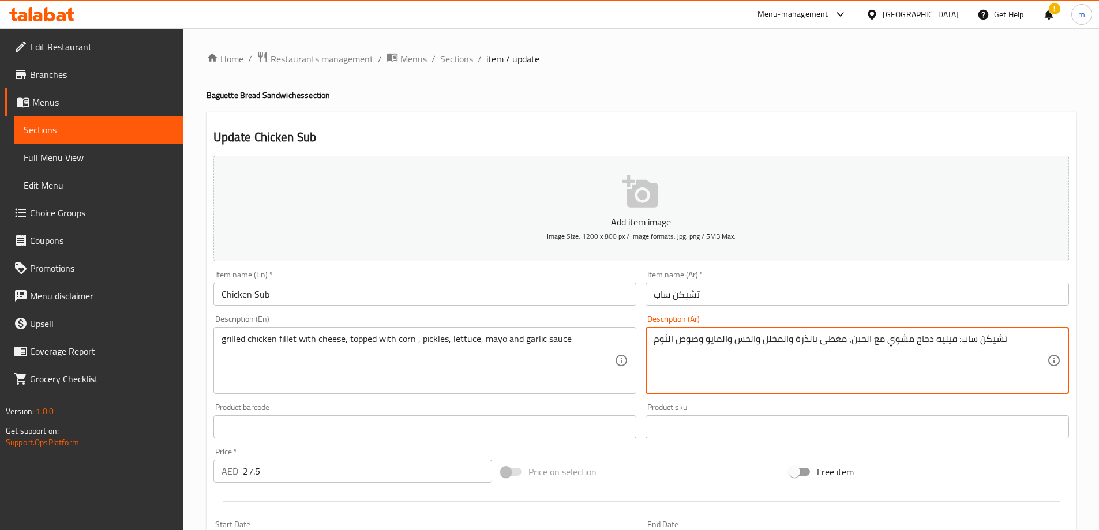
drag, startPoint x: 953, startPoint y: 339, endPoint x: 1062, endPoint y: 339, distance: 109.1
type textarea "فيليه دجاج مشوي مع الجبن، مغطى بالذرة والمخلل والخس والمايو وصوص الثوم"
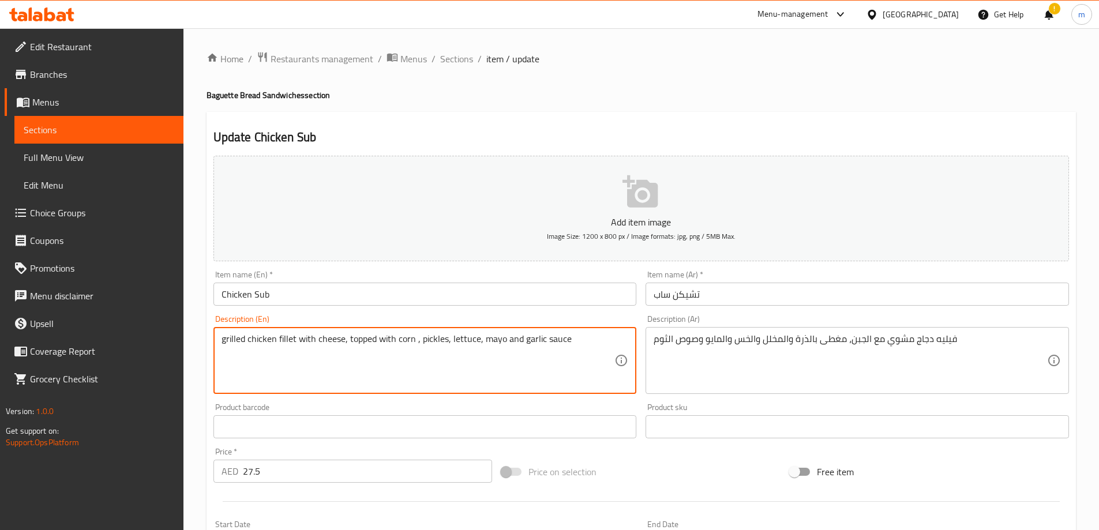
click at [350, 338] on textarea "grilled chicken fillet with cheese, topped with corn , pickles, lettuce, mayo a…" at bounding box center [419, 360] width 394 height 55
click at [419, 379] on textarea "grilled chicken fillet with cheese, topped with corn , pickles, lettuce, mayo a…" at bounding box center [419, 360] width 394 height 55
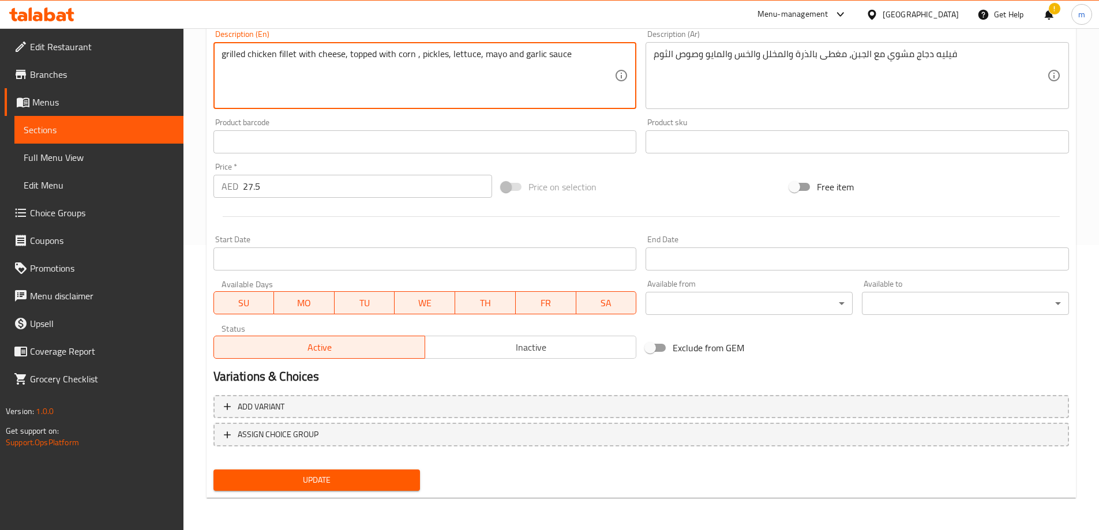
click at [338, 481] on span "Update" at bounding box center [317, 480] width 189 height 14
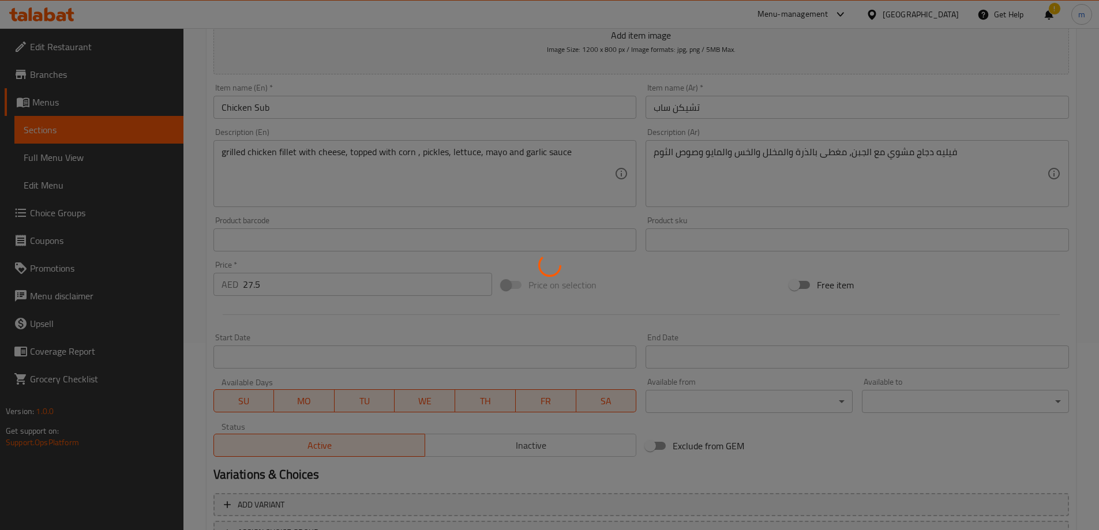
scroll to position [0, 0]
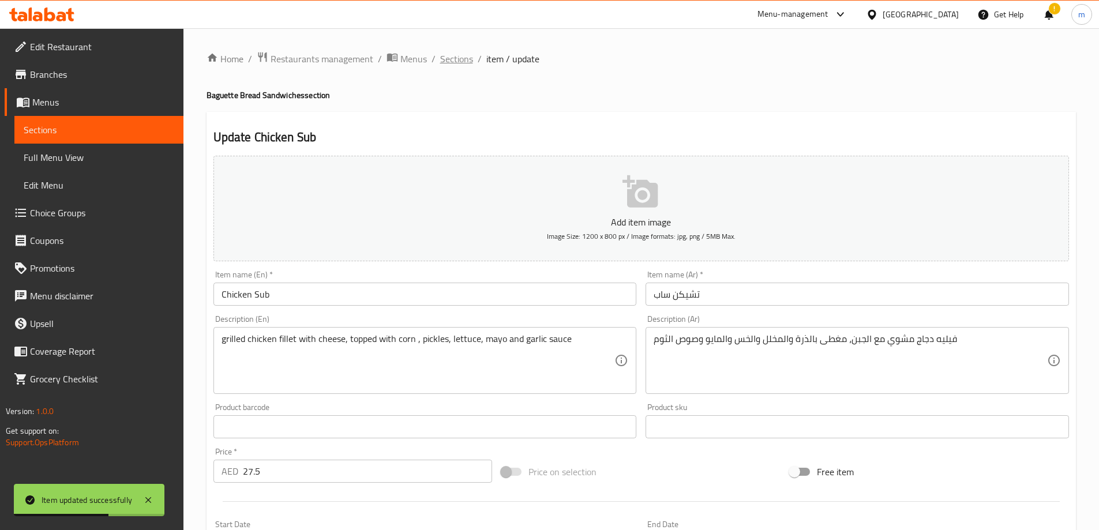
click at [465, 66] on span "Sections" at bounding box center [456, 59] width 33 height 14
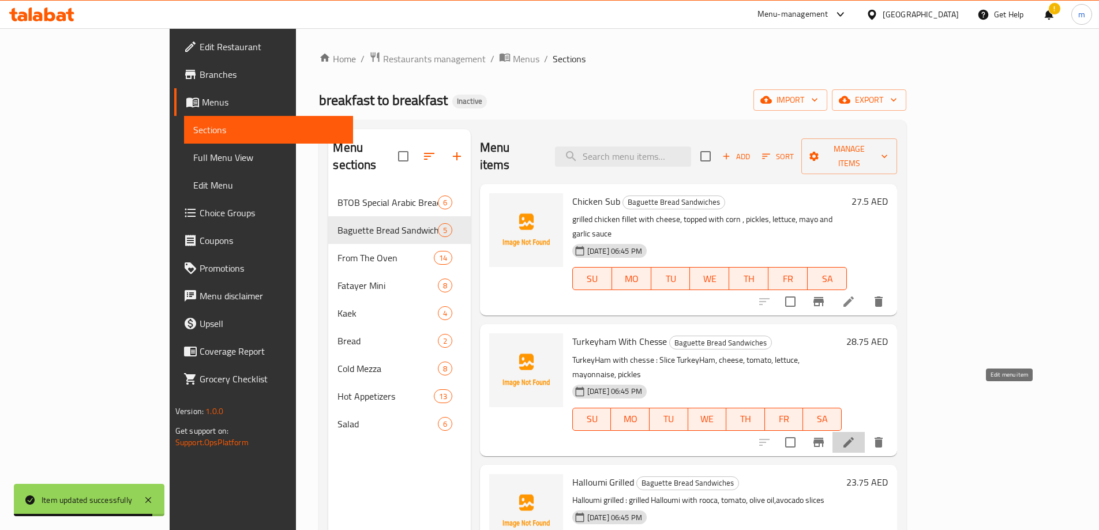
click at [856, 436] on icon at bounding box center [849, 443] width 14 height 14
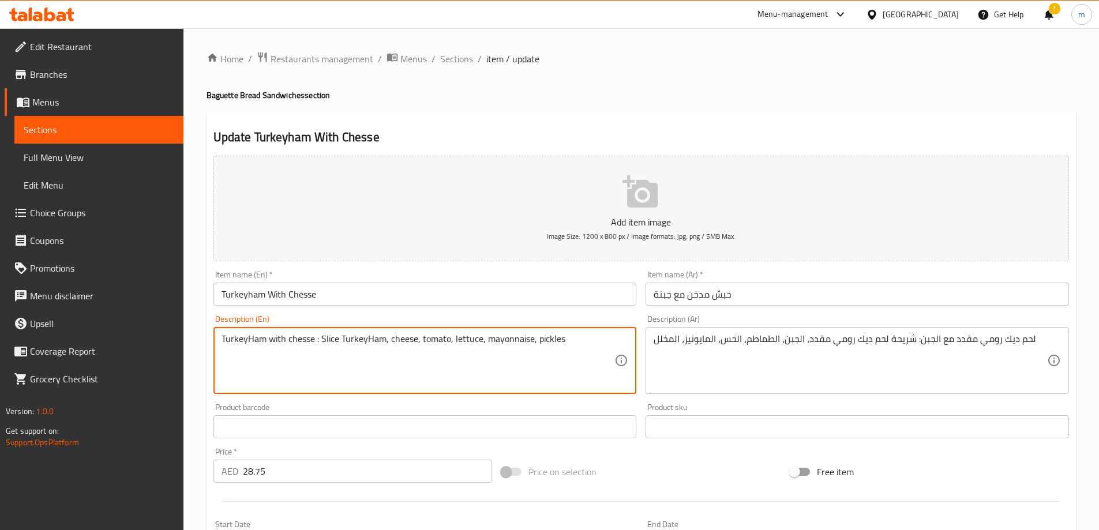
drag, startPoint x: 319, startPoint y: 342, endPoint x: 198, endPoint y: 357, distance: 122.1
type textarea "Slice TurkeyHam, cheese, tomato, lettuce, mayonnaise, pickles"
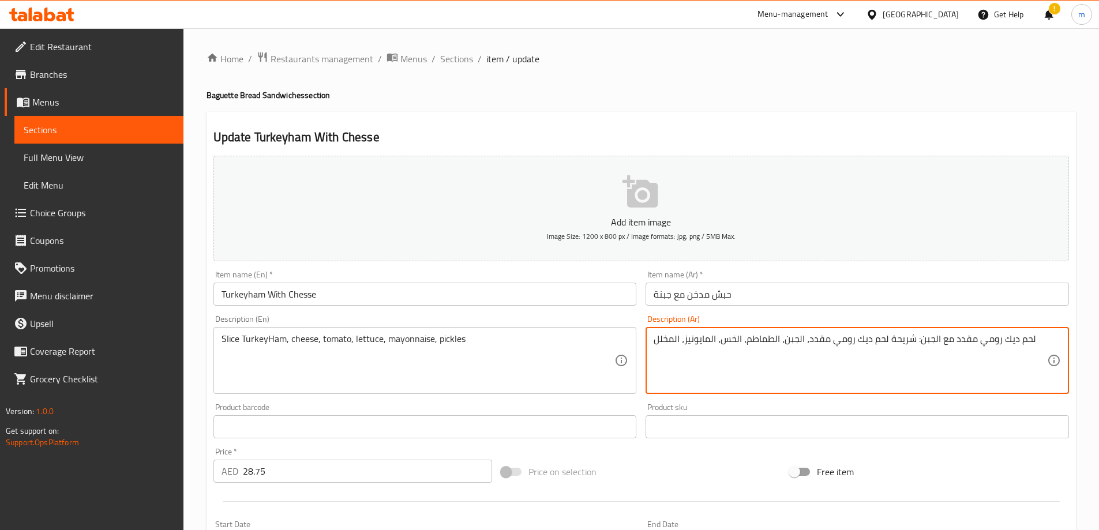
drag, startPoint x: 913, startPoint y: 339, endPoint x: 1072, endPoint y: 323, distance: 159.5
type textarea "شريحة لحم ديك رومي مقدد، الجبن، الطماطم، الخس، المايونيز، المخلل"
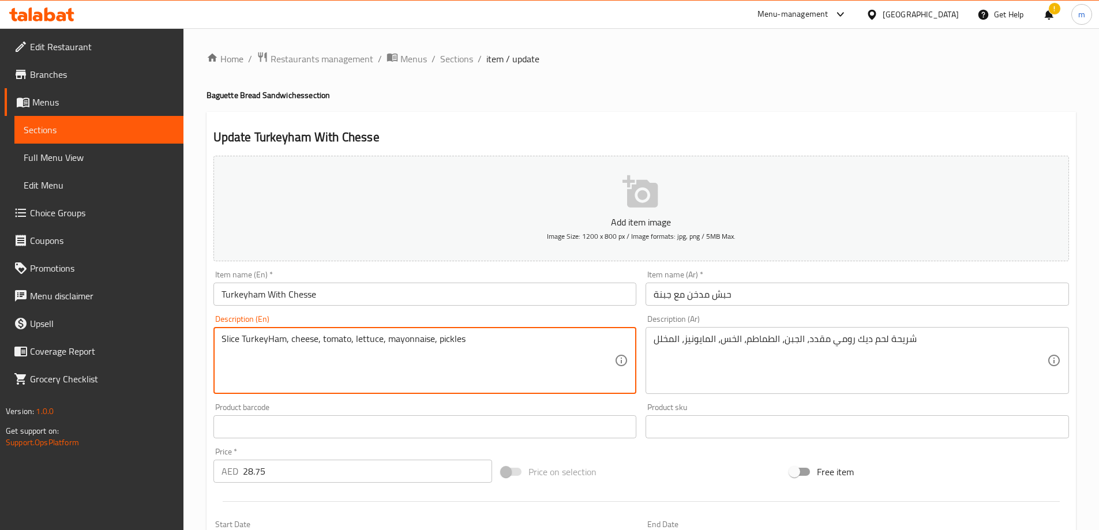
click at [459, 372] on textarea "Slice TurkeyHam, cheese, tomato, lettuce, mayonnaise, pickles" at bounding box center [419, 360] width 394 height 55
click at [399, 370] on textarea "Slice TurkeyHam, cheese, tomato, lettuce, mayonnaise, pickles" at bounding box center [419, 360] width 394 height 55
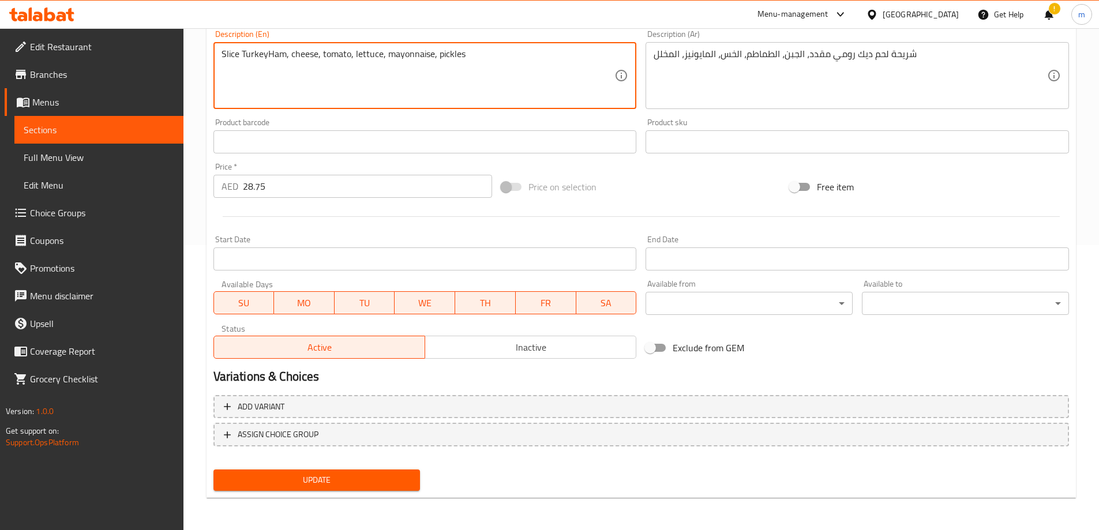
click at [298, 477] on span "Update" at bounding box center [317, 480] width 189 height 14
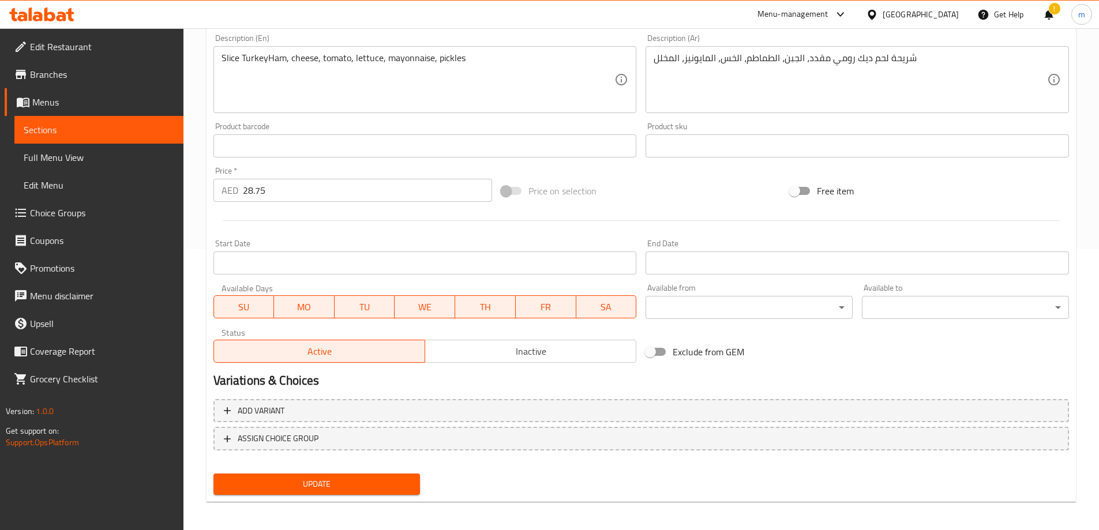
scroll to position [285, 0]
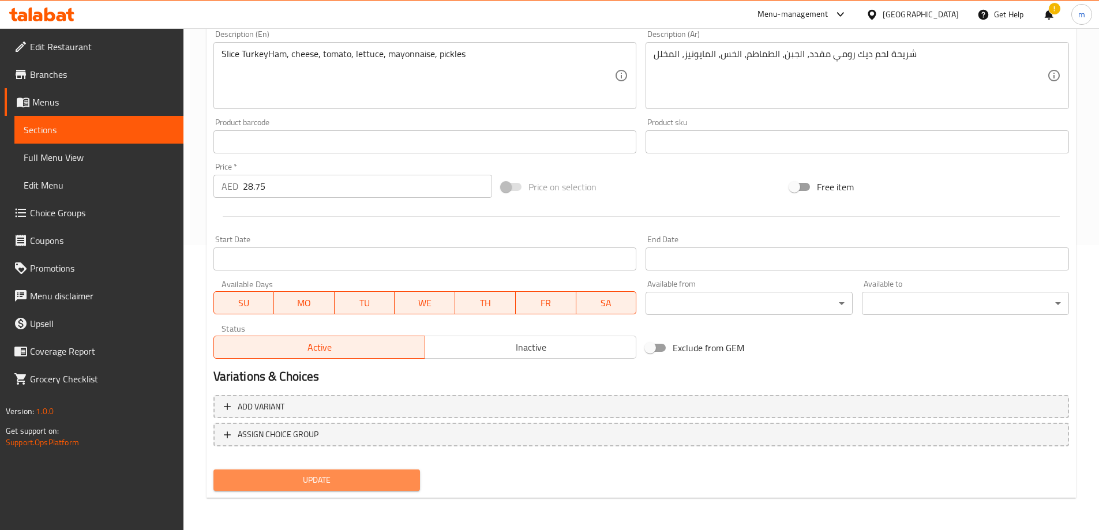
click at [409, 478] on span "Update" at bounding box center [317, 480] width 189 height 14
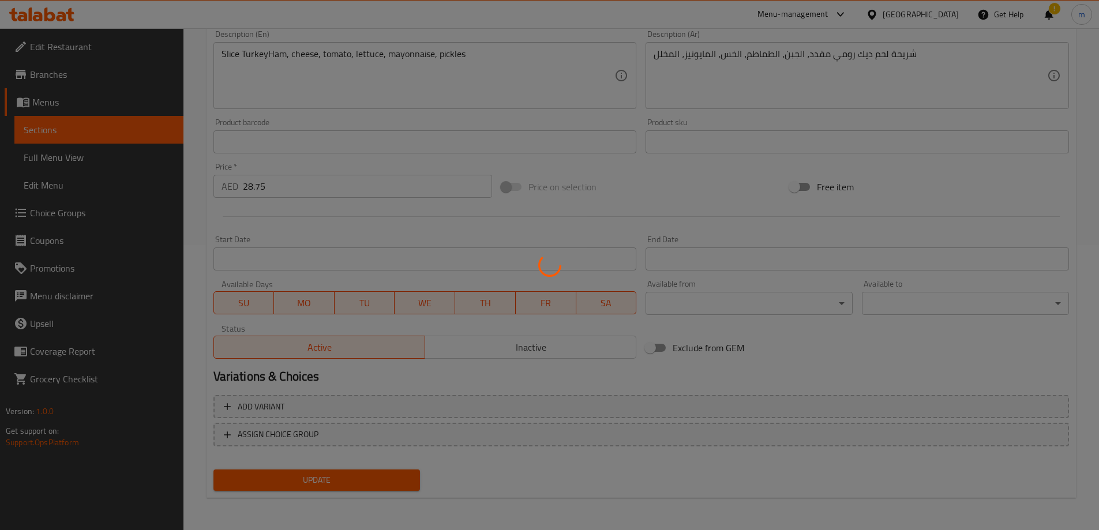
scroll to position [0, 0]
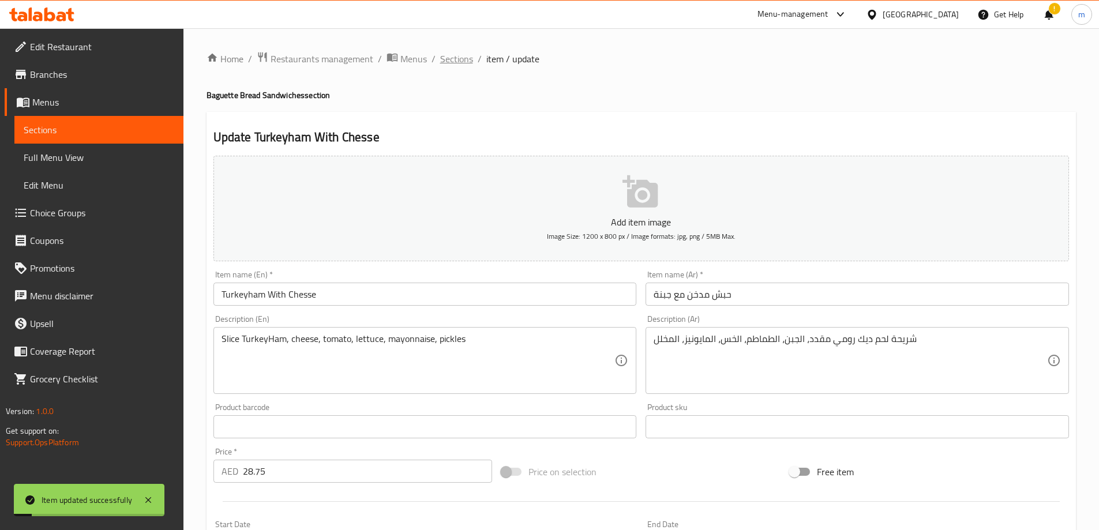
click at [451, 57] on span "Sections" at bounding box center [456, 59] width 33 height 14
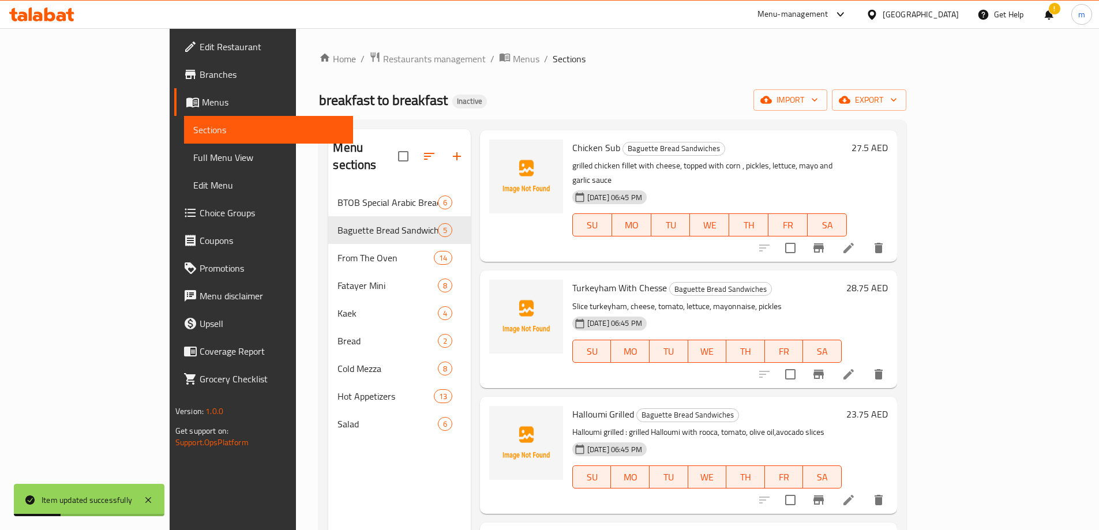
scroll to position [129, 0]
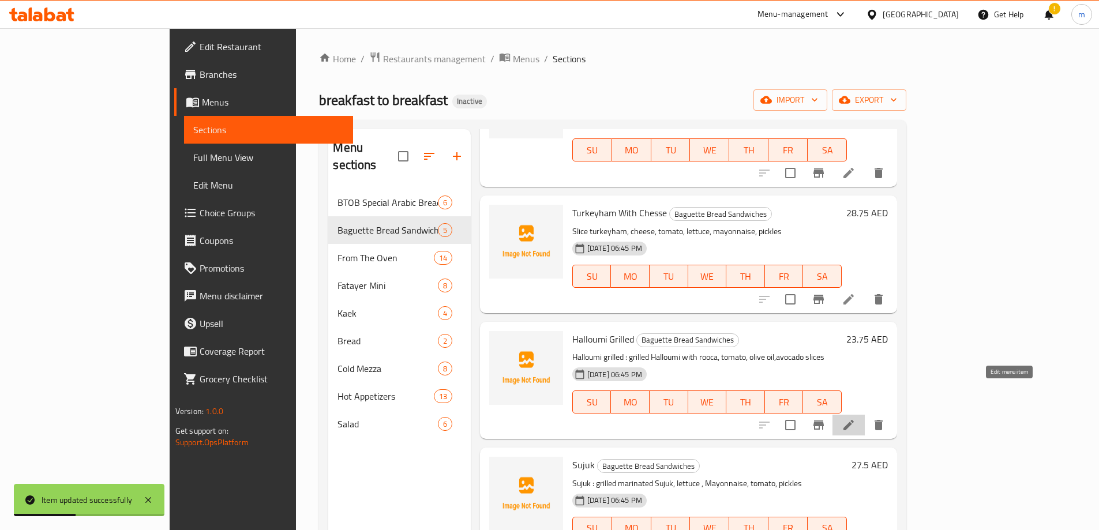
click at [856, 418] on icon at bounding box center [849, 425] width 14 height 14
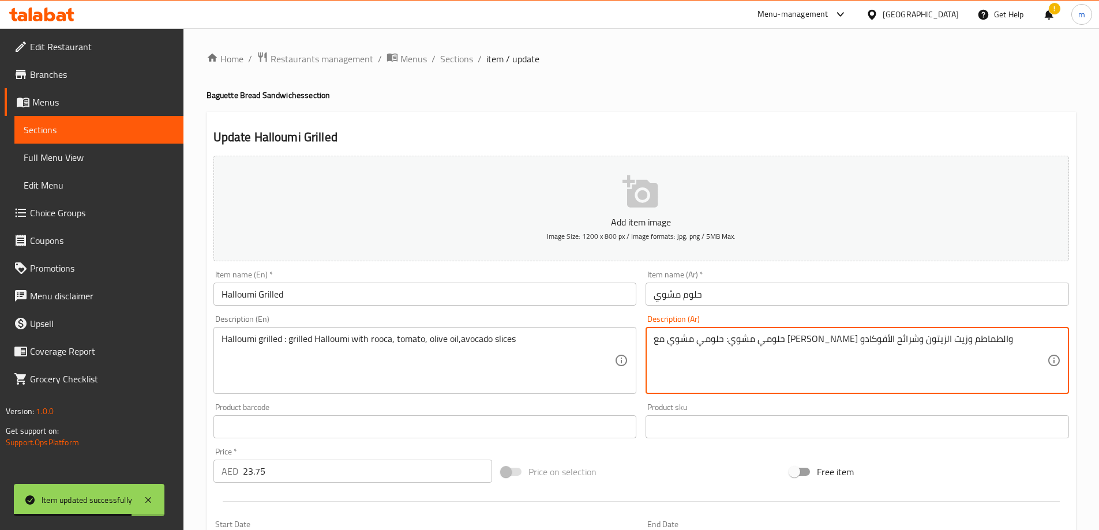
drag, startPoint x: 902, startPoint y: 338, endPoint x: 1069, endPoint y: 339, distance: 166.7
type textarea "حلومي مشوي مع جرجير والطماطم وزيت الزيتون وشرائح الأفوكادو"
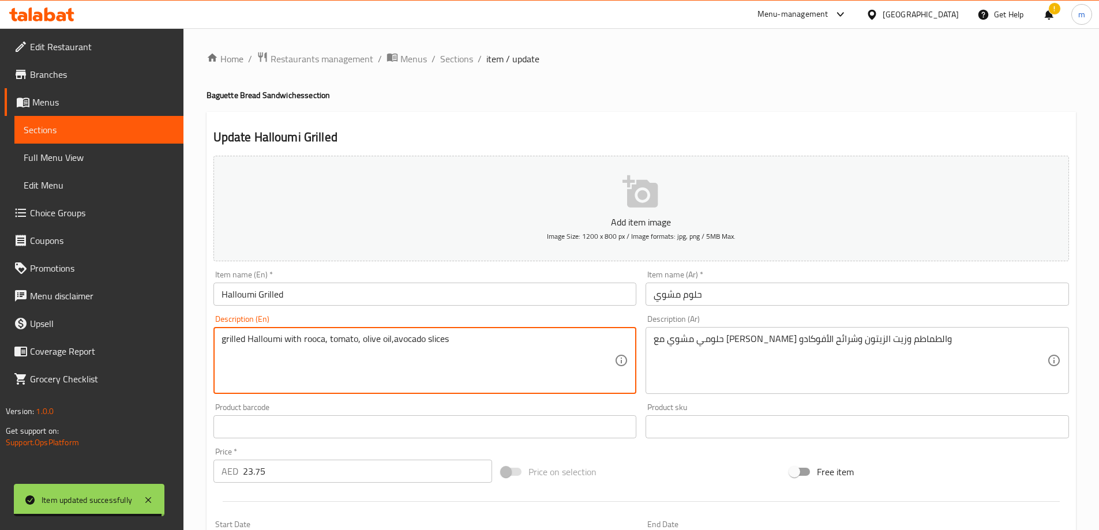
drag, startPoint x: 287, startPoint y: 339, endPoint x: 111, endPoint y: 341, distance: 176.0
click at [293, 347] on textarea "grilled Halloumi with rooca, tomato, olive oil,avocado slices" at bounding box center [419, 360] width 394 height 55
click at [479, 351] on textarea "grilled Halloumi with rooca, tomato, olive oil,avocado slices" at bounding box center [419, 360] width 394 height 55
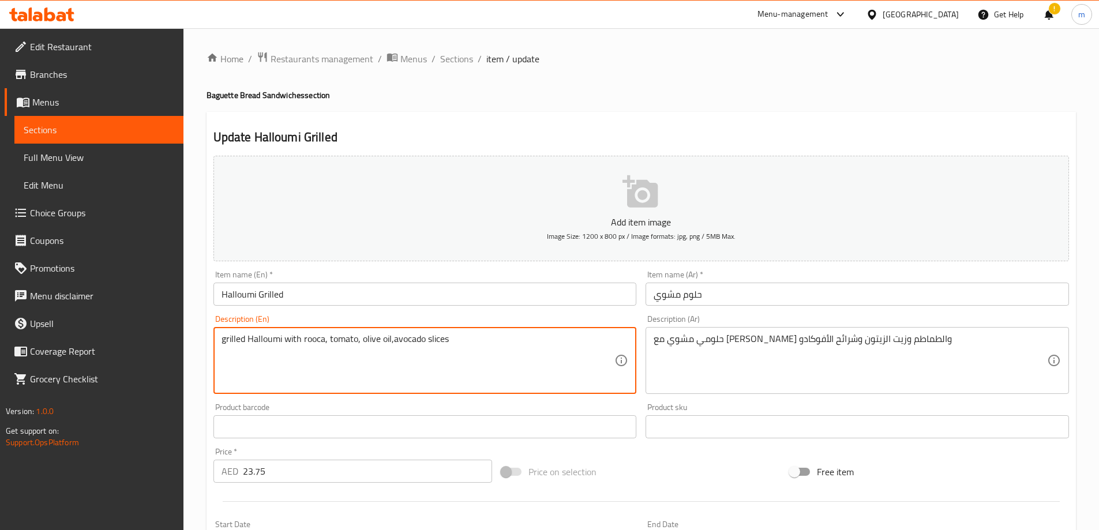
click at [319, 343] on textarea "grilled Halloumi with rooca, tomato, olive oil,avocado slices" at bounding box center [419, 360] width 394 height 55
type textarea "Grilled halloumi with rooca, tomato, olive oil,avocado slices"
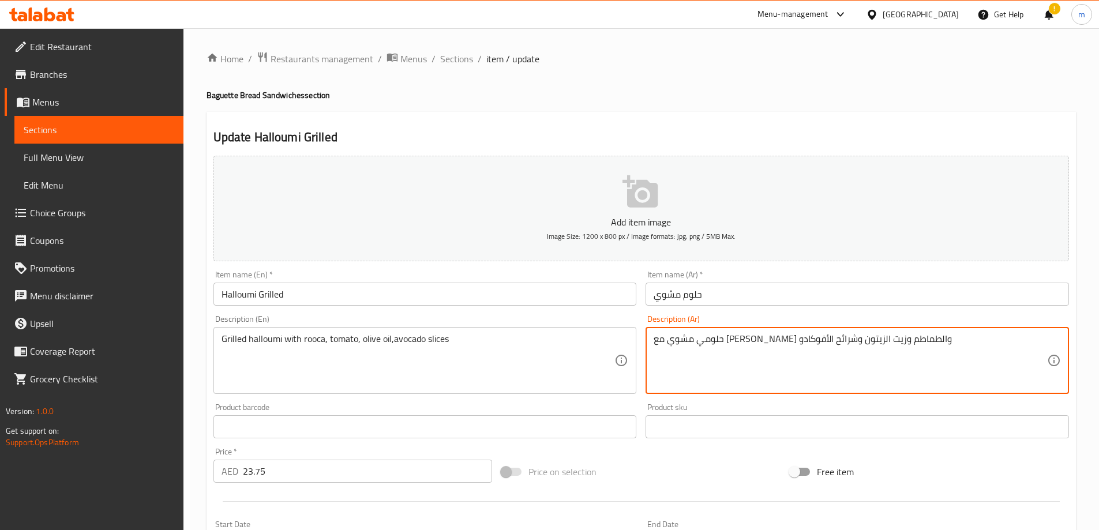
drag, startPoint x: 829, startPoint y: 343, endPoint x: 810, endPoint y: 344, distance: 18.5
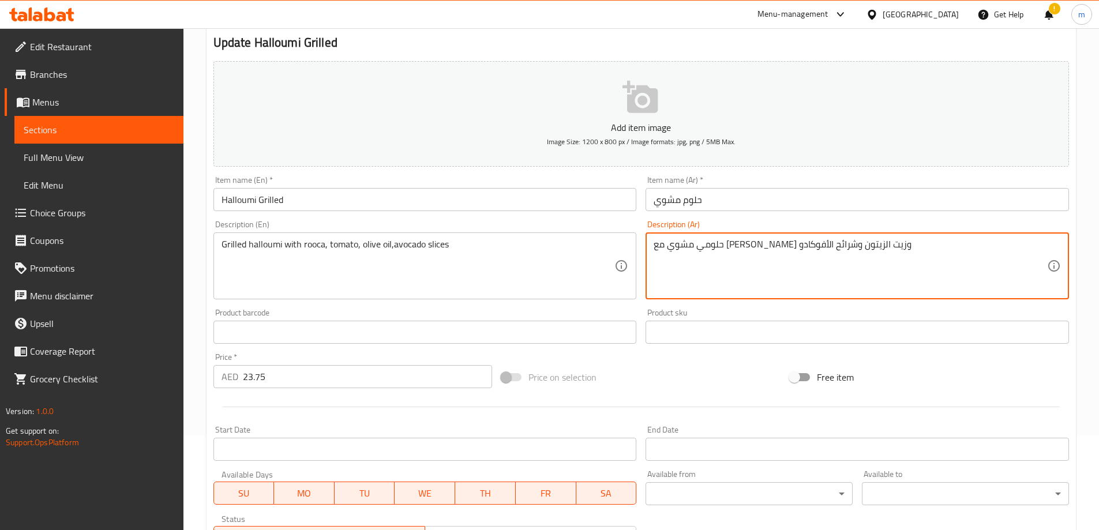
scroll to position [285, 0]
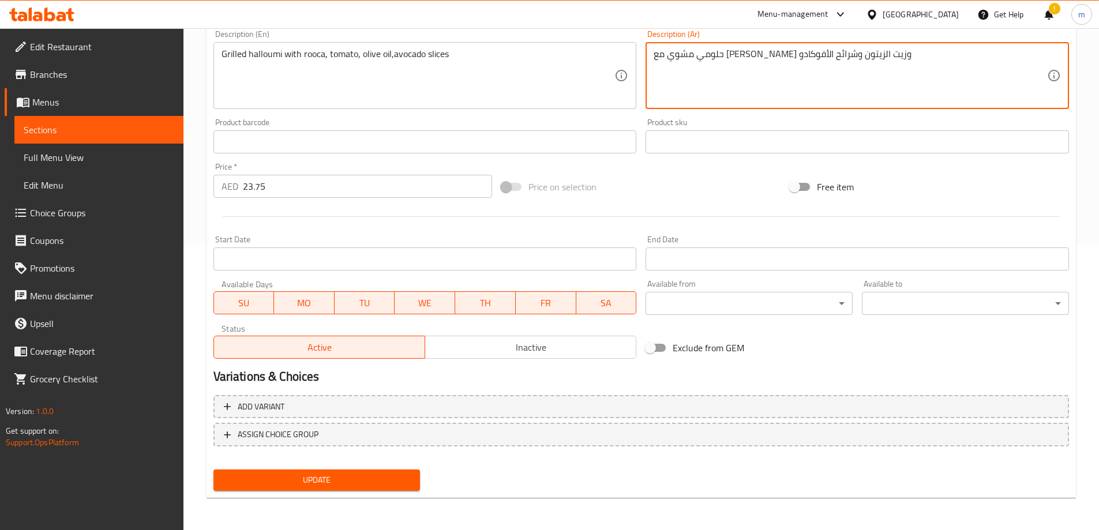
type textarea "حلومي مشوي مع [PERSON_NAME] وزيت الزيتون وشرائح الأفوكادو"
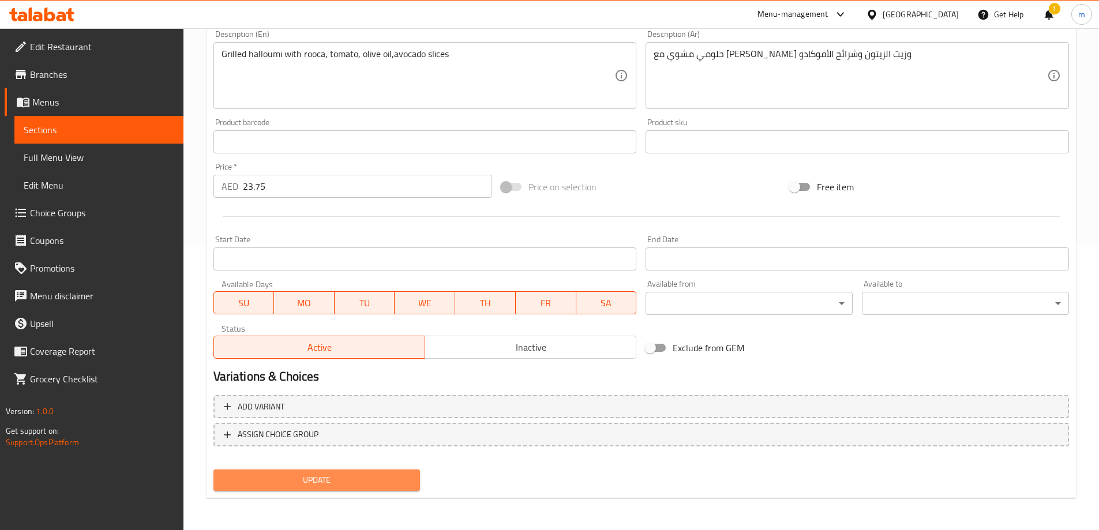
click at [396, 484] on span "Update" at bounding box center [317, 480] width 189 height 14
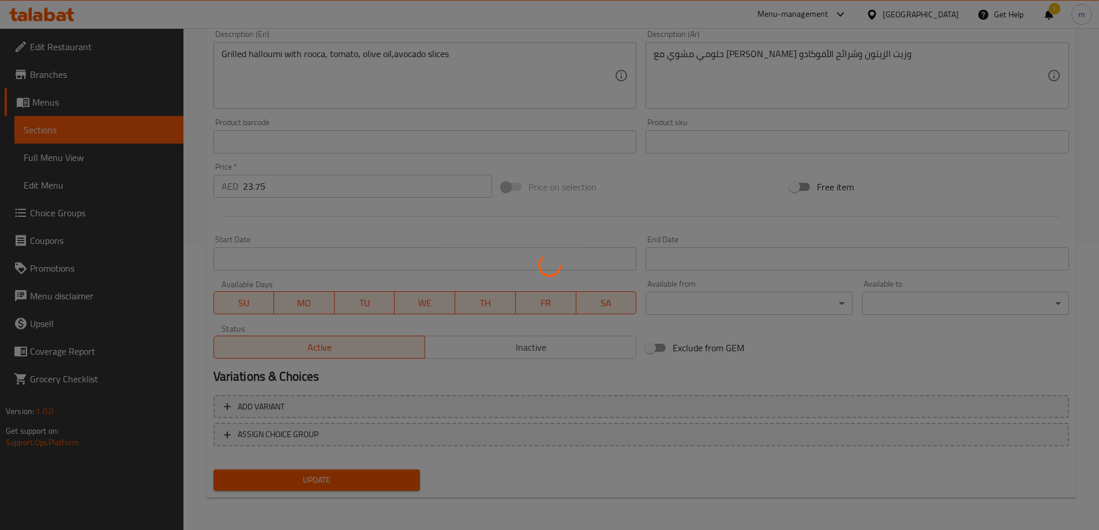
scroll to position [0, 0]
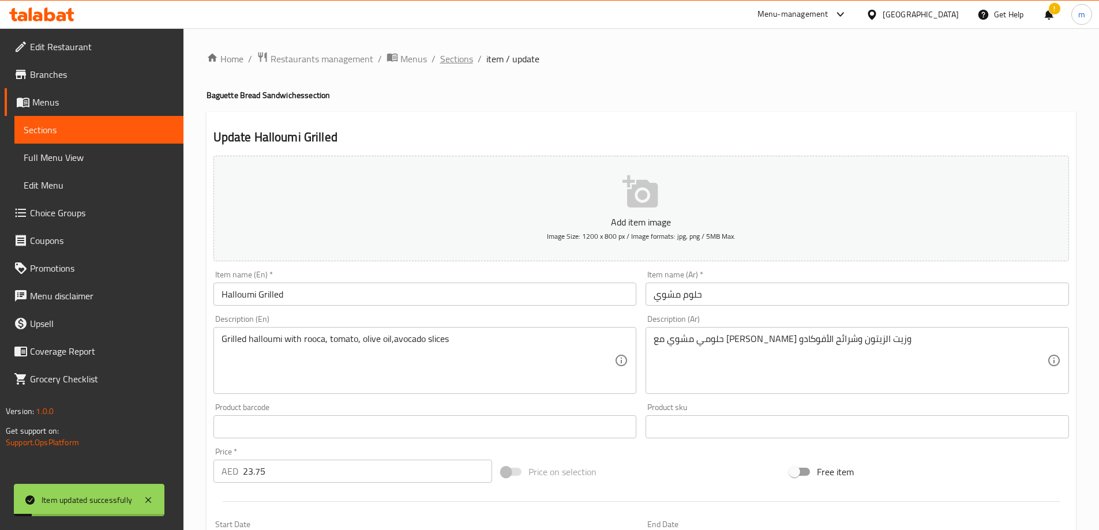
click at [455, 58] on span "Sections" at bounding box center [456, 59] width 33 height 14
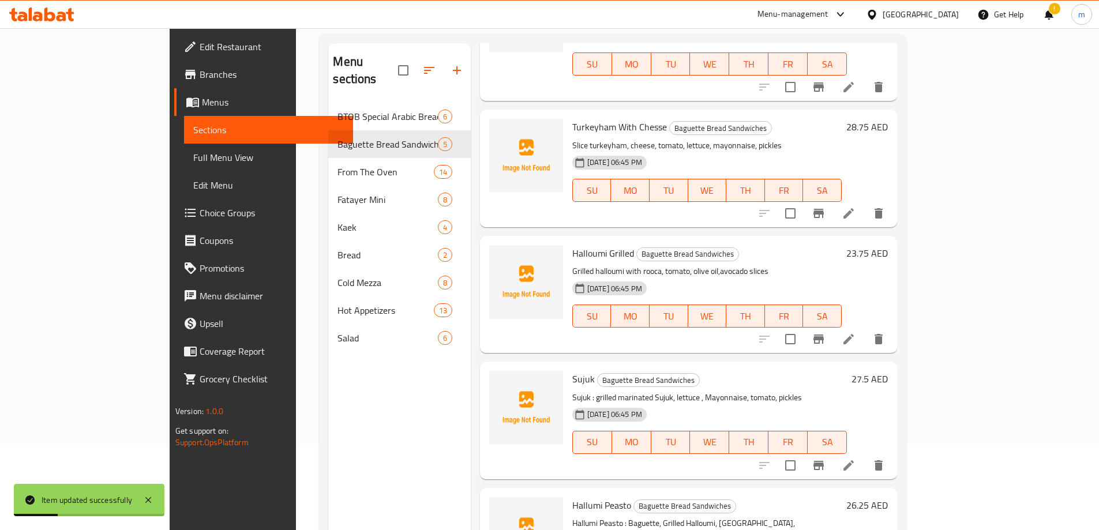
scroll to position [162, 0]
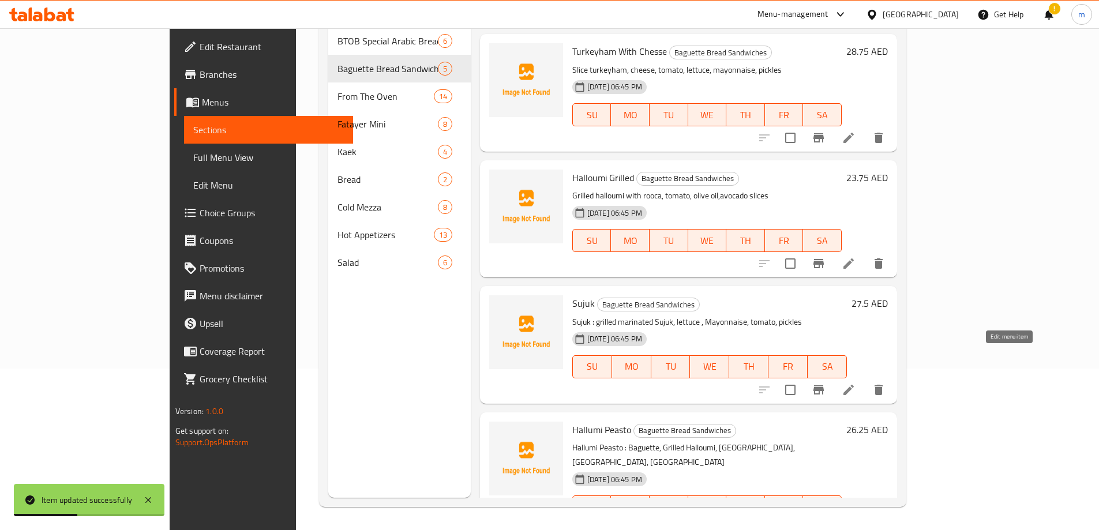
click at [856, 383] on icon at bounding box center [849, 390] width 14 height 14
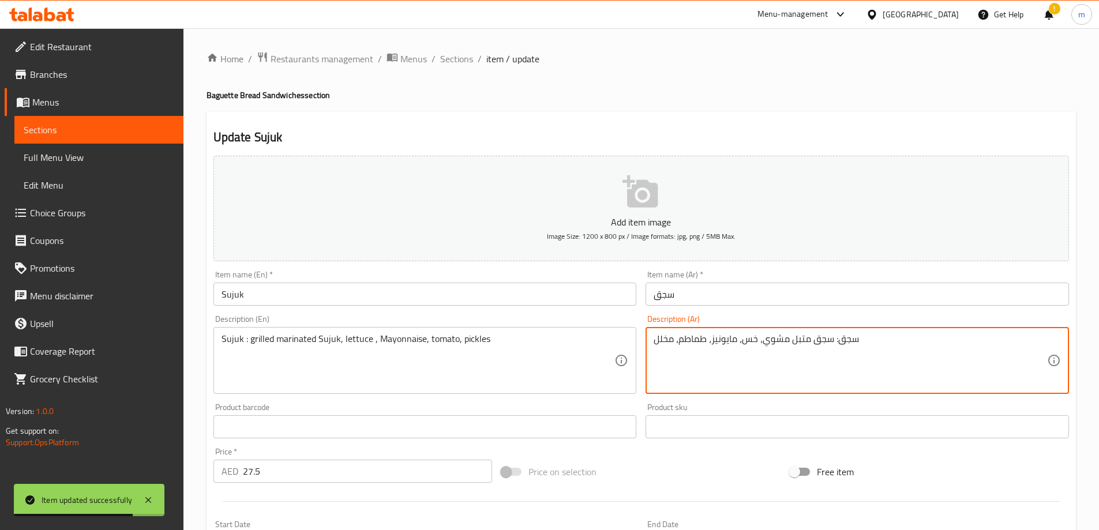
drag, startPoint x: 832, startPoint y: 340, endPoint x: 925, endPoint y: 329, distance: 93.5
type textarea "سجق متبل مشوي، خس، مايونيز، طماطم، مخلل"
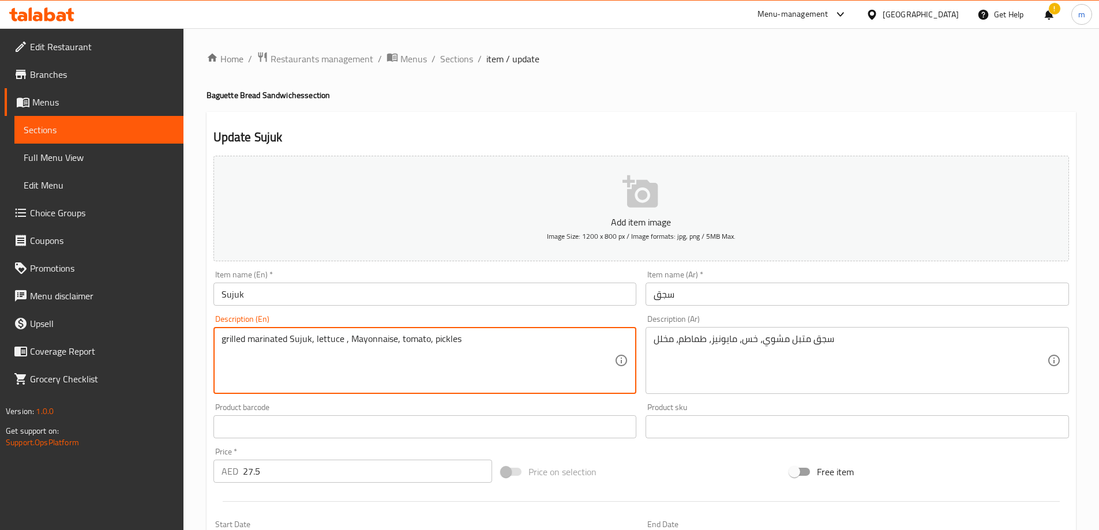
drag, startPoint x: 249, startPoint y: 339, endPoint x: 181, endPoint y: 335, distance: 68.2
click at [242, 337] on textarea "grilled marinated Sujuk, lettuce , Mayonnaise, tomato, pickles" at bounding box center [419, 360] width 394 height 55
click at [410, 362] on textarea "grilled marinated Sujuk, lettuce , Mayonnaise, tomato, pickles" at bounding box center [419, 360] width 394 height 55
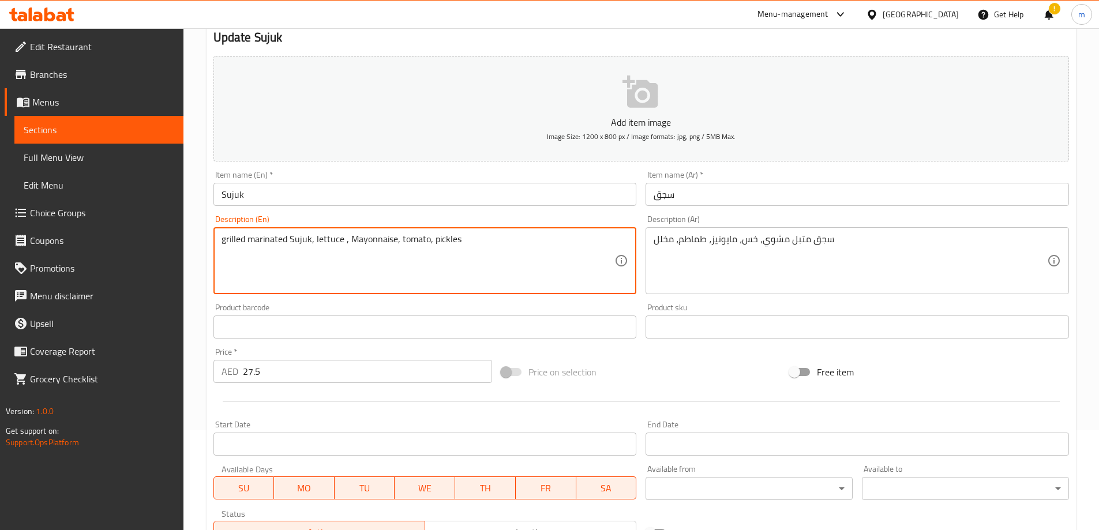
scroll to position [285, 0]
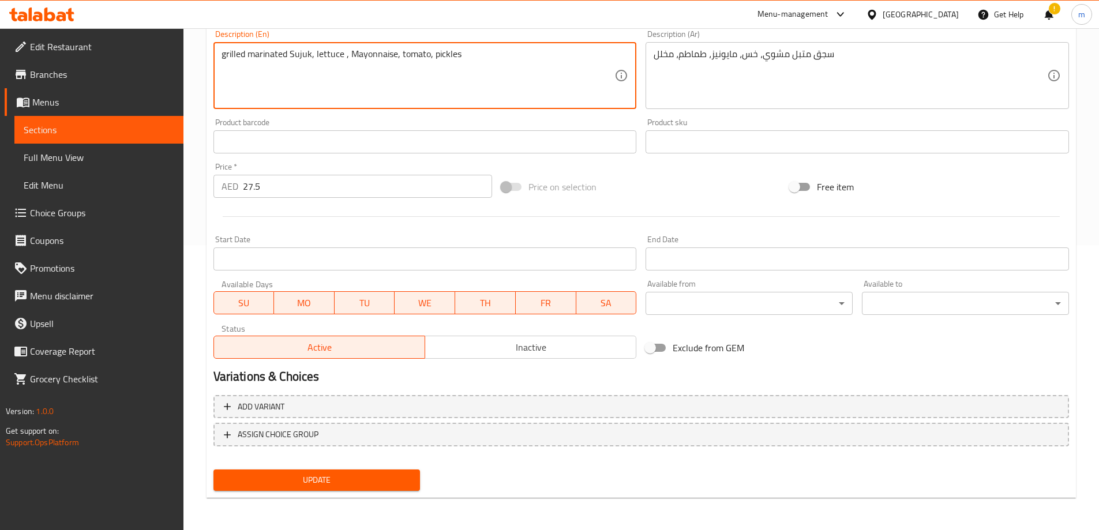
type textarea "Grilled marinated sujuk, lettuce , mayonnaise, tomato, pickles"
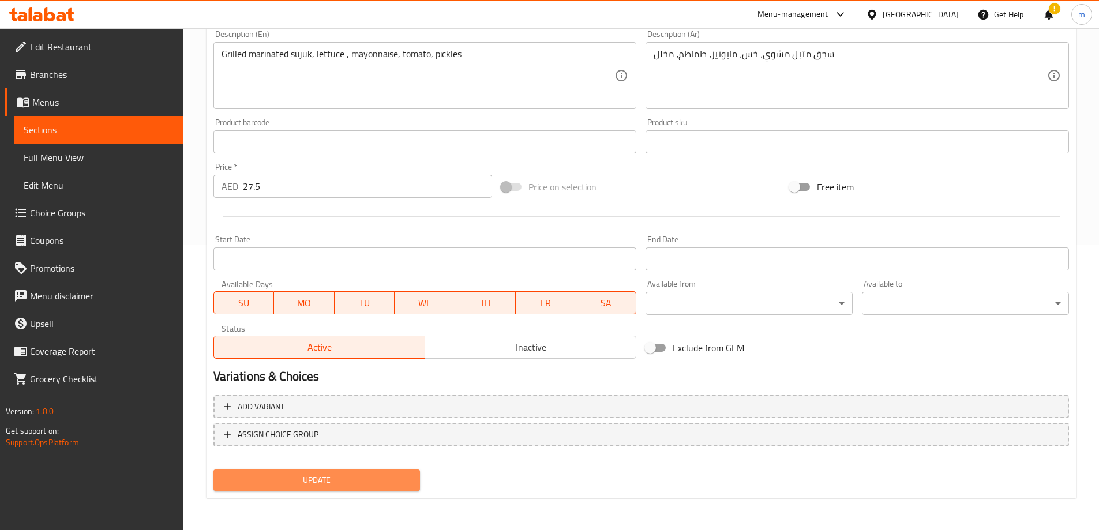
click at [349, 483] on span "Update" at bounding box center [317, 480] width 189 height 14
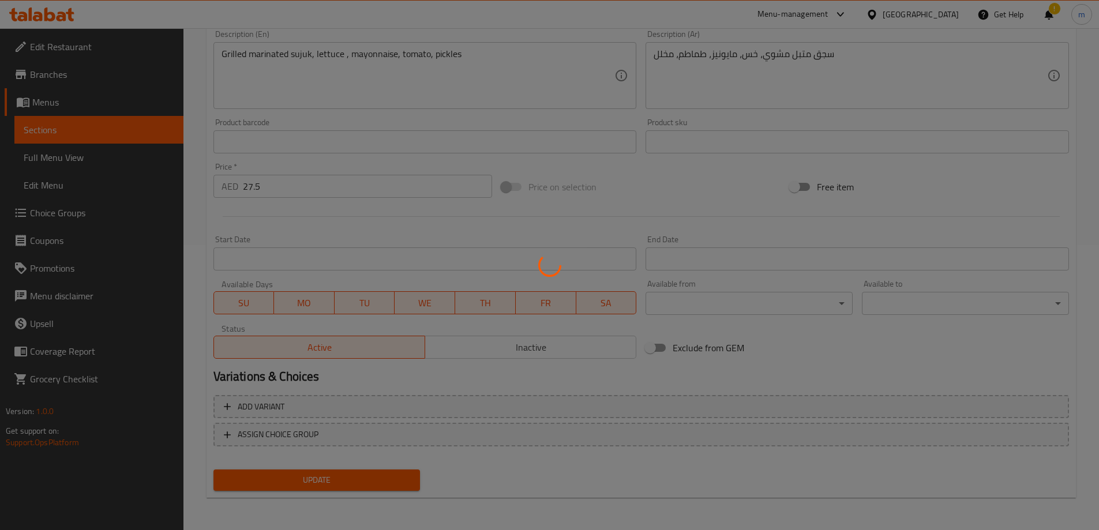
scroll to position [0, 0]
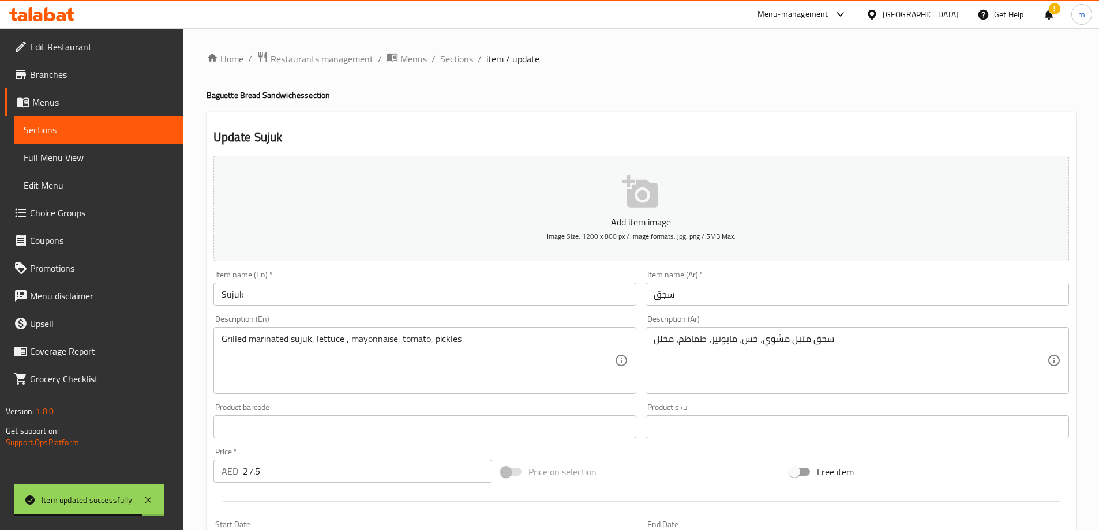
click at [454, 58] on span "Sections" at bounding box center [456, 59] width 33 height 14
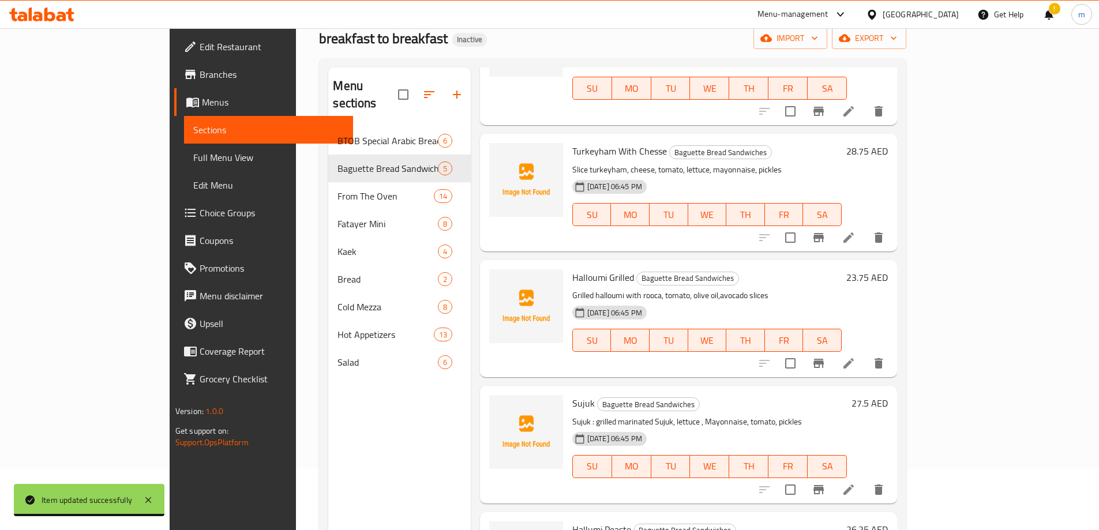
scroll to position [162, 0]
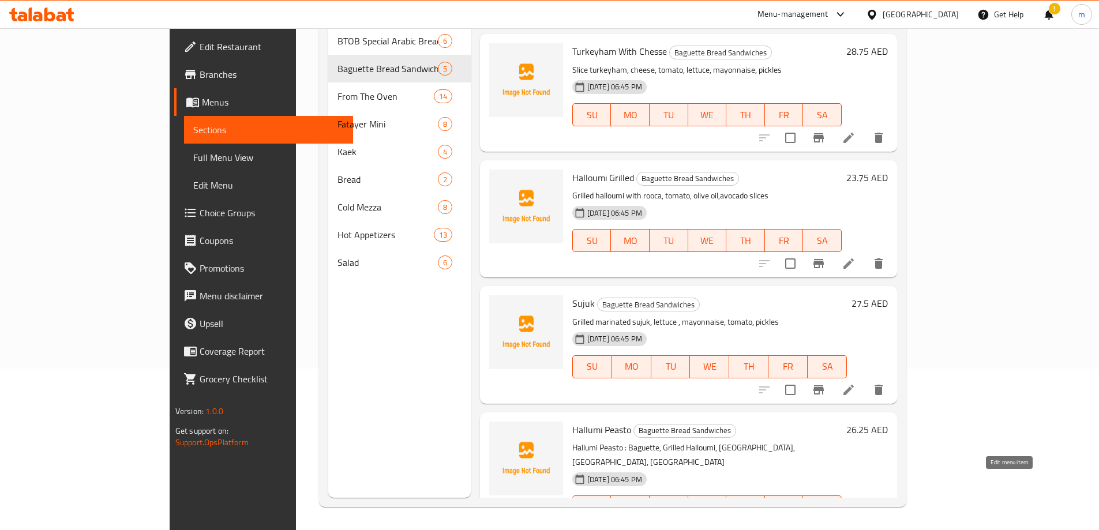
click at [856, 523] on icon at bounding box center [849, 530] width 14 height 14
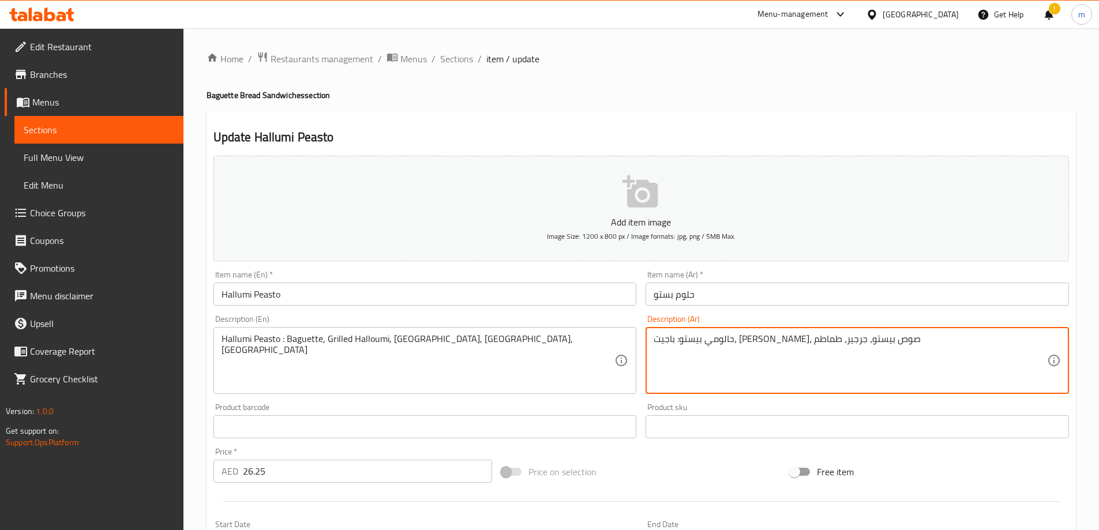
drag, startPoint x: 845, startPoint y: 341, endPoint x: 1009, endPoint y: 341, distance: 163.9
type textarea "باجيت، [PERSON_NAME]، صوص بيستو، [PERSON_NAME]، طماطم"
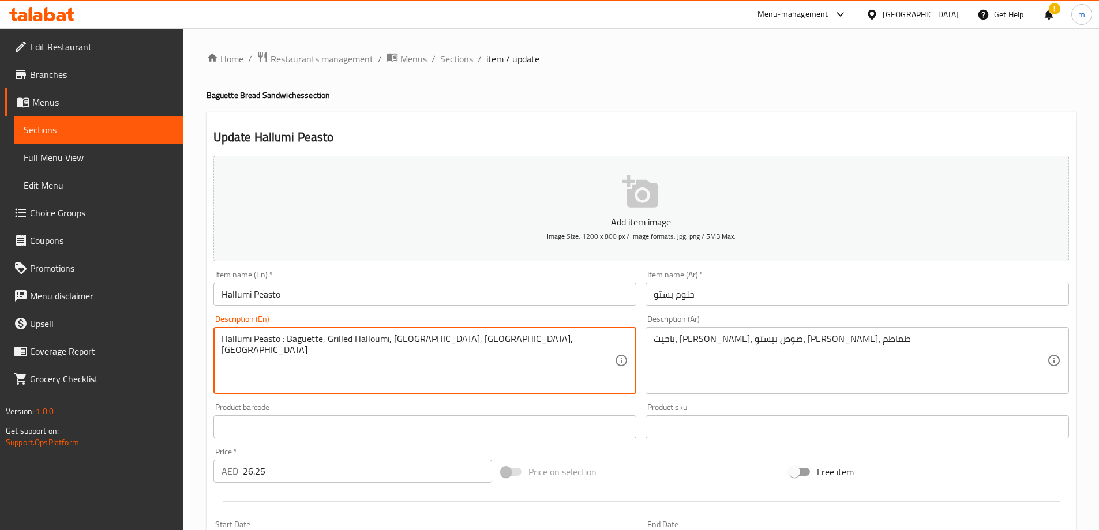
drag, startPoint x: 287, startPoint y: 340, endPoint x: 144, endPoint y: 338, distance: 143.1
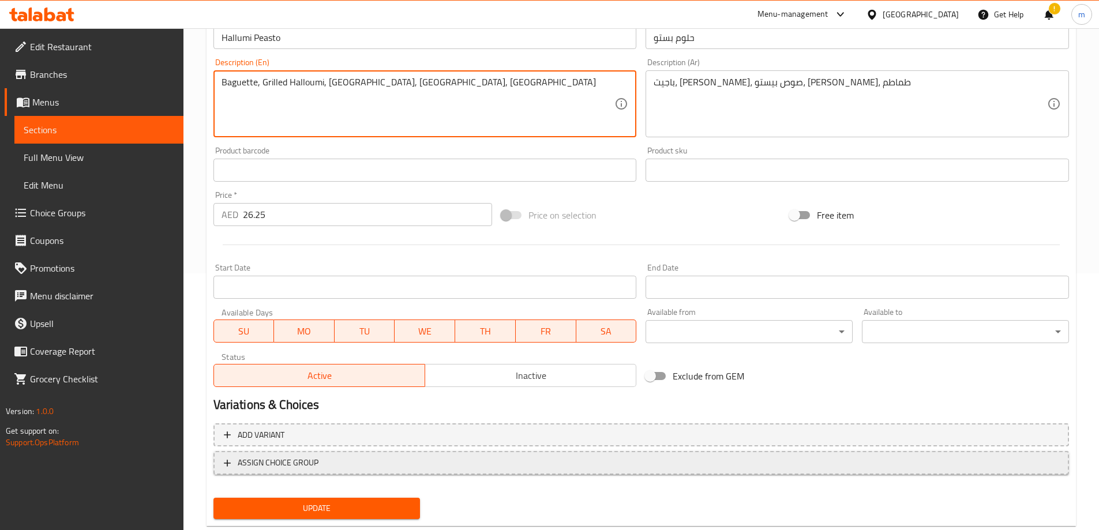
scroll to position [285, 0]
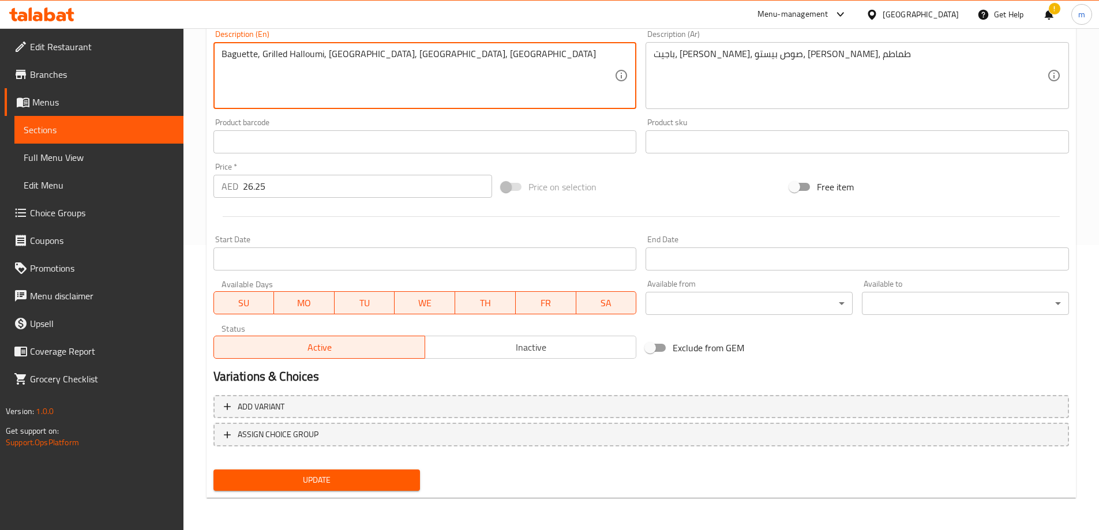
type textarea "Baguette, Grilled Halloumi, [GEOGRAPHIC_DATA], [GEOGRAPHIC_DATA], [GEOGRAPHIC_D…"
click at [334, 474] on span "Update" at bounding box center [317, 480] width 189 height 14
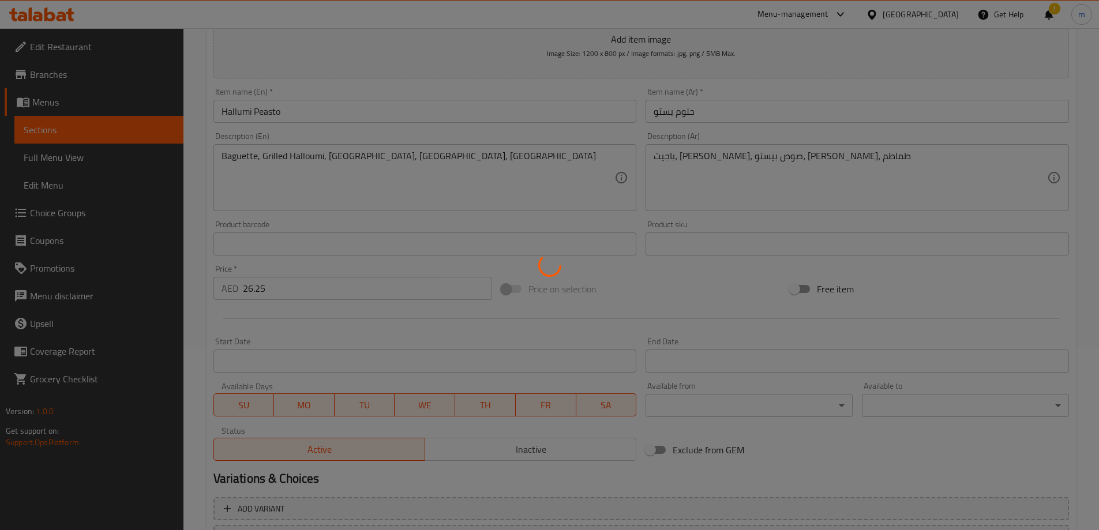
scroll to position [0, 0]
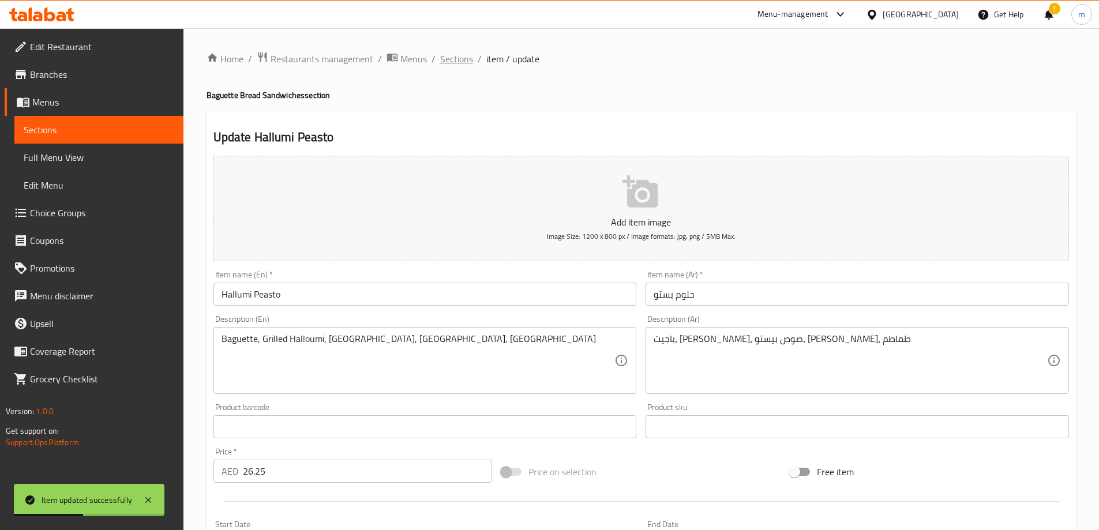
click at [455, 59] on span "Sections" at bounding box center [456, 59] width 33 height 14
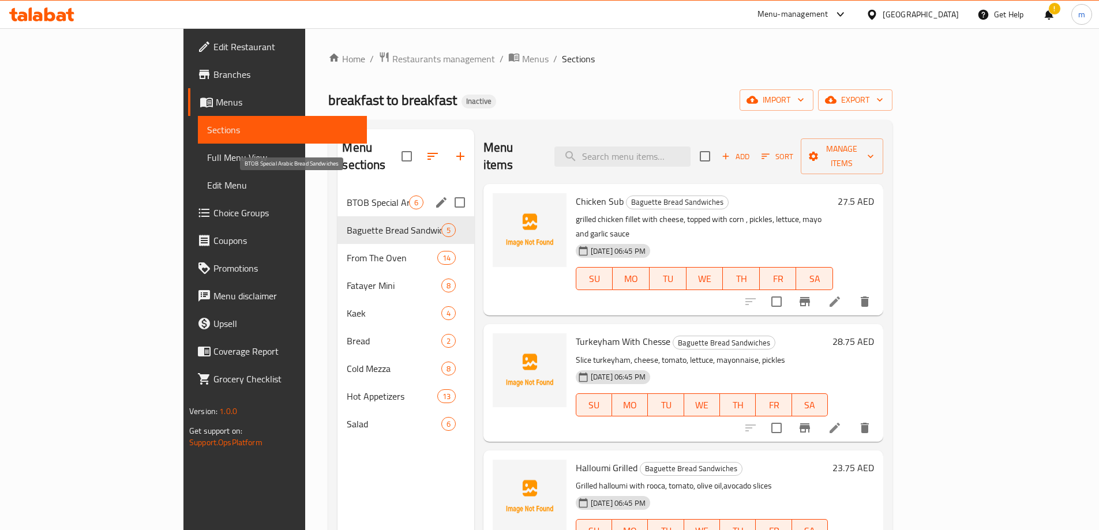
click at [347, 196] on span "BTOB Special Arabic Bread Sandwiches" at bounding box center [378, 203] width 62 height 14
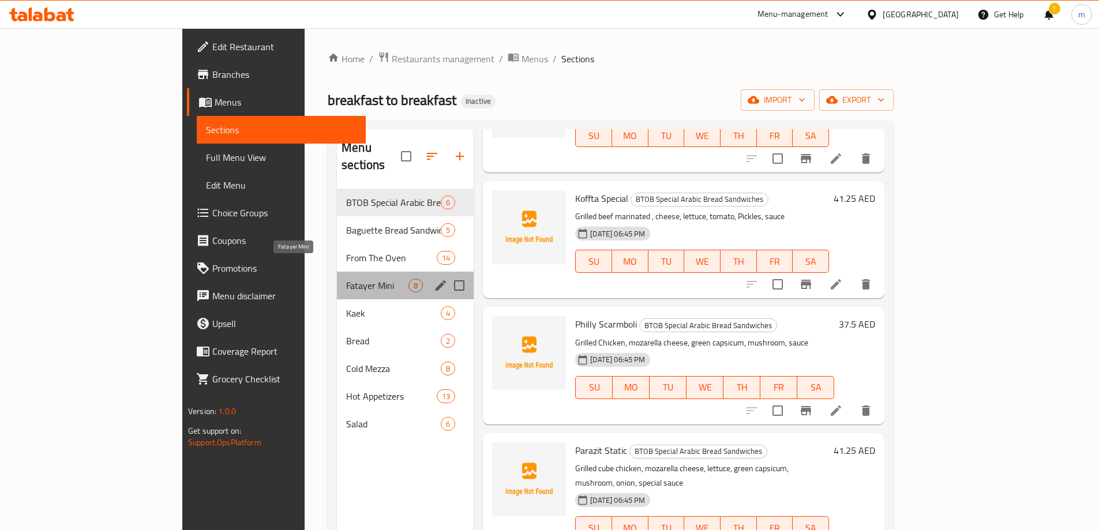
click at [346, 279] on span "Fatayer Mini" at bounding box center [377, 286] width 62 height 14
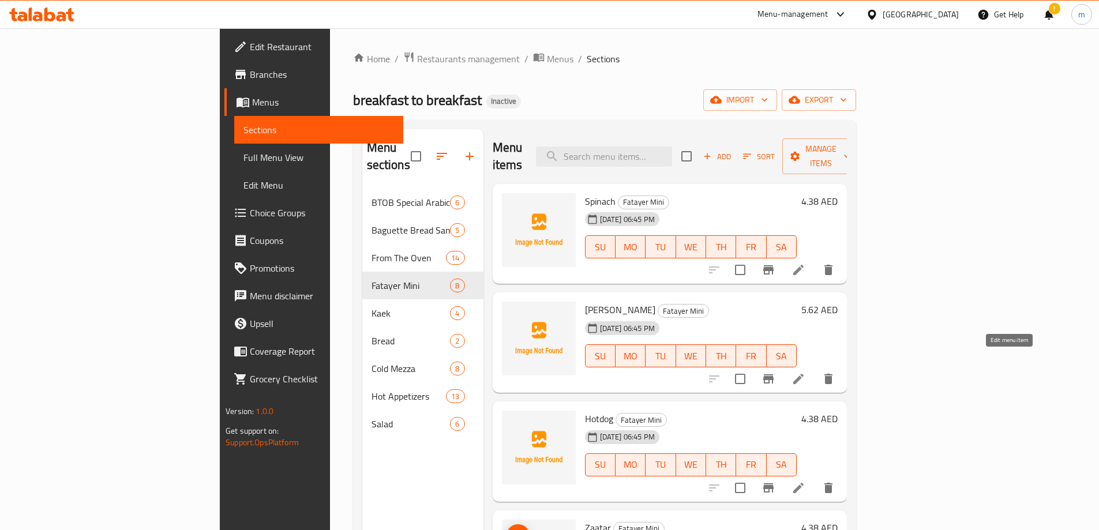
click at [804, 374] on icon at bounding box center [798, 379] width 10 height 10
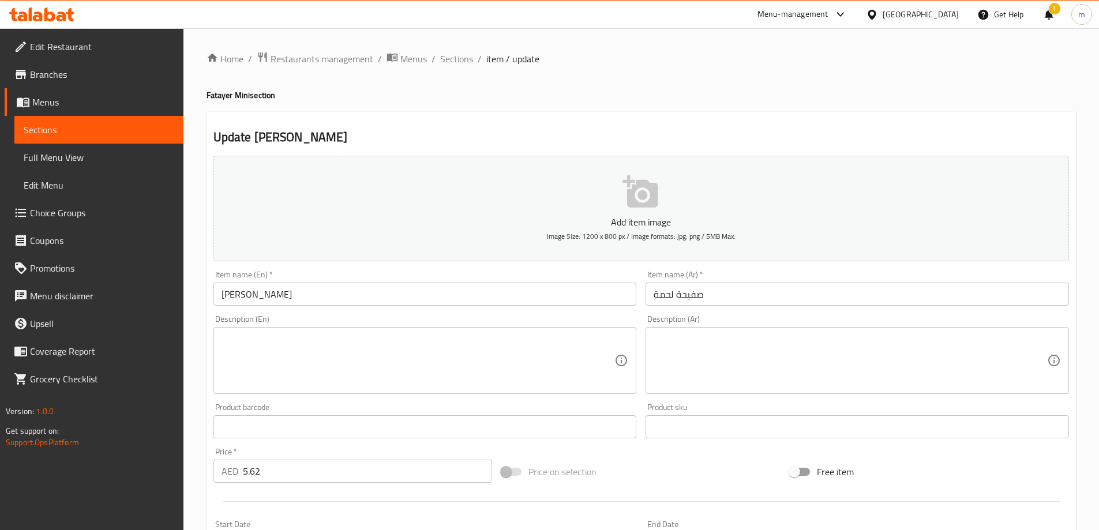
scroll to position [285, 0]
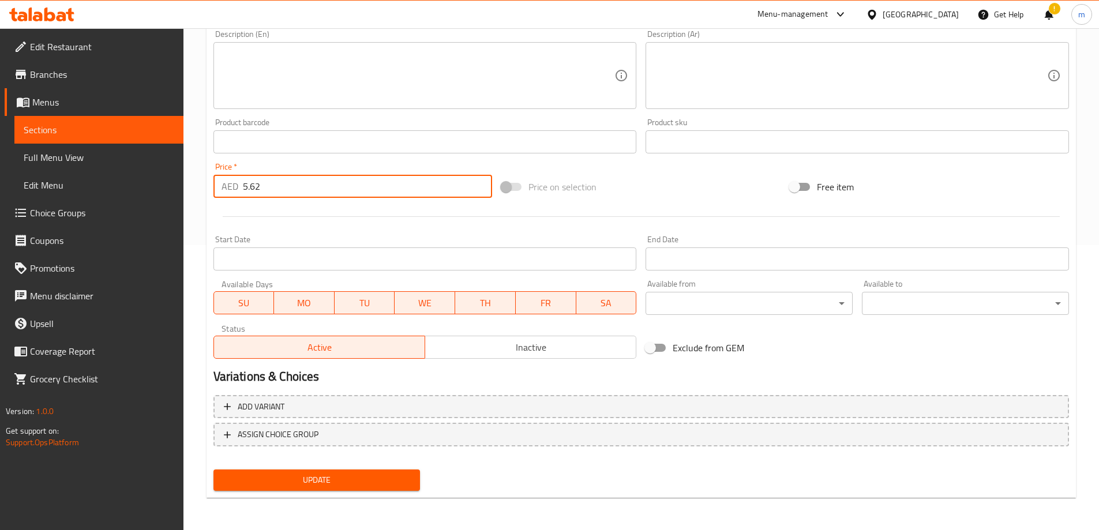
drag, startPoint x: 265, startPoint y: 186, endPoint x: 255, endPoint y: 186, distance: 10.4
click at [255, 186] on input "5.62" at bounding box center [368, 186] width 250 height 23
type input "5.63"
click at [335, 489] on button "Update" at bounding box center [316, 480] width 207 height 21
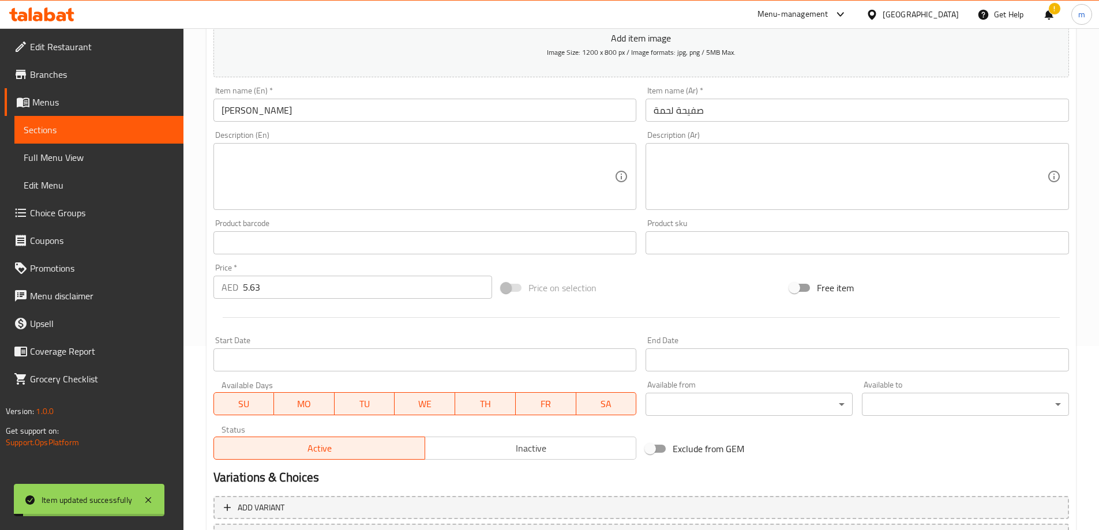
scroll to position [0, 0]
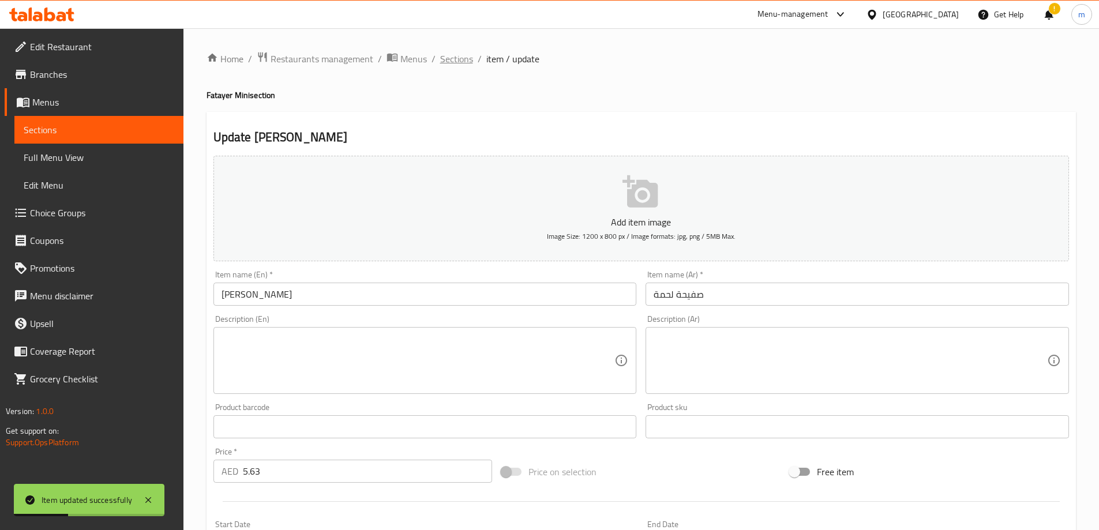
click at [460, 55] on span "Sections" at bounding box center [456, 59] width 33 height 14
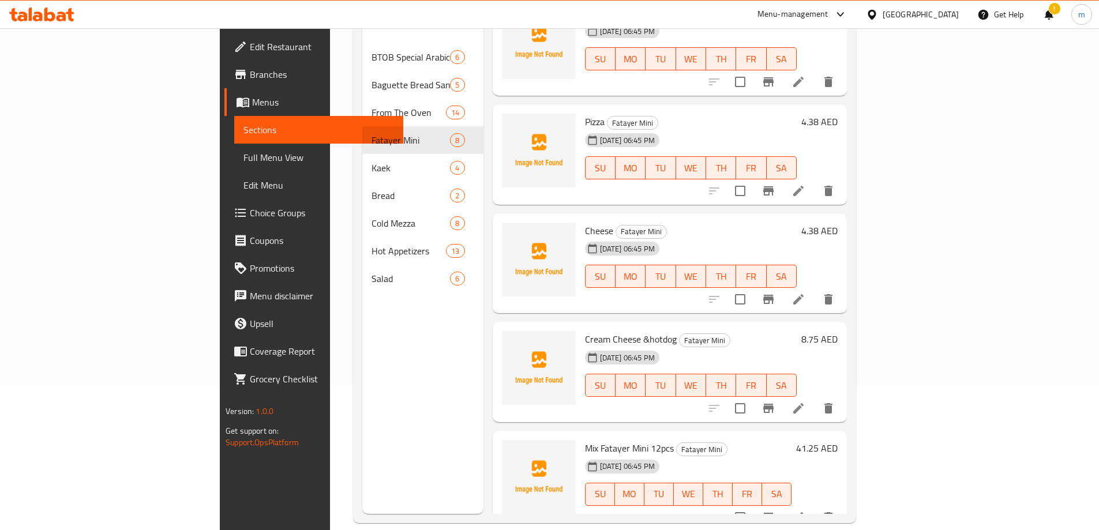
scroll to position [162, 0]
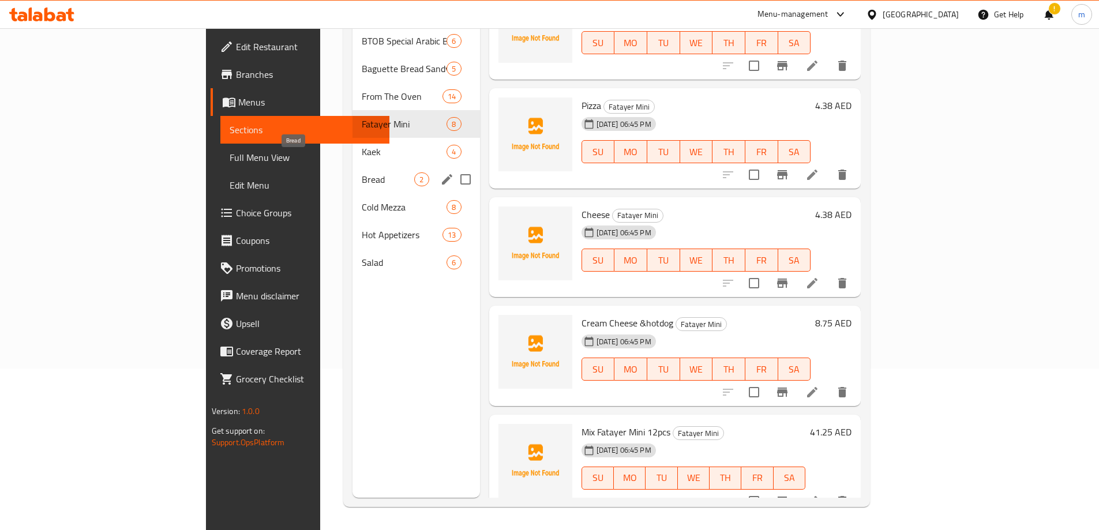
click at [362, 173] on span "Bread" at bounding box center [388, 180] width 53 height 14
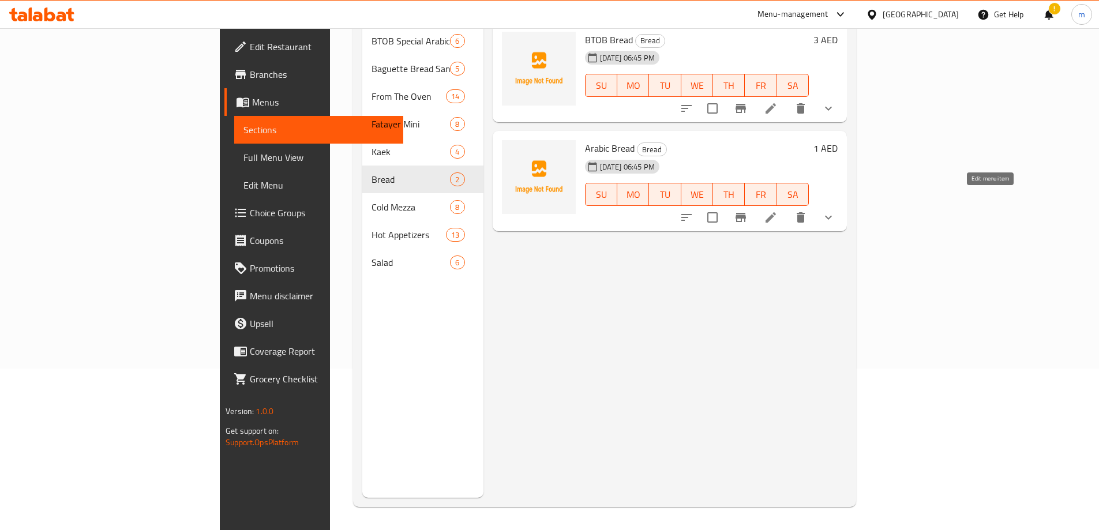
click at [778, 211] on icon at bounding box center [771, 218] width 14 height 14
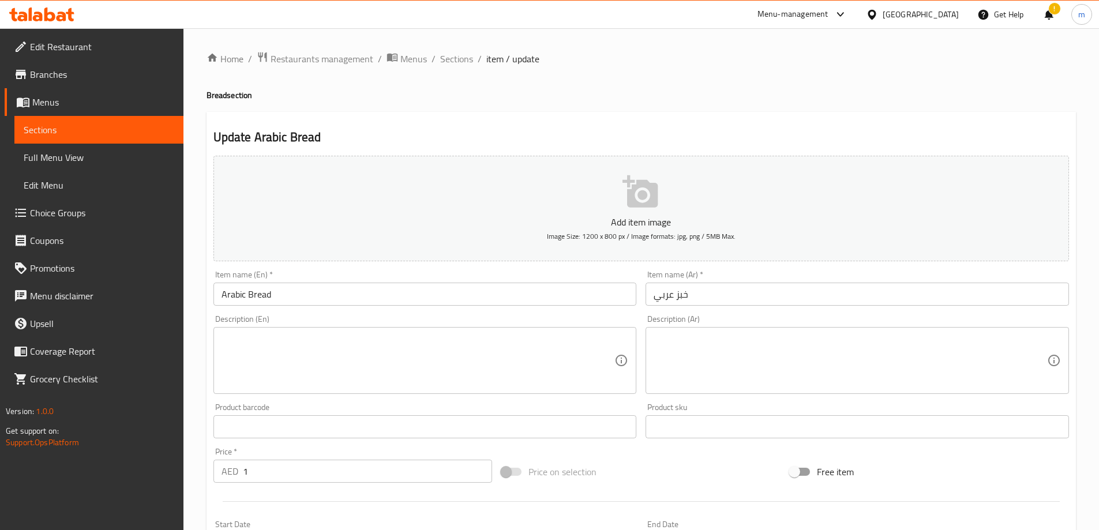
click at [300, 472] on input "1" at bounding box center [368, 471] width 250 height 23
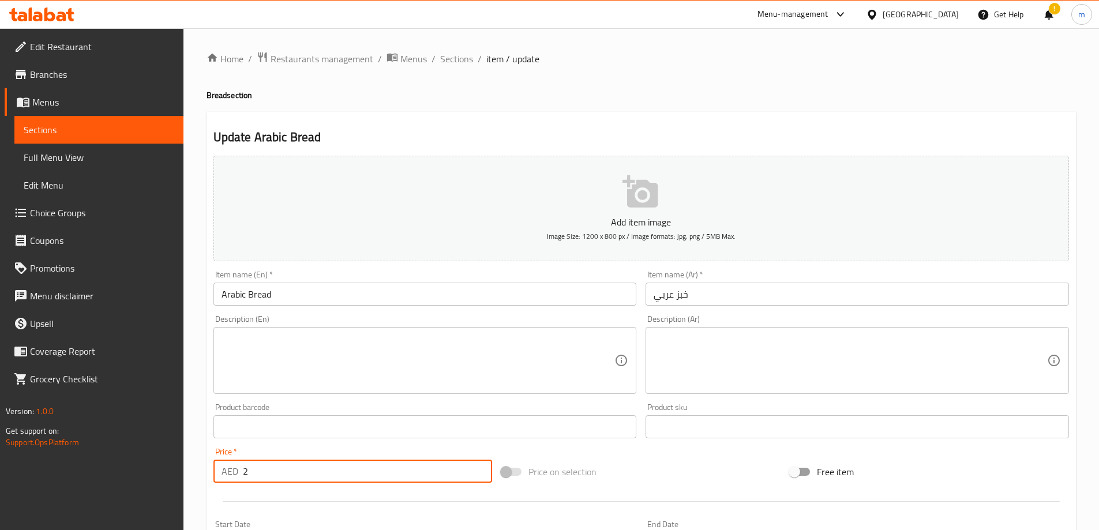
click at [481, 466] on input "2" at bounding box center [368, 471] width 250 height 23
click at [478, 474] on input "1" at bounding box center [368, 471] width 250 height 23
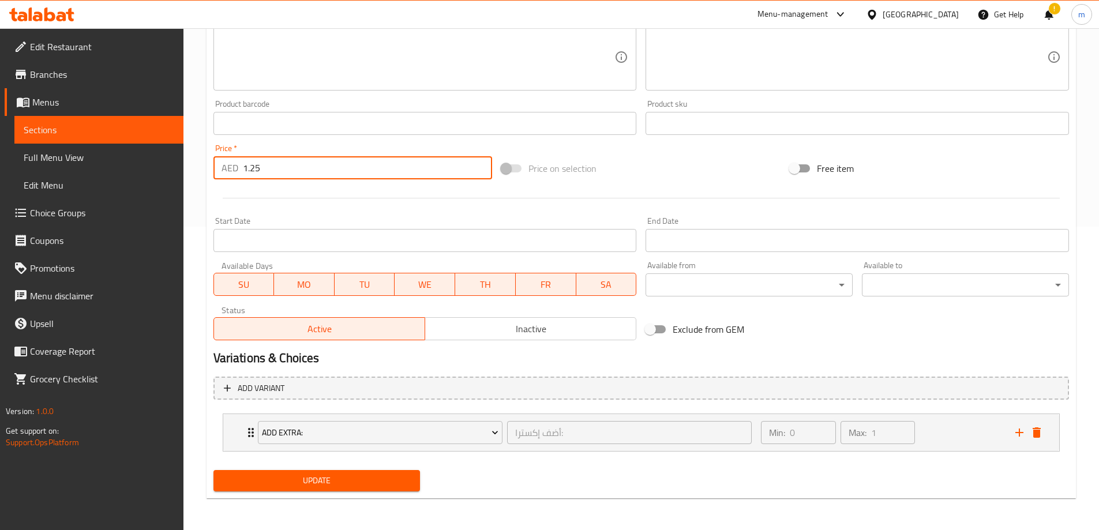
scroll to position [304, 0]
type input "1.25"
click at [355, 477] on span "Update" at bounding box center [317, 480] width 189 height 14
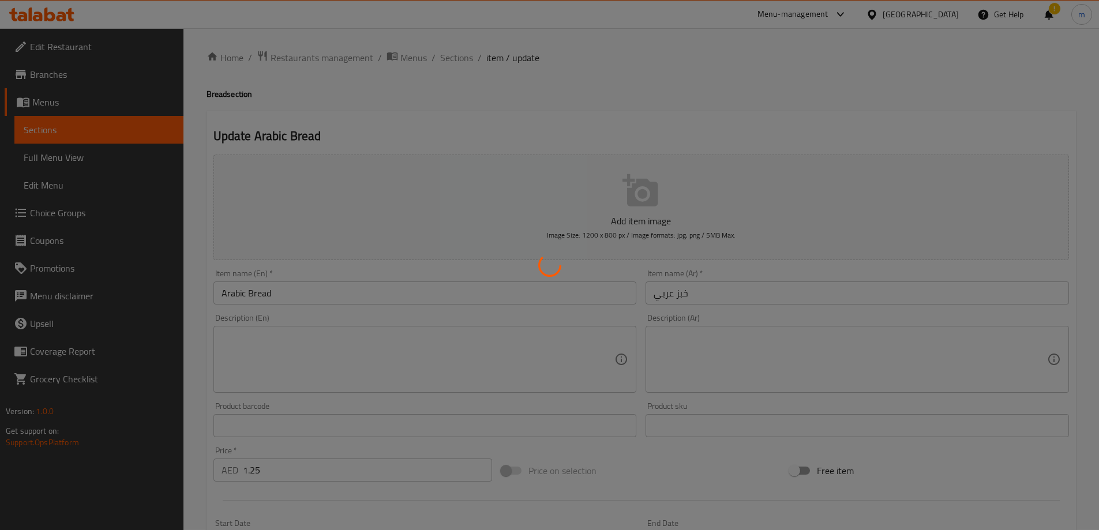
scroll to position [0, 0]
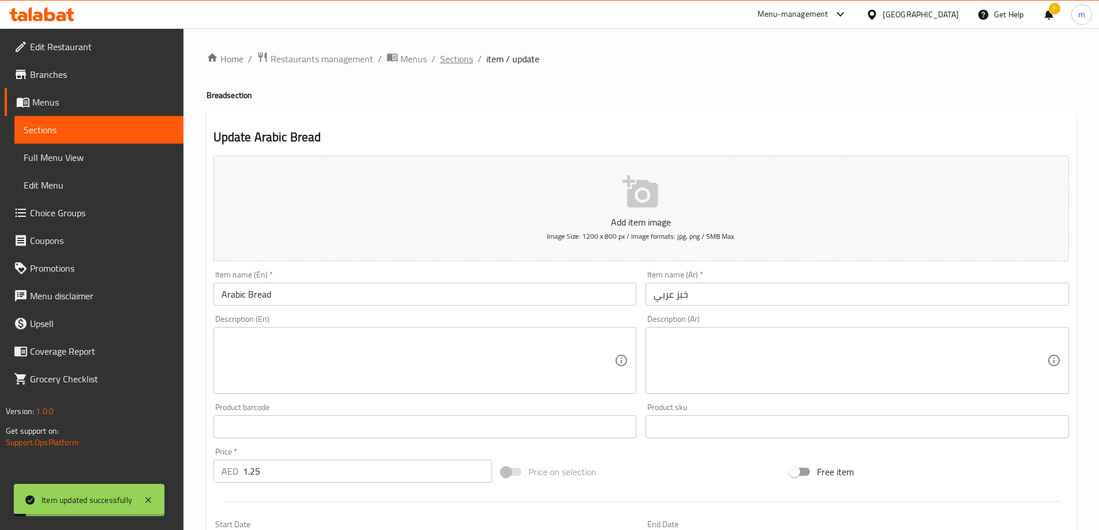
click at [453, 63] on span "Sections" at bounding box center [456, 59] width 33 height 14
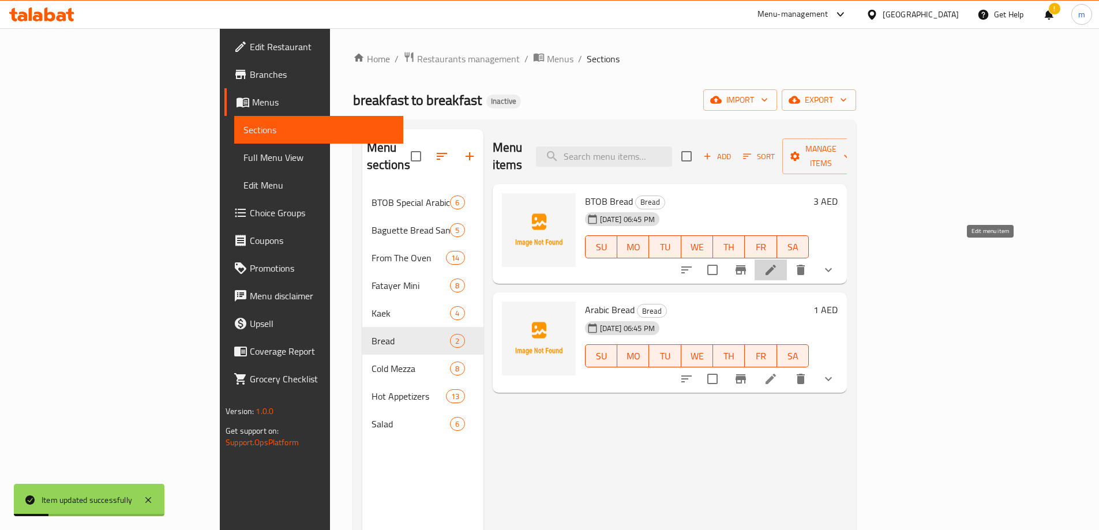
click at [778, 263] on icon at bounding box center [771, 270] width 14 height 14
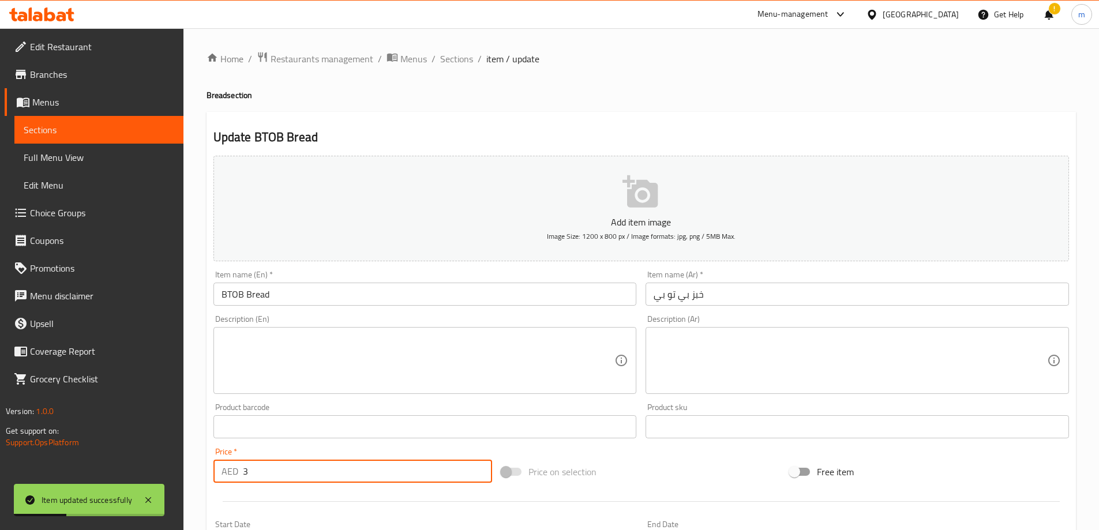
click at [261, 471] on input "3" at bounding box center [368, 471] width 250 height 23
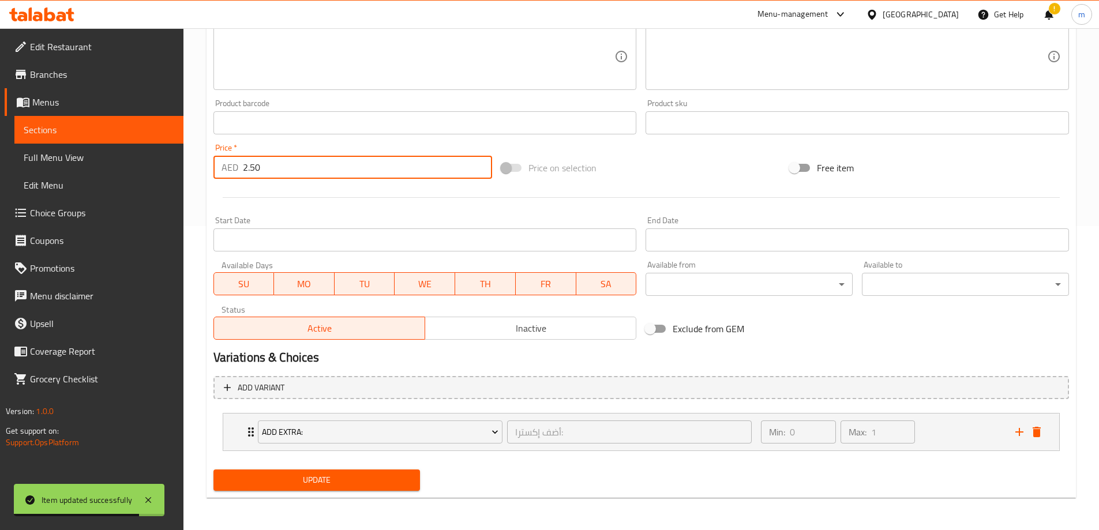
type input "2.50"
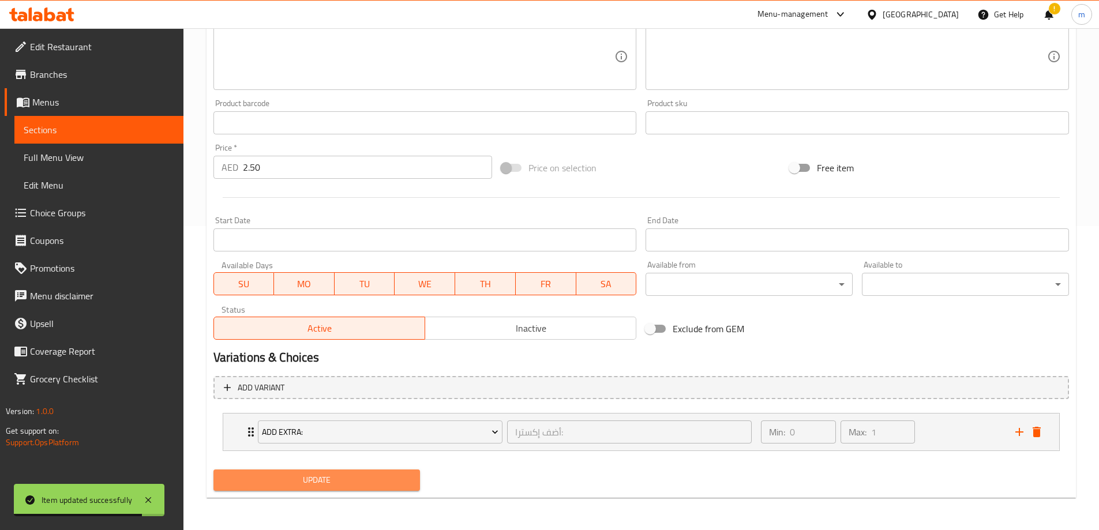
click at [291, 482] on span "Update" at bounding box center [317, 480] width 189 height 14
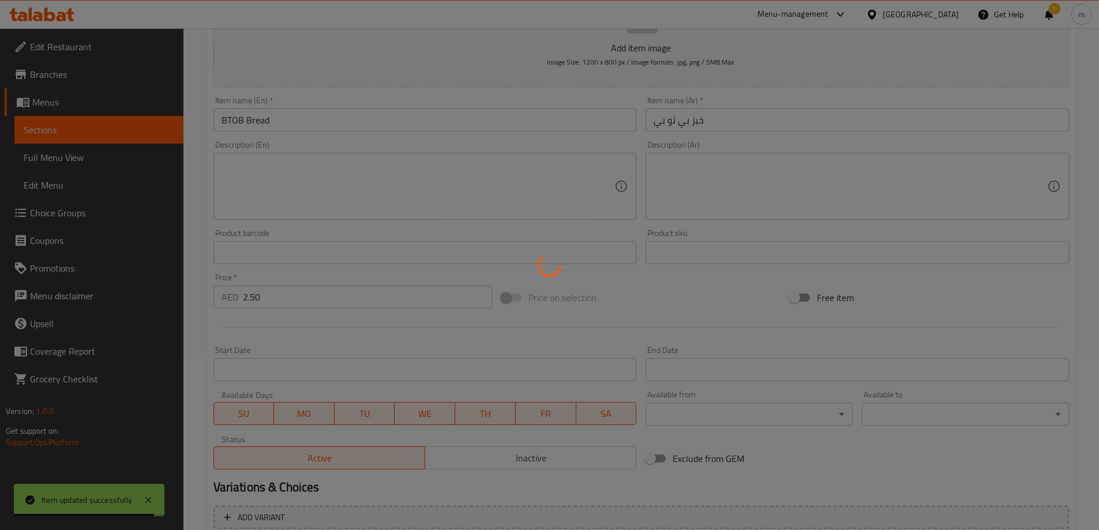
scroll to position [0, 0]
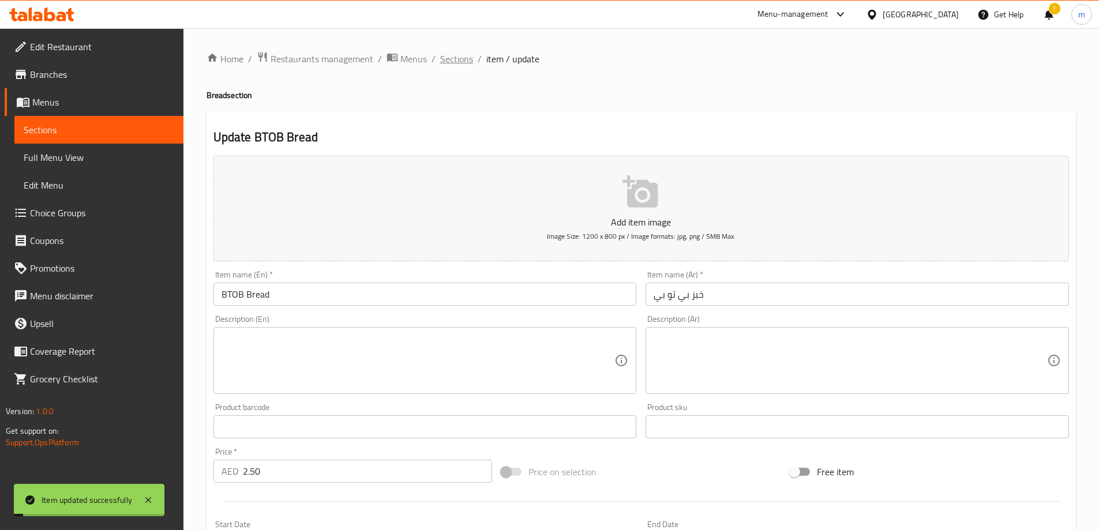
click at [461, 59] on span "Sections" at bounding box center [456, 59] width 33 height 14
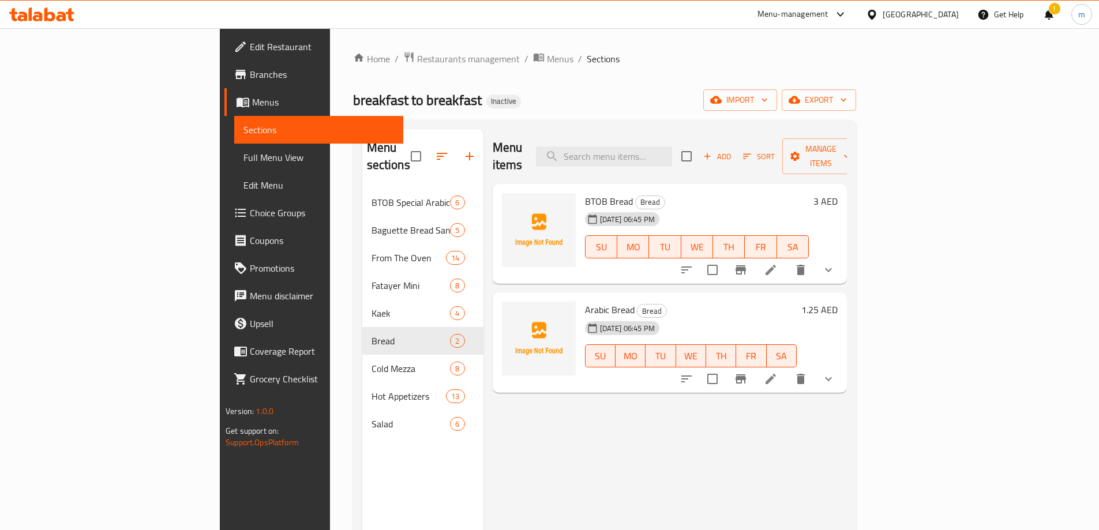
click at [224, 65] on link "Branches" at bounding box center [313, 75] width 179 height 28
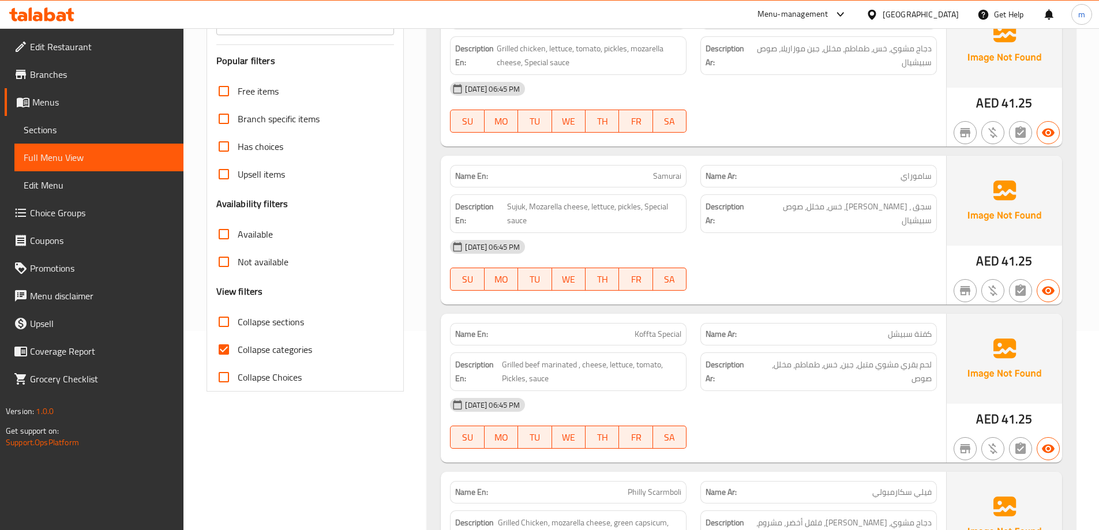
scroll to position [199, 0]
click at [243, 352] on span "Collapse categories" at bounding box center [275, 350] width 74 height 14
click at [238, 352] on input "Collapse categories" at bounding box center [224, 350] width 28 height 28
checkbox input "false"
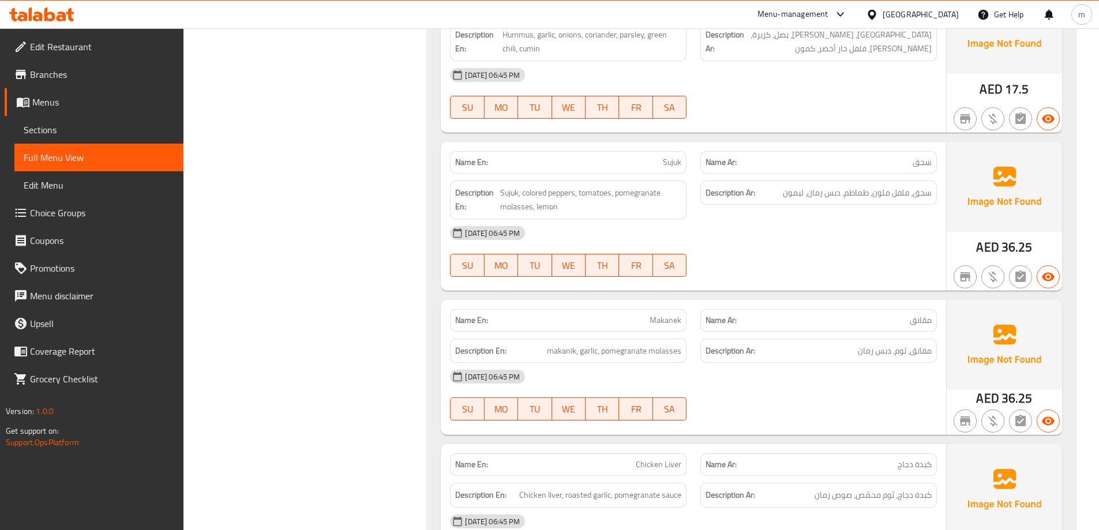
scroll to position [0, 0]
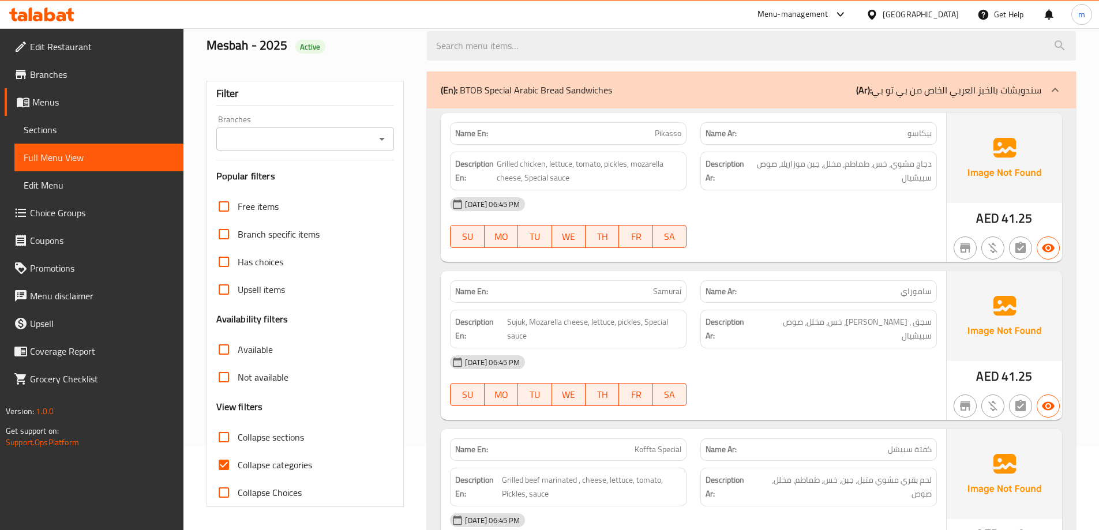
scroll to position [84, 0]
click at [269, 461] on span "Collapse categories" at bounding box center [275, 465] width 74 height 14
click at [238, 461] on input "Collapse categories" at bounding box center [224, 465] width 28 height 28
checkbox input "false"
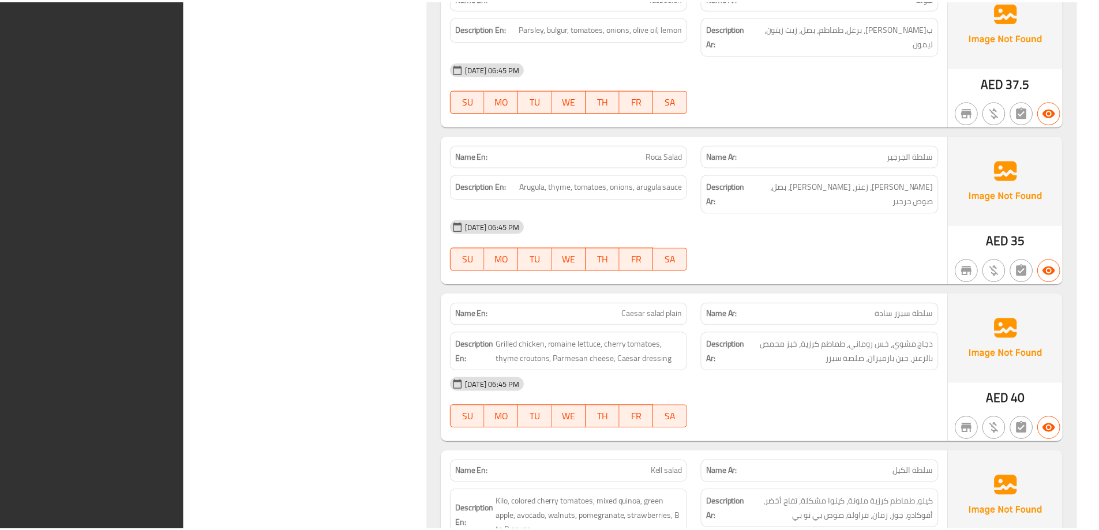
scroll to position [10419, 0]
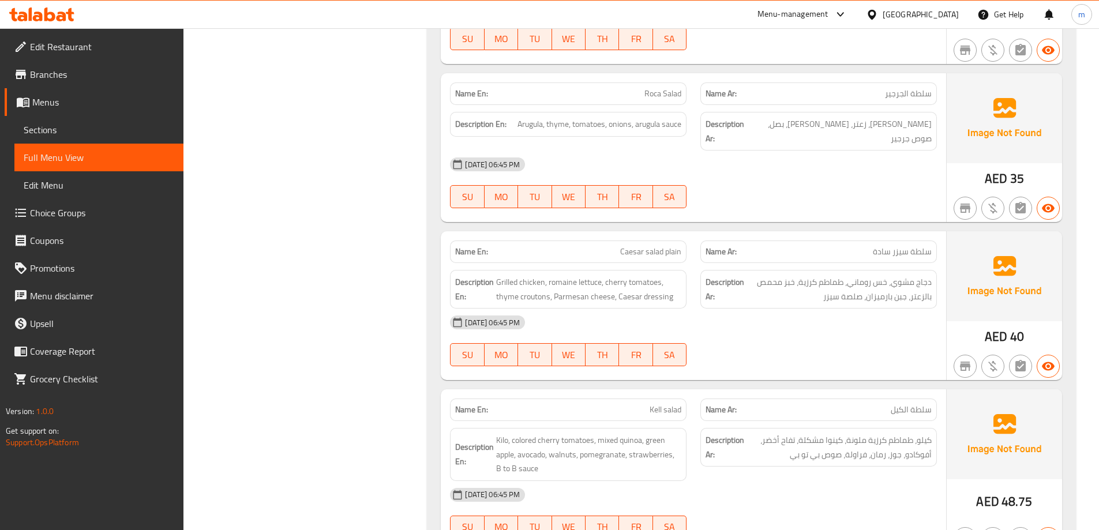
click at [38, 136] on span "Sections" at bounding box center [99, 130] width 151 height 14
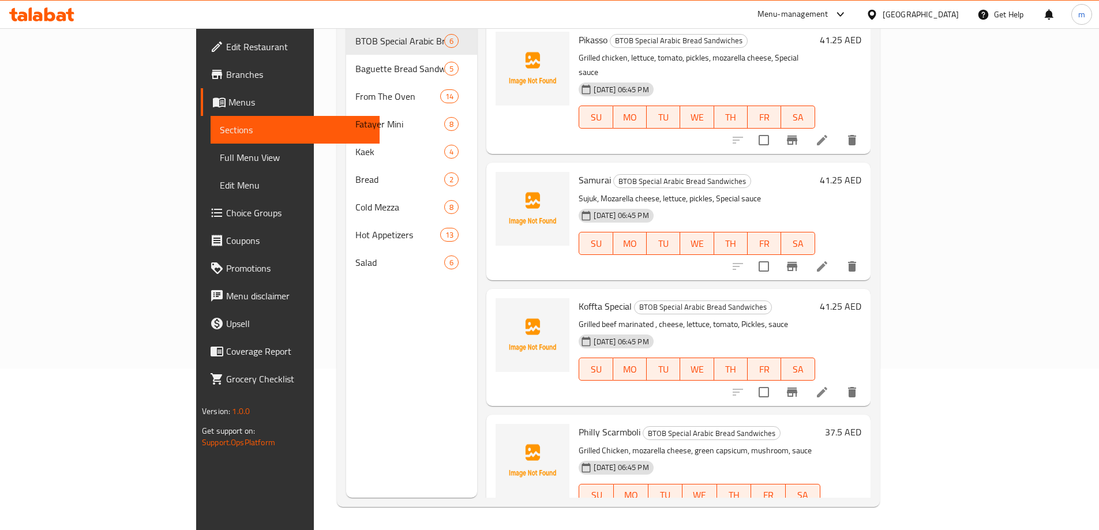
scroll to position [162, 0]
click at [220, 164] on span "Full Menu View" at bounding box center [295, 158] width 151 height 14
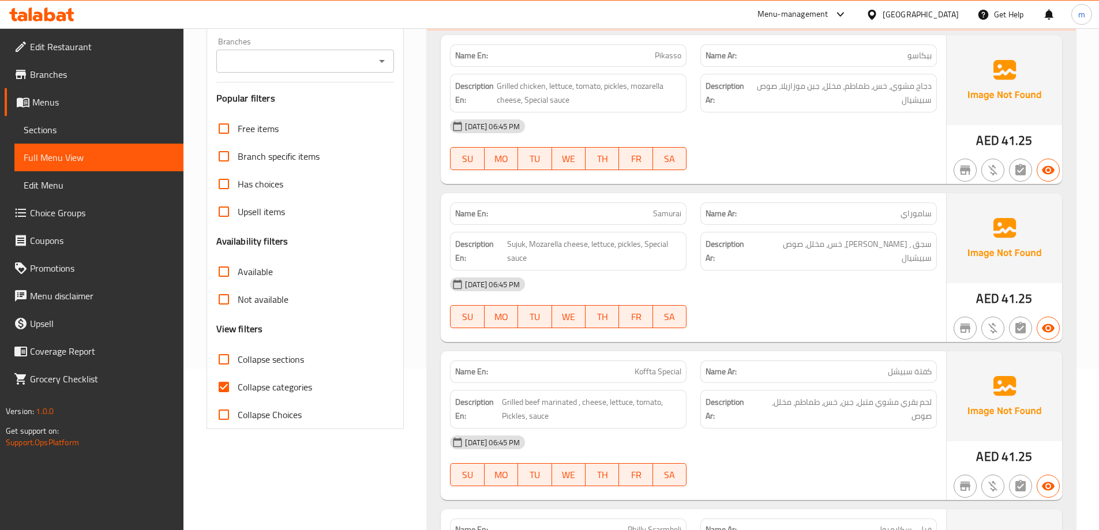
click at [259, 384] on span "Collapse categories" at bounding box center [275, 387] width 74 height 14
click at [238, 384] on input "Collapse categories" at bounding box center [224, 387] width 28 height 28
checkbox input "false"
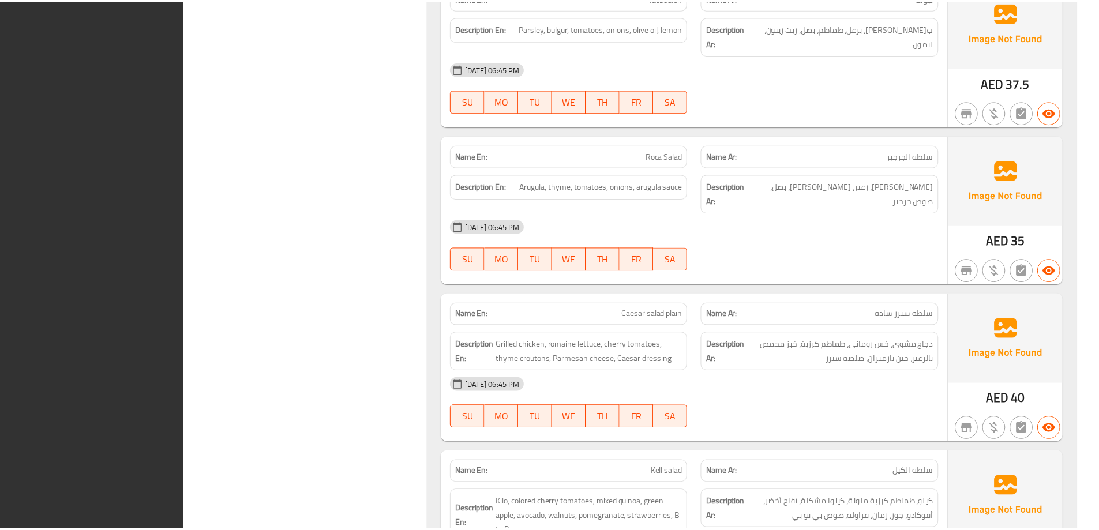
scroll to position [10419, 0]
